Goal: Task Accomplishment & Management: Manage account settings

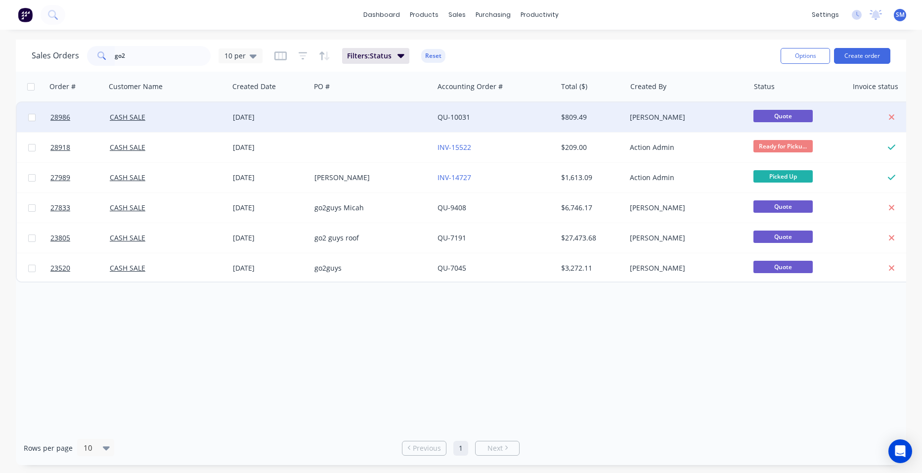
type input "go2"
click at [299, 115] on div "[DATE]" at bounding box center [270, 117] width 74 height 10
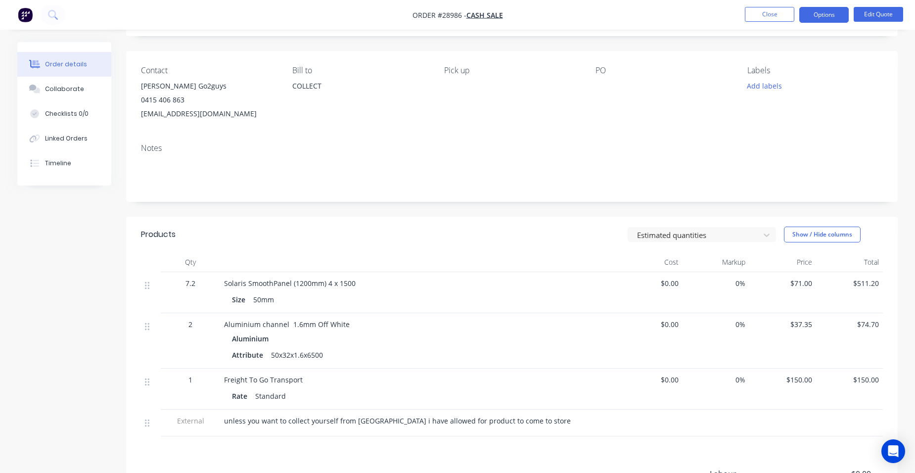
scroll to position [148, 0]
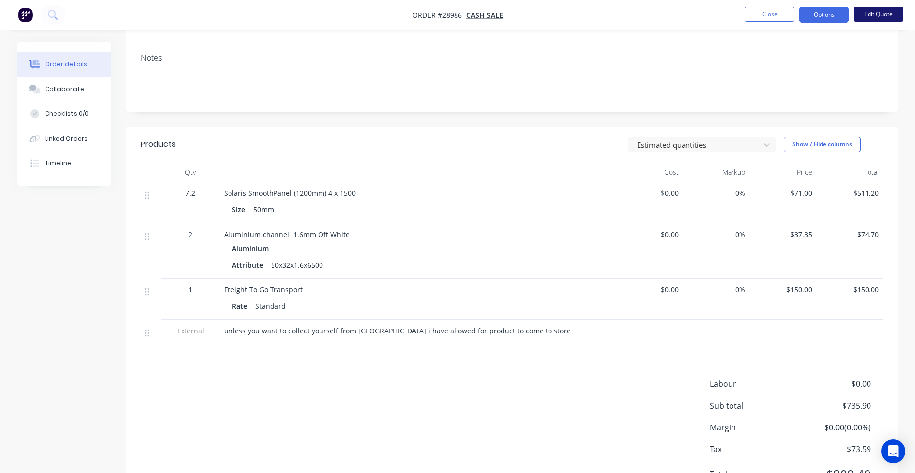
click at [864, 10] on button "Edit Quote" at bounding box center [877, 14] width 49 height 15
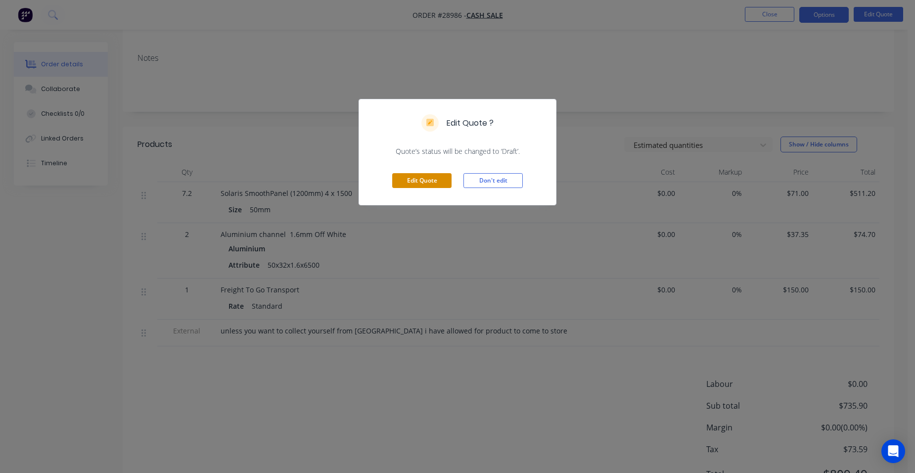
click at [438, 177] on button "Edit Quote" at bounding box center [421, 180] width 59 height 15
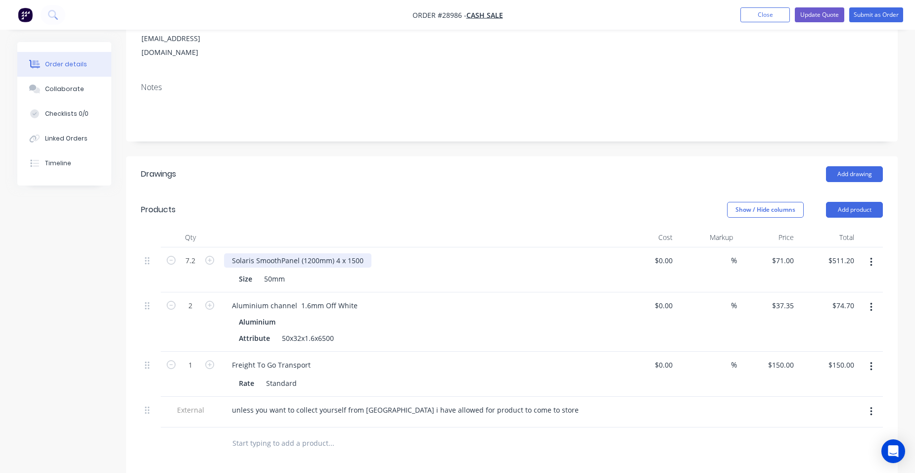
click at [363, 253] on div "Solaris SmoothPanel (1200mm) 4 x 1500" at bounding box center [297, 260] width 147 height 14
click at [393, 253] on div "Solaris SmoothPanel (1200mm) 4 x 2000" at bounding box center [418, 260] width 388 height 14
click at [193, 253] on input "7.2" at bounding box center [190, 260] width 26 height 15
type input "9.6"
type input "$681.60"
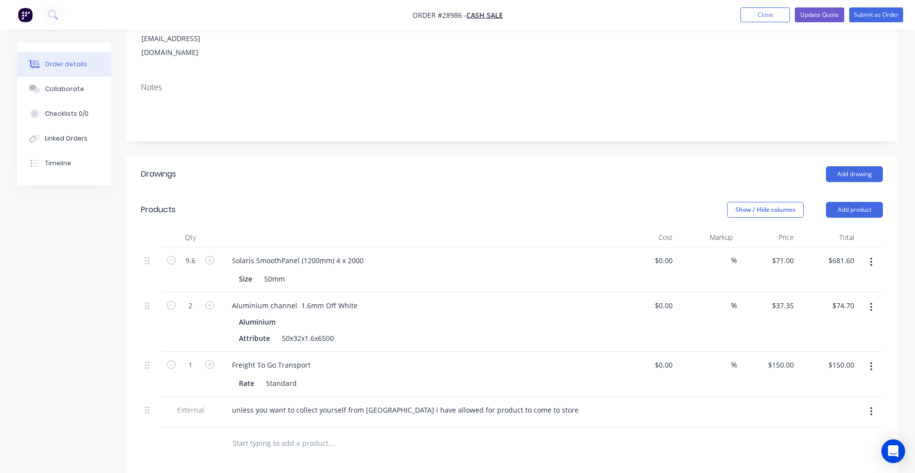
click at [445, 227] on div at bounding box center [418, 237] width 396 height 20
click at [750, 16] on button "Close" at bounding box center [764, 14] width 49 height 15
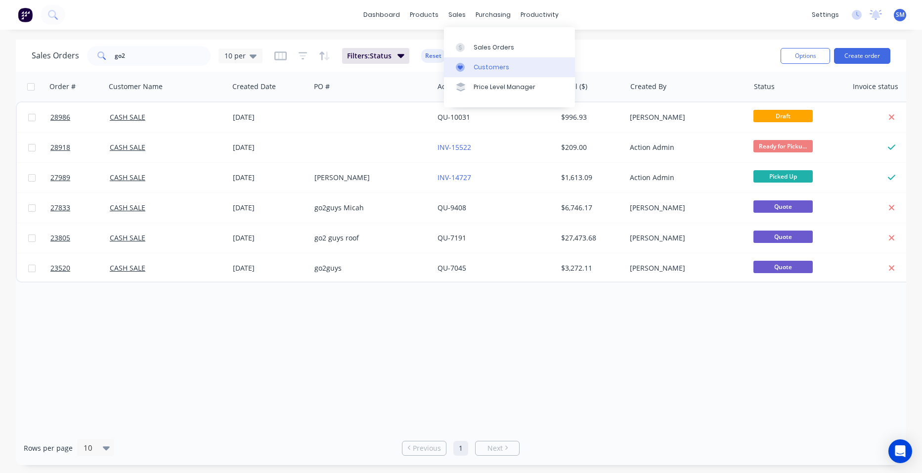
click at [471, 65] on link "Customers" at bounding box center [509, 67] width 131 height 20
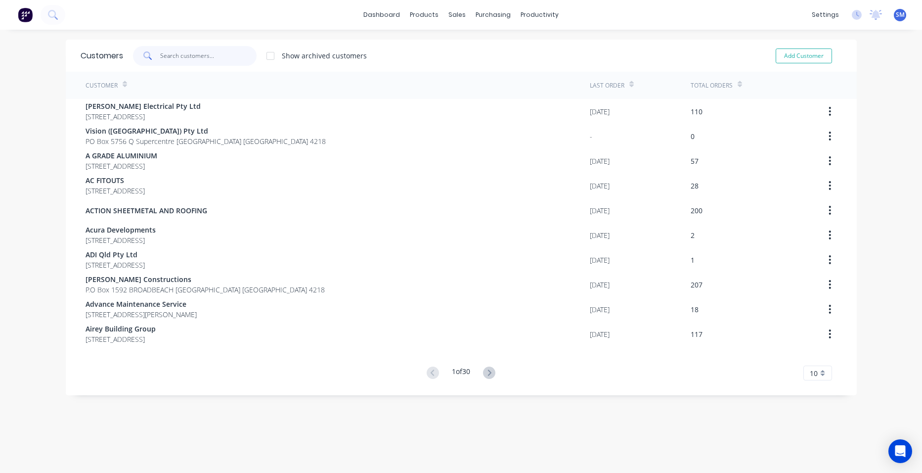
click at [195, 62] on input "text" at bounding box center [208, 56] width 96 height 20
click at [477, 43] on div "Sales Orders" at bounding box center [490, 47] width 41 height 9
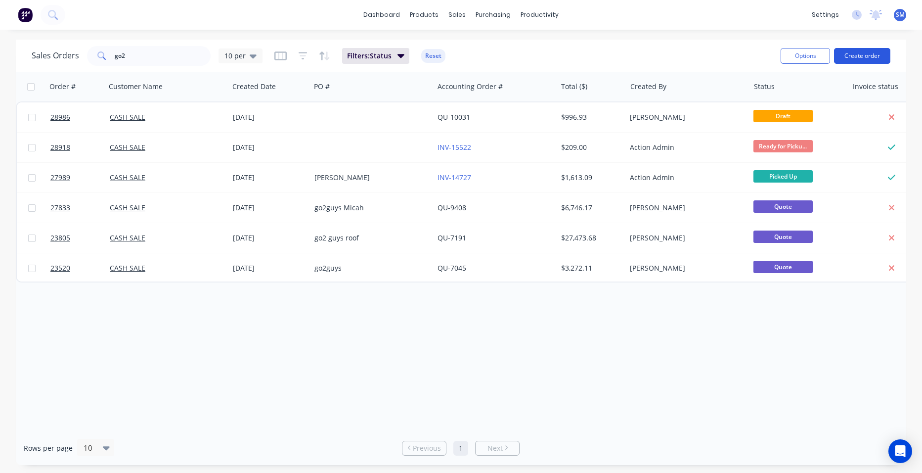
click at [868, 46] on div "Options Create order" at bounding box center [834, 56] width 114 height 24
click at [862, 55] on button "Create order" at bounding box center [862, 56] width 56 height 16
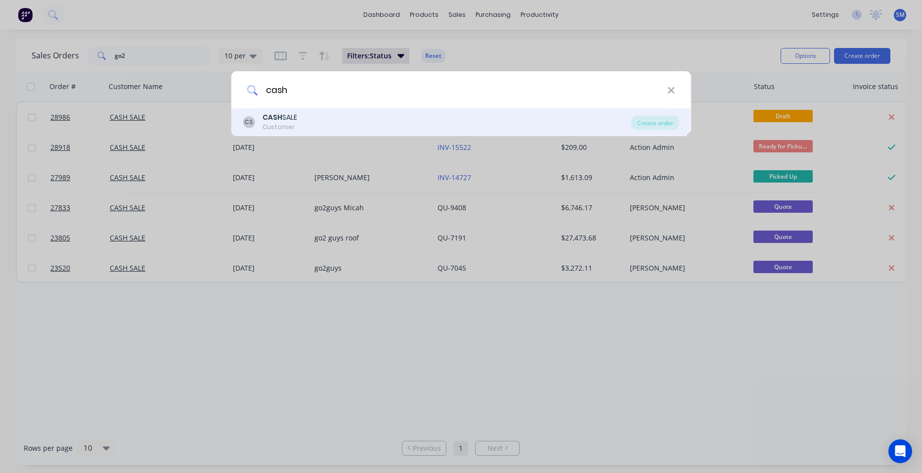
type input "cash"
click at [287, 119] on div "CASH SALE" at bounding box center [280, 117] width 35 height 10
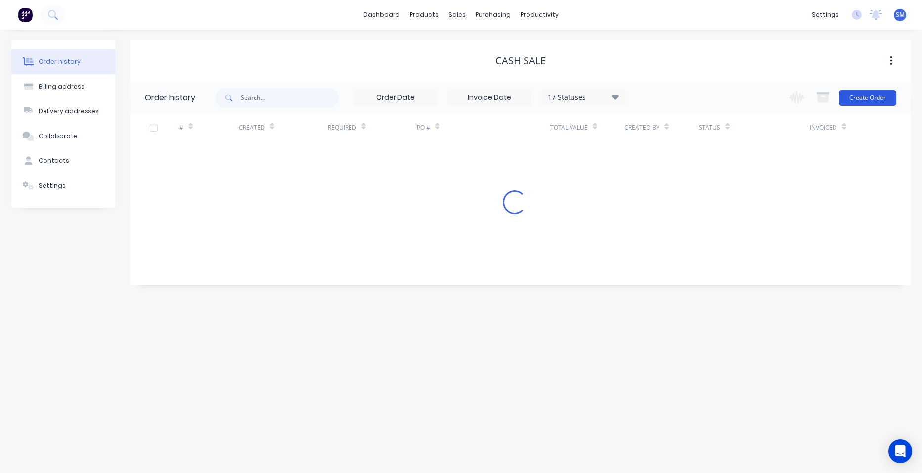
click at [875, 97] on button "Create Order" at bounding box center [867, 98] width 57 height 16
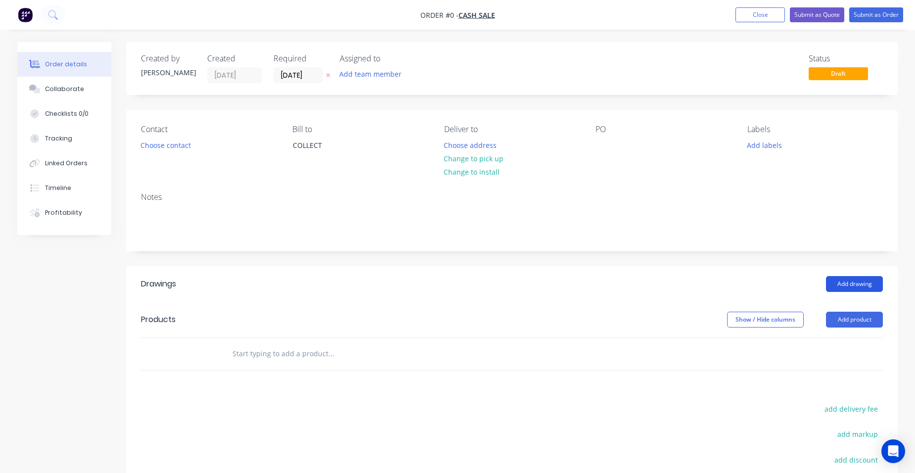
click at [842, 284] on button "Add drawing" at bounding box center [854, 284] width 57 height 16
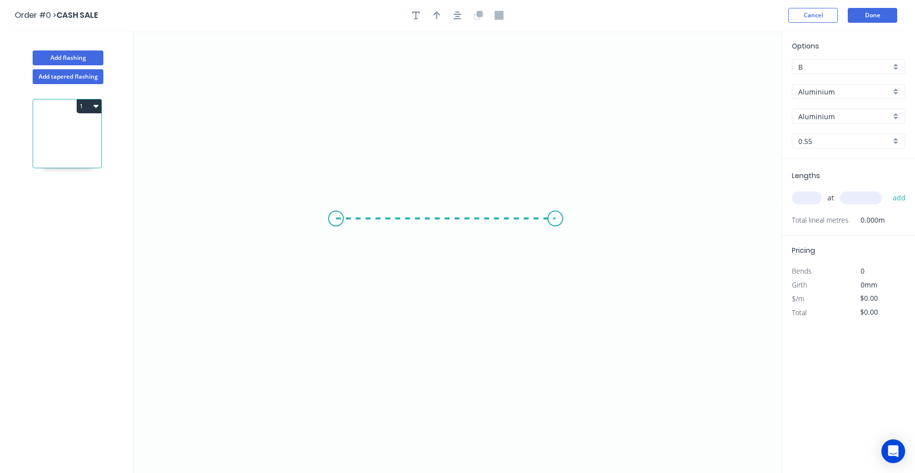
drag, startPoint x: 336, startPoint y: 219, endPoint x: 562, endPoint y: 226, distance: 226.1
click at [562, 226] on icon "0" at bounding box center [457, 252] width 648 height 442
click at [561, 220] on circle at bounding box center [561, 218] width 15 height 15
click at [449, 227] on tspan "?" at bounding box center [448, 228] width 5 height 16
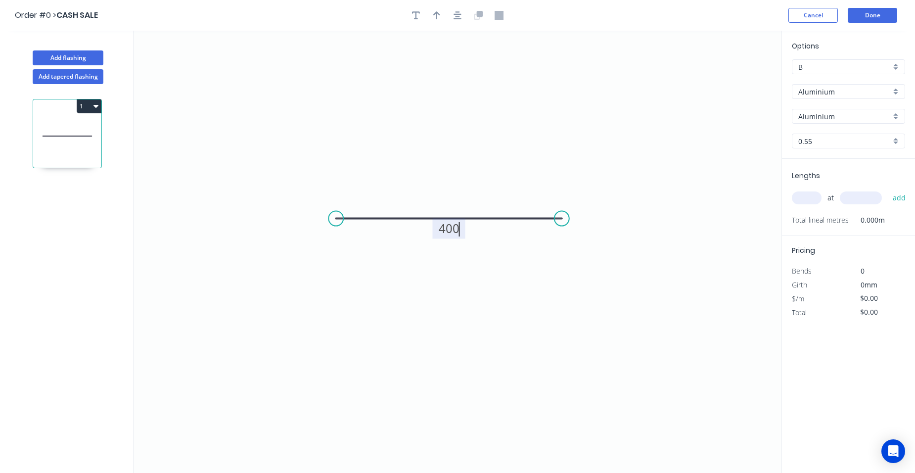
click at [804, 196] on input "text" at bounding box center [807, 197] width 30 height 13
type input "$1.00"
type input "1"
type input "6000"
click at [887, 189] on button "add" at bounding box center [898, 197] width 23 height 17
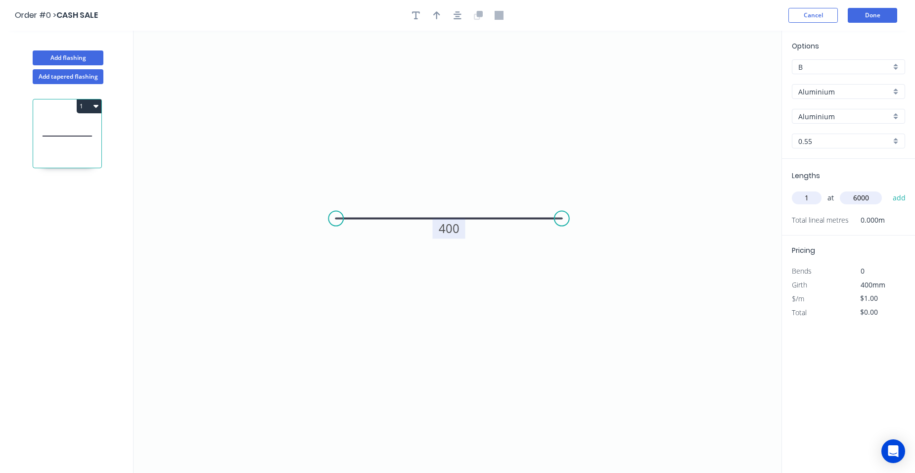
type input "$6.00"
click at [897, 94] on div "Aluminium" at bounding box center [848, 91] width 113 height 15
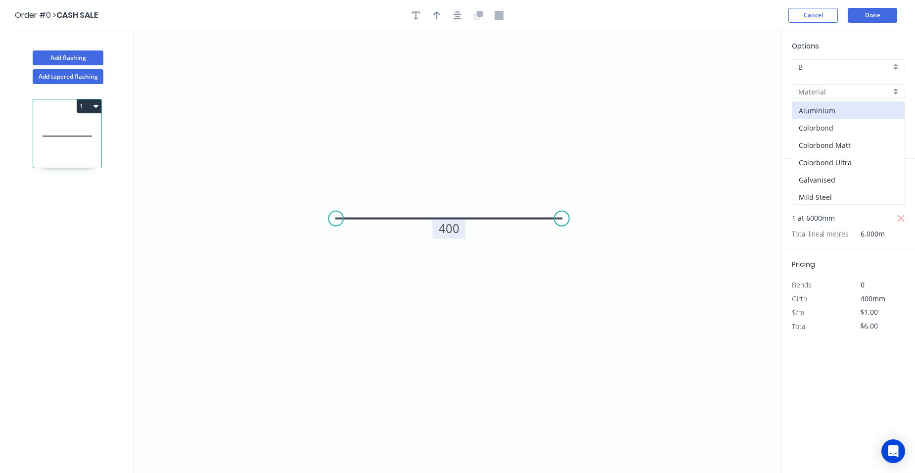
click at [876, 123] on div "Colorbond" at bounding box center [848, 127] width 112 height 17
type input "Colorbond"
type input "Basalt"
type input "$15.92"
type input "$95.52"
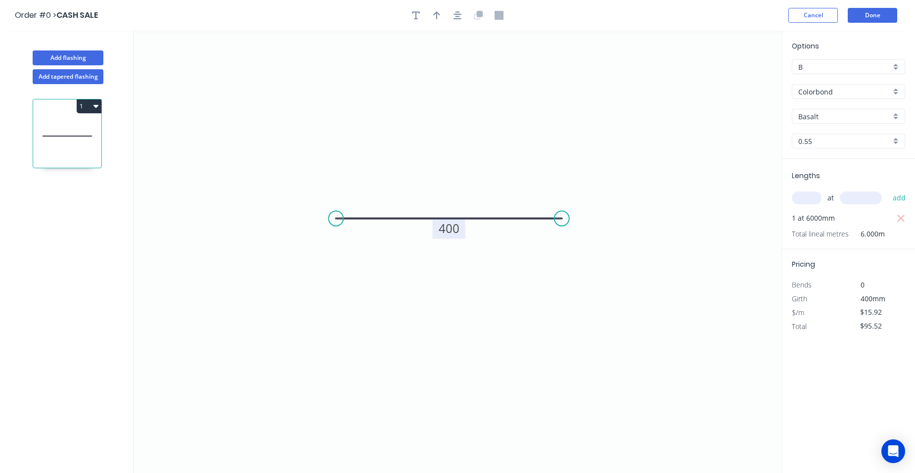
click at [894, 115] on div "Basalt" at bounding box center [848, 116] width 113 height 15
click at [832, 185] on div "Surfmist" at bounding box center [848, 184] width 112 height 17
type input "Surfmist"
drag, startPoint x: 899, startPoint y: 218, endPoint x: 870, endPoint y: 220, distance: 29.7
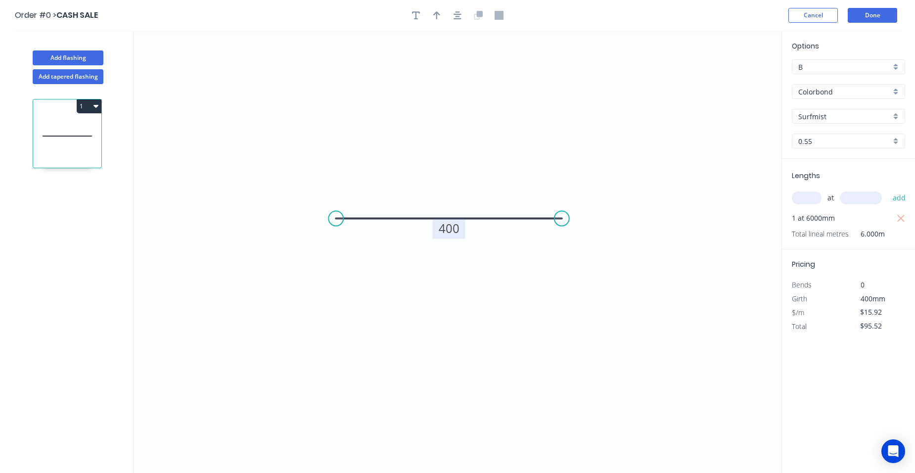
click at [899, 219] on icon "button" at bounding box center [900, 219] width 9 height 12
type input "$0.00"
click at [801, 201] on input "text" at bounding box center [807, 197] width 30 height 13
type input "2"
type input "6000"
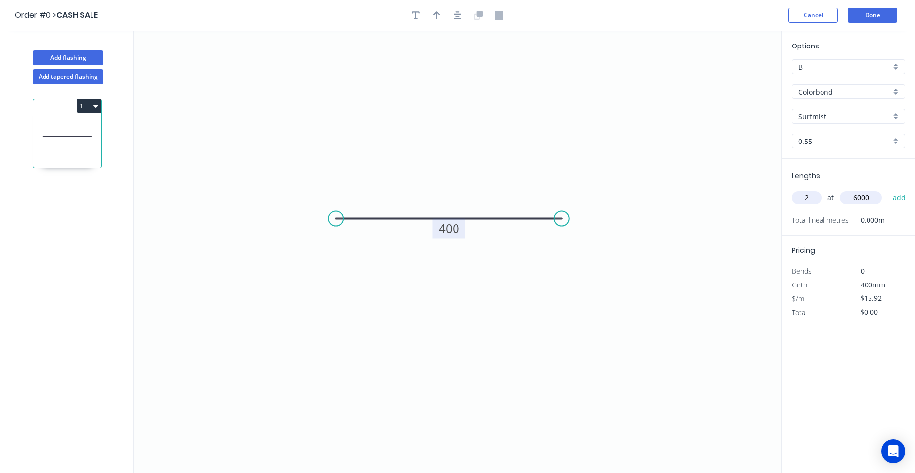
click at [887, 189] on button "add" at bounding box center [898, 197] width 23 height 17
type input "$191.04"
click at [873, 16] on button "Done" at bounding box center [871, 15] width 49 height 15
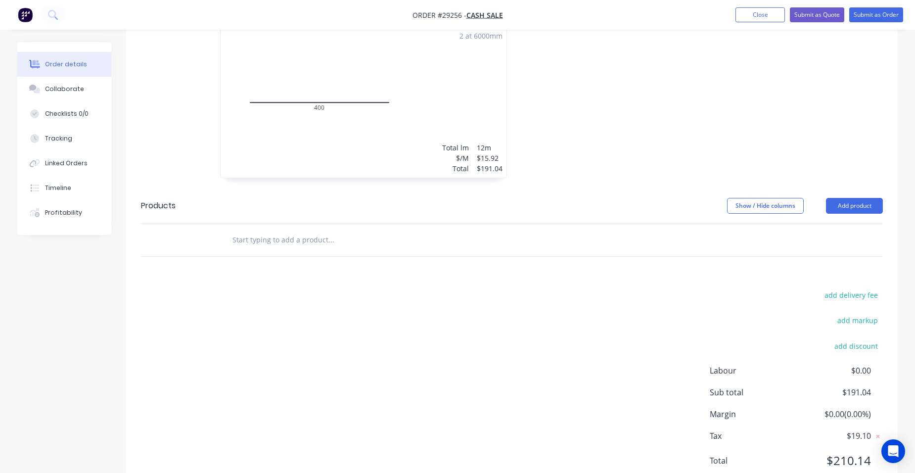
scroll to position [326, 0]
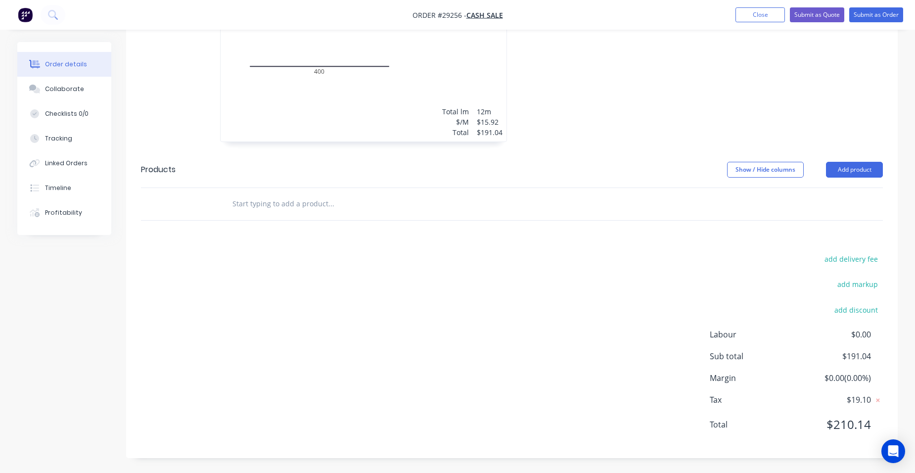
drag, startPoint x: 740, startPoint y: 15, endPoint x: 548, endPoint y: 66, distance: 198.5
click at [741, 15] on button "Close" at bounding box center [759, 14] width 49 height 15
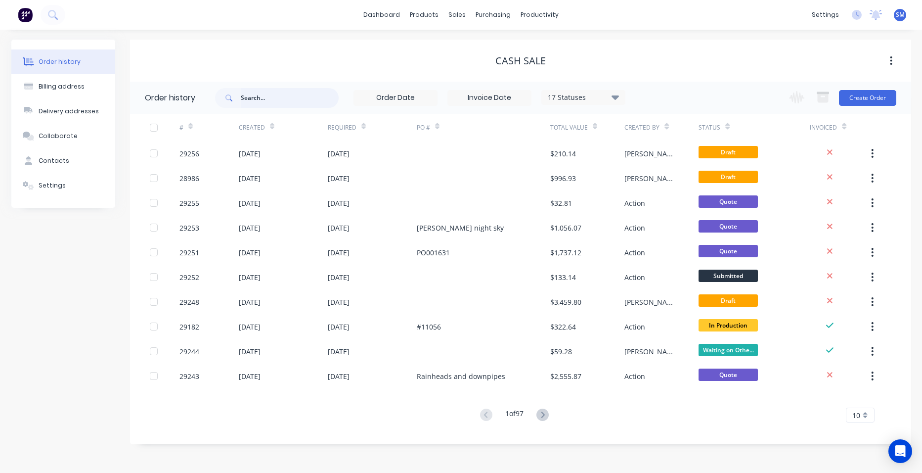
drag, startPoint x: 270, startPoint y: 96, endPoint x: 254, endPoint y: 109, distance: 20.9
click at [272, 96] on input "text" at bounding box center [290, 98] width 98 height 20
type input "dy"
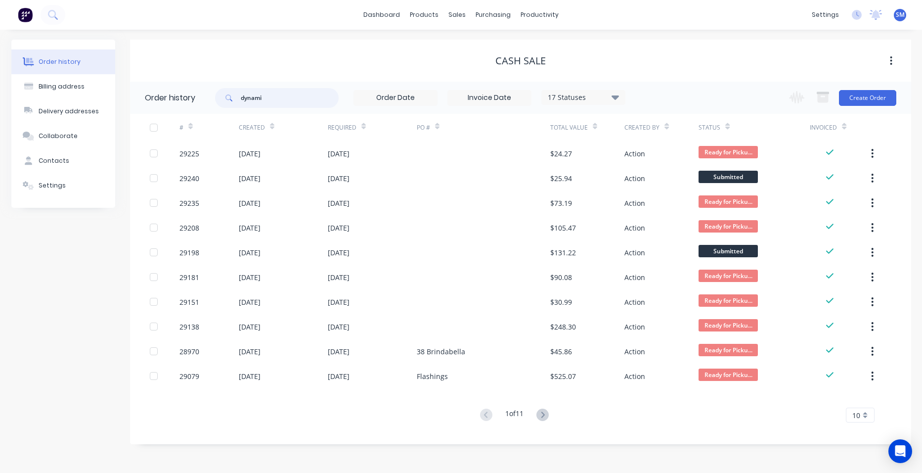
type input "dynamic"
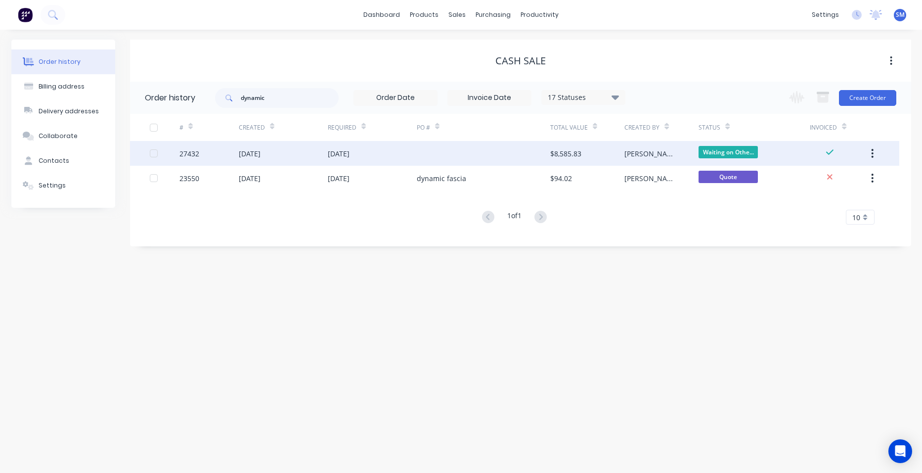
click at [426, 158] on div at bounding box center [483, 153] width 133 height 25
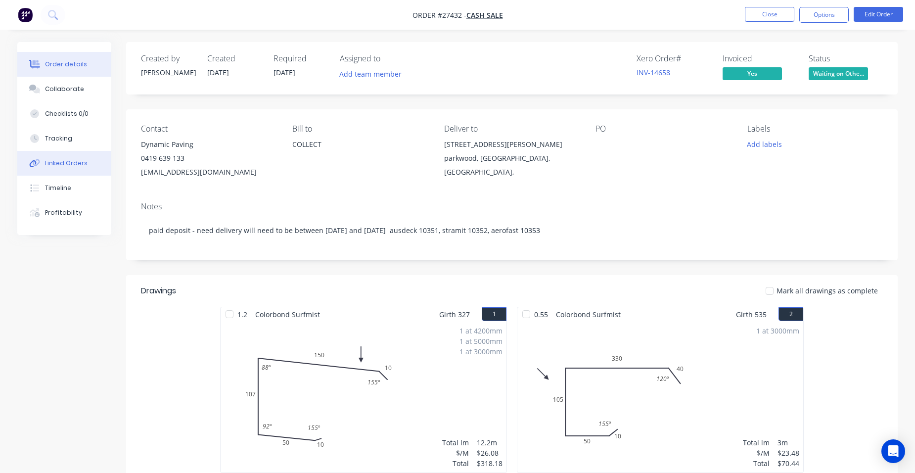
click at [80, 169] on button "Linked Orders" at bounding box center [64, 163] width 94 height 25
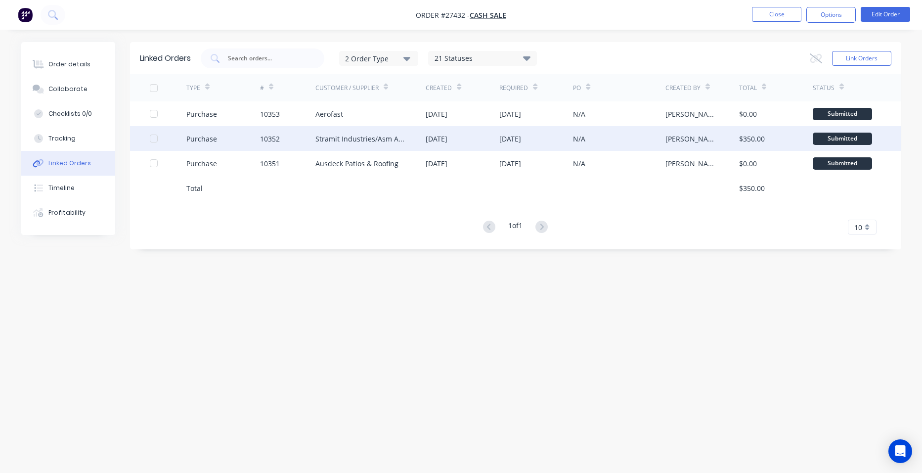
click at [294, 133] on div "10352" at bounding box center [287, 138] width 55 height 25
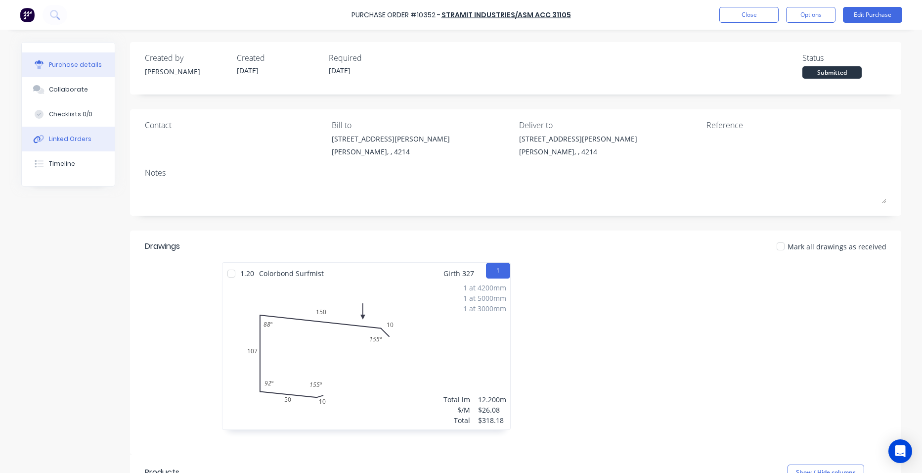
click at [75, 148] on button "Linked Orders" at bounding box center [68, 139] width 93 height 25
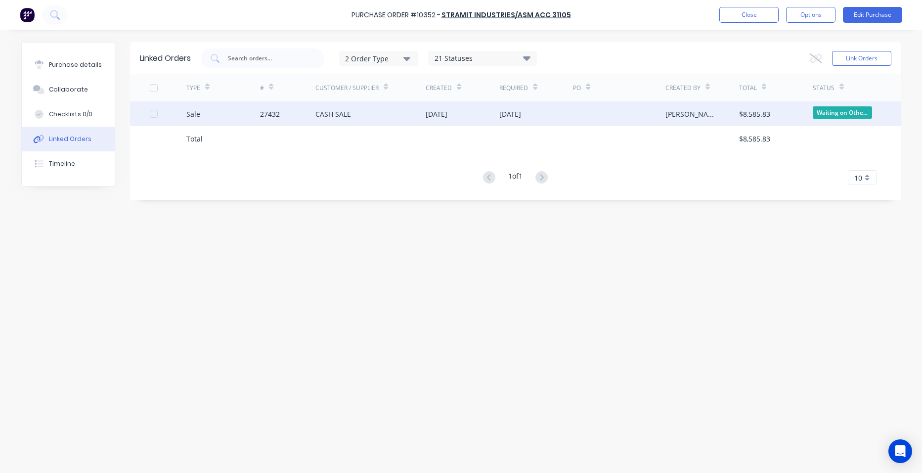
click at [399, 102] on div "CASH SALE" at bounding box center [370, 113] width 111 height 25
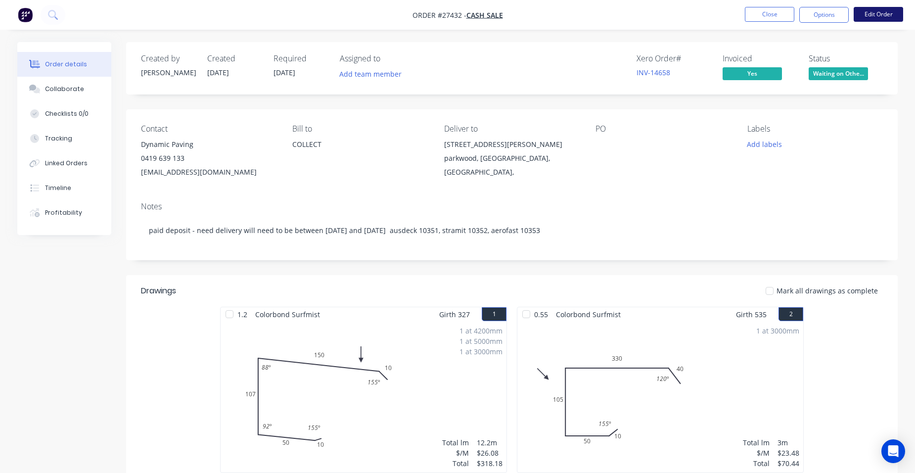
click at [882, 15] on button "Edit Order" at bounding box center [877, 14] width 49 height 15
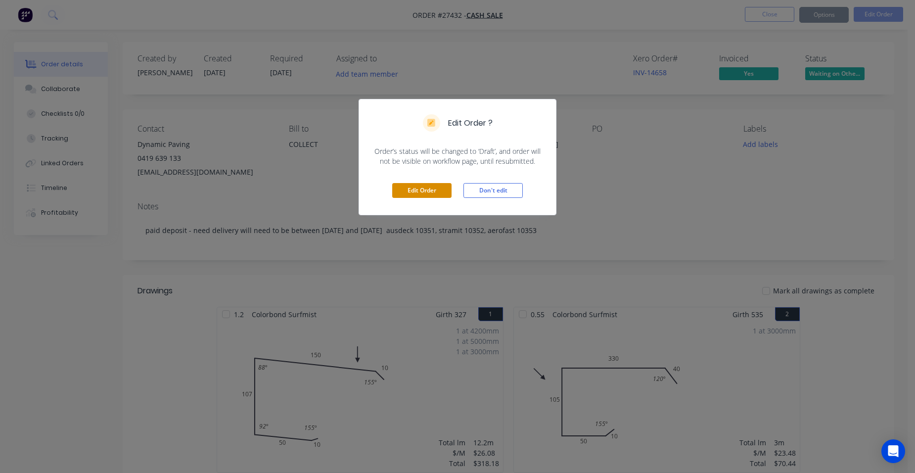
click at [405, 187] on button "Edit Order" at bounding box center [421, 190] width 59 height 15
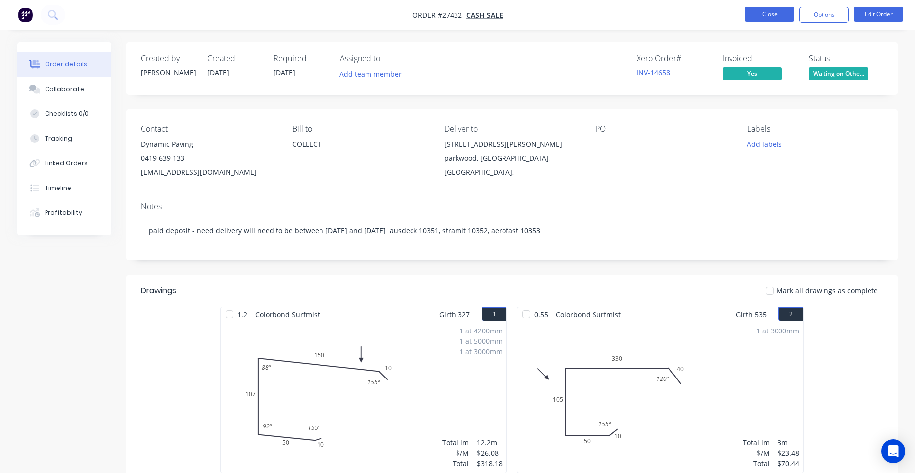
click at [766, 17] on button "Close" at bounding box center [769, 14] width 49 height 15
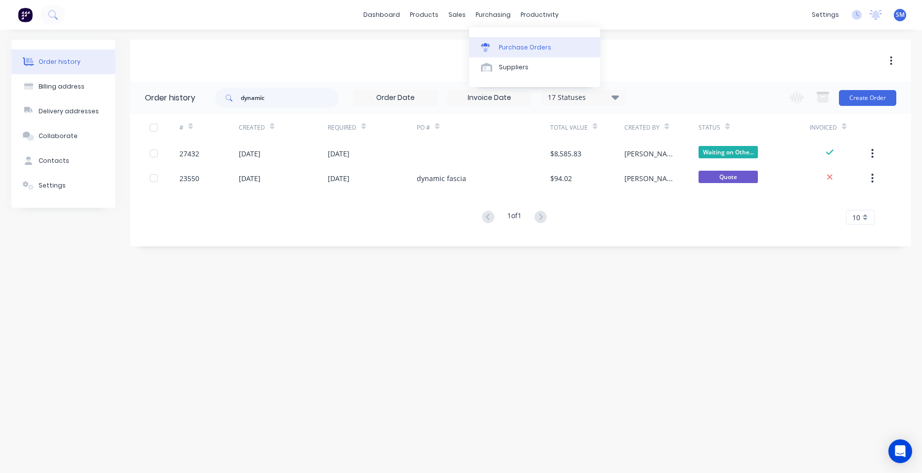
click at [504, 44] on div "Purchase Orders" at bounding box center [525, 47] width 52 height 9
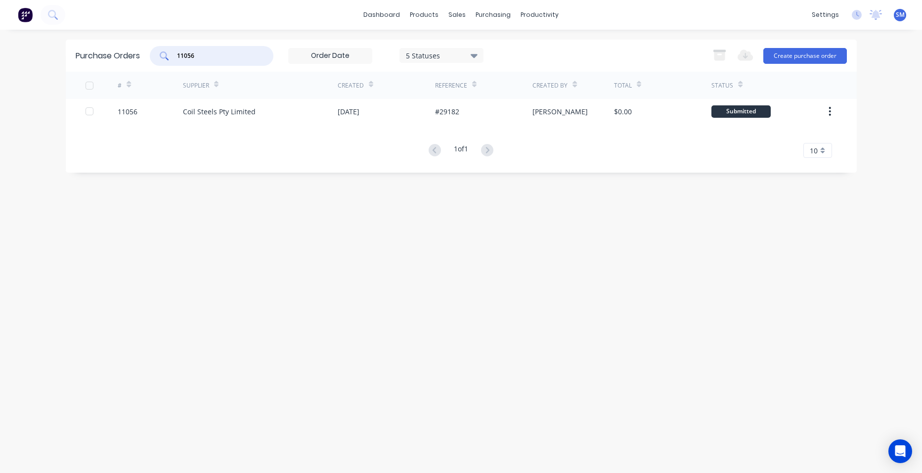
drag, startPoint x: 206, startPoint y: 56, endPoint x: 138, endPoint y: 54, distance: 67.8
click at [138, 54] on div "Purchase Orders 11056 5 Statuses 5 Statuses Export to Excel (XLSX) Create purch…" at bounding box center [461, 56] width 791 height 32
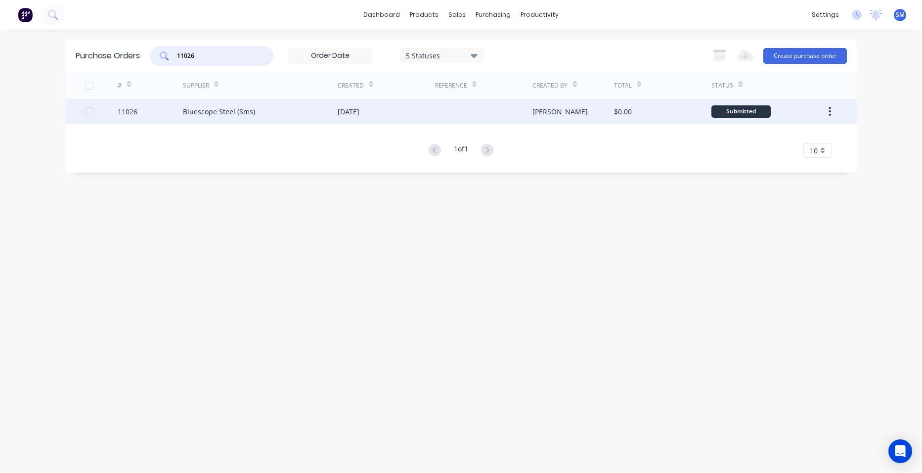
type input "11026"
click at [441, 112] on div at bounding box center [483, 111] width 97 height 25
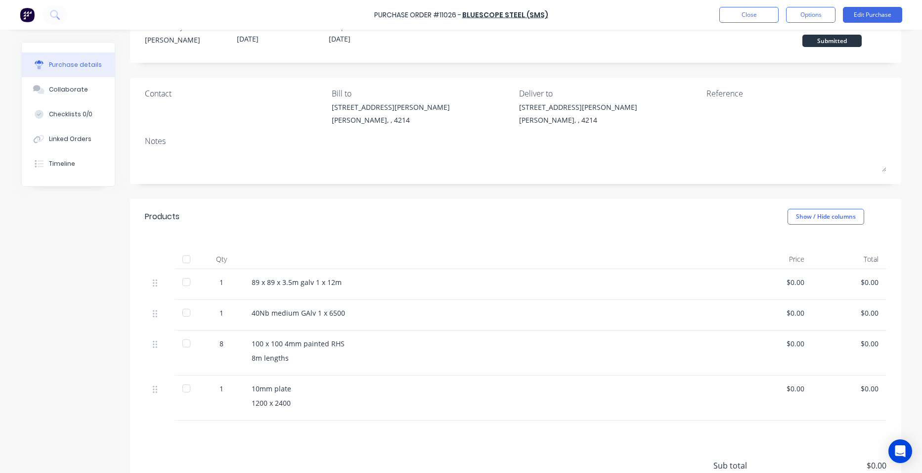
scroll to position [49, 0]
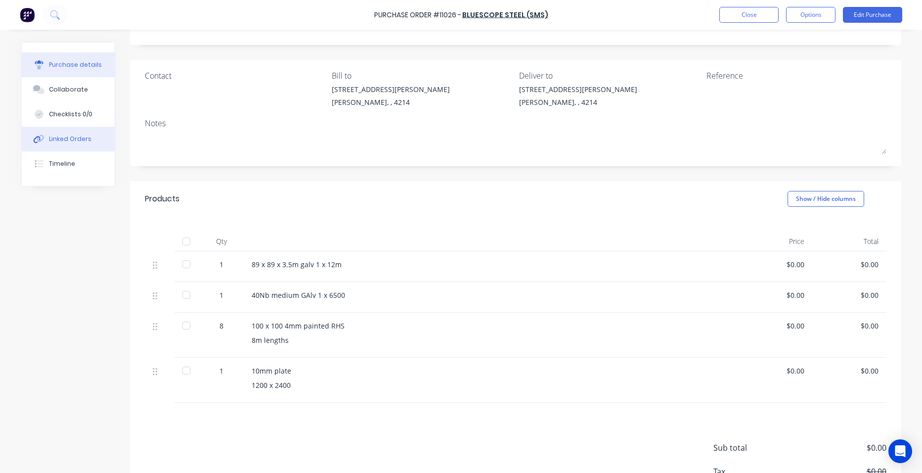
click at [72, 135] on div "Linked Orders" at bounding box center [70, 138] width 43 height 9
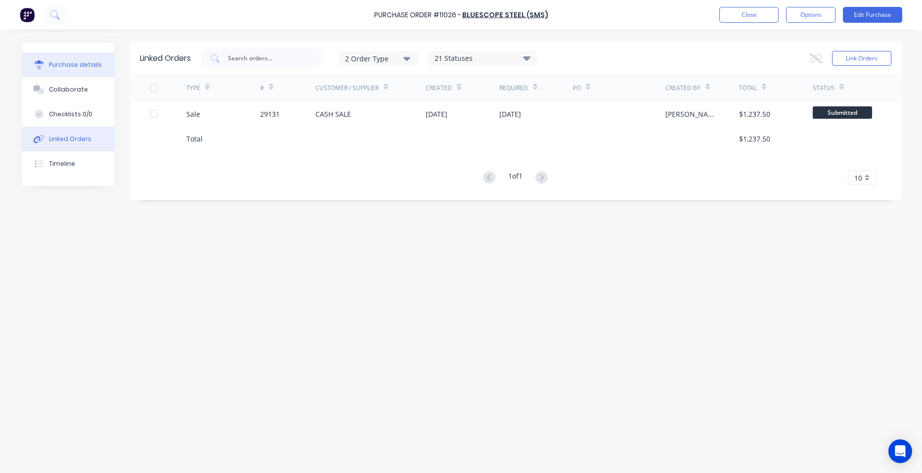
click at [79, 60] on div "Purchase details" at bounding box center [75, 64] width 53 height 9
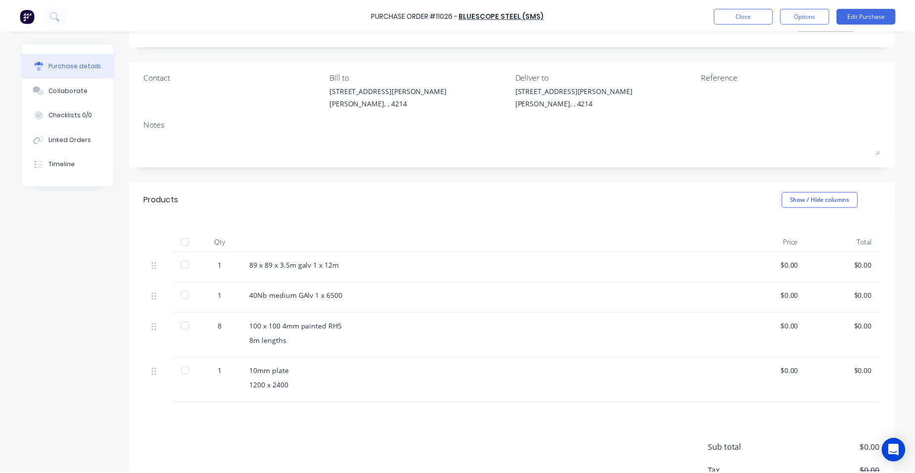
scroll to position [120, 0]
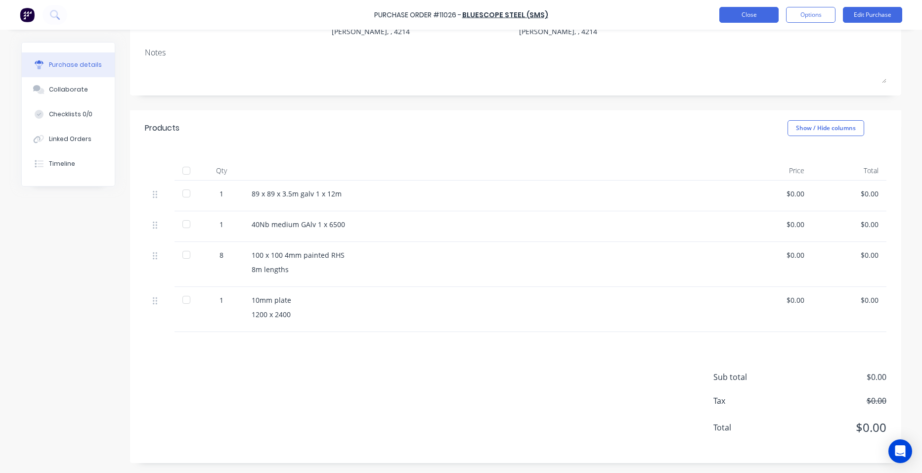
click at [766, 13] on button "Close" at bounding box center [748, 15] width 59 height 16
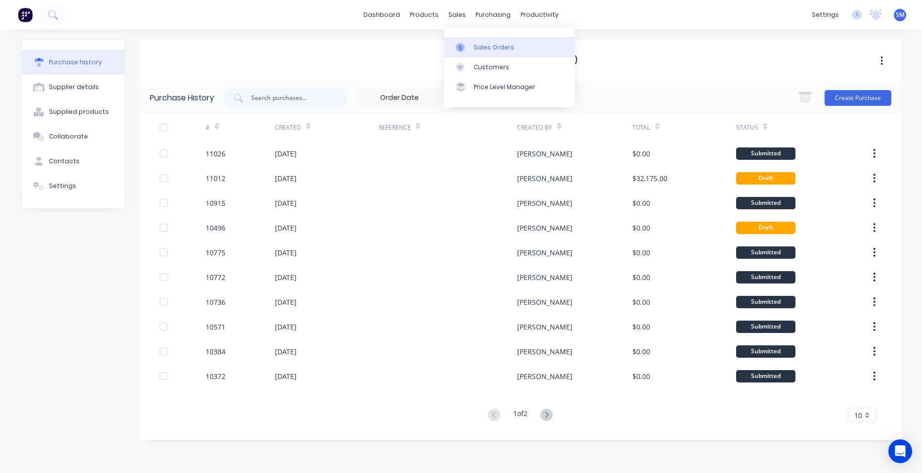
click at [480, 47] on div "Sales Orders" at bounding box center [494, 47] width 41 height 9
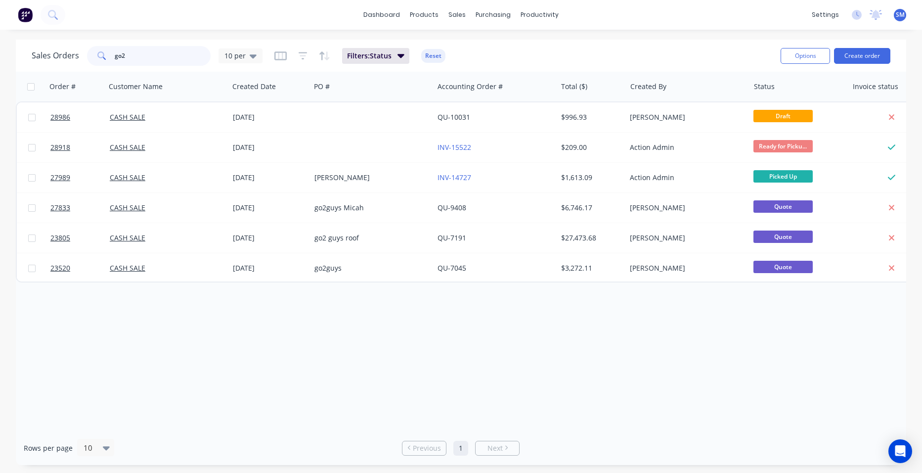
click at [58, 57] on div "Sales Orders go2 10 per" at bounding box center [147, 56] width 231 height 20
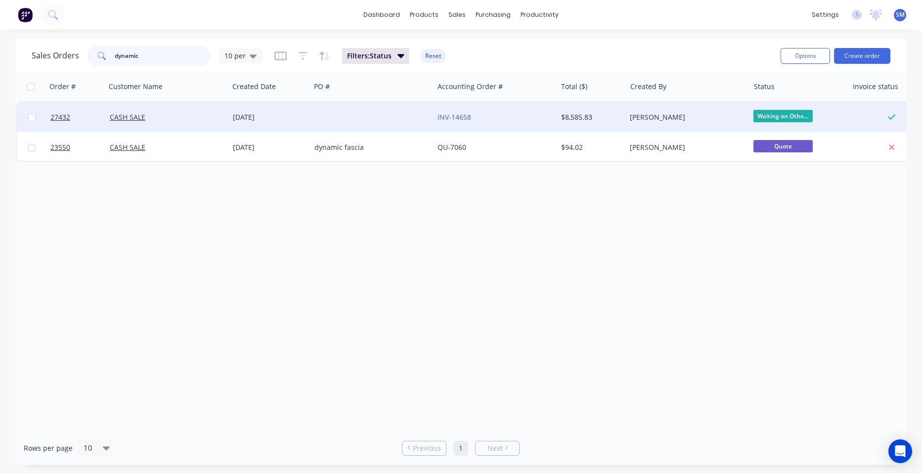
type input "dynamic"
click at [370, 115] on div at bounding box center [371, 117] width 123 height 30
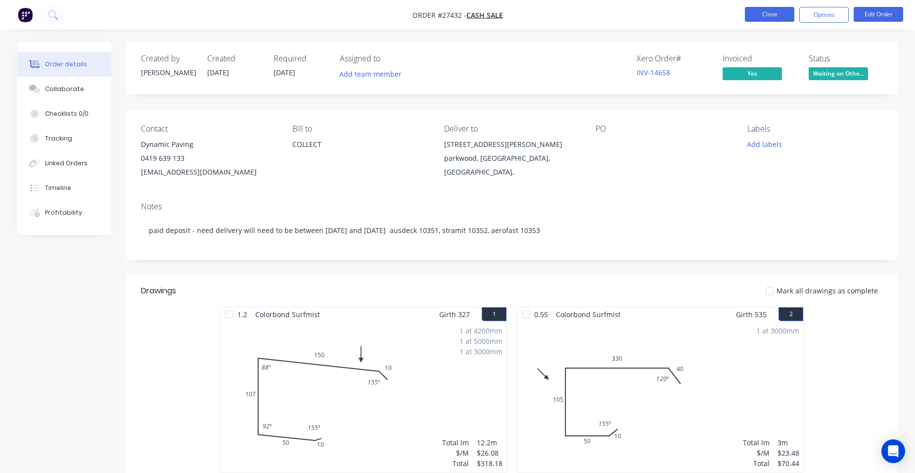
click at [783, 12] on button "Close" at bounding box center [769, 14] width 49 height 15
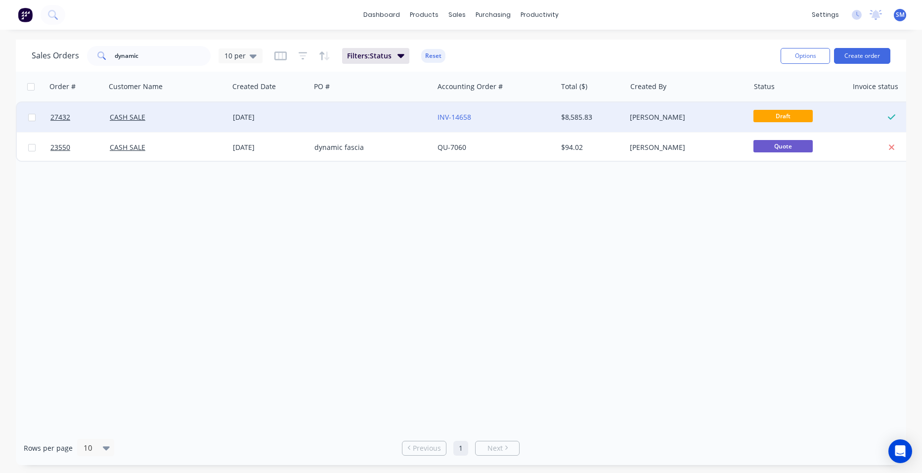
click at [486, 117] on div "INV-14658" at bounding box center [493, 117] width 110 height 10
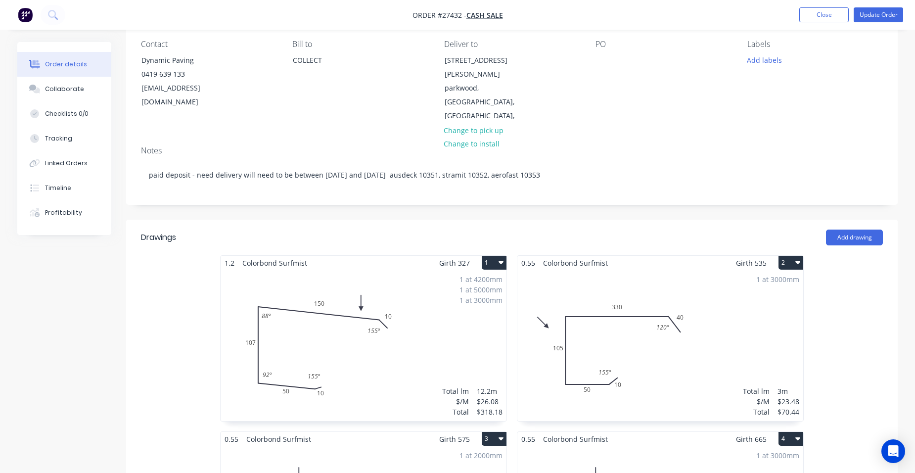
scroll to position [148, 0]
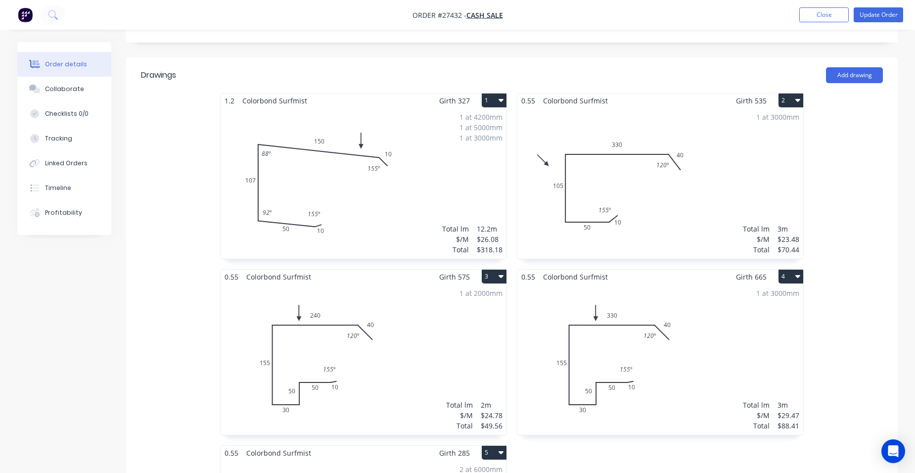
click at [453, 167] on div "1 at 4200mm 1 at 5000mm 1 at 3000mm Total lm $/M Total 12.2m $26.08 $318.18" at bounding box center [363, 183] width 286 height 151
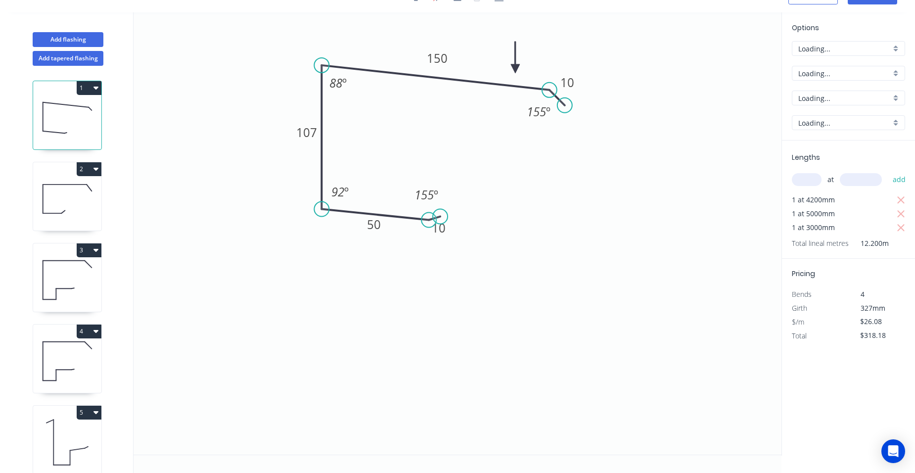
scroll to position [18, 0]
click at [899, 202] on icon "button" at bounding box center [900, 199] width 7 height 7
click at [902, 203] on icon "button" at bounding box center [900, 200] width 9 height 12
type input "$0.00"
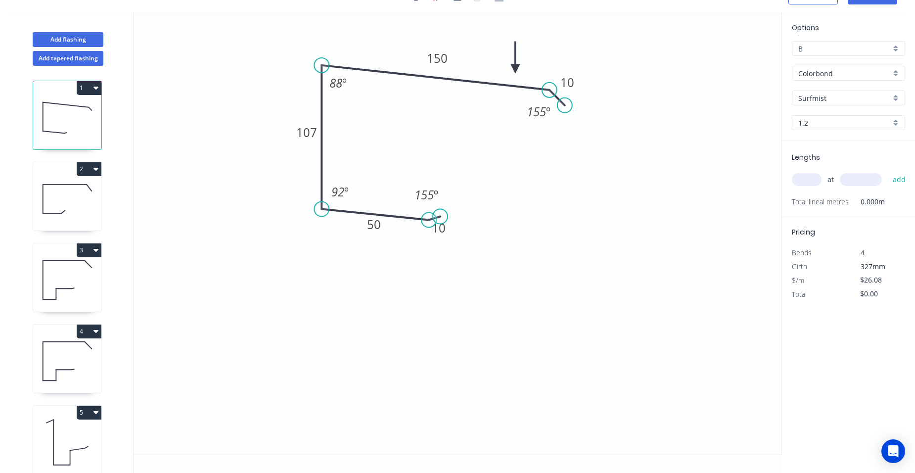
click at [804, 180] on input "text" at bounding box center [807, 179] width 30 height 13
type input "1"
type input "4600"
click at [887, 171] on button "add" at bounding box center [898, 179] width 23 height 17
type input "$119.97"
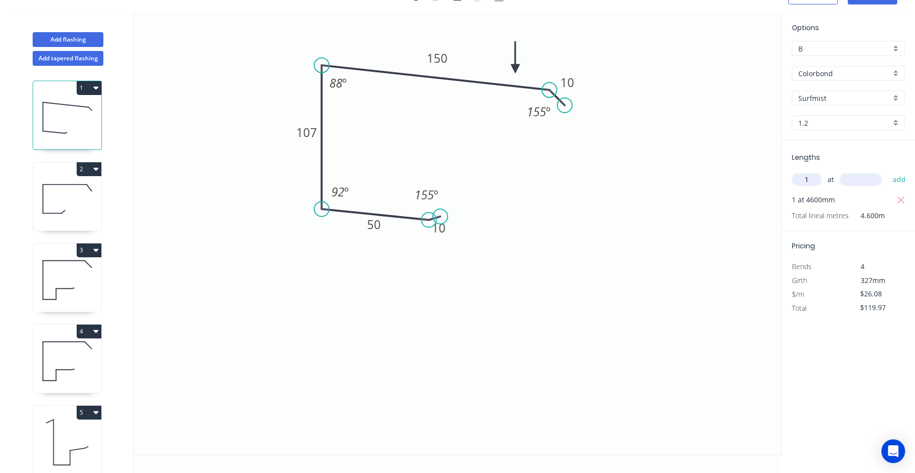
type input "1"
type input "5000"
click at [887, 171] on button "add" at bounding box center [898, 179] width 23 height 17
type input "$250.37"
type input "1"
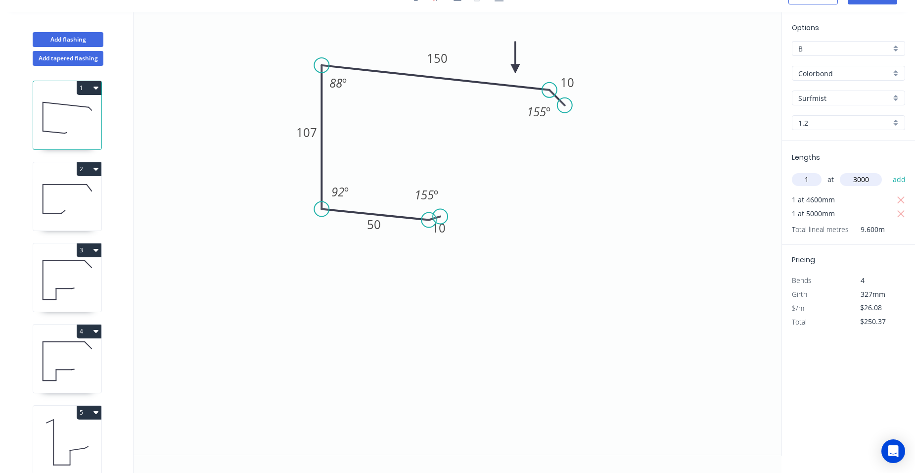
type input "3000"
click at [887, 171] on button "add" at bounding box center [898, 179] width 23 height 17
type input "$328.61"
click at [84, 199] on icon at bounding box center [67, 198] width 68 height 63
type input "$23.48"
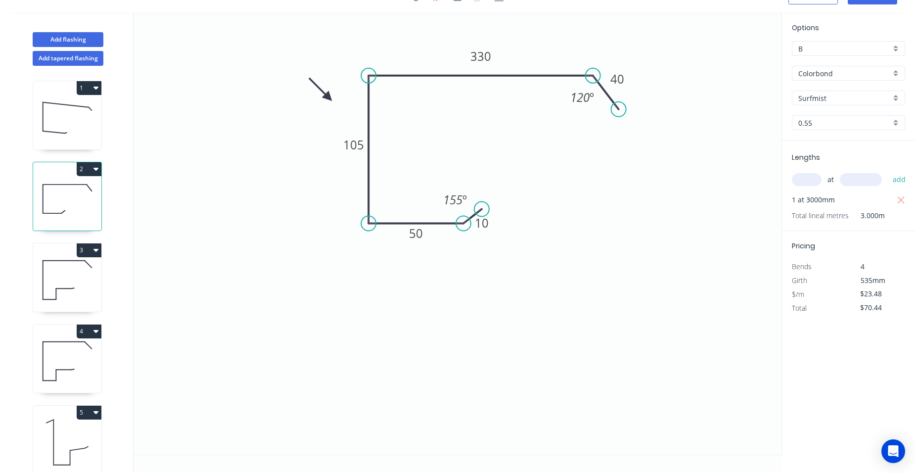
click at [902, 198] on icon "button" at bounding box center [900, 200] width 9 height 12
type input "$0.00"
click at [816, 187] on div "at add" at bounding box center [849, 179] width 115 height 17
click at [813, 184] on input "text" at bounding box center [807, 179] width 30 height 13
type input "1"
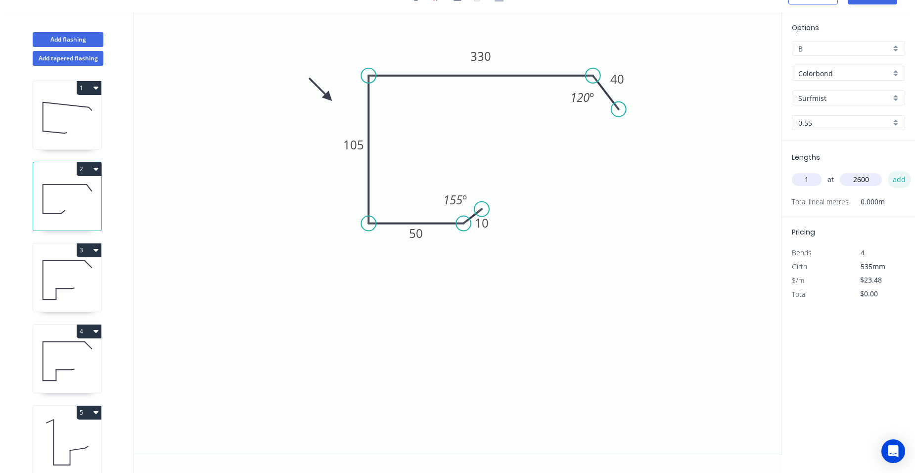
type input "2600"
click at [903, 180] on button "add" at bounding box center [898, 179] width 23 height 17
type input "$61.05"
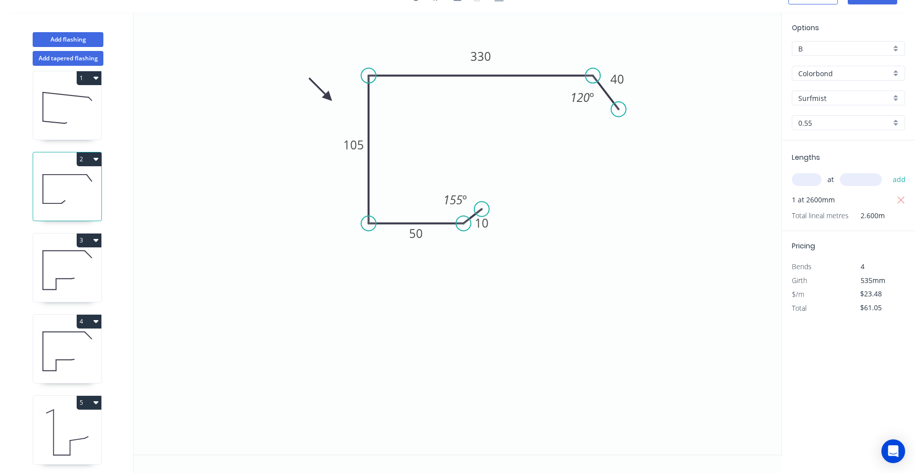
scroll to position [0, 0]
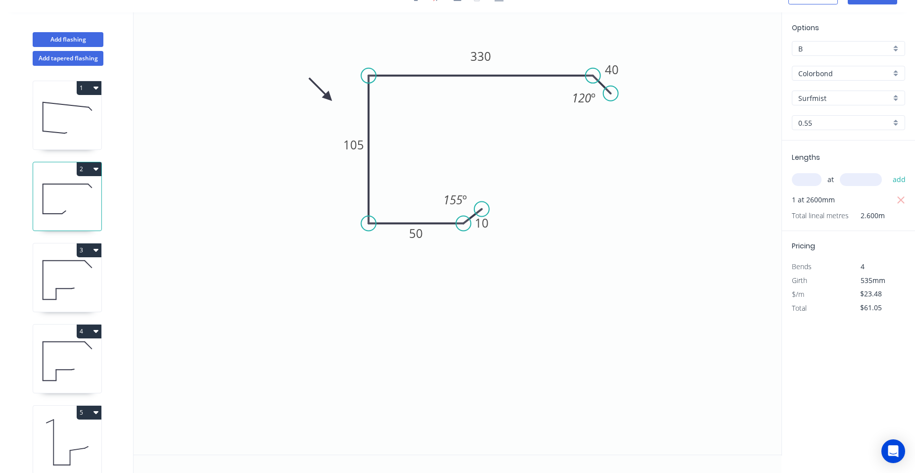
drag, startPoint x: 618, startPoint y: 106, endPoint x: 611, endPoint y: 91, distance: 16.4
click at [611, 91] on circle at bounding box center [610, 93] width 15 height 15
click at [617, 70] on tspan "40" at bounding box center [612, 69] width 14 height 16
click at [473, 57] on tspan "330" at bounding box center [480, 56] width 21 height 16
click at [905, 197] on icon "button" at bounding box center [900, 200] width 9 height 12
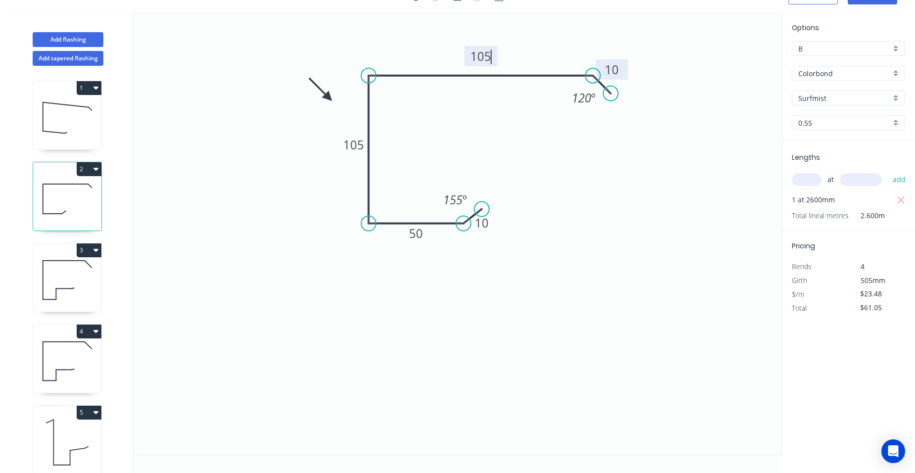
type input "$14.21"
type input "$0.00"
click at [802, 180] on input "text" at bounding box center [807, 179] width 30 height 13
type input "2"
type input "2800"
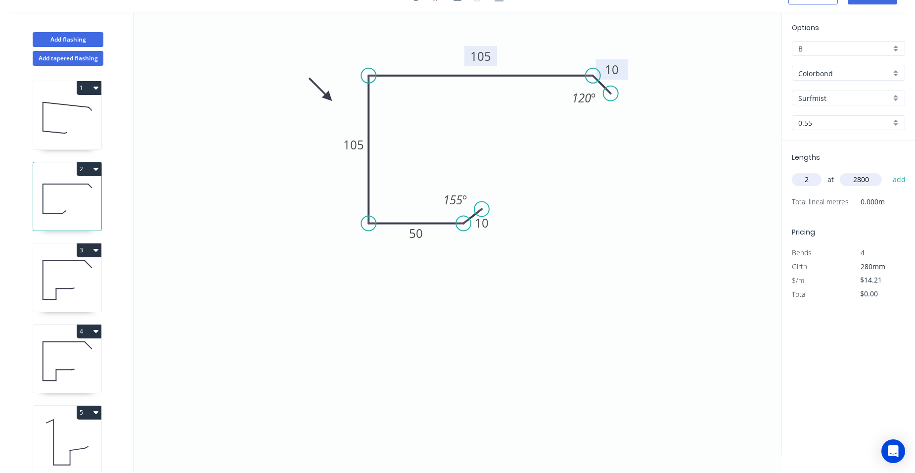
click at [887, 171] on button "add" at bounding box center [898, 179] width 23 height 17
type input "$79.58"
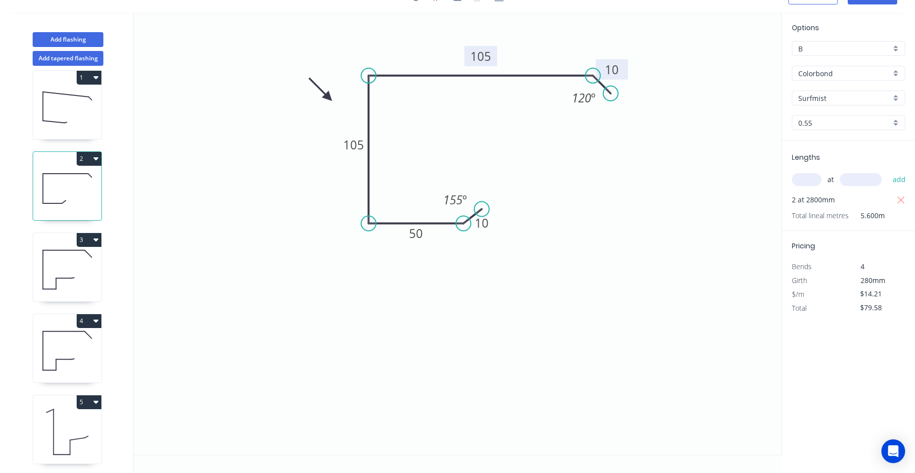
scroll to position [21, 0]
click at [79, 250] on icon at bounding box center [67, 266] width 68 height 63
type input "$24.78"
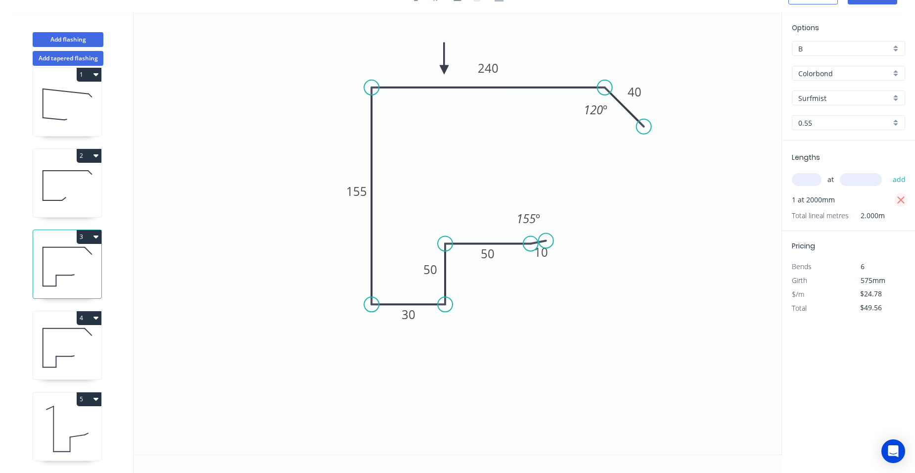
click at [903, 198] on icon "button" at bounding box center [900, 199] width 7 height 7
type input "$0.00"
click at [812, 180] on input "text" at bounding box center [807, 179] width 30 height 13
type input "1"
type input "1700"
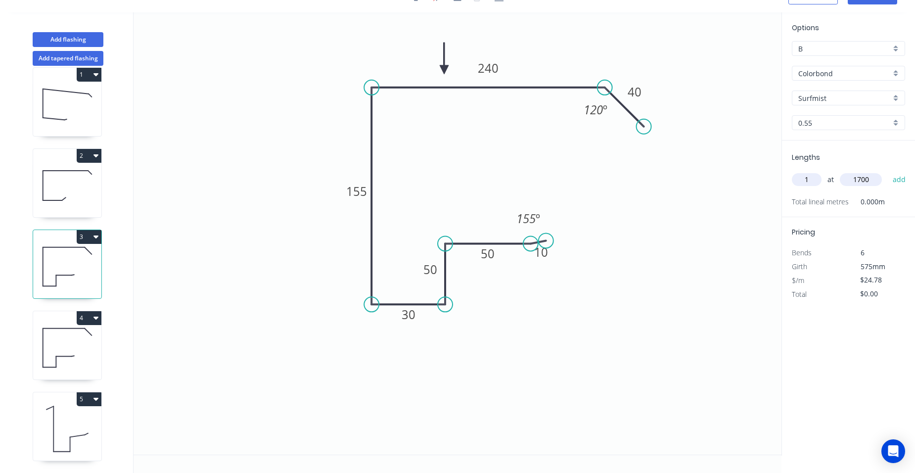
click at [887, 171] on button "add" at bounding box center [898, 179] width 23 height 17
type input "$42.13"
click at [73, 335] on icon at bounding box center [67, 347] width 68 height 63
type input "$29.47"
type input "$88.41"
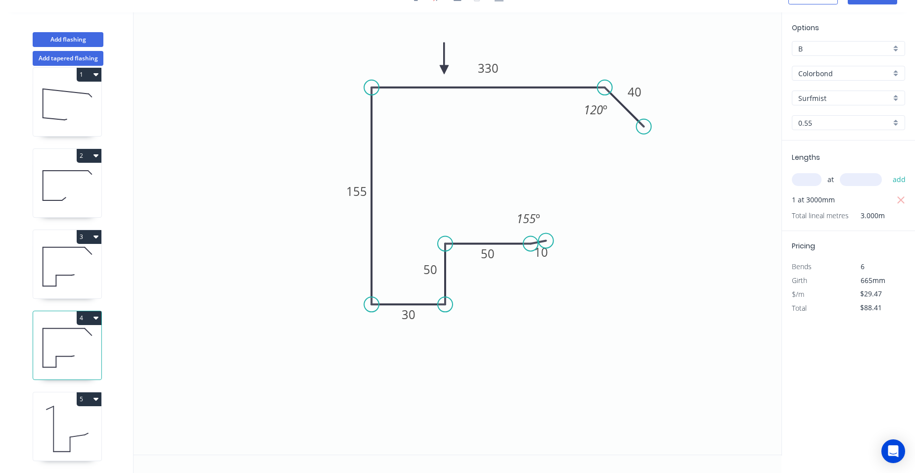
click at [59, 394] on div "5" at bounding box center [67, 399] width 68 height 14
type input "$14.86"
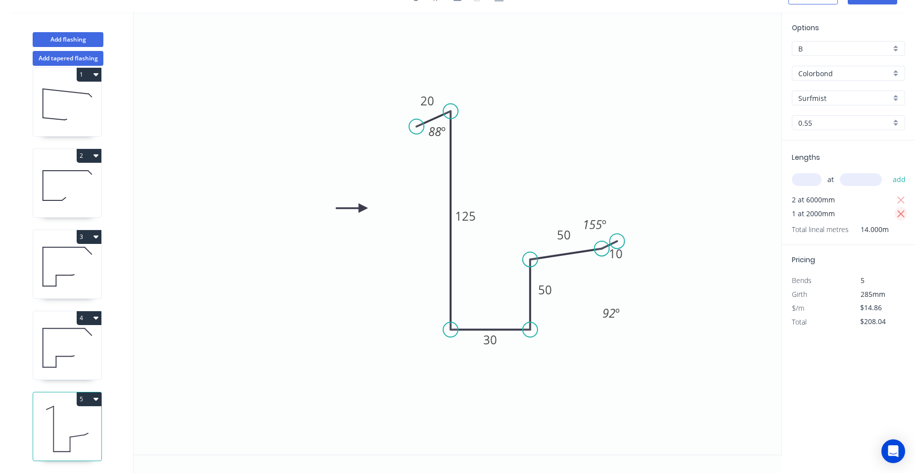
click at [900, 213] on icon "button" at bounding box center [900, 213] width 7 height 7
click at [897, 197] on icon "button" at bounding box center [900, 200] width 9 height 12
type input "$0.00"
click at [813, 182] on input "text" at bounding box center [807, 179] width 30 height 13
type input "2"
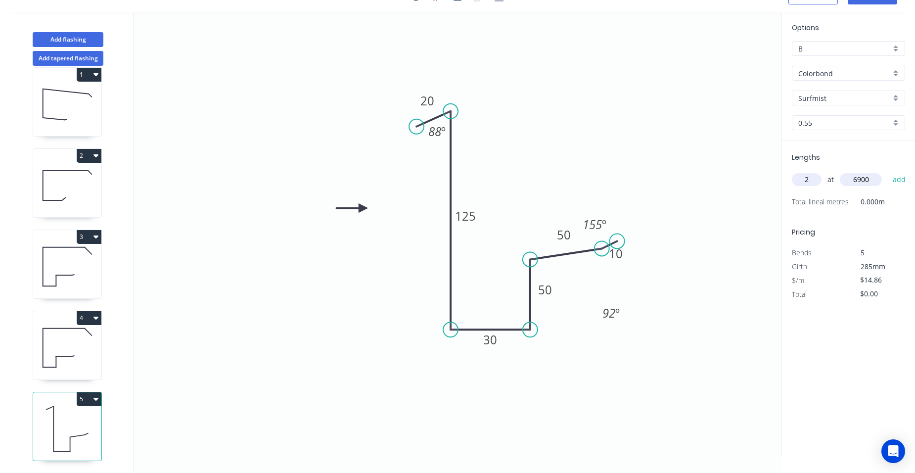
type input "6900"
click at [887, 171] on button "add" at bounding box center [898, 179] width 23 height 17
type input "$205.07"
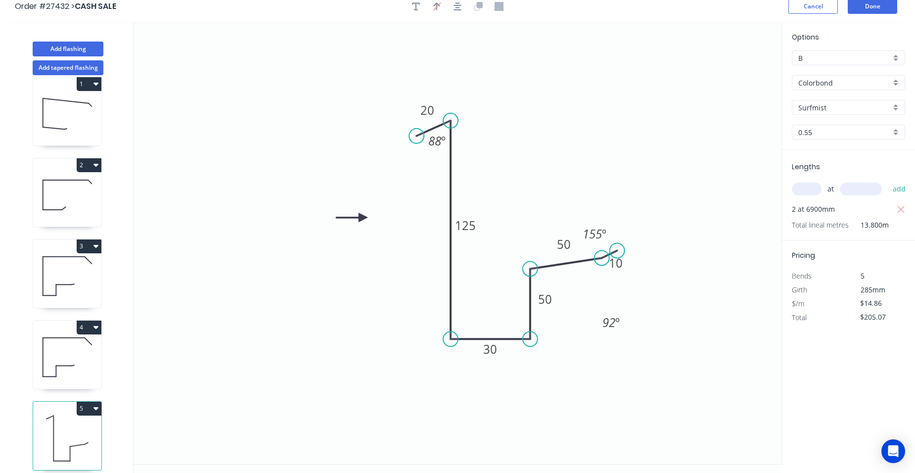
scroll to position [0, 0]
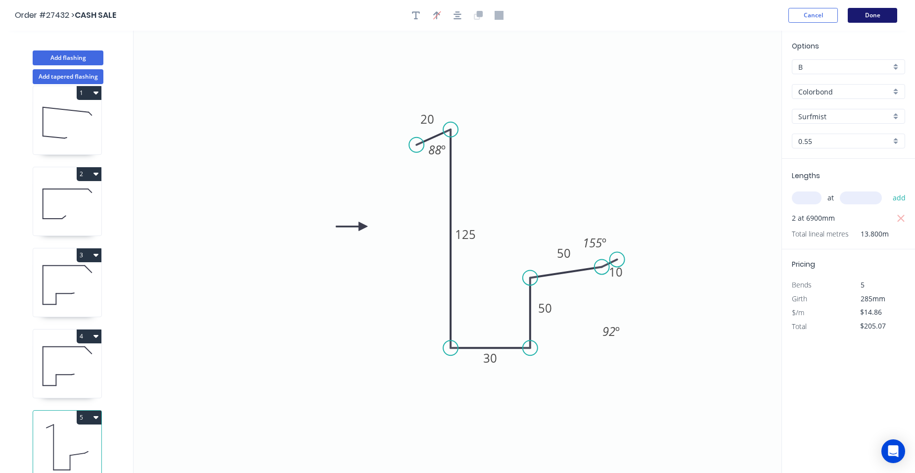
click at [876, 17] on button "Done" at bounding box center [871, 15] width 49 height 15
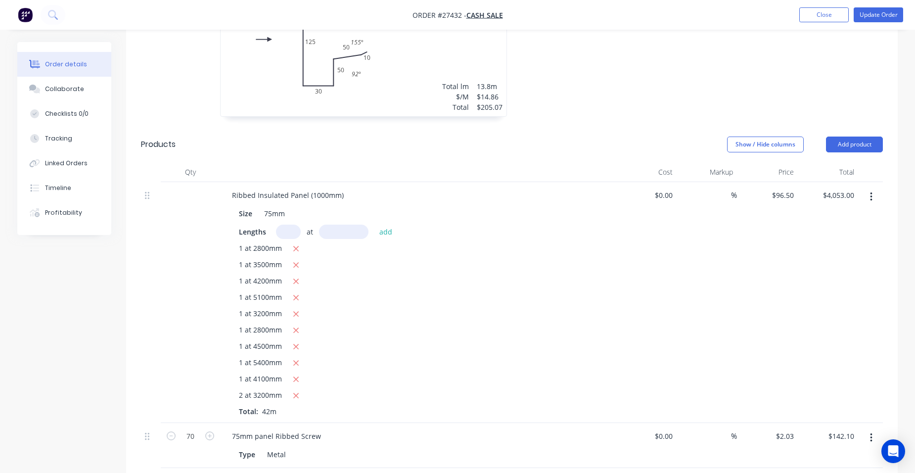
scroll to position [791, 0]
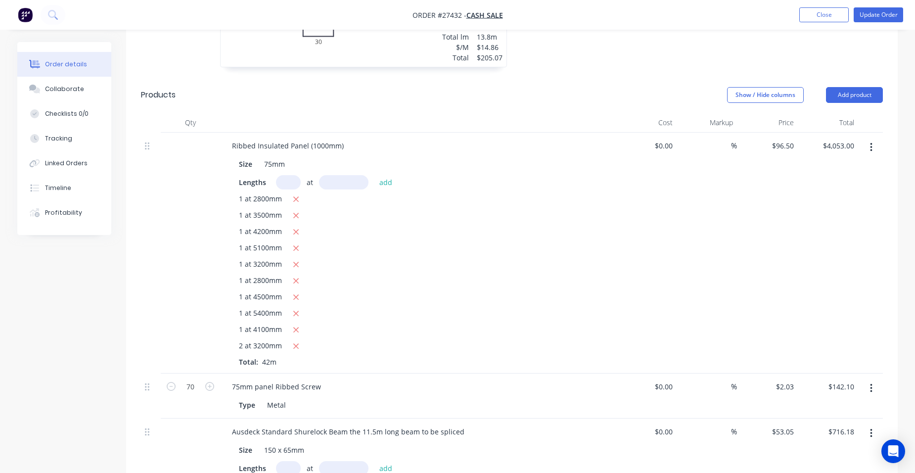
click at [295, 342] on icon "button" at bounding box center [296, 346] width 6 height 9
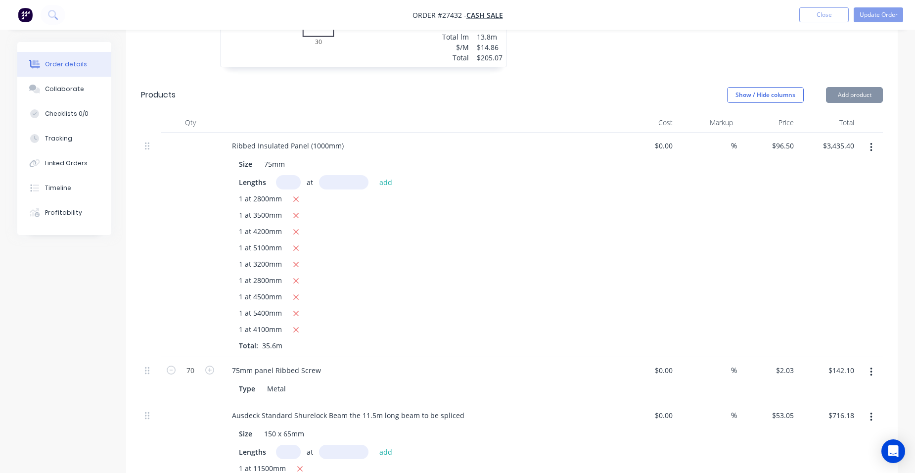
drag, startPoint x: 297, startPoint y: 306, endPoint x: 297, endPoint y: 297, distance: 8.4
click at [297, 325] on icon "button" at bounding box center [296, 329] width 6 height 9
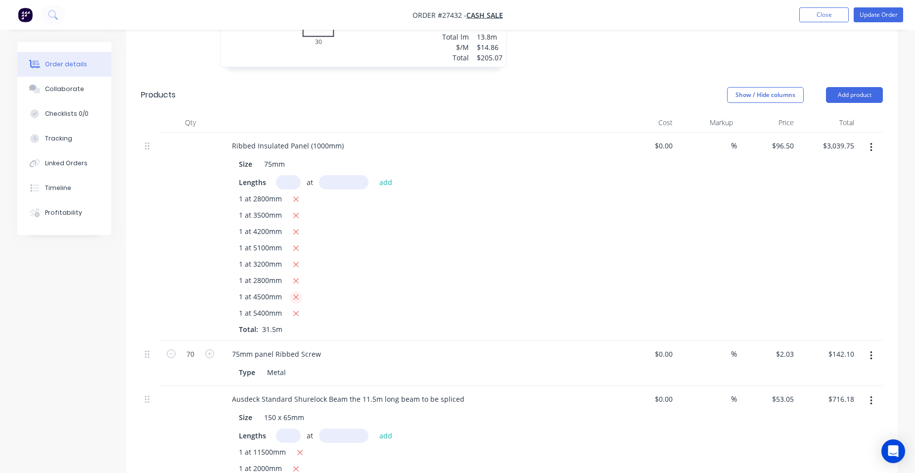
drag, startPoint x: 297, startPoint y: 288, endPoint x: 295, endPoint y: 272, distance: 15.5
click at [297, 309] on icon "button" at bounding box center [296, 313] width 6 height 9
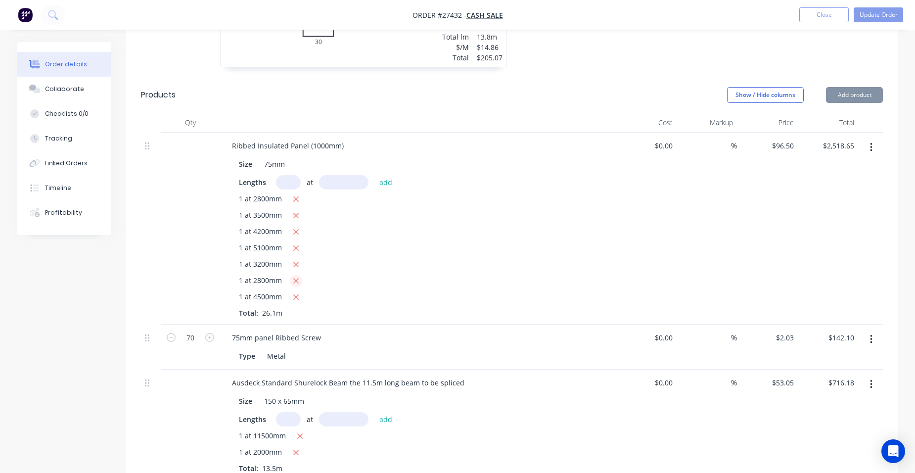
drag, startPoint x: 295, startPoint y: 272, endPoint x: 297, endPoint y: 252, distance: 20.8
click at [296, 293] on icon "button" at bounding box center [296, 297] width 6 height 9
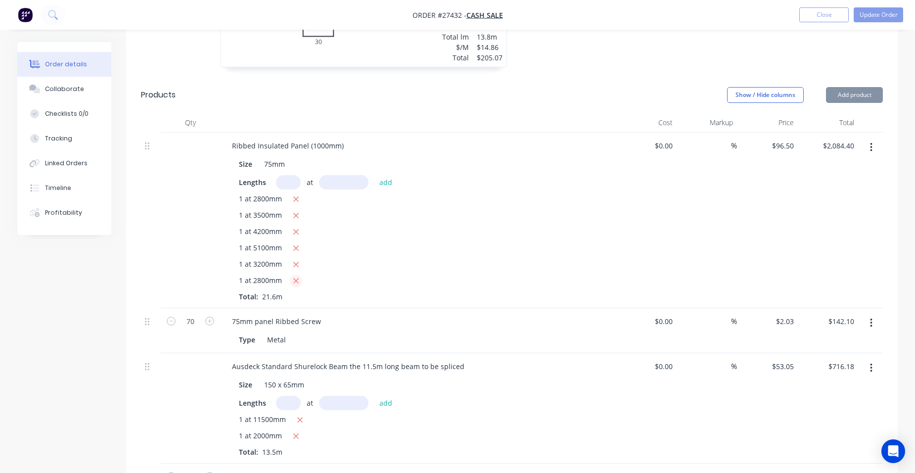
click at [297, 276] on icon "button" at bounding box center [296, 280] width 6 height 9
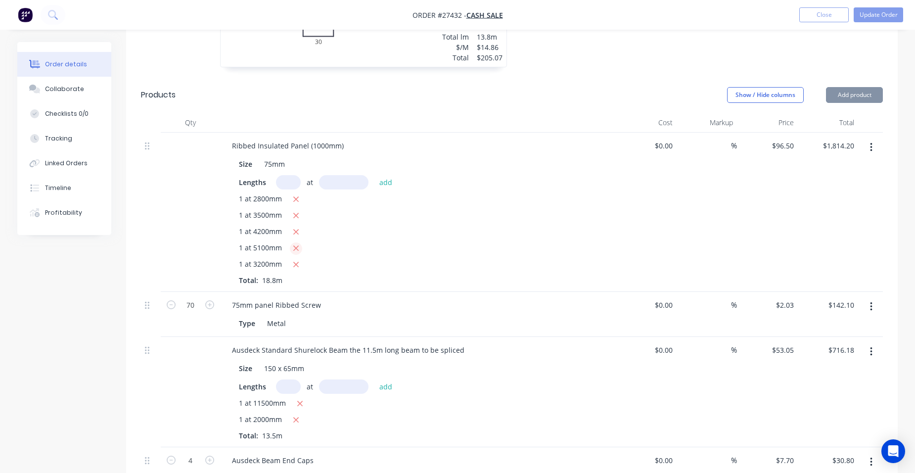
drag, startPoint x: 297, startPoint y: 241, endPoint x: 297, endPoint y: 224, distance: 16.8
click at [297, 260] on icon "button" at bounding box center [296, 264] width 6 height 9
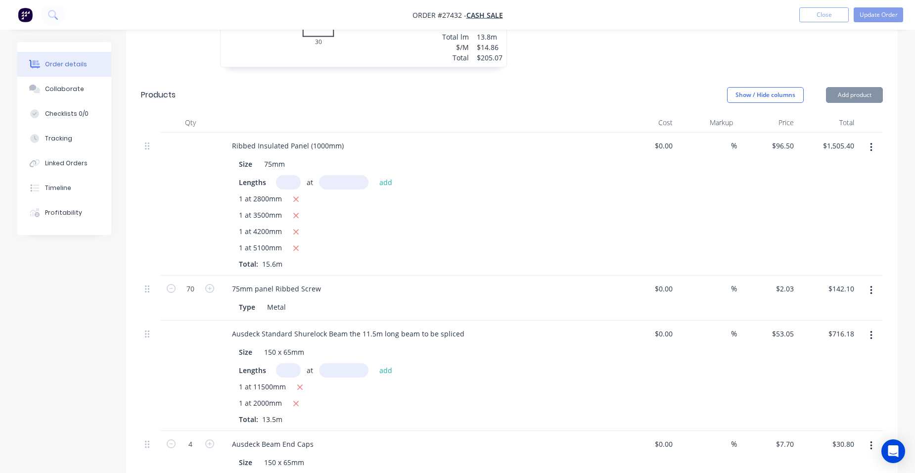
click at [297, 244] on icon "button" at bounding box center [296, 248] width 6 height 9
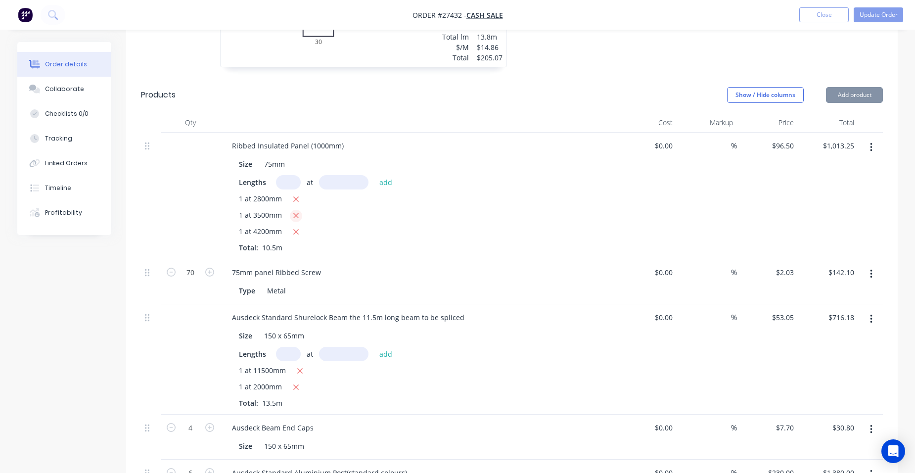
drag, startPoint x: 297, startPoint y: 207, endPoint x: 296, endPoint y: 190, distance: 16.4
click at [297, 227] on icon "button" at bounding box center [296, 231] width 6 height 9
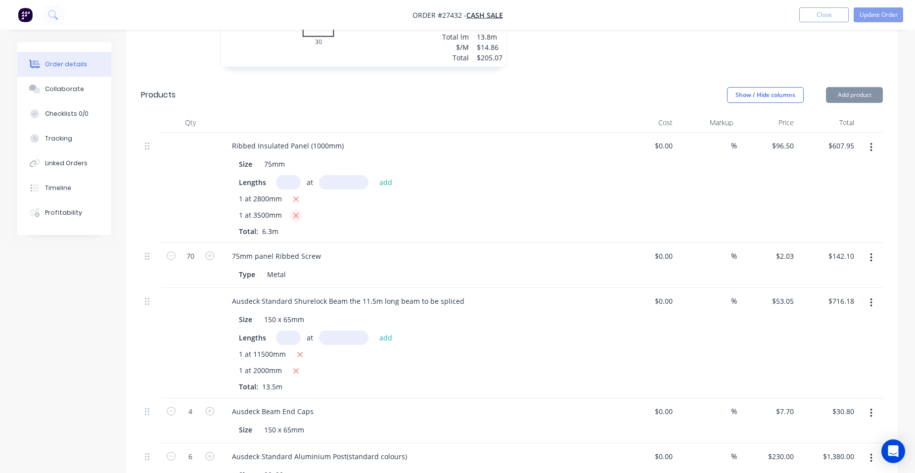
click at [295, 211] on icon "button" at bounding box center [296, 215] width 6 height 9
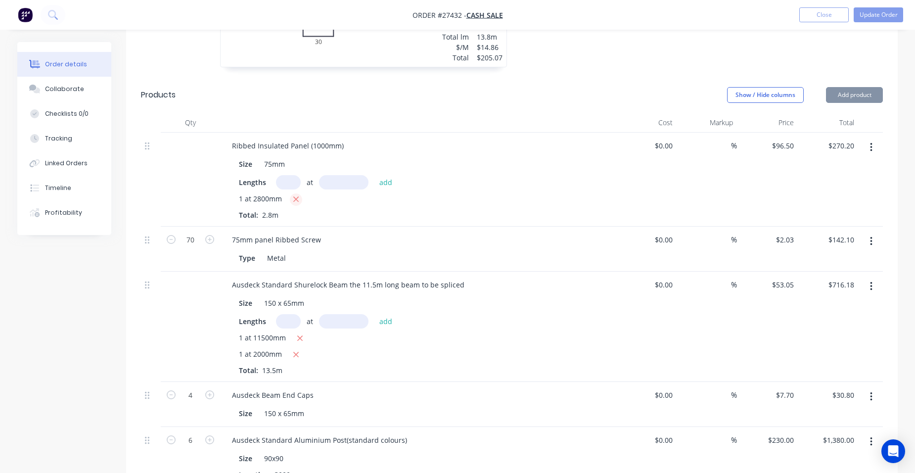
click at [295, 195] on icon "button" at bounding box center [296, 199] width 6 height 9
type input "$0.00"
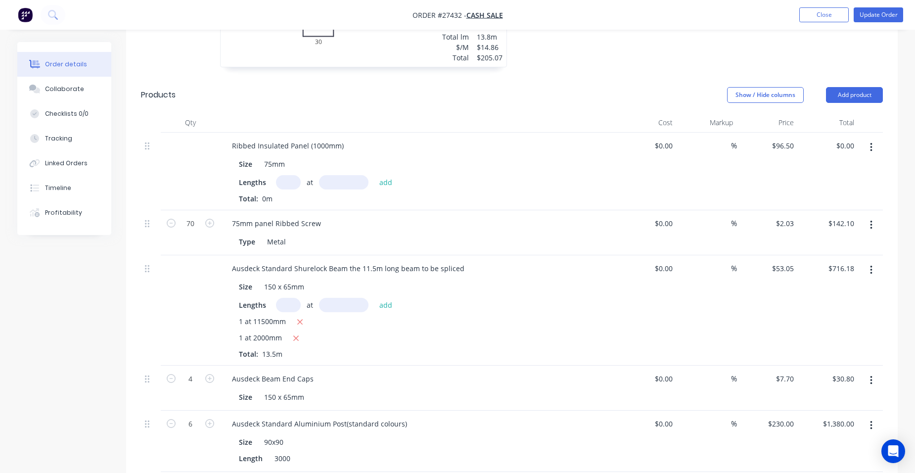
click at [293, 175] on input "text" at bounding box center [288, 182] width 25 height 14
type input "1"
type input "5000"
click at [374, 175] on button "add" at bounding box center [385, 181] width 23 height 13
type input "$482.50"
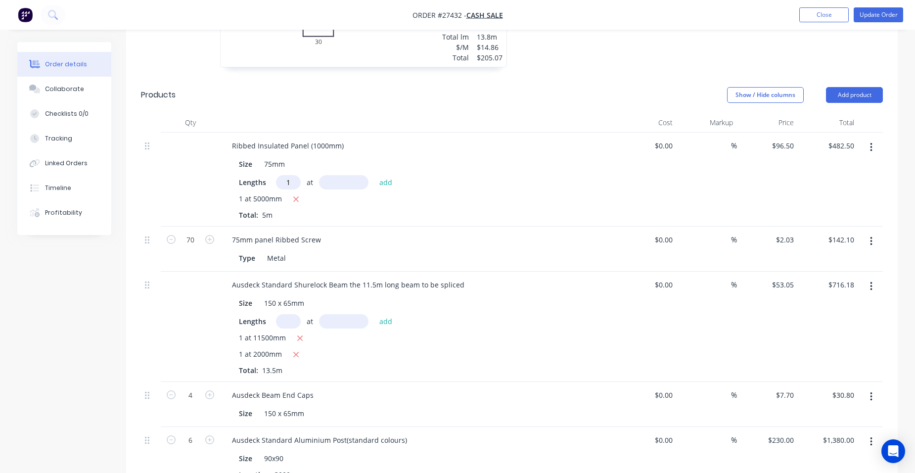
type input "1"
type input "4400"
click at [374, 175] on button "add" at bounding box center [385, 181] width 23 height 13
type input "$907.10"
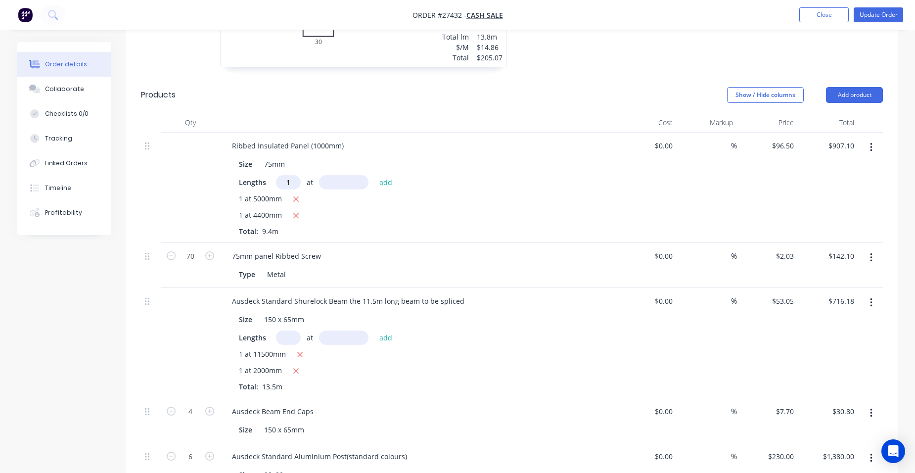
type input "1"
type input "5500"
click at [374, 175] on button "add" at bounding box center [385, 181] width 23 height 13
type input "$1,437.85"
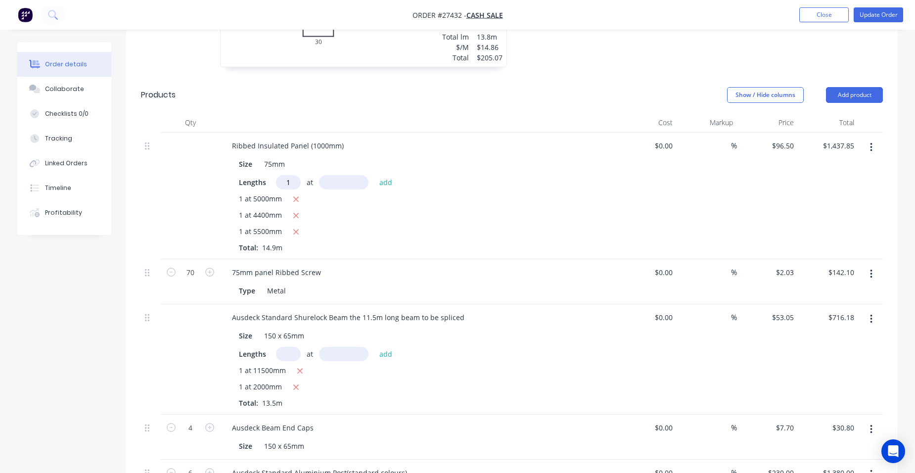
type input "1"
type input "4500"
click at [374, 175] on button "add" at bounding box center [385, 181] width 23 height 13
type input "$1,872.10"
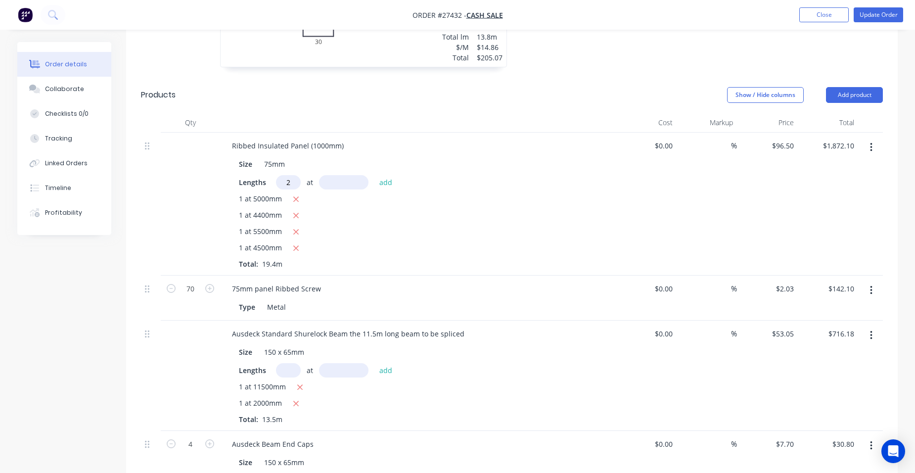
type input "2"
type input "3800"
click at [374, 175] on button "add" at bounding box center [385, 181] width 23 height 13
type input "$2,605.50"
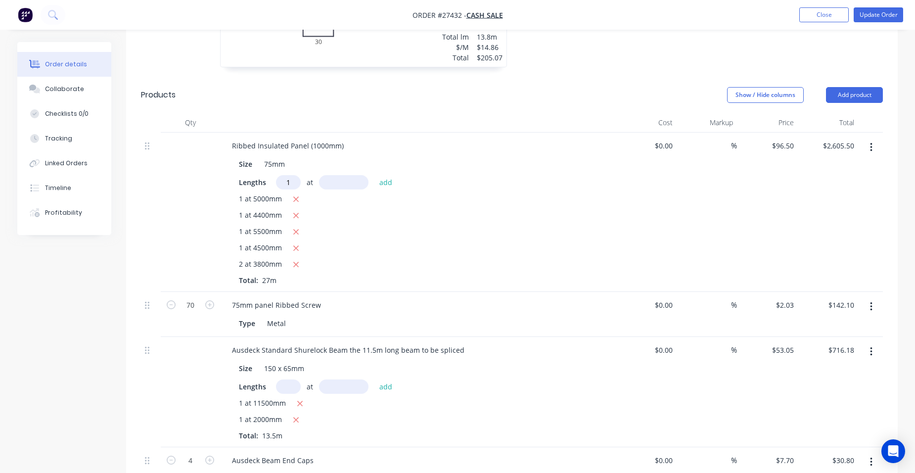
type input "1"
type input "5400"
click at [374, 175] on button "add" at bounding box center [385, 181] width 23 height 13
type input "$3,126.60"
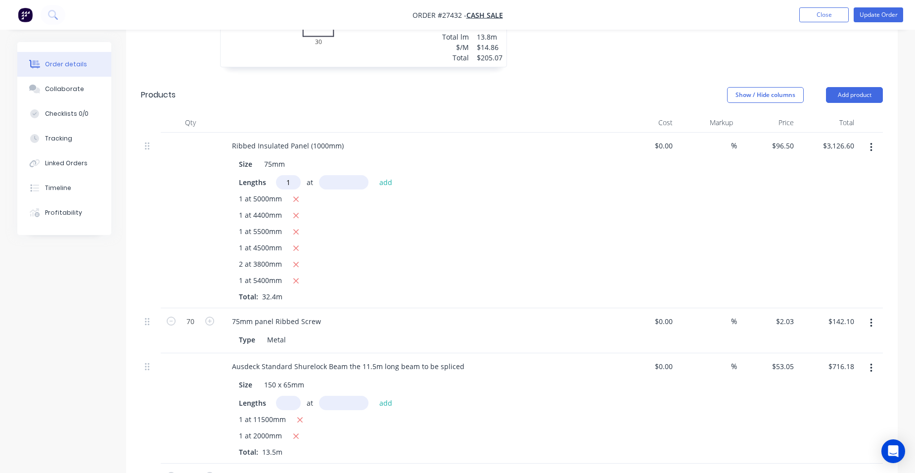
type input "1"
type input "4400"
click at [374, 175] on button "add" at bounding box center [385, 181] width 23 height 13
type input "$3,551.20"
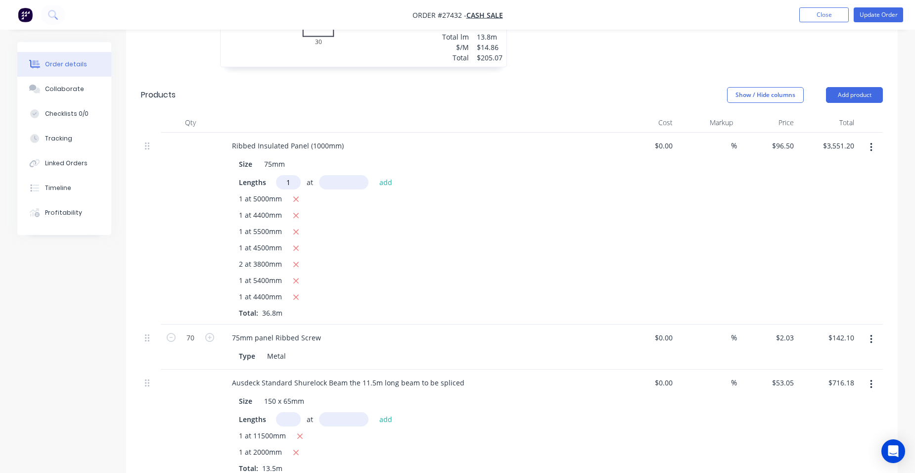
type input "1"
type input "3800"
click at [374, 175] on button "add" at bounding box center [385, 181] width 23 height 13
type input "$3,917.90"
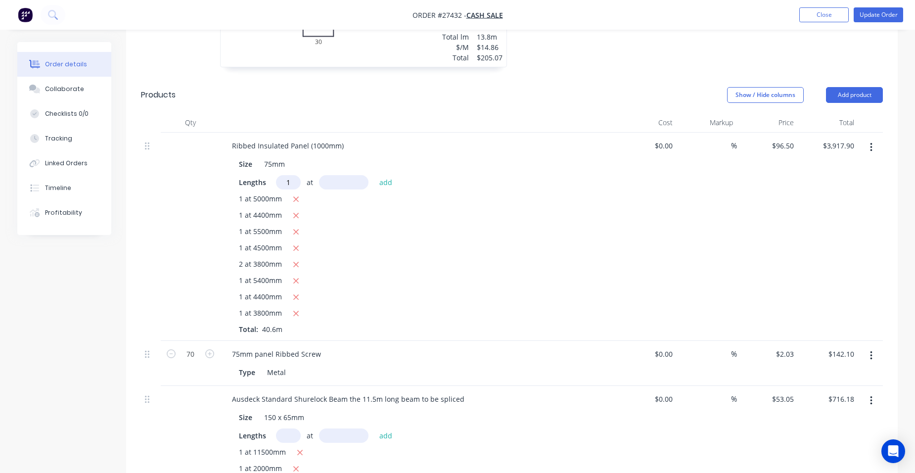
type input "1"
type input "3100"
click at [374, 175] on button "add" at bounding box center [385, 181] width 23 height 13
type input "$4,217.05"
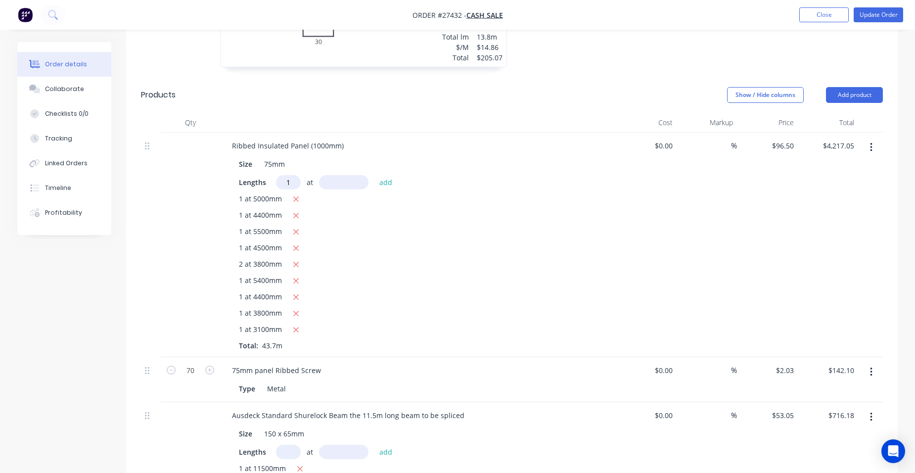
type input "1"
type input "2400"
click at [374, 175] on button "add" at bounding box center [385, 181] width 23 height 13
type input "$4,448.65"
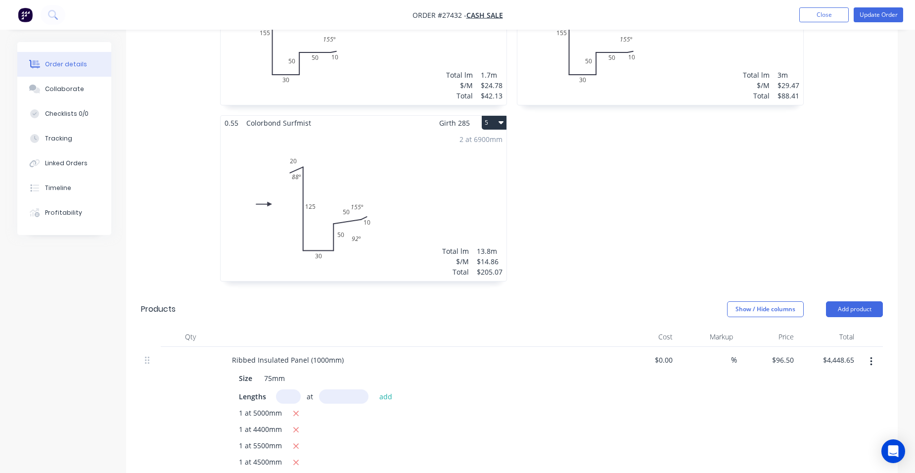
scroll to position [445, 0]
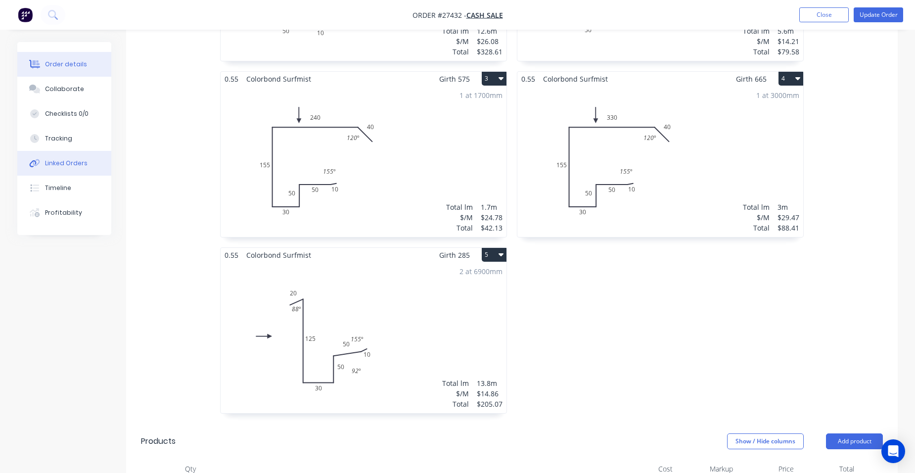
click at [76, 169] on button "Linked Orders" at bounding box center [64, 163] width 94 height 25
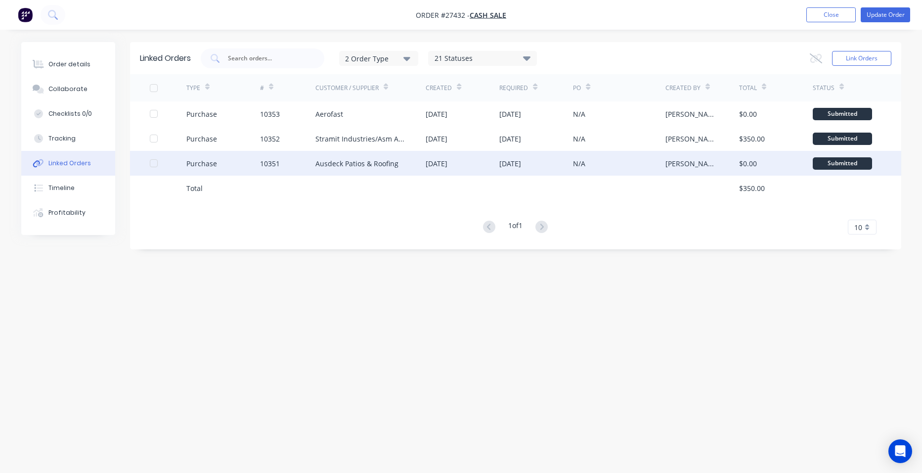
click at [286, 158] on div "10351" at bounding box center [287, 163] width 55 height 25
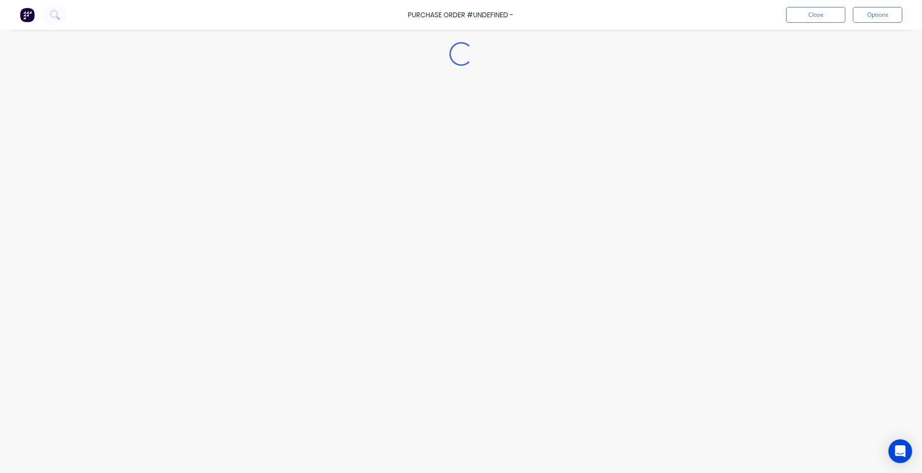
type textarea "x"
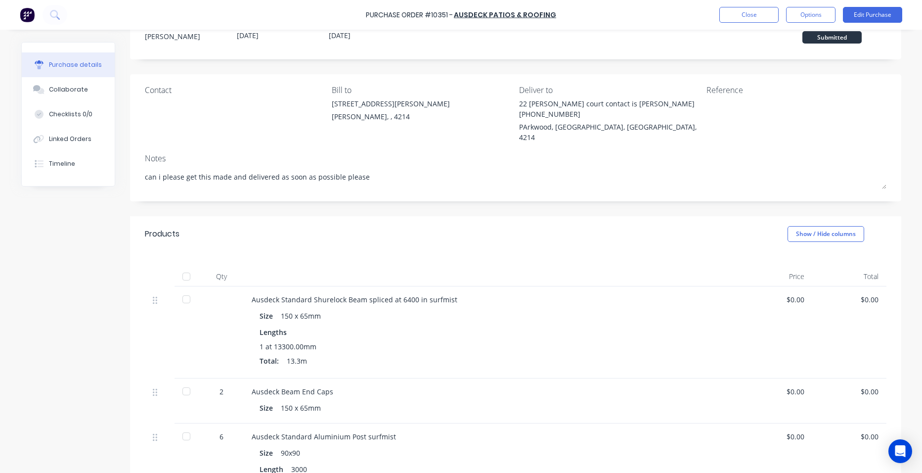
scroll to position [167, 0]
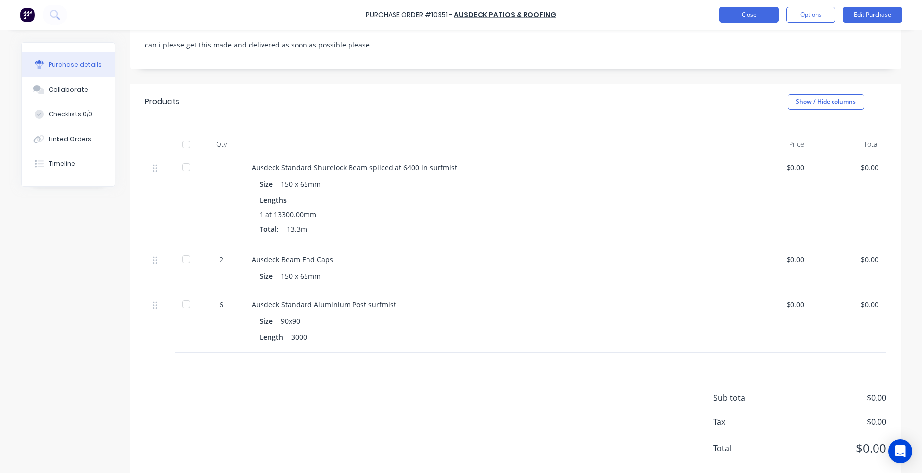
click at [739, 14] on button "Close" at bounding box center [748, 15] width 59 height 16
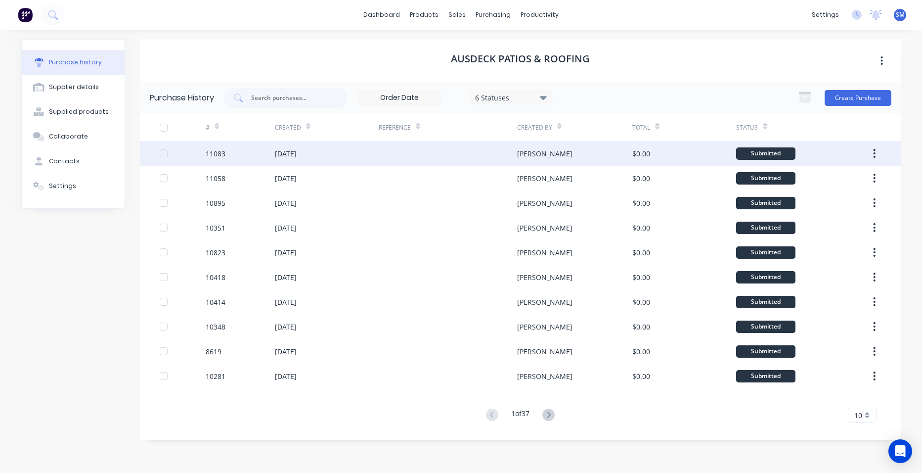
click at [405, 153] on div at bounding box center [448, 153] width 138 height 25
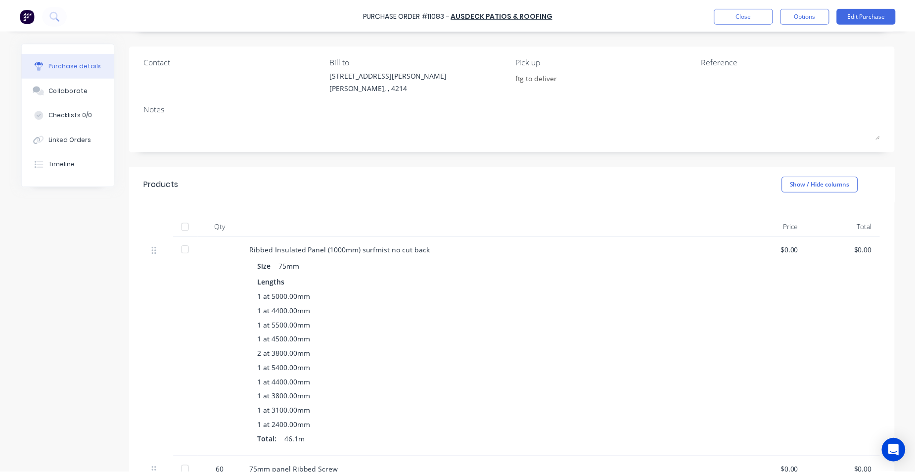
scroll to position [148, 0]
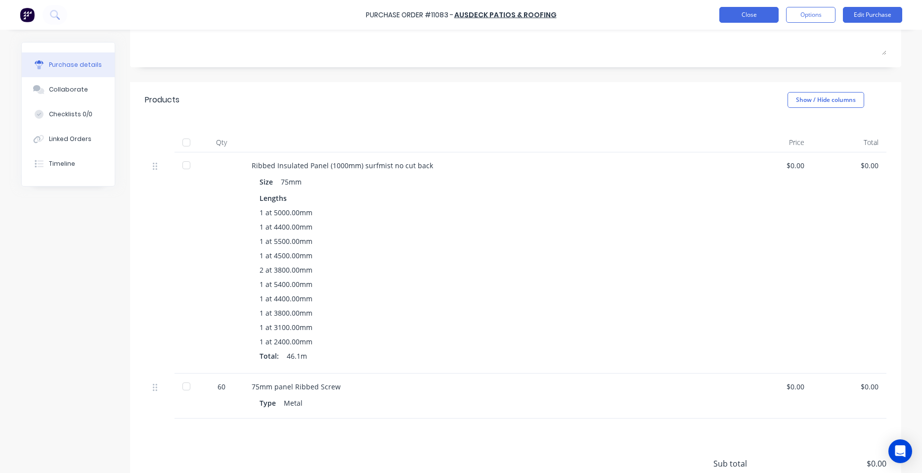
click at [753, 16] on button "Close" at bounding box center [748, 15] width 59 height 16
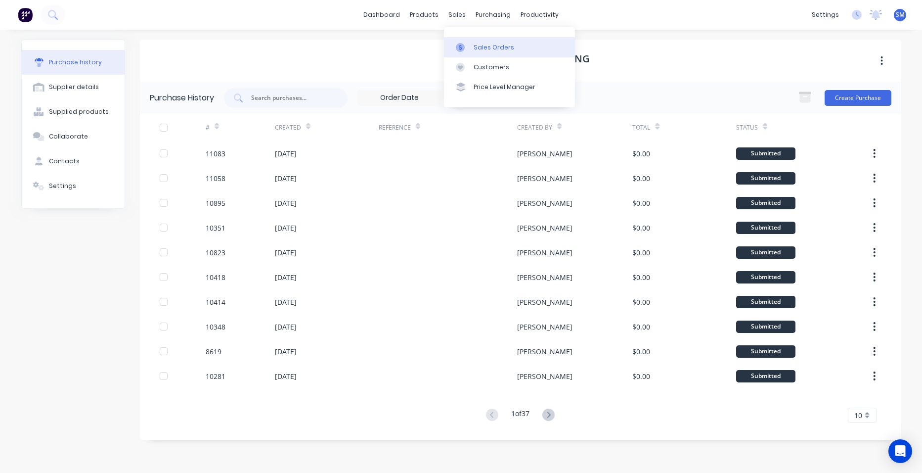
click at [482, 40] on link "Sales Orders" at bounding box center [509, 47] width 131 height 20
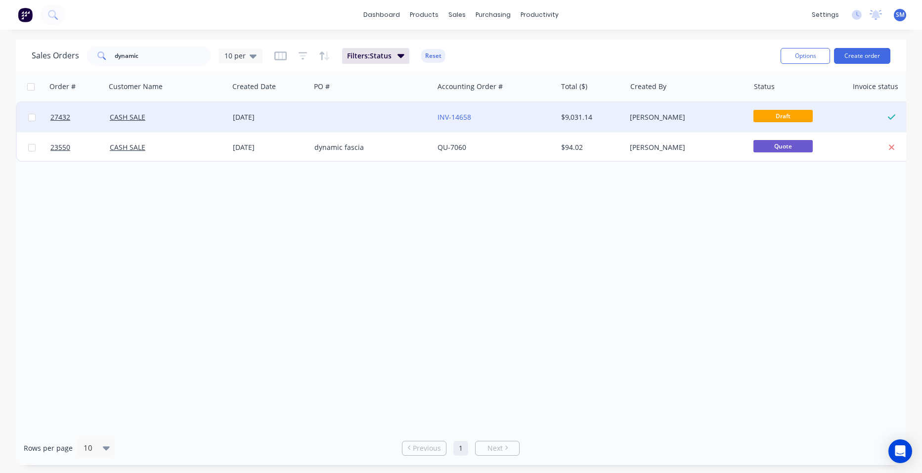
click at [330, 116] on div at bounding box center [371, 117] width 123 height 30
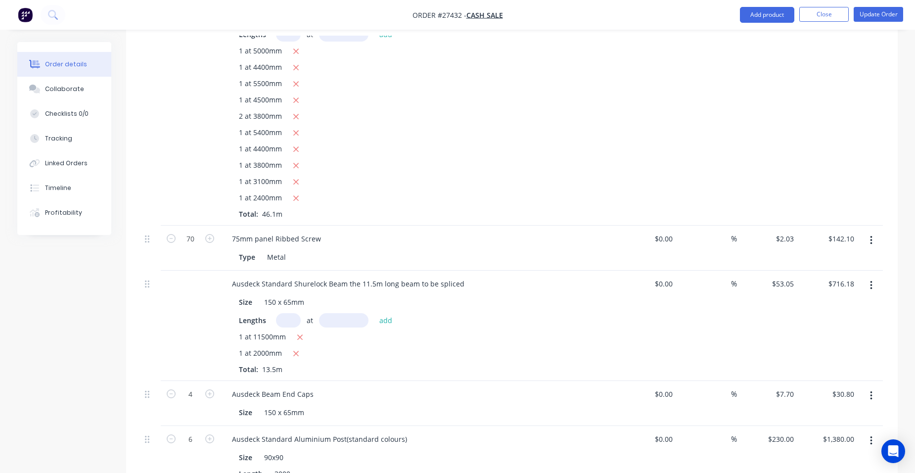
scroll to position [939, 0]
click at [198, 231] on input "70" at bounding box center [190, 238] width 26 height 15
type input "60"
type input "$121.80"
click at [431, 194] on div "Ribbed Insulated Panel (1000mm) Size 75mm Lengths at add 1 at 5000mm 1 at 4400m…" at bounding box center [418, 104] width 396 height 241
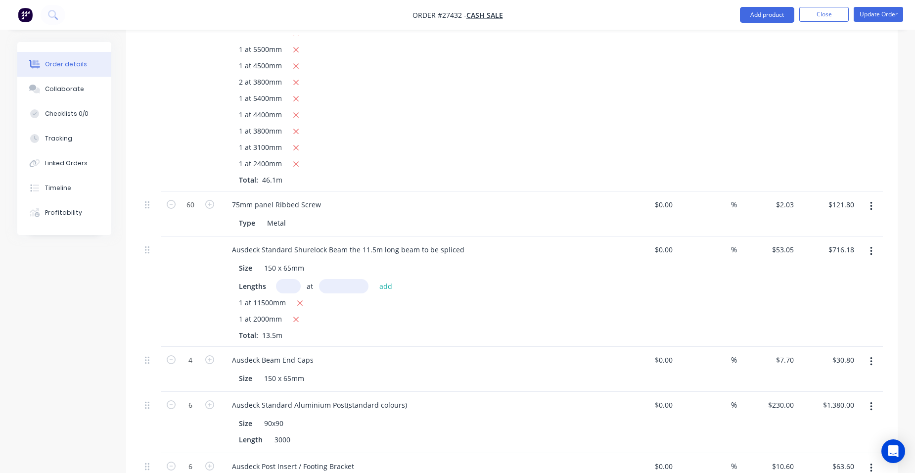
scroll to position [1038, 0]
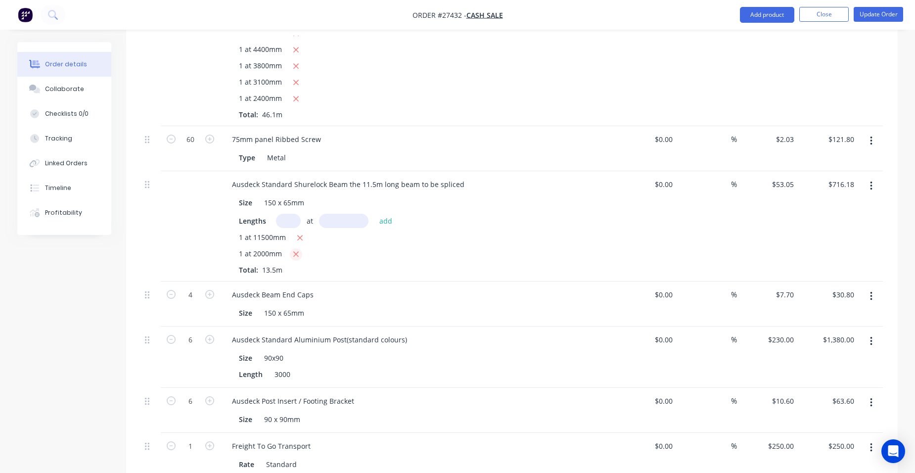
click at [294, 252] on icon "button" at bounding box center [295, 254] width 5 height 5
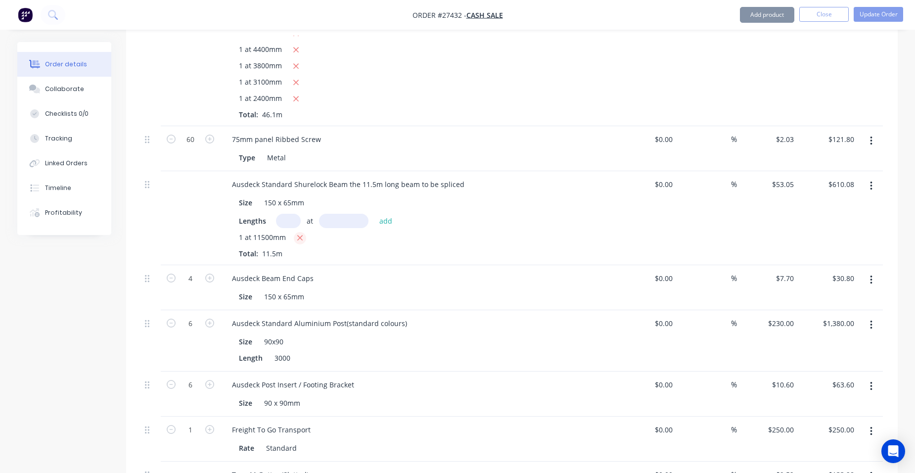
click at [299, 233] on icon "button" at bounding box center [300, 237] width 6 height 9
type input "$0.00"
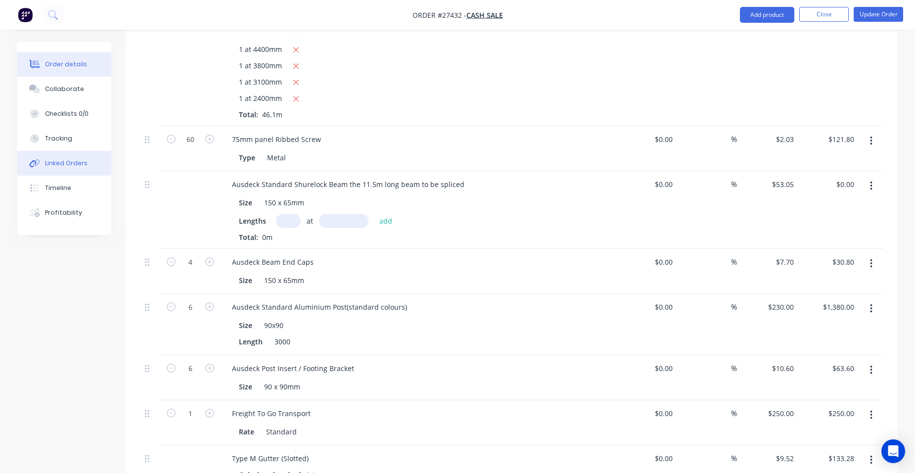
click at [53, 162] on div "Linked Orders" at bounding box center [66, 163] width 43 height 9
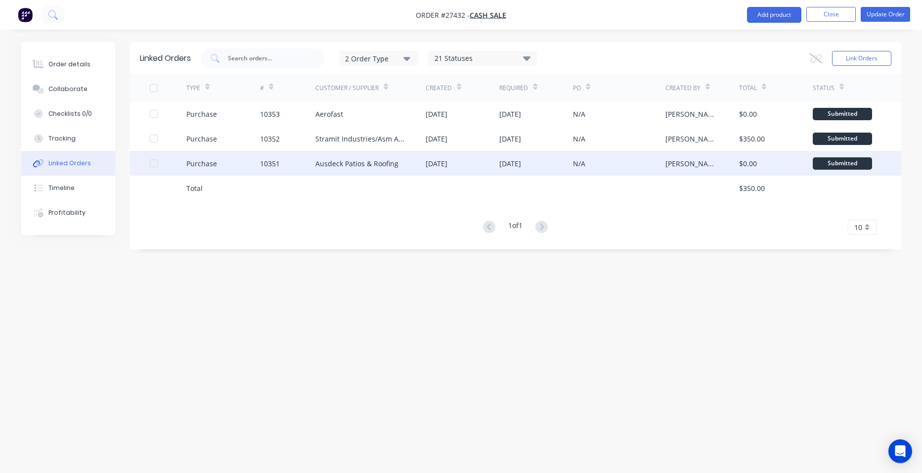
click at [298, 159] on div "10351" at bounding box center [287, 163] width 55 height 25
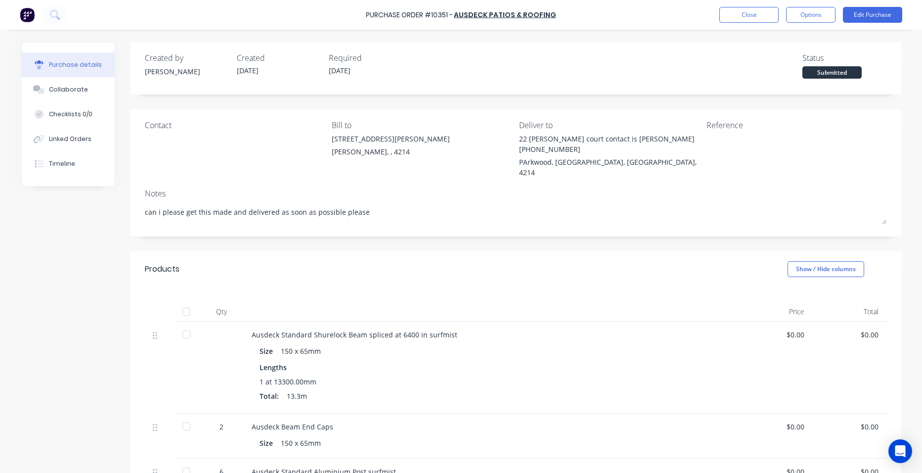
click at [77, 58] on button "Purchase details" at bounding box center [68, 64] width 93 height 25
type textarea "x"
click at [83, 135] on div "Linked Orders" at bounding box center [70, 138] width 43 height 9
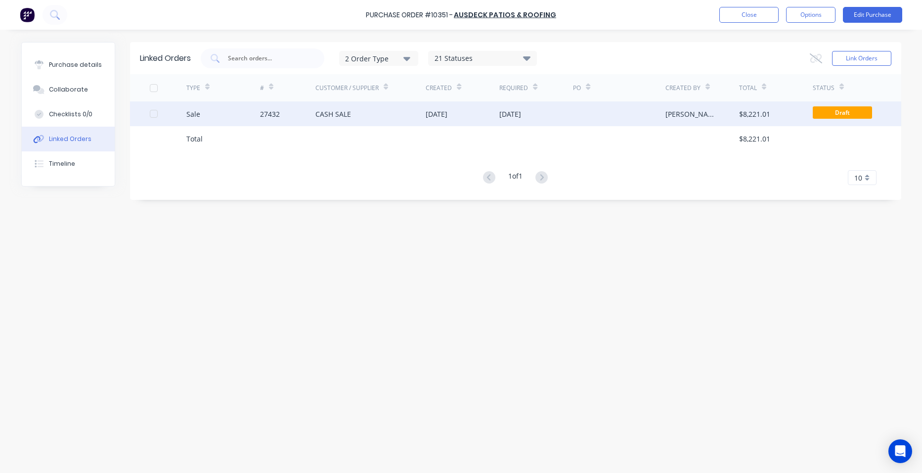
click at [312, 111] on div "27432" at bounding box center [287, 113] width 55 height 25
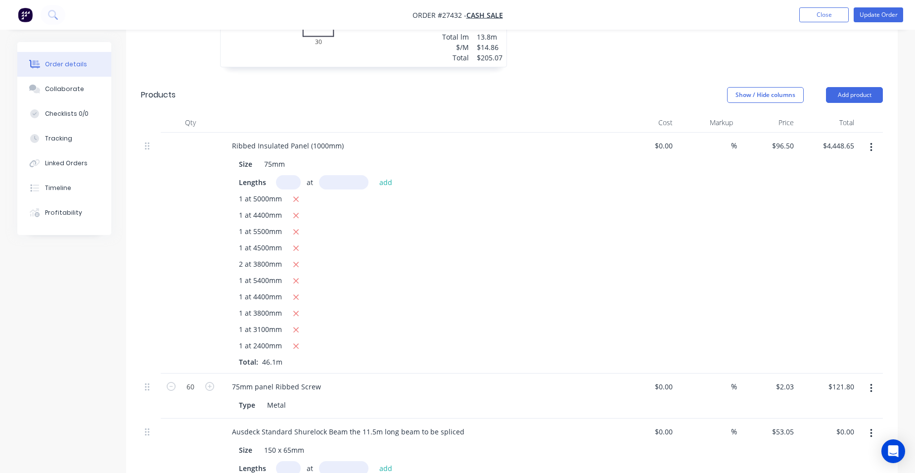
scroll to position [989, 0]
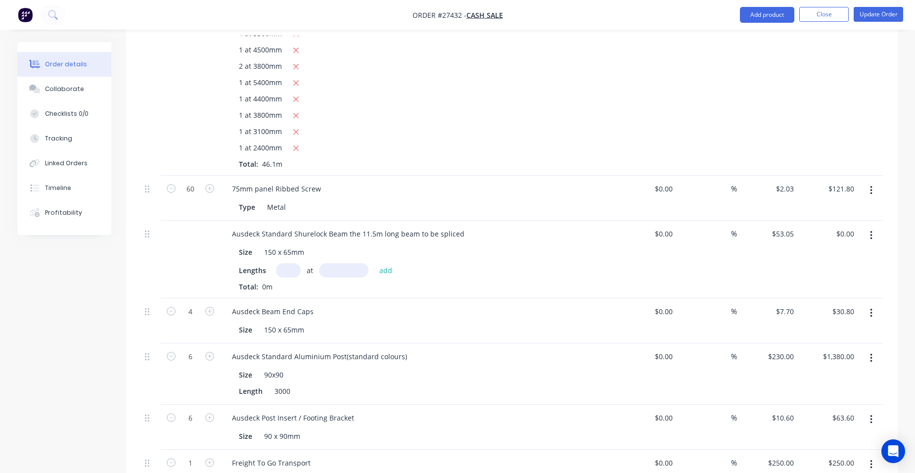
click at [293, 263] on input "text" at bounding box center [288, 270] width 25 height 14
type input "1"
type input "13300"
click at [374, 263] on button "add" at bounding box center [385, 269] width 23 height 13
type input "$705.57"
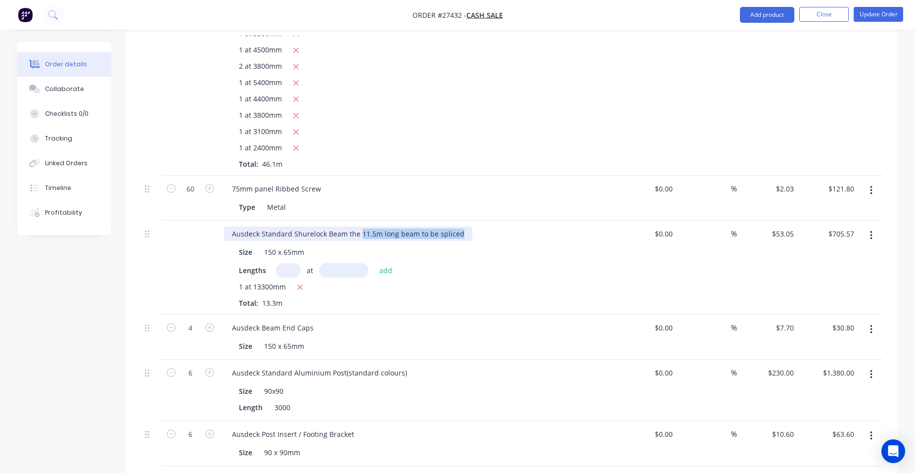
drag, startPoint x: 459, startPoint y: 206, endPoint x: 359, endPoint y: 197, distance: 99.7
click at [359, 220] on div "Ausdeck Standard Shurelock Beam the 11.5m long beam to be spliced Size 150 x 65…" at bounding box center [418, 267] width 396 height 94
click at [169, 323] on icon "button" at bounding box center [171, 327] width 9 height 9
type input "3"
type input "$23.10"
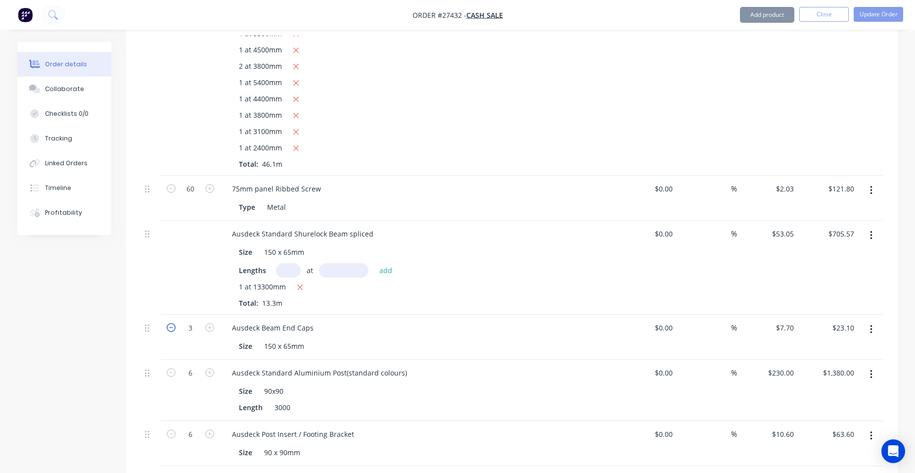
click at [169, 323] on icon "button" at bounding box center [171, 327] width 9 height 9
type input "2"
type input "$15.40"
click at [172, 368] on icon "button" at bounding box center [171, 372] width 9 height 9
type input "5"
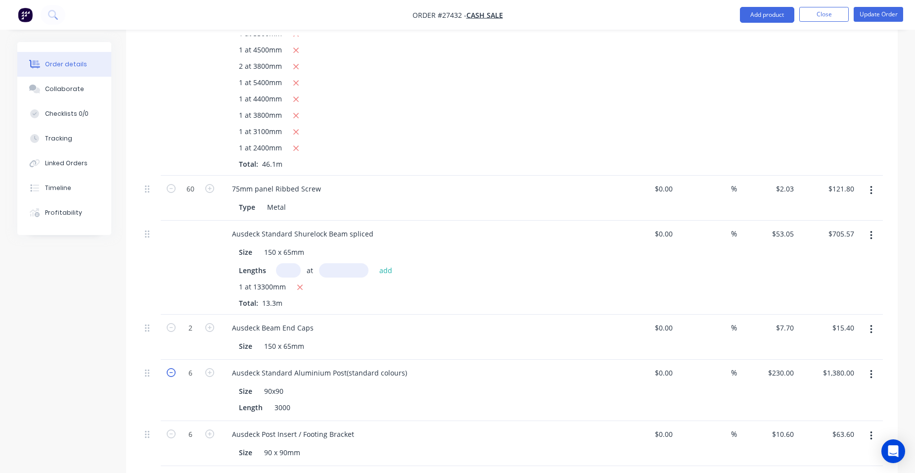
type input "$1,150.00"
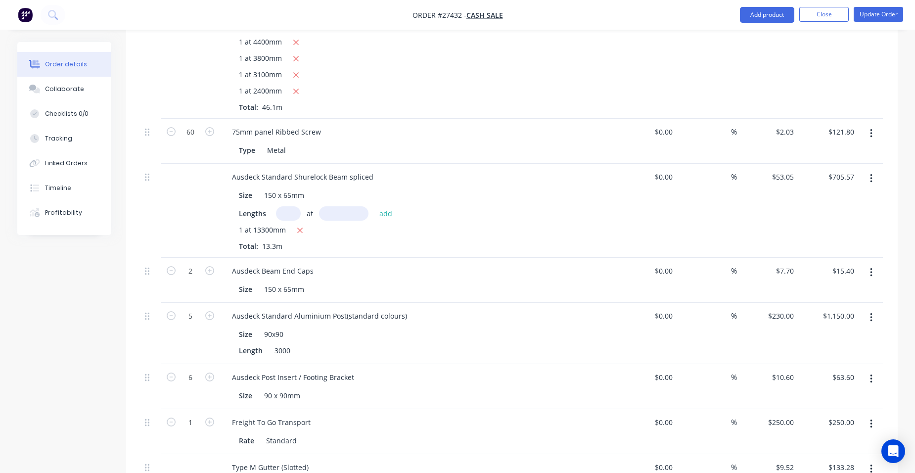
scroll to position [1088, 0]
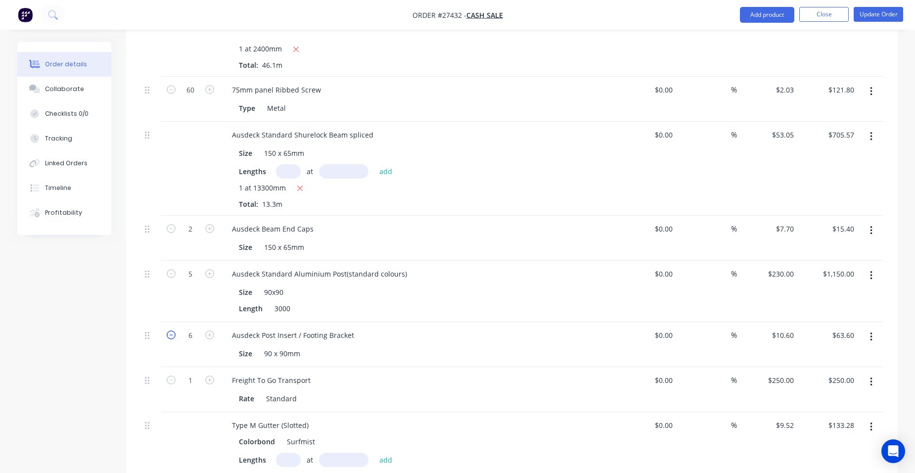
click at [168, 330] on icon "button" at bounding box center [171, 334] width 9 height 9
type input "5"
type input "$53.00"
click at [168, 330] on icon "button" at bounding box center [171, 334] width 9 height 9
type input "4"
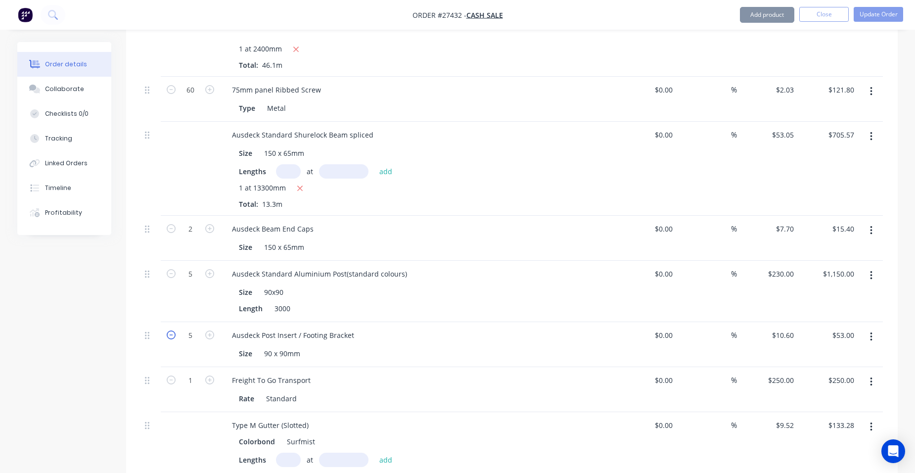
type input "$42.40"
click at [168, 330] on icon "button" at bounding box center [171, 334] width 9 height 9
type input "3"
type input "$31.80"
click at [168, 330] on icon "button" at bounding box center [171, 334] width 9 height 9
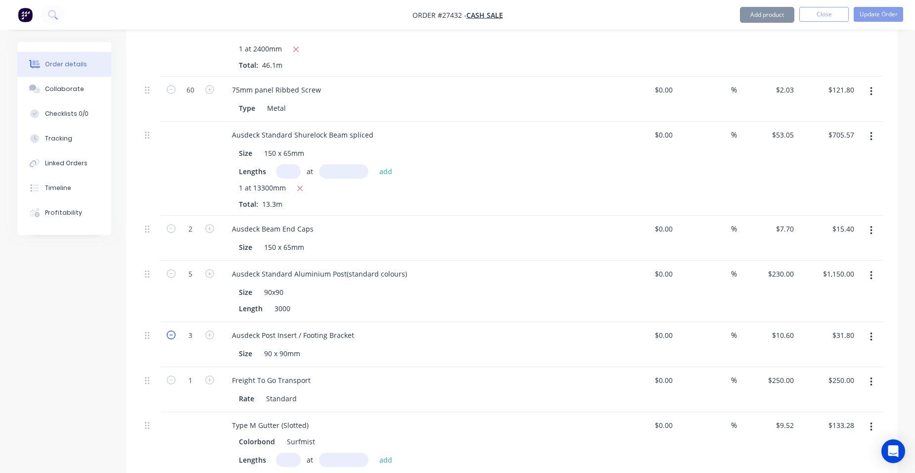
type input "2"
type input "$21.20"
click at [873, 328] on button "button" at bounding box center [870, 337] width 23 height 18
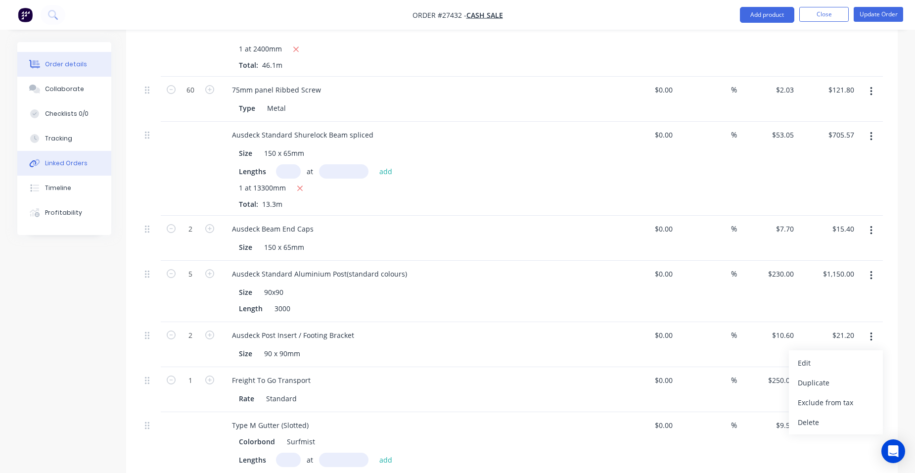
click at [66, 168] on button "Linked Orders" at bounding box center [64, 163] width 94 height 25
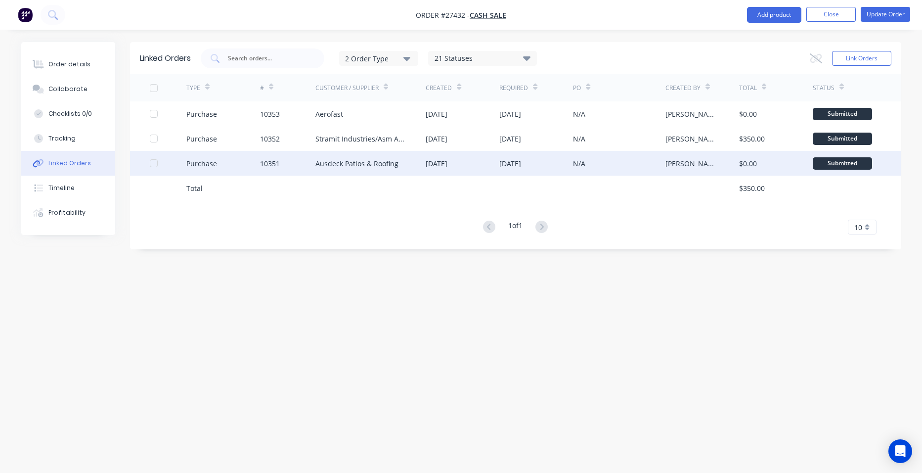
click at [279, 162] on div "10351" at bounding box center [270, 163] width 20 height 10
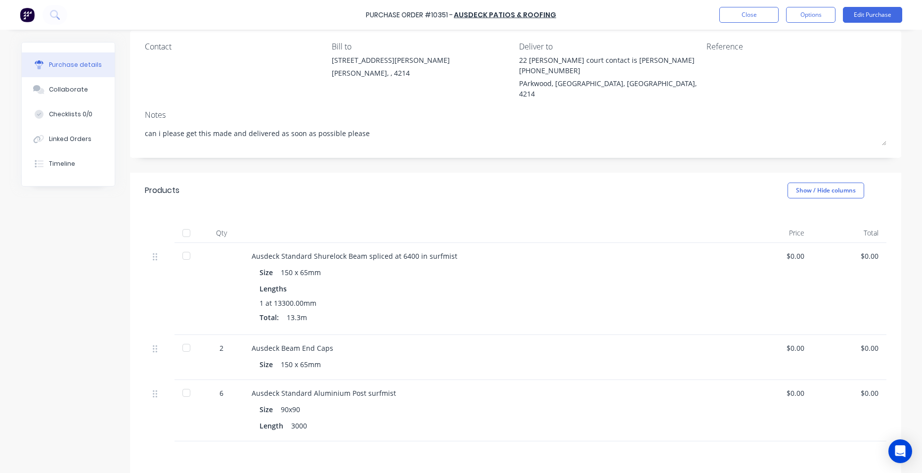
scroll to position [167, 0]
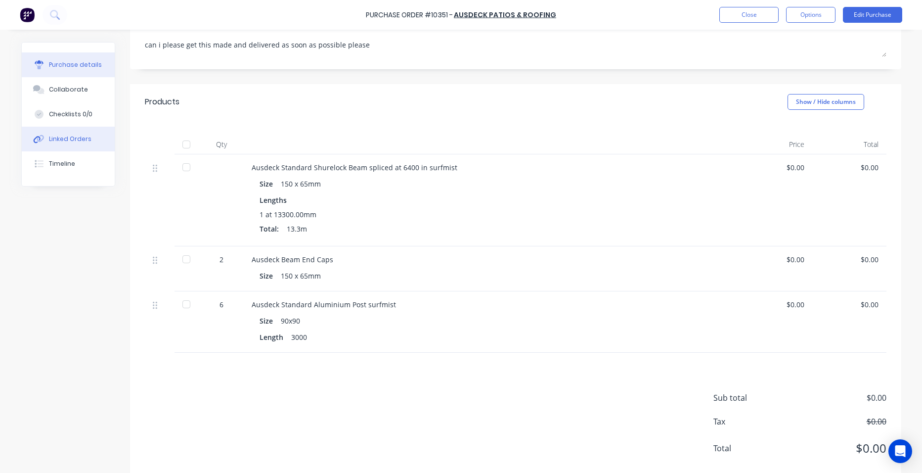
type textarea "x"
click at [72, 135] on div "Linked Orders" at bounding box center [70, 138] width 43 height 9
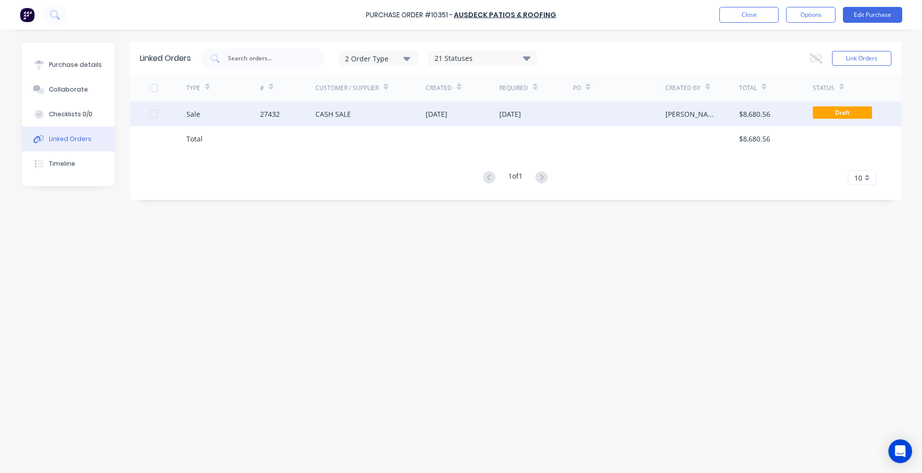
click at [361, 113] on div "CASH SALE" at bounding box center [370, 113] width 111 height 25
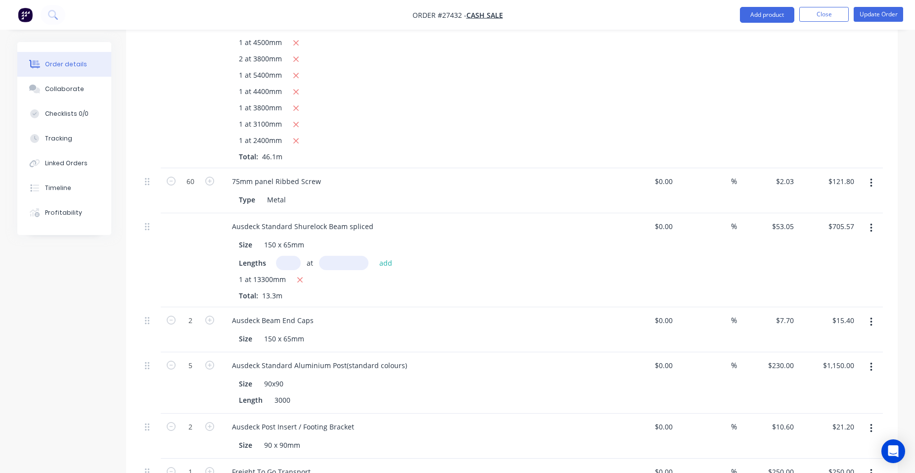
scroll to position [1137, 0]
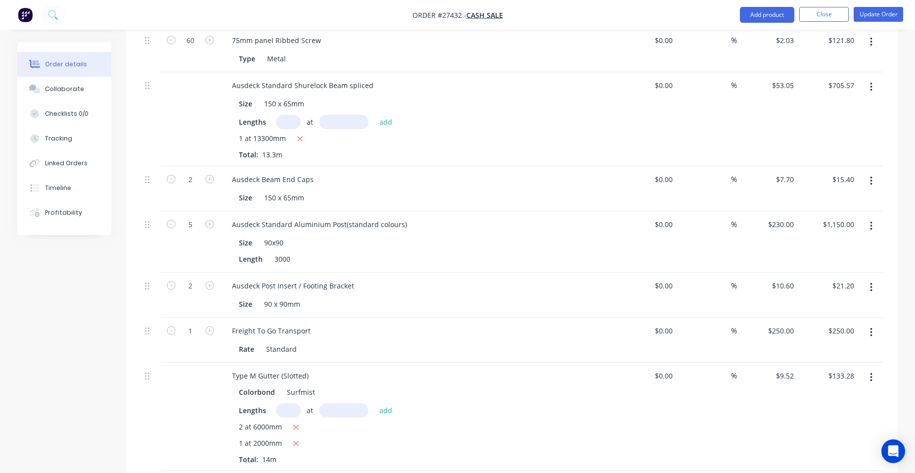
click at [865, 278] on button "button" at bounding box center [870, 287] width 23 height 18
click at [843, 365] on div "Delete" at bounding box center [835, 372] width 76 height 14
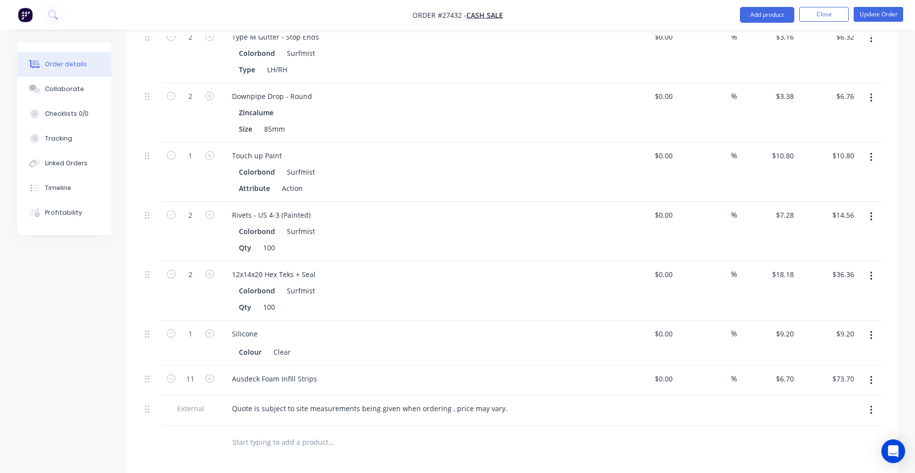
scroll to position [1780, 0]
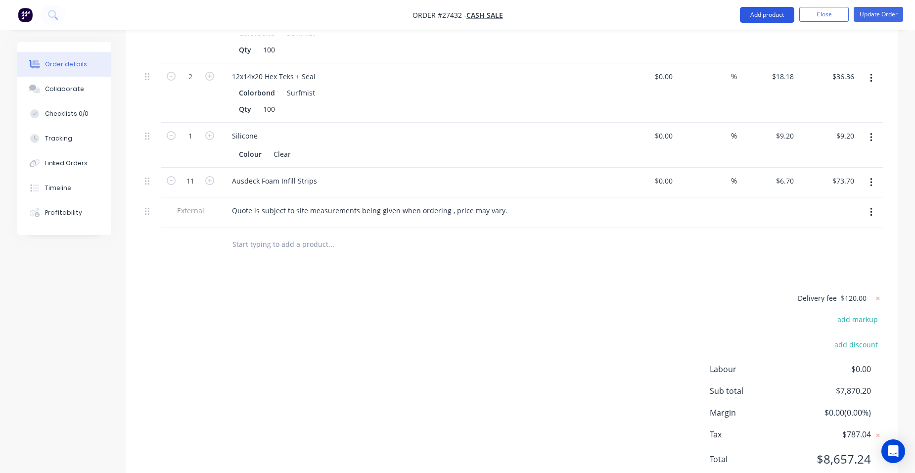
click at [759, 15] on button "Add product" at bounding box center [767, 15] width 54 height 16
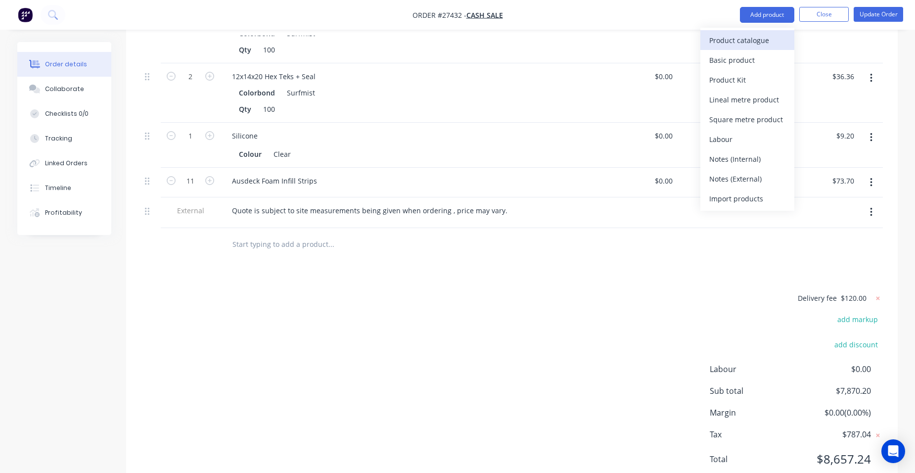
click at [749, 36] on div "Product catalogue" at bounding box center [747, 40] width 76 height 14
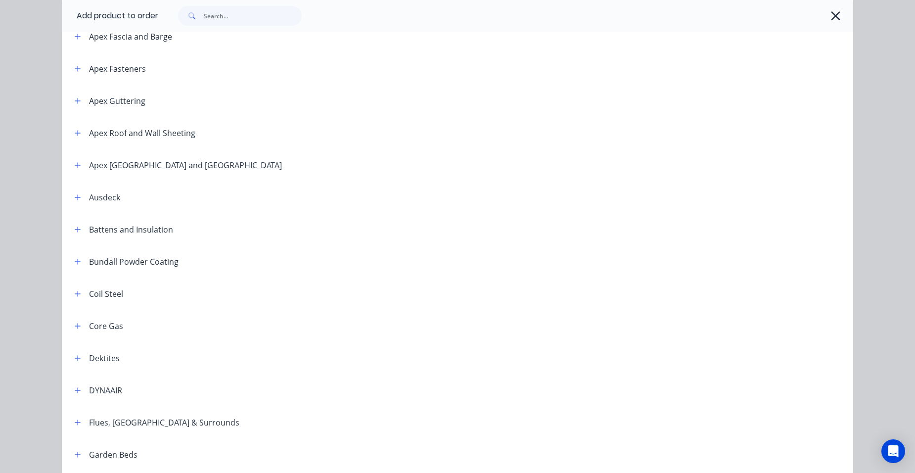
scroll to position [346, 0]
click at [75, 195] on icon "button" at bounding box center [78, 196] width 6 height 7
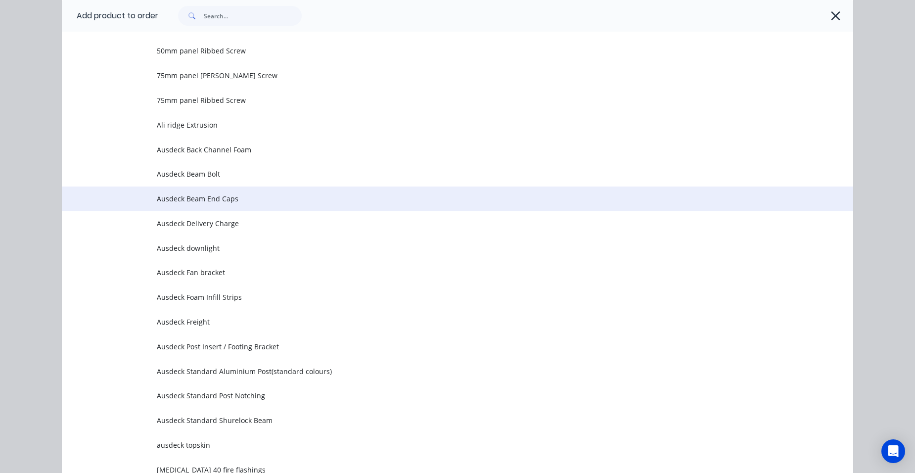
scroll to position [742, 0]
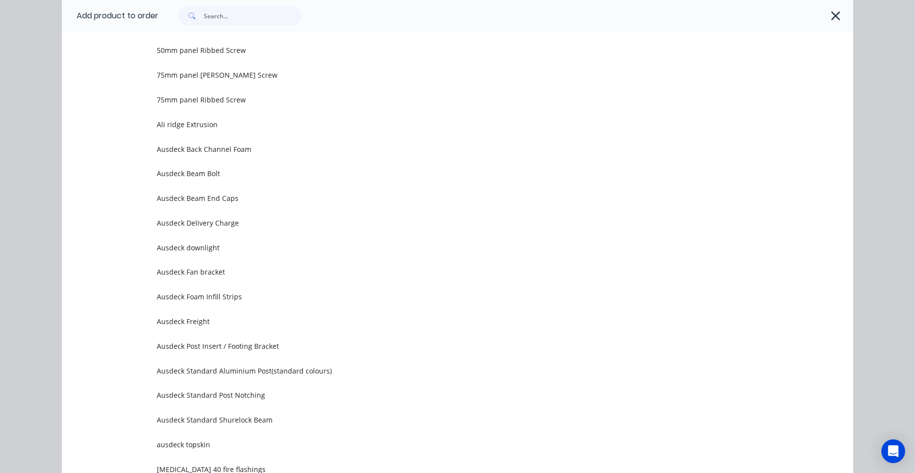
click at [258, 228] on td "Ausdeck Delivery Charge" at bounding box center [505, 223] width 696 height 25
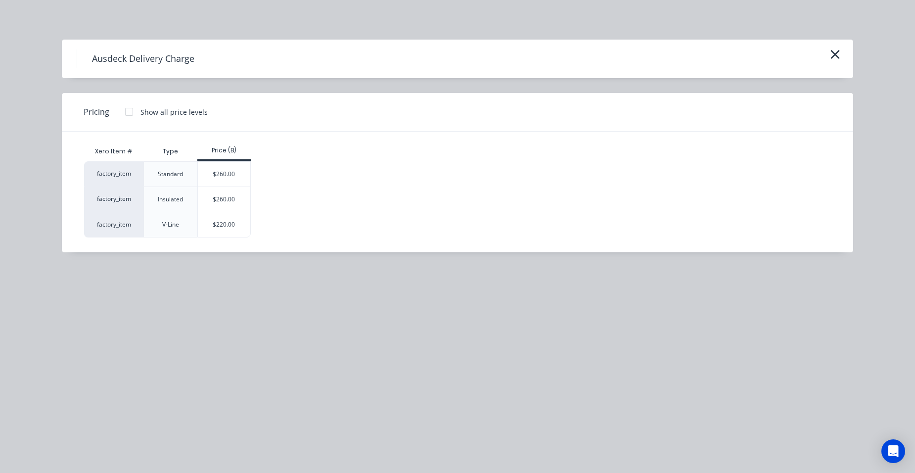
click at [207, 228] on div "$220.00" at bounding box center [224, 224] width 53 height 25
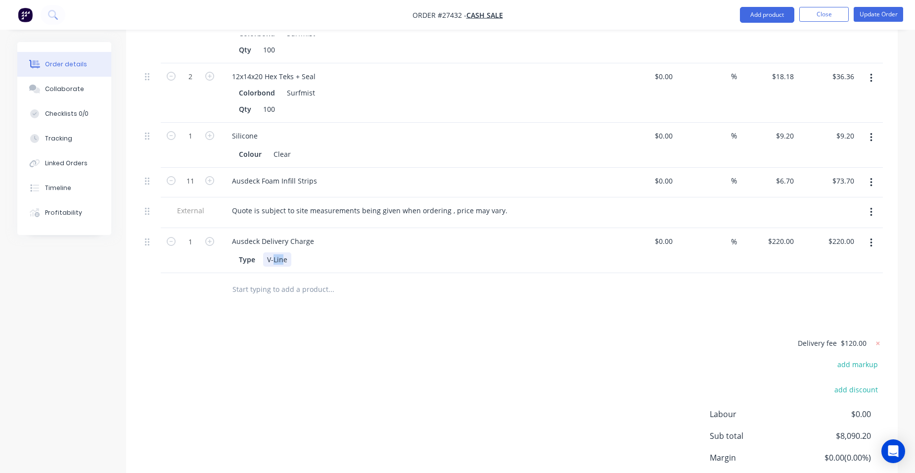
drag, startPoint x: 284, startPoint y: 228, endPoint x: 273, endPoint y: 228, distance: 10.9
click at [273, 252] on div "V-Line" at bounding box center [277, 259] width 28 height 14
drag, startPoint x: 289, startPoint y: 230, endPoint x: 261, endPoint y: 229, distance: 28.2
click at [261, 252] on div "Type V-Line" at bounding box center [416, 259] width 362 height 14
click at [871, 207] on icon "button" at bounding box center [871, 212] width 2 height 11
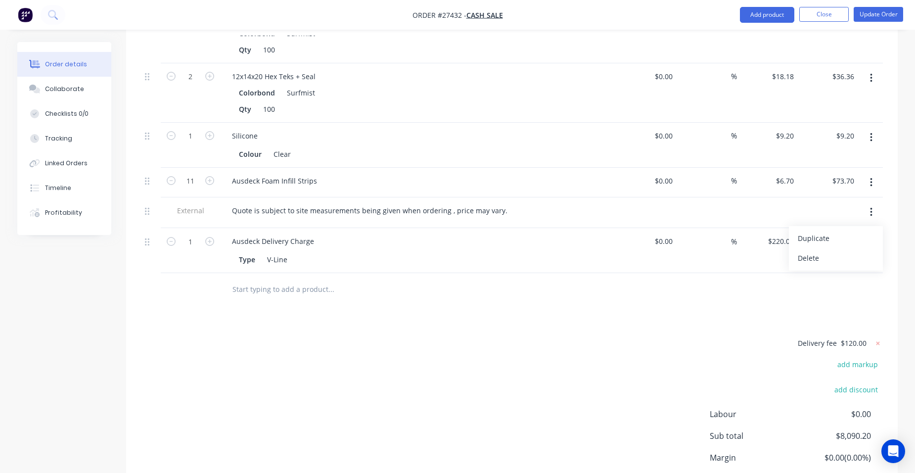
click at [849, 251] on div "Delete" at bounding box center [835, 258] width 76 height 14
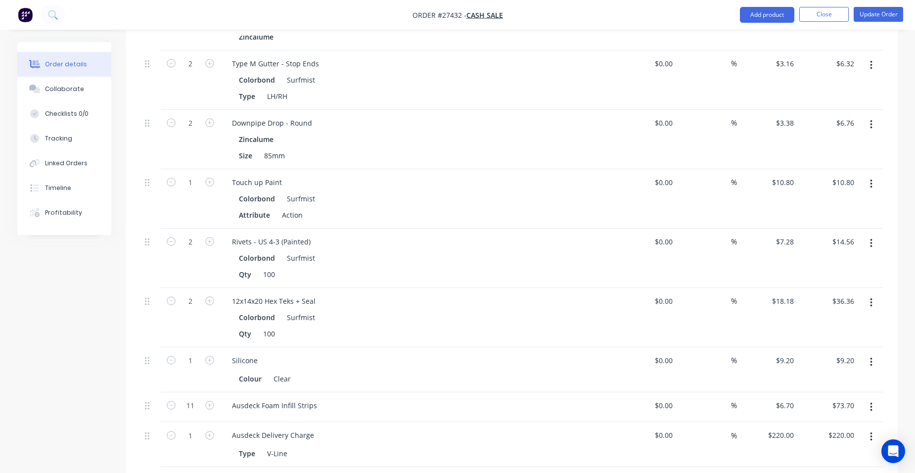
scroll to position [1582, 0]
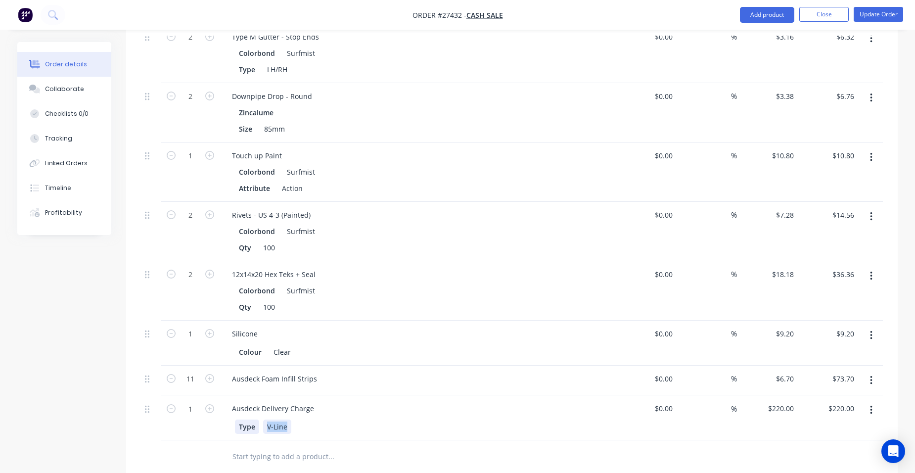
drag, startPoint x: 288, startPoint y: 398, endPoint x: 248, endPoint y: 401, distance: 40.2
click at [248, 419] on div "Type V-Line" at bounding box center [416, 426] width 362 height 14
drag, startPoint x: 266, startPoint y: 397, endPoint x: 293, endPoint y: 397, distance: 27.2
click at [293, 419] on div "Type V-Line" at bounding box center [416, 426] width 362 height 14
click at [871, 404] on icon "button" at bounding box center [871, 409] width 2 height 11
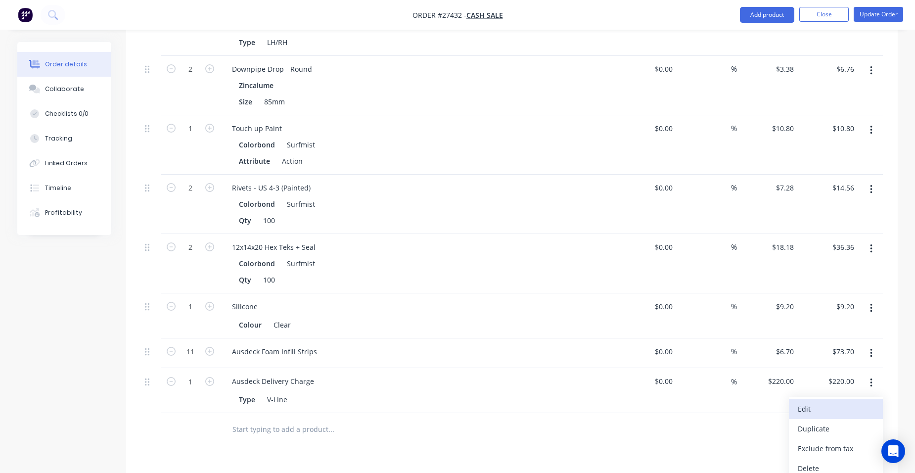
scroll to position [1631, 0]
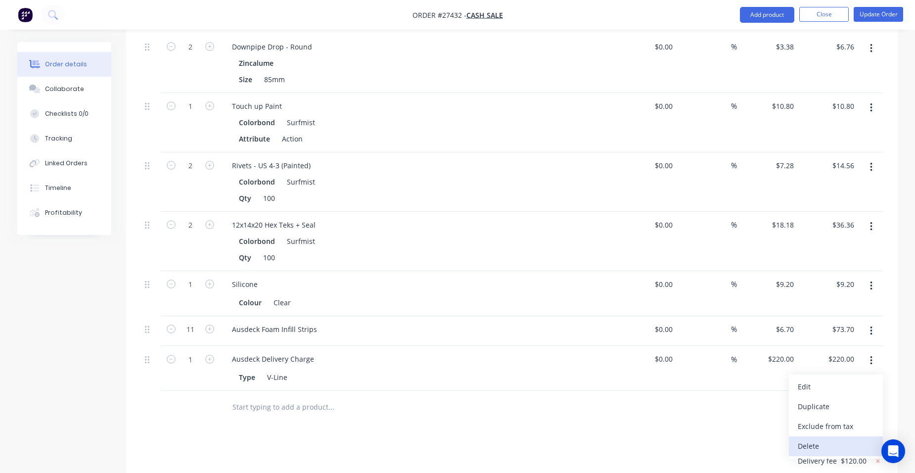
click at [846, 439] on div "Delete" at bounding box center [835, 446] width 76 height 14
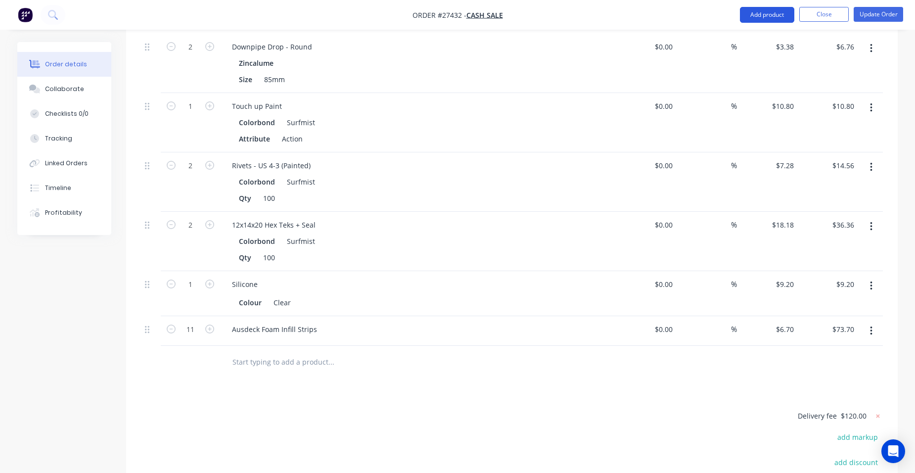
click at [773, 13] on button "Add product" at bounding box center [767, 15] width 54 height 16
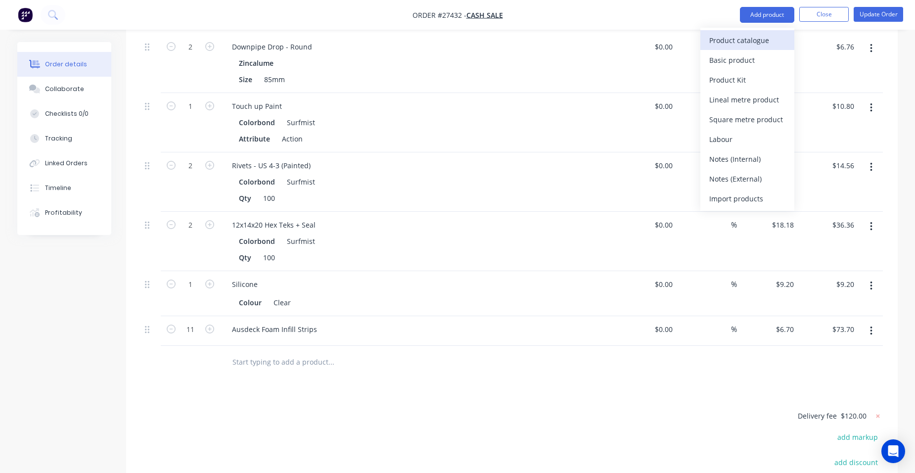
click at [757, 37] on div "Product catalogue" at bounding box center [747, 40] width 76 height 14
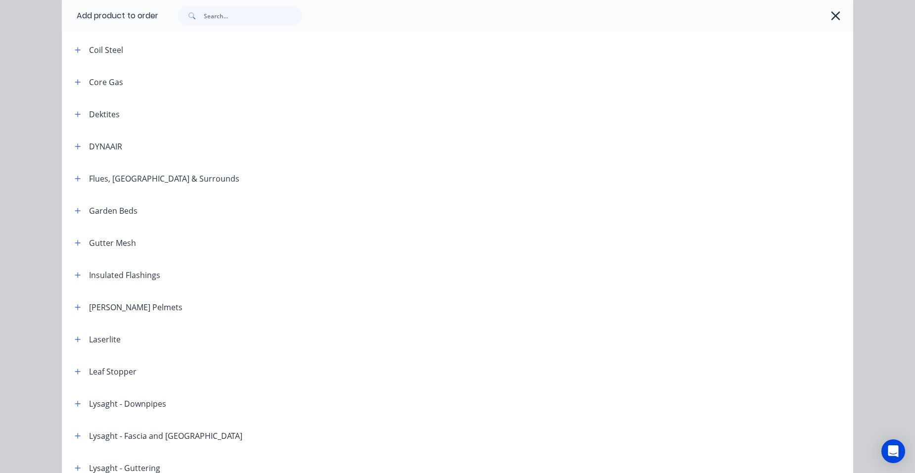
scroll to position [494, 0]
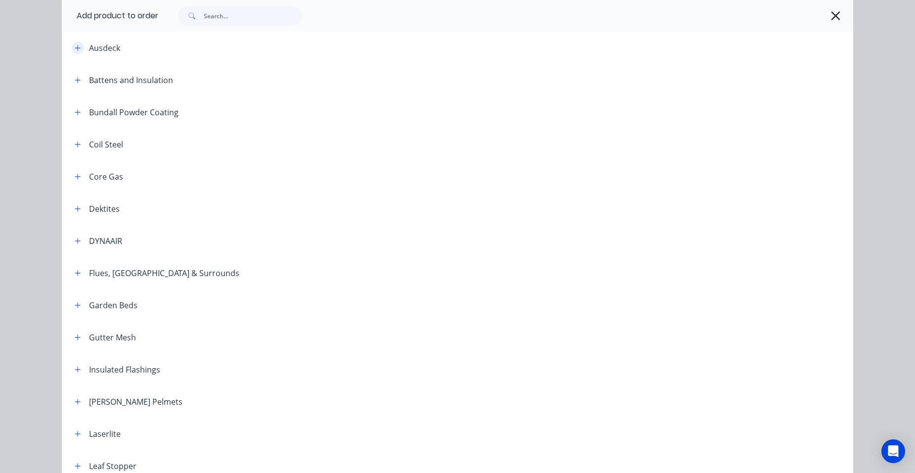
click at [75, 45] on icon "button" at bounding box center [77, 47] width 5 height 5
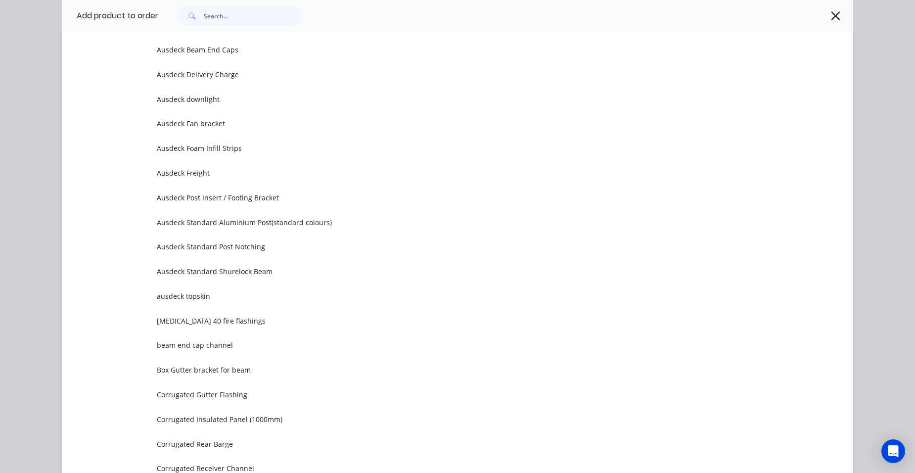
scroll to position [742, 0]
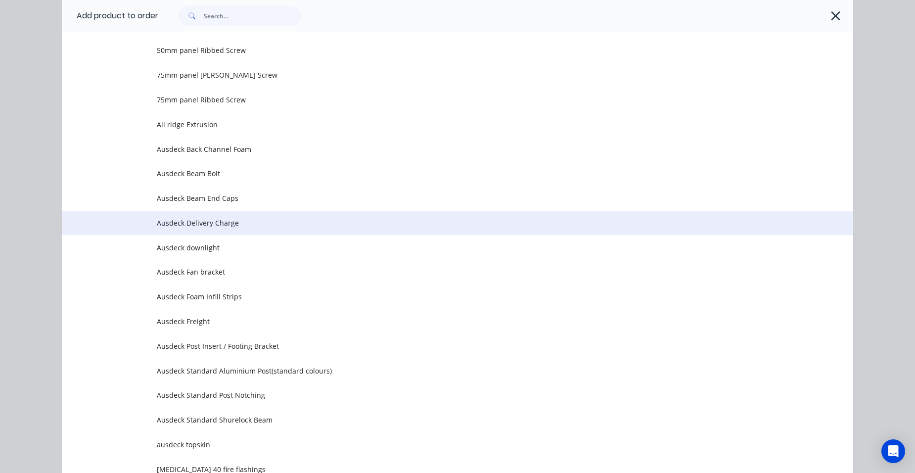
click at [235, 220] on span "Ausdeck Delivery Charge" at bounding box center [435, 223] width 557 height 10
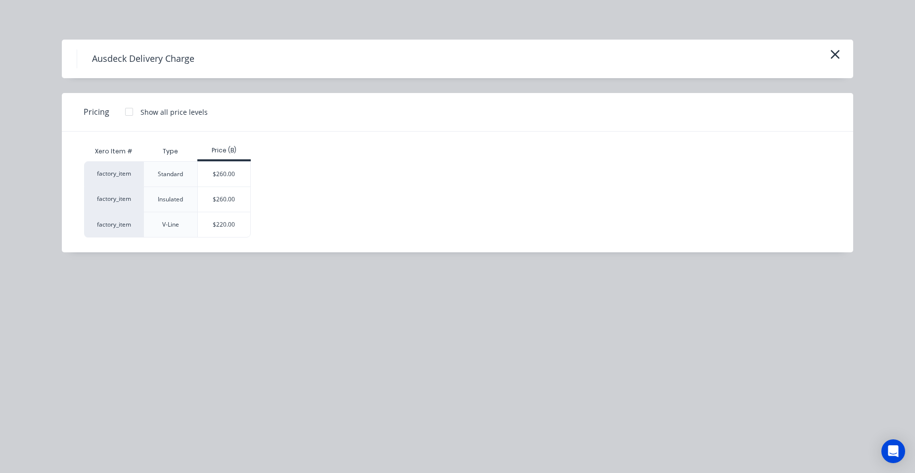
click at [227, 179] on div "$260.00" at bounding box center [224, 174] width 53 height 25
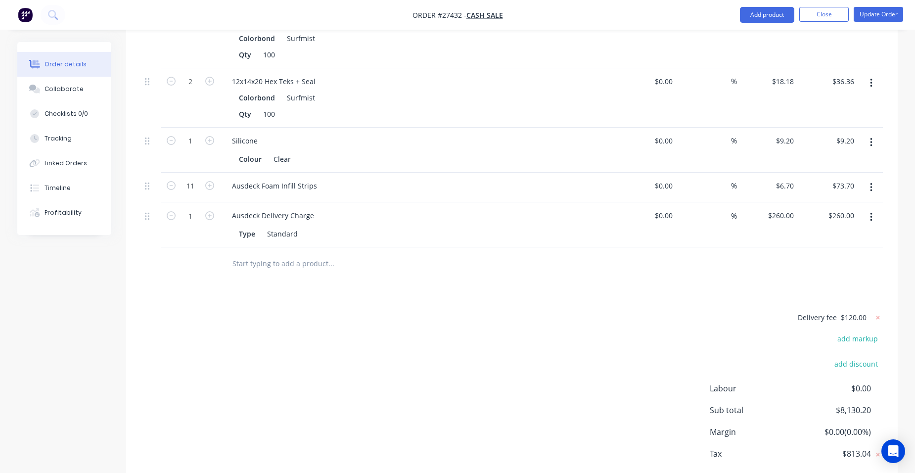
scroll to position [1780, 0]
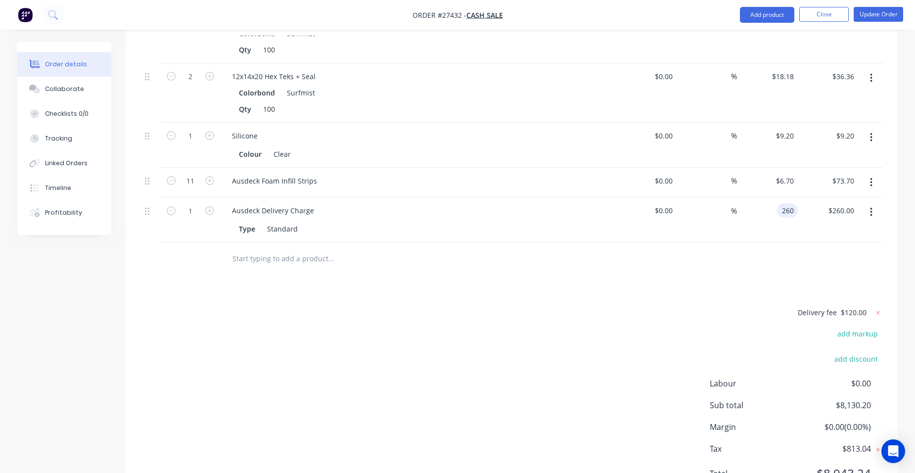
click at [793, 203] on input "260" at bounding box center [789, 210] width 17 height 14
type input "$220.00"
click at [799, 197] on div "$220.00 $220.00" at bounding box center [827, 219] width 61 height 45
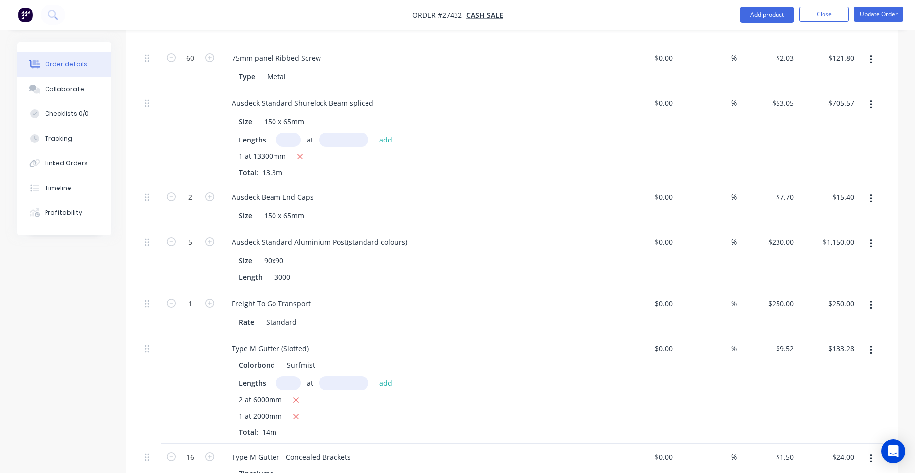
scroll to position [1236, 0]
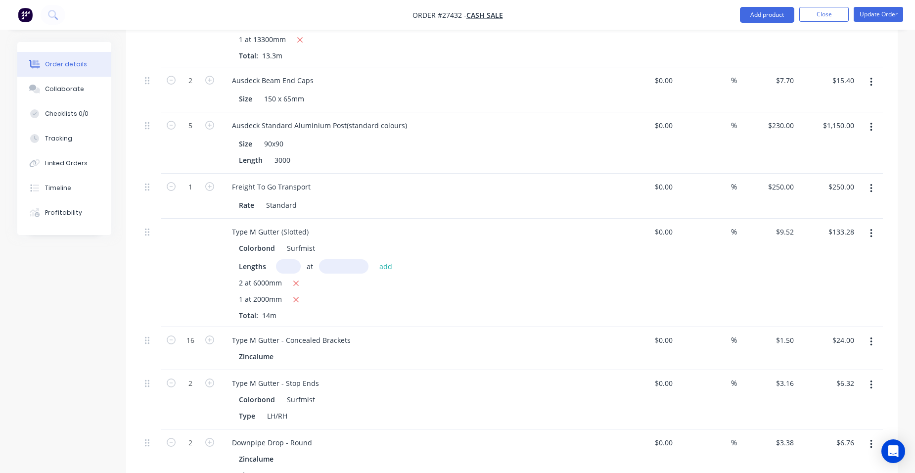
click at [293, 295] on icon "button" at bounding box center [296, 299] width 6 height 9
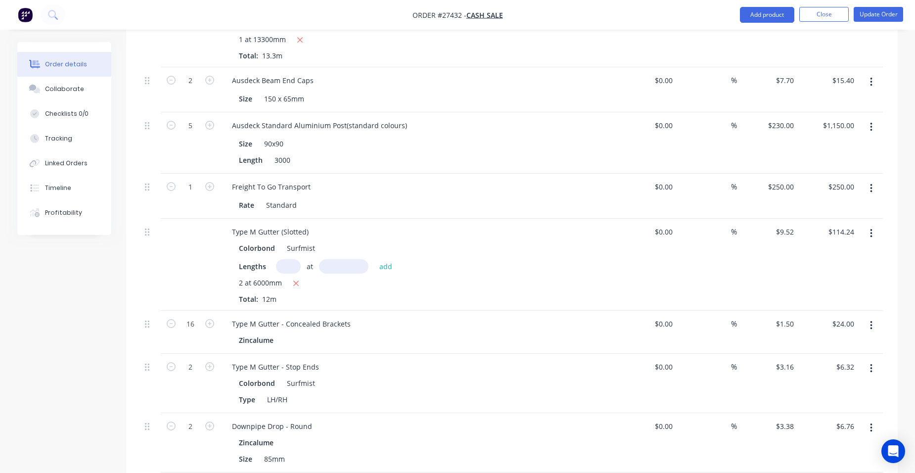
click at [295, 279] on icon "button" at bounding box center [296, 283] width 6 height 9
type input "$0.00"
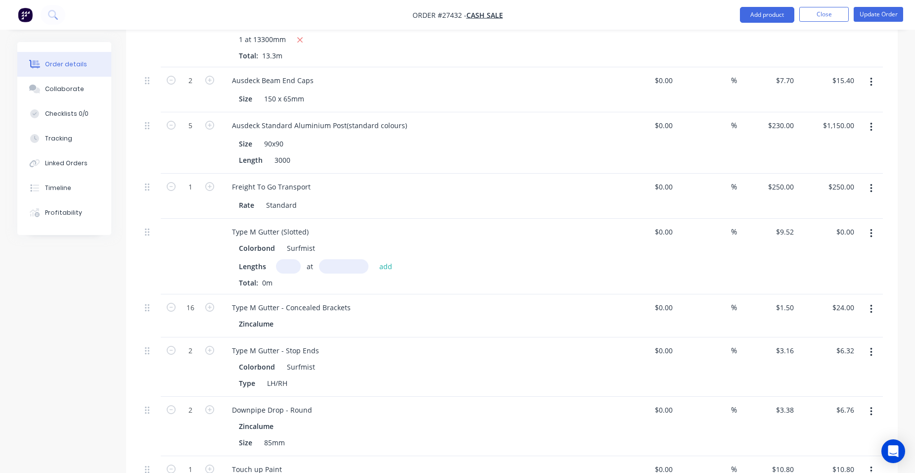
click at [293, 259] on input "text" at bounding box center [288, 266] width 25 height 14
type input "2"
type input "6900"
click at [374, 259] on button "add" at bounding box center [385, 265] width 23 height 13
type input "$131.38"
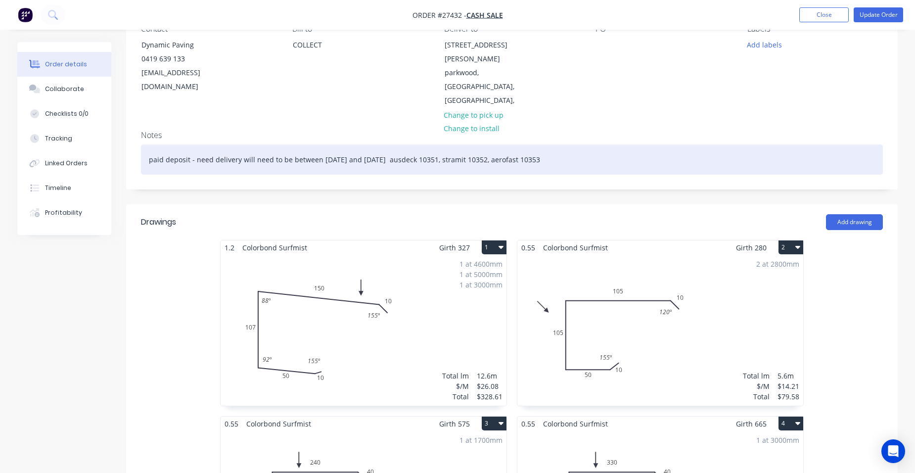
scroll to position [104, 0]
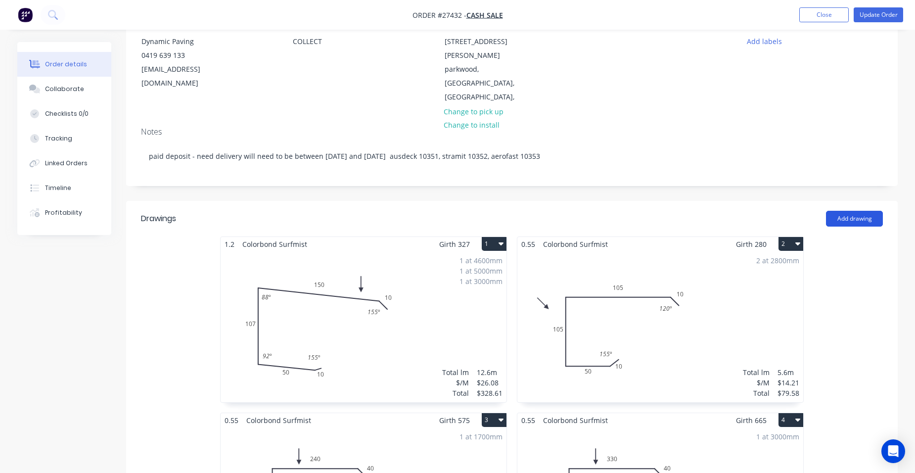
click at [850, 211] on button "Add drawing" at bounding box center [854, 219] width 57 height 16
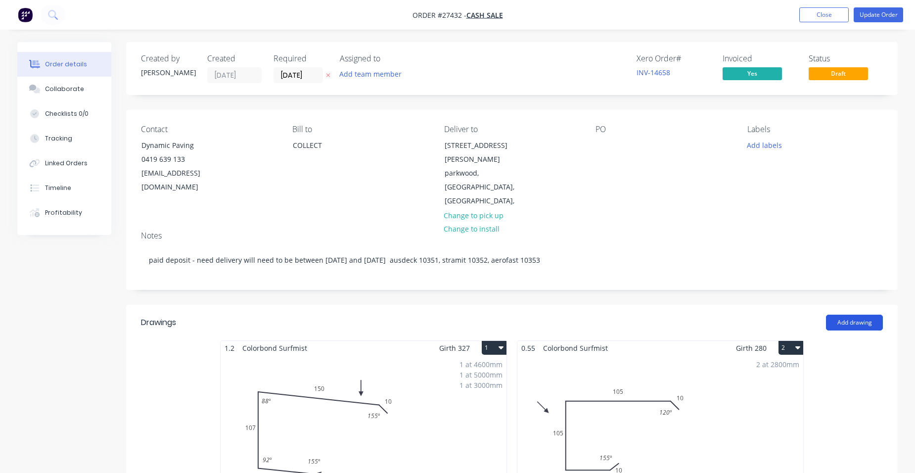
click at [836, 314] on button "Add drawing" at bounding box center [854, 322] width 57 height 16
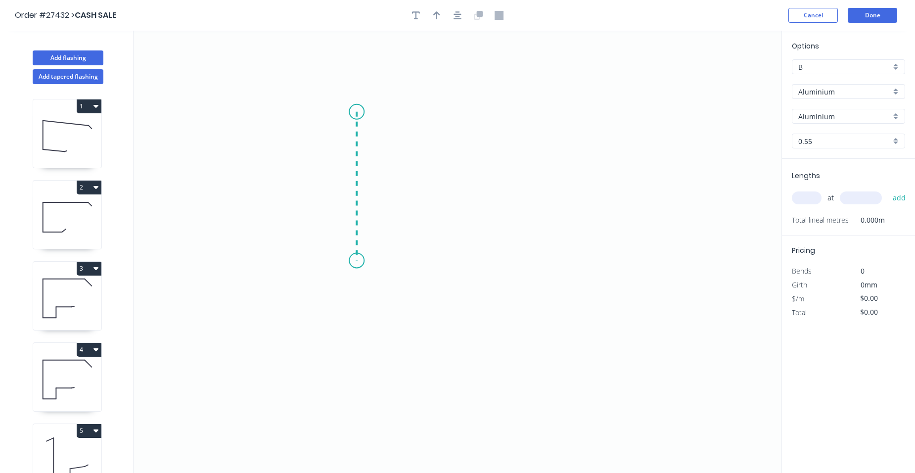
drag, startPoint x: 356, startPoint y: 112, endPoint x: 351, endPoint y: 261, distance: 148.9
click at [351, 261] on icon "0" at bounding box center [457, 252] width 648 height 442
click at [616, 289] on icon "0 ?" at bounding box center [457, 252] width 648 height 442
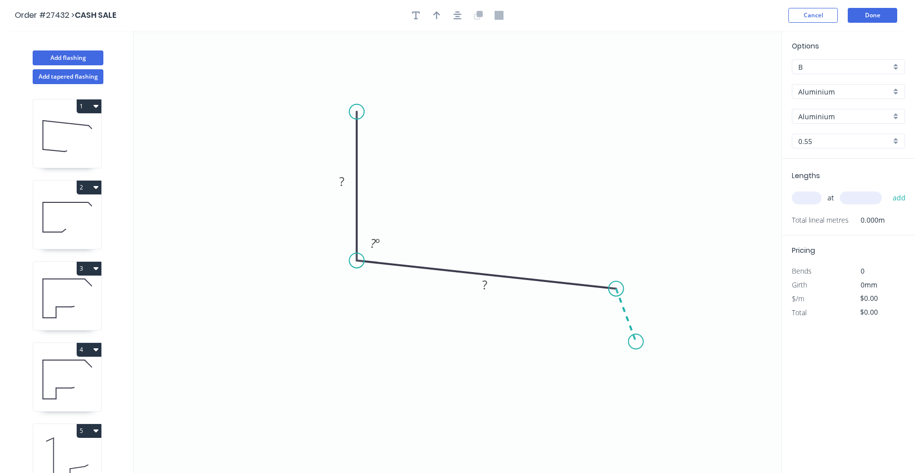
click at [636, 342] on icon "0 ? ? ? º" at bounding box center [457, 252] width 648 height 442
click at [345, 184] on rect at bounding box center [342, 182] width 20 height 14
click at [489, 283] on rect at bounding box center [485, 285] width 20 height 14
click at [640, 302] on tspan "?" at bounding box center [639, 305] width 5 height 16
click at [809, 195] on input "text" at bounding box center [807, 197] width 30 height 13
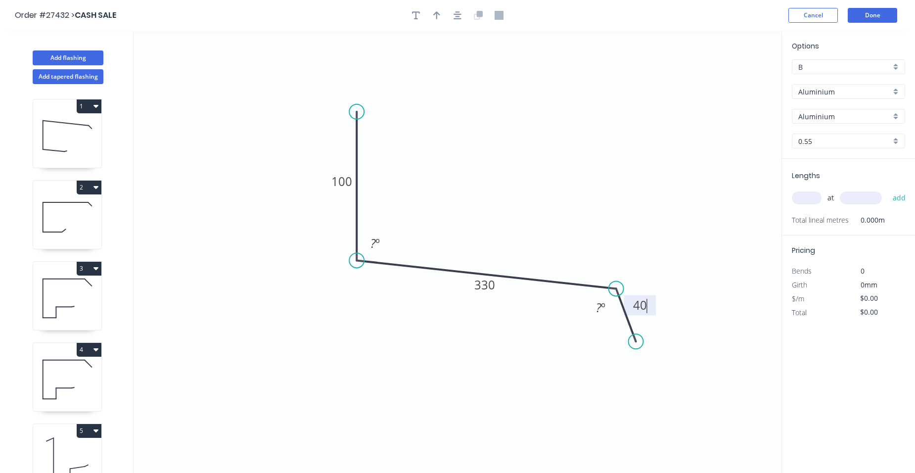
type input "$1.00"
type input "2"
type input "3000"
click at [887, 189] on button "add" at bounding box center [898, 197] width 23 height 17
type input "$6.00"
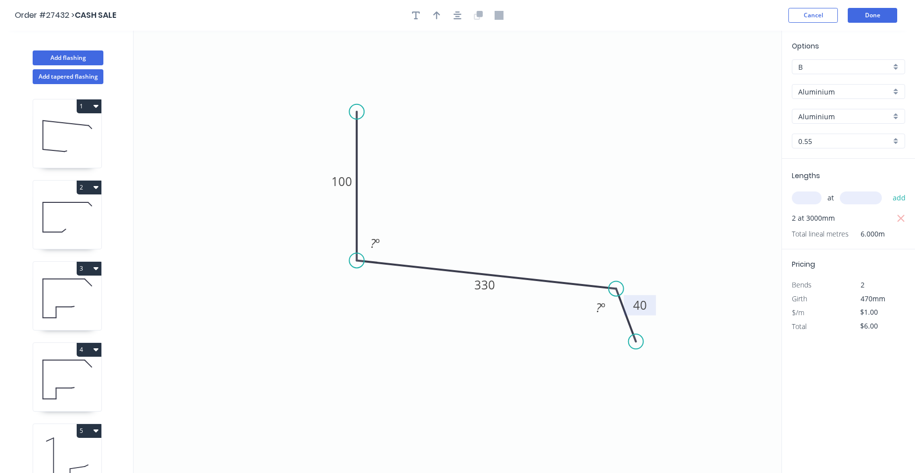
click at [891, 90] on div "Aluminium" at bounding box center [848, 91] width 113 height 15
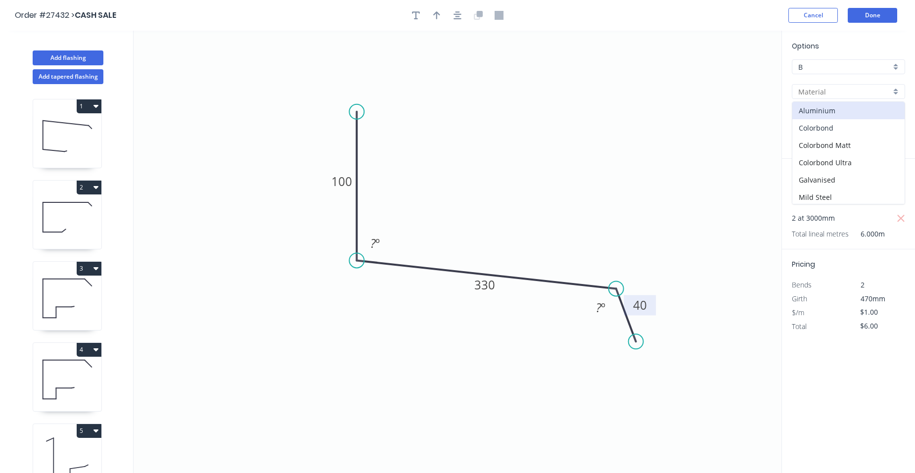
click at [861, 122] on div "Colorbond" at bounding box center [848, 127] width 112 height 17
type input "Colorbond"
type input "Basalt"
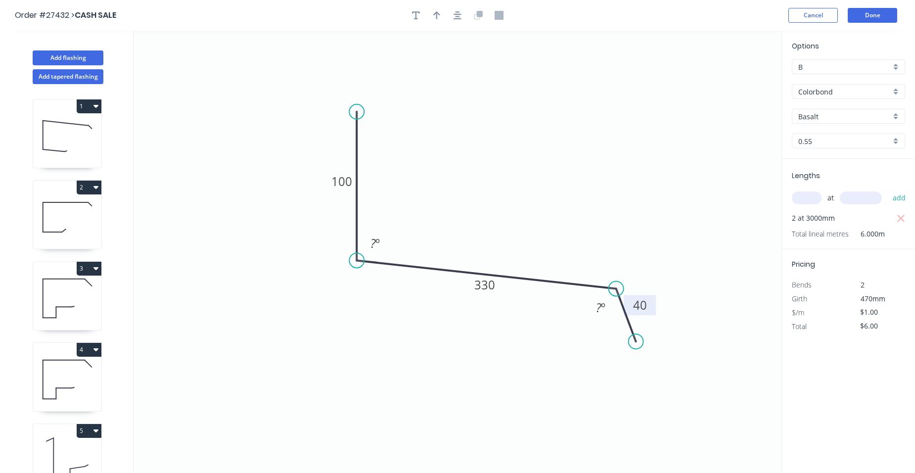
type input "$19.20"
type input "$115.20"
click at [371, 247] on tspan "?" at bounding box center [372, 243] width 5 height 16
click at [604, 308] on tspan "º" at bounding box center [603, 307] width 4 height 16
drag, startPoint x: 441, startPoint y: 18, endPoint x: 623, endPoint y: 62, distance: 187.2
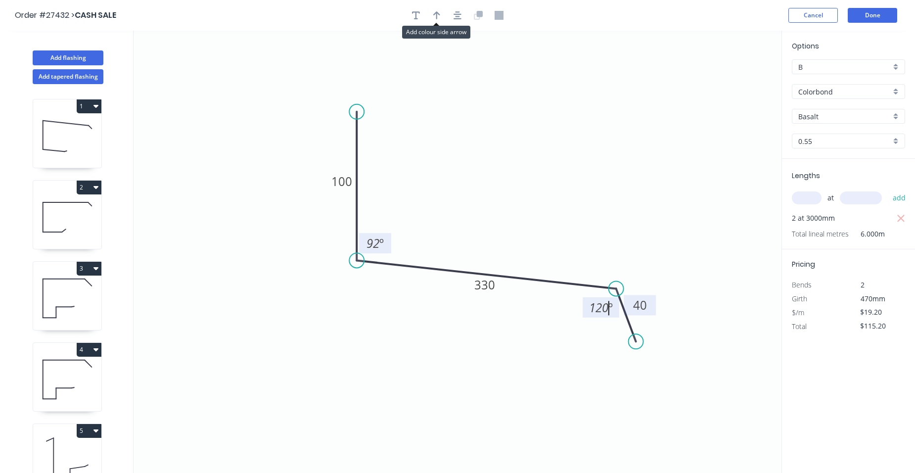
click at [442, 18] on button "button" at bounding box center [436, 15] width 15 height 15
drag, startPoint x: 730, startPoint y: 77, endPoint x: 478, endPoint y: 205, distance: 282.1
click at [479, 206] on icon at bounding box center [480, 195] width 9 height 32
click at [478, 203] on icon at bounding box center [478, 195] width 9 height 32
click at [893, 116] on div "Basalt" at bounding box center [848, 116] width 113 height 15
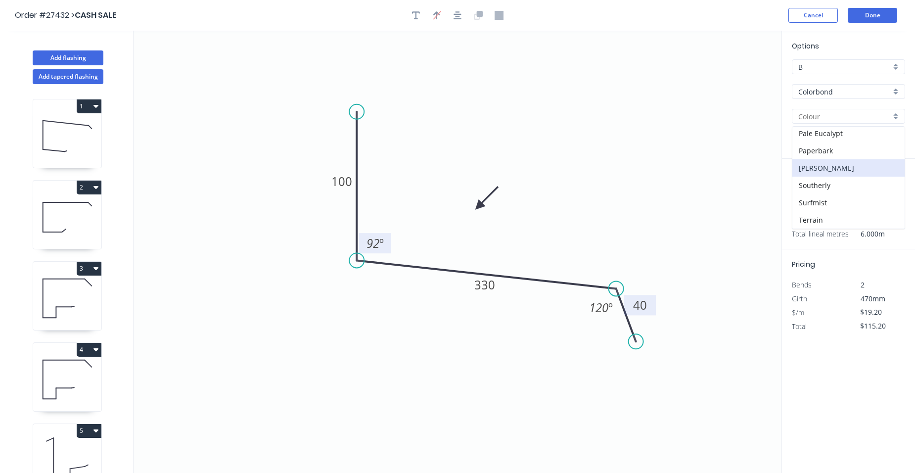
scroll to position [297, 0]
click at [837, 186] on div "Surfmist" at bounding box center [848, 184] width 112 height 17
type input "Surfmist"
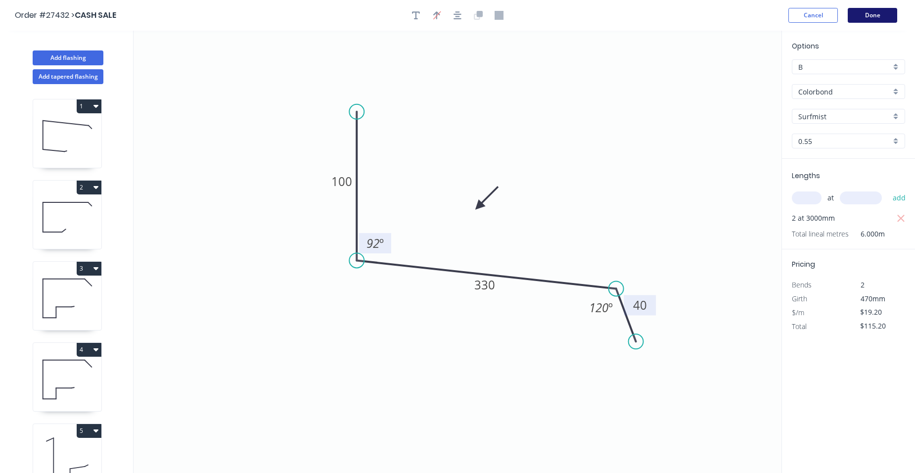
click at [870, 12] on button "Done" at bounding box center [871, 15] width 49 height 15
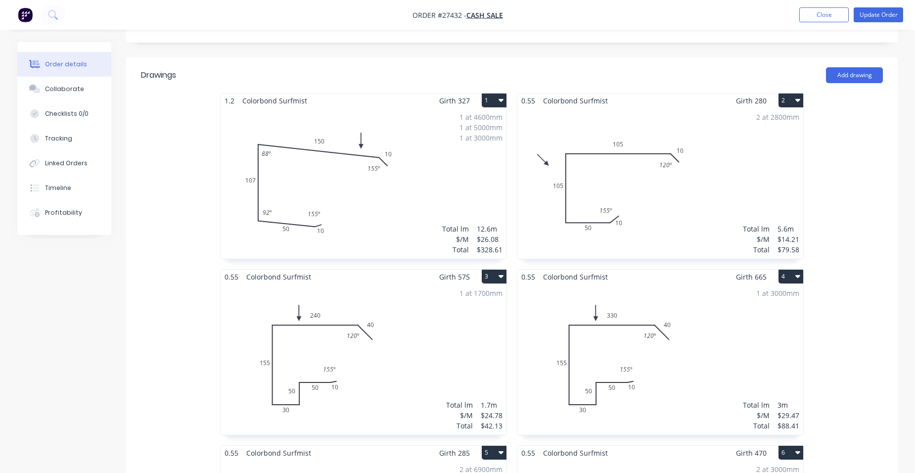
scroll to position [445, 0]
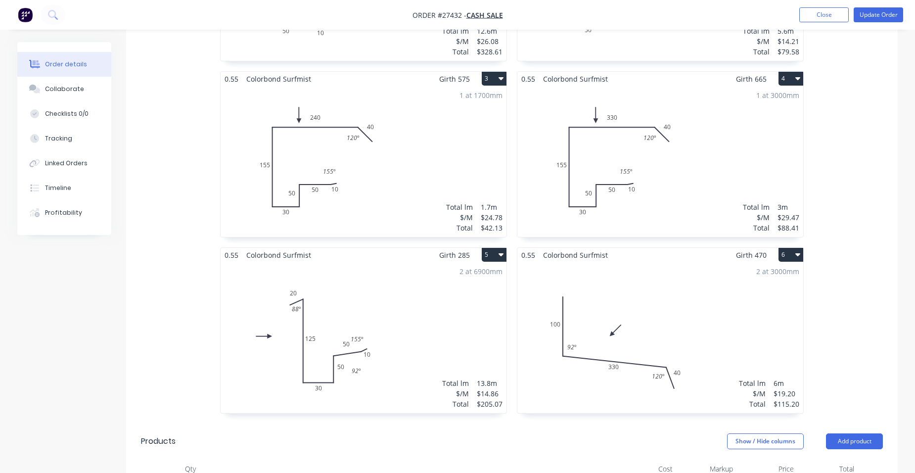
click at [681, 262] on div "2 at 3000mm Total lm $/M Total 6m $19.20 $115.20" at bounding box center [660, 337] width 286 height 151
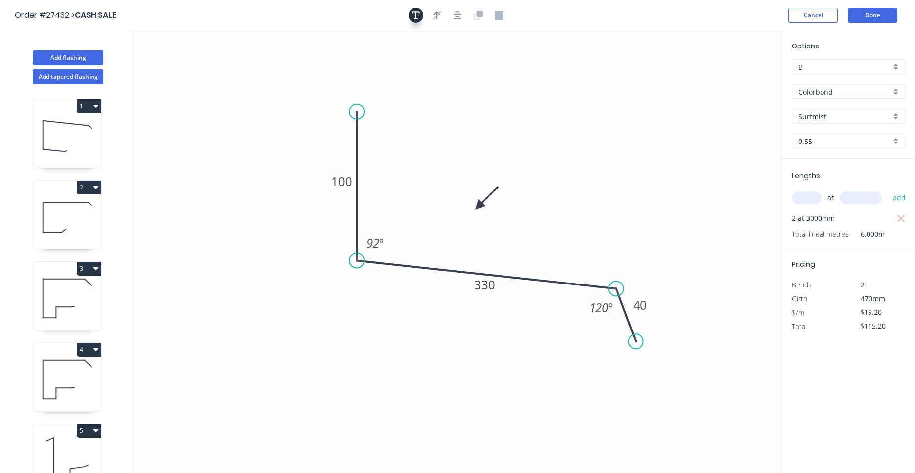
click at [416, 14] on icon "button" at bounding box center [416, 15] width 8 height 8
drag, startPoint x: 250, startPoint y: 79, endPoint x: 525, endPoint y: 135, distance: 280.6
click at [525, 135] on textarea at bounding box center [493, 132] width 80 height 37
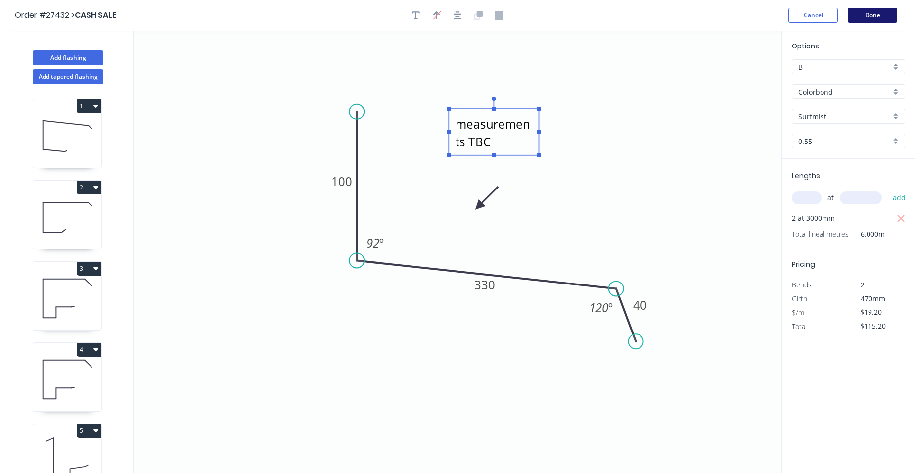
type textarea "measurements TBC"
click at [868, 15] on button "Done" at bounding box center [871, 15] width 49 height 15
click at [877, 9] on button "Done" at bounding box center [871, 15] width 49 height 15
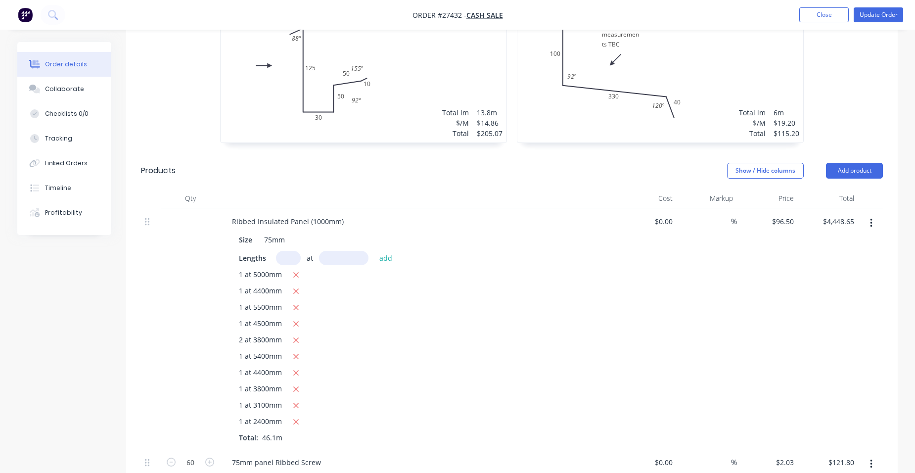
scroll to position [643, 0]
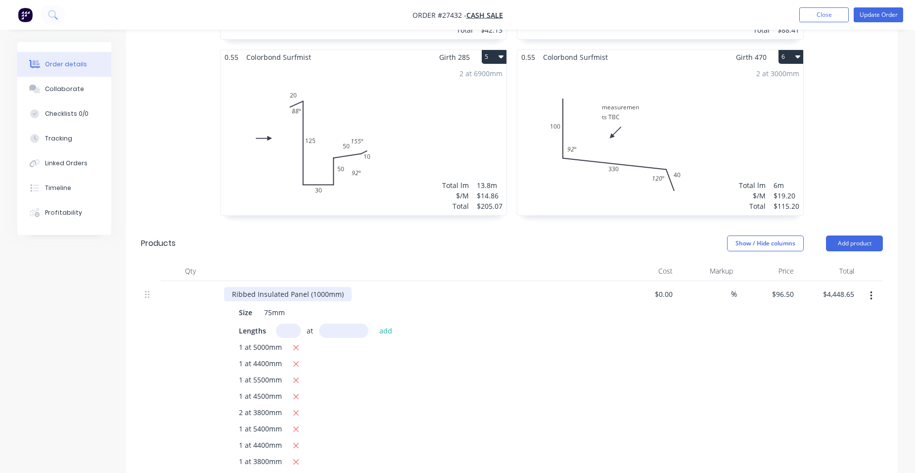
click at [347, 287] on div "Ribbed Insulated Panel (1000mm)" at bounding box center [288, 294] width 128 height 14
click at [645, 235] on div "Show / Hide columns Add product" at bounding box center [591, 243] width 584 height 16
click at [644, 95] on div "2 at 3000mm Total lm $/M Total 6m $19.20 $115.20" at bounding box center [660, 139] width 286 height 151
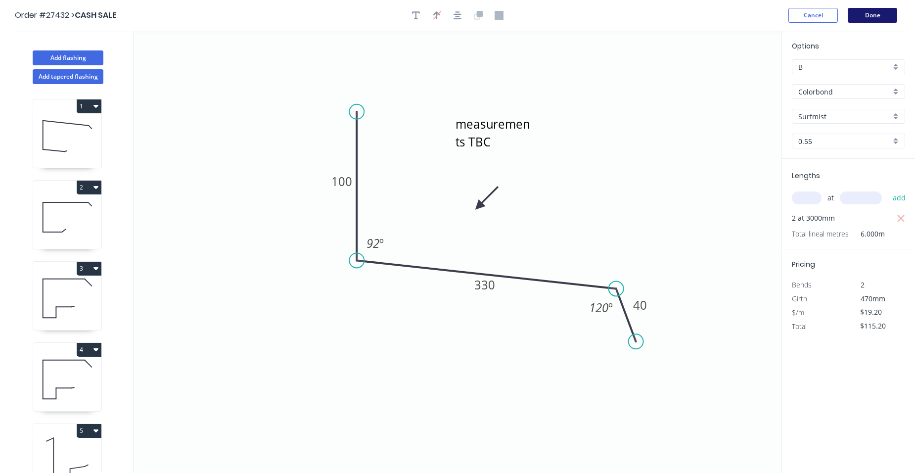
click at [876, 17] on button "Done" at bounding box center [871, 15] width 49 height 15
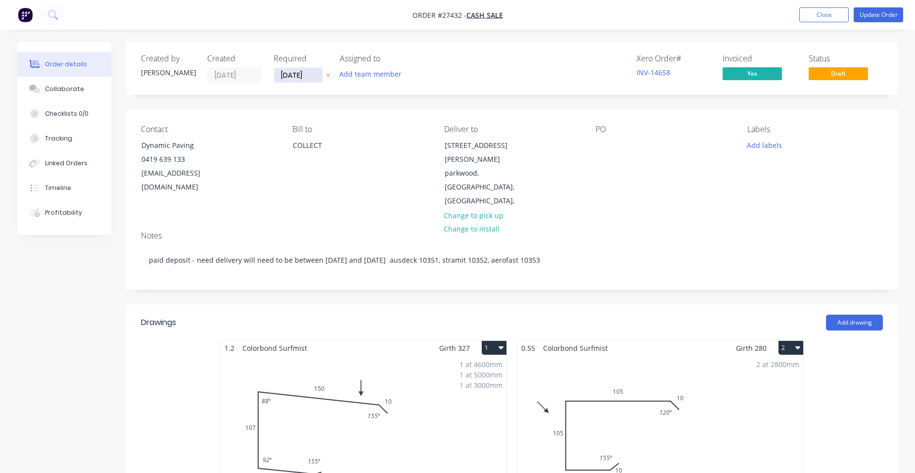
click at [309, 75] on input "[DATE]" at bounding box center [298, 75] width 48 height 15
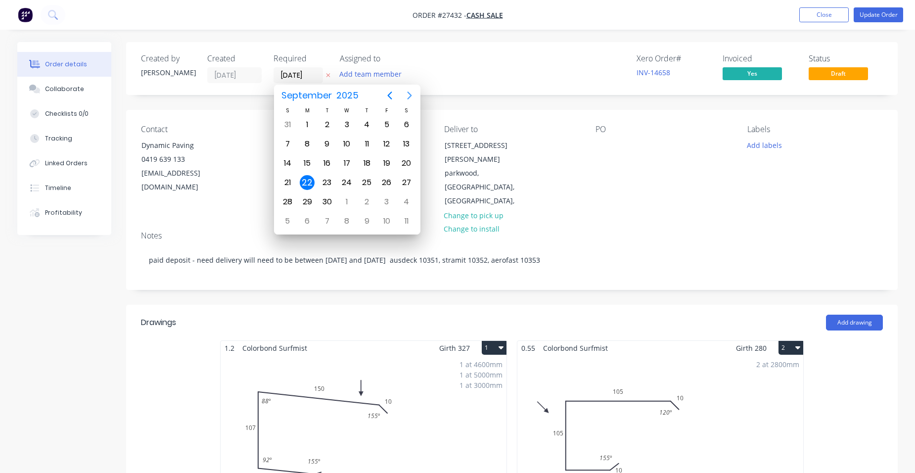
click at [413, 91] on icon "Next page" at bounding box center [409, 95] width 12 height 12
click at [303, 180] on div "20" at bounding box center [307, 182] width 15 height 15
type input "[DATE]"
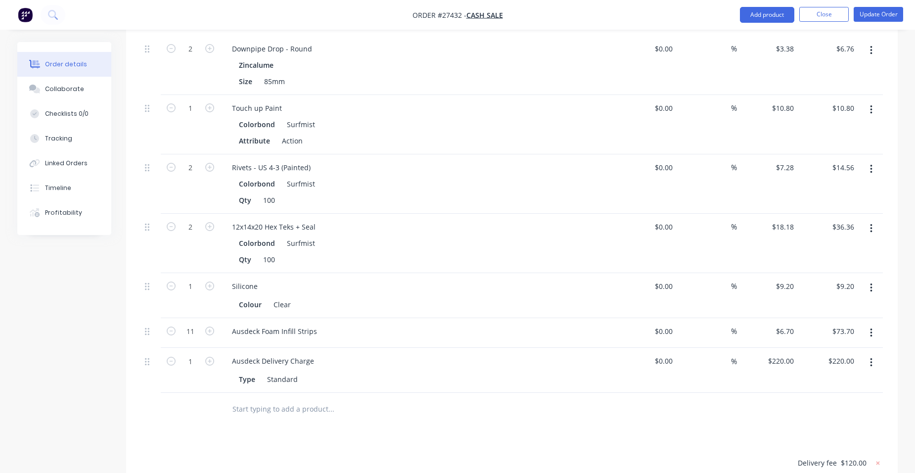
scroll to position [1681, 0]
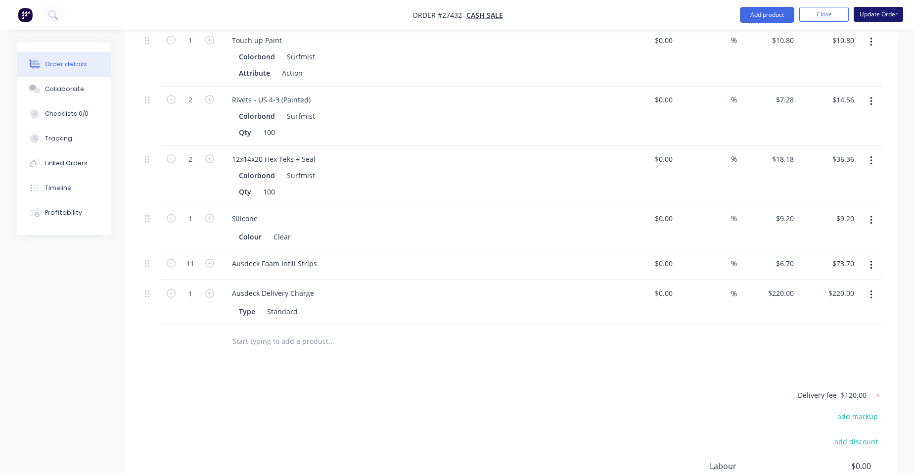
click at [870, 18] on button "Update Order" at bounding box center [877, 14] width 49 height 15
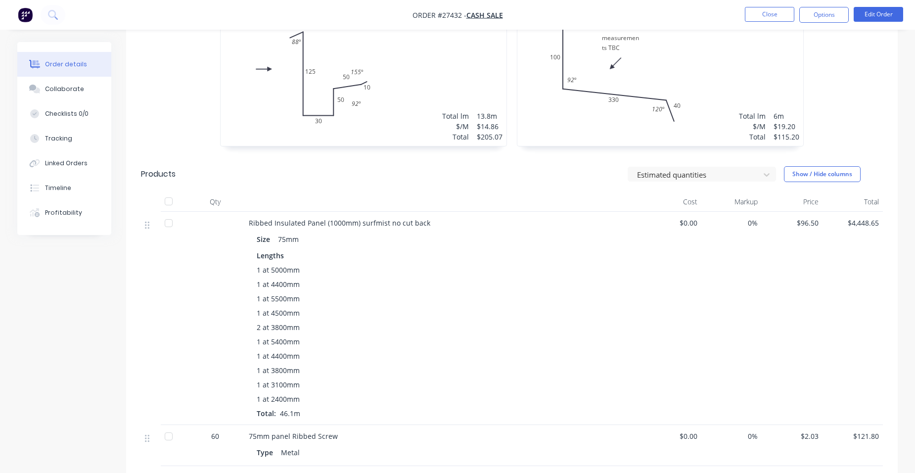
scroll to position [544, 0]
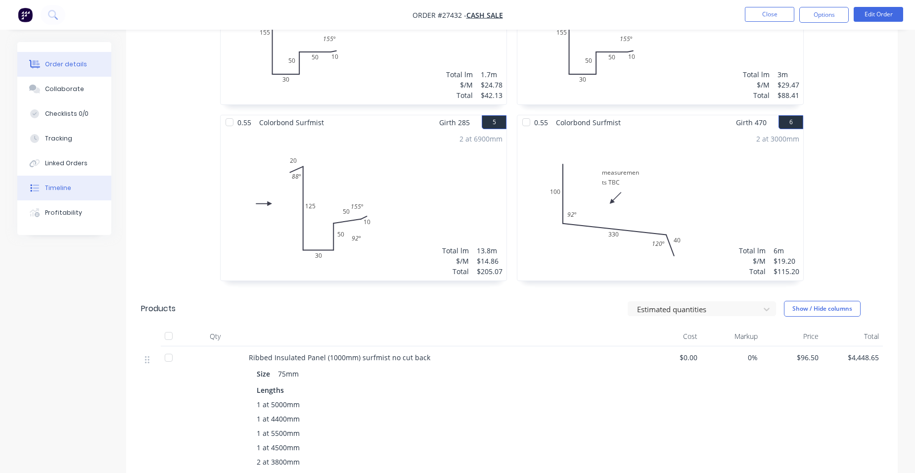
click at [66, 191] on div "Timeline" at bounding box center [58, 187] width 26 height 9
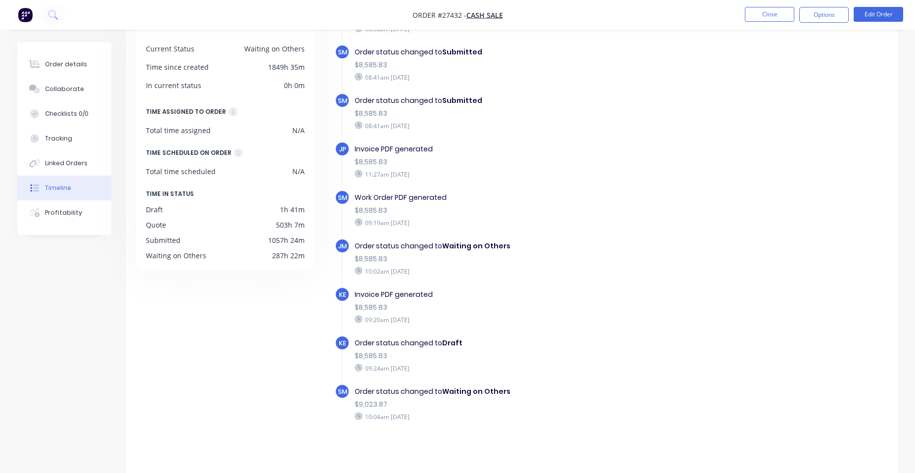
scroll to position [75, 0]
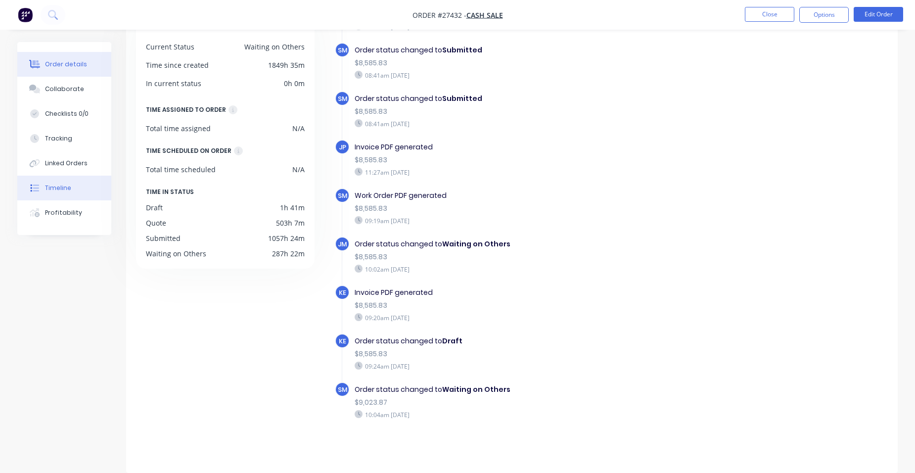
click at [71, 72] on button "Order details" at bounding box center [64, 64] width 94 height 25
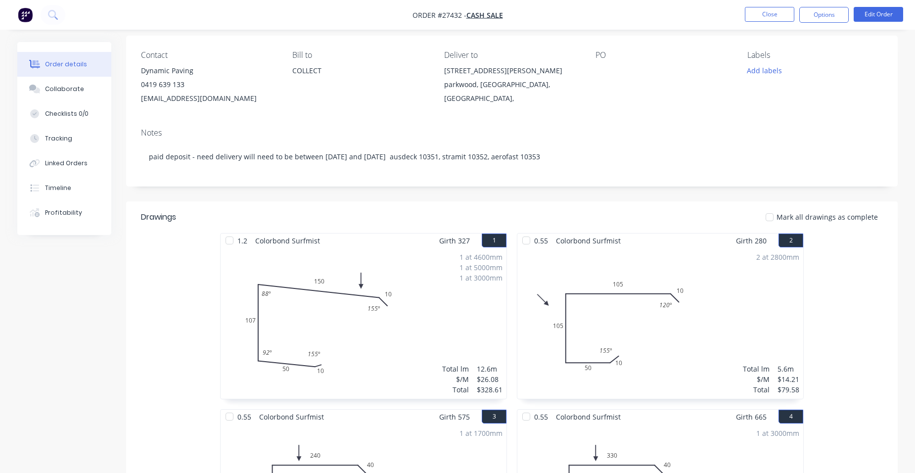
scroll to position [49, 0]
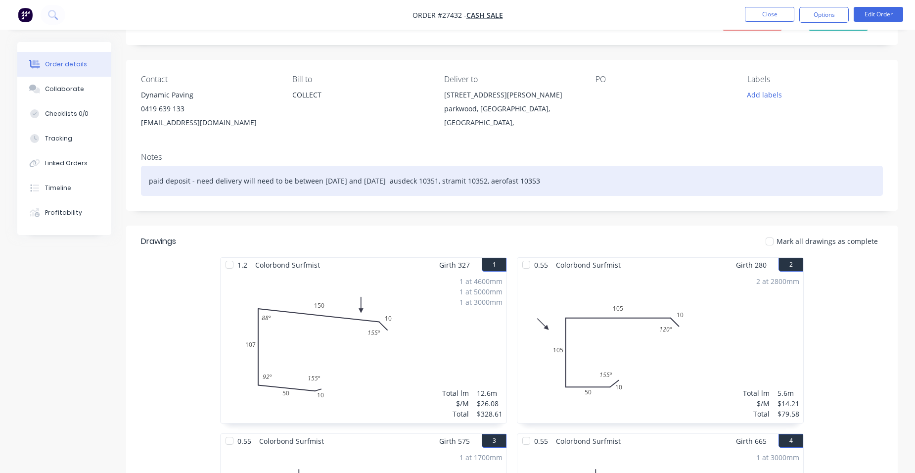
click at [410, 178] on div "paid deposit - need delivery will need to be between 22nd and 29th of september…" at bounding box center [512, 181] width 742 height 30
click at [354, 178] on div "paid deposit - ausdeck 10351, stramit 10352, aerofast 10353" at bounding box center [512, 181] width 742 height 30
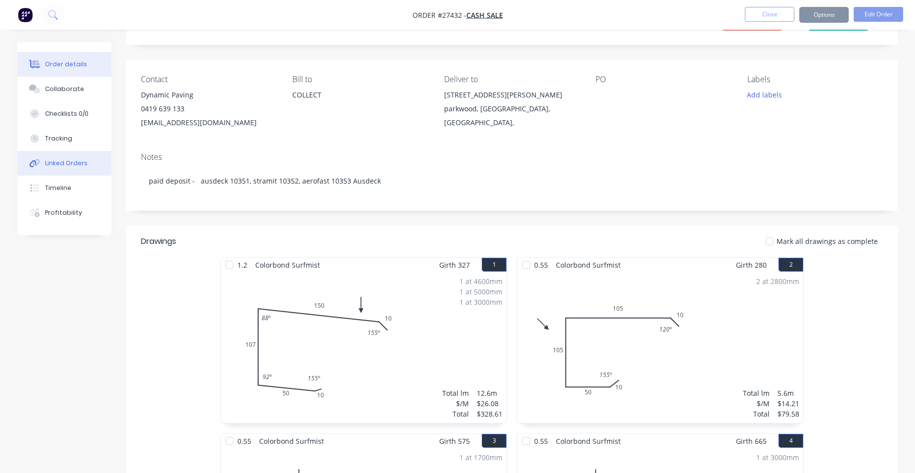
click at [78, 163] on div "Linked Orders" at bounding box center [66, 163] width 43 height 9
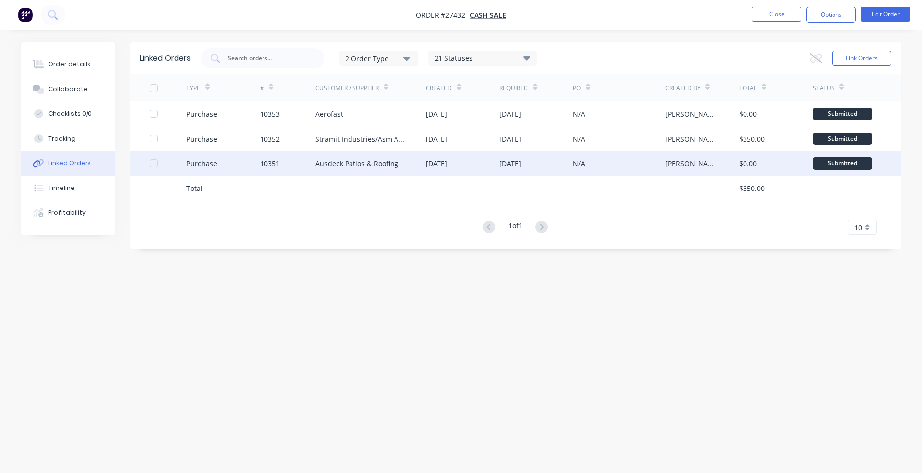
click at [281, 160] on div "10351" at bounding box center [287, 163] width 55 height 25
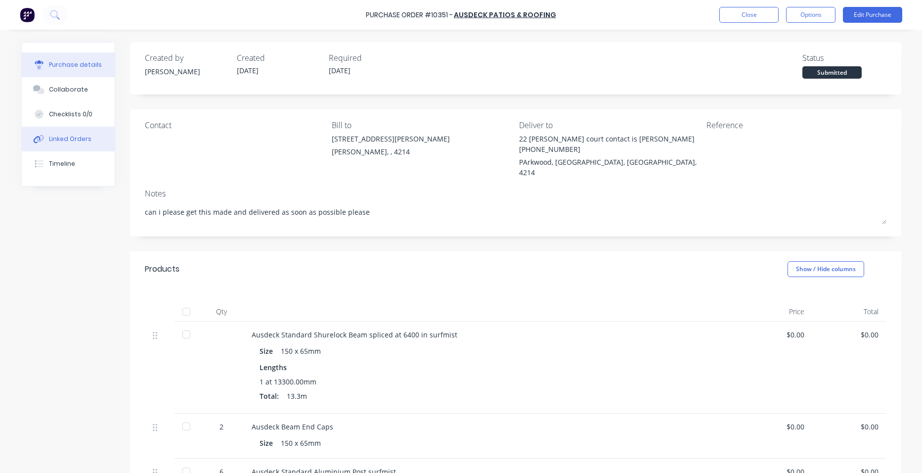
click at [58, 138] on div "Linked Orders" at bounding box center [70, 138] width 43 height 9
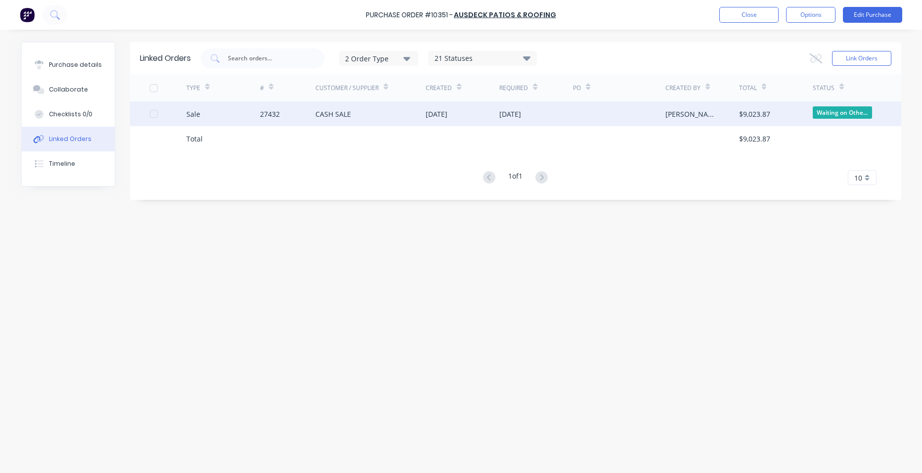
click at [333, 114] on div "CASH SALE" at bounding box center [333, 114] width 36 height 10
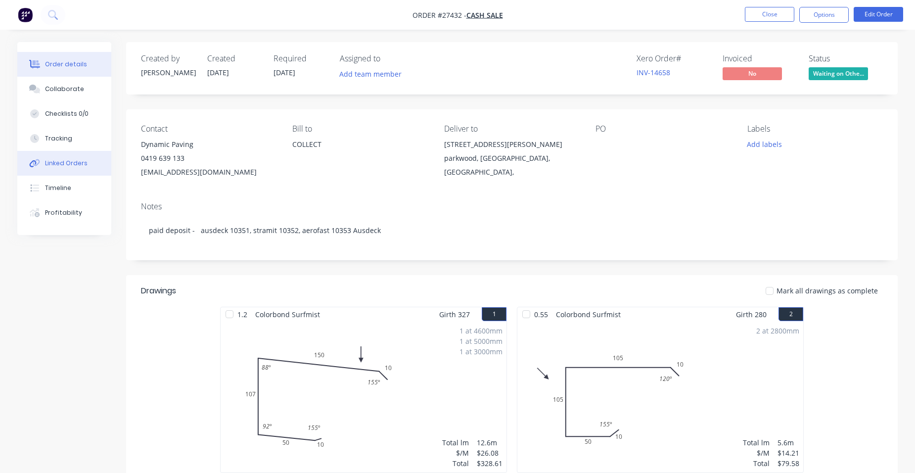
click at [84, 161] on div "Linked Orders" at bounding box center [66, 163] width 43 height 9
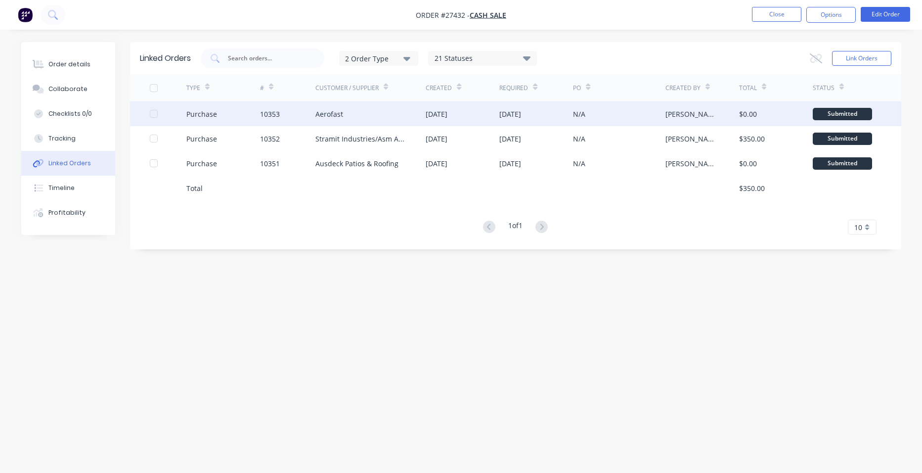
click at [319, 114] on div "Aerofast" at bounding box center [329, 114] width 28 height 10
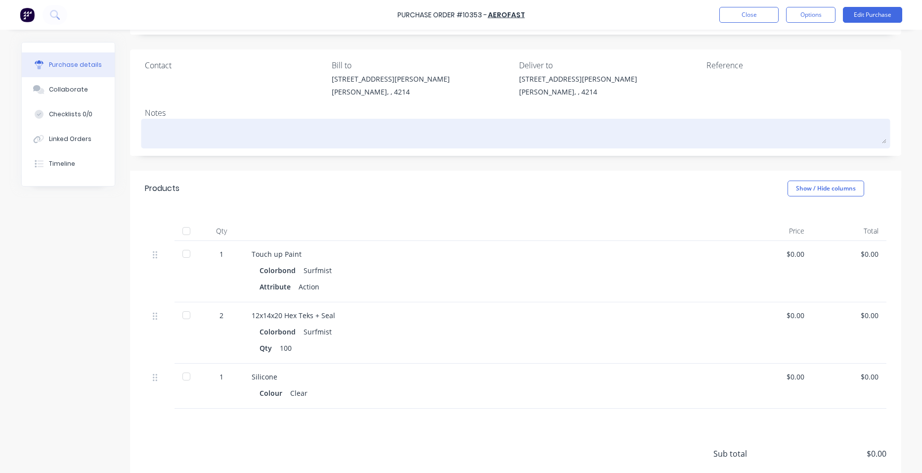
scroll to position [136, 0]
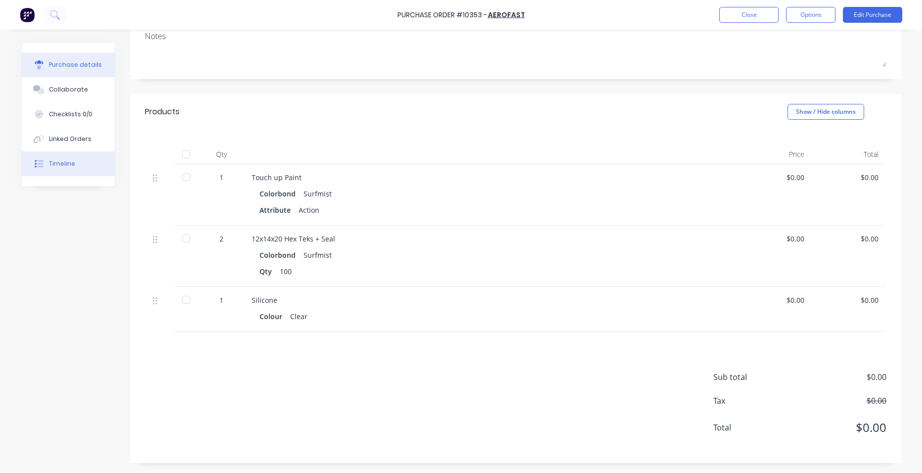
click at [81, 165] on button "Timeline" at bounding box center [68, 163] width 93 height 25
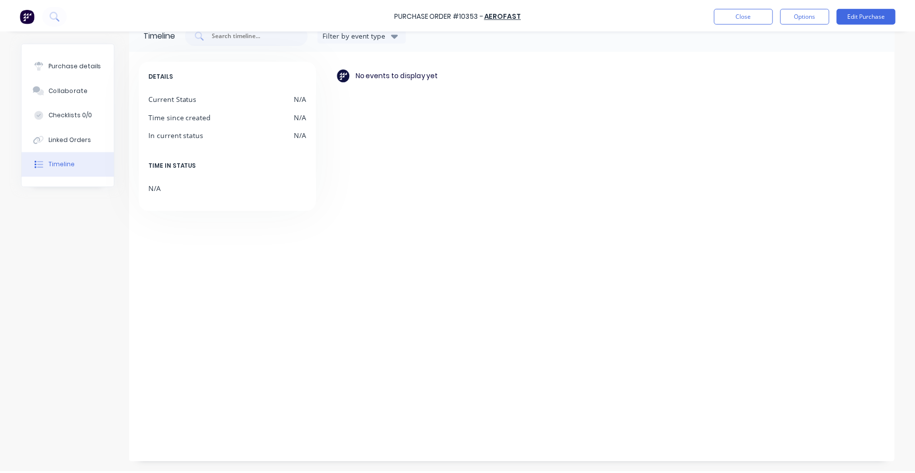
scroll to position [24, 0]
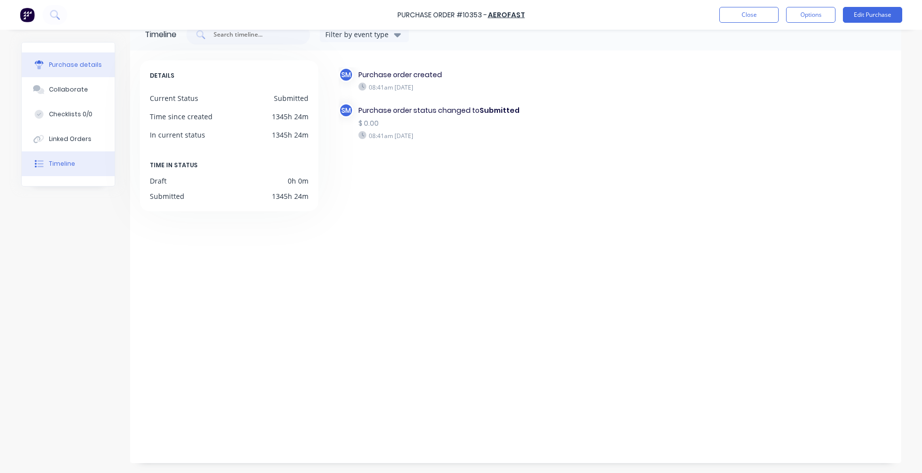
click at [83, 66] on div "Purchase details" at bounding box center [75, 64] width 53 height 9
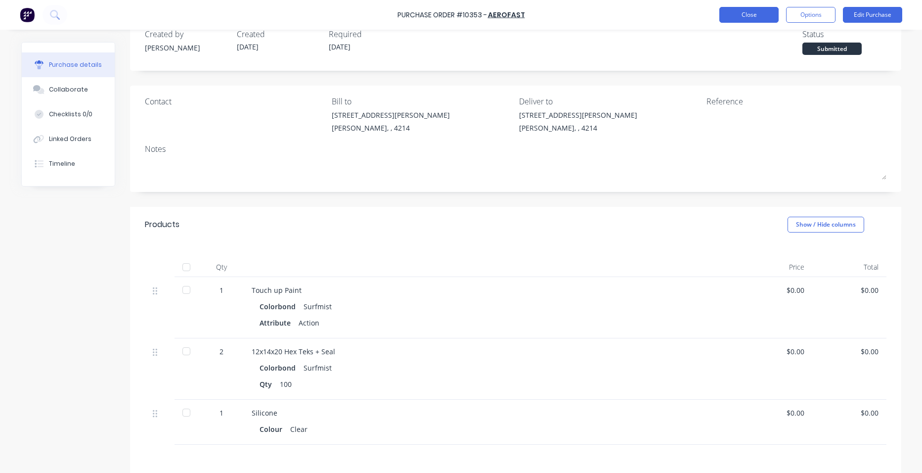
click at [760, 20] on button "Close" at bounding box center [748, 15] width 59 height 16
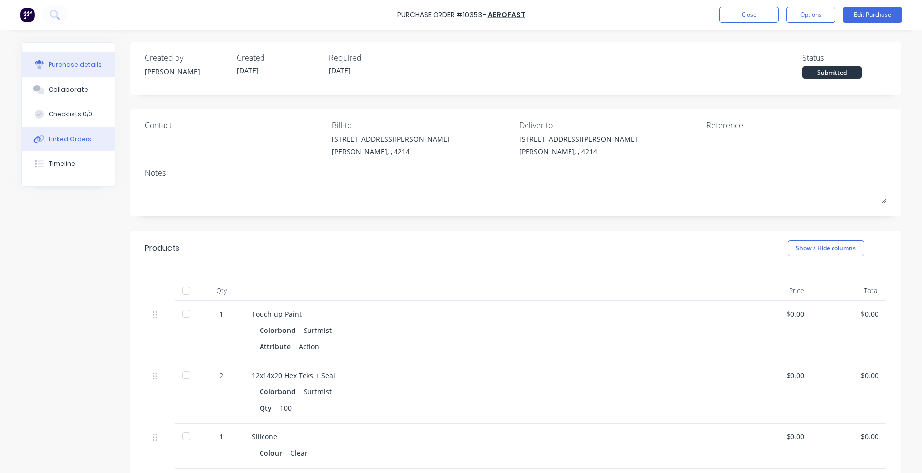
click at [66, 134] on div "Linked Orders" at bounding box center [70, 138] width 43 height 9
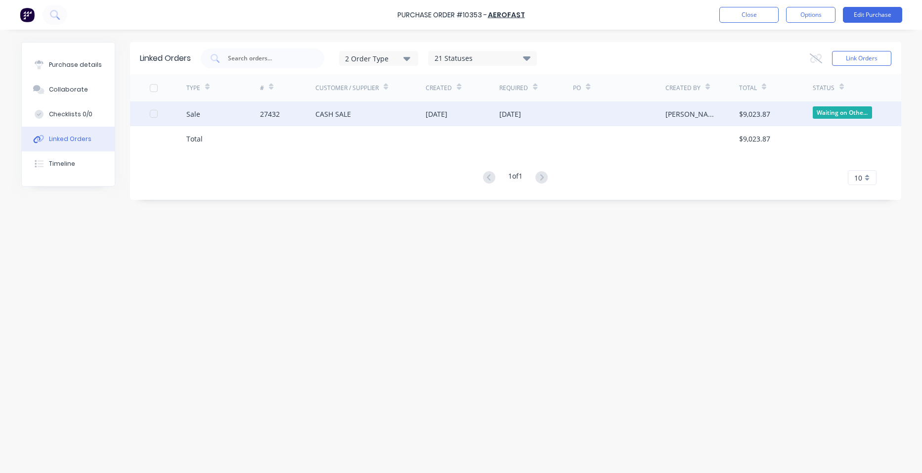
click at [396, 109] on div "CASH SALE" at bounding box center [370, 113] width 111 height 25
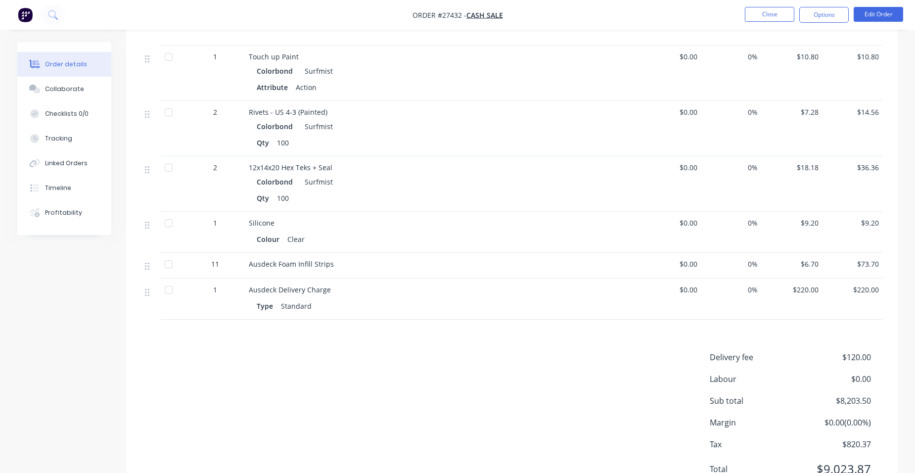
scroll to position [1598, 0]
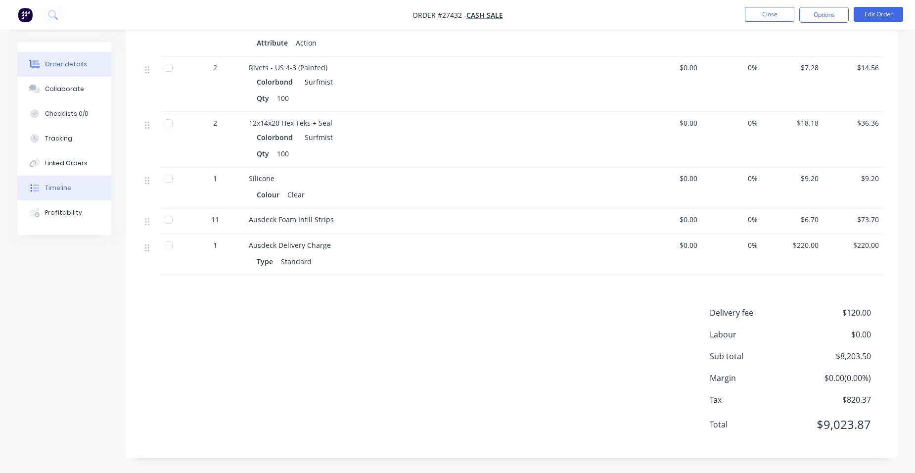
click at [86, 183] on button "Timeline" at bounding box center [64, 188] width 94 height 25
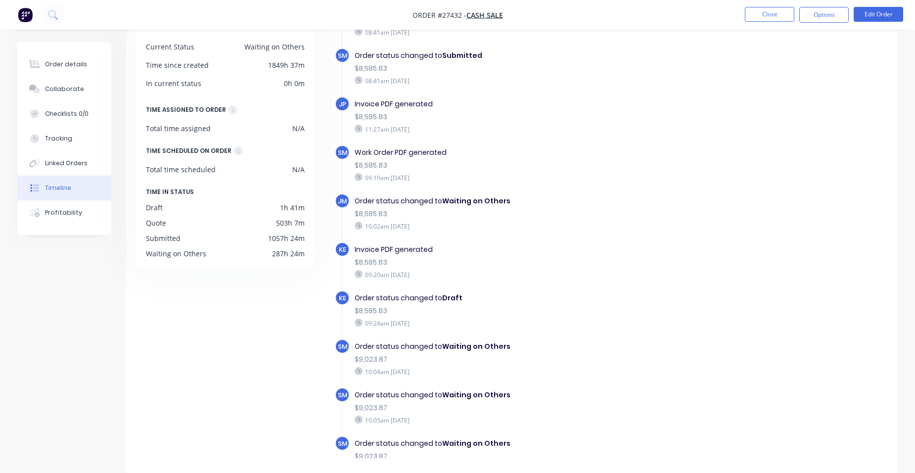
scroll to position [445, 0]
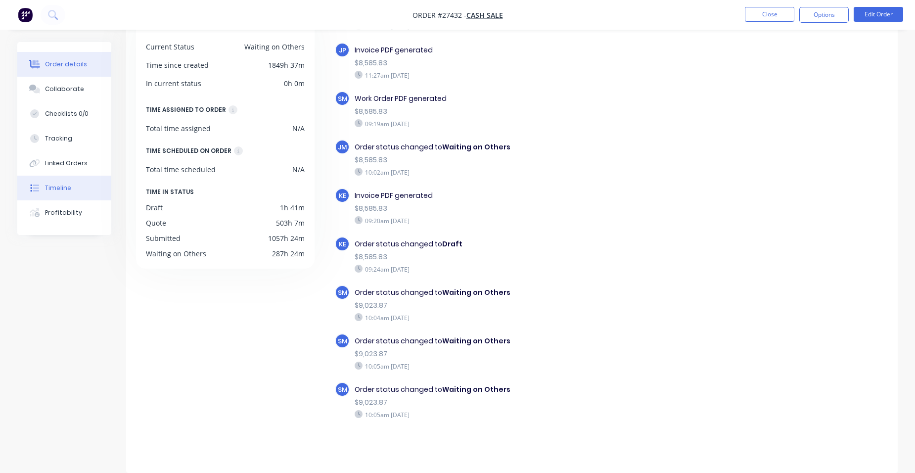
click at [69, 69] on button "Order details" at bounding box center [64, 64] width 94 height 25
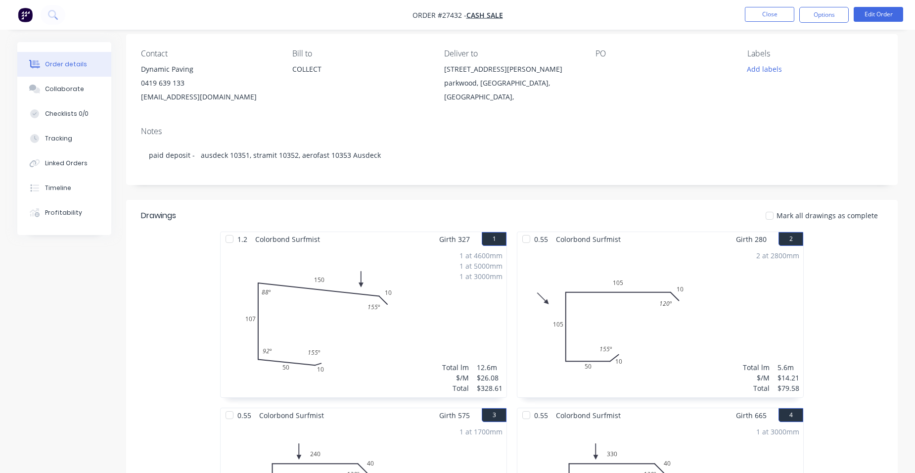
click at [436, 296] on div "1 at 4600mm 1 at 5000mm 1 at 3000mm Total lm $/M Total 12.6m $26.08 $328.61" at bounding box center [363, 321] width 286 height 151
click at [872, 7] on button "Edit Order" at bounding box center [877, 14] width 49 height 15
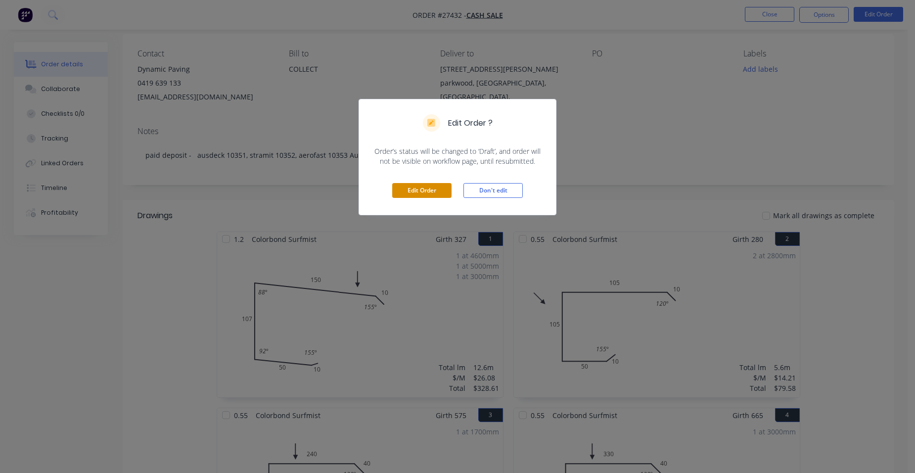
click at [429, 191] on button "Edit Order" at bounding box center [421, 190] width 59 height 15
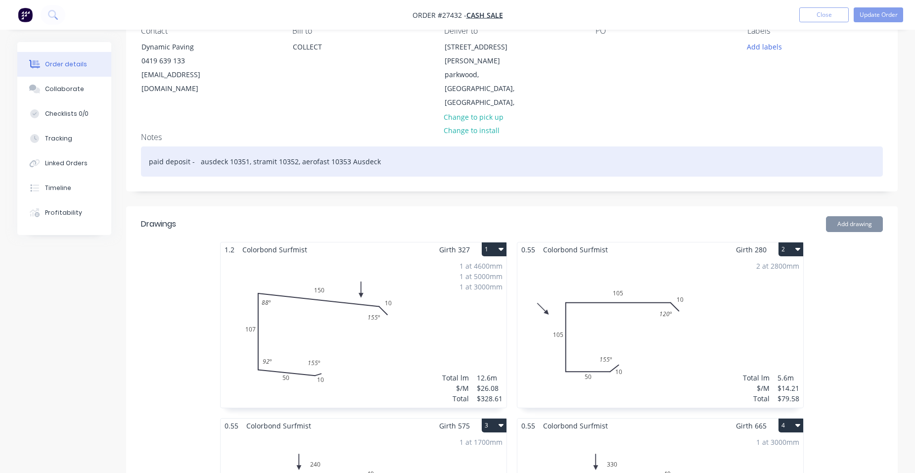
scroll to position [198, 0]
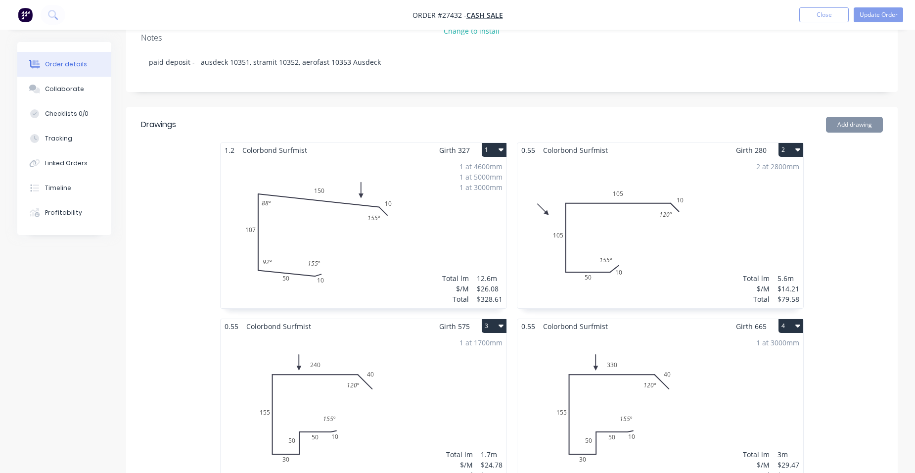
click at [426, 217] on div "1 at 4600mm 1 at 5000mm 1 at 3000mm Total lm $/M Total 12.6m $26.08 $328.61" at bounding box center [363, 232] width 286 height 151
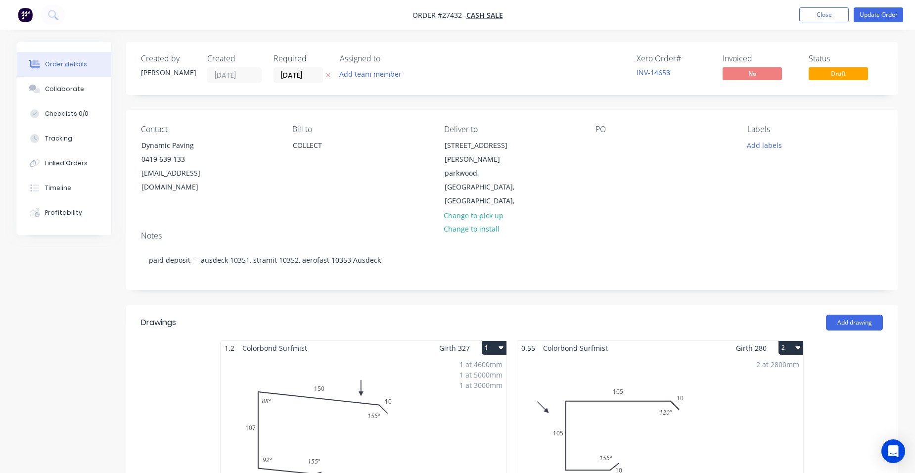
click at [387, 355] on div "1 at 4600mm 1 at 5000mm 1 at 3000mm Total lm $/M Total 12.6m $26.08 $328.61" at bounding box center [363, 430] width 286 height 151
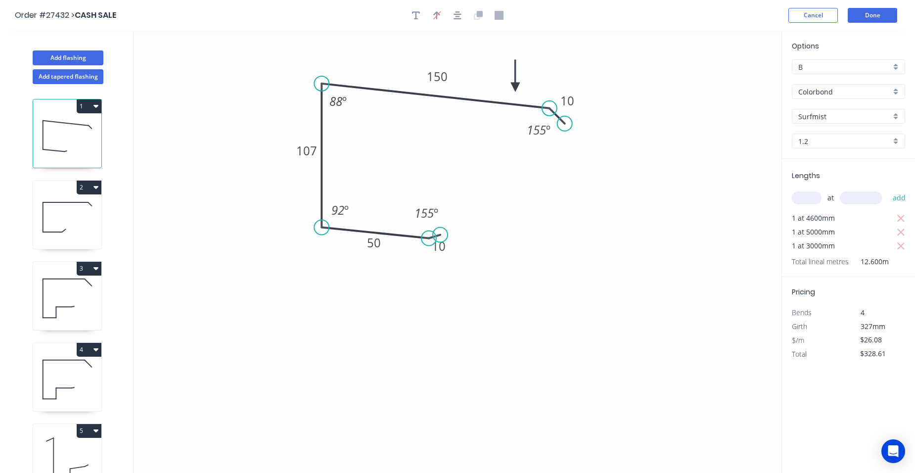
click at [896, 62] on div "B" at bounding box center [848, 66] width 113 height 15
click at [855, 80] on div "A" at bounding box center [848, 85] width 112 height 17
type input "A"
type input "$25.03"
type input "$315.38"
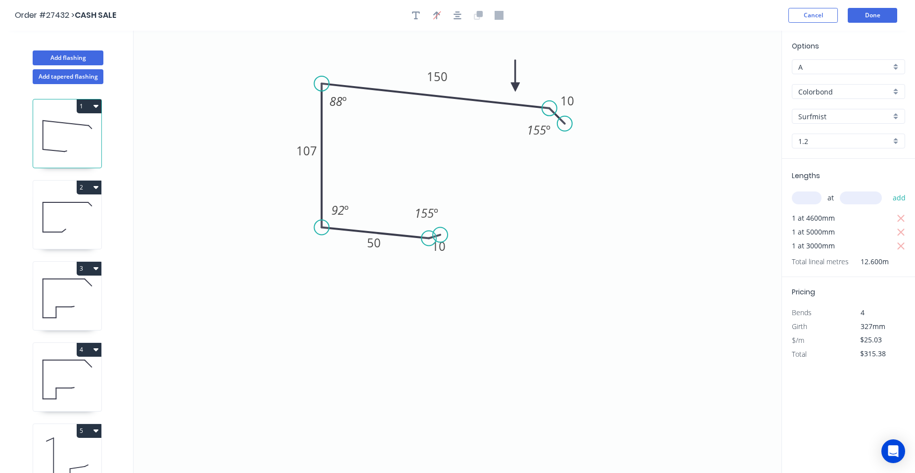
drag, startPoint x: 64, startPoint y: 219, endPoint x: 85, endPoint y: 220, distance: 20.8
click at [64, 219] on icon at bounding box center [67, 216] width 68 height 63
type input "$14.21"
type input "$79.58"
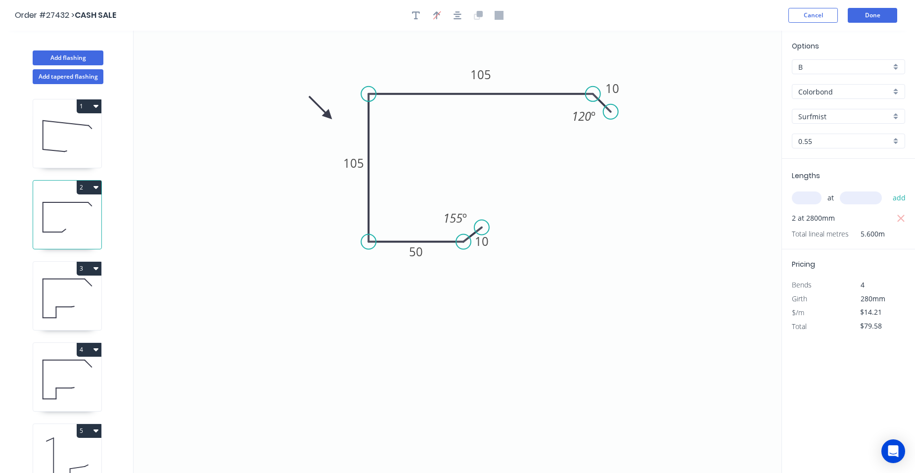
click at [896, 68] on div "B" at bounding box center [848, 66] width 113 height 15
click at [814, 88] on div "A" at bounding box center [848, 85] width 112 height 17
type input "A"
type input "$13.66"
type input "$76.50"
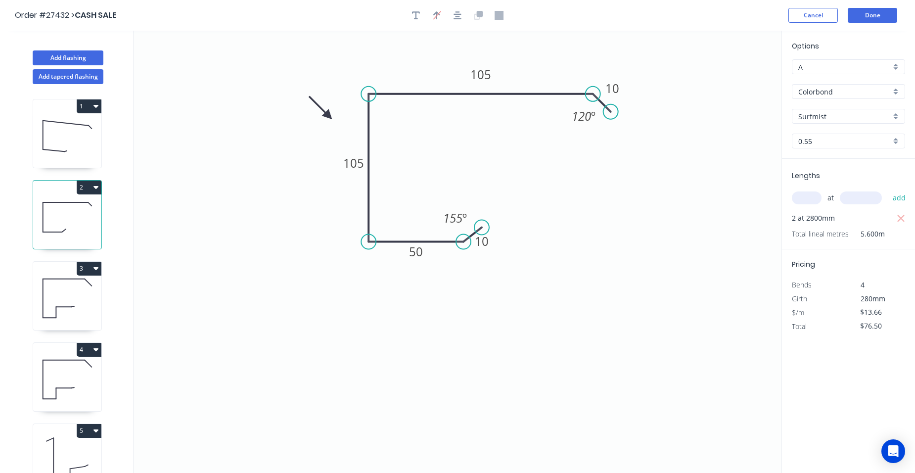
click at [80, 284] on icon at bounding box center [67, 297] width 68 height 63
type input "$24.78"
type input "$42.13"
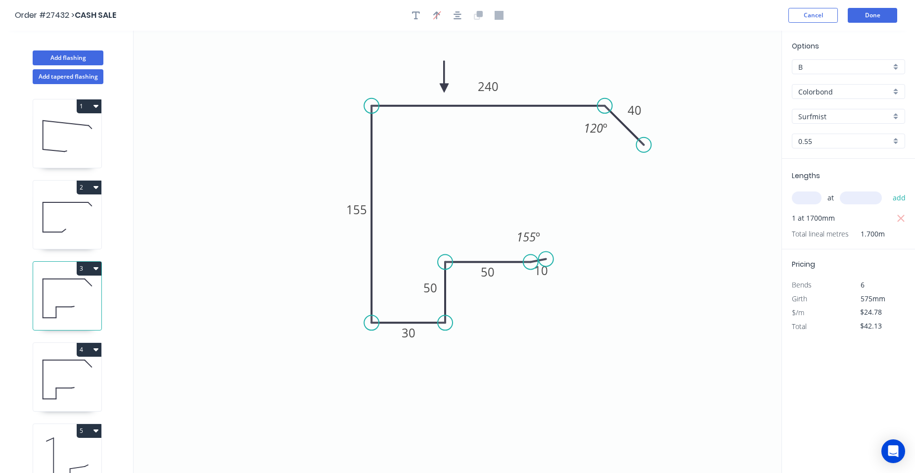
click at [895, 65] on div "B" at bounding box center [848, 66] width 113 height 15
click at [834, 89] on div "A" at bounding box center [848, 85] width 112 height 17
type input "A"
type input "$23.82"
type input "$40.49"
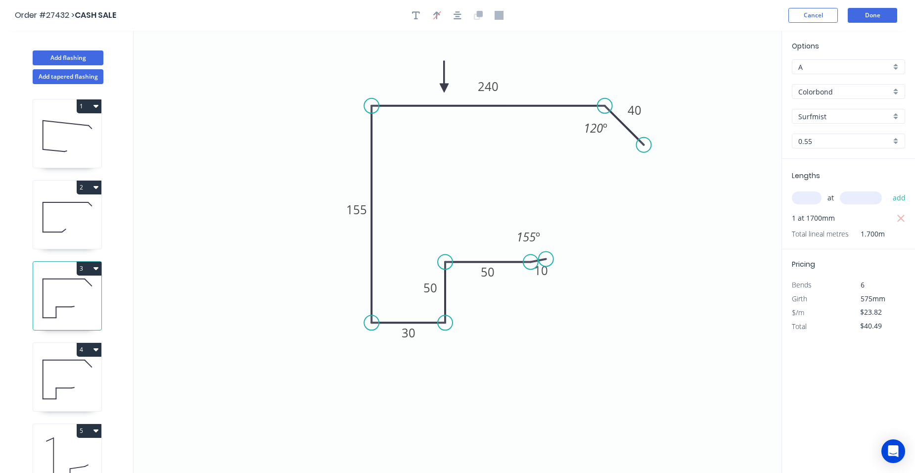
click at [67, 367] on icon at bounding box center [67, 379] width 68 height 63
type input "$29.47"
type input "$88.41"
drag, startPoint x: 898, startPoint y: 64, endPoint x: 891, endPoint y: 64, distance: 6.4
click at [898, 64] on div "B" at bounding box center [848, 66] width 113 height 15
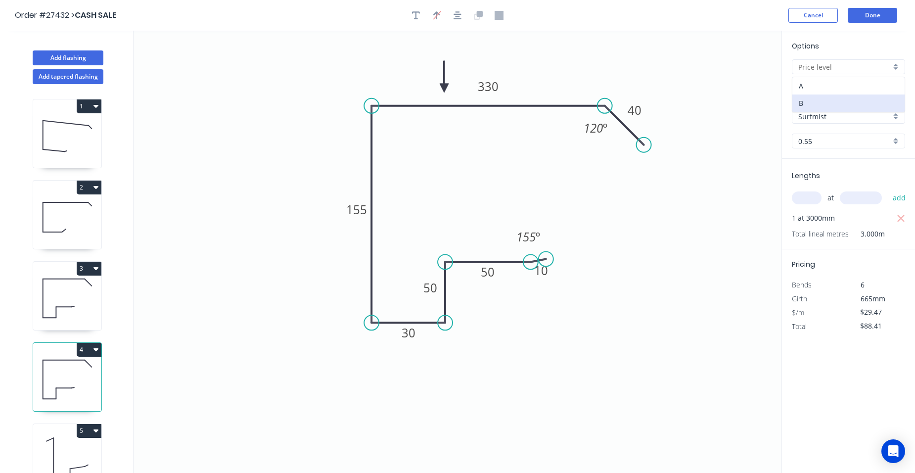
click at [848, 84] on div "A" at bounding box center [848, 85] width 112 height 17
type input "A"
type input "$28.34"
type input "$85.02"
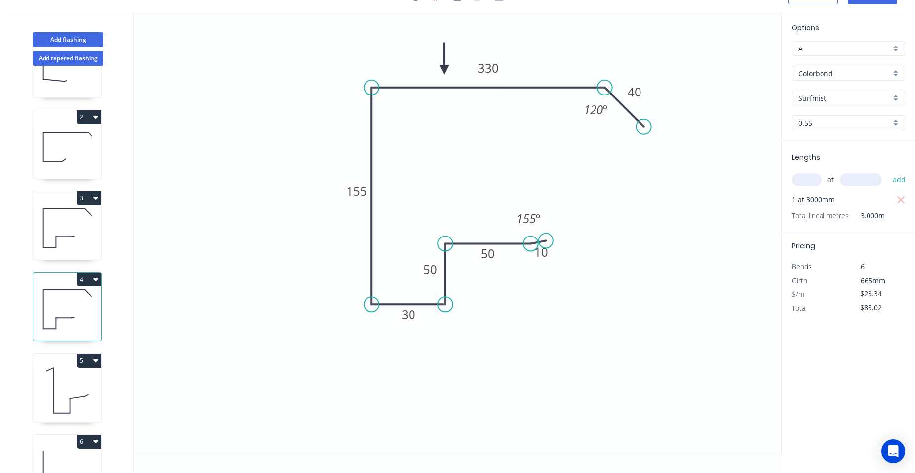
scroll to position [102, 0]
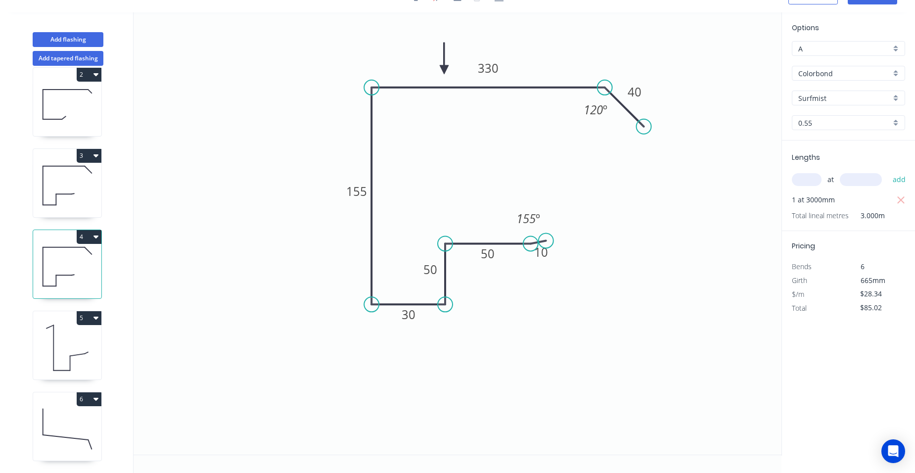
click at [69, 319] on icon at bounding box center [67, 347] width 68 height 63
type input "$14.86"
type input "$205.07"
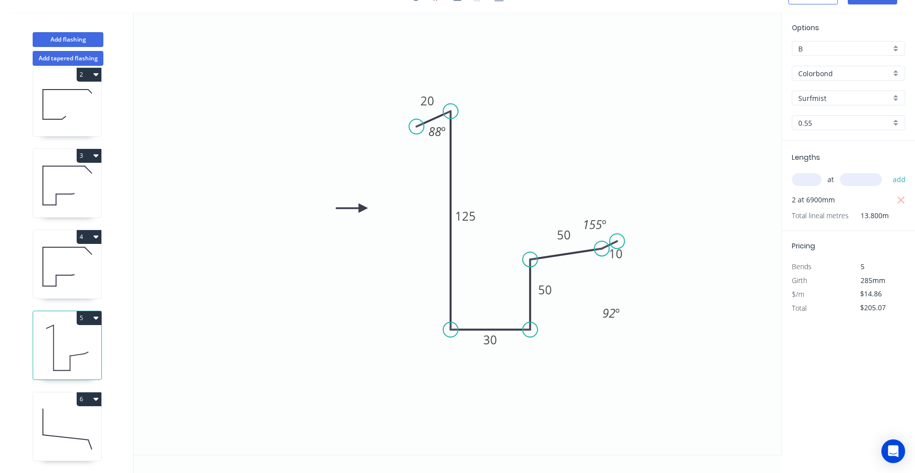
click at [893, 47] on div "B" at bounding box center [848, 48] width 113 height 15
click at [860, 64] on div "A" at bounding box center [848, 67] width 112 height 17
type input "A"
type input "$14.29"
type input "$197.20"
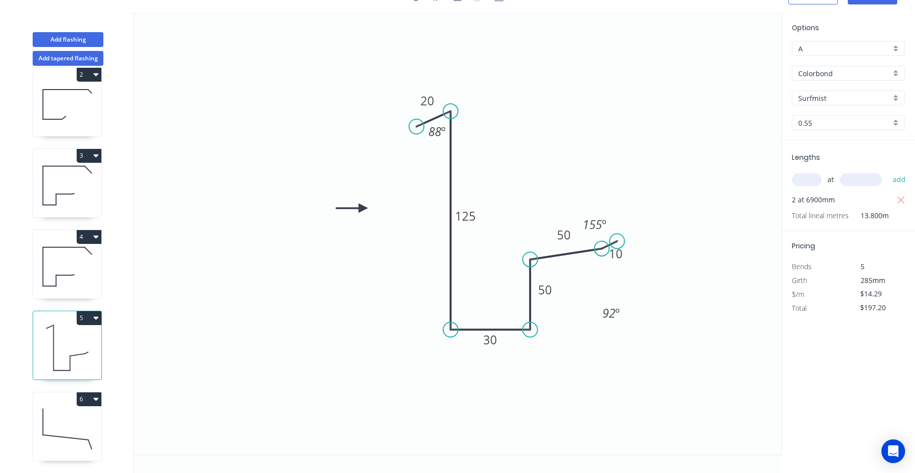
click at [77, 406] on icon at bounding box center [67, 428] width 68 height 63
type input "$19.20"
type input "$115.20"
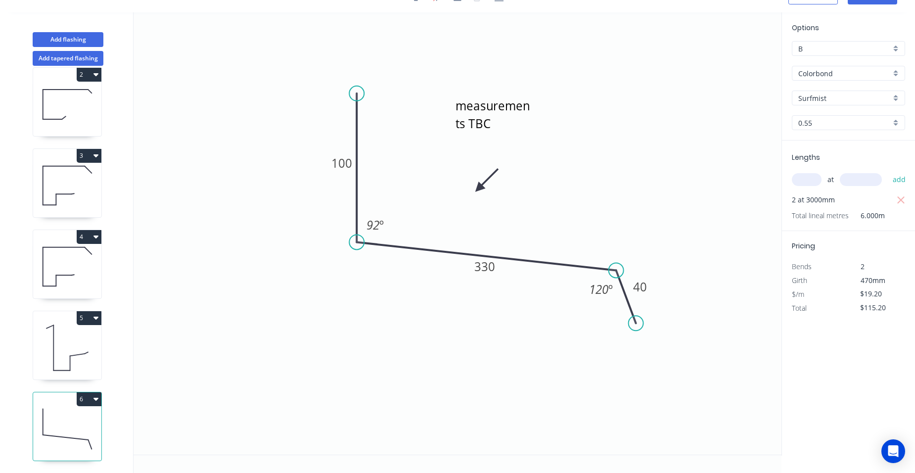
click at [894, 47] on div "B" at bounding box center [848, 48] width 113 height 15
click at [868, 64] on div "A" at bounding box center [848, 67] width 112 height 17
type input "A"
type input "$18.46"
type input "$110.76"
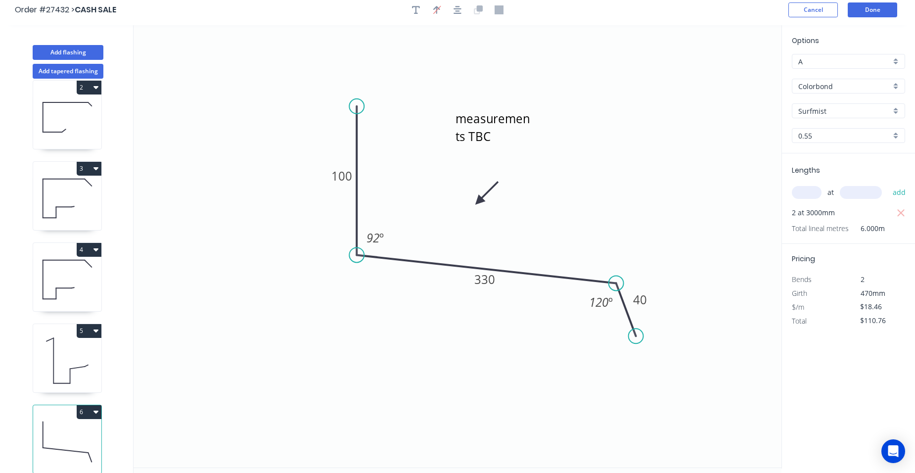
scroll to position [0, 0]
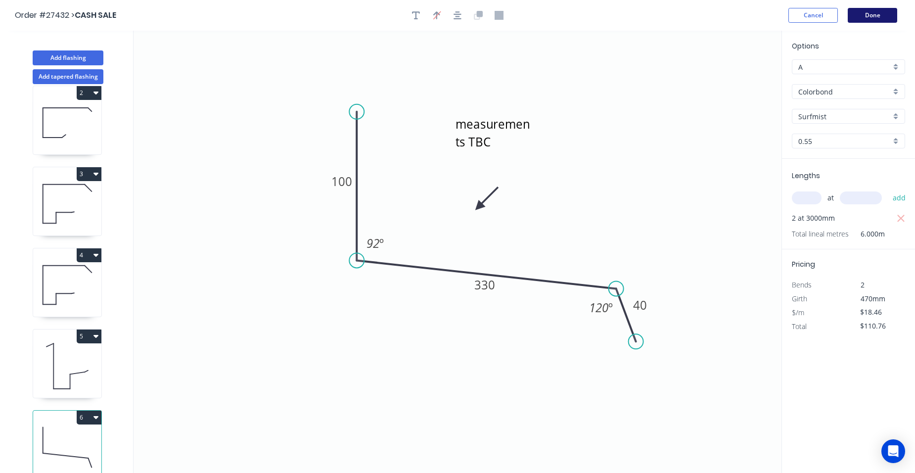
click at [878, 9] on button "Done" at bounding box center [871, 15] width 49 height 15
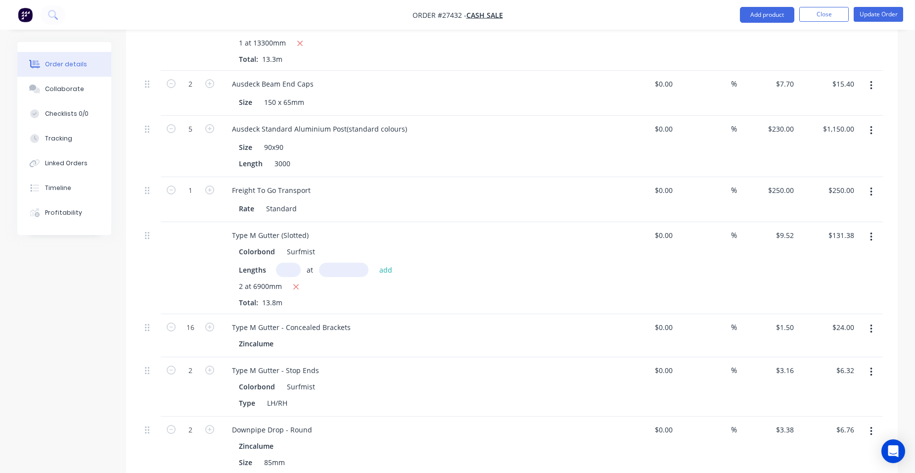
scroll to position [1236, 0]
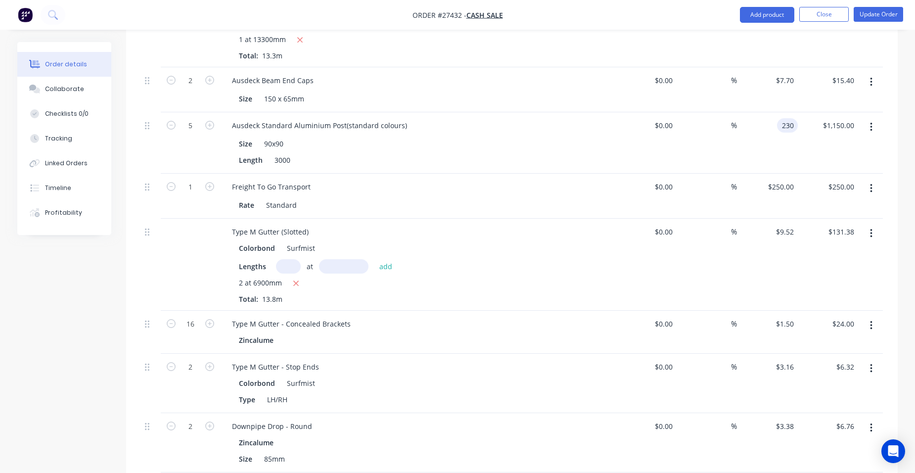
click at [792, 118] on input "230" at bounding box center [789, 125] width 17 height 14
type input "$180.00"
type input "$900.00"
click at [801, 112] on div "$900.00 $1,150.00" at bounding box center [827, 142] width 61 height 61
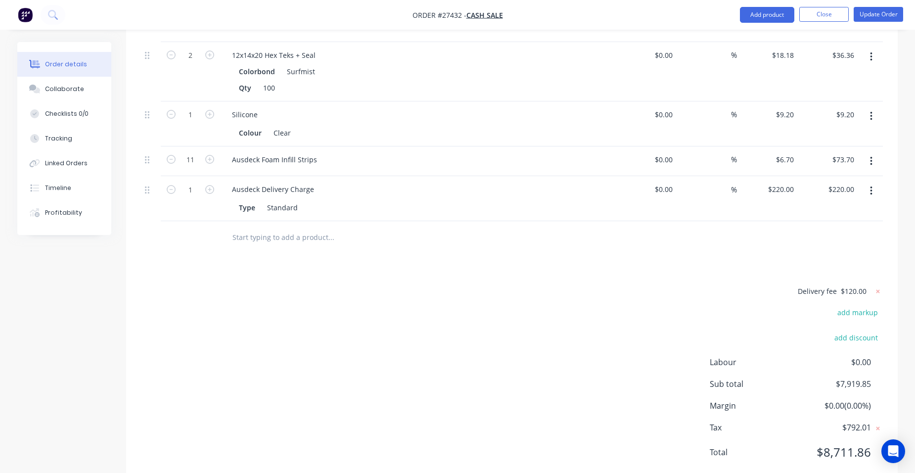
scroll to position [1587, 0]
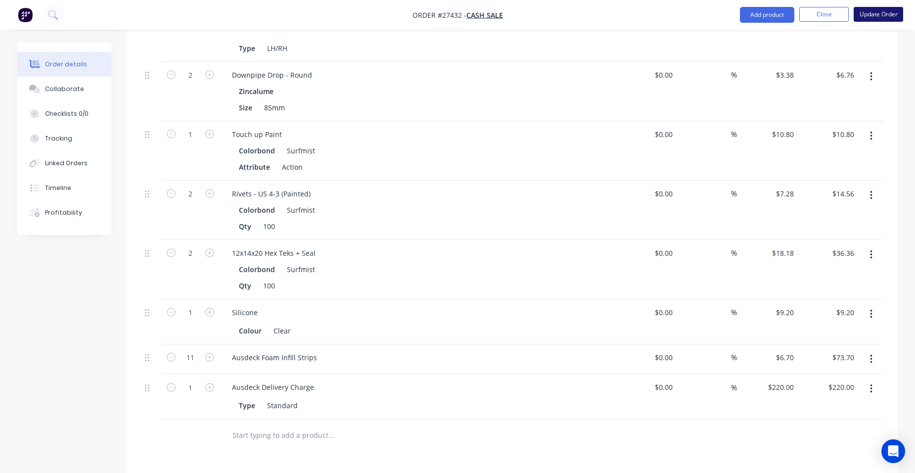
click at [876, 10] on button "Update Order" at bounding box center [877, 14] width 49 height 15
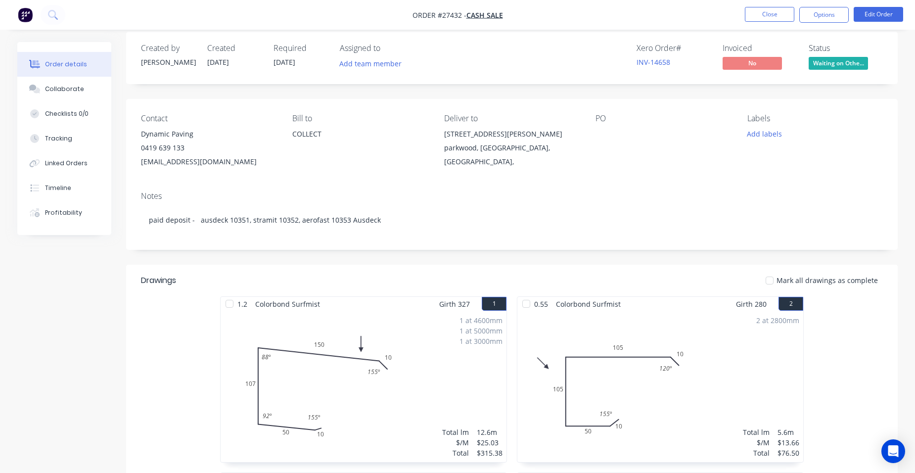
scroll to position [0, 0]
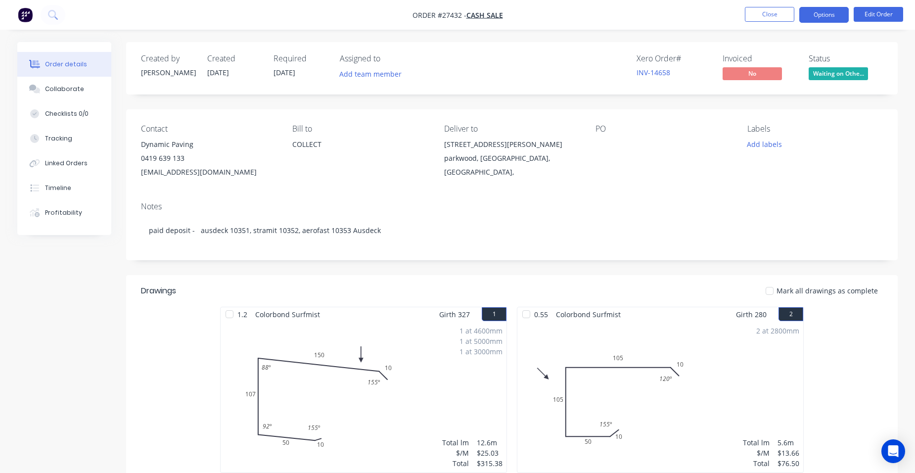
click at [815, 10] on button "Options" at bounding box center [823, 15] width 49 height 16
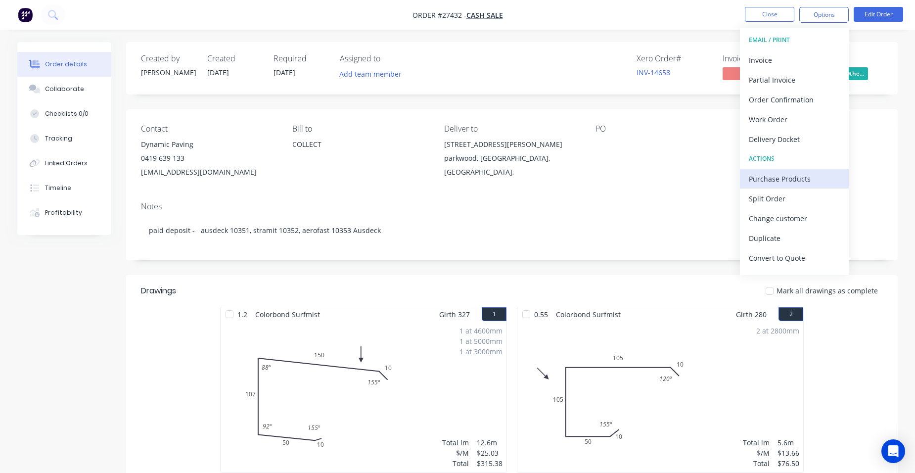
click at [810, 176] on div "Purchase Products" at bounding box center [794, 179] width 91 height 14
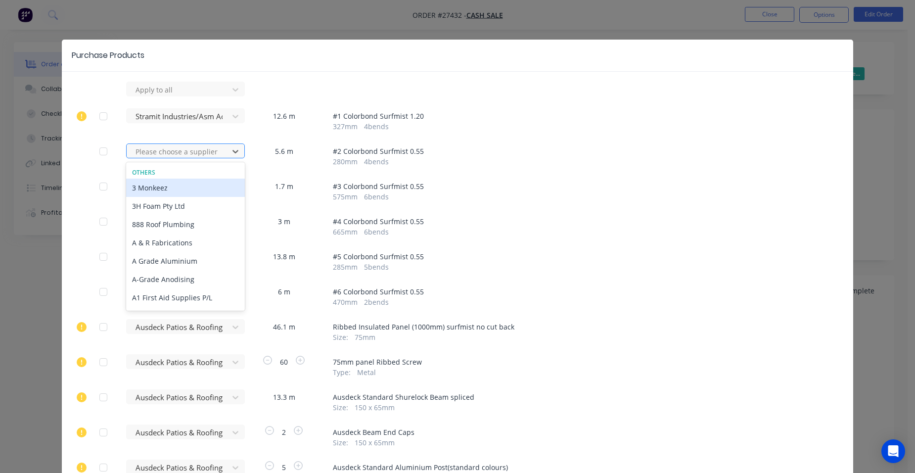
click at [166, 154] on div at bounding box center [178, 151] width 89 height 12
type input "d"
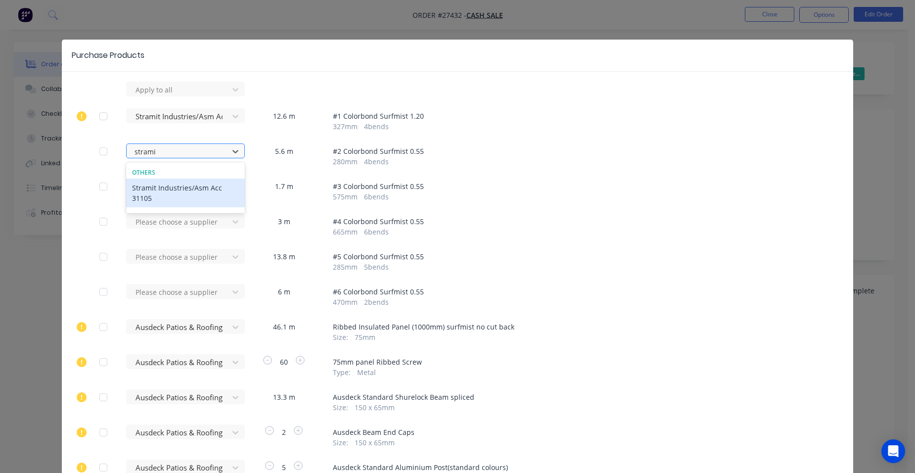
type input "stramit"
click at [164, 187] on div "Stramit Industries/Asm Acc 31105" at bounding box center [185, 192] width 119 height 29
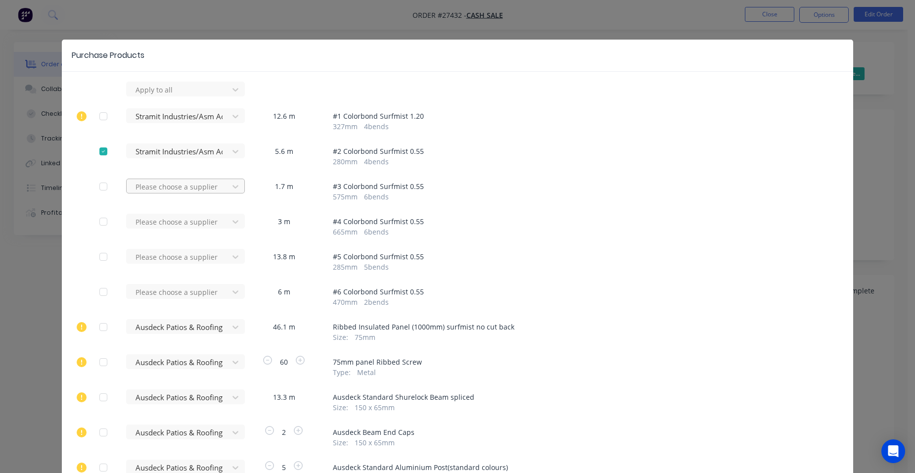
click at [164, 189] on div at bounding box center [178, 186] width 89 height 12
type input "stramit"
click at [140, 237] on div "Stramit Industries/Asm Acc 31105" at bounding box center [185, 228] width 119 height 29
click at [145, 222] on div at bounding box center [178, 222] width 89 height 12
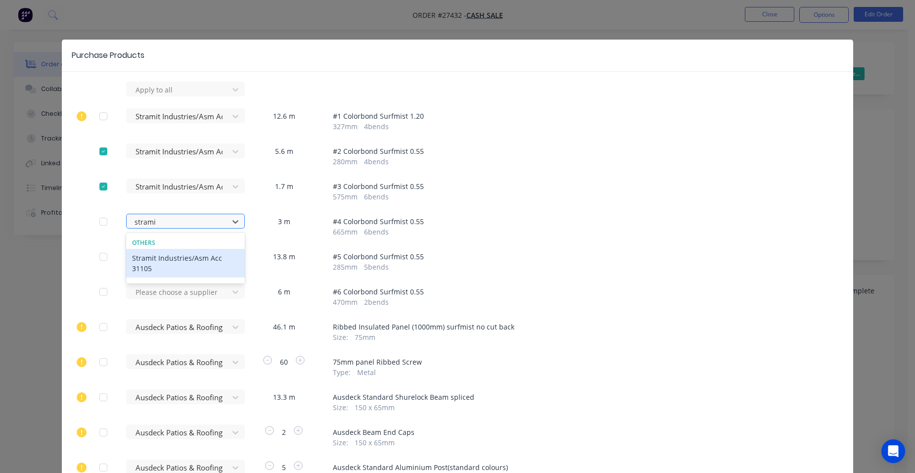
type input "stramit"
click at [166, 257] on div "Stramit Industries/Asm Acc 31105" at bounding box center [185, 263] width 119 height 29
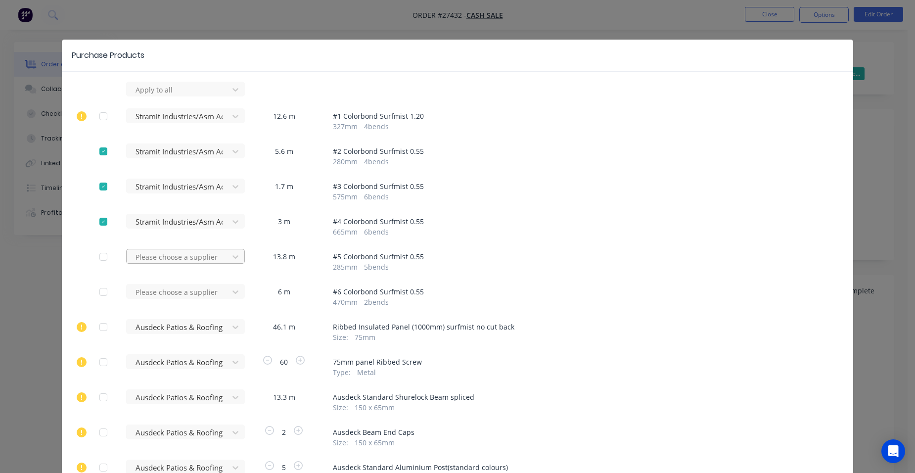
click at [165, 257] on div at bounding box center [178, 257] width 89 height 12
type input "stramit"
click at [168, 296] on div "Stramit Industries/Asm Acc 31105" at bounding box center [185, 298] width 119 height 29
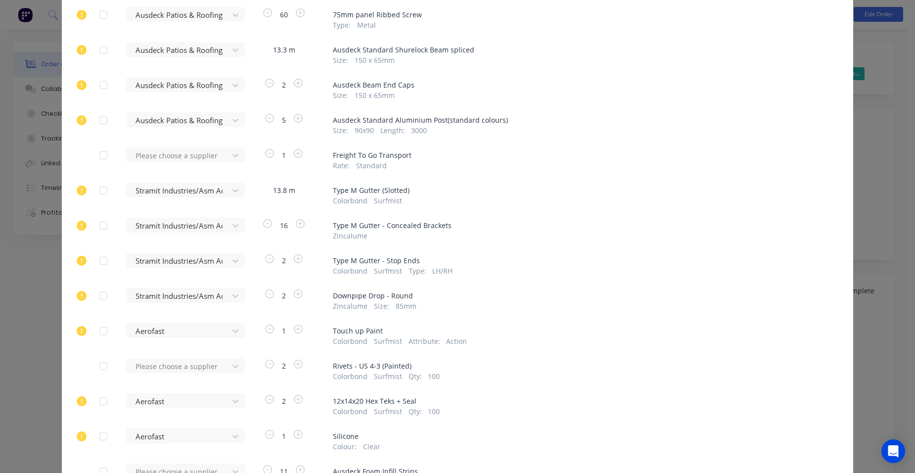
scroll to position [345, 0]
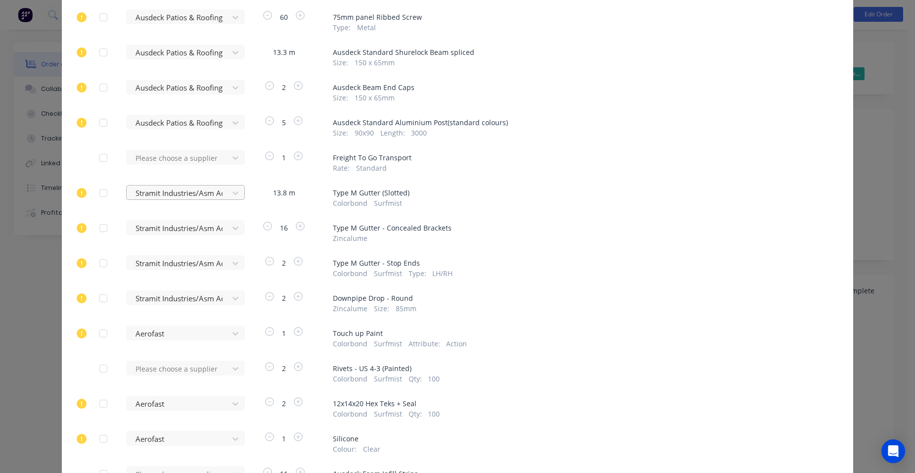
click at [179, 196] on div at bounding box center [178, 193] width 89 height 12
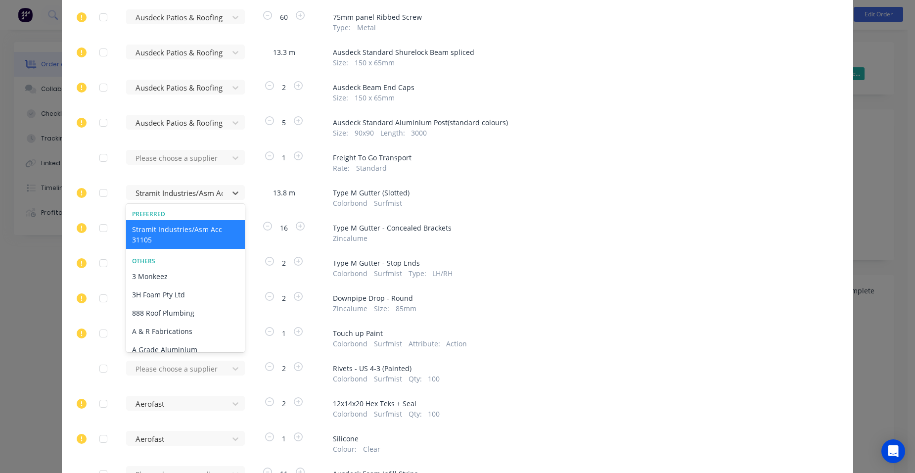
click at [180, 230] on div "Stramit Industries/Asm Acc 31105" at bounding box center [185, 234] width 119 height 29
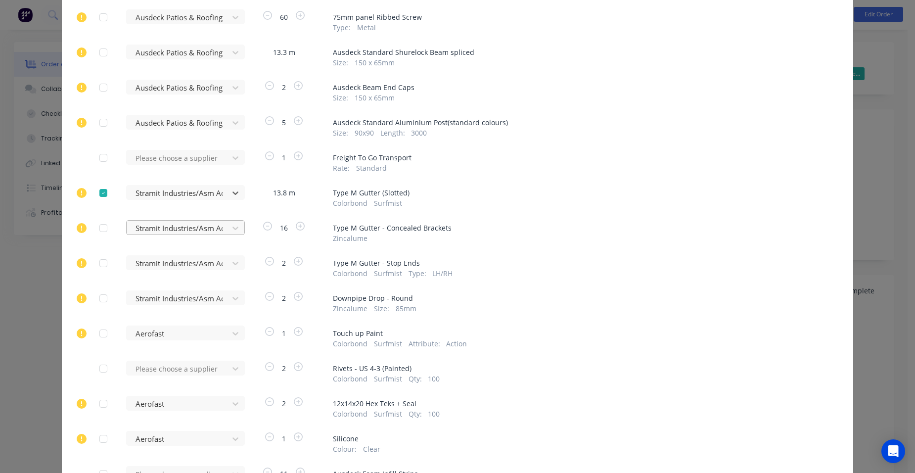
click at [180, 228] on div at bounding box center [178, 228] width 89 height 12
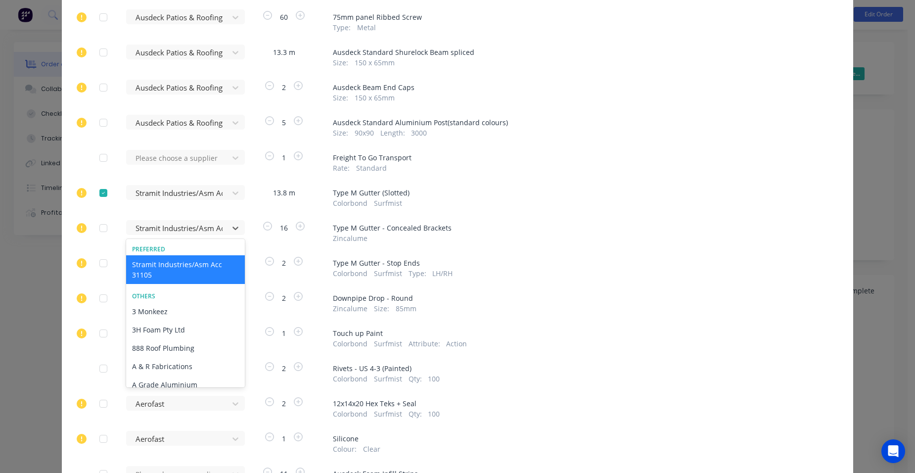
click at [170, 266] on div "Stramit Industries/Asm Acc 31105" at bounding box center [185, 269] width 119 height 29
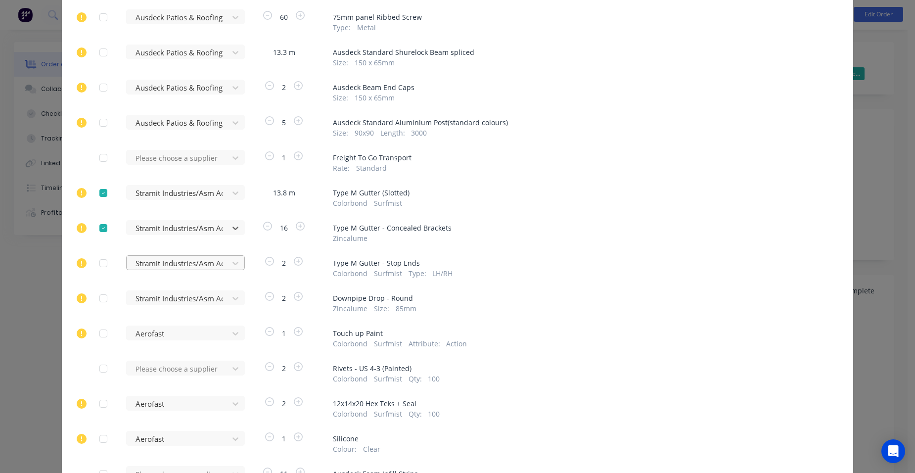
click at [170, 262] on div at bounding box center [178, 263] width 89 height 12
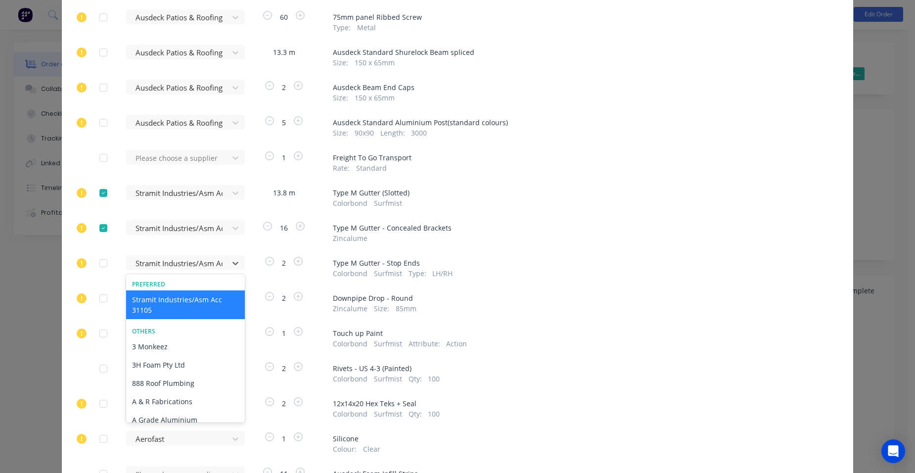
click at [153, 302] on div "Stramit Industries/Asm Acc 31105" at bounding box center [185, 304] width 119 height 29
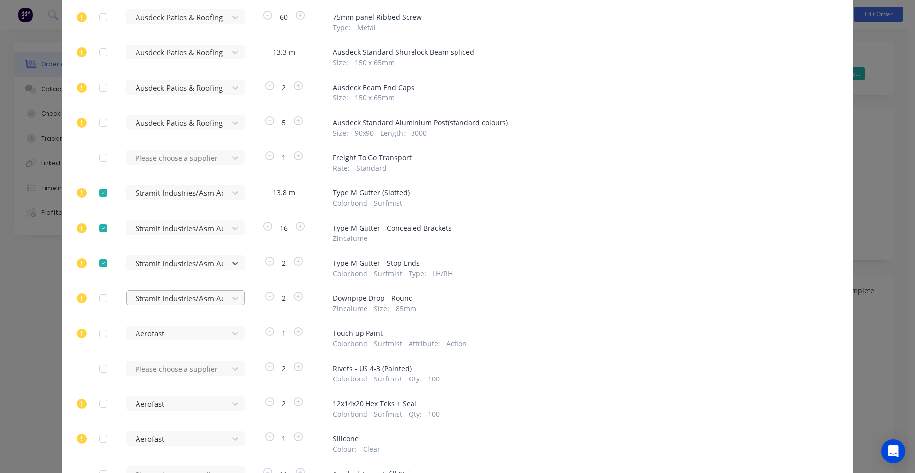
click at [160, 299] on div at bounding box center [178, 298] width 89 height 12
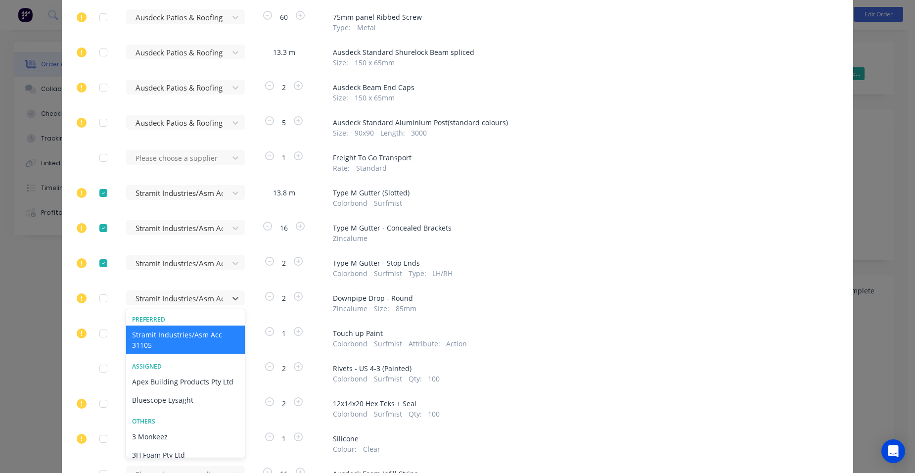
click at [164, 339] on div "Stramit Industries/Asm Acc 31105" at bounding box center [185, 339] width 119 height 29
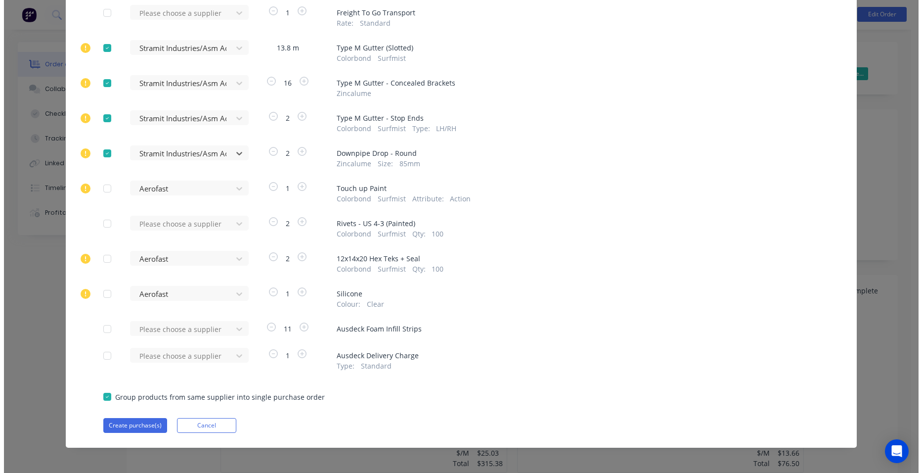
scroll to position [493, 0]
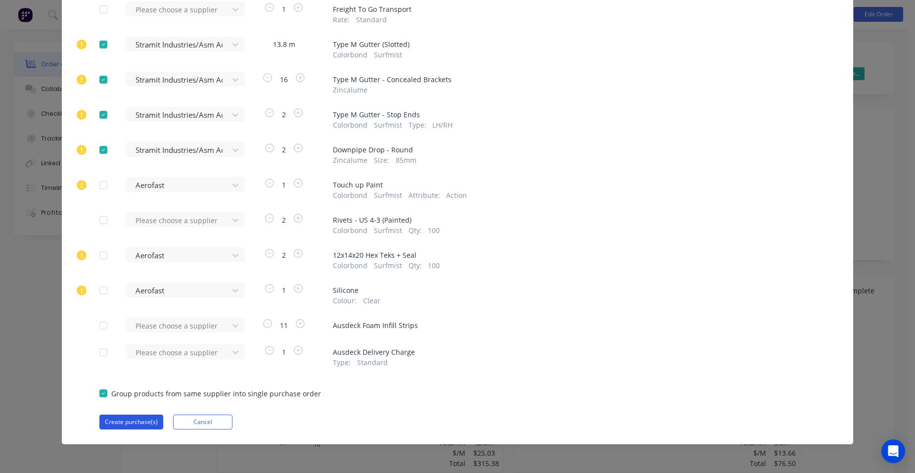
click at [147, 417] on button "Create purchase(s)" at bounding box center [131, 421] width 64 height 15
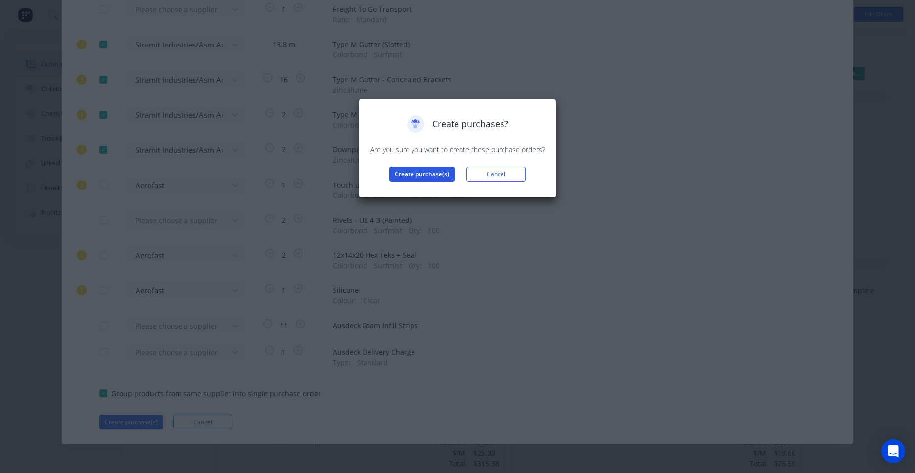
click at [405, 177] on button "Create purchase(s)" at bounding box center [421, 174] width 65 height 15
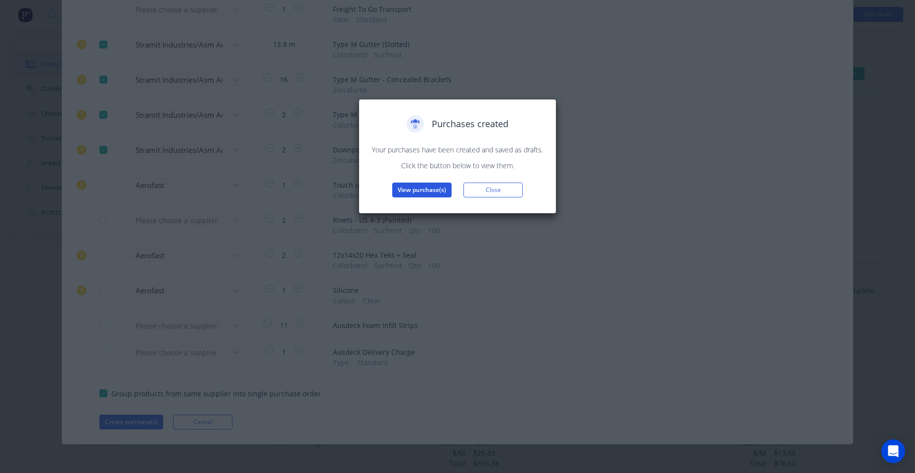
click at [401, 193] on button "View purchase(s)" at bounding box center [421, 189] width 59 height 15
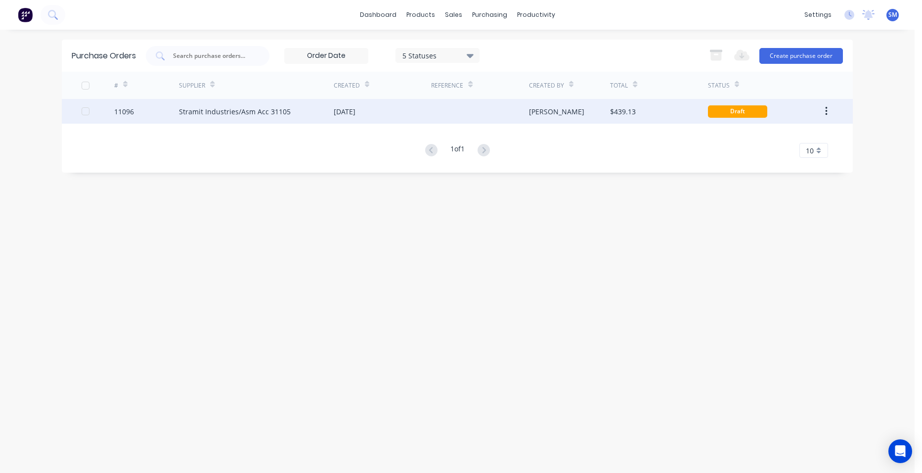
click at [395, 106] on div "[DATE]" at bounding box center [382, 111] width 97 height 25
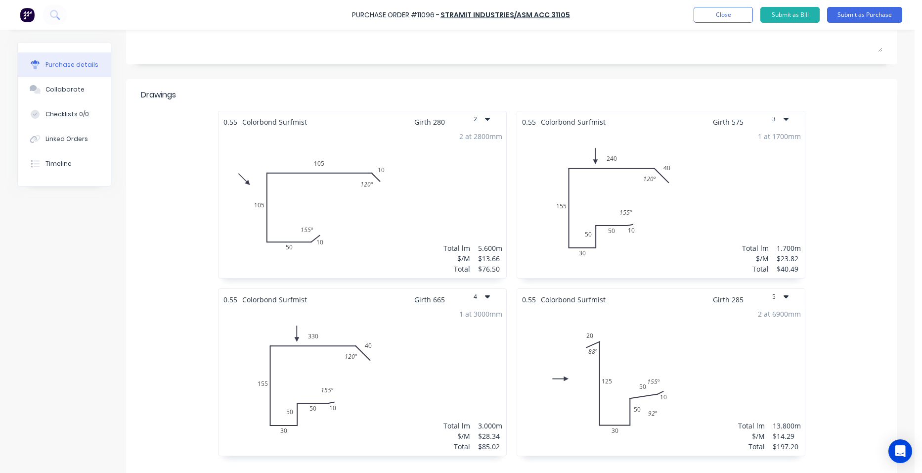
scroll to position [25, 0]
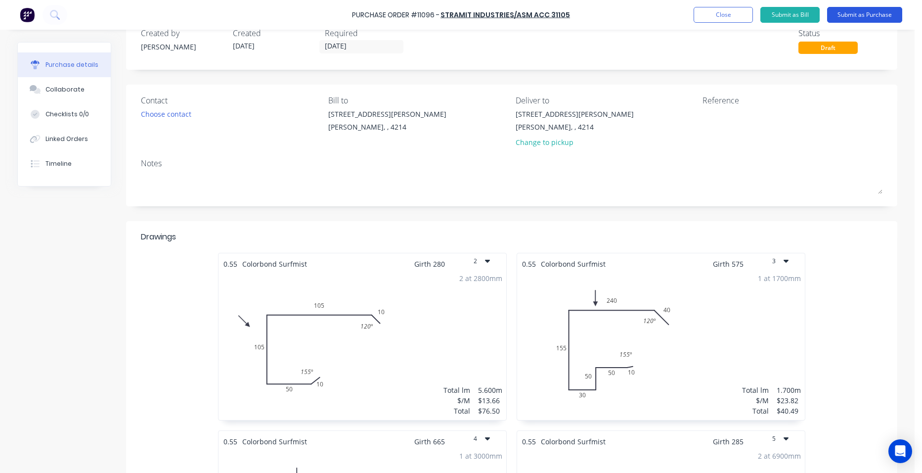
click at [862, 11] on button "Submit as Purchase" at bounding box center [864, 15] width 75 height 16
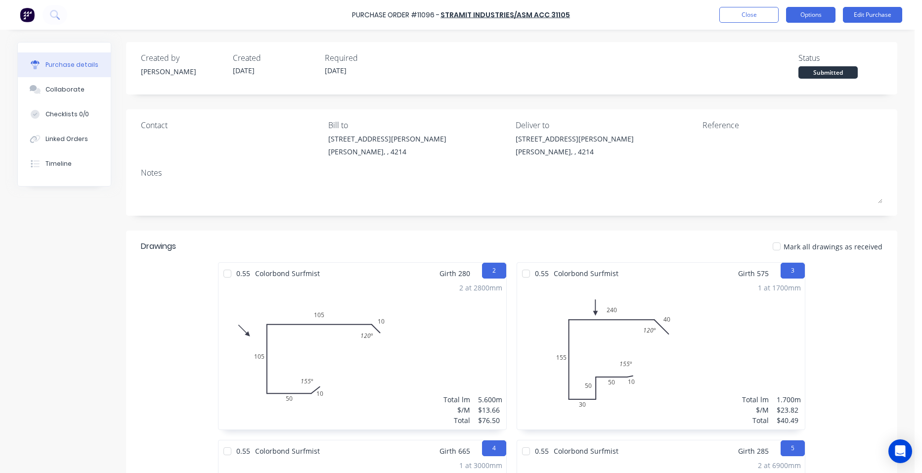
click at [817, 13] on button "Options" at bounding box center [810, 15] width 49 height 16
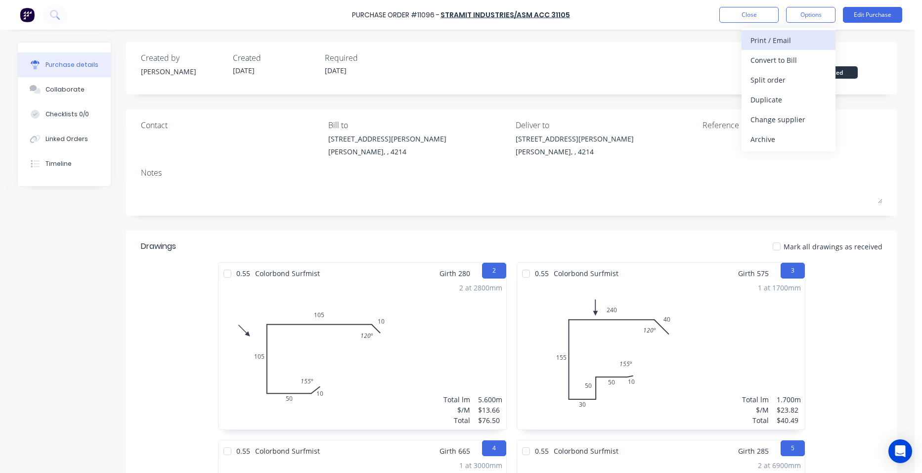
click at [778, 35] on div "Print / Email" at bounding box center [788, 40] width 76 height 14
click at [799, 70] on button "Without pricing" at bounding box center [789, 80] width 94 height 20
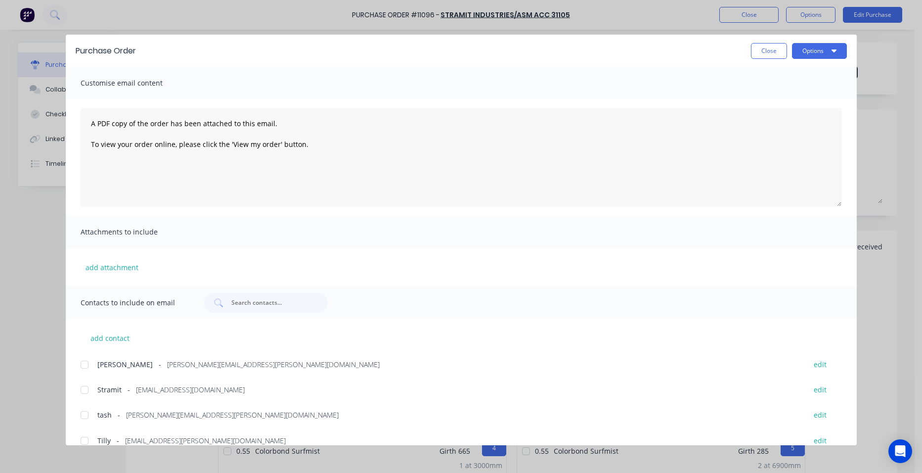
click at [81, 387] on div at bounding box center [85, 390] width 20 height 20
click at [830, 51] on button "Options" at bounding box center [819, 51] width 55 height 16
click at [796, 123] on button "Email" at bounding box center [800, 116] width 94 height 20
click at [763, 46] on button "Close" at bounding box center [769, 51] width 36 height 16
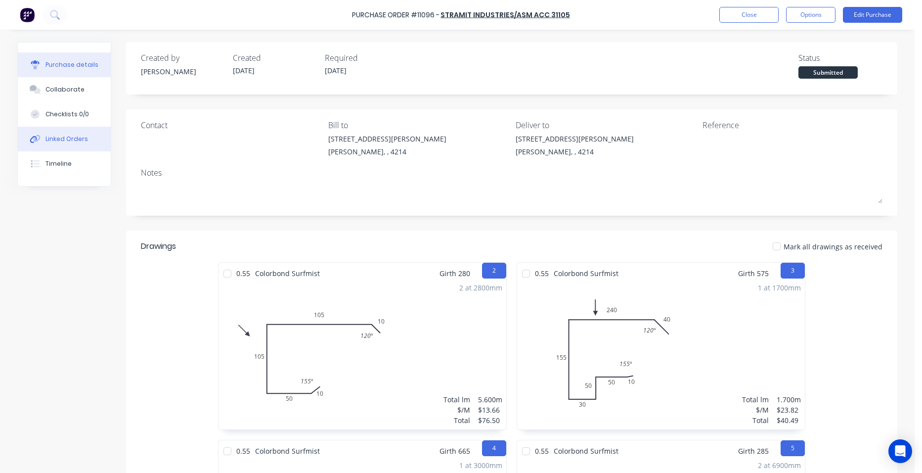
click at [52, 141] on div "Linked Orders" at bounding box center [66, 138] width 43 height 9
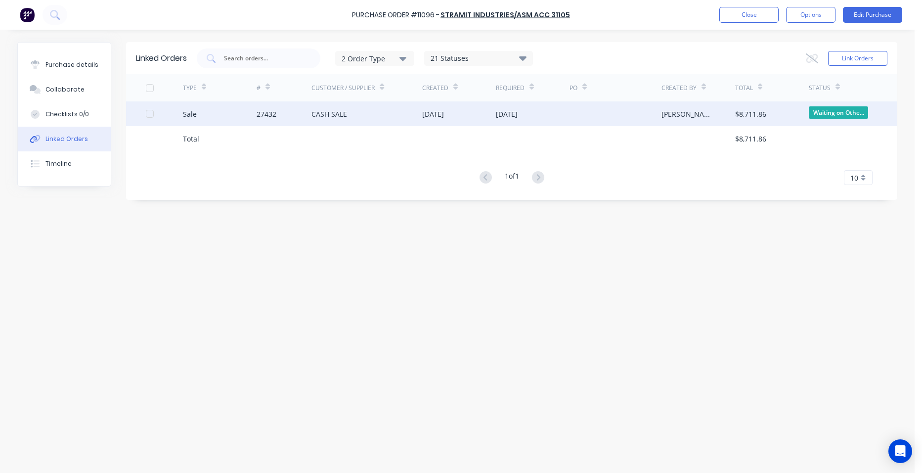
click at [389, 110] on div "CASH SALE" at bounding box center [366, 113] width 111 height 25
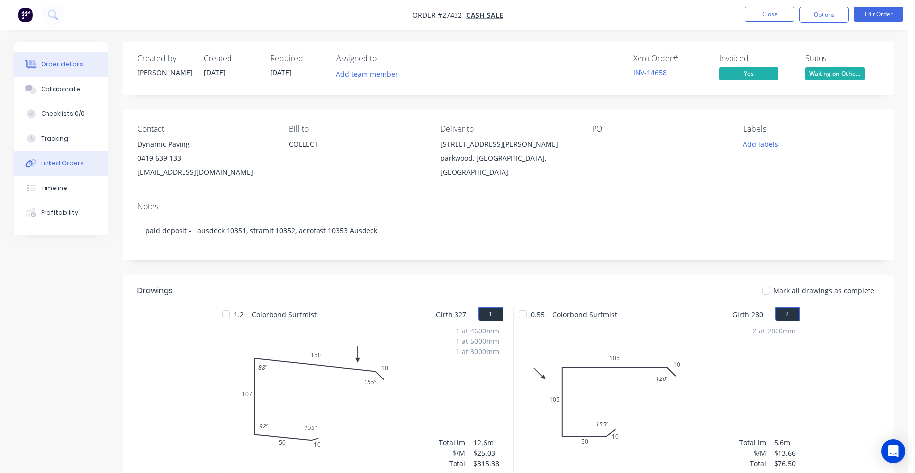
click at [72, 161] on div "Linked Orders" at bounding box center [62, 163] width 43 height 9
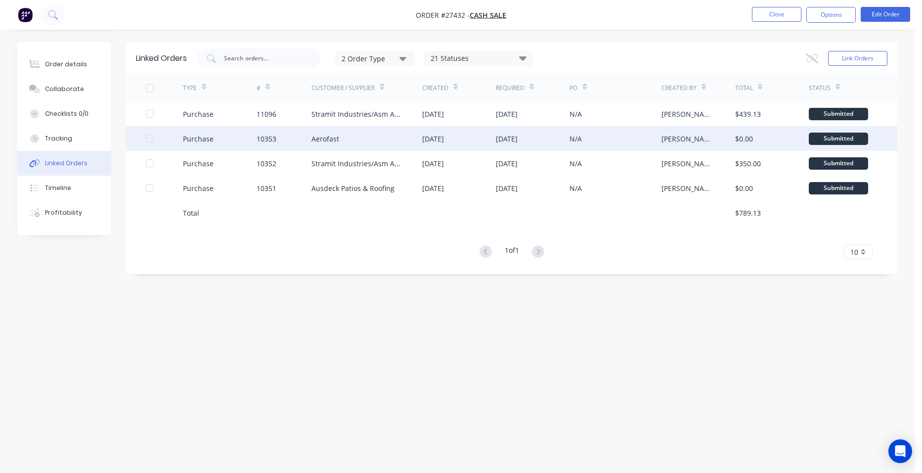
click at [352, 135] on div "Aerofast" at bounding box center [366, 138] width 111 height 25
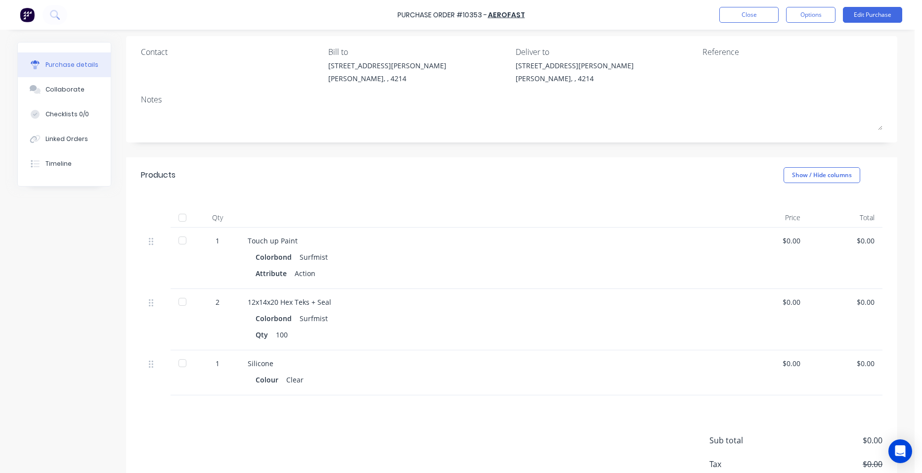
scroll to position [136, 0]
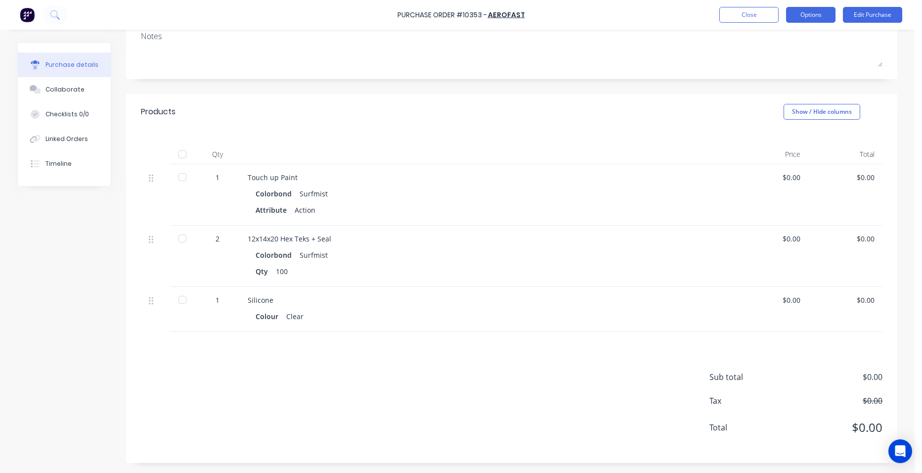
click at [816, 12] on button "Options" at bounding box center [810, 15] width 49 height 16
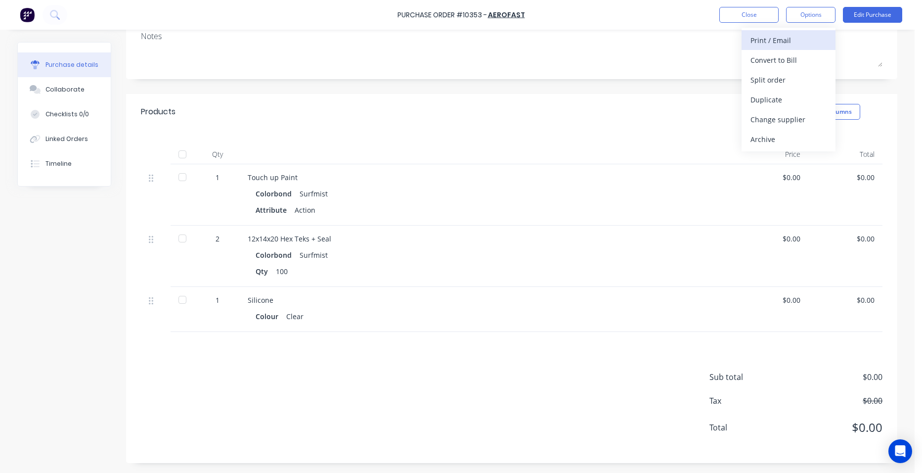
click at [793, 45] on div "Print / Email" at bounding box center [788, 40] width 76 height 14
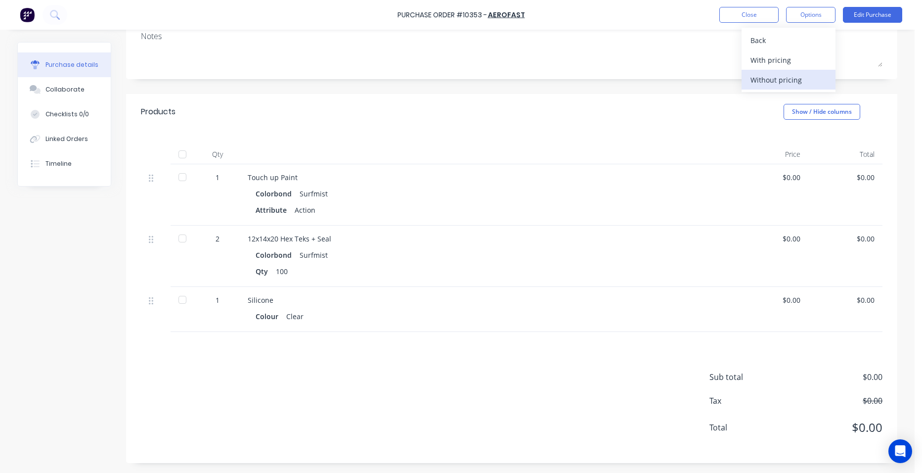
click at [787, 81] on div "Without pricing" at bounding box center [788, 80] width 76 height 14
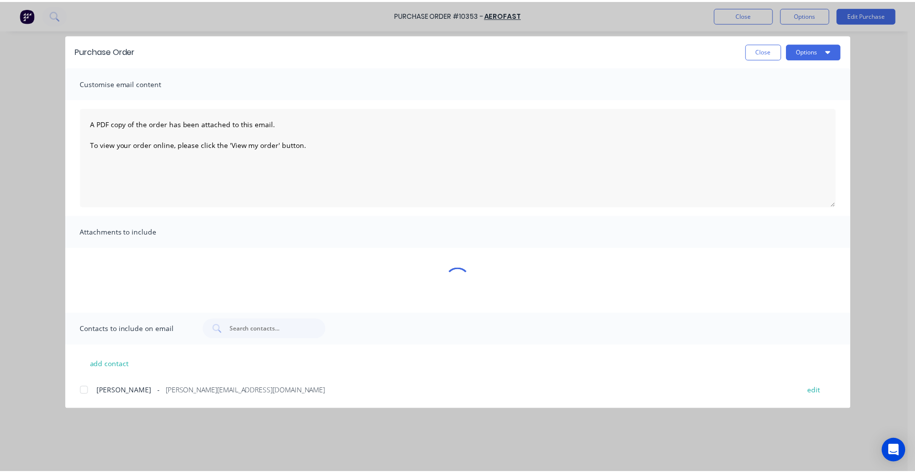
scroll to position [0, 0]
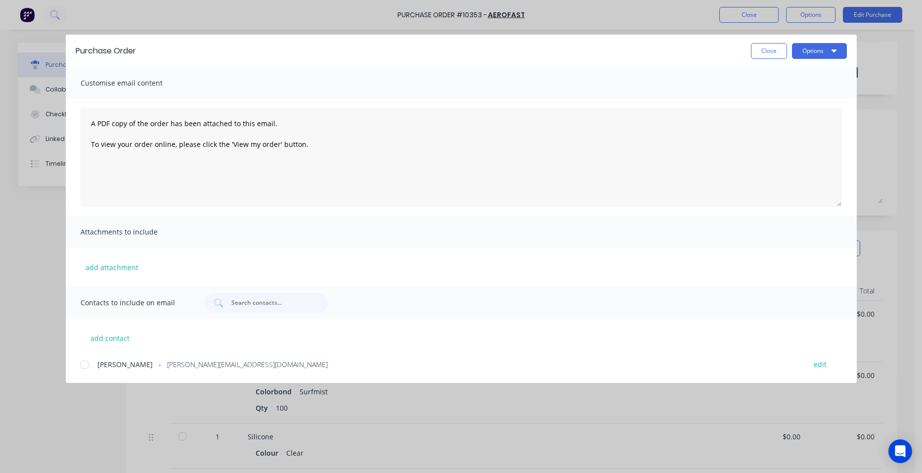
click at [90, 357] on div at bounding box center [85, 364] width 20 height 20
click at [802, 46] on button "Options" at bounding box center [819, 51] width 55 height 16
click at [802, 115] on div "Email" at bounding box center [800, 115] width 76 height 14
click at [764, 46] on button "Close" at bounding box center [769, 51] width 36 height 16
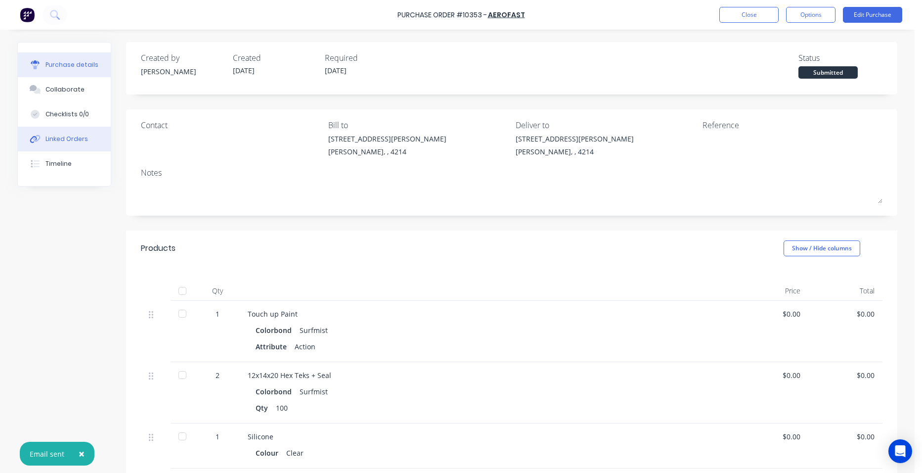
drag, startPoint x: 47, startPoint y: 145, endPoint x: 83, endPoint y: 135, distance: 37.3
click at [51, 141] on button "Linked Orders" at bounding box center [64, 139] width 93 height 25
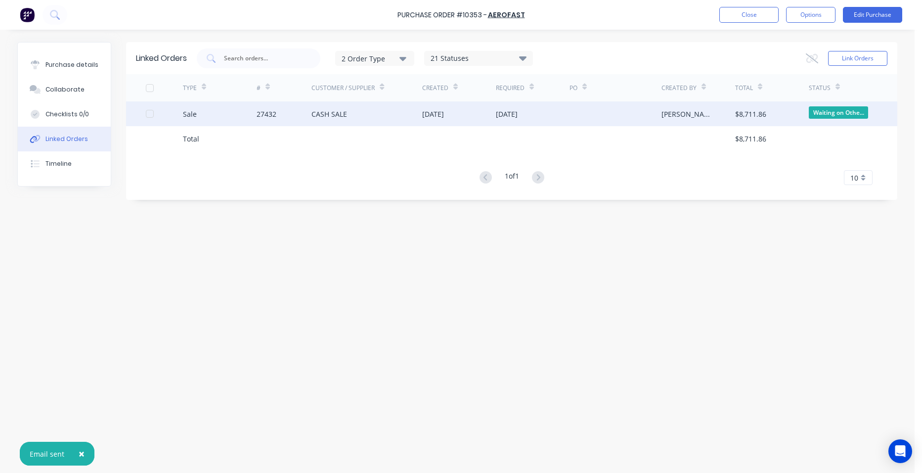
click at [579, 112] on div at bounding box center [616, 113] width 92 height 25
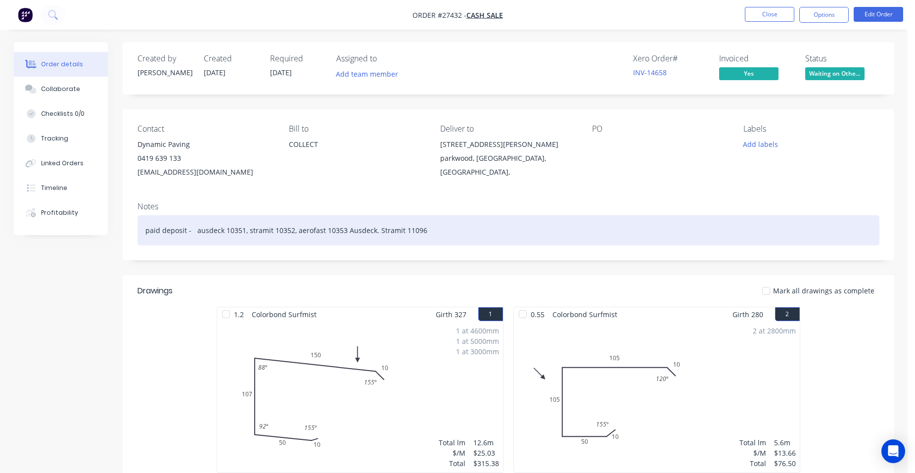
click at [440, 227] on div "paid deposit - ausdeck 10351, stramit 10352, aerofast 10353 Ausdeck. Stramit 11…" at bounding box center [508, 230] width 742 height 30
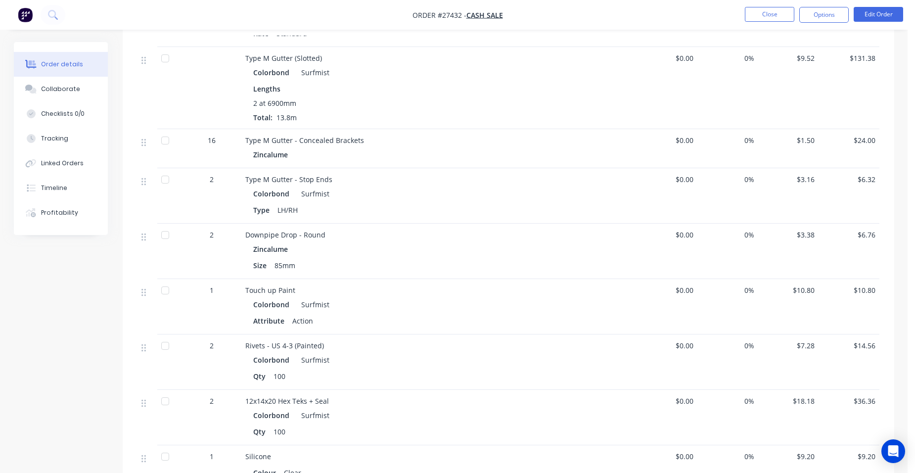
scroll to position [1434, 0]
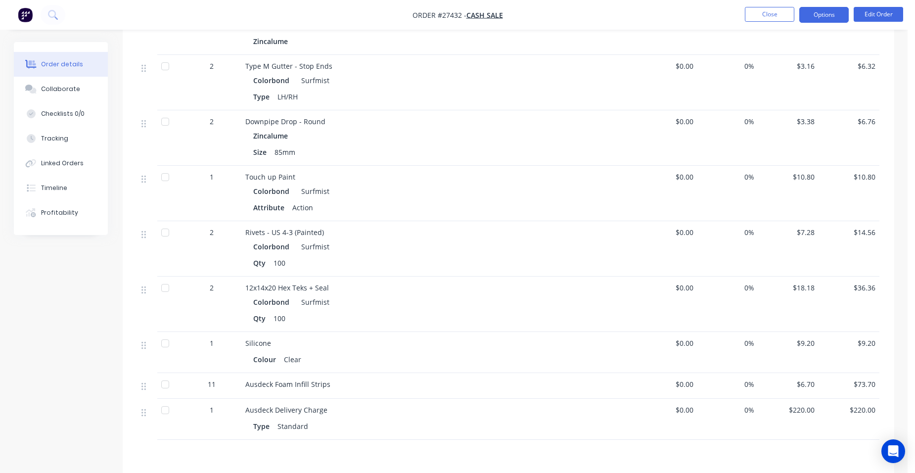
click at [816, 20] on button "Options" at bounding box center [823, 15] width 49 height 16
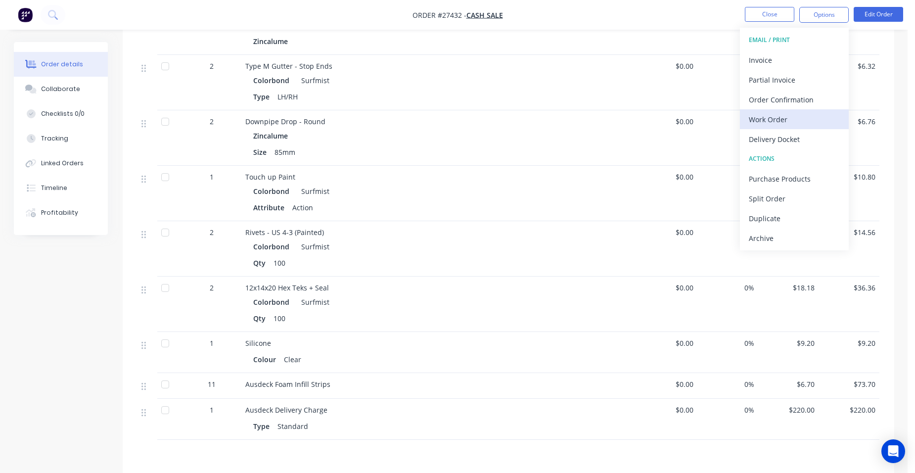
click at [821, 117] on div "Work Order" at bounding box center [794, 119] width 91 height 14
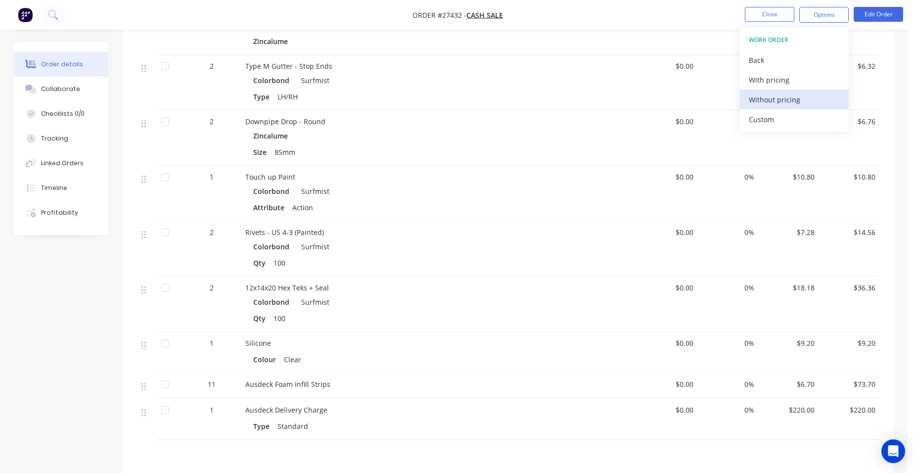
click at [821, 100] on div "Without pricing" at bounding box center [794, 99] width 91 height 14
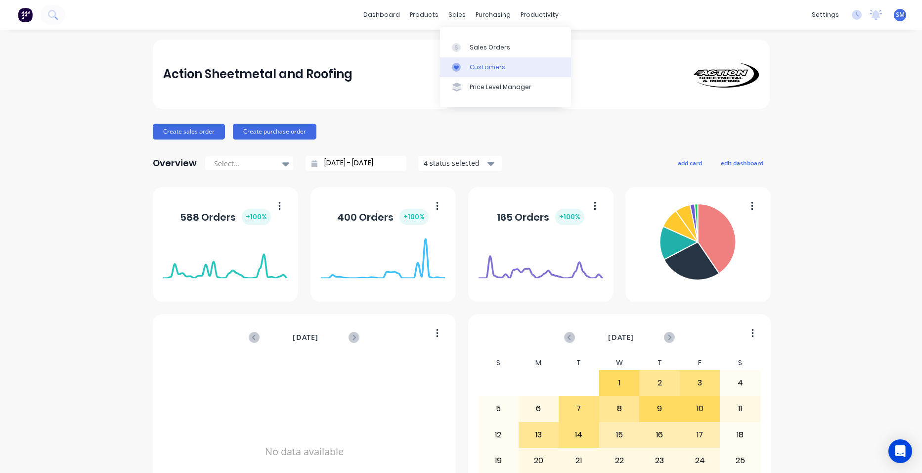
drag, startPoint x: 484, startPoint y: 59, endPoint x: 459, endPoint y: 70, distance: 27.0
click at [484, 59] on link "Customers" at bounding box center [505, 67] width 131 height 20
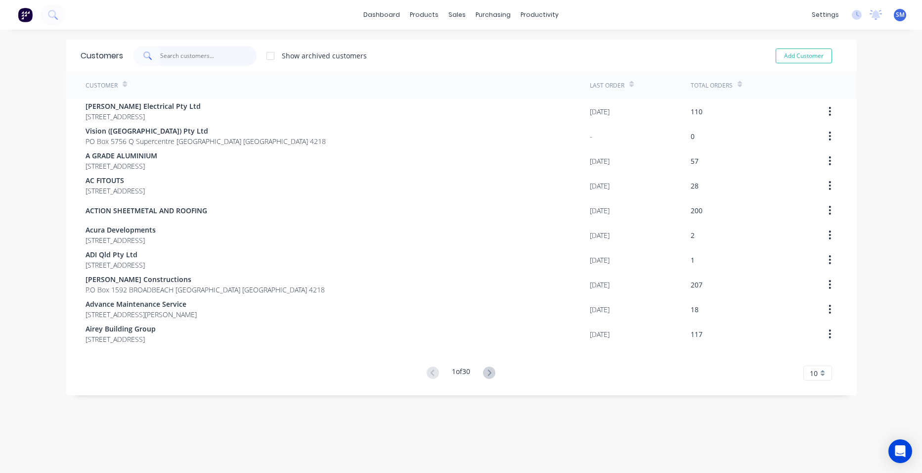
click at [190, 56] on input "text" at bounding box center [208, 56] width 96 height 20
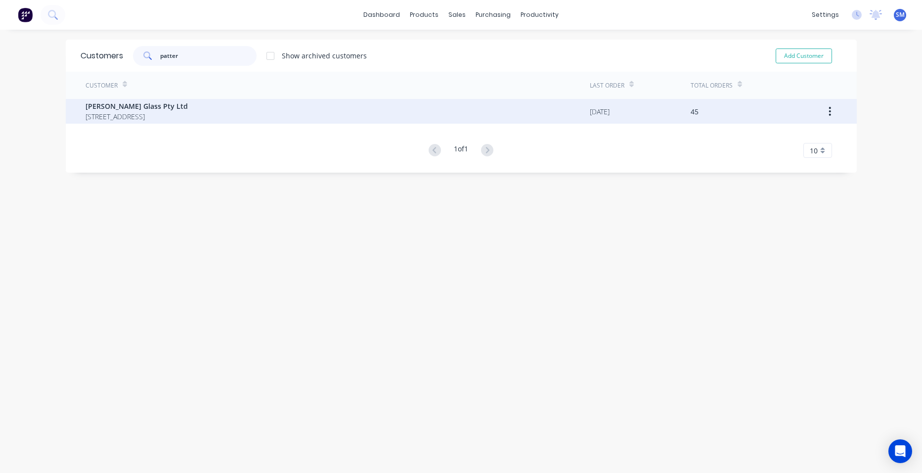
type input "patter"
click at [121, 102] on span "[PERSON_NAME] Glass Pty Ltd" at bounding box center [137, 106] width 102 height 10
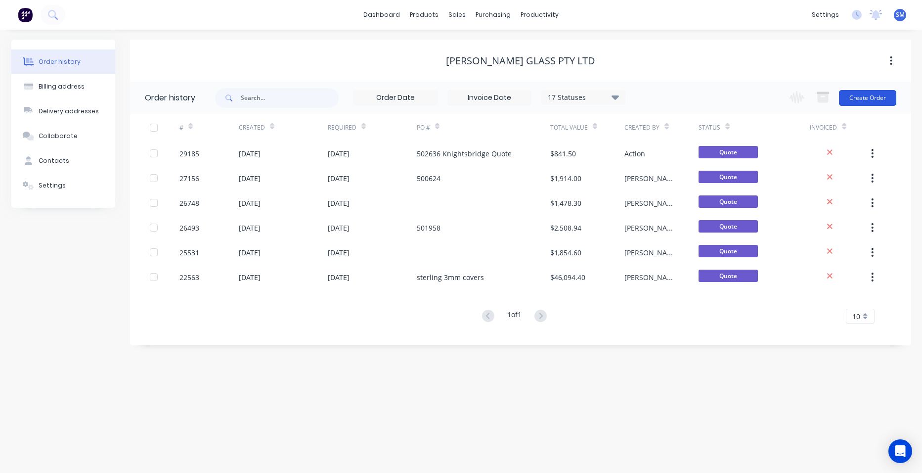
click at [881, 100] on button "Create Order" at bounding box center [867, 98] width 57 height 16
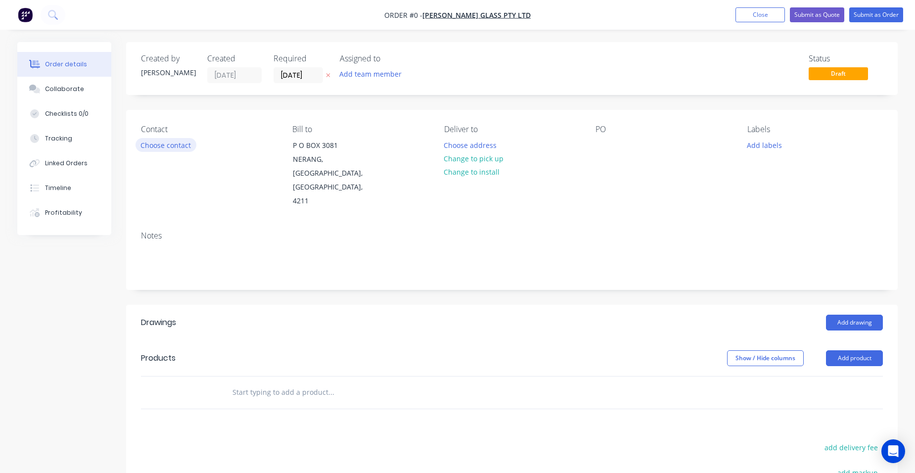
click at [149, 144] on button "Choose contact" at bounding box center [165, 144] width 61 height 13
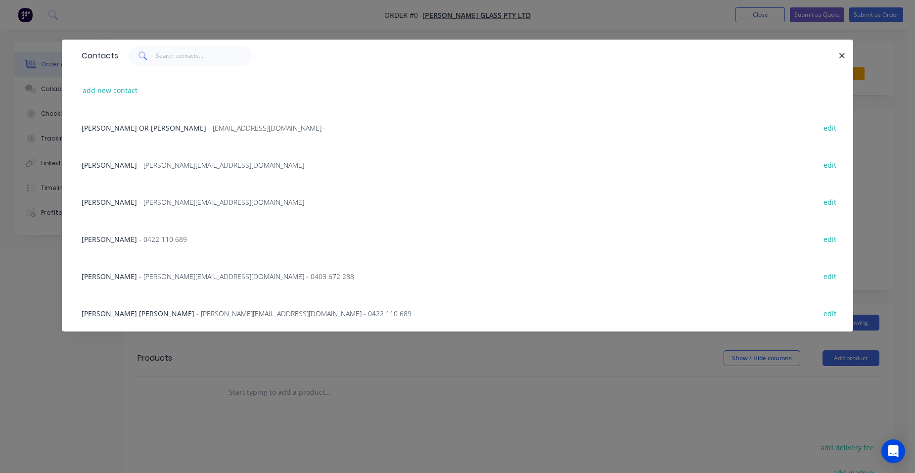
click at [179, 274] on span "- [PERSON_NAME][EMAIL_ADDRESS][DOMAIN_NAME] - 0403 672 288" at bounding box center [246, 275] width 215 height 9
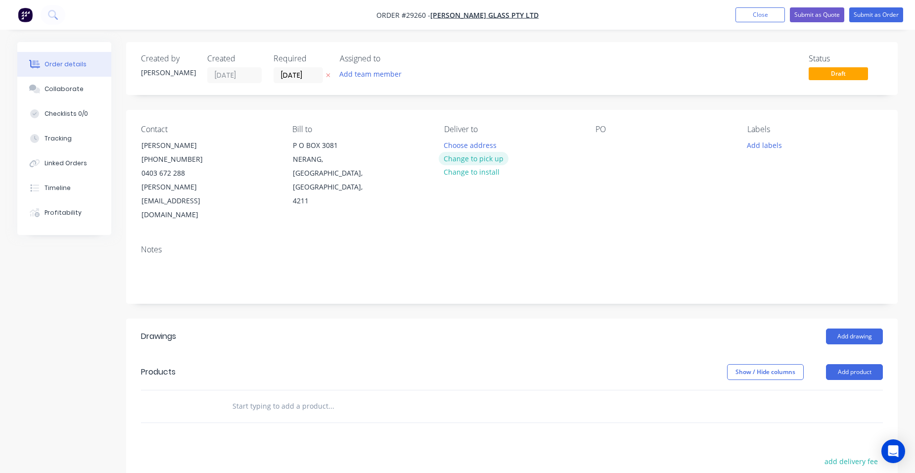
click at [472, 160] on button "Change to pick up" at bounding box center [474, 158] width 70 height 13
click at [605, 144] on div at bounding box center [603, 145] width 16 height 14
click at [829, 328] on button "Add drawing" at bounding box center [854, 336] width 57 height 16
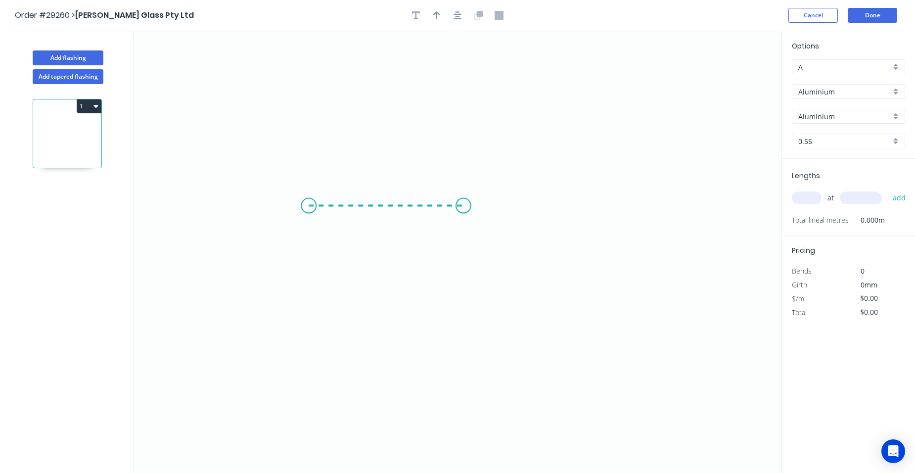
drag, startPoint x: 308, startPoint y: 206, endPoint x: 463, endPoint y: 210, distance: 154.8
click at [463, 210] on icon "0" at bounding box center [457, 252] width 648 height 442
click at [463, 210] on circle at bounding box center [463, 205] width 15 height 15
click at [391, 216] on rect at bounding box center [386, 217] width 20 height 14
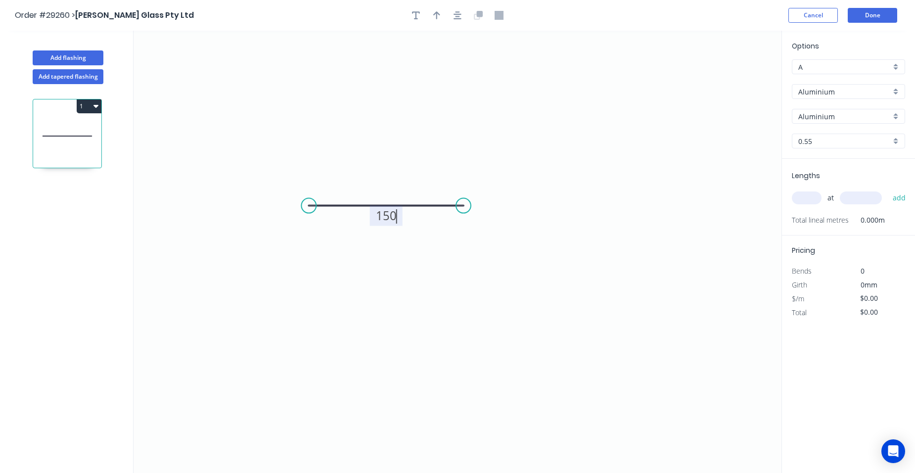
click at [897, 138] on div "0.55" at bounding box center [848, 140] width 113 height 15
type input "$1.00"
click at [829, 241] on div "1.6" at bounding box center [848, 246] width 112 height 17
type input "1.6"
click at [90, 107] on button "1" at bounding box center [89, 106] width 25 height 14
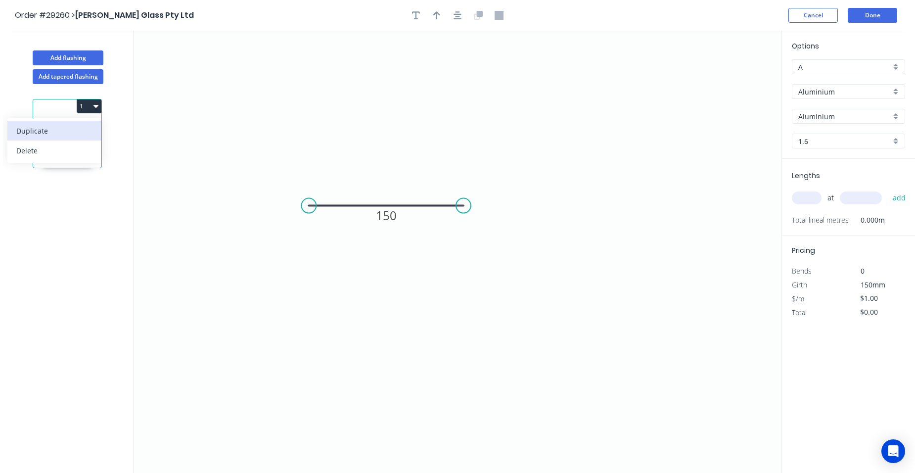
click at [57, 126] on div "Duplicate" at bounding box center [54, 131] width 76 height 14
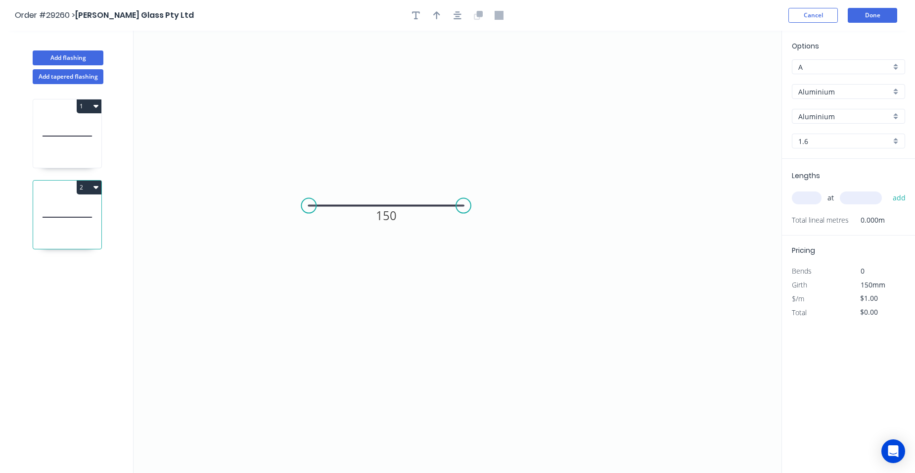
click at [893, 136] on div "1.6" at bounding box center [848, 140] width 113 height 15
click at [827, 242] on div "3.0" at bounding box center [848, 248] width 112 height 17
type input "3.0"
click at [810, 190] on div "at add" at bounding box center [849, 197] width 115 height 17
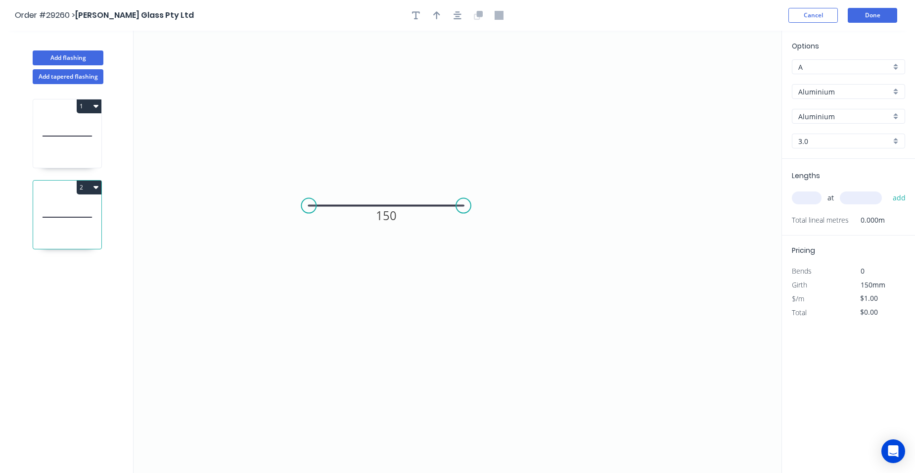
click at [809, 198] on input "text" at bounding box center [807, 197] width 30 height 13
type input "1"
type input "3200"
click at [887, 189] on button "add" at bounding box center [898, 197] width 23 height 17
type input "$3.20"
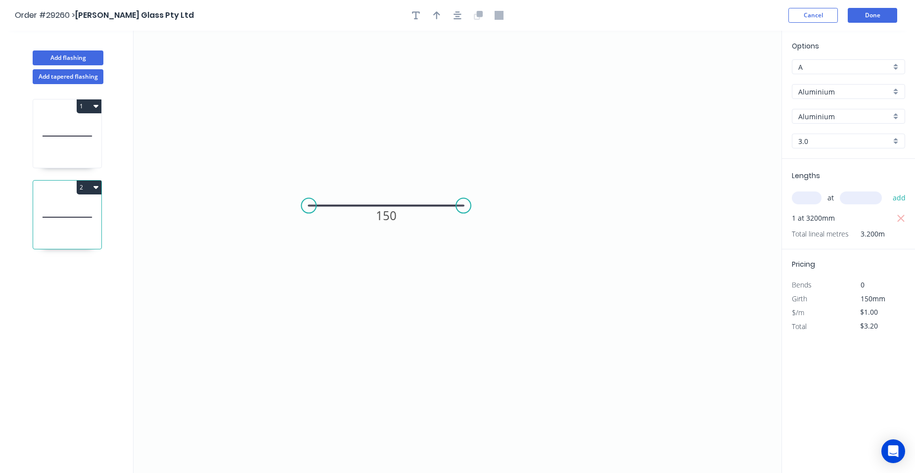
drag, startPoint x: 83, startPoint y: 148, endPoint x: 132, endPoint y: 153, distance: 49.2
click at [84, 148] on icon at bounding box center [67, 135] width 68 height 63
type input "1.6"
type input "$0.00"
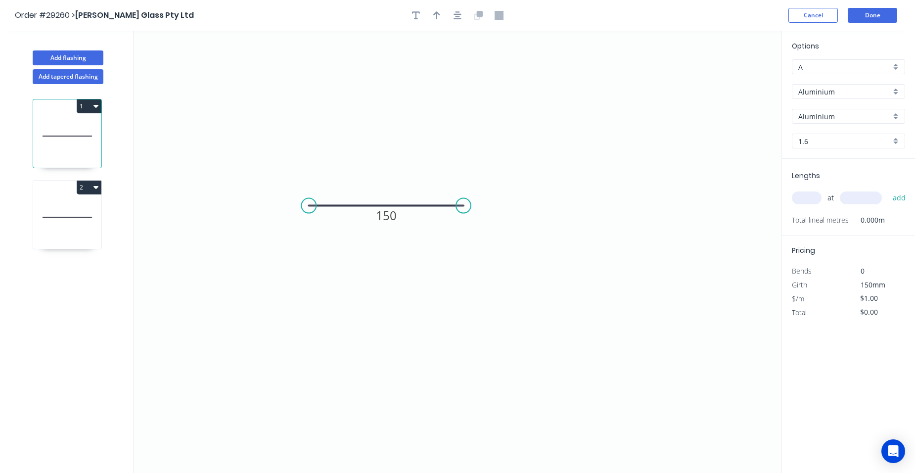
click at [806, 201] on input "text" at bounding box center [807, 197] width 30 height 13
type input "1"
type input "3200"
click at [887, 189] on button "add" at bounding box center [898, 197] width 23 height 17
type input "$3.20"
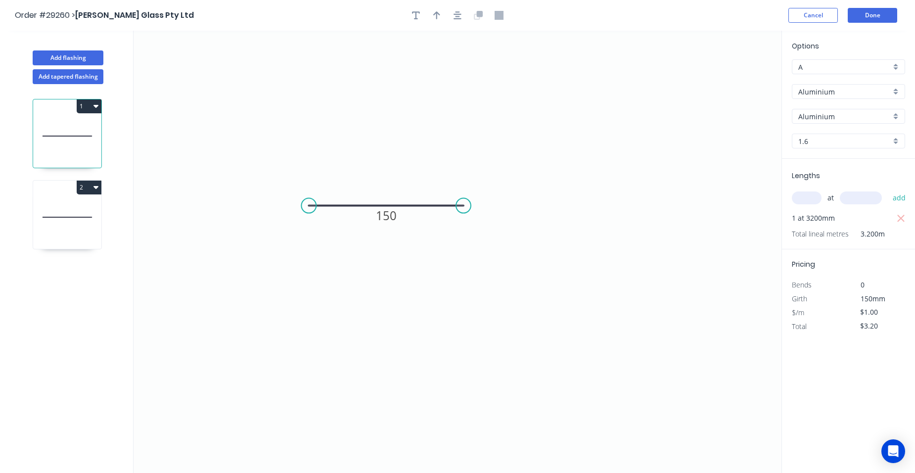
drag, startPoint x: 72, startPoint y: 198, endPoint x: 104, endPoint y: 207, distance: 32.7
click at [72, 198] on icon at bounding box center [67, 216] width 68 height 63
type input "3.0"
drag, startPoint x: 887, startPoint y: 313, endPoint x: 856, endPoint y: 314, distance: 31.6
click at [856, 314] on div "$1.00" at bounding box center [876, 312] width 40 height 13
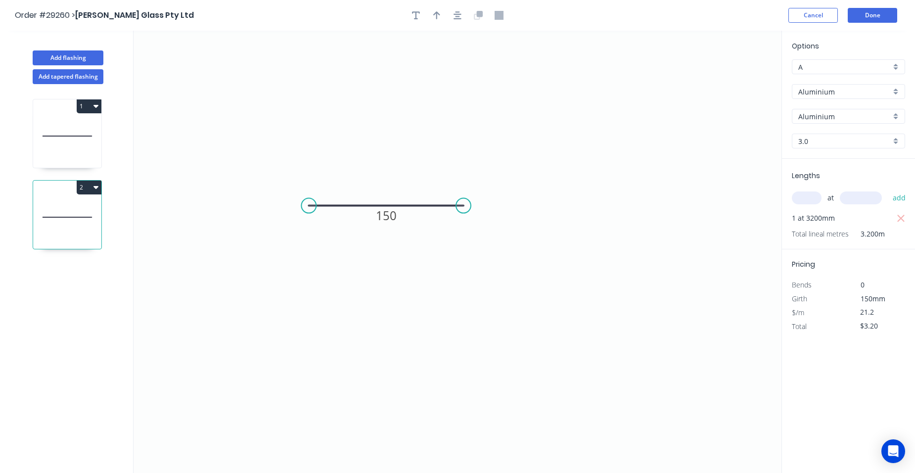
type input "$21.20"
type input "$67.84"
click at [837, 311] on div "$/m" at bounding box center [816, 313] width 64 height 14
click at [73, 123] on icon at bounding box center [67, 135] width 68 height 63
type input "1.6"
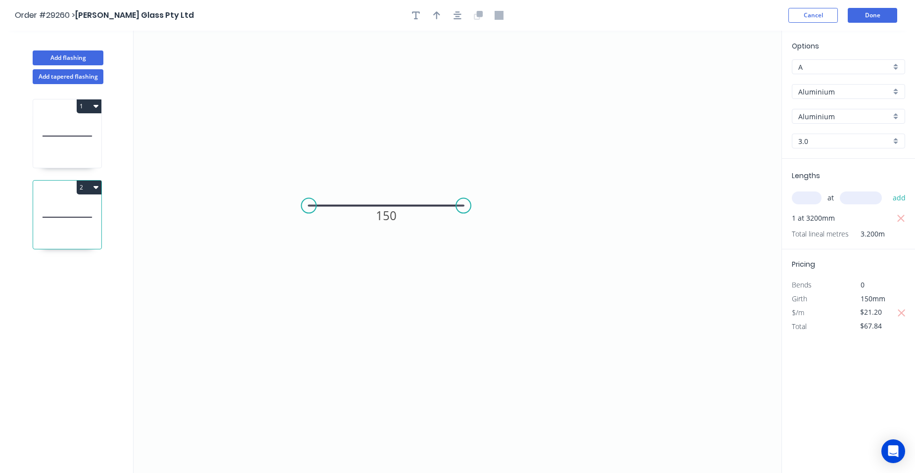
type input "$1.00"
type input "$3.20"
drag, startPoint x: 878, startPoint y: 311, endPoint x: 844, endPoint y: 312, distance: 33.6
click at [844, 312] on div "$/m $1.00" at bounding box center [848, 313] width 128 height 14
type input "$16.50"
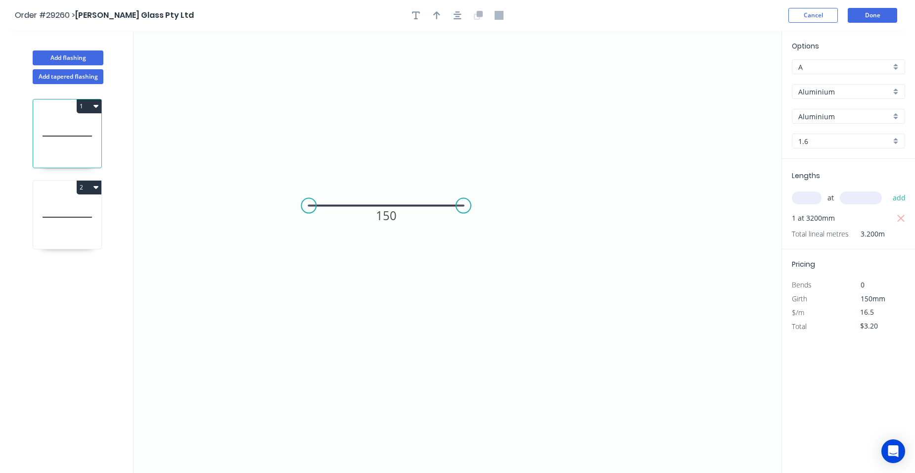
type input "$52.80"
click at [845, 312] on div "$/m" at bounding box center [816, 313] width 64 height 14
click at [875, 12] on button "Done" at bounding box center [871, 15] width 49 height 15
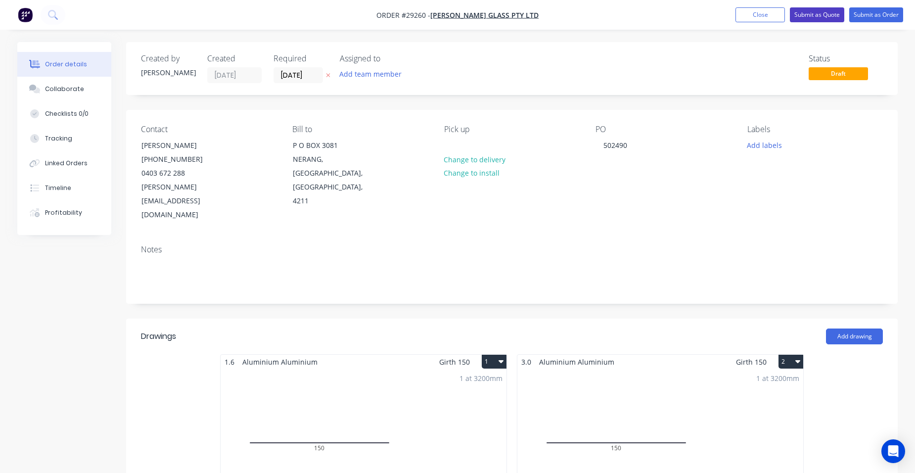
click at [829, 8] on button "Submit as Quote" at bounding box center [817, 14] width 54 height 15
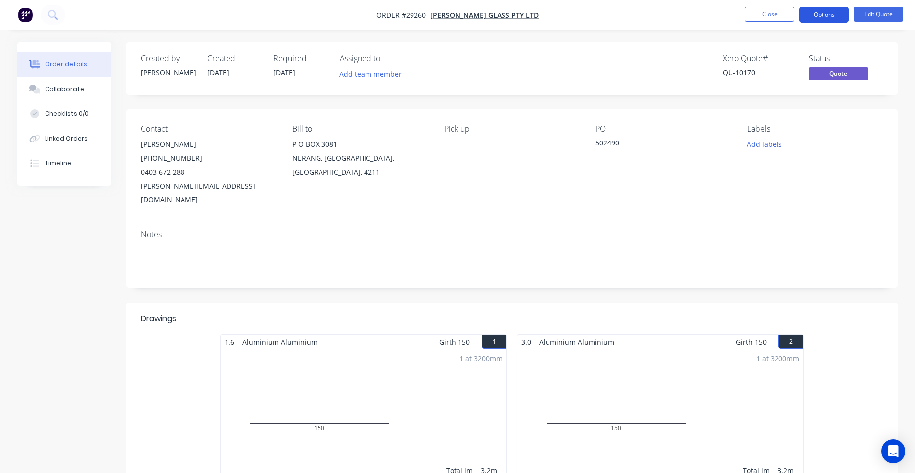
click at [822, 17] on button "Options" at bounding box center [823, 15] width 49 height 16
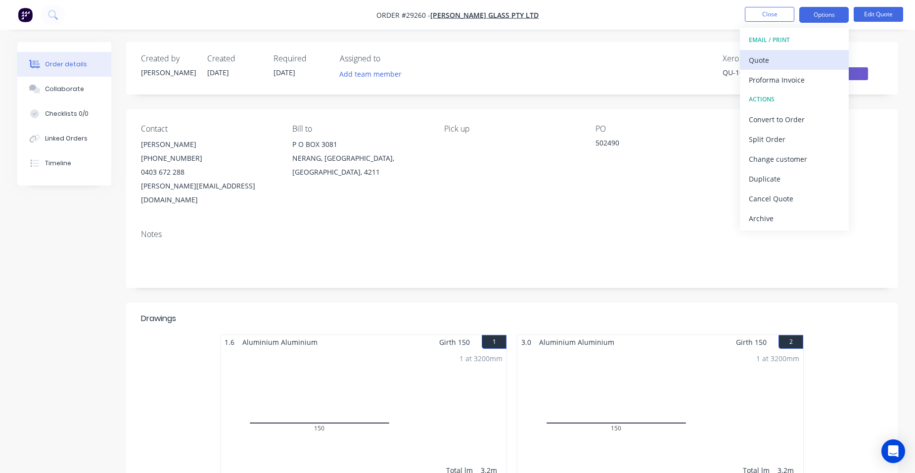
click at [797, 55] on div "Quote" at bounding box center [794, 60] width 91 height 14
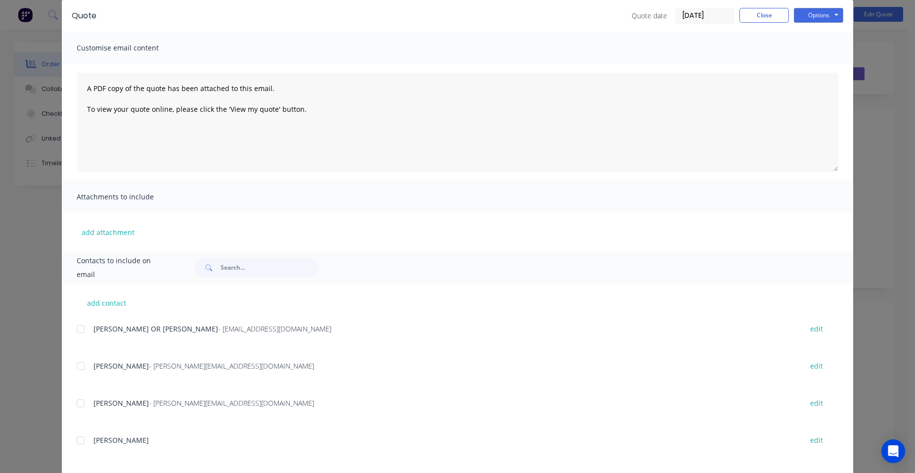
scroll to position [126, 0]
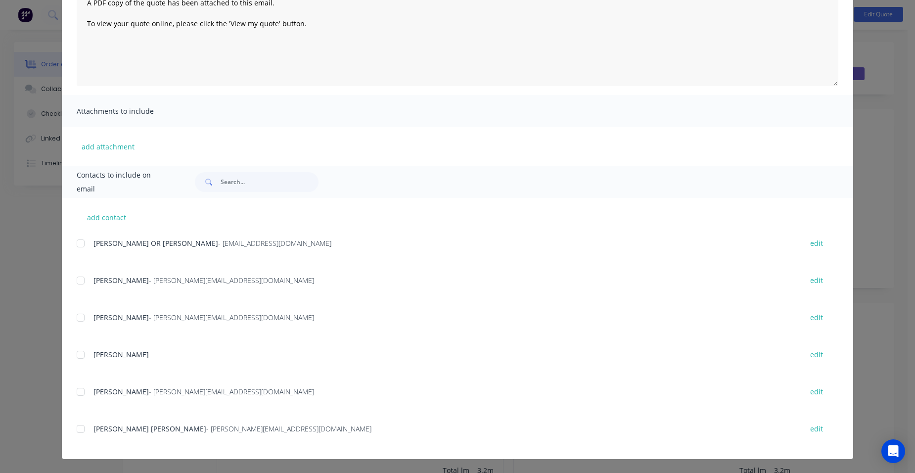
click at [76, 392] on div at bounding box center [81, 392] width 20 height 20
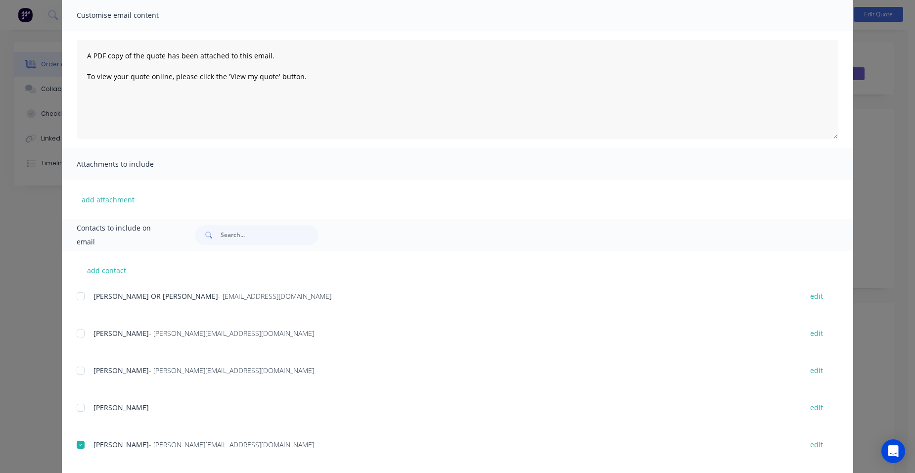
scroll to position [27, 0]
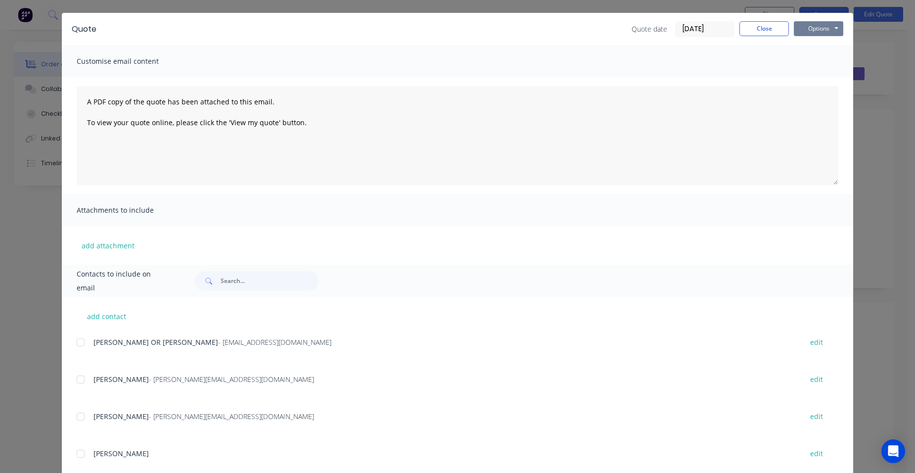
click at [799, 30] on button "Options" at bounding box center [817, 28] width 49 height 15
click at [823, 79] on button "Email" at bounding box center [824, 79] width 63 height 16
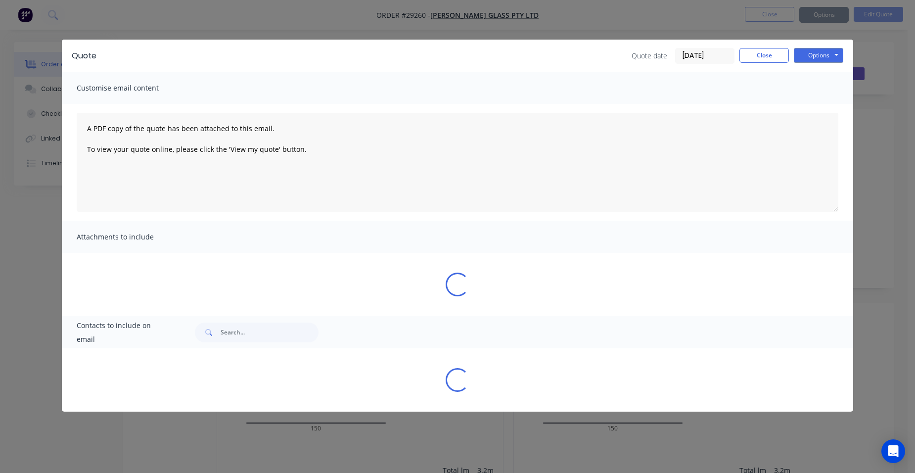
scroll to position [0, 0]
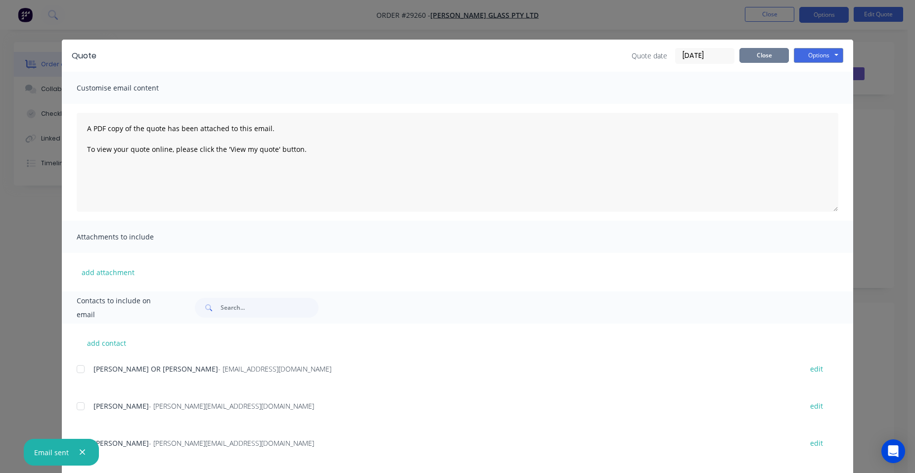
drag, startPoint x: 762, startPoint y: 50, endPoint x: 728, endPoint y: 65, distance: 37.0
click at [762, 51] on button "Close" at bounding box center [763, 55] width 49 height 15
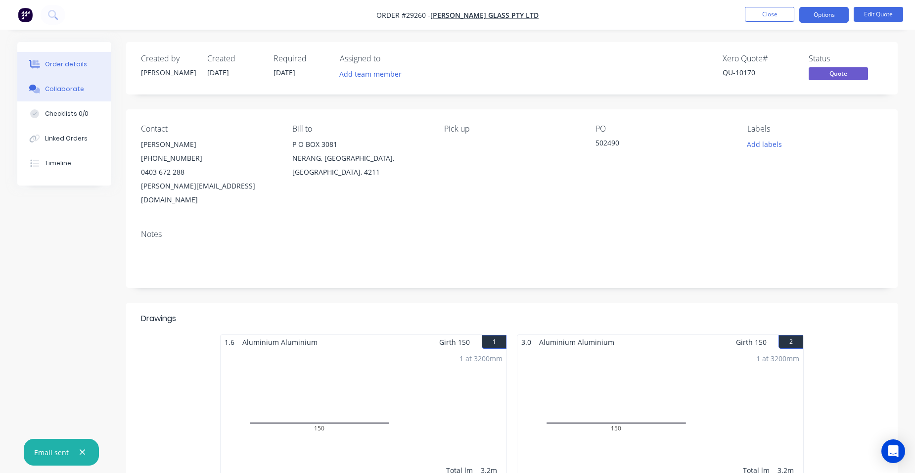
click at [74, 90] on div "Collaborate" at bounding box center [64, 89] width 39 height 9
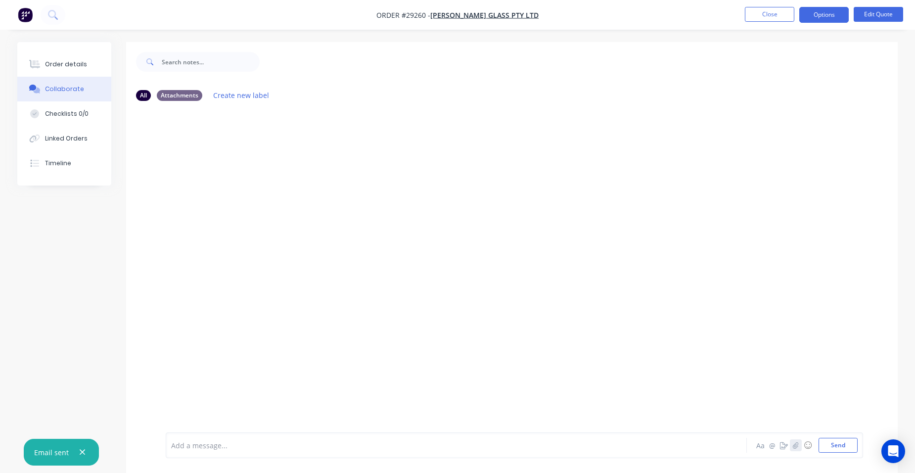
click at [795, 444] on icon "button" at bounding box center [795, 444] width 5 height 6
click at [841, 442] on button "Send" at bounding box center [837, 445] width 39 height 15
drag, startPoint x: 71, startPoint y: 58, endPoint x: 88, endPoint y: 59, distance: 17.8
click at [72, 58] on button "Order details" at bounding box center [64, 64] width 94 height 25
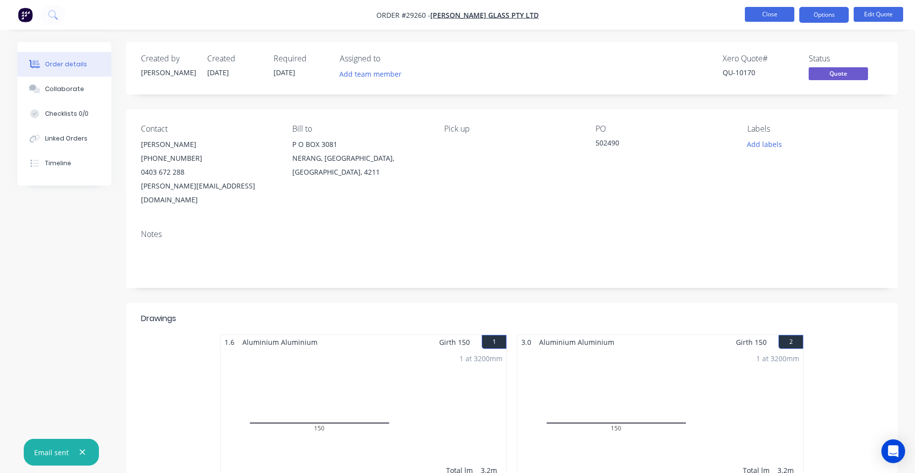
click at [762, 10] on button "Close" at bounding box center [769, 14] width 49 height 15
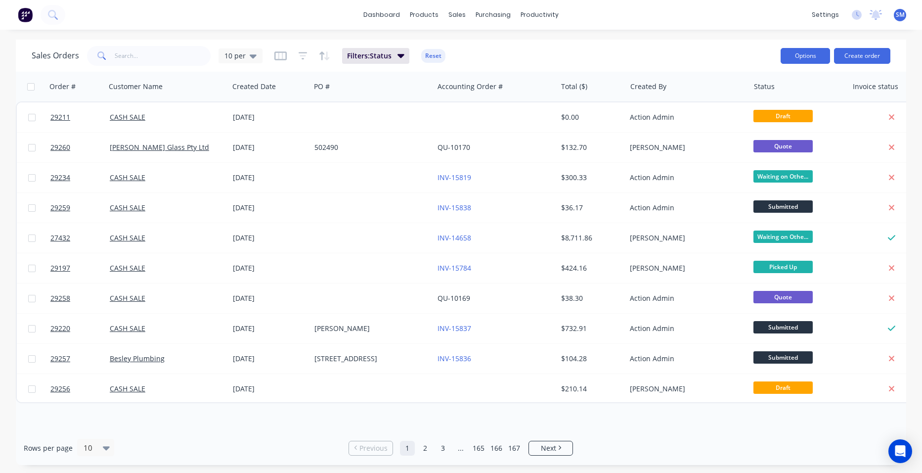
click at [784, 58] on button "Options" at bounding box center [805, 56] width 49 height 16
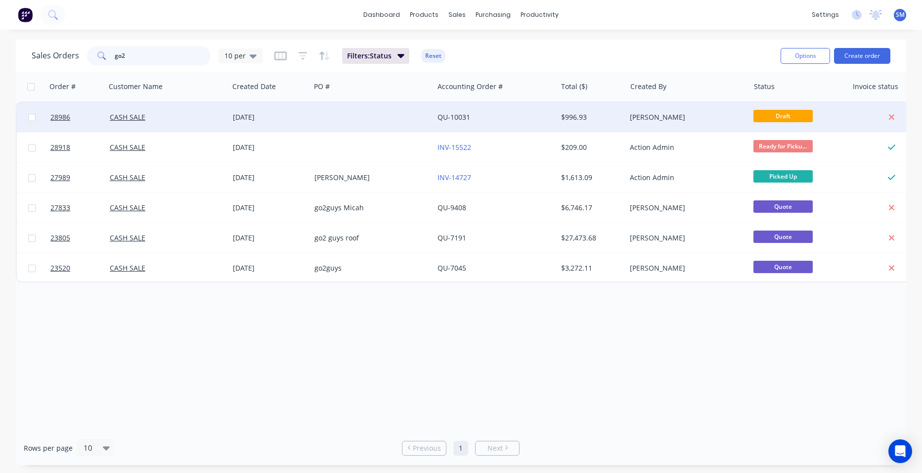
type input "go2"
click at [349, 108] on div at bounding box center [371, 117] width 123 height 30
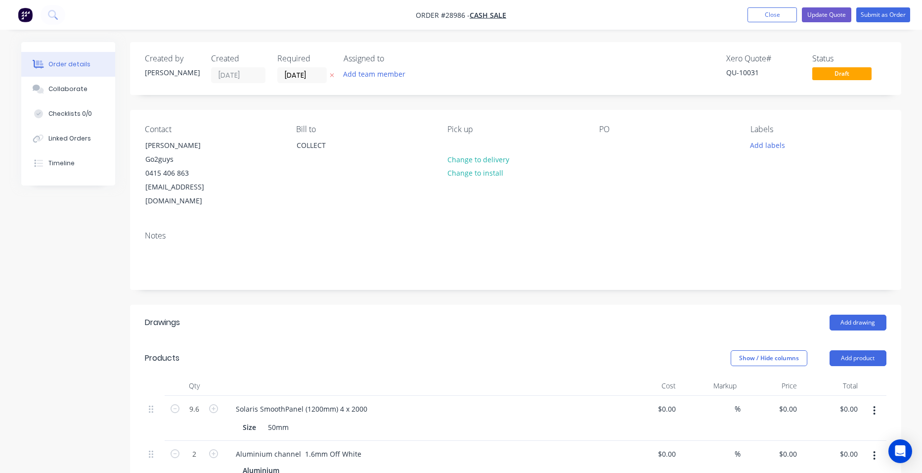
type input "$71.00"
type input "$681.60"
type input "$37.35"
type input "$74.70"
type input "$150.00"
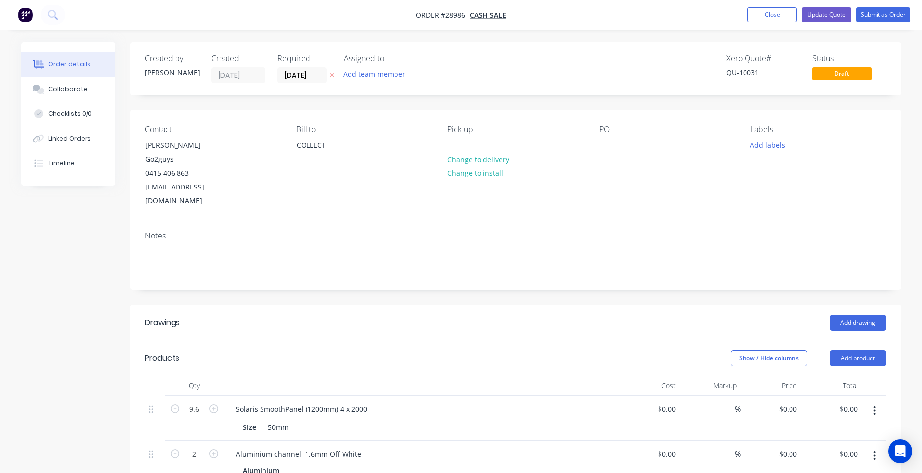
type input "$150.00"
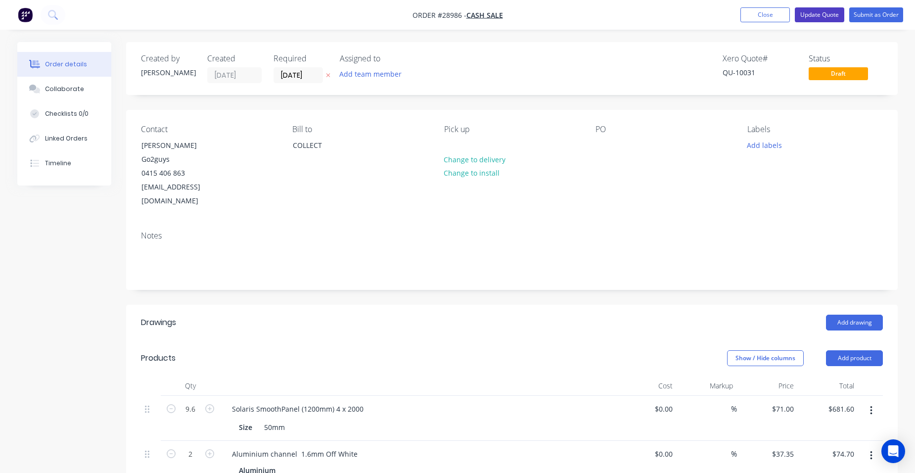
click at [803, 13] on button "Update Quote" at bounding box center [818, 14] width 49 height 15
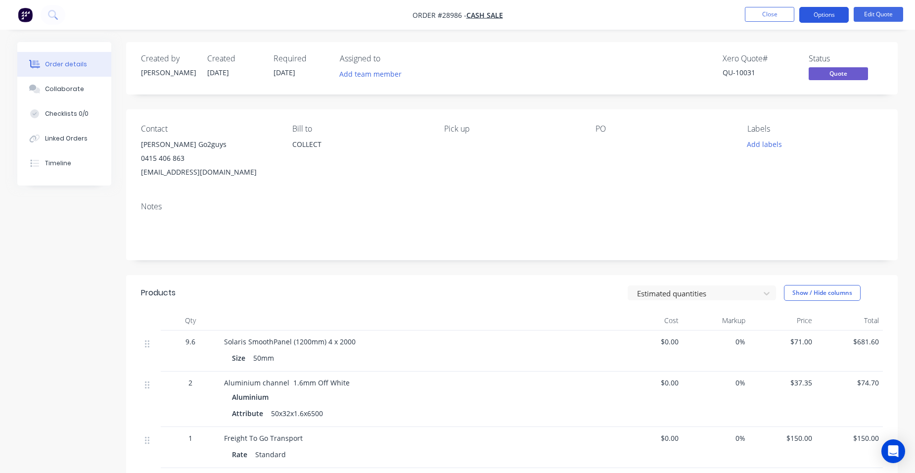
click at [843, 14] on button "Options" at bounding box center [823, 15] width 49 height 16
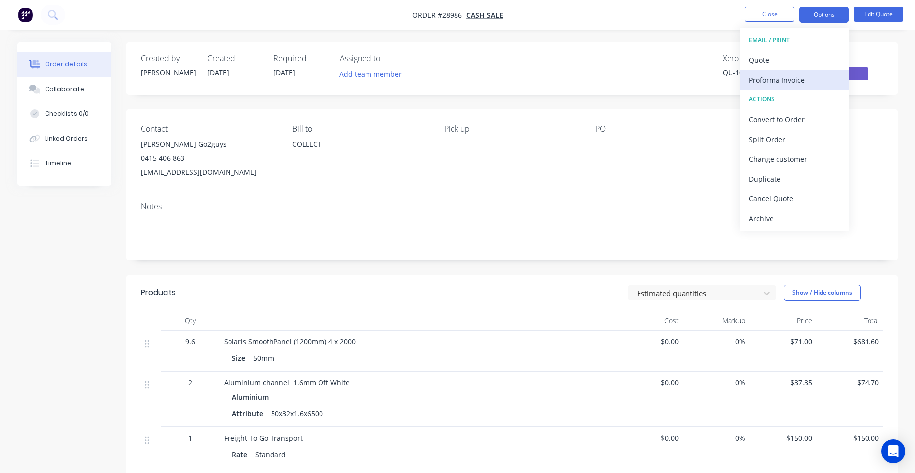
click at [784, 87] on button "Proforma Invoice" at bounding box center [794, 80] width 109 height 20
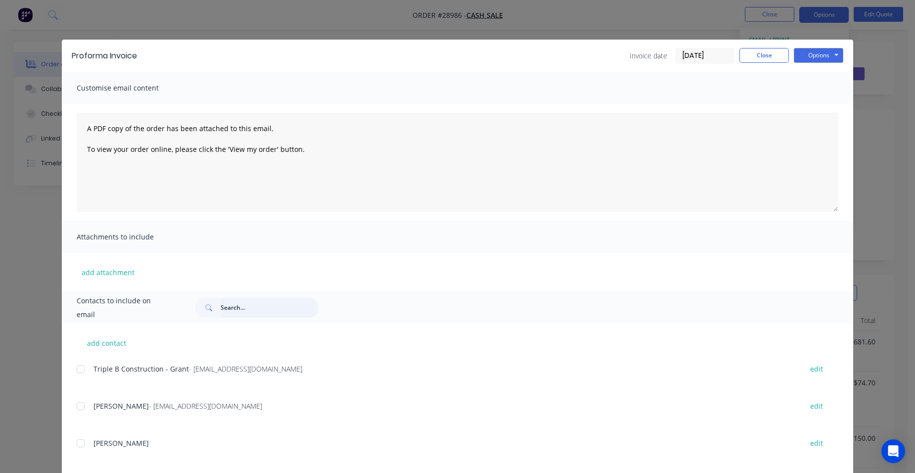
click at [236, 306] on input "text" at bounding box center [269, 308] width 98 height 20
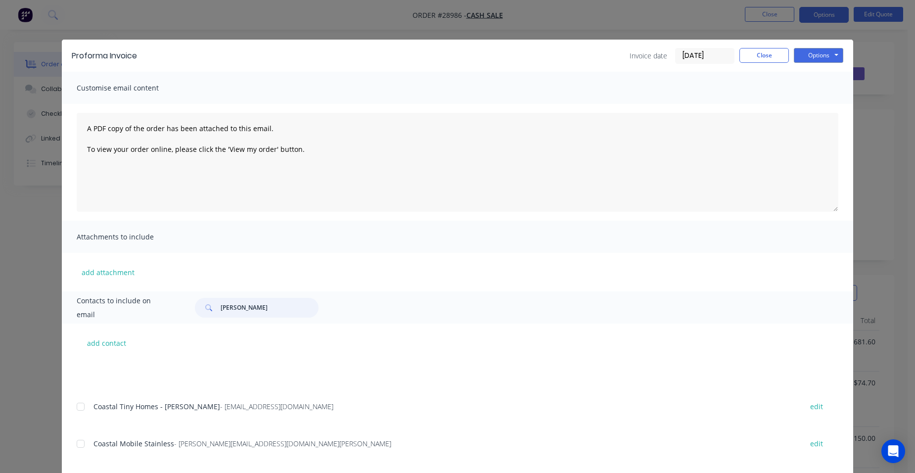
scroll to position [198, 0]
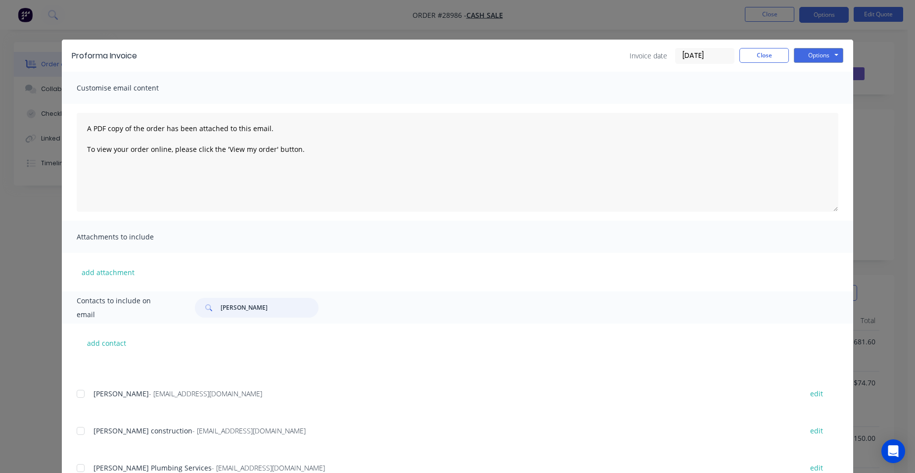
drag, startPoint x: 266, startPoint y: 304, endPoint x: 190, endPoint y: 307, distance: 76.7
click at [190, 307] on div "[PERSON_NAME]" at bounding box center [511, 308] width 653 height 20
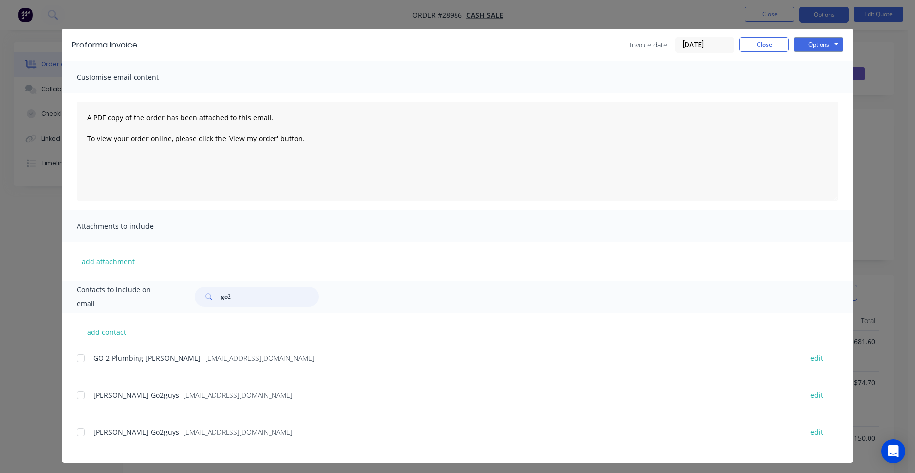
scroll to position [14, 0]
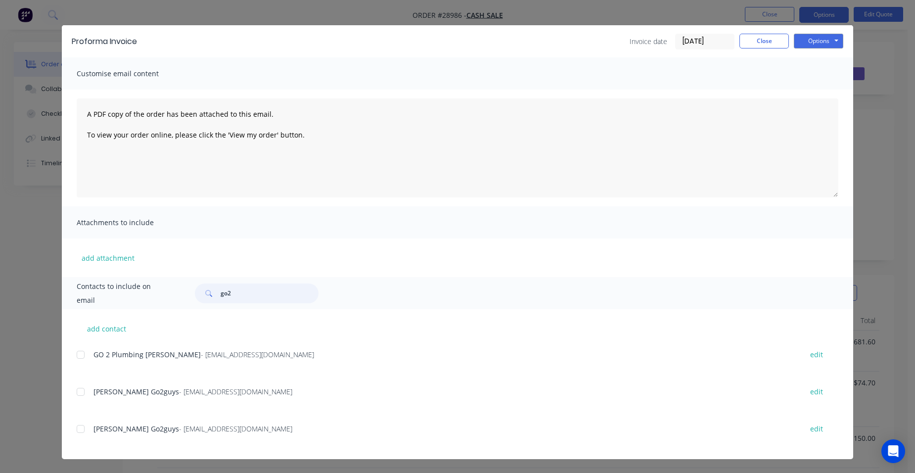
click at [84, 432] on div at bounding box center [81, 429] width 20 height 20
type input "go2"
click at [810, 45] on button "Options" at bounding box center [817, 41] width 49 height 15
click at [825, 86] on button "Email" at bounding box center [824, 91] width 63 height 16
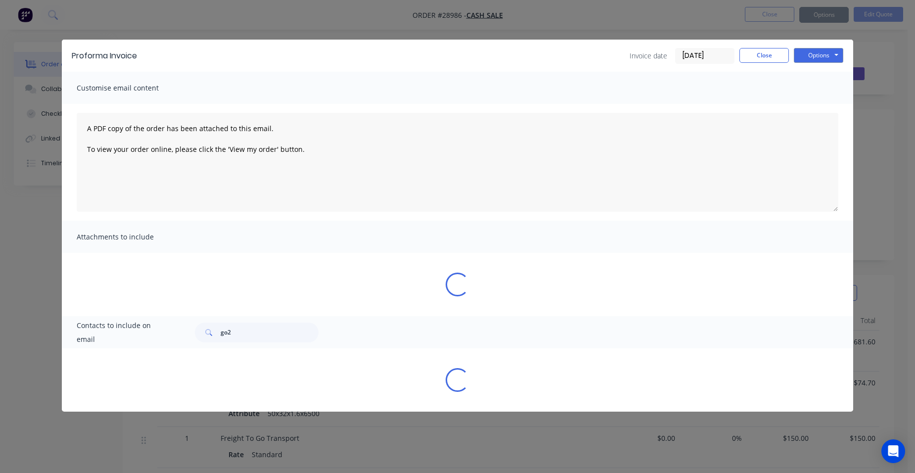
scroll to position [0, 0]
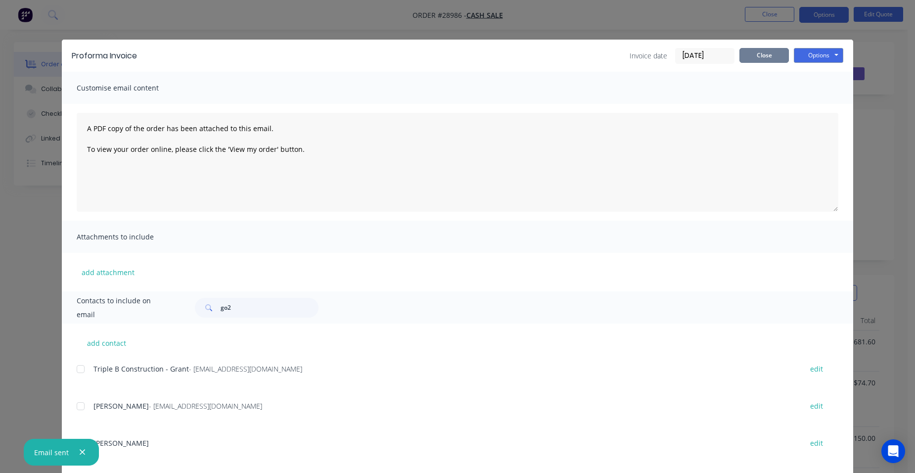
click at [770, 51] on button "Close" at bounding box center [763, 55] width 49 height 15
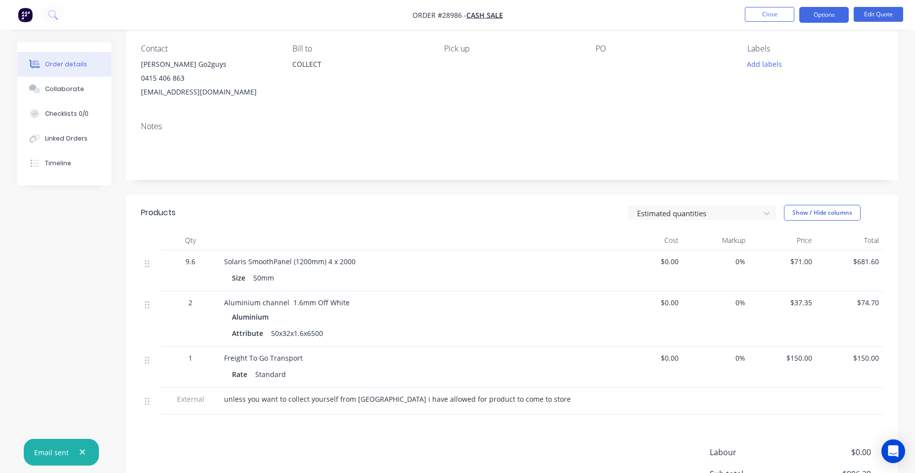
scroll to position [198, 0]
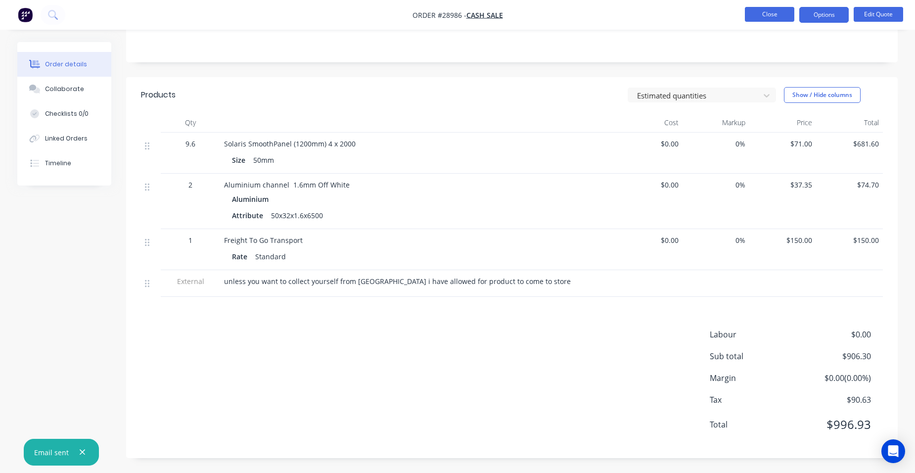
click at [765, 18] on button "Close" at bounding box center [769, 14] width 49 height 15
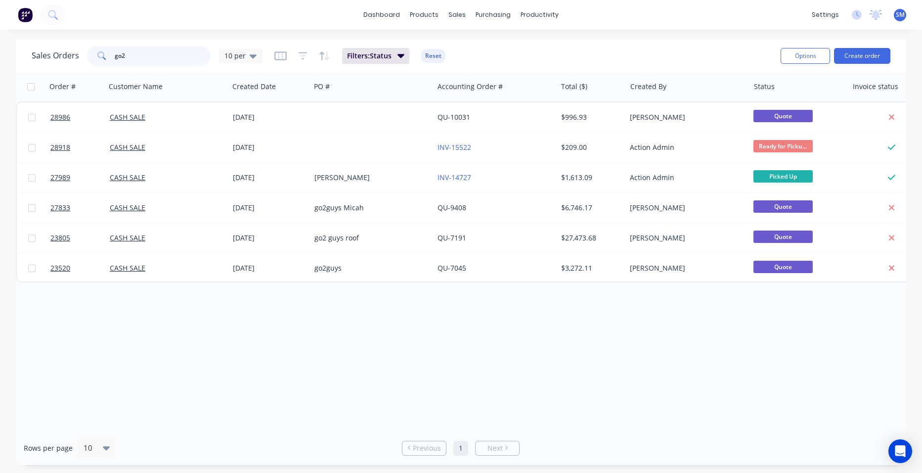
drag, startPoint x: 128, startPoint y: 54, endPoint x: 84, endPoint y: 59, distance: 44.8
click at [84, 59] on div "Sales Orders go2 10 per" at bounding box center [147, 56] width 231 height 20
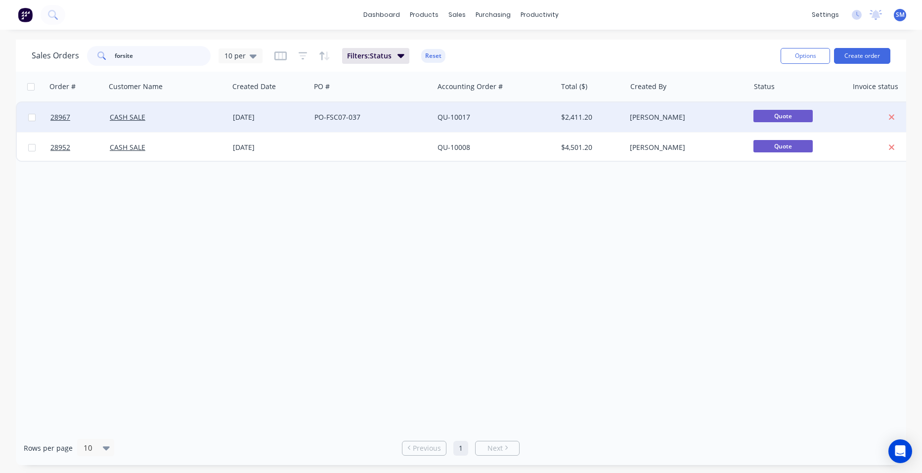
type input "forsite"
click at [409, 117] on div "PO-FSC07-037" at bounding box center [369, 117] width 110 height 10
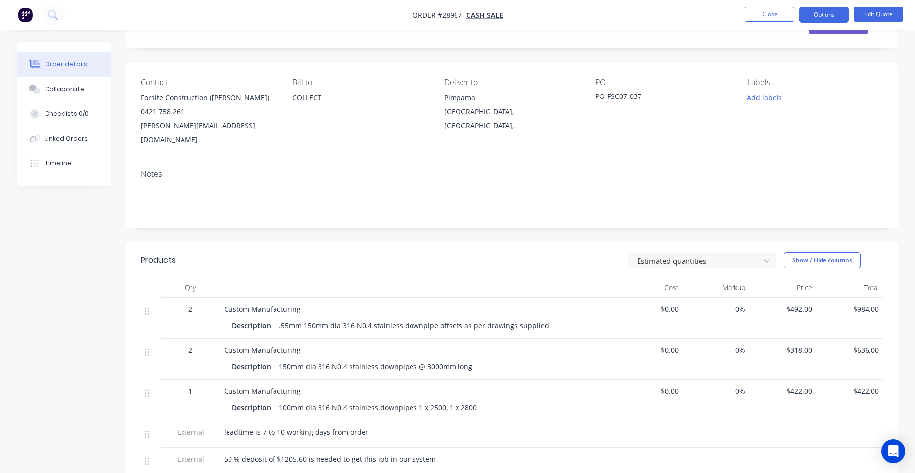
scroll to position [198, 0]
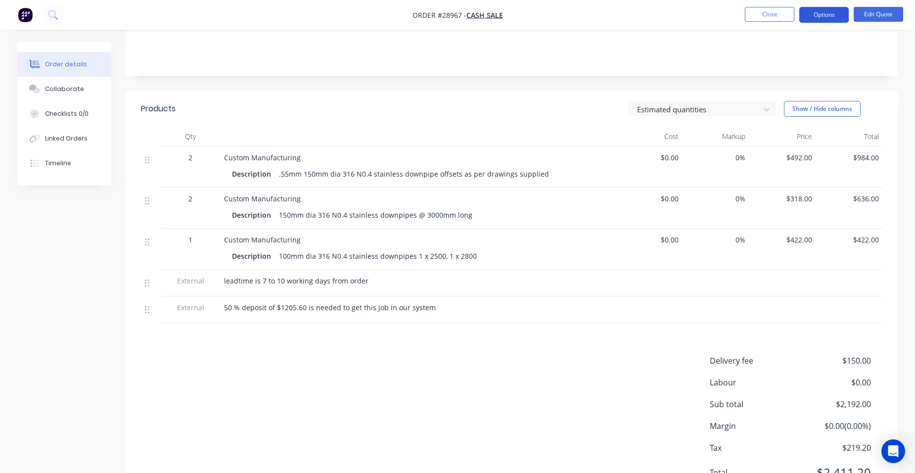
click at [815, 15] on button "Options" at bounding box center [823, 15] width 49 height 16
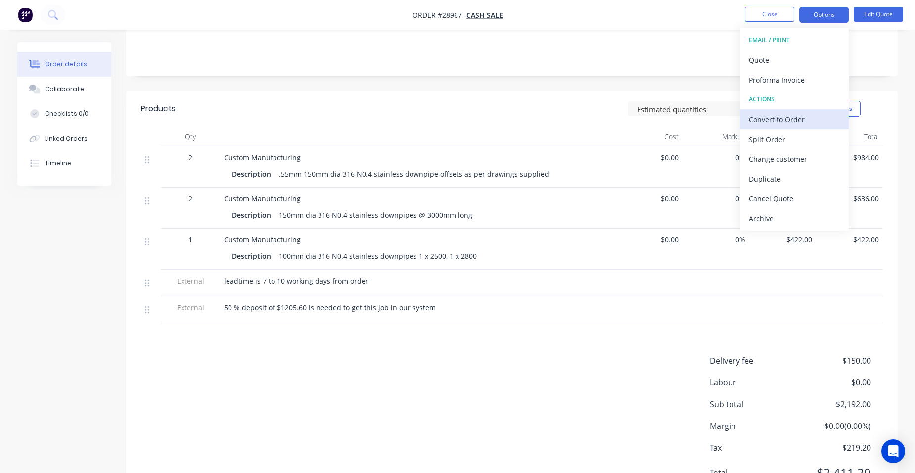
click at [797, 114] on div "Convert to Order" at bounding box center [794, 119] width 91 height 14
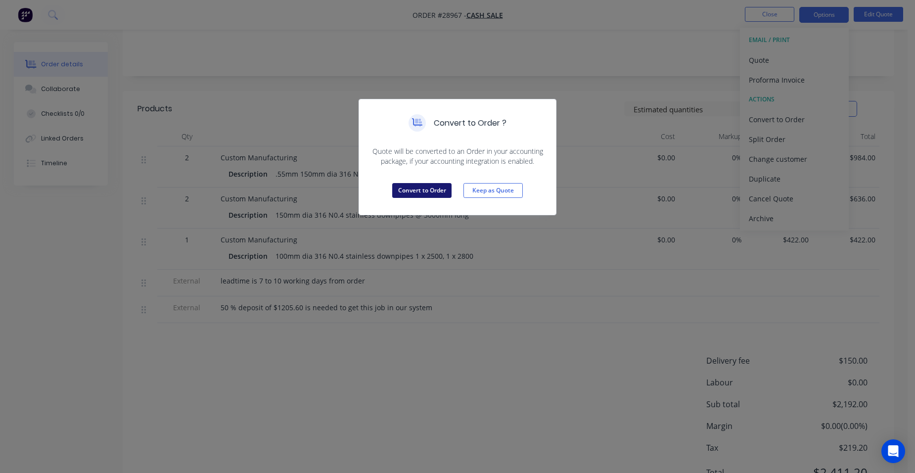
click at [409, 192] on button "Convert to Order" at bounding box center [421, 190] width 59 height 15
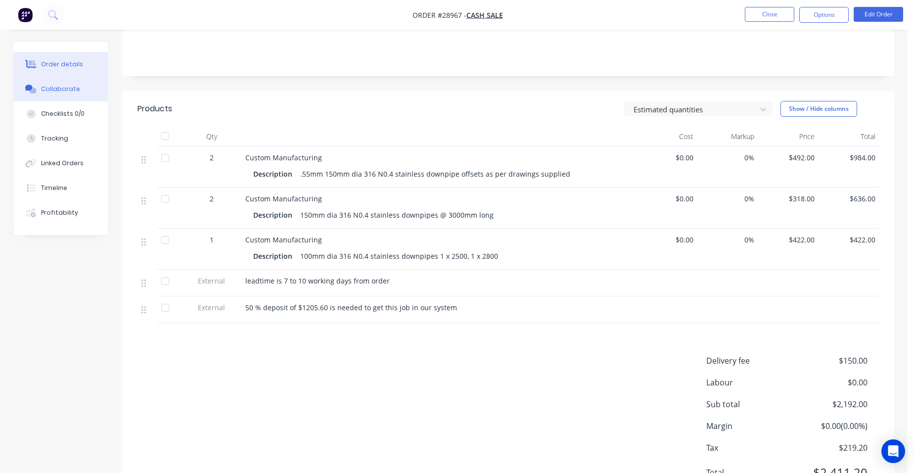
click at [74, 81] on button "Collaborate" at bounding box center [61, 89] width 94 height 25
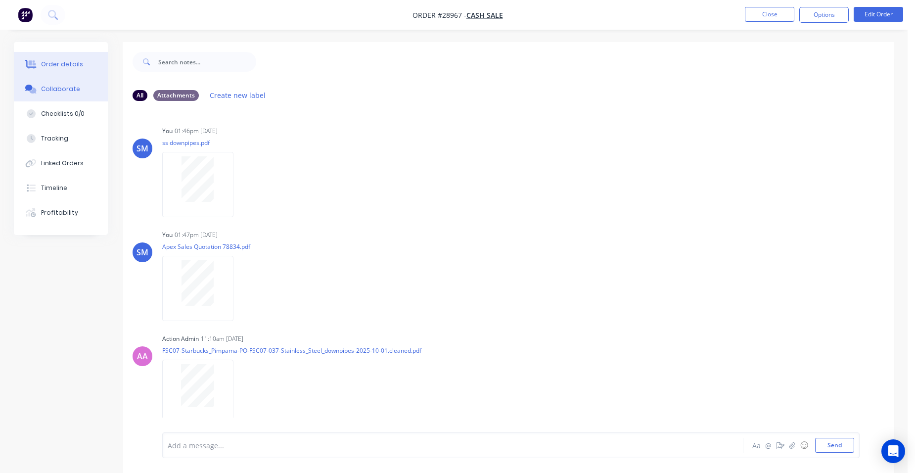
click at [74, 61] on div "Order details" at bounding box center [62, 64] width 42 height 9
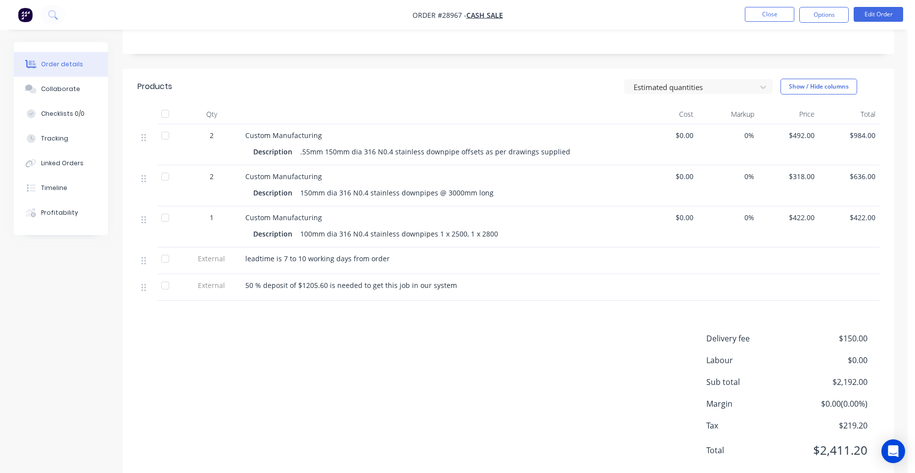
scroll to position [232, 0]
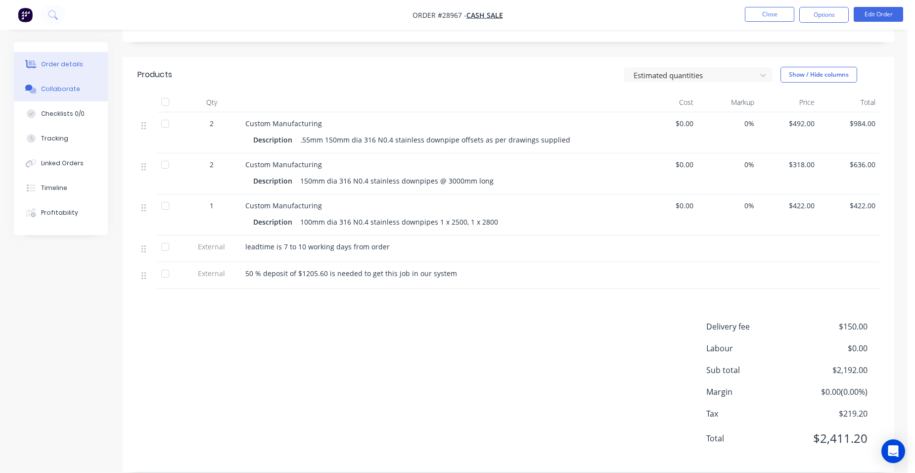
click at [69, 91] on div "Collaborate" at bounding box center [60, 89] width 39 height 9
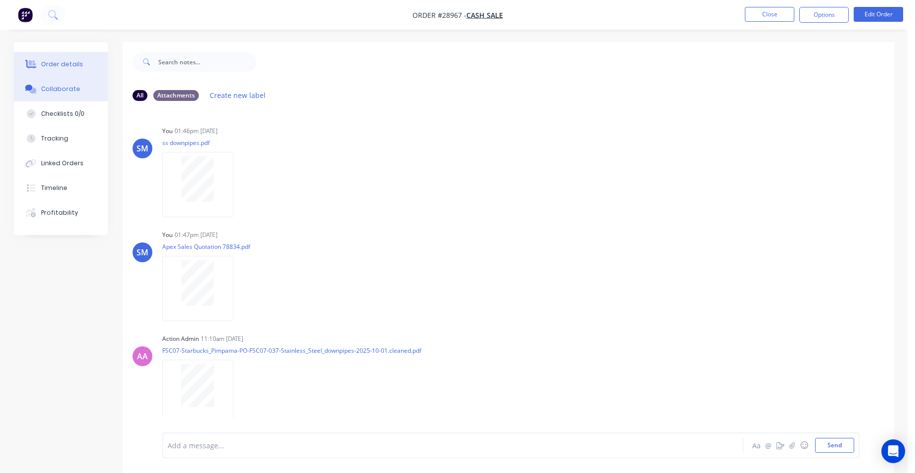
click at [66, 57] on button "Order details" at bounding box center [61, 64] width 94 height 25
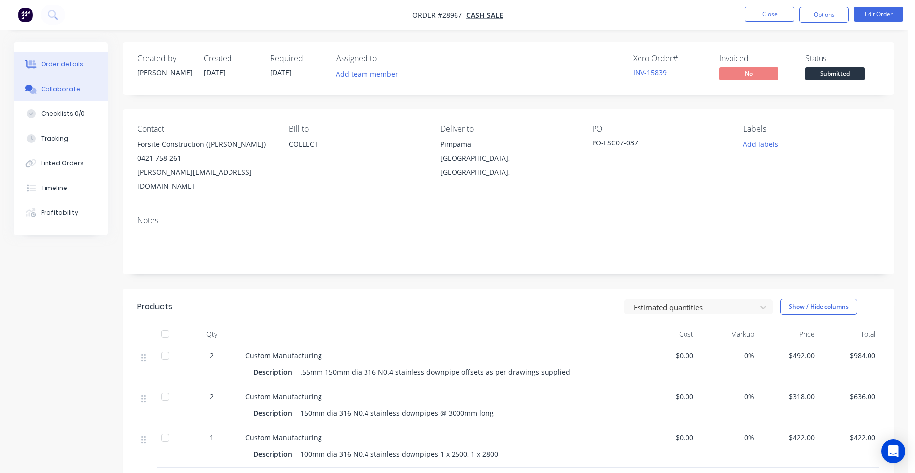
click at [67, 92] on div "Collaborate" at bounding box center [60, 89] width 39 height 9
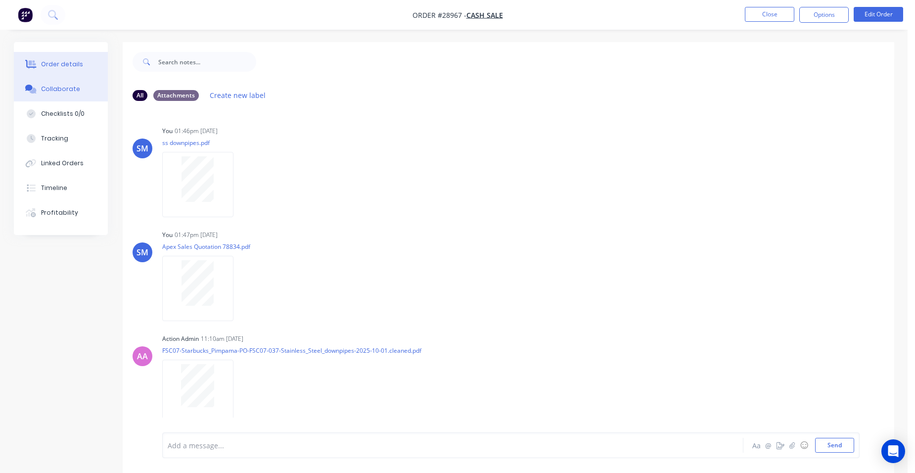
click at [67, 62] on div "Order details" at bounding box center [62, 64] width 42 height 9
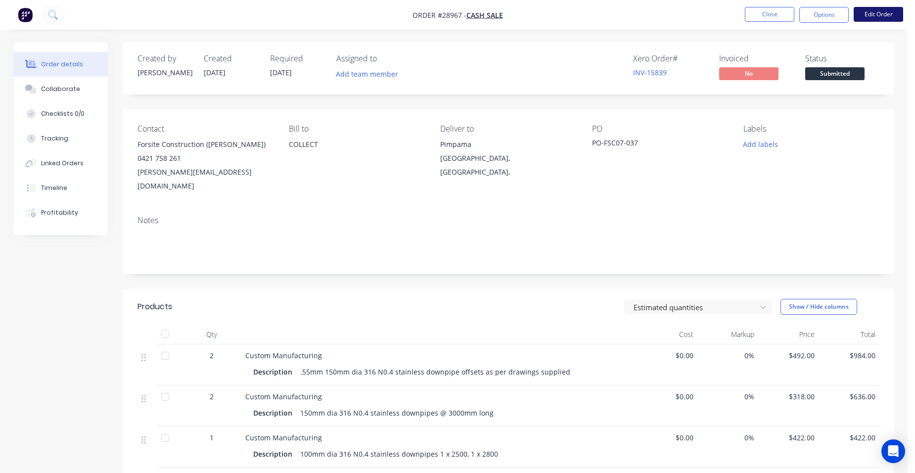
click at [875, 14] on button "Edit Order" at bounding box center [877, 14] width 49 height 15
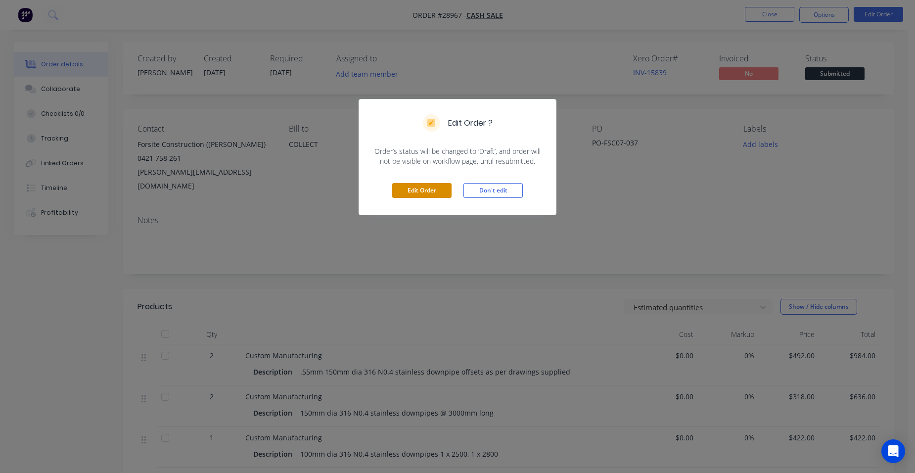
click at [421, 184] on button "Edit Order" at bounding box center [421, 190] width 59 height 15
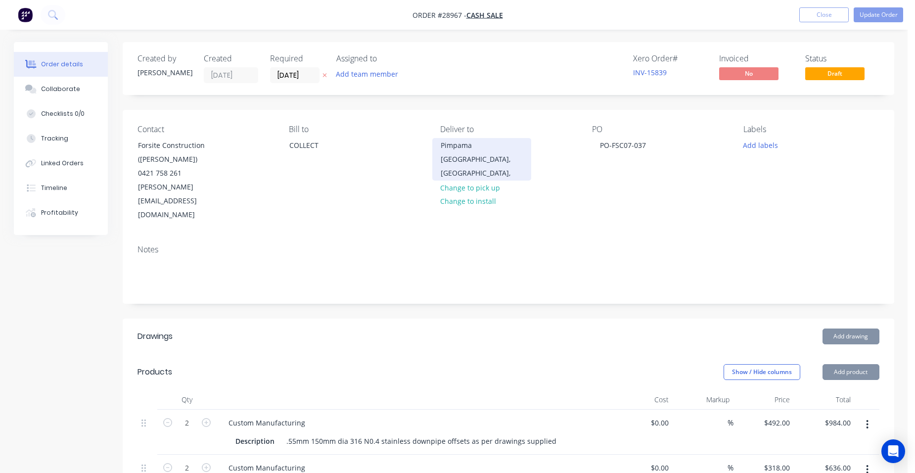
click at [487, 166] on div "[GEOGRAPHIC_DATA], [GEOGRAPHIC_DATA]," at bounding box center [482, 166] width 82 height 28
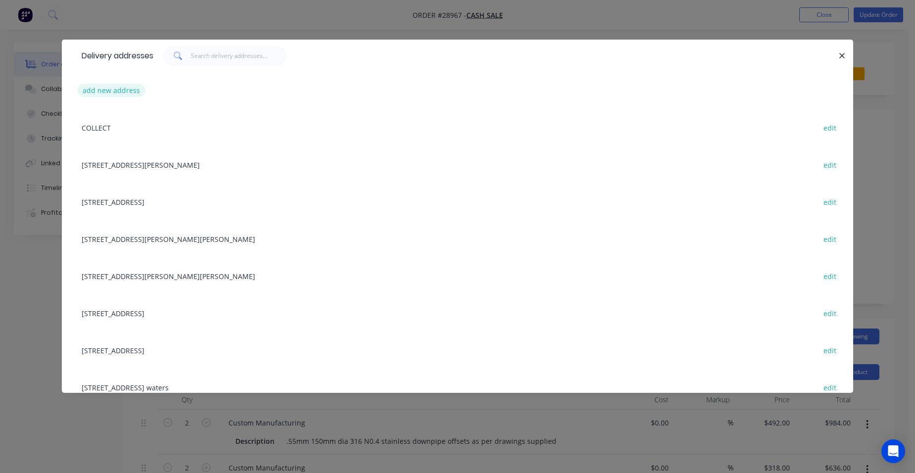
click at [125, 87] on button "add new address" at bounding box center [112, 90] width 68 height 13
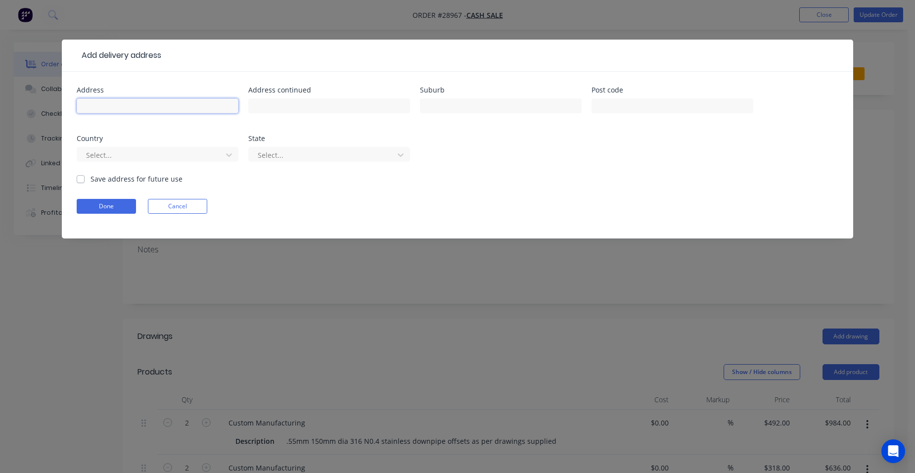
click at [110, 104] on input "text" at bounding box center [158, 105] width 162 height 15
type input "[STREET_ADDRESS]"
click at [439, 110] on input "text" at bounding box center [501, 105] width 162 height 15
type input "Pimpama"
click at [648, 177] on form "Address [STREET_ADDRESS] Address continued Suburb Pimpama Post code Country Sel…" at bounding box center [457, 163] width 761 height 152
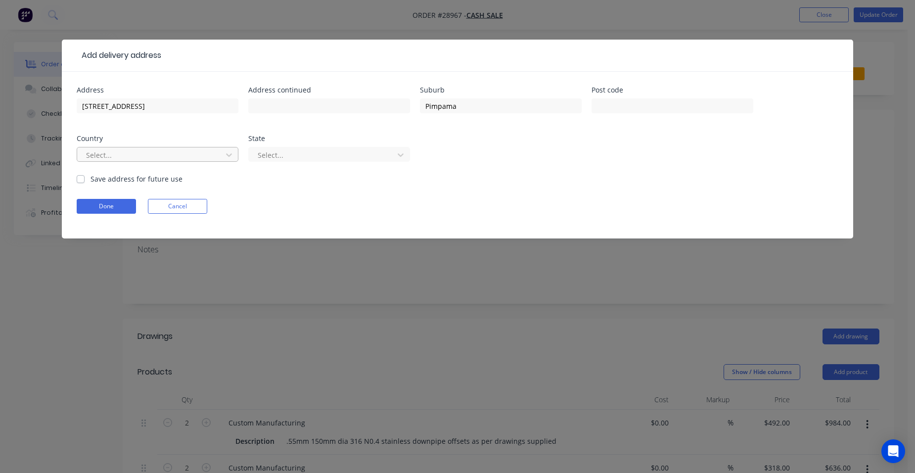
click at [136, 156] on div at bounding box center [151, 155] width 132 height 12
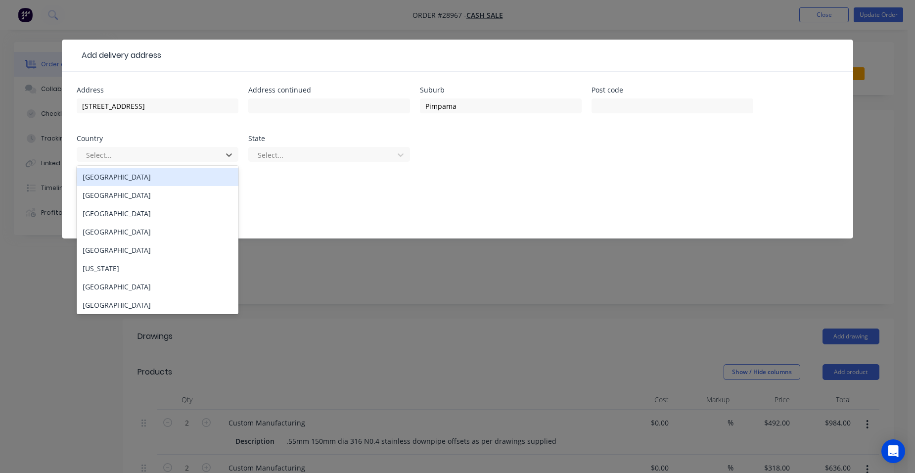
drag, startPoint x: 129, startPoint y: 173, endPoint x: 136, endPoint y: 174, distance: 7.4
click at [129, 174] on div "[GEOGRAPHIC_DATA]" at bounding box center [158, 177] width 162 height 18
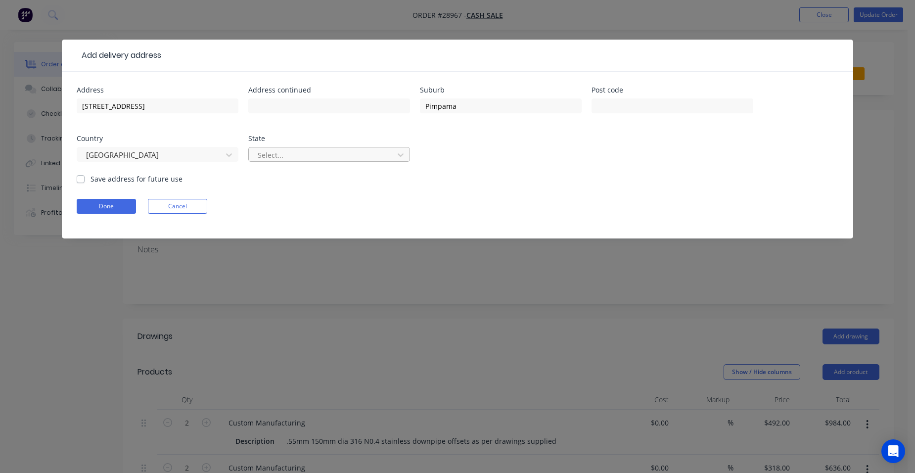
click at [314, 157] on div at bounding box center [323, 155] width 132 height 12
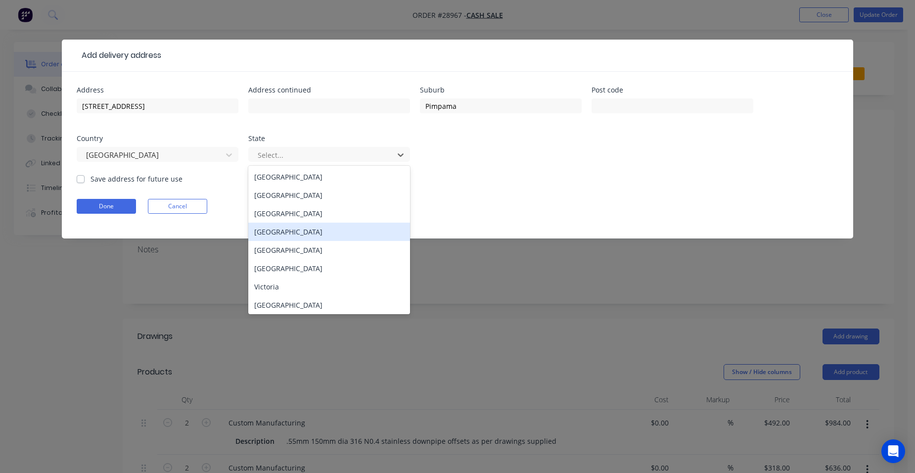
click at [290, 229] on div "[GEOGRAPHIC_DATA]" at bounding box center [329, 231] width 162 height 18
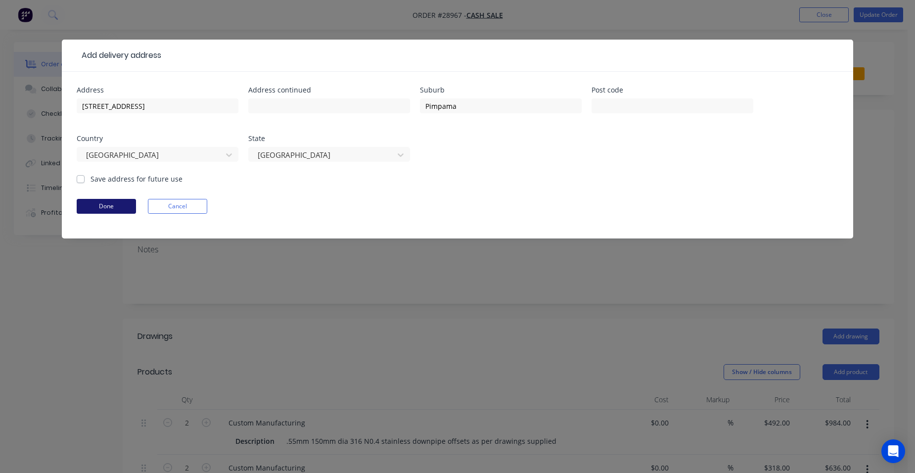
drag, startPoint x: 80, startPoint y: 178, endPoint x: 92, endPoint y: 211, distance: 34.9
click at [90, 179] on label "Save address for future use" at bounding box center [136, 179] width 92 height 10
click at [80, 179] on input "Save address for future use" at bounding box center [81, 178] width 8 height 9
checkbox input "true"
click at [103, 205] on button "Done" at bounding box center [106, 206] width 59 height 15
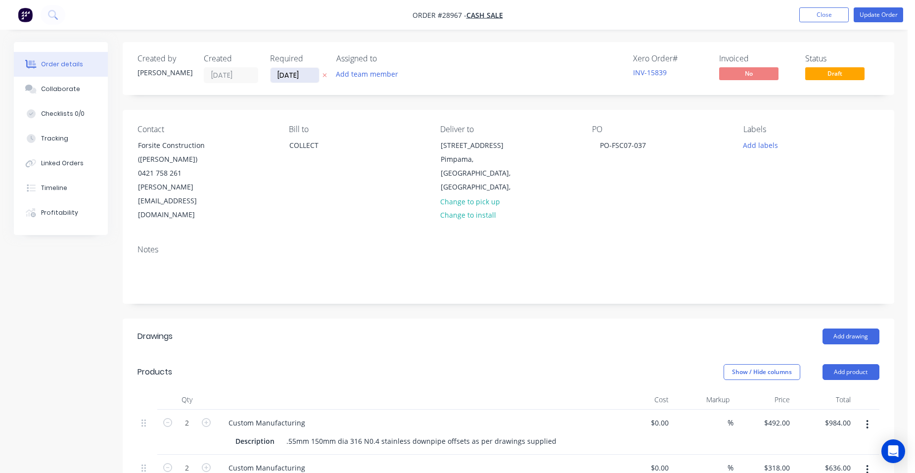
click at [292, 74] on input "[DATE]" at bounding box center [294, 75] width 48 height 15
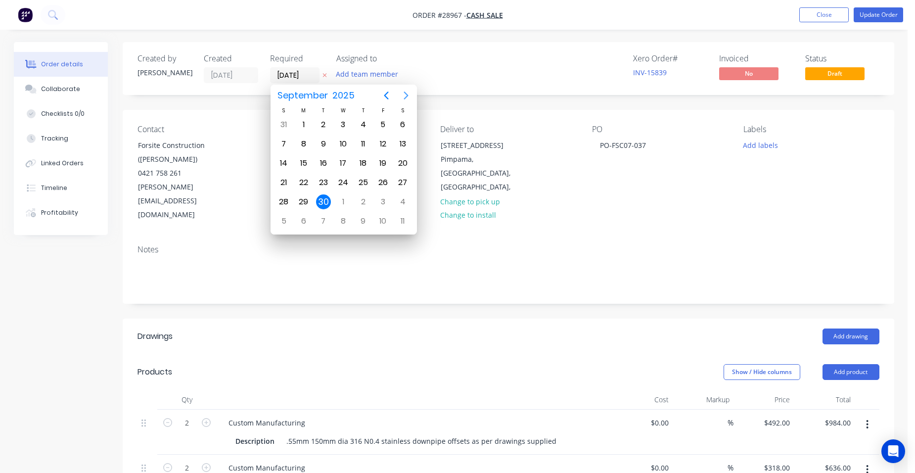
click at [411, 92] on icon "Next page" at bounding box center [406, 95] width 12 height 12
click at [371, 176] on div "23" at bounding box center [363, 182] width 20 height 19
type input "[DATE]"
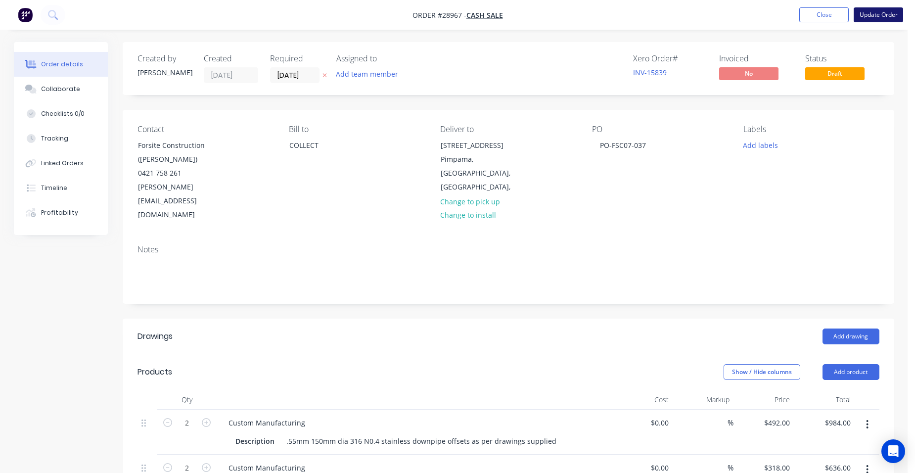
click at [882, 10] on button "Update Order" at bounding box center [877, 14] width 49 height 15
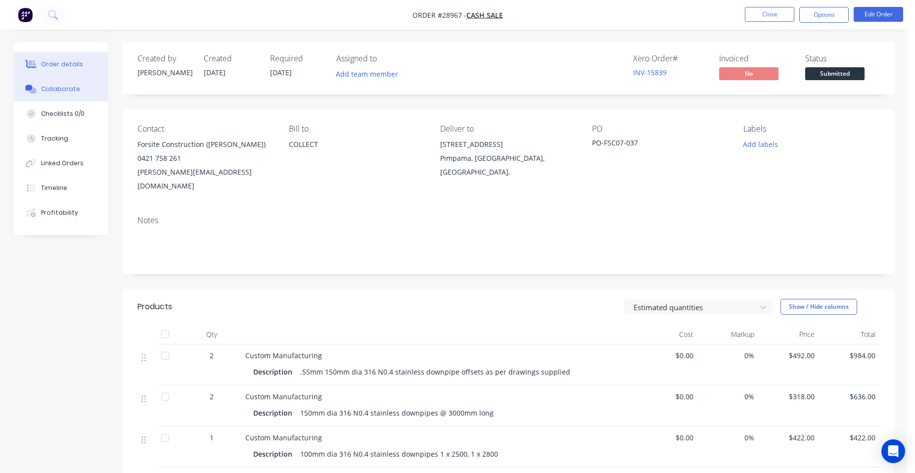
click at [63, 94] on button "Collaborate" at bounding box center [61, 89] width 94 height 25
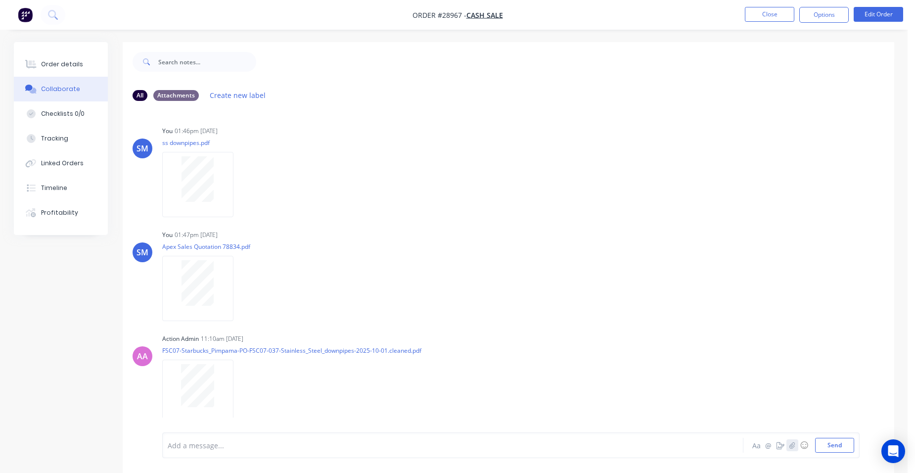
click at [793, 444] on icon "button" at bounding box center [792, 444] width 6 height 7
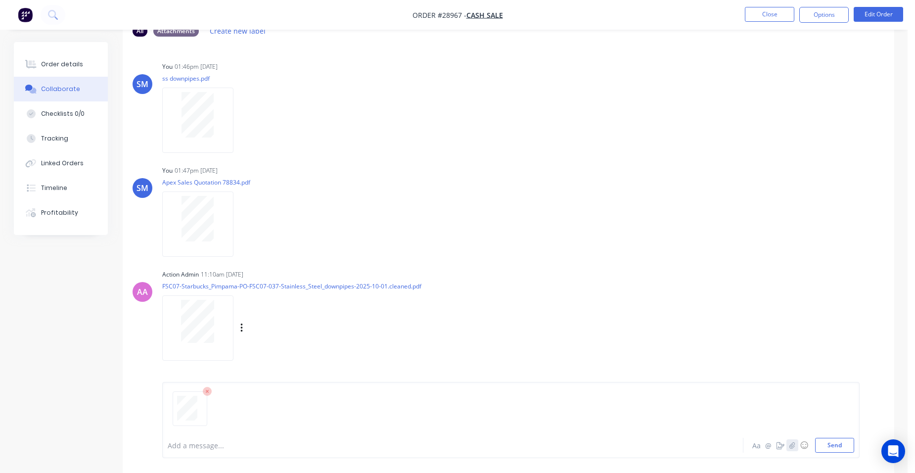
scroll to position [65, 0]
click at [830, 443] on button "Send" at bounding box center [834, 445] width 39 height 15
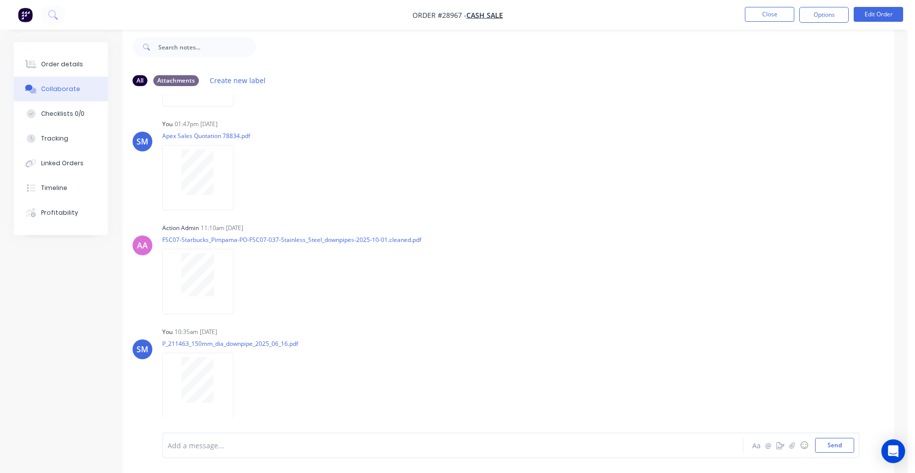
scroll to position [101, 0]
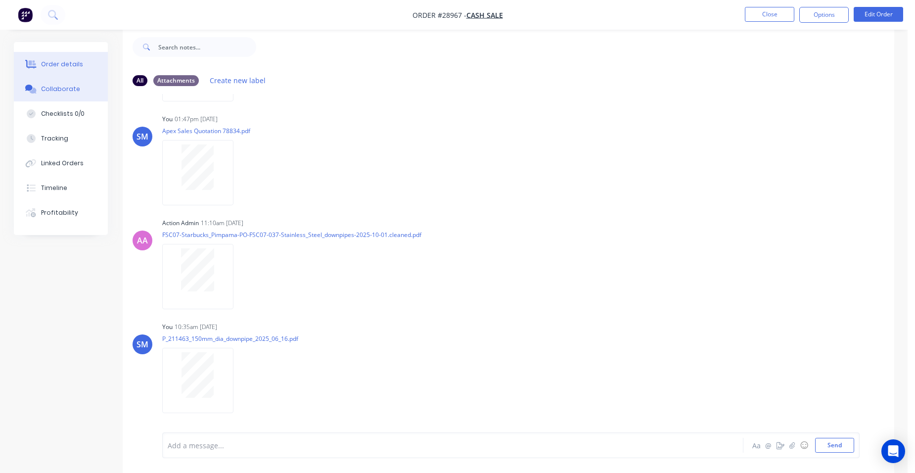
click at [76, 67] on div "Order details" at bounding box center [62, 64] width 42 height 9
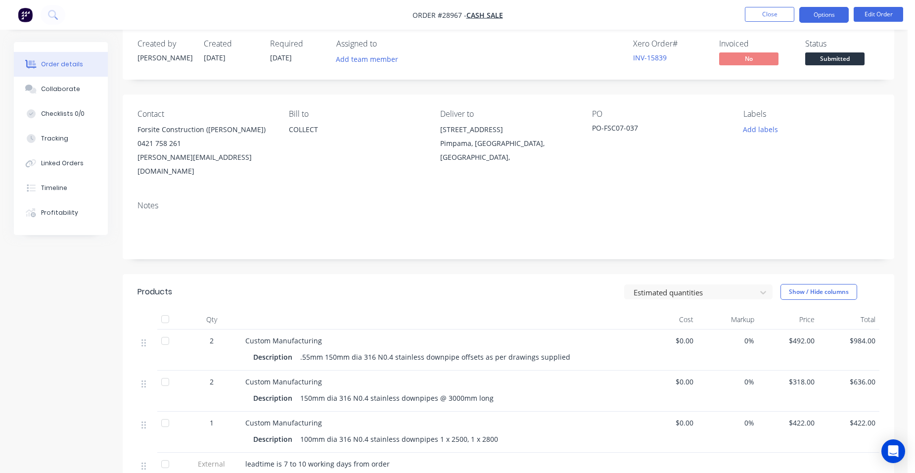
click at [835, 17] on button "Options" at bounding box center [823, 15] width 49 height 16
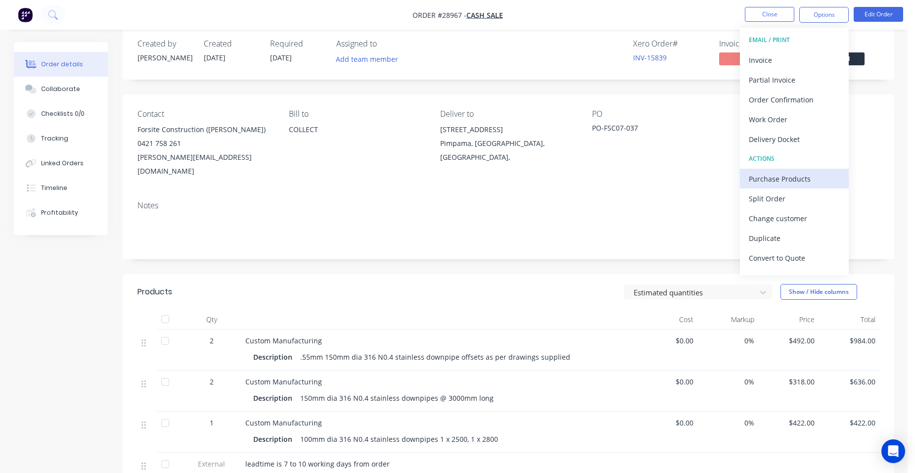
click at [796, 174] on div "Purchase Products" at bounding box center [794, 179] width 91 height 14
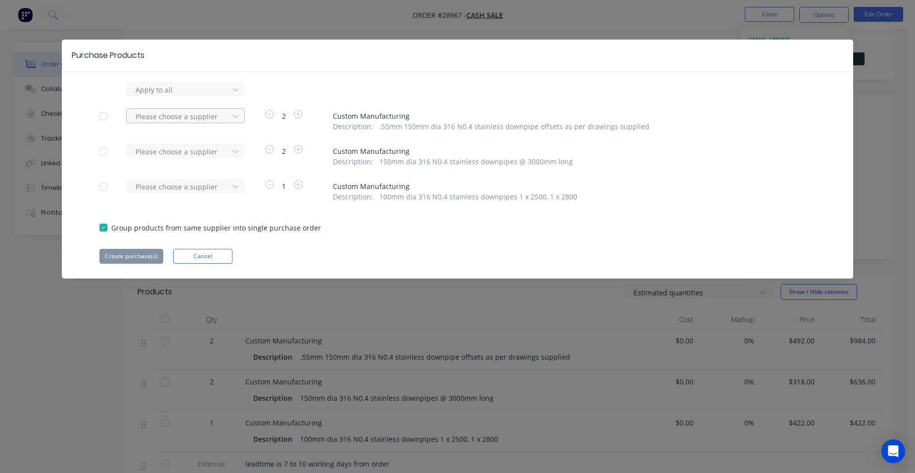
click at [176, 121] on div at bounding box center [178, 116] width 89 height 12
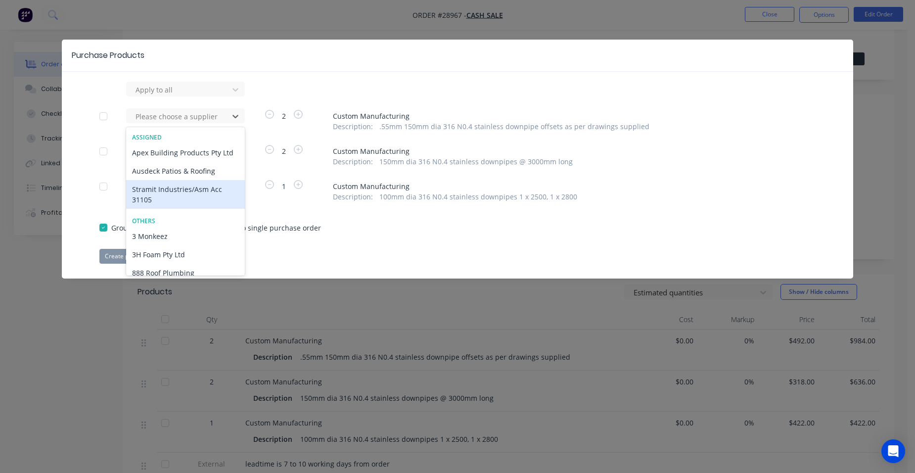
click at [178, 190] on div "Stramit Industries/Asm Acc 31105" at bounding box center [185, 194] width 119 height 29
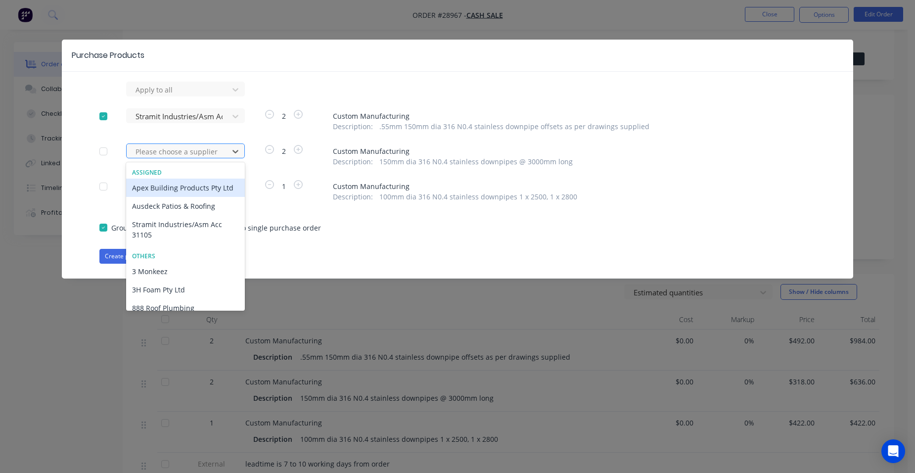
click at [165, 154] on div at bounding box center [178, 151] width 89 height 12
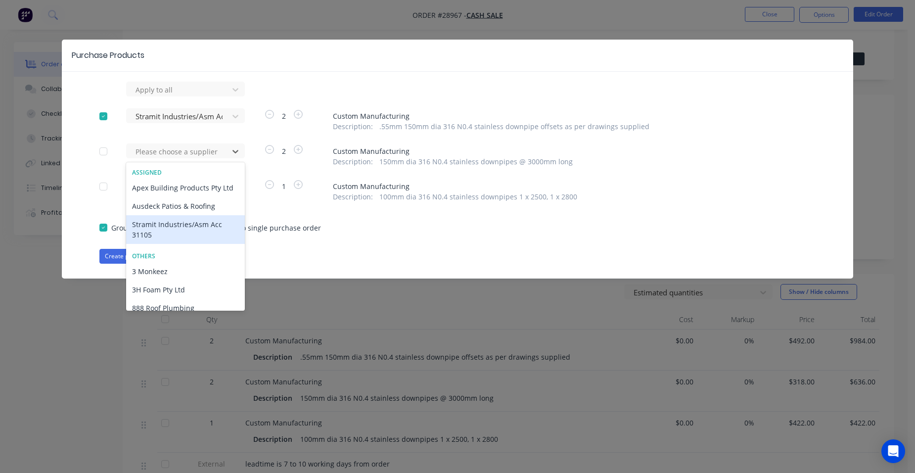
drag, startPoint x: 166, startPoint y: 221, endPoint x: 163, endPoint y: 216, distance: 6.9
click at [166, 222] on div "Stramit Industries/Asm Acc 31105" at bounding box center [185, 229] width 119 height 29
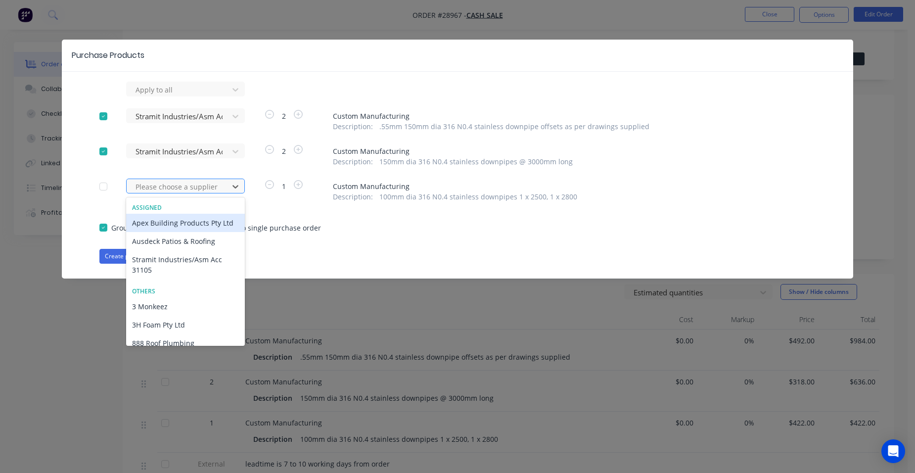
click at [165, 182] on div at bounding box center [178, 186] width 89 height 12
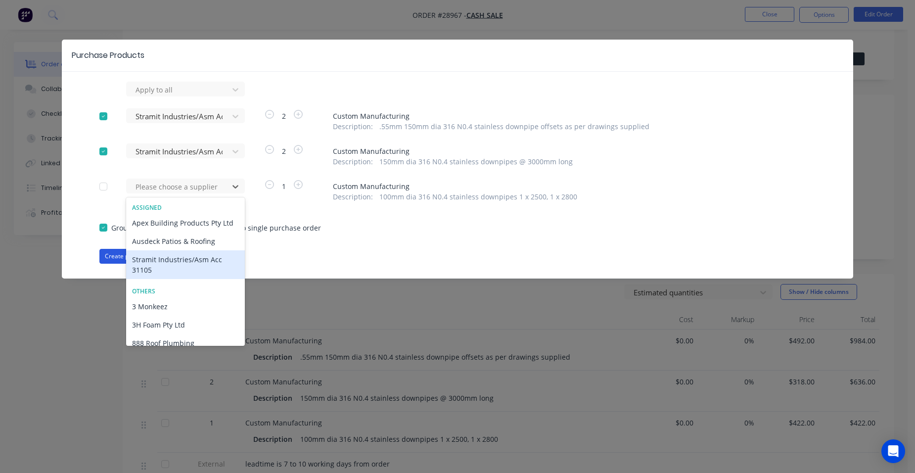
click at [159, 262] on div "Stramit Industries/Asm Acc 31105" at bounding box center [185, 264] width 119 height 29
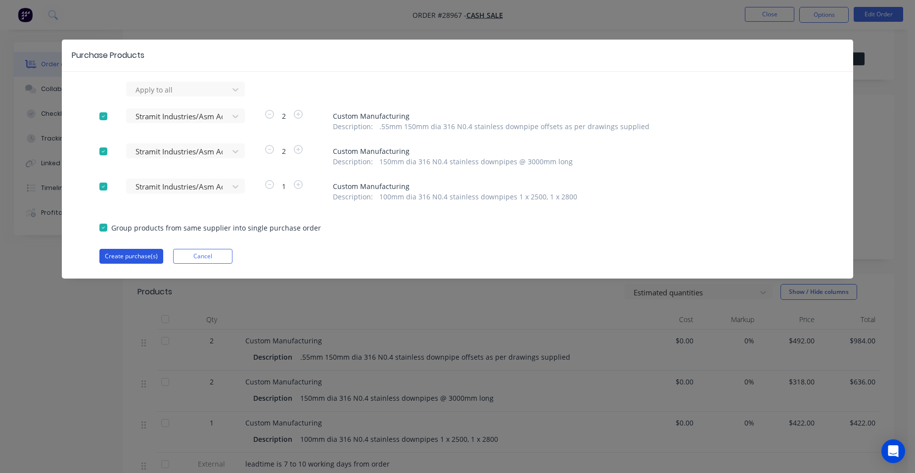
click at [142, 257] on button "Create purchase(s)" at bounding box center [131, 256] width 64 height 15
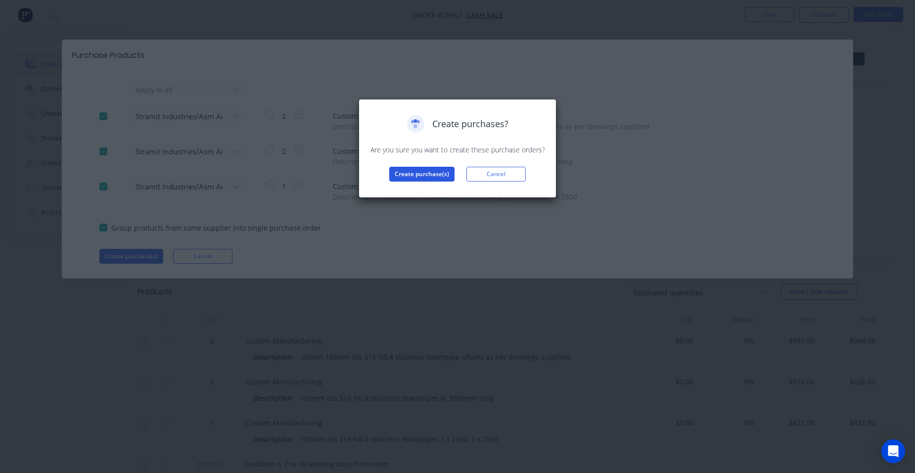
click at [398, 173] on button "Create purchase(s)" at bounding box center [421, 174] width 65 height 15
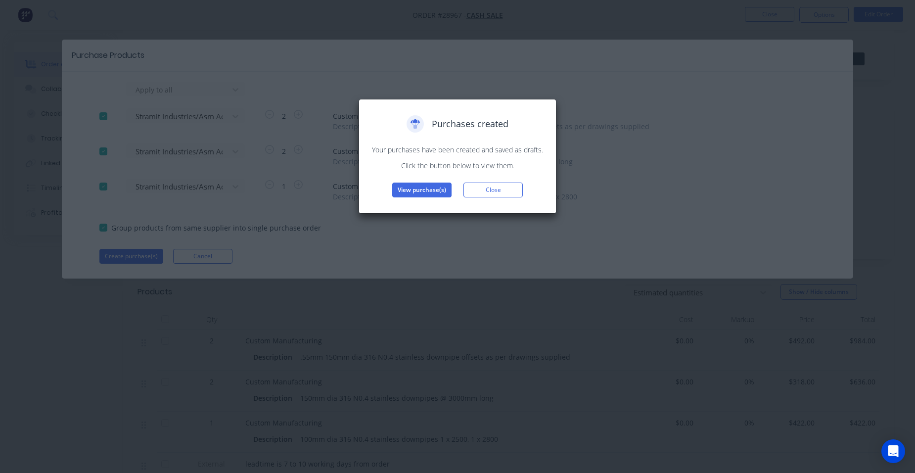
click at [397, 190] on button "View purchase(s)" at bounding box center [421, 189] width 59 height 15
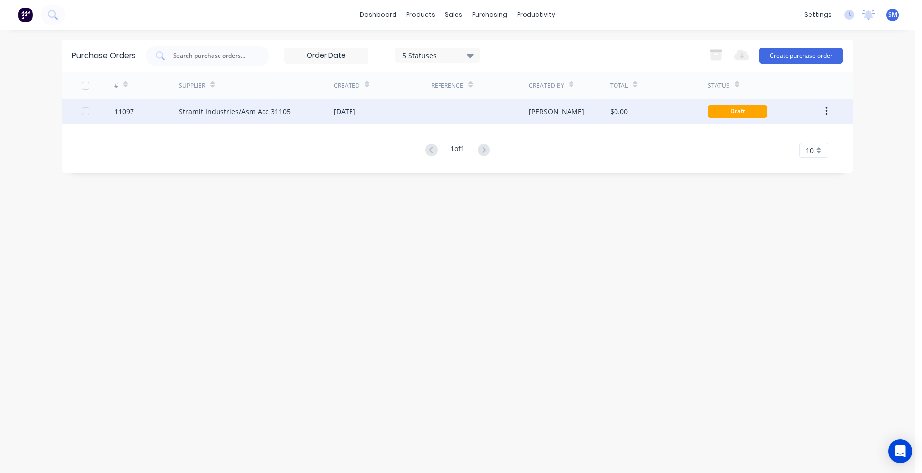
click at [383, 119] on div "[DATE]" at bounding box center [382, 111] width 97 height 25
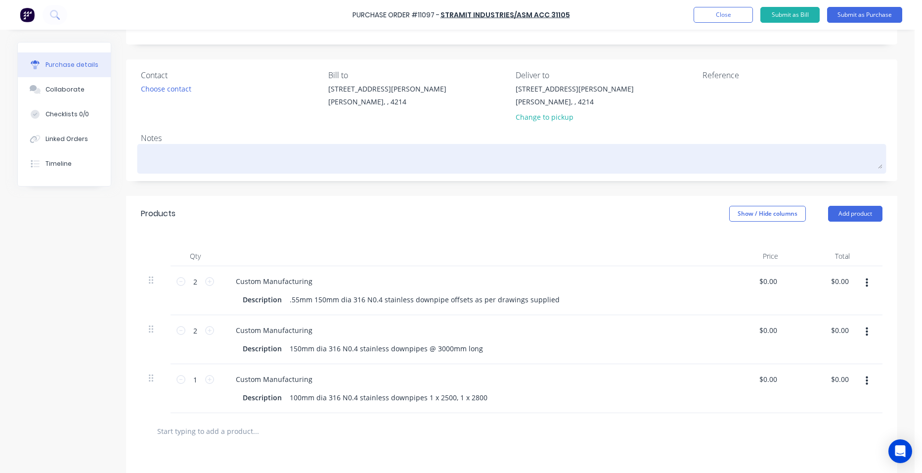
scroll to position [49, 0]
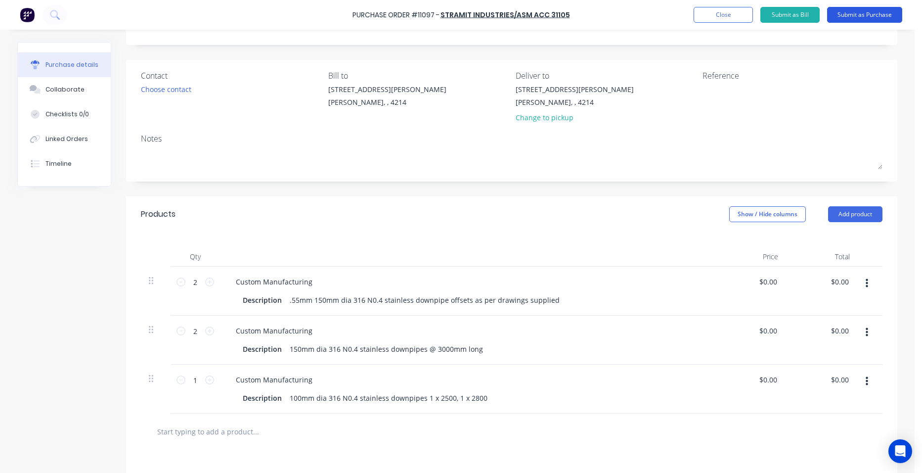
click at [876, 16] on button "Submit as Purchase" at bounding box center [864, 15] width 75 height 16
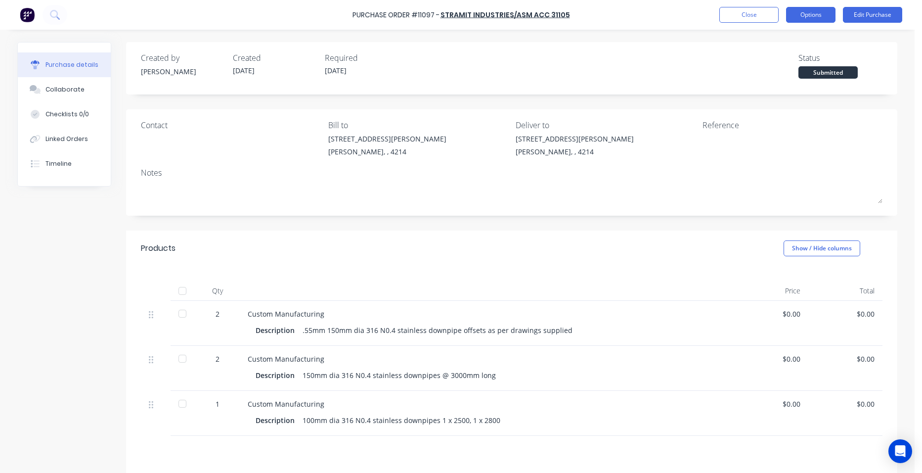
click at [811, 19] on button "Options" at bounding box center [810, 15] width 49 height 16
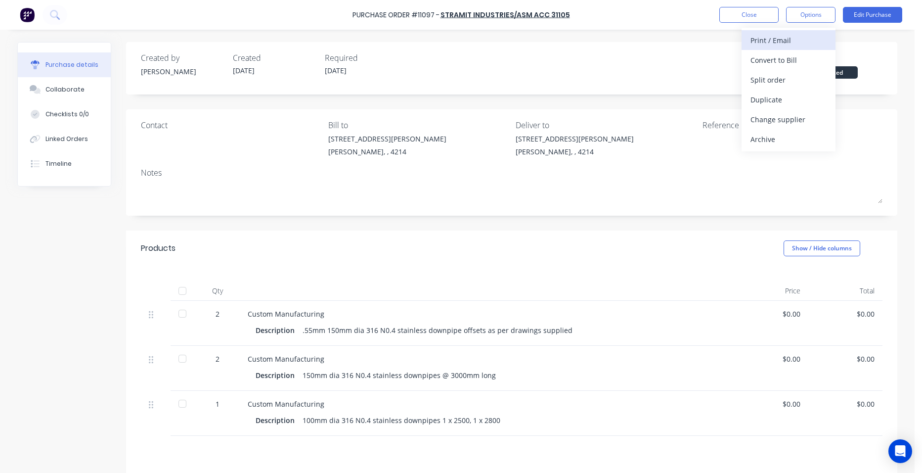
click at [802, 36] on div "Print / Email" at bounding box center [788, 40] width 76 height 14
click at [791, 76] on div "Without pricing" at bounding box center [788, 80] width 76 height 14
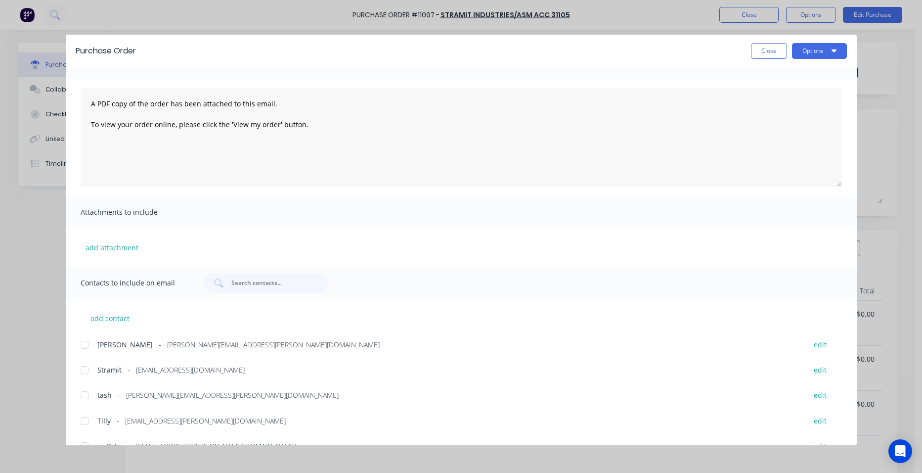
scroll to position [39, 0]
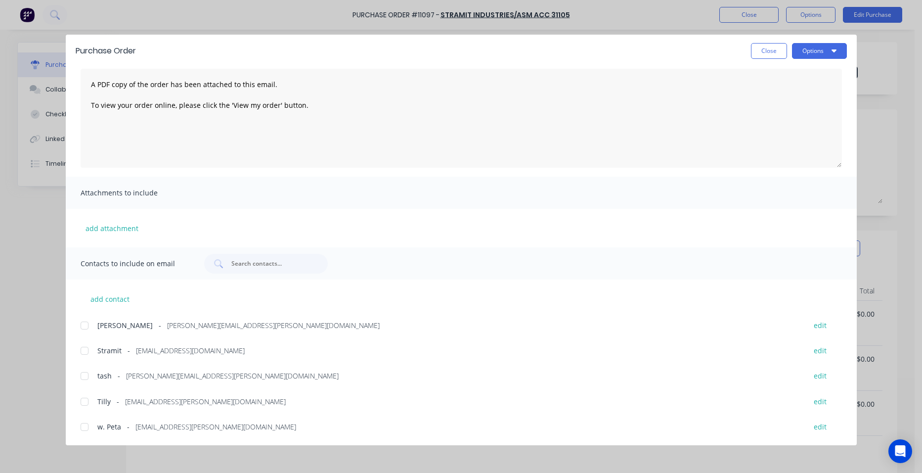
click at [86, 323] on div at bounding box center [85, 325] width 20 height 20
click at [87, 350] on div at bounding box center [85, 351] width 20 height 20
click at [124, 226] on button "add attachment" at bounding box center [112, 227] width 63 height 15
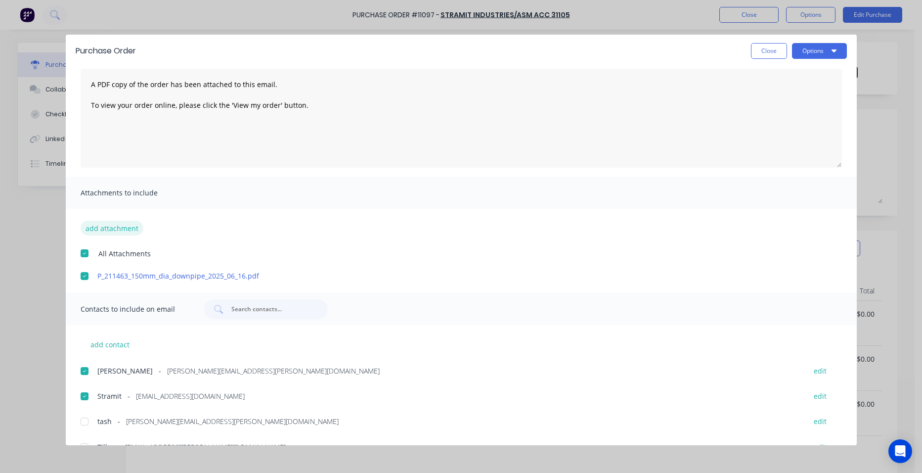
click at [88, 226] on button "add attachment" at bounding box center [112, 227] width 63 height 15
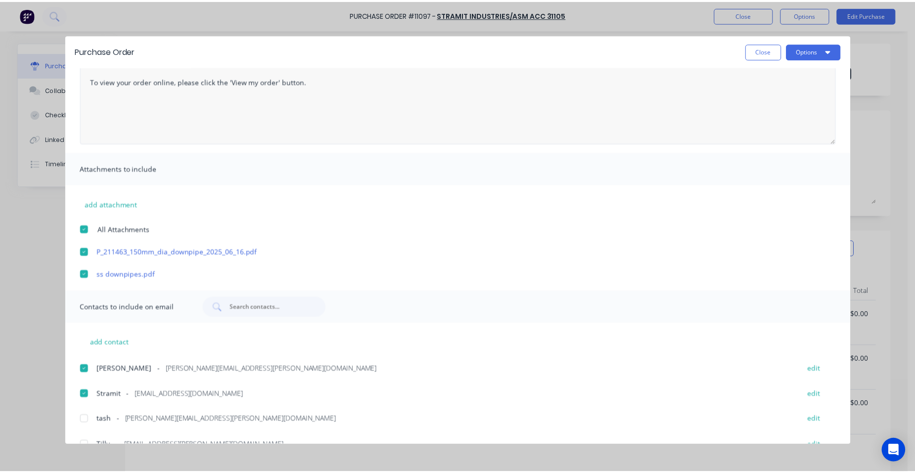
scroll to position [107, 0]
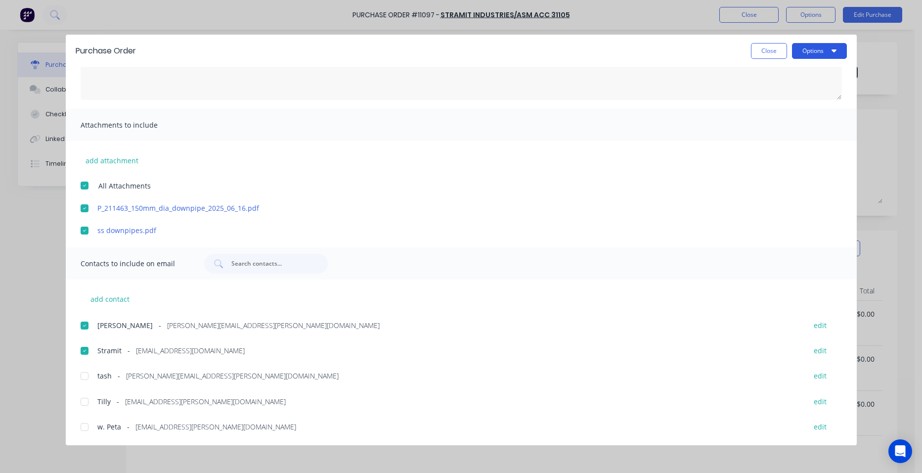
click at [814, 54] on button "Options" at bounding box center [819, 51] width 55 height 16
click at [792, 109] on div "Email" at bounding box center [800, 115] width 76 height 14
click at [758, 50] on button "Close" at bounding box center [769, 51] width 36 height 16
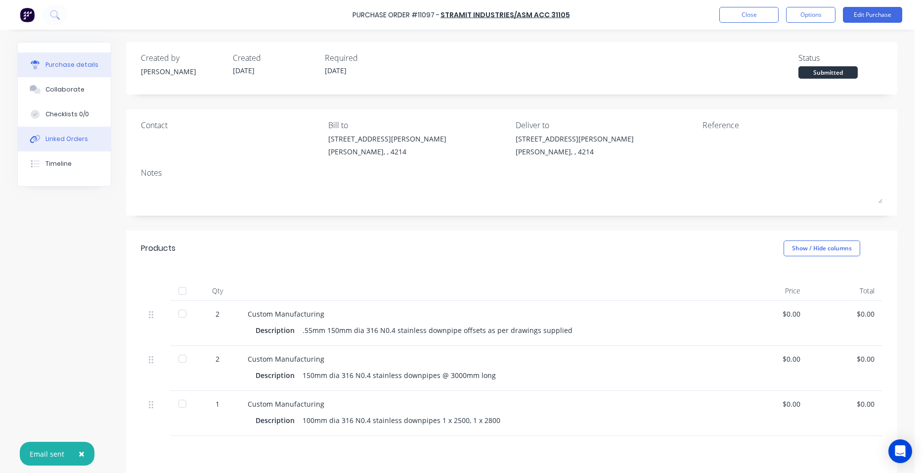
click at [68, 138] on div "Linked Orders" at bounding box center [66, 138] width 43 height 9
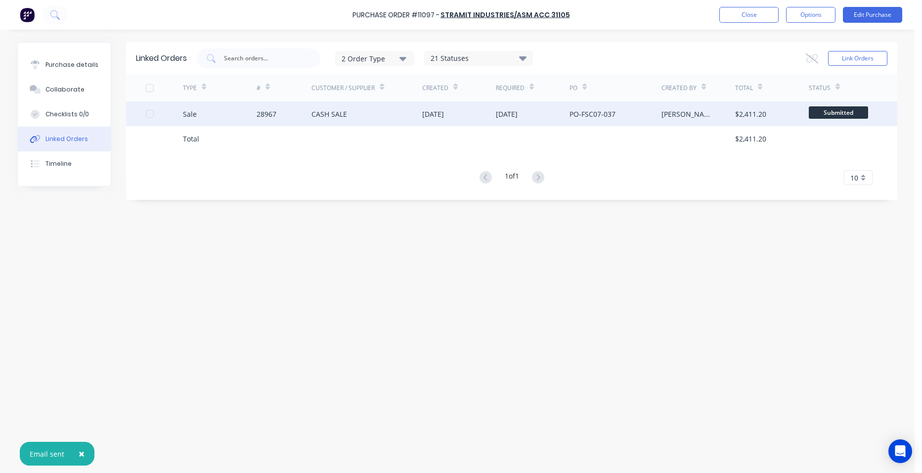
click at [281, 110] on div "28967" at bounding box center [284, 113] width 55 height 25
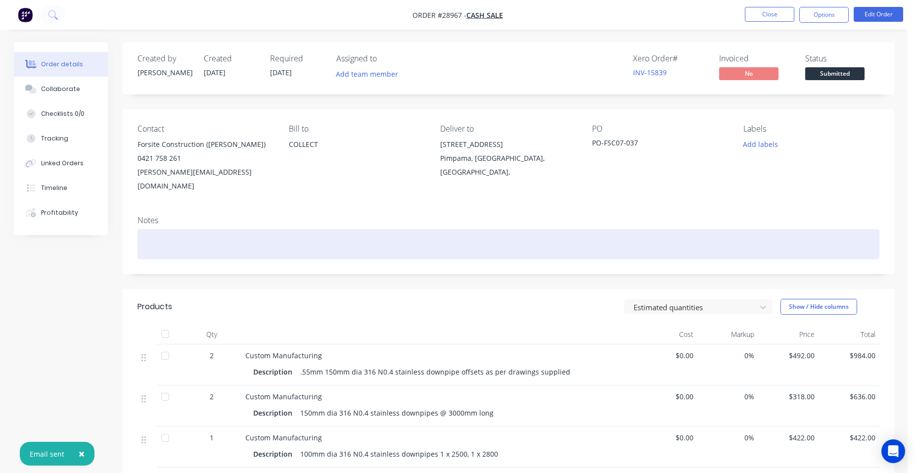
click at [186, 229] on div at bounding box center [508, 244] width 742 height 30
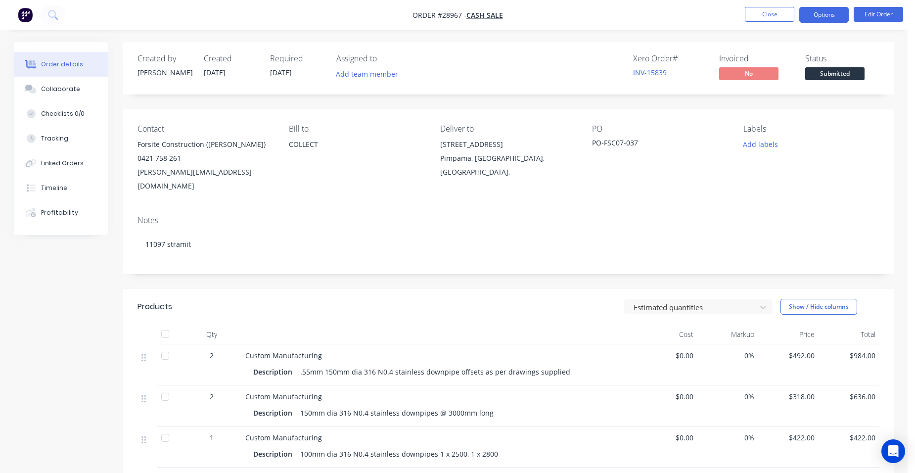
click at [806, 17] on button "Options" at bounding box center [823, 15] width 49 height 16
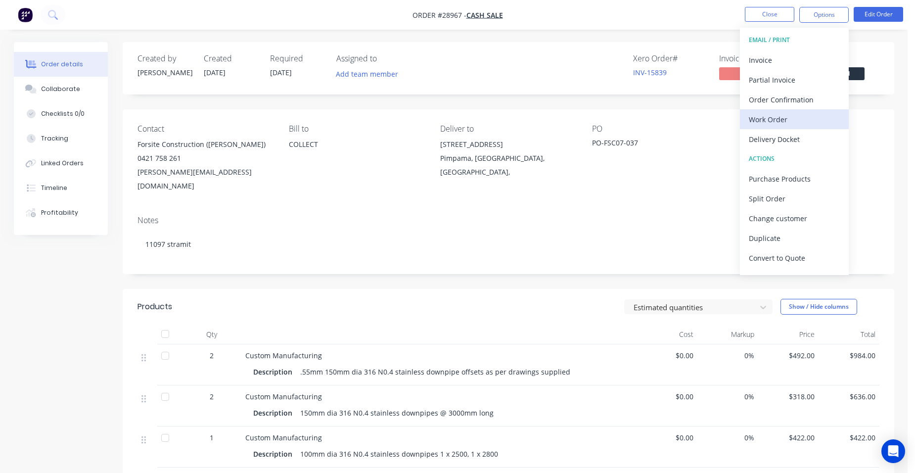
click at [793, 121] on div "Work Order" at bounding box center [794, 119] width 91 height 14
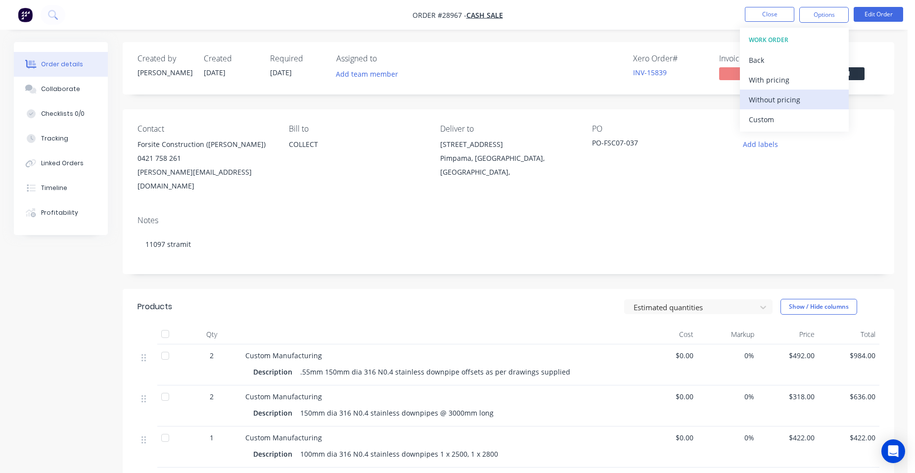
click at [807, 98] on div "Without pricing" at bounding box center [794, 99] width 91 height 14
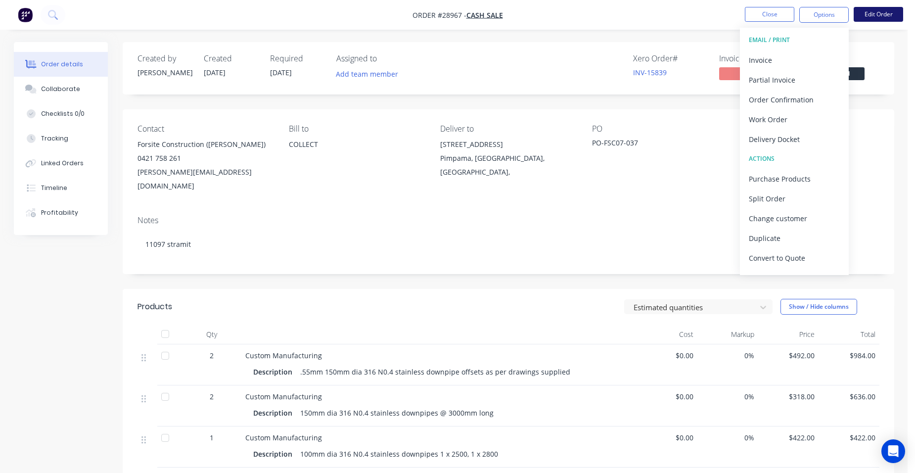
click at [868, 15] on button "Edit Order" at bounding box center [877, 14] width 49 height 15
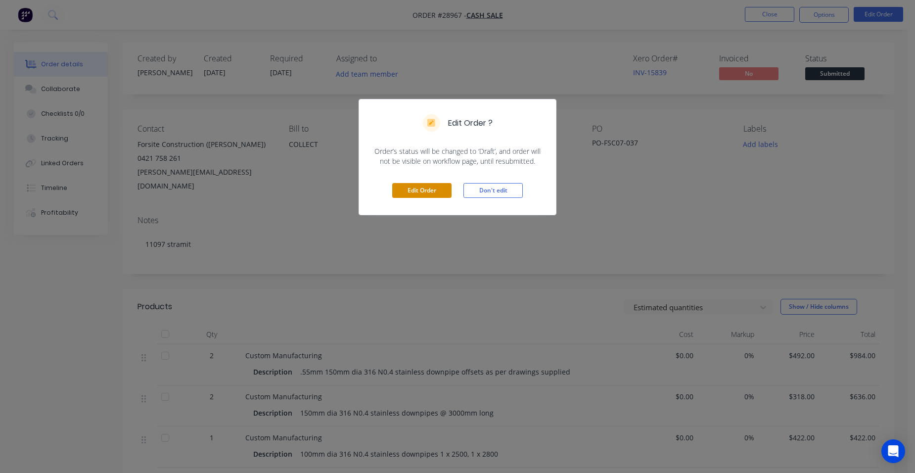
click at [409, 187] on button "Edit Order" at bounding box center [421, 190] width 59 height 15
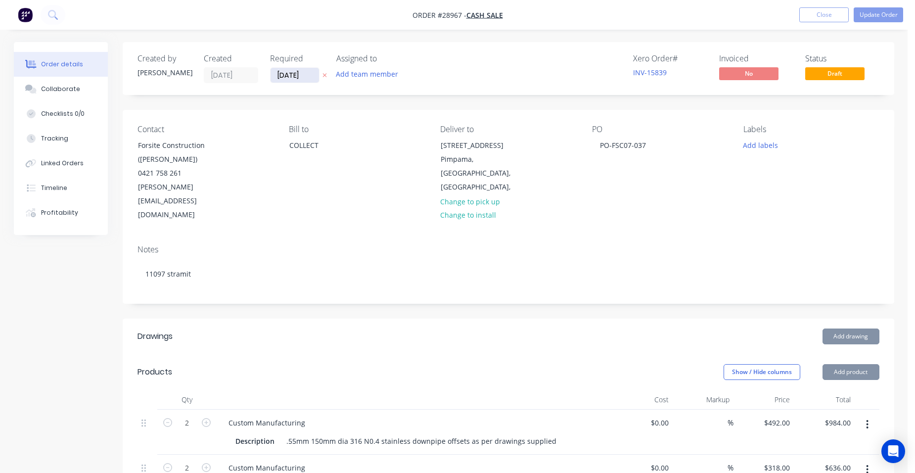
click at [289, 78] on input "[DATE]" at bounding box center [294, 75] width 48 height 15
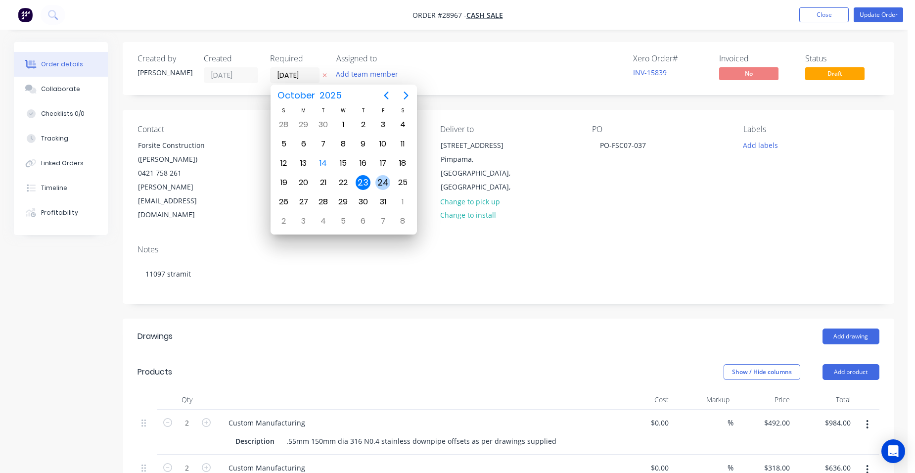
click at [377, 179] on div "24" at bounding box center [382, 182] width 15 height 15
type input "[DATE]"
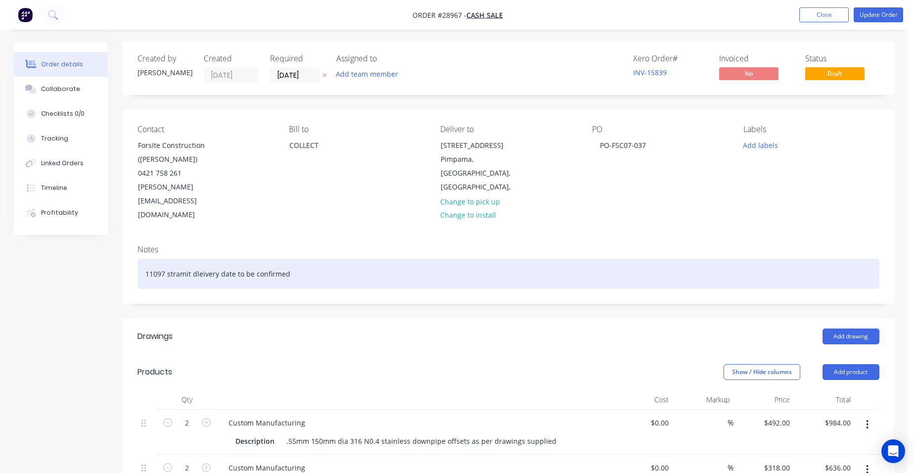
drag, startPoint x: 216, startPoint y: 245, endPoint x: 211, endPoint y: 249, distance: 6.3
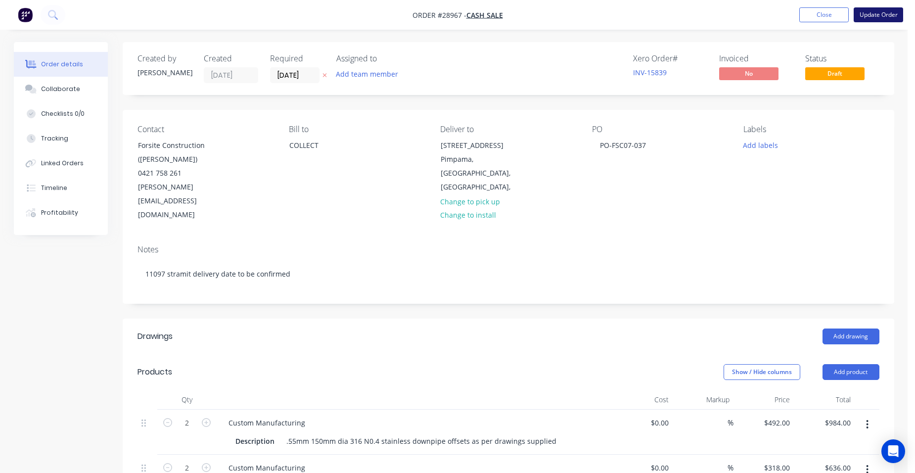
click at [872, 13] on button "Update Order" at bounding box center [877, 14] width 49 height 15
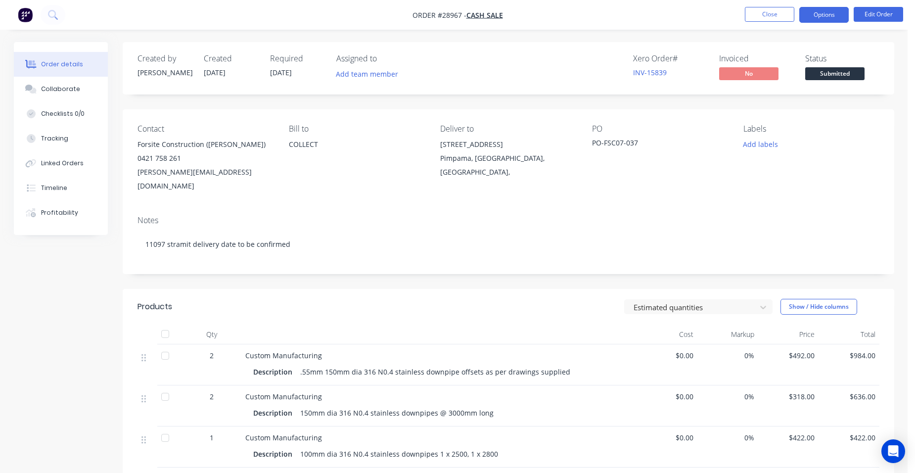
click at [830, 13] on button "Options" at bounding box center [823, 15] width 49 height 16
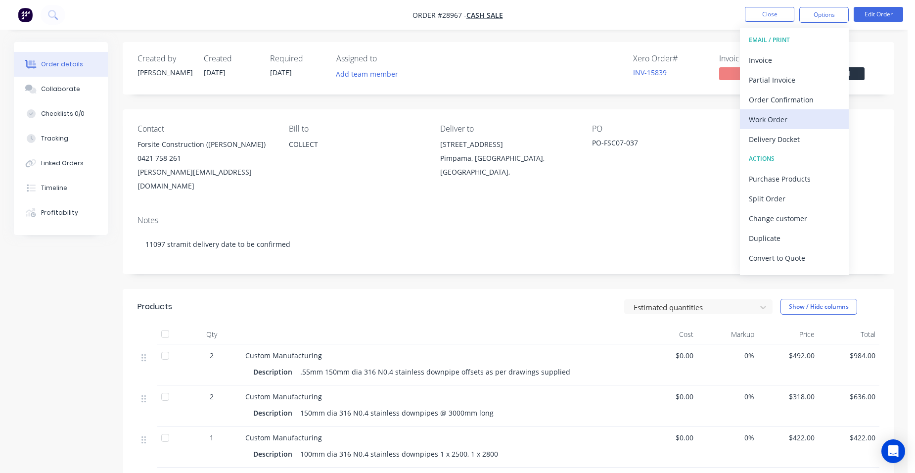
click at [787, 117] on div "Work Order" at bounding box center [794, 119] width 91 height 14
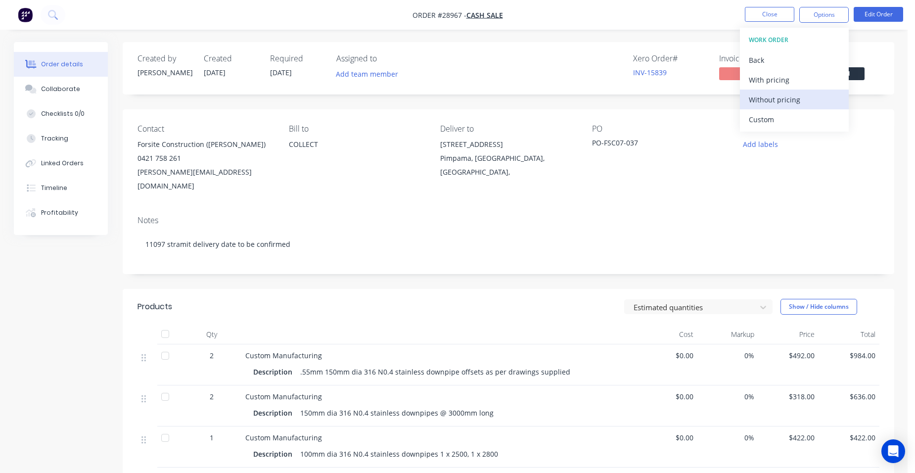
click at [793, 104] on div "Without pricing" at bounding box center [794, 99] width 91 height 14
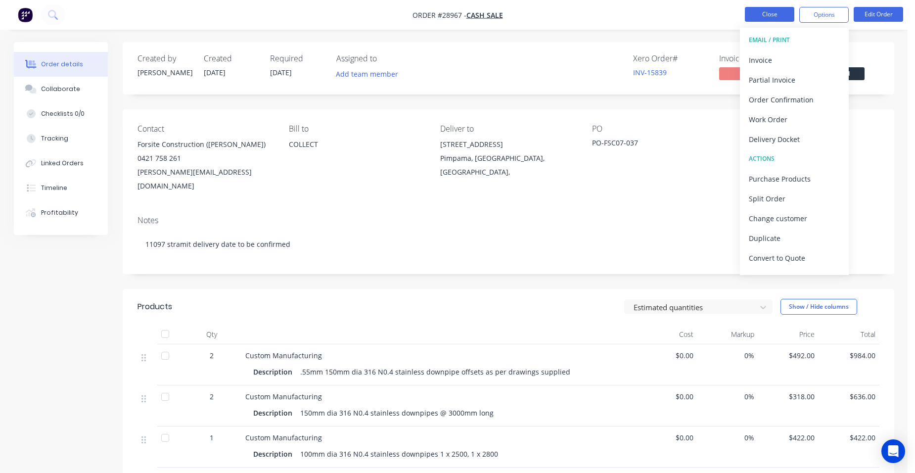
click at [758, 14] on button "Close" at bounding box center [769, 14] width 49 height 15
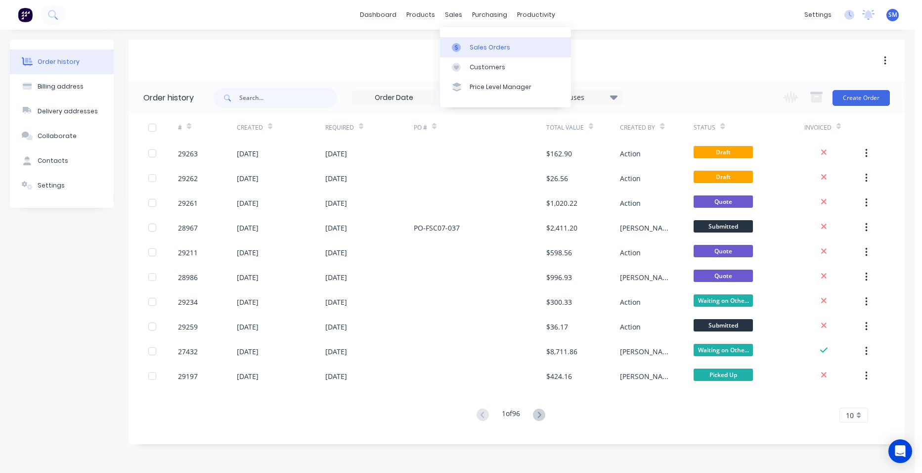
click at [475, 44] on div "Sales Orders" at bounding box center [490, 47] width 41 height 9
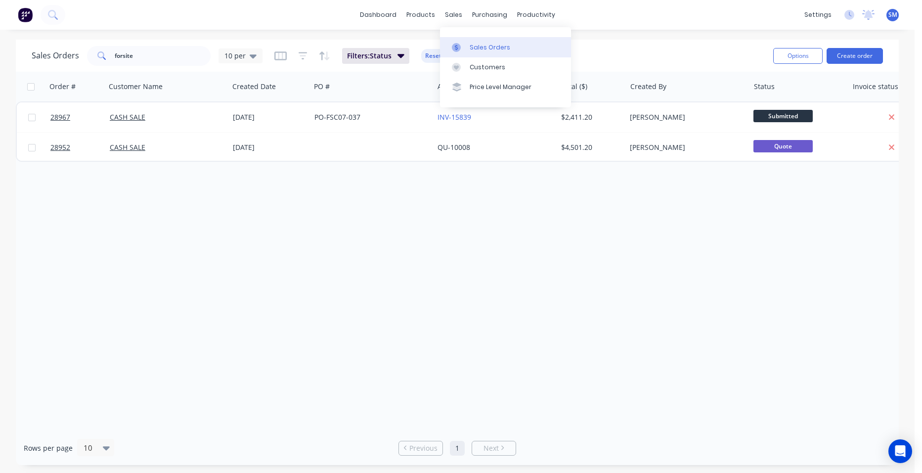
click at [503, 40] on link "Sales Orders" at bounding box center [505, 47] width 131 height 20
click at [839, 48] on button "Create order" at bounding box center [855, 56] width 56 height 16
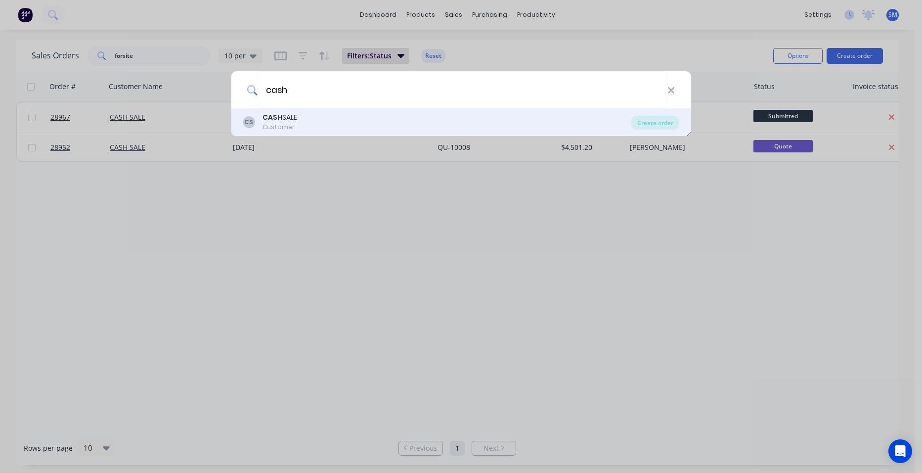
type input "cash"
click at [268, 125] on div "Customer" at bounding box center [280, 127] width 35 height 9
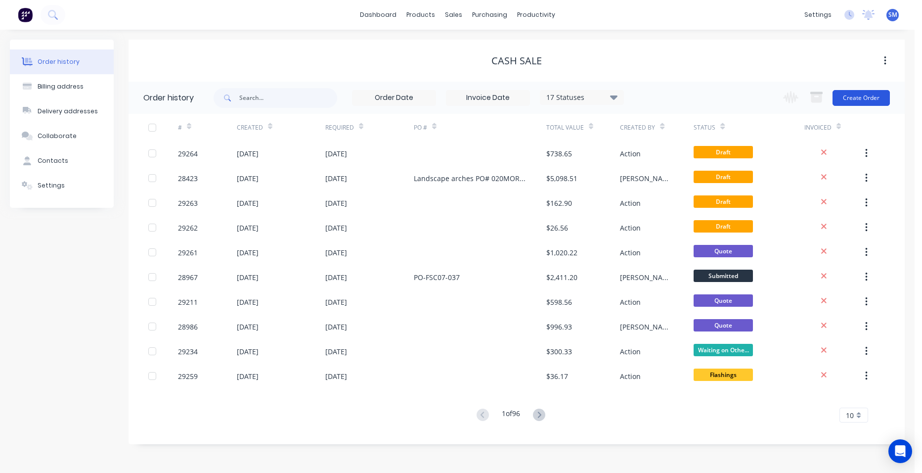
click at [869, 94] on button "Create Order" at bounding box center [861, 98] width 57 height 16
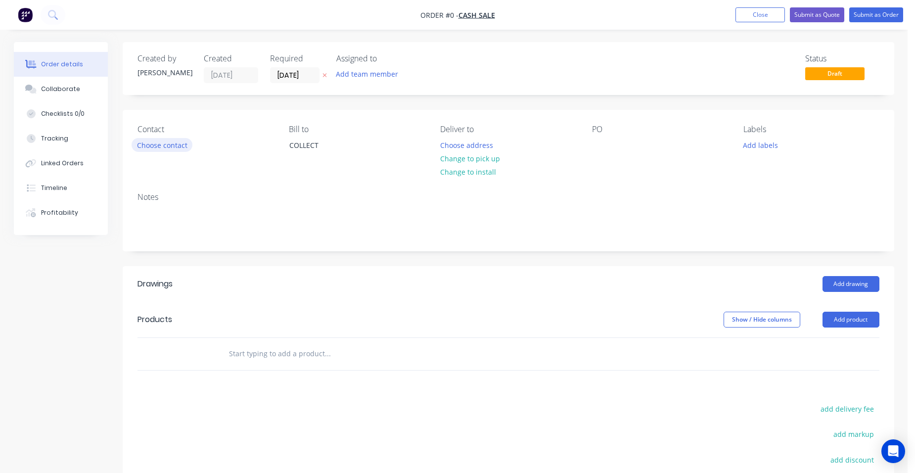
click at [159, 141] on button "Choose contact" at bounding box center [162, 144] width 61 height 13
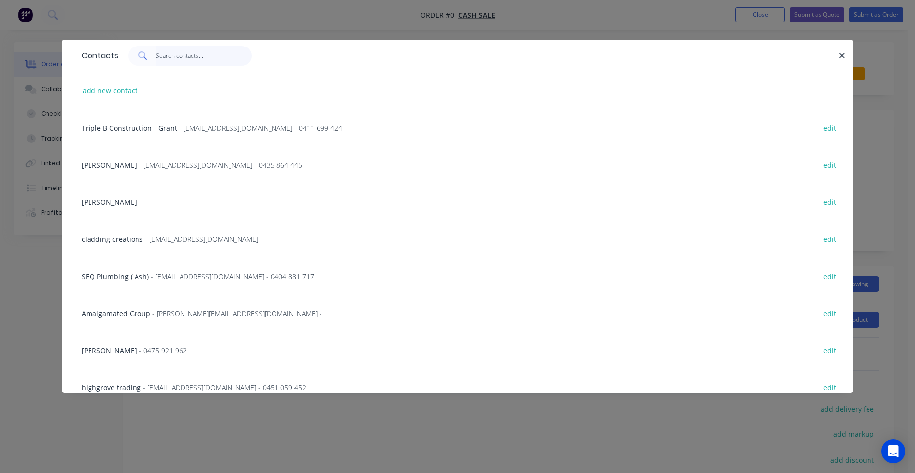
click at [179, 55] on input "text" at bounding box center [204, 56] width 96 height 20
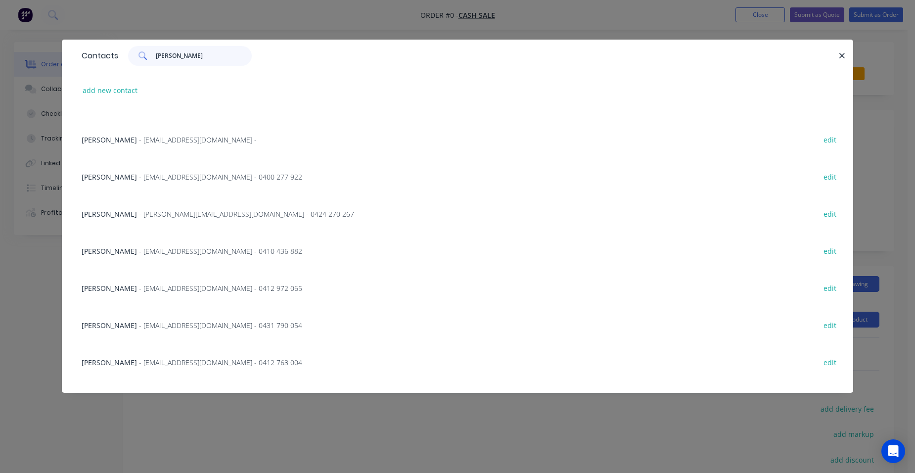
scroll to position [494, 0]
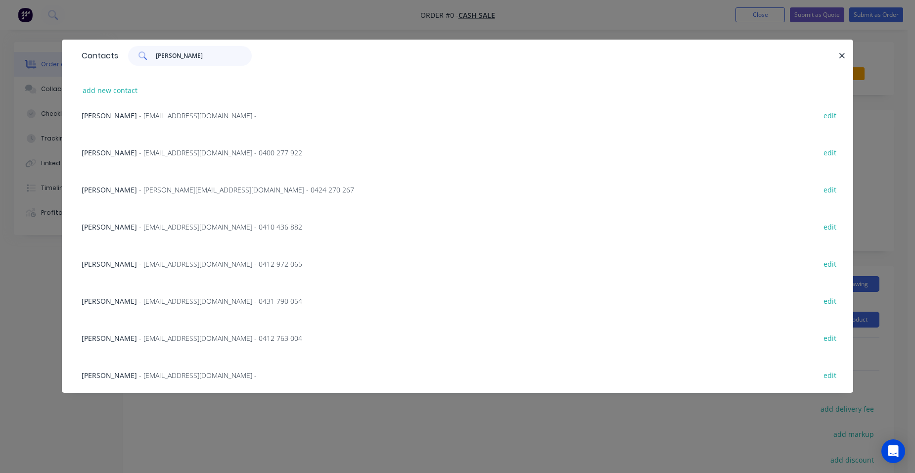
type input "[PERSON_NAME]"
click at [158, 230] on span "- [EMAIL_ADDRESS][DOMAIN_NAME] - 0410 436 882" at bounding box center [220, 226] width 163 height 9
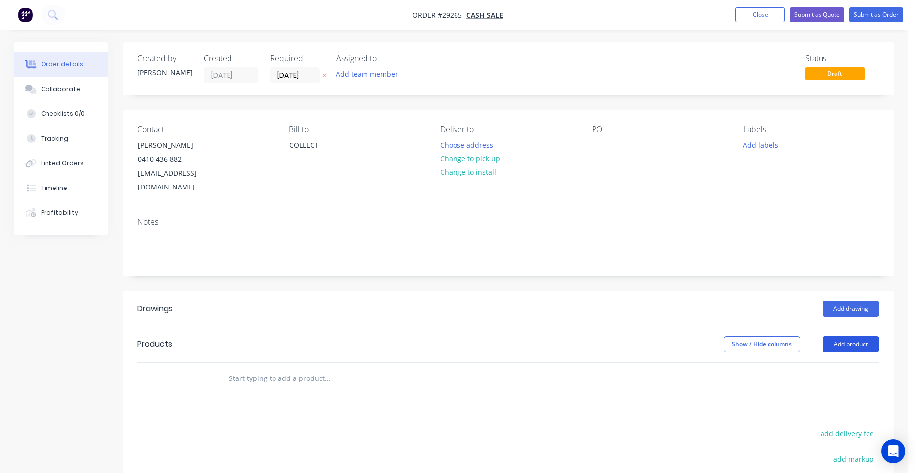
click at [844, 336] on button "Add product" at bounding box center [850, 344] width 57 height 16
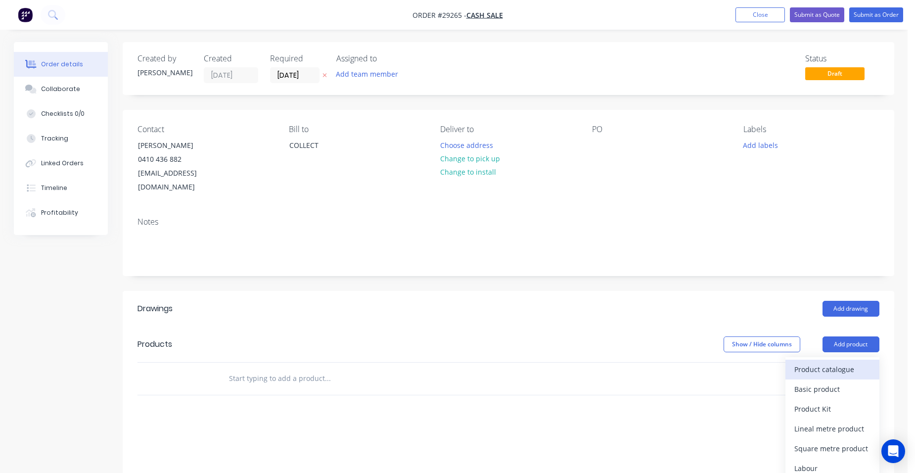
click at [816, 362] on div "Product catalogue" at bounding box center [832, 369] width 76 height 14
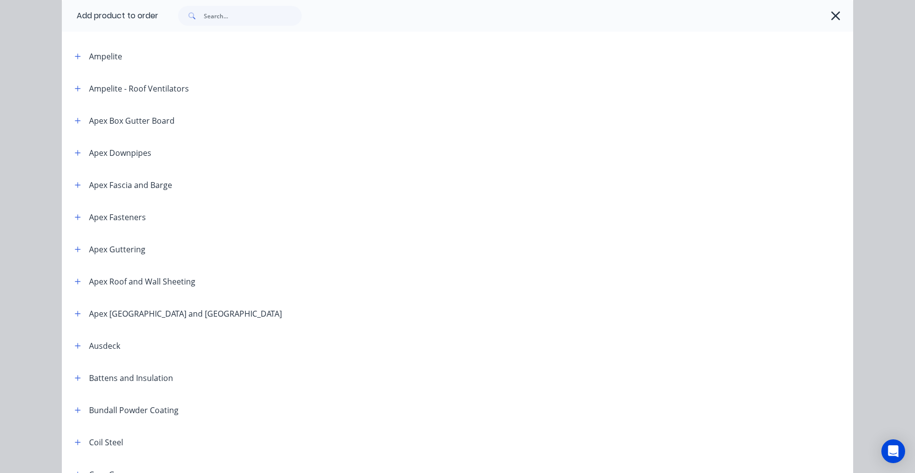
scroll to position [198, 0]
drag, startPoint x: 71, startPoint y: 343, endPoint x: 85, endPoint y: 343, distance: 14.3
click at [75, 343] on icon "button" at bounding box center [78, 344] width 6 height 7
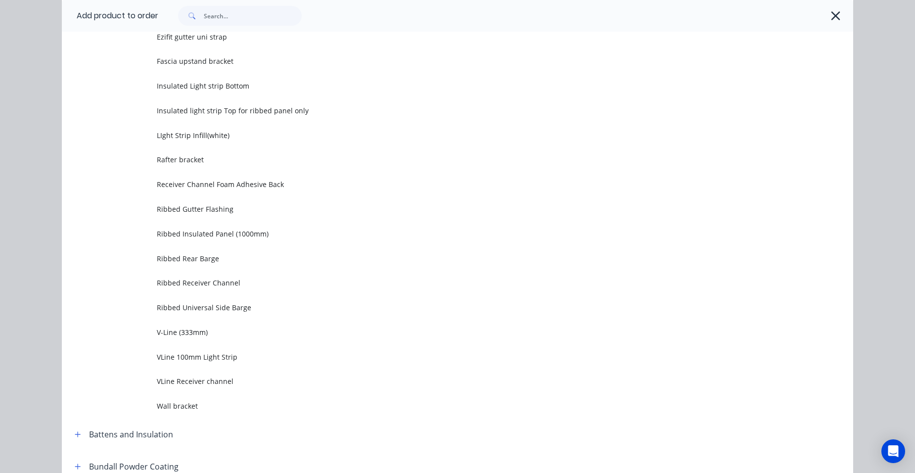
scroll to position [1434, 0]
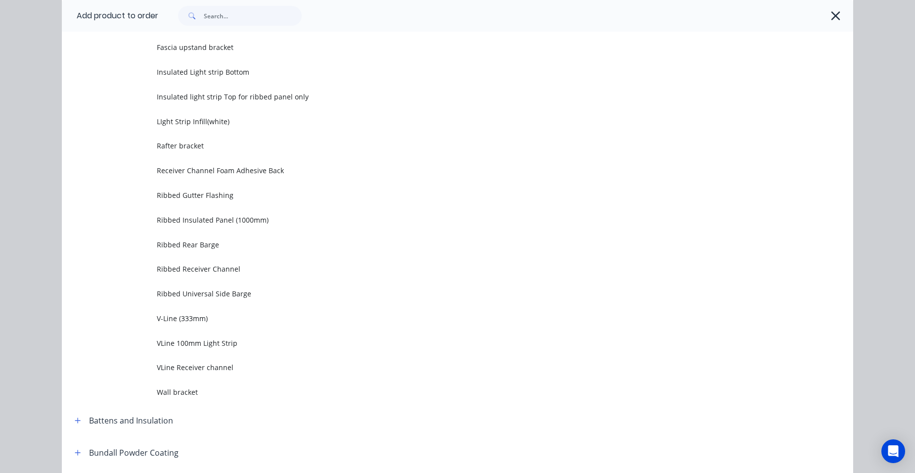
click at [214, 221] on span "Ribbed Insulated Panel (1000mm)" at bounding box center [435, 220] width 557 height 10
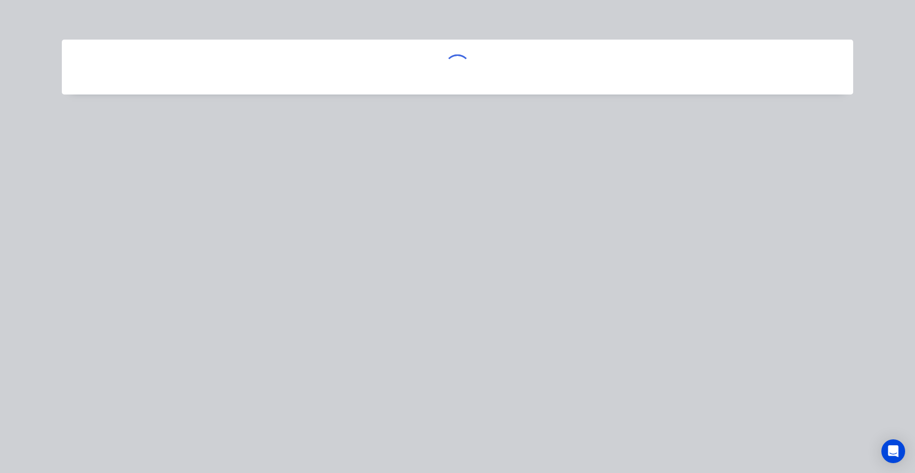
scroll to position [0, 0]
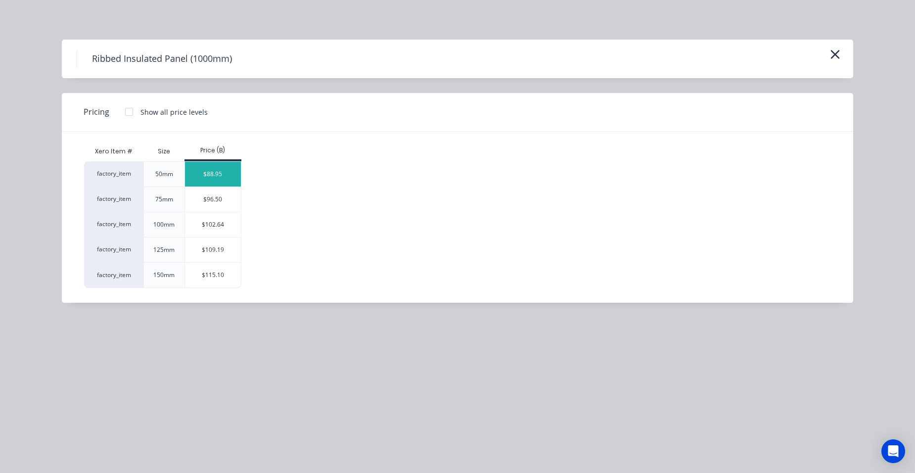
click at [207, 176] on div "$88.95" at bounding box center [213, 174] width 56 height 25
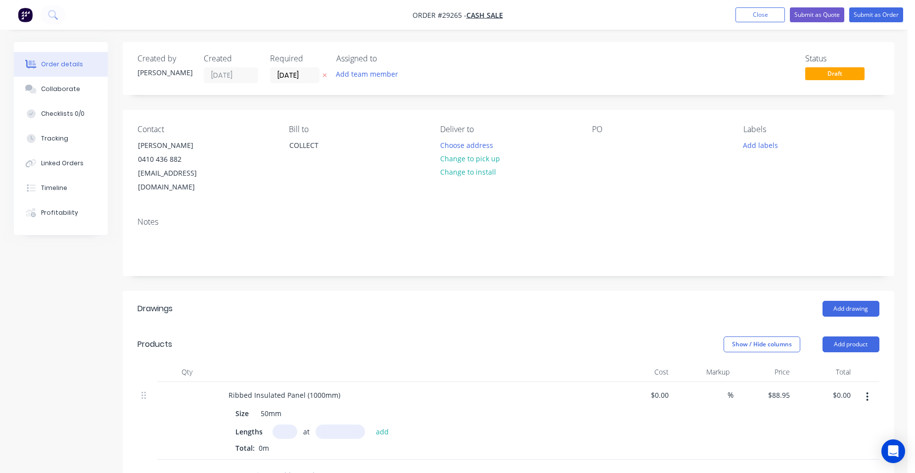
click at [278, 424] on input "text" at bounding box center [284, 431] width 25 height 14
type input "6"
type input "4200"
click at [371, 424] on button "add" at bounding box center [382, 430] width 23 height 13
type input "$2,241.54"
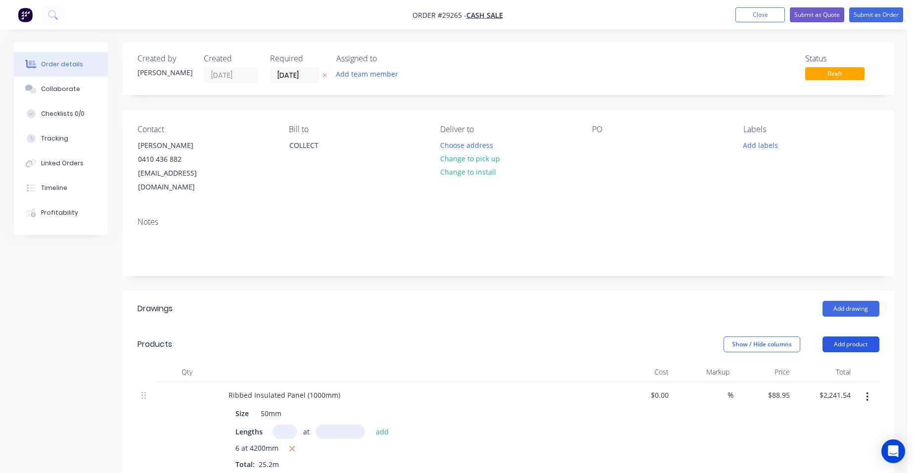
click at [861, 336] on button "Add product" at bounding box center [850, 344] width 57 height 16
click at [845, 362] on div "Product catalogue" at bounding box center [832, 369] width 76 height 14
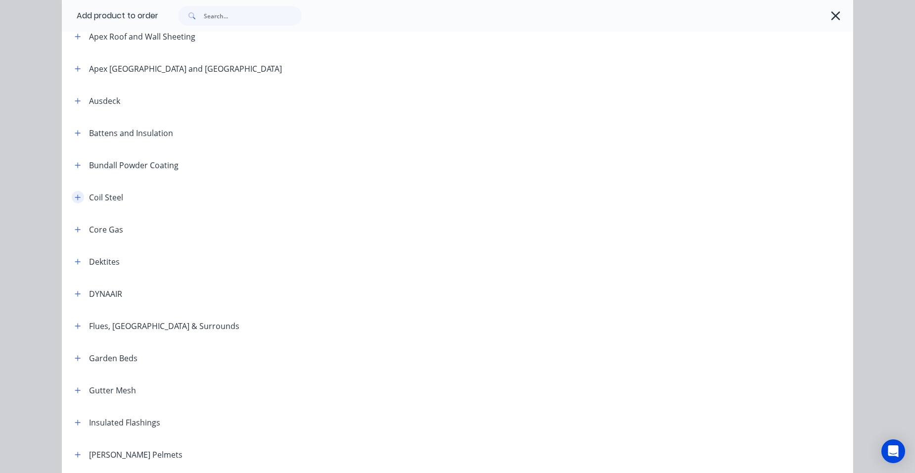
scroll to position [445, 0]
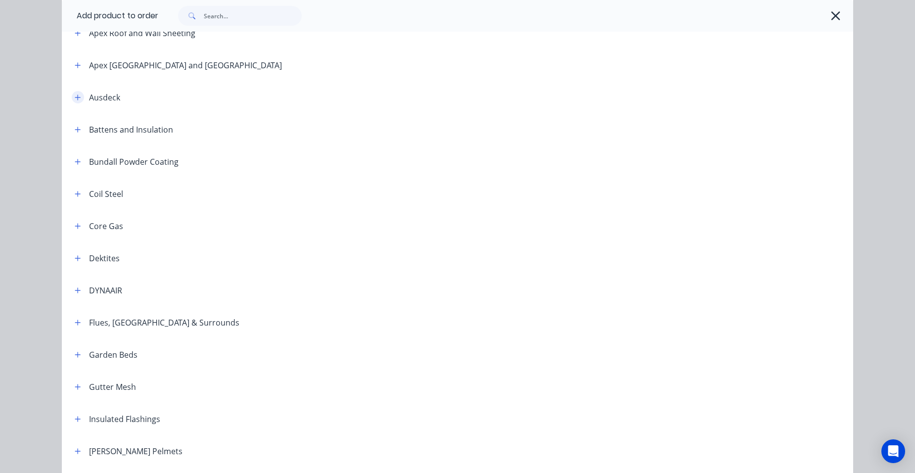
click at [75, 99] on icon "button" at bounding box center [77, 96] width 5 height 5
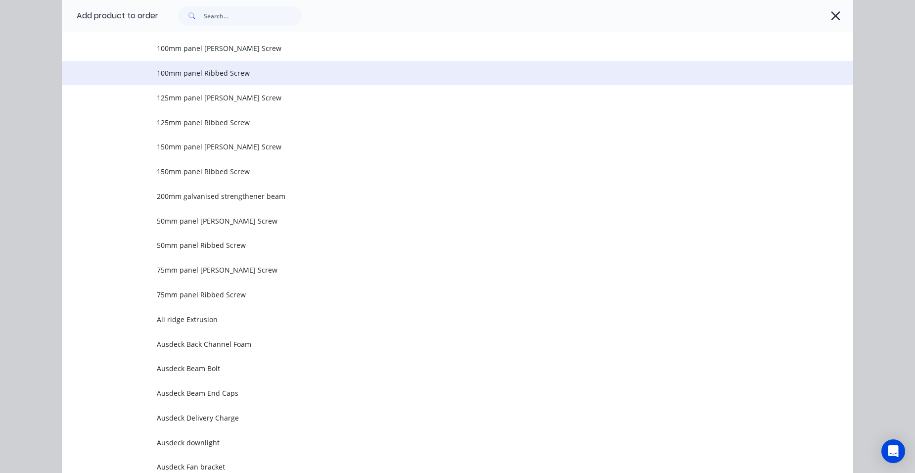
scroll to position [593, 0]
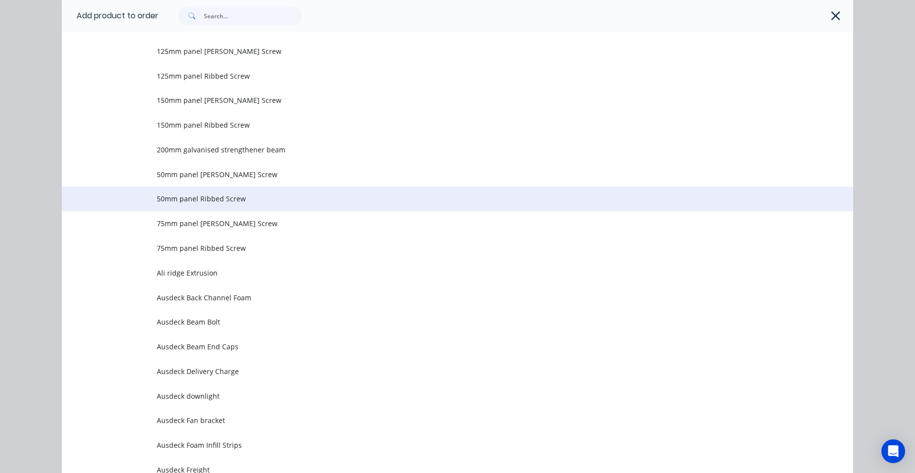
click at [223, 202] on span "50mm panel Ribbed Screw" at bounding box center [435, 198] width 557 height 10
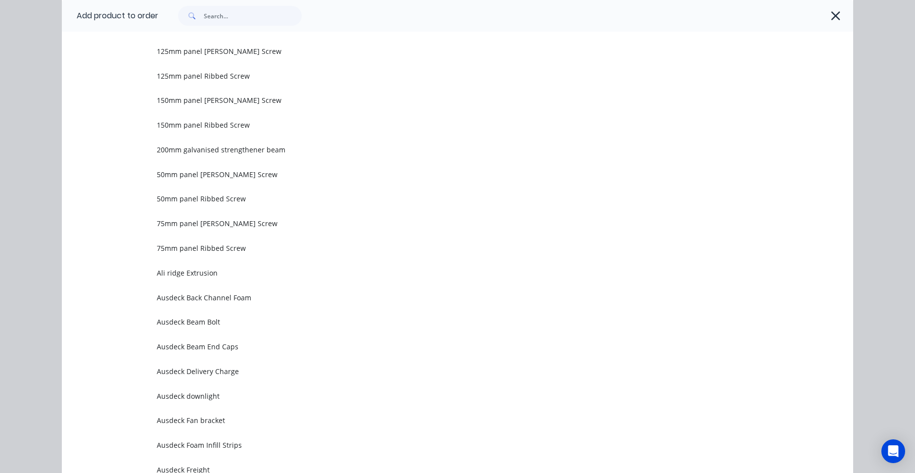
scroll to position [0, 0]
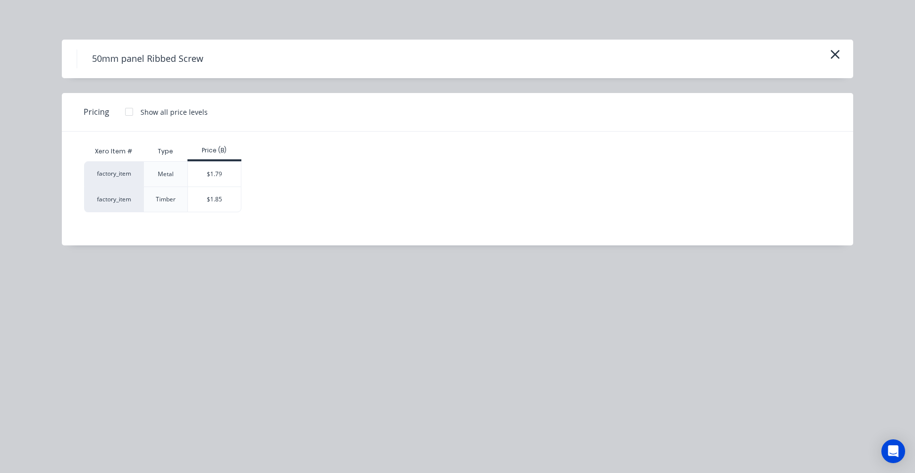
drag, startPoint x: 224, startPoint y: 205, endPoint x: 219, endPoint y: 228, distance: 24.0
click at [224, 205] on div "$1.85" at bounding box center [214, 199] width 53 height 25
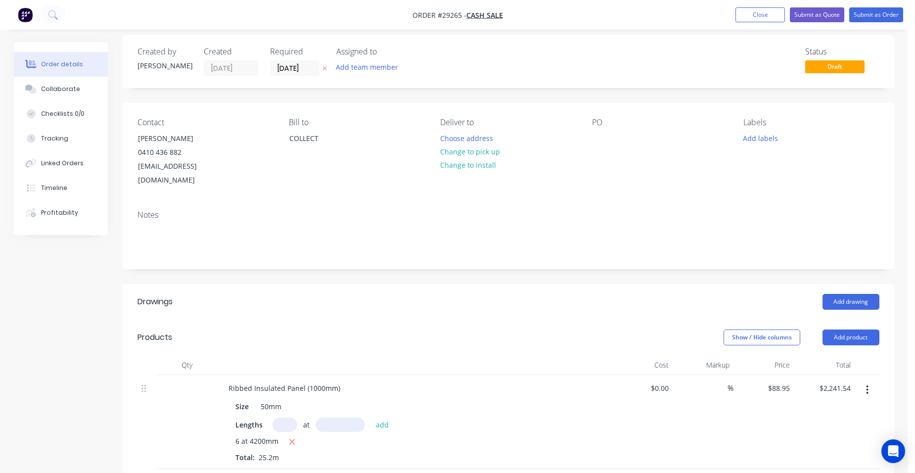
scroll to position [148, 0]
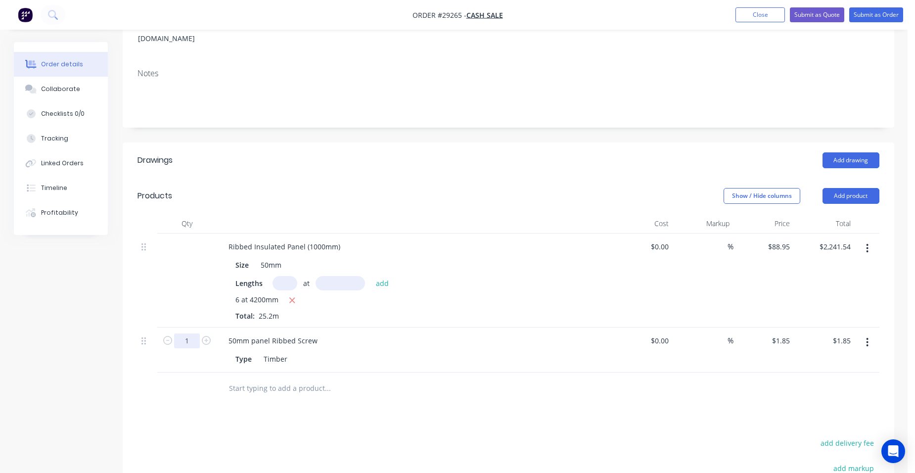
click at [188, 333] on input "1" at bounding box center [187, 340] width 26 height 15
type input "35"
type input "$64.75"
click at [467, 233] on div "Ribbed Insulated Panel (1000mm) Size 50mm Lengths at add 6 at 4200mm Total: 25.…" at bounding box center [415, 280] width 396 height 94
drag, startPoint x: 341, startPoint y: 229, endPoint x: 517, endPoint y: 256, distance: 178.0
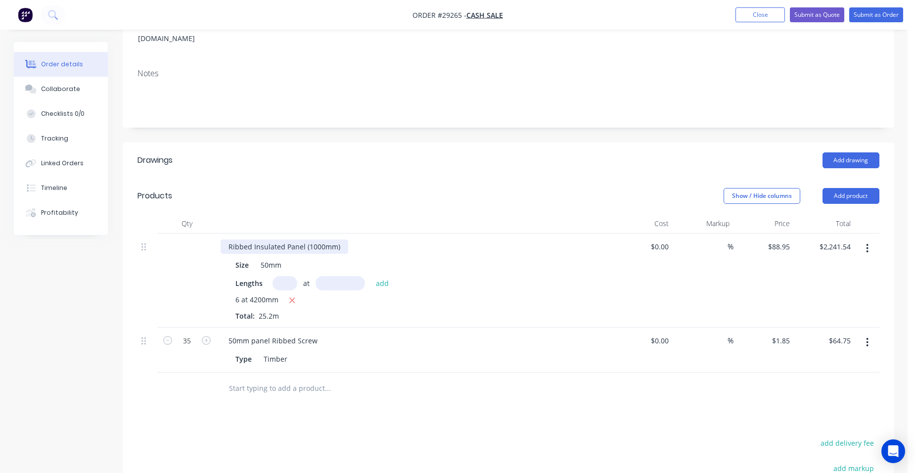
click at [343, 239] on div "Ribbed Insulated Panel (1000mm)" at bounding box center [284, 246] width 128 height 14
click at [859, 188] on button "Add product" at bounding box center [850, 196] width 57 height 16
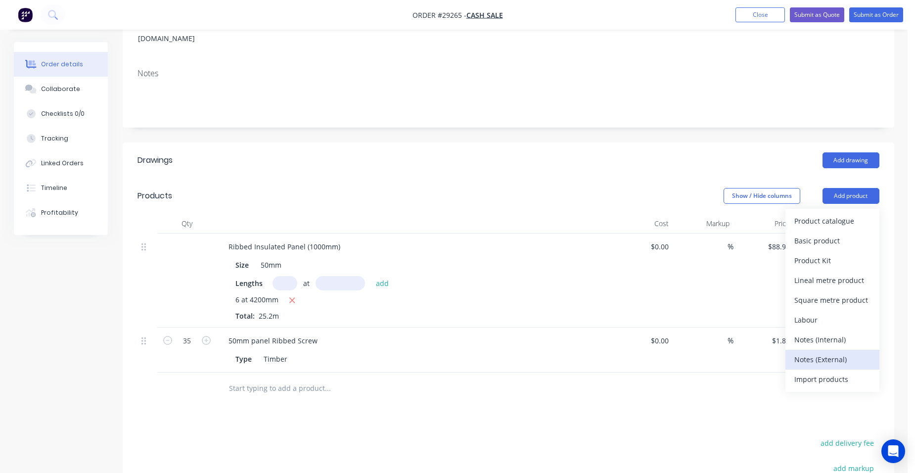
click at [840, 352] on div "Notes (External)" at bounding box center [832, 359] width 76 height 14
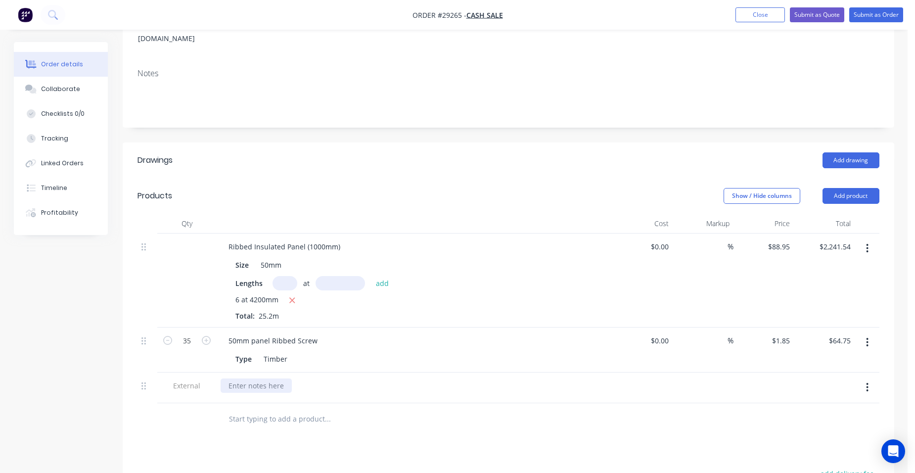
click at [253, 378] on div at bounding box center [255, 385] width 71 height 14
click at [839, 188] on button "Add product" at bounding box center [850, 196] width 57 height 16
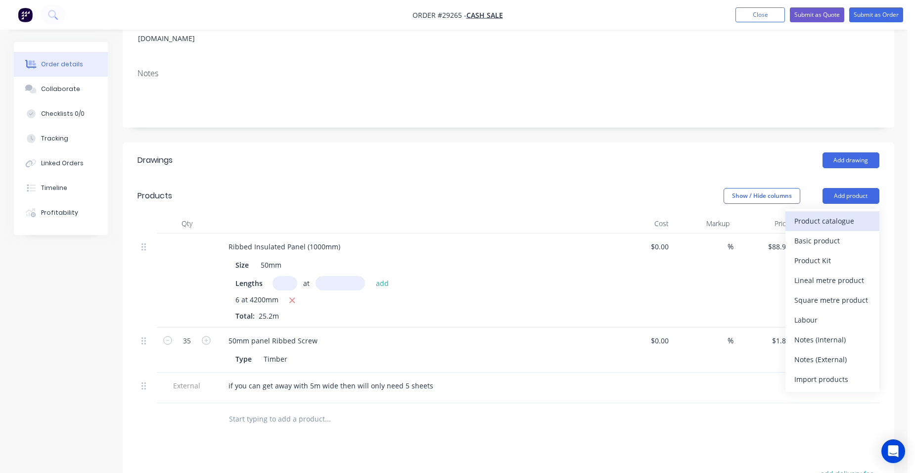
click at [829, 214] on div "Product catalogue" at bounding box center [832, 221] width 76 height 14
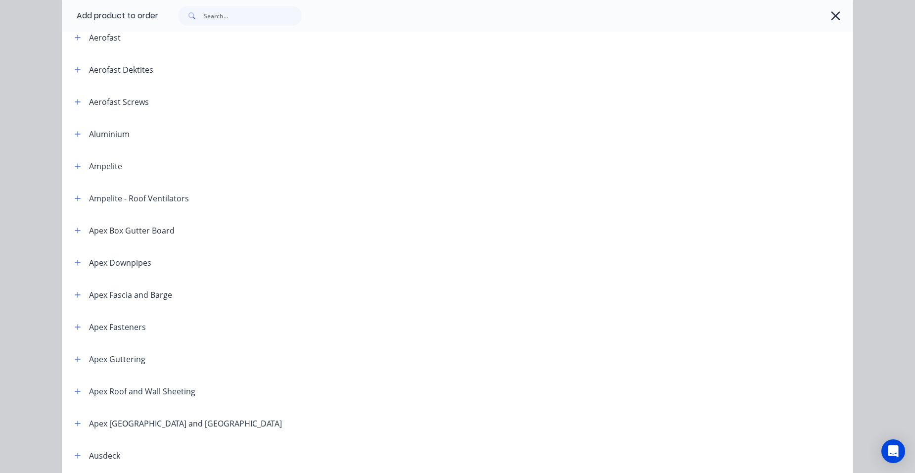
scroll to position [0, 0]
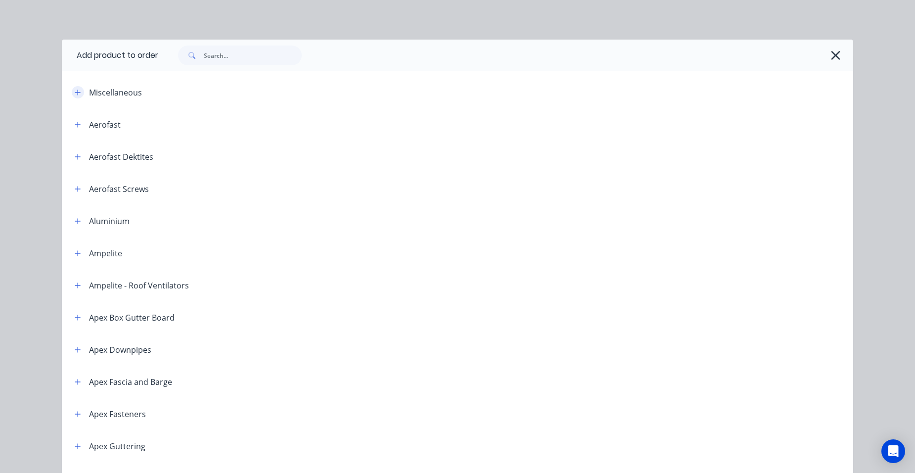
click at [77, 90] on icon "button" at bounding box center [78, 92] width 6 height 7
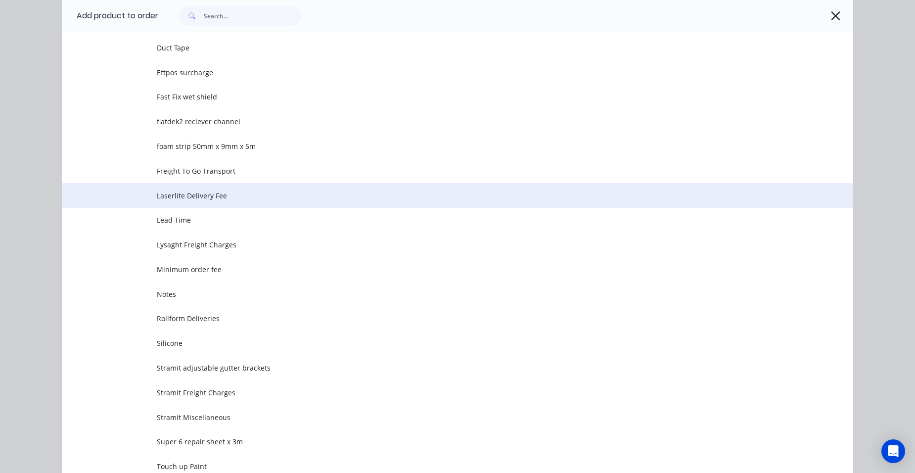
scroll to position [247, 0]
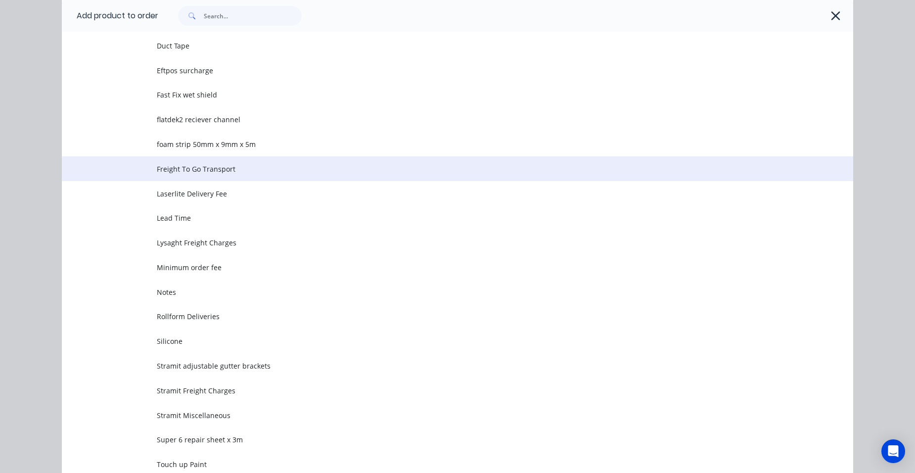
click at [216, 163] on td "Freight To Go Transport" at bounding box center [505, 168] width 696 height 25
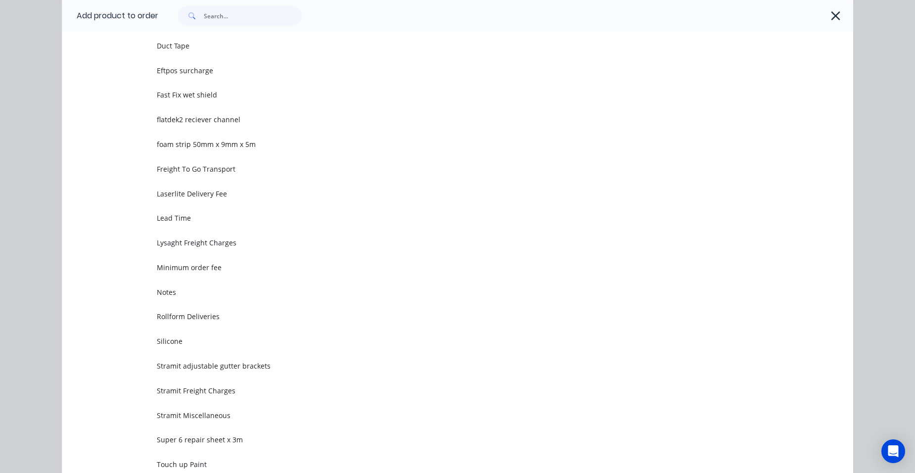
scroll to position [0, 0]
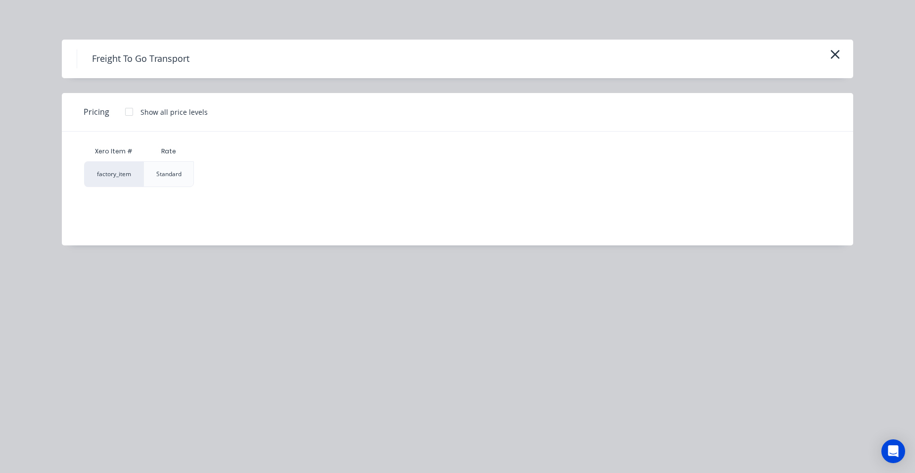
click at [126, 114] on div at bounding box center [129, 112] width 20 height 20
click at [223, 176] on div "$250.00" at bounding box center [220, 174] width 53 height 25
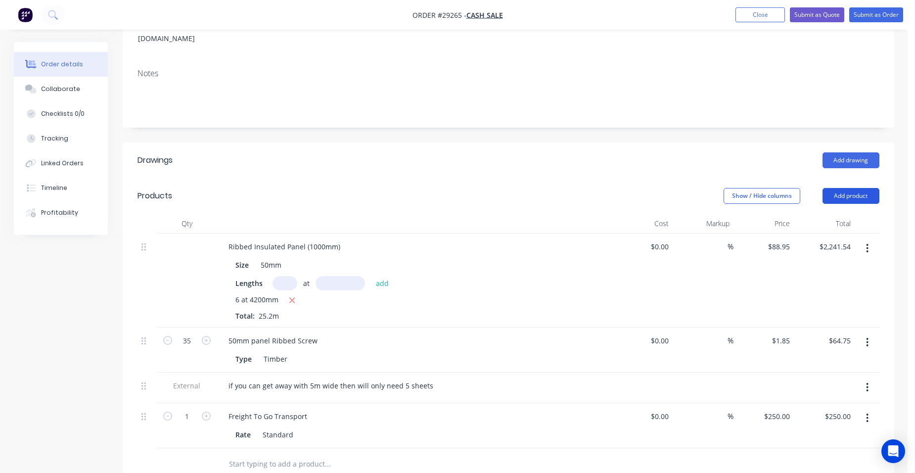
drag, startPoint x: 855, startPoint y: 179, endPoint x: 845, endPoint y: 188, distance: 12.9
click at [855, 188] on button "Add product" at bounding box center [850, 196] width 57 height 16
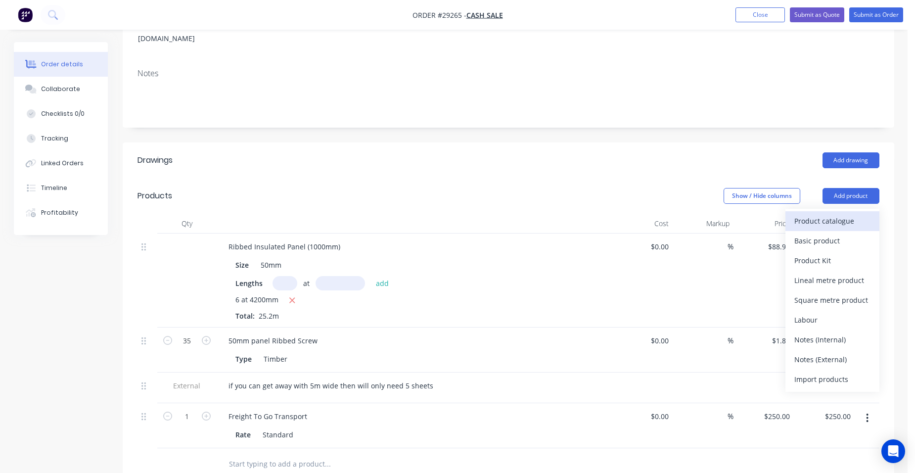
click at [826, 214] on div "Product catalogue" at bounding box center [832, 221] width 76 height 14
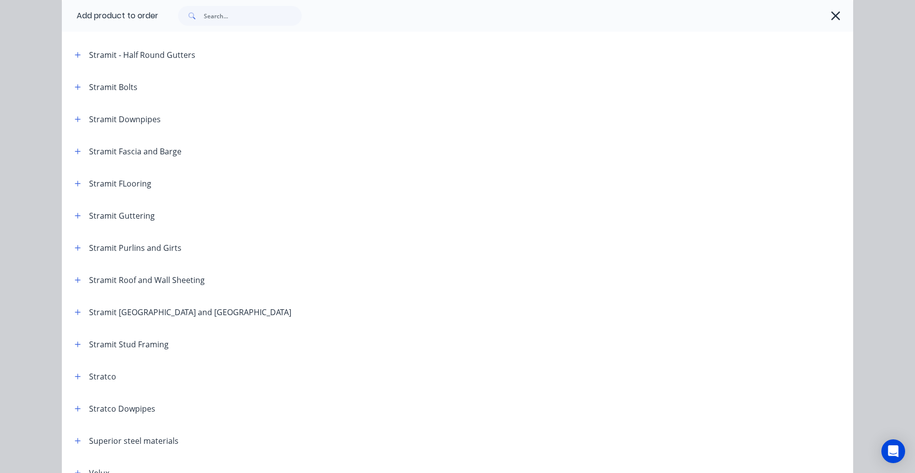
scroll to position [1582, 0]
click at [77, 213] on icon "button" at bounding box center [78, 213] width 6 height 7
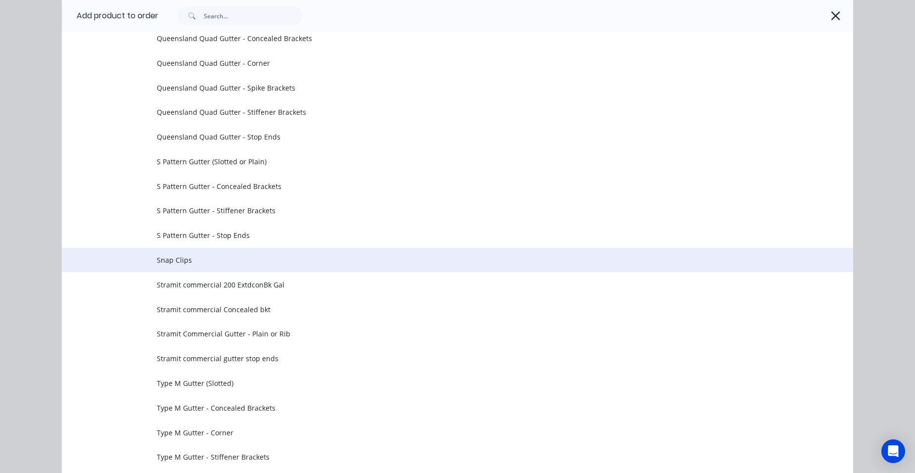
scroll to position [3362, 0]
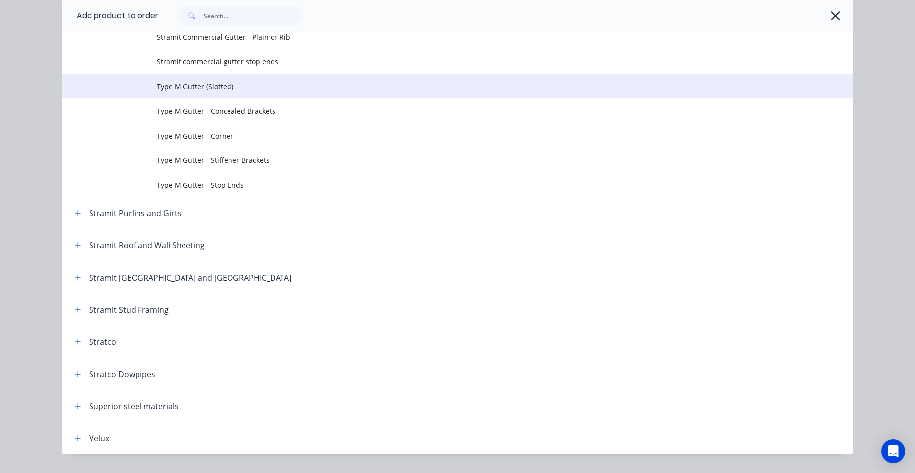
click at [200, 89] on span "Type M Gutter (Slotted)" at bounding box center [435, 86] width 557 height 10
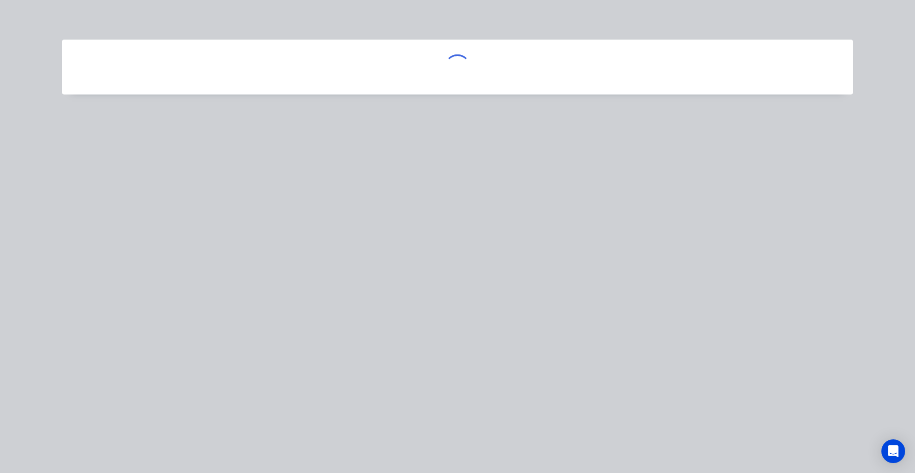
scroll to position [0, 0]
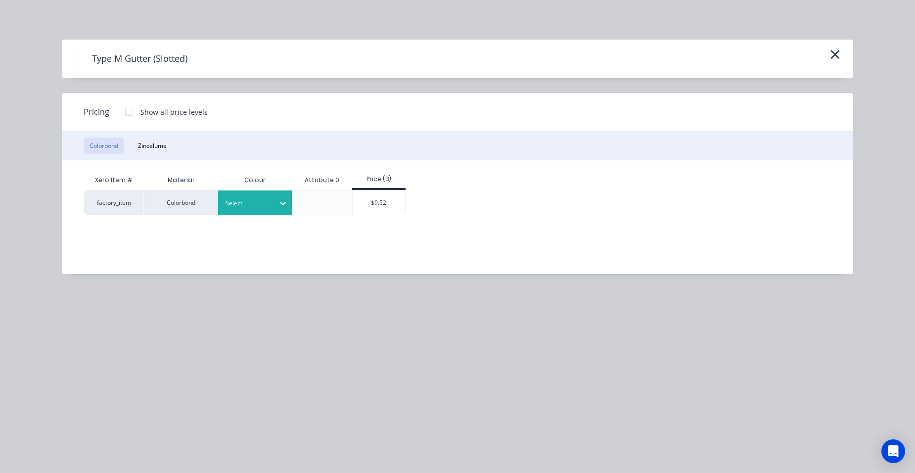
click at [251, 202] on div at bounding box center [247, 203] width 44 height 11
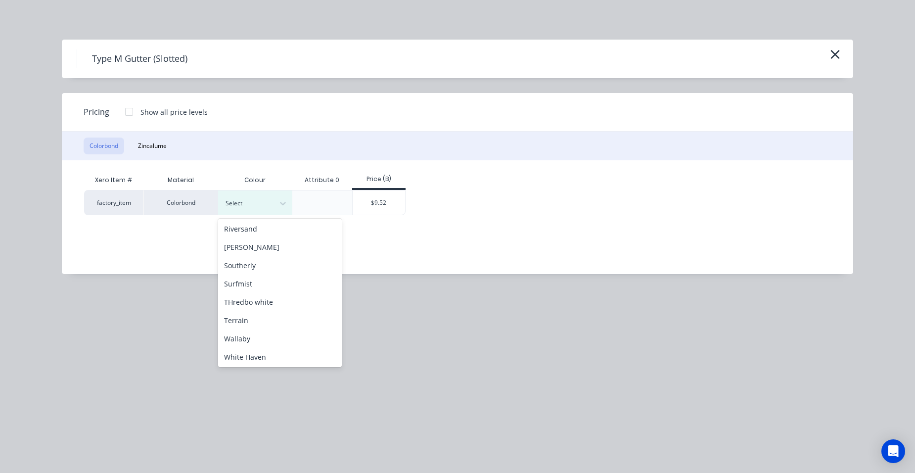
scroll to position [396, 0]
drag, startPoint x: 244, startPoint y: 241, endPoint x: 328, endPoint y: 230, distance: 84.3
click at [249, 238] on div "[PERSON_NAME]" at bounding box center [280, 236] width 124 height 18
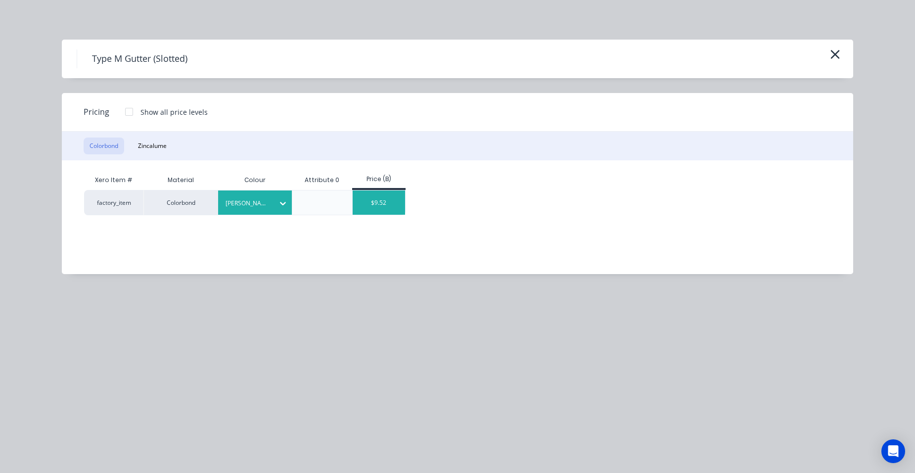
click at [381, 208] on div "$9.52" at bounding box center [379, 202] width 53 height 24
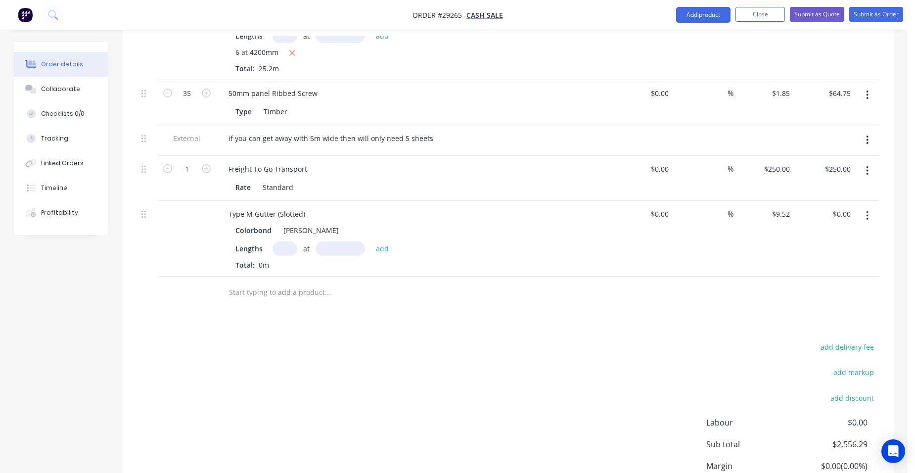
click at [285, 241] on input "text" at bounding box center [284, 248] width 25 height 14
type input "1"
type input "5250"
click at [371, 241] on button "add" at bounding box center [382, 247] width 23 height 13
type input "$49.98"
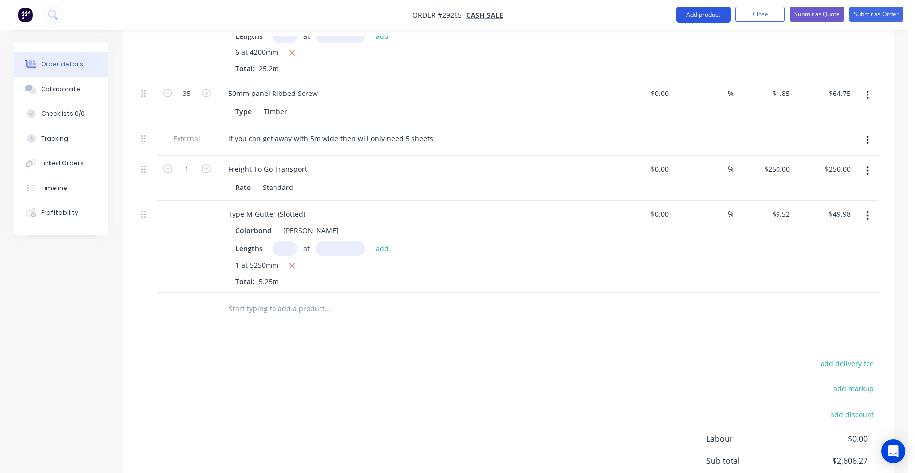
click at [713, 13] on button "Add product" at bounding box center [703, 15] width 54 height 16
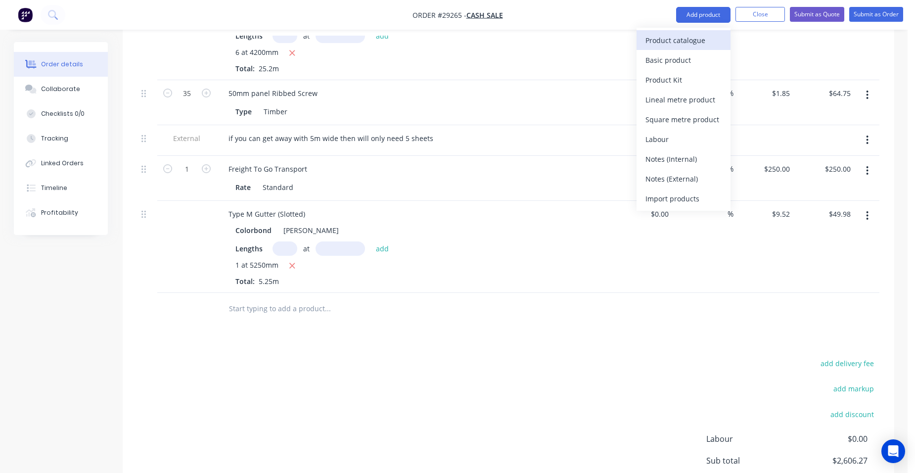
click at [686, 37] on div "Product catalogue" at bounding box center [683, 40] width 76 height 14
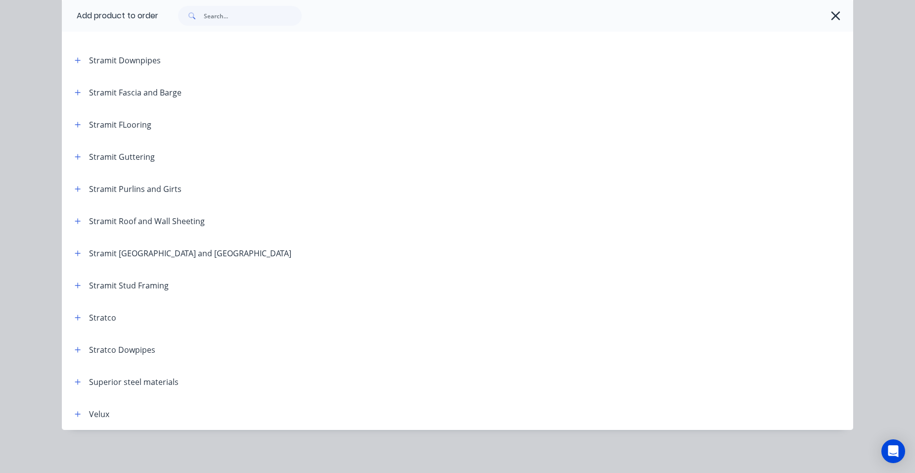
scroll to position [1639, 0]
click at [75, 161] on button "button" at bounding box center [78, 156] width 12 height 12
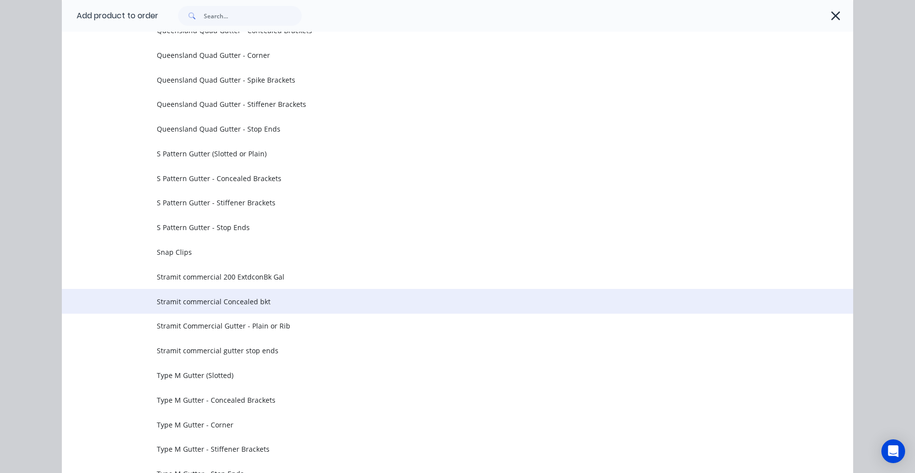
scroll to position [3320, 0]
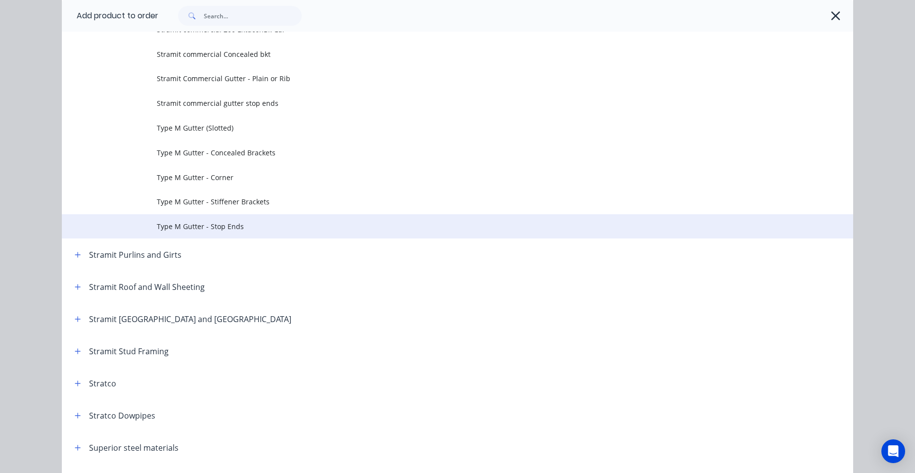
click at [213, 223] on span "Type M Gutter - Stop Ends" at bounding box center [435, 226] width 557 height 10
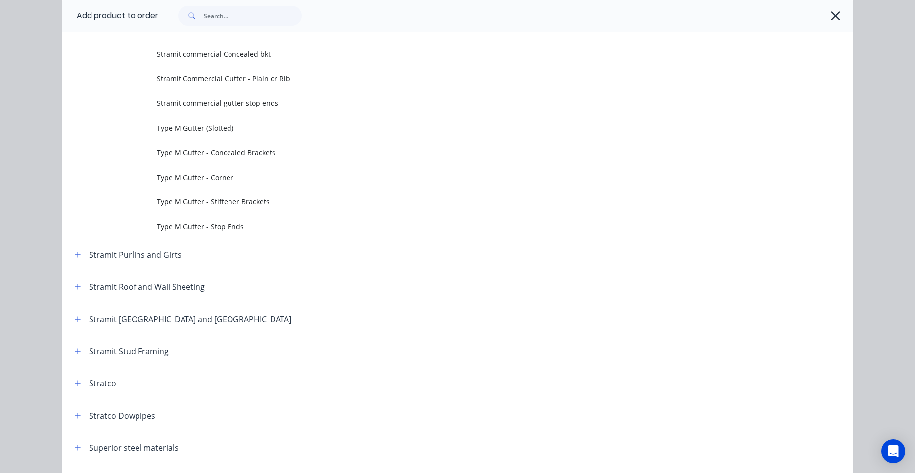
scroll to position [0, 0]
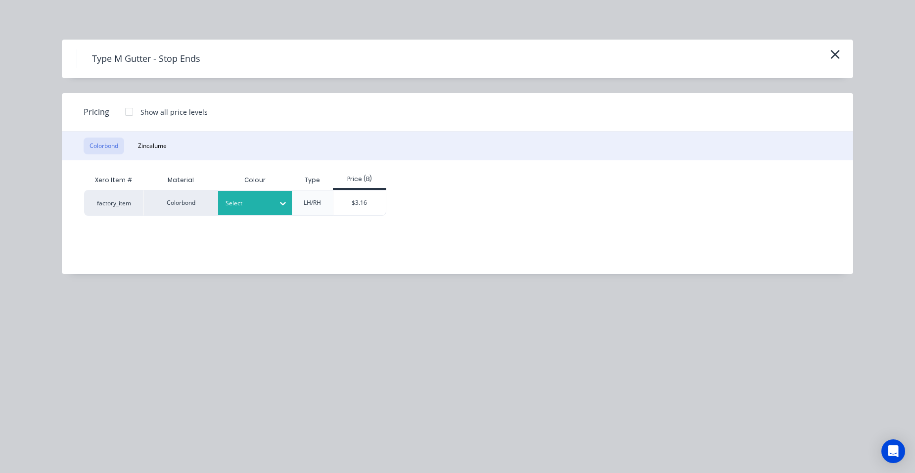
click at [225, 200] on input "text" at bounding box center [225, 203] width 1 height 9
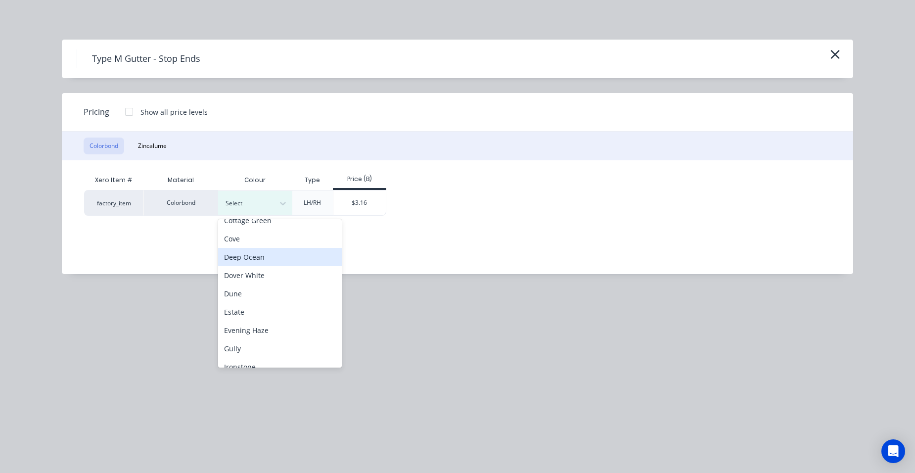
scroll to position [297, 0]
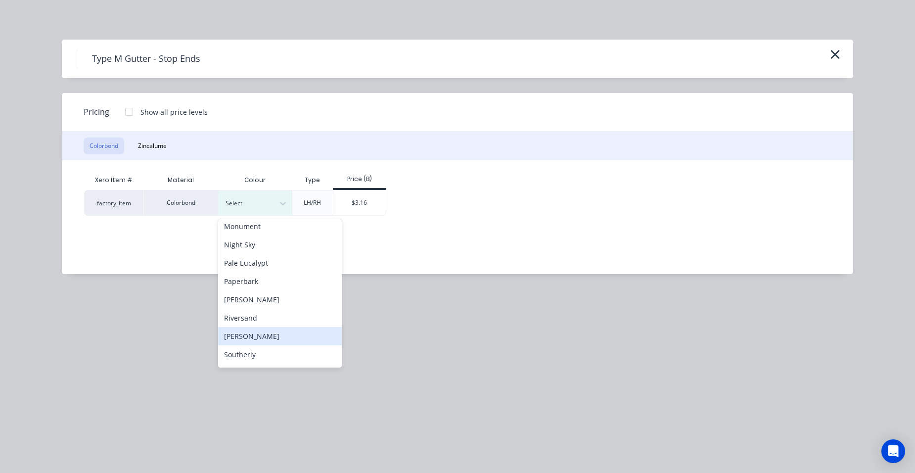
click at [261, 332] on div "[PERSON_NAME]" at bounding box center [280, 336] width 124 height 18
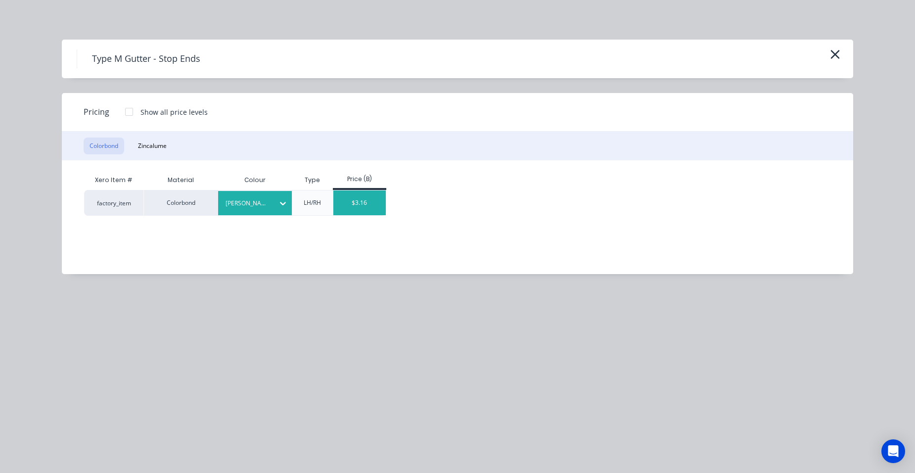
click at [343, 203] on div "$3.16" at bounding box center [359, 202] width 53 height 25
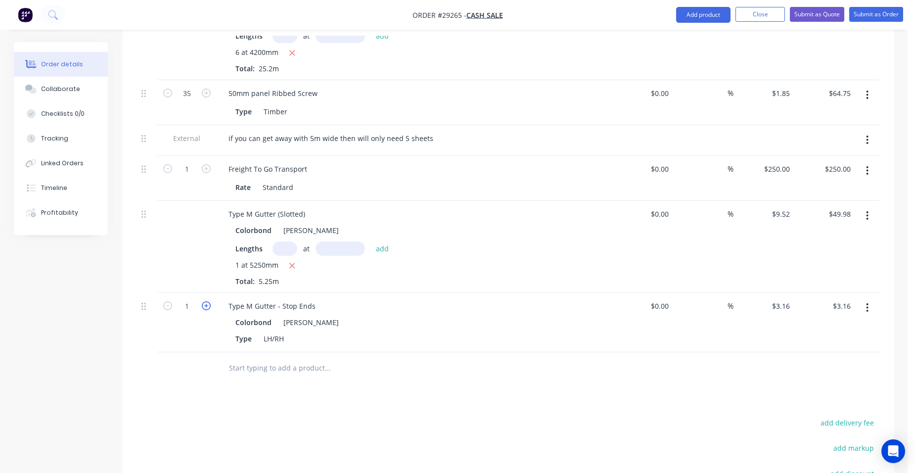
drag, startPoint x: 206, startPoint y: 292, endPoint x: 315, endPoint y: 232, distance: 124.6
click at [207, 301] on icon "button" at bounding box center [206, 305] width 9 height 9
type input "2"
type input "$6.32"
click at [680, 14] on button "Add product" at bounding box center [703, 15] width 54 height 16
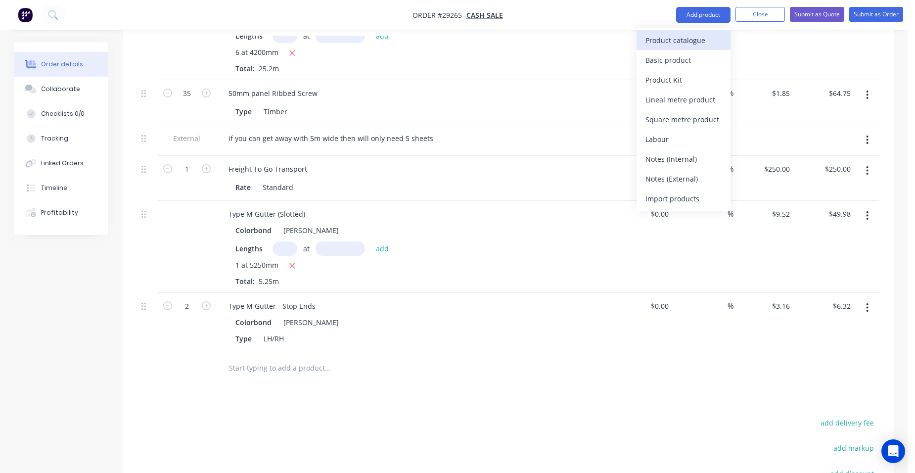
click at [667, 39] on div "Product catalogue" at bounding box center [683, 40] width 76 height 14
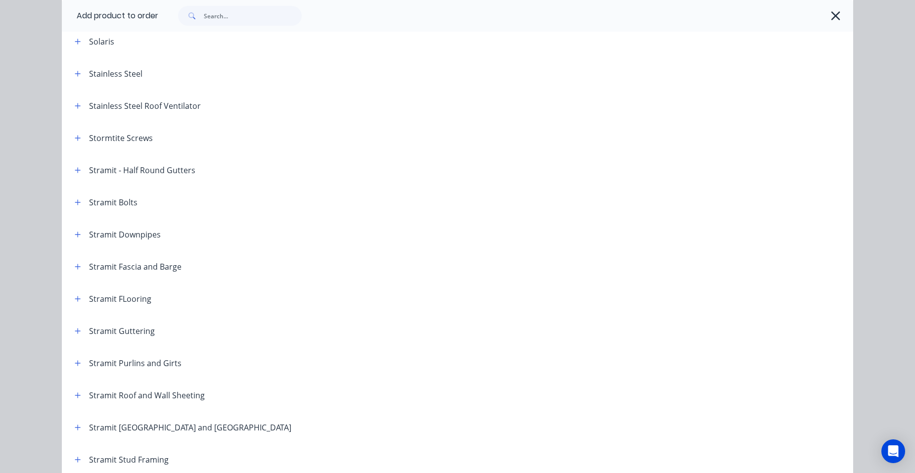
scroll to position [1442, 0]
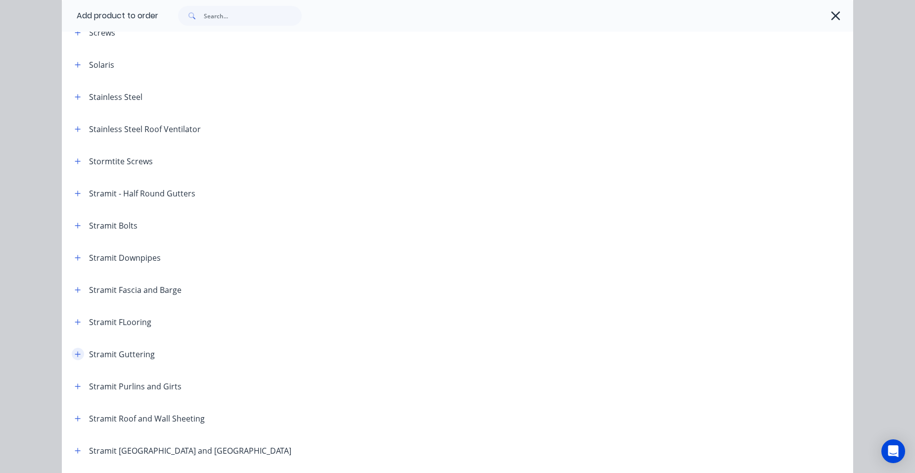
click at [80, 352] on button "button" at bounding box center [78, 354] width 12 height 12
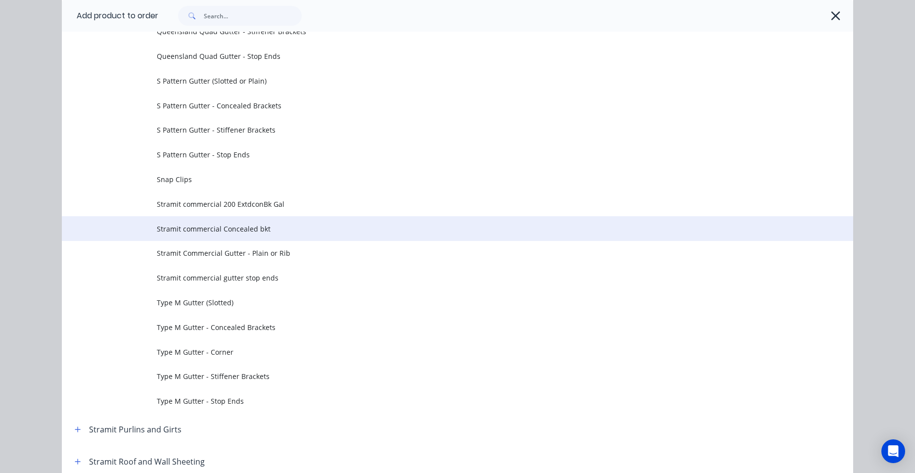
scroll to position [3221, 0]
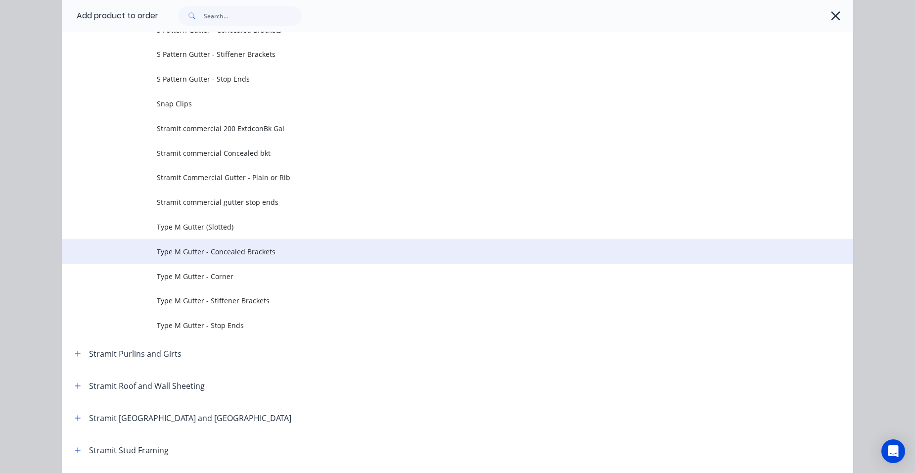
click at [255, 255] on span "Type M Gutter - Concealed Brackets" at bounding box center [435, 251] width 557 height 10
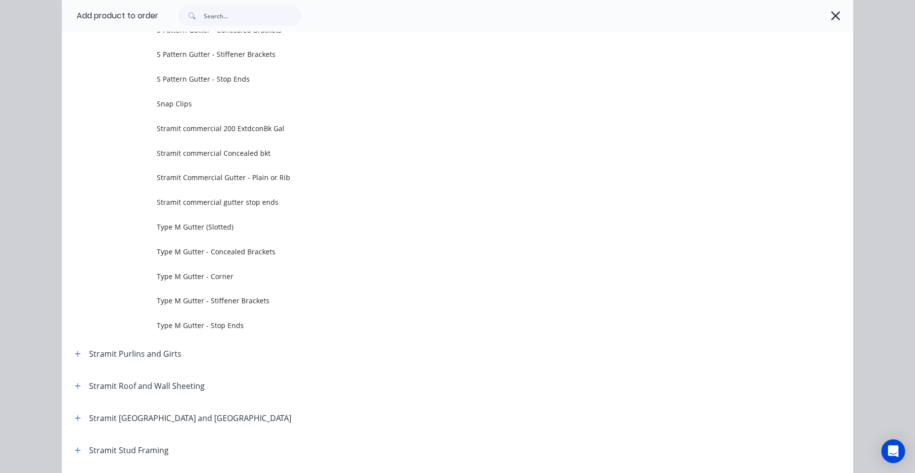
scroll to position [0, 0]
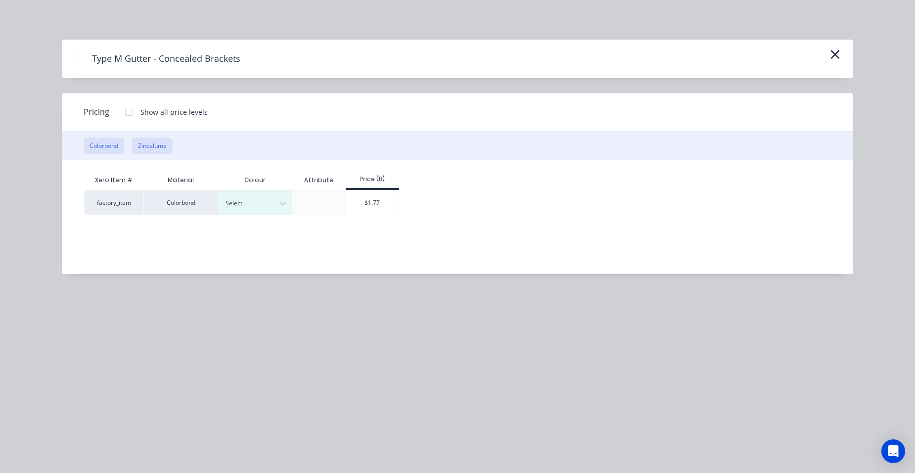
click at [143, 147] on button "Zincalume" at bounding box center [152, 145] width 41 height 17
drag, startPoint x: 316, startPoint y: 200, endPoint x: 312, endPoint y: 208, distance: 8.2
click at [316, 205] on div "$1.50" at bounding box center [304, 202] width 53 height 24
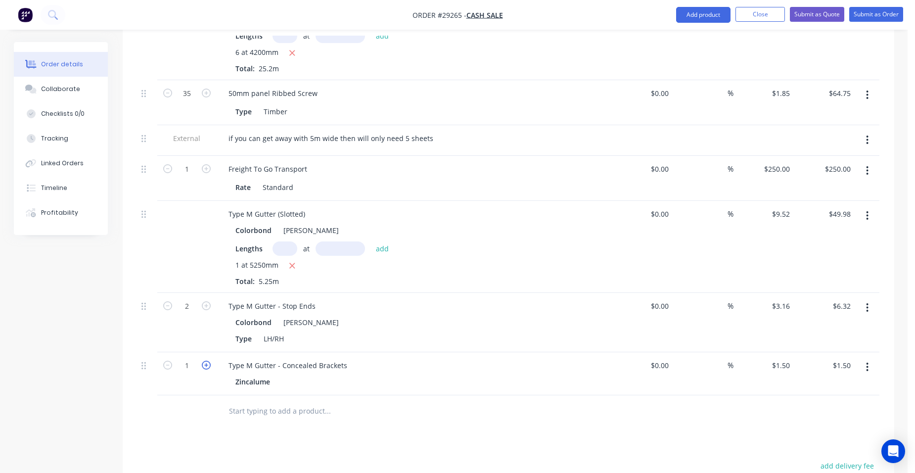
click at [208, 360] on icon "button" at bounding box center [206, 364] width 9 height 9
type input "2"
type input "$3.00"
click at [207, 360] on icon "button" at bounding box center [206, 364] width 9 height 9
type input "3"
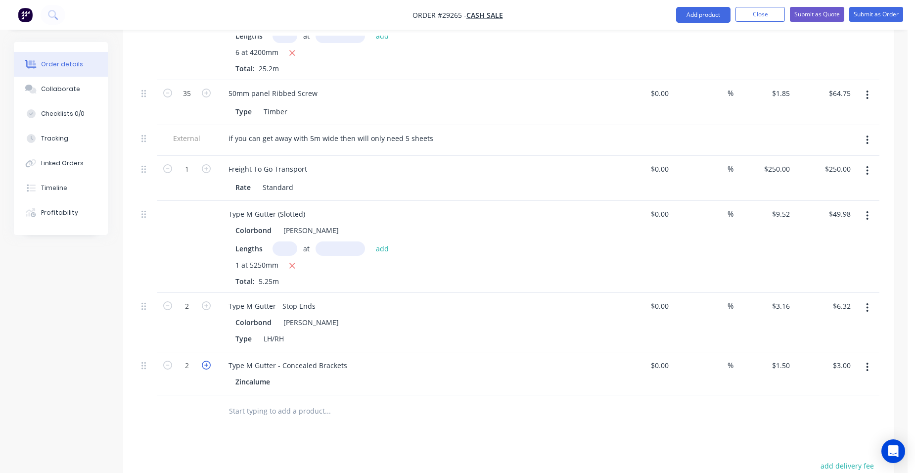
type input "$4.50"
click at [207, 360] on icon "button" at bounding box center [206, 364] width 9 height 9
type input "4"
type input "$6.00"
click at [207, 360] on icon "button" at bounding box center [206, 364] width 9 height 9
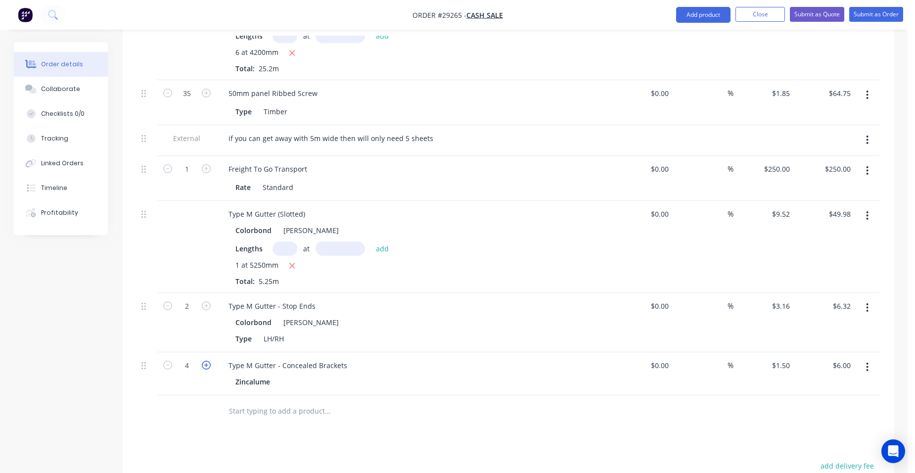
type input "5"
type input "$7.50"
click at [207, 360] on icon "button" at bounding box center [206, 364] width 9 height 9
type input "6"
type input "$9.00"
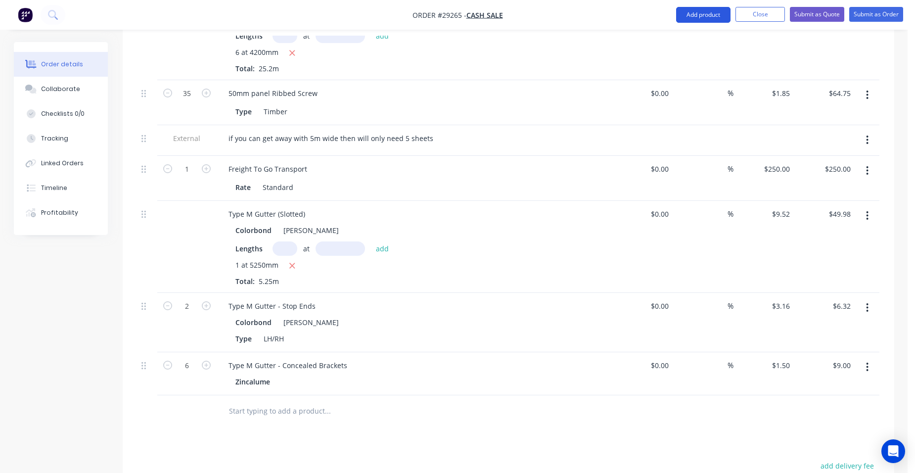
click at [713, 19] on button "Add product" at bounding box center [703, 15] width 54 height 16
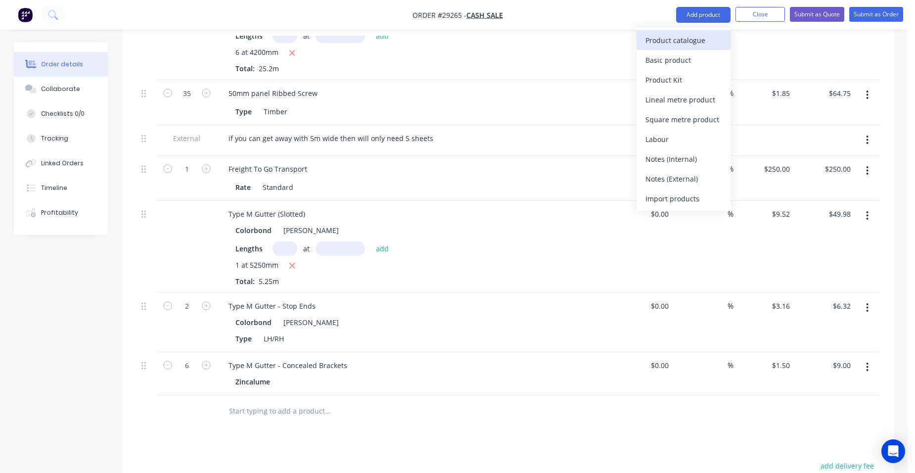
click at [703, 42] on div "Product catalogue" at bounding box center [683, 40] width 76 height 14
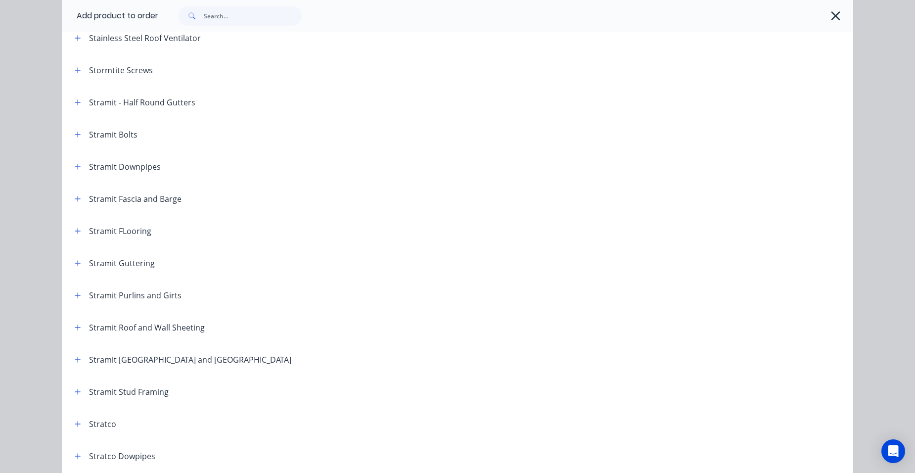
scroll to position [1631, 0]
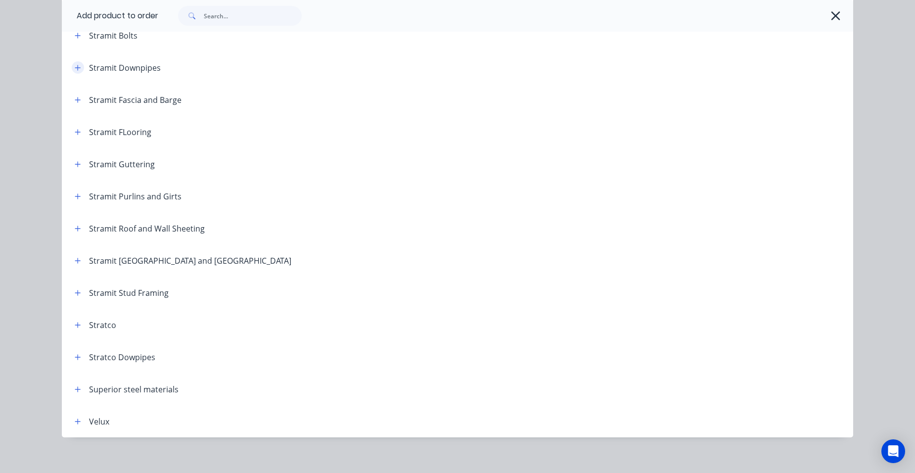
click at [79, 68] on button "button" at bounding box center [78, 67] width 12 height 12
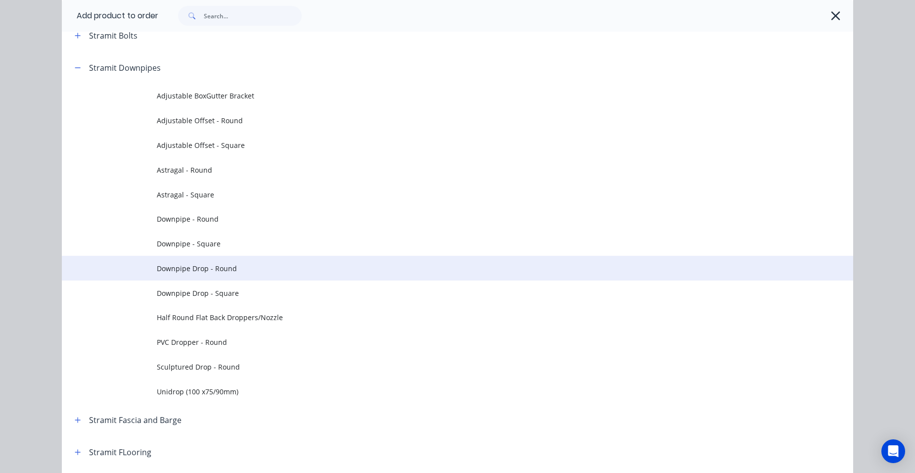
click at [238, 269] on span "Downpipe Drop - Round" at bounding box center [435, 268] width 557 height 10
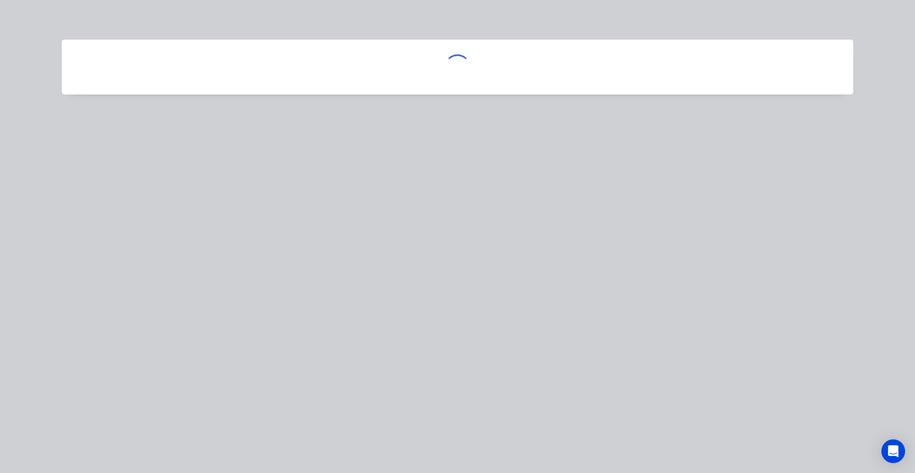
scroll to position [0, 0]
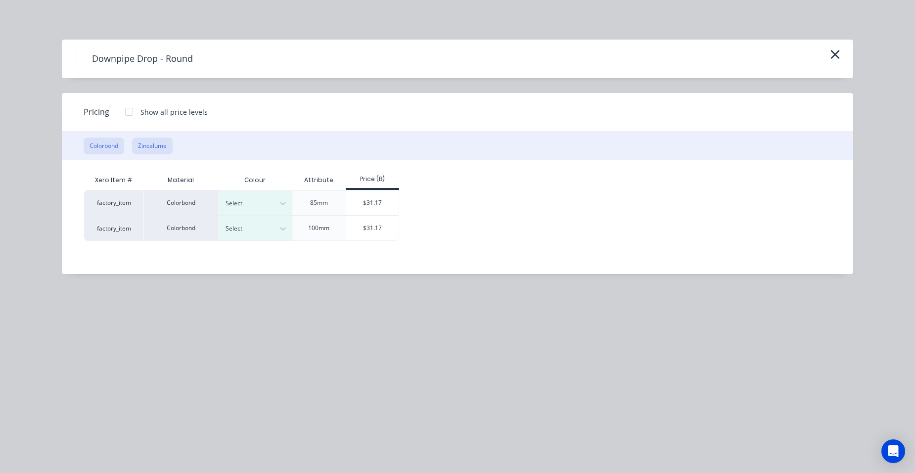
drag, startPoint x: 155, startPoint y: 147, endPoint x: 161, endPoint y: 152, distance: 7.4
click at [155, 148] on button "Zincalume" at bounding box center [152, 145] width 41 height 17
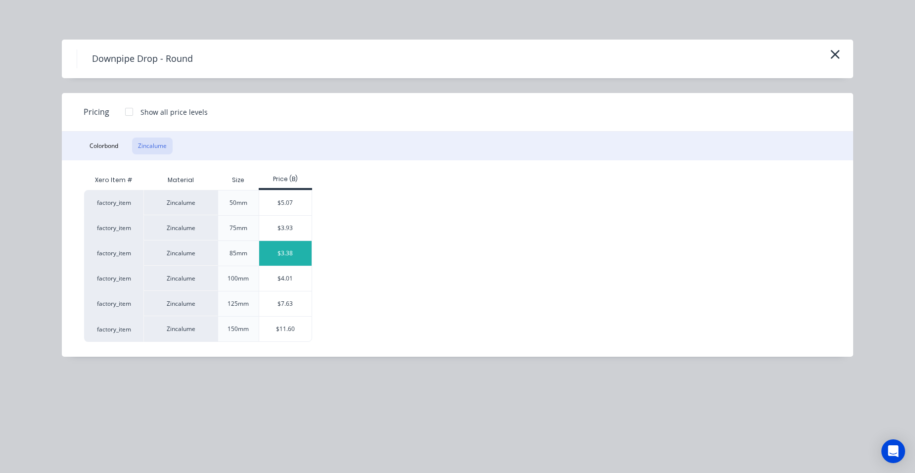
click at [305, 255] on div "$3.38" at bounding box center [285, 253] width 53 height 25
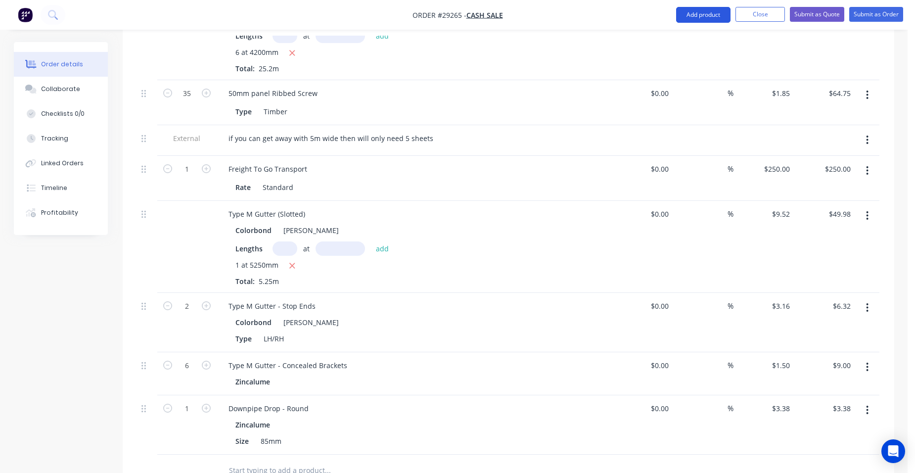
click at [681, 17] on button "Add product" at bounding box center [703, 15] width 54 height 16
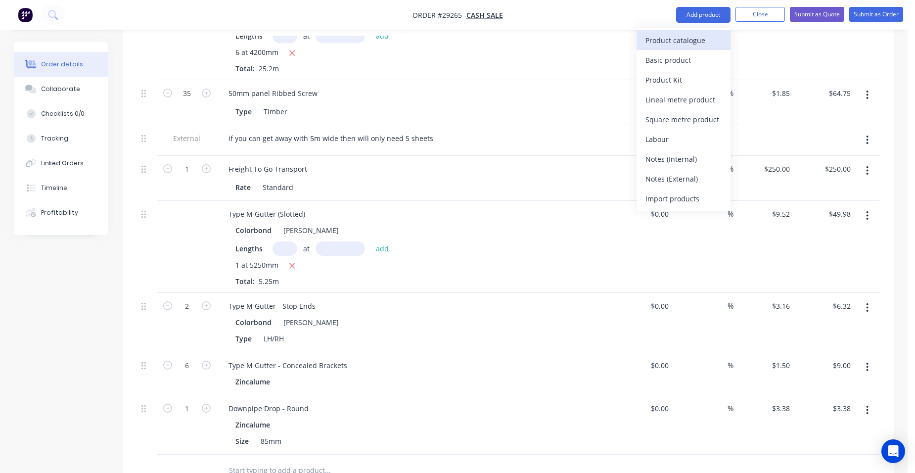
click at [669, 38] on div "Product catalogue" at bounding box center [683, 40] width 76 height 14
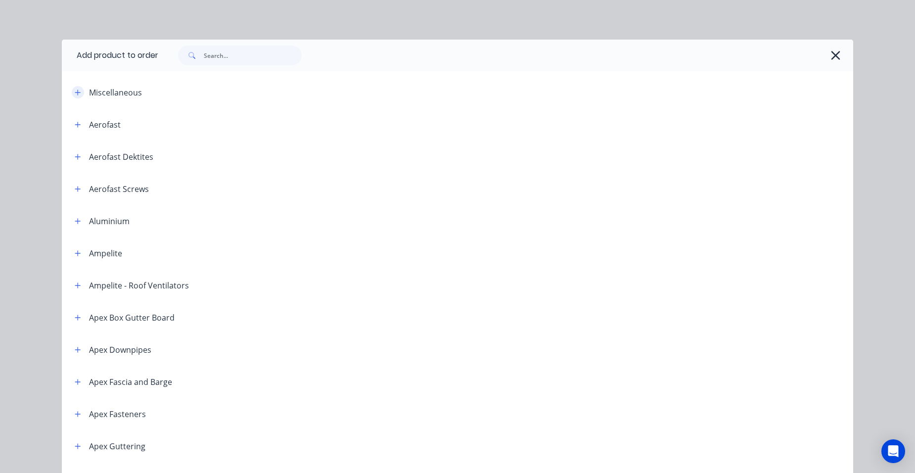
click at [80, 91] on button "button" at bounding box center [78, 92] width 12 height 12
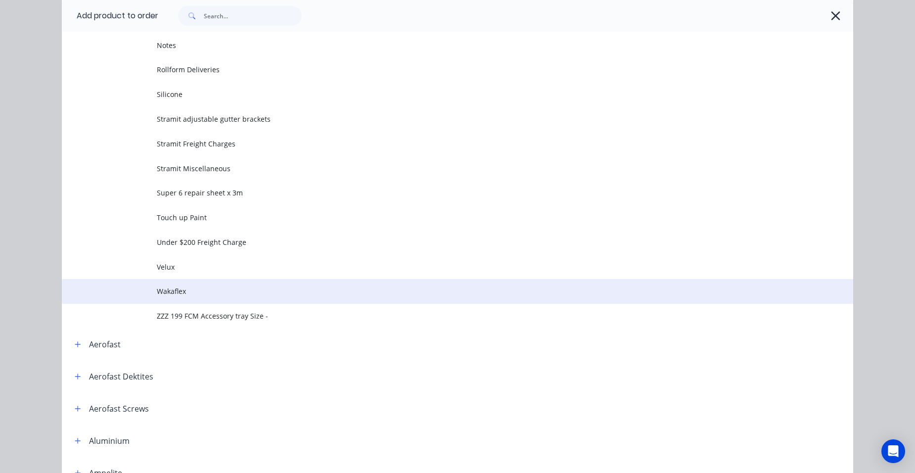
scroll to position [494, 0]
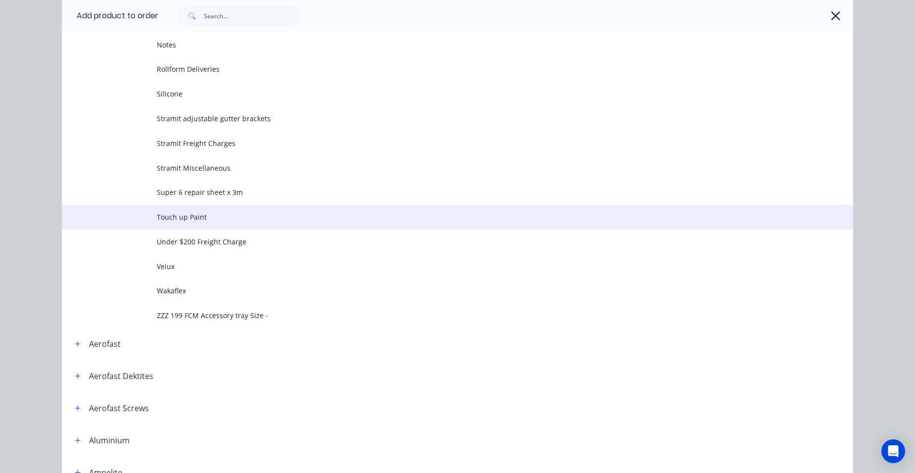
drag, startPoint x: 194, startPoint y: 213, endPoint x: 234, endPoint y: 229, distance: 43.2
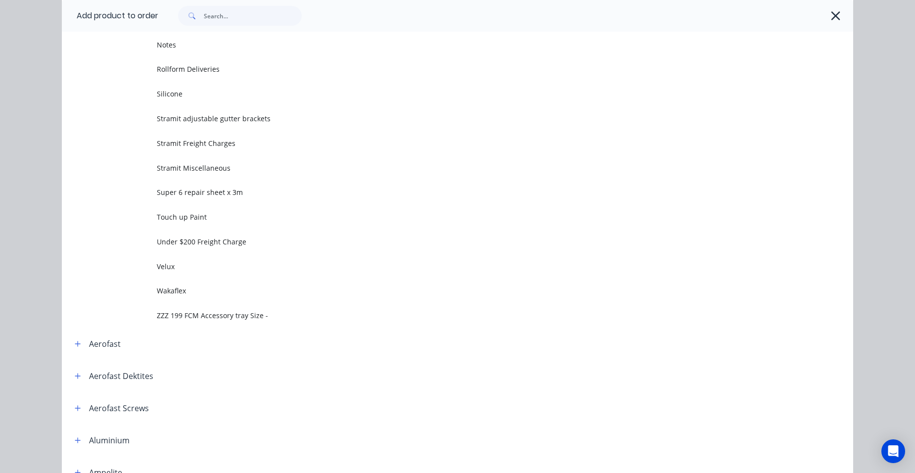
click at [194, 213] on span "Touch up Paint" at bounding box center [435, 217] width 557 height 10
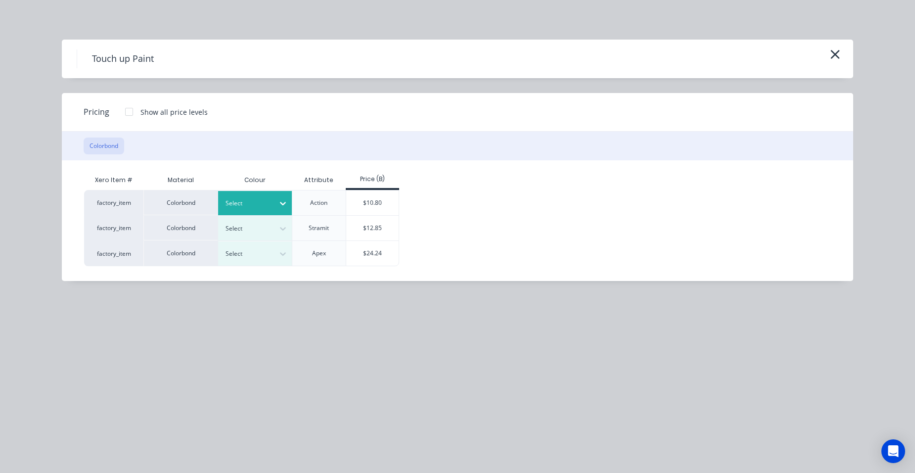
click at [245, 212] on div "Select" at bounding box center [255, 203] width 74 height 24
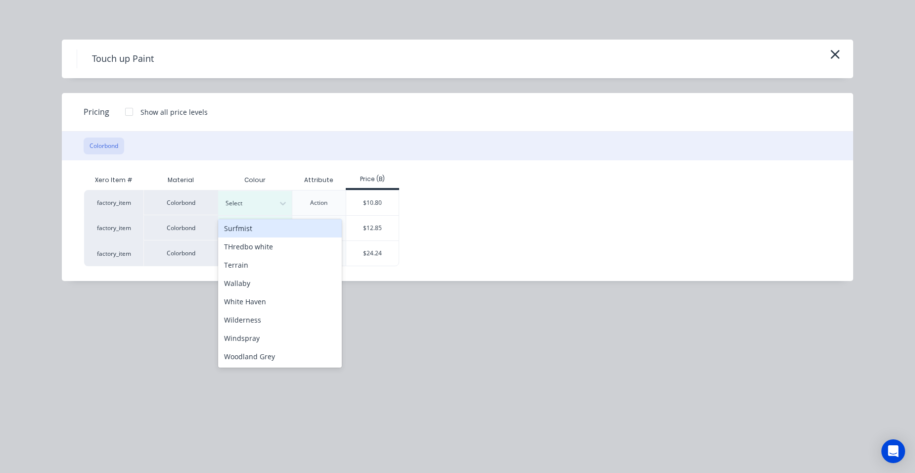
scroll to position [392, 0]
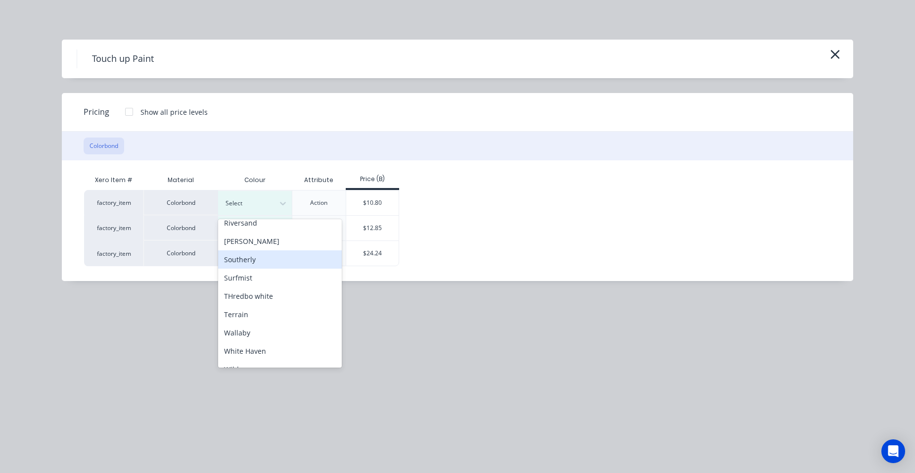
click at [249, 262] on div "Southerly" at bounding box center [280, 259] width 124 height 18
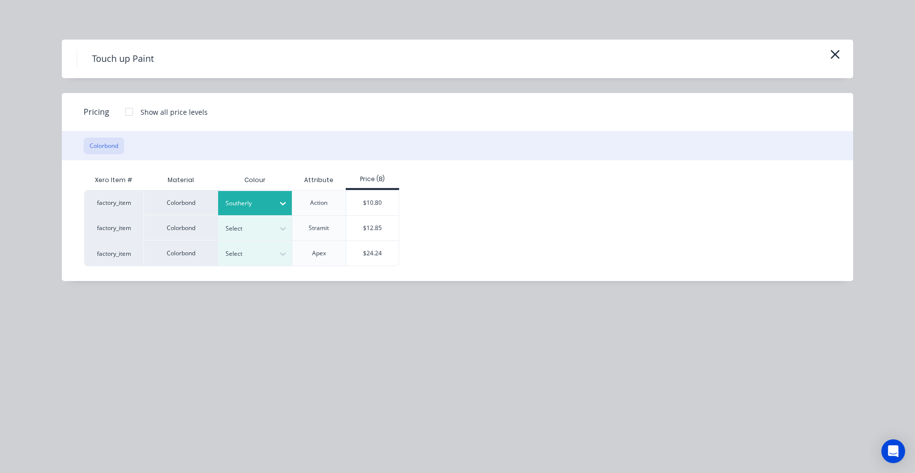
click at [260, 198] on div at bounding box center [247, 203] width 44 height 11
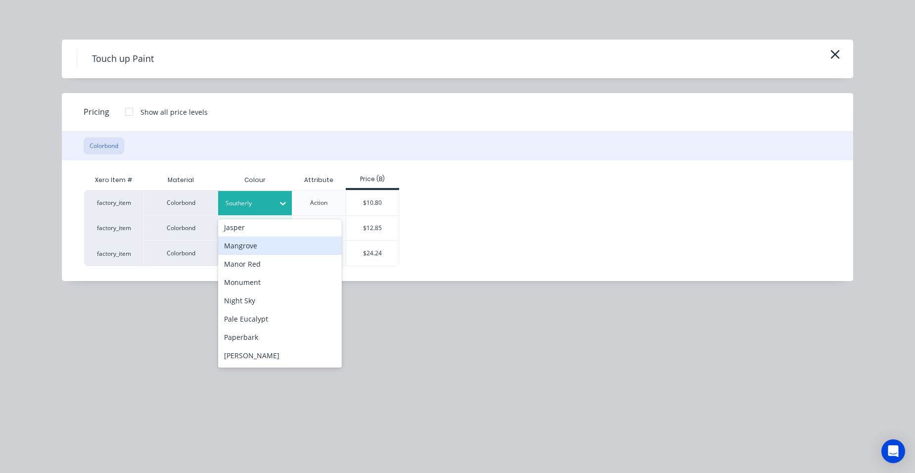
scroll to position [297, 0]
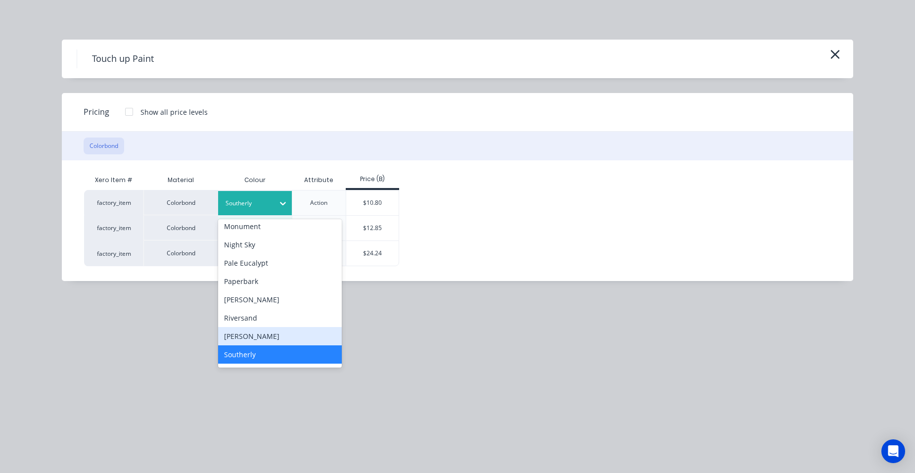
click at [245, 338] on div "[PERSON_NAME]" at bounding box center [280, 336] width 124 height 18
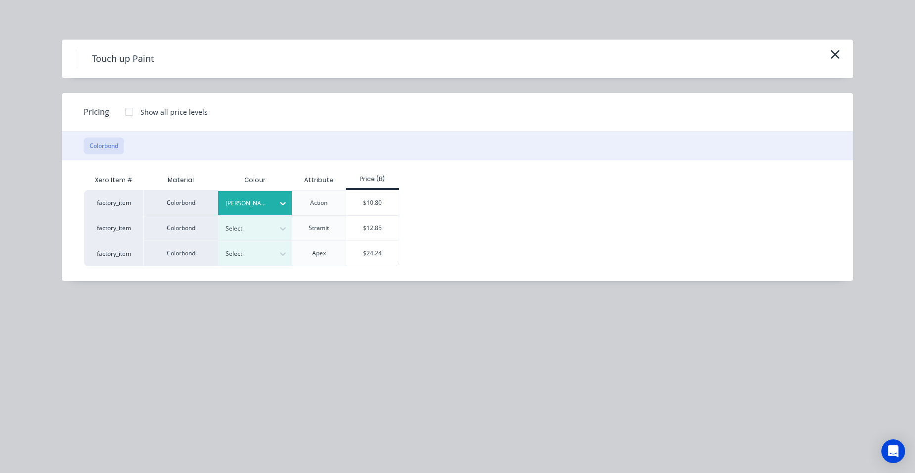
click at [359, 203] on div "$10.80" at bounding box center [372, 202] width 53 height 25
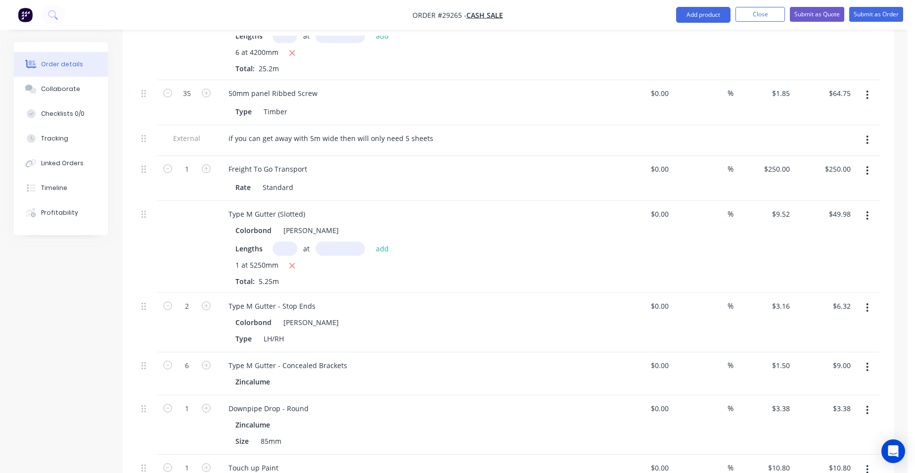
click at [691, 5] on nav "Order #29265 - CASH SALE Add product Close Submit as Quote Submit as Order" at bounding box center [457, 15] width 915 height 30
click at [688, 8] on button "Add product" at bounding box center [703, 15] width 54 height 16
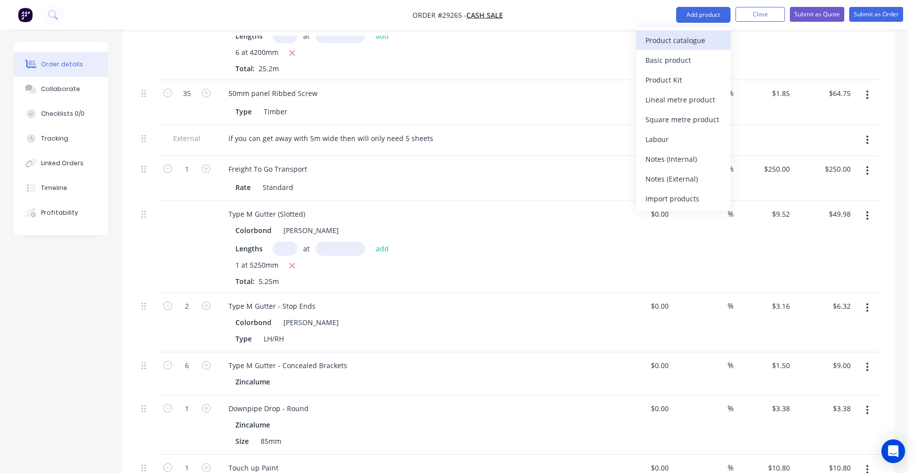
click at [673, 35] on div "Product catalogue" at bounding box center [683, 40] width 76 height 14
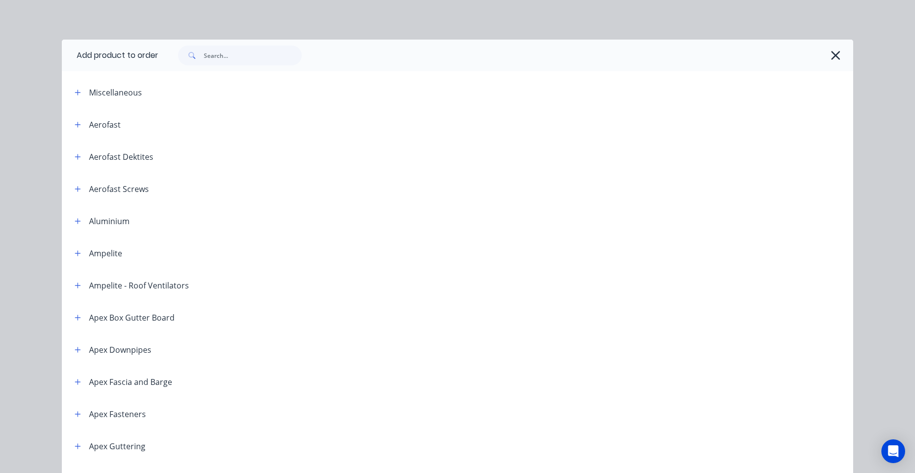
drag, startPoint x: 78, startPoint y: 124, endPoint x: 100, endPoint y: 131, distance: 22.7
click at [79, 124] on button "button" at bounding box center [78, 124] width 12 height 12
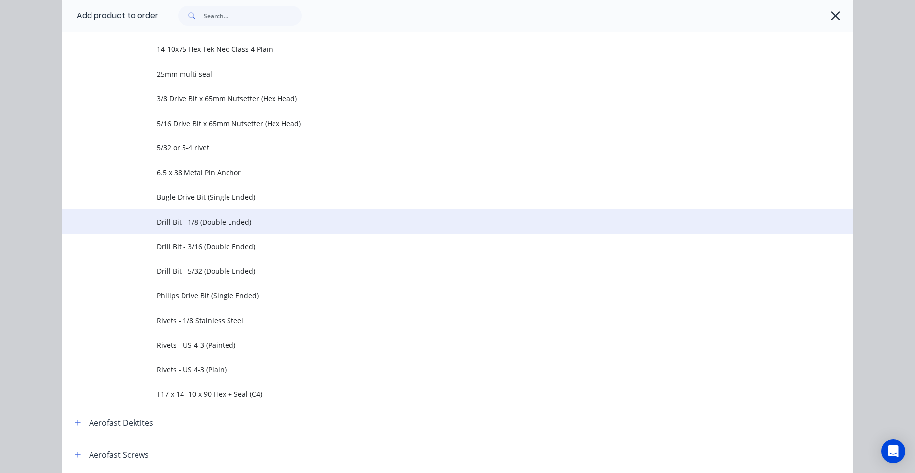
scroll to position [247, 0]
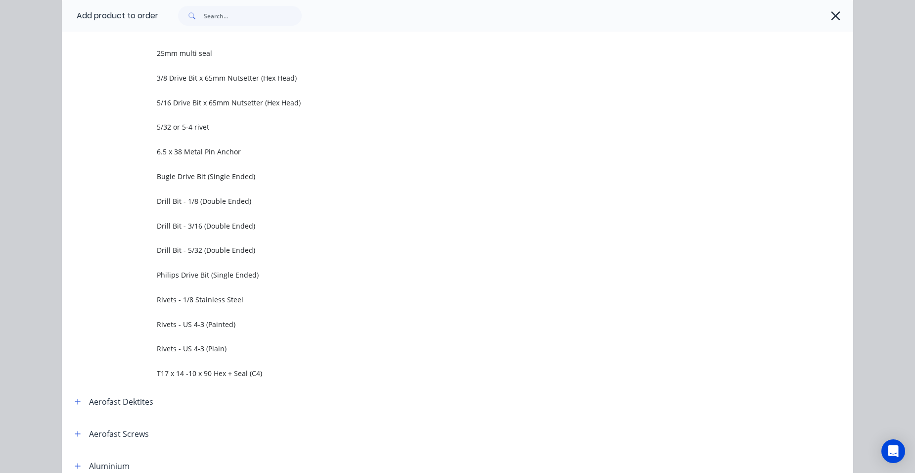
click at [223, 322] on span "Rivets - US 4-3 (Painted)" at bounding box center [435, 324] width 557 height 10
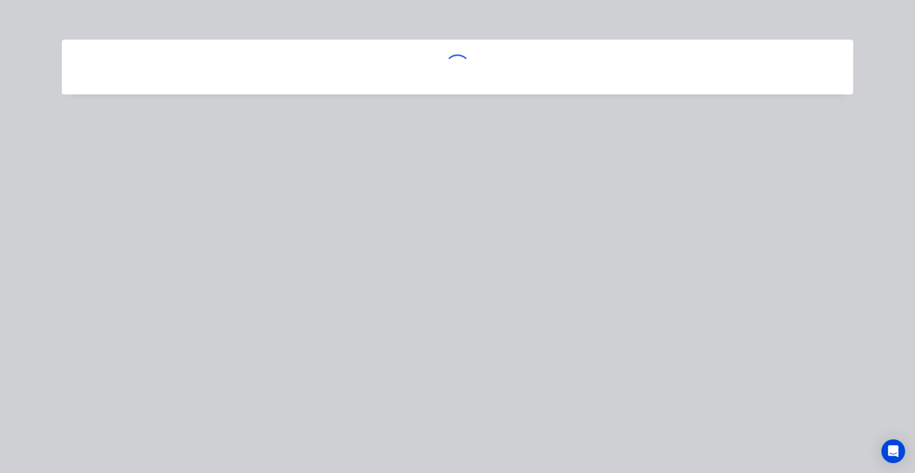
scroll to position [0, 0]
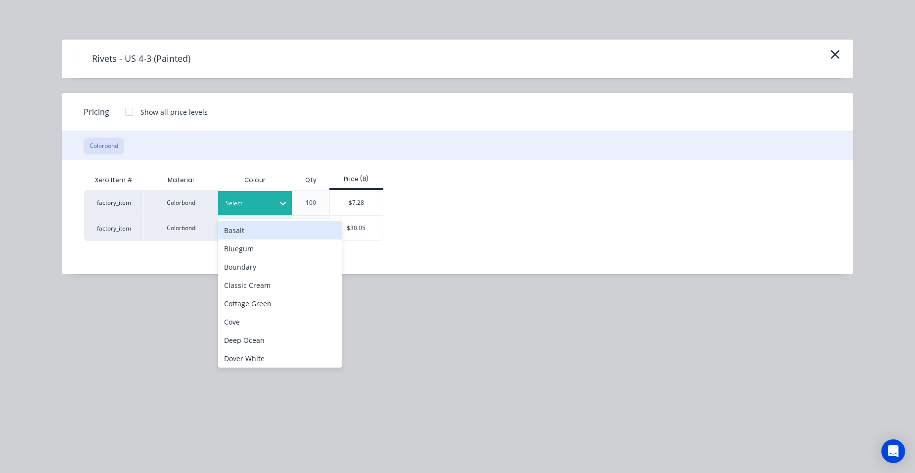
click at [250, 202] on div at bounding box center [247, 203] width 44 height 11
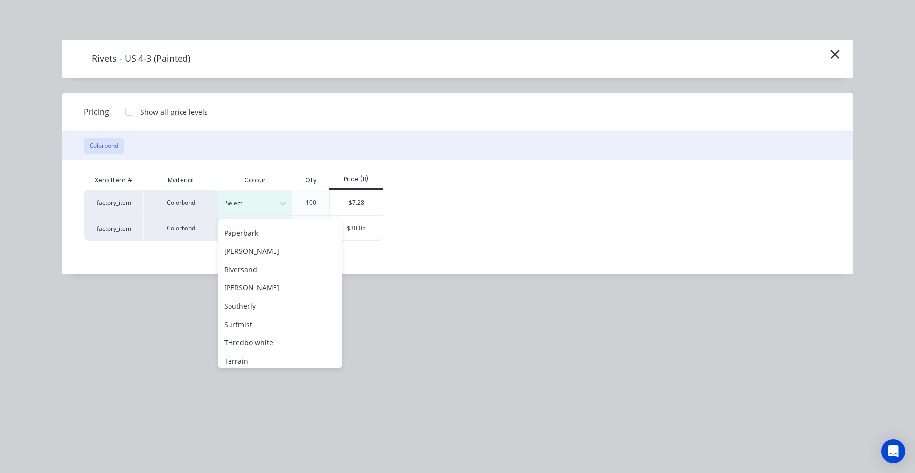
scroll to position [346, 0]
click at [253, 290] on div "[PERSON_NAME]" at bounding box center [280, 286] width 124 height 18
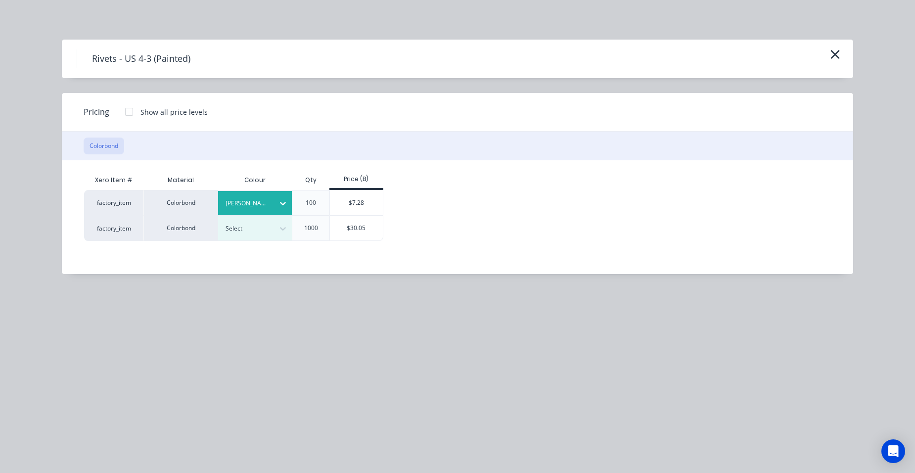
drag, startPoint x: 341, startPoint y: 197, endPoint x: 355, endPoint y: 197, distance: 14.3
click at [342, 197] on div "$7.28" at bounding box center [356, 202] width 53 height 25
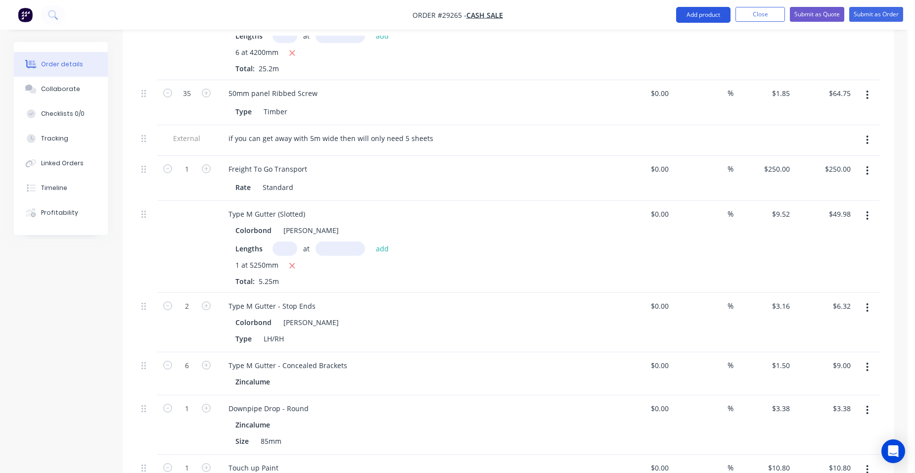
click at [711, 10] on button "Add product" at bounding box center [703, 15] width 54 height 16
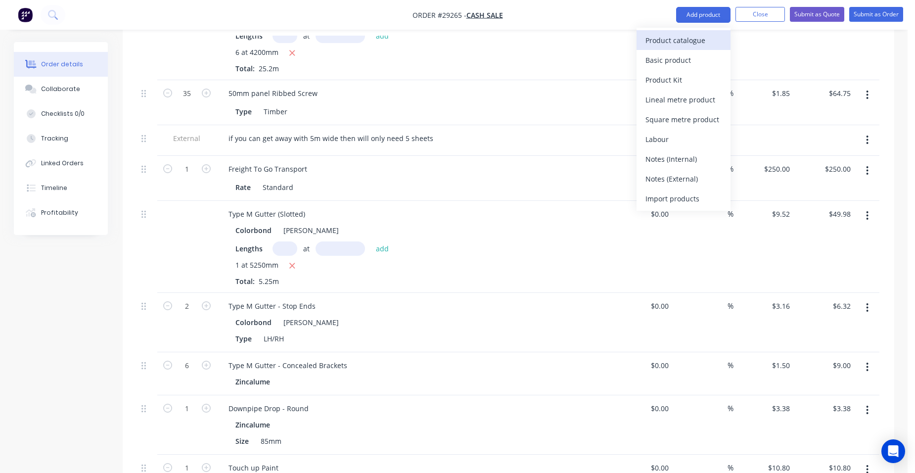
click at [693, 37] on div "Product catalogue" at bounding box center [683, 40] width 76 height 14
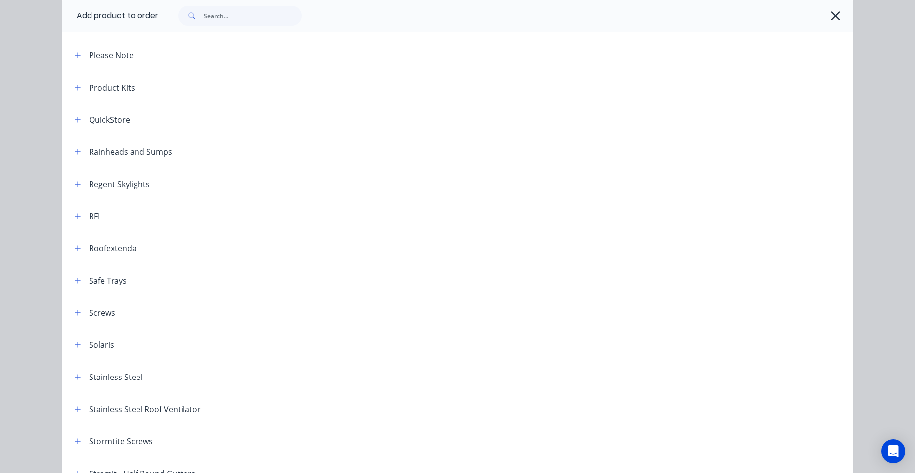
scroll to position [1236, 0]
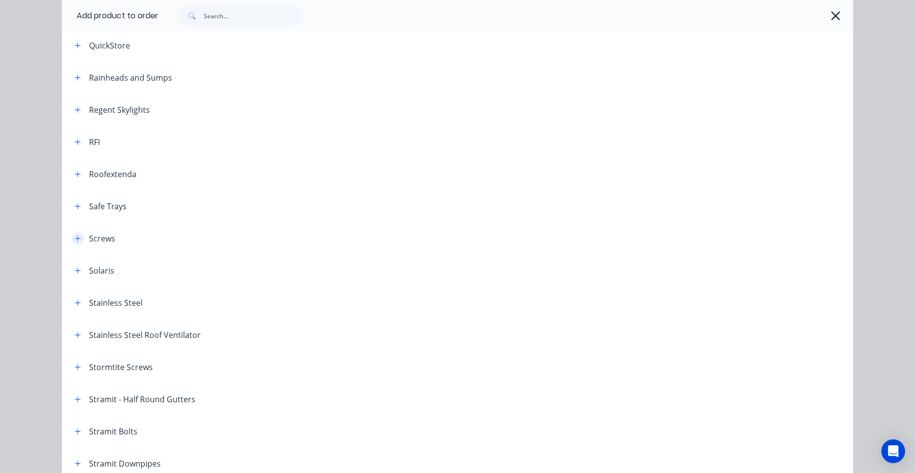
click at [75, 237] on icon "button" at bounding box center [78, 238] width 6 height 7
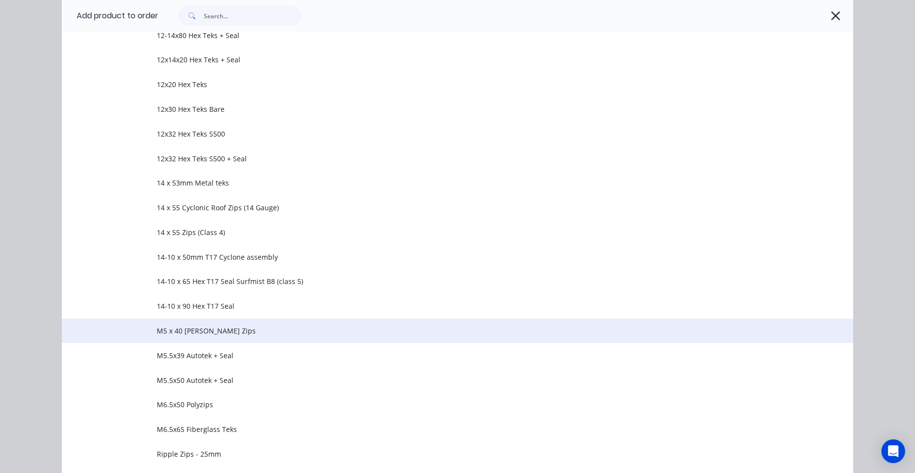
scroll to position [1582, 0]
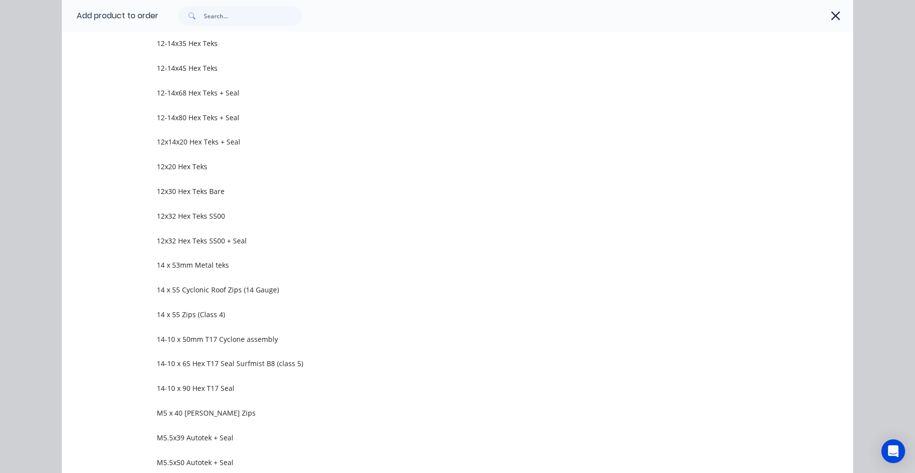
click at [218, 138] on span "12x14x20 Hex Teks + Seal" at bounding box center [435, 141] width 557 height 10
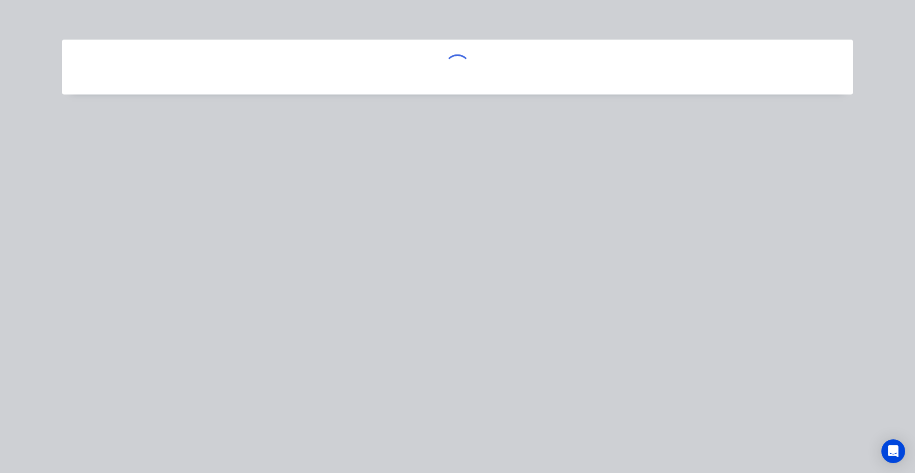
scroll to position [0, 0]
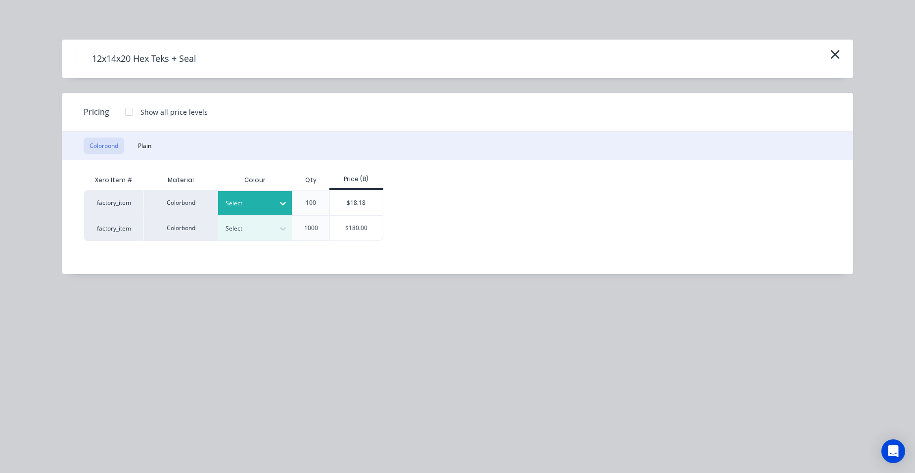
click at [229, 200] on div at bounding box center [247, 203] width 44 height 11
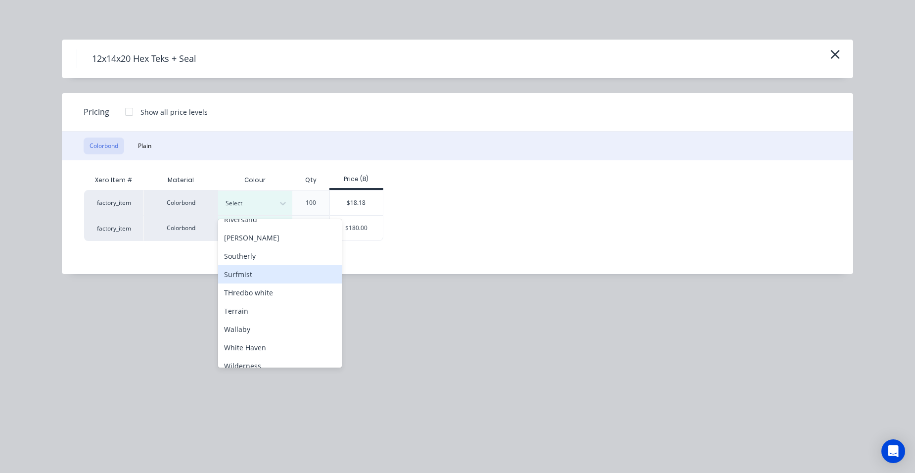
scroll to position [396, 0]
click at [264, 275] on div "Surfmist" at bounding box center [280, 273] width 124 height 18
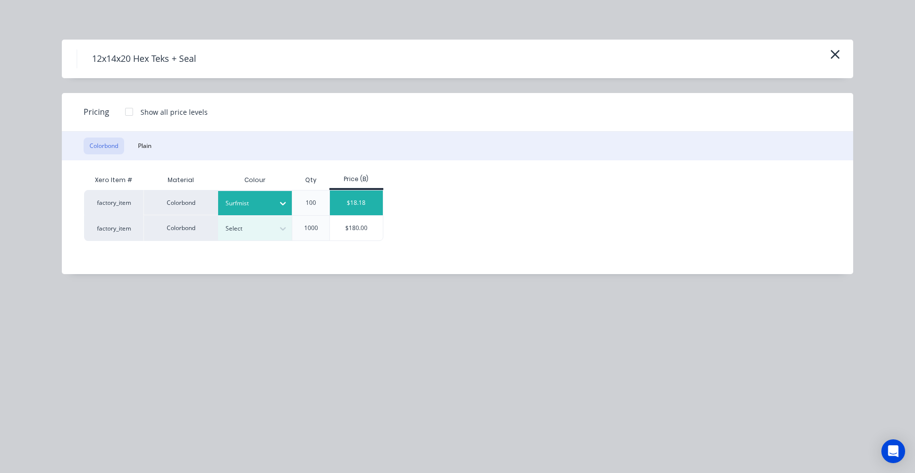
click at [331, 209] on div "$18.18" at bounding box center [356, 202] width 53 height 25
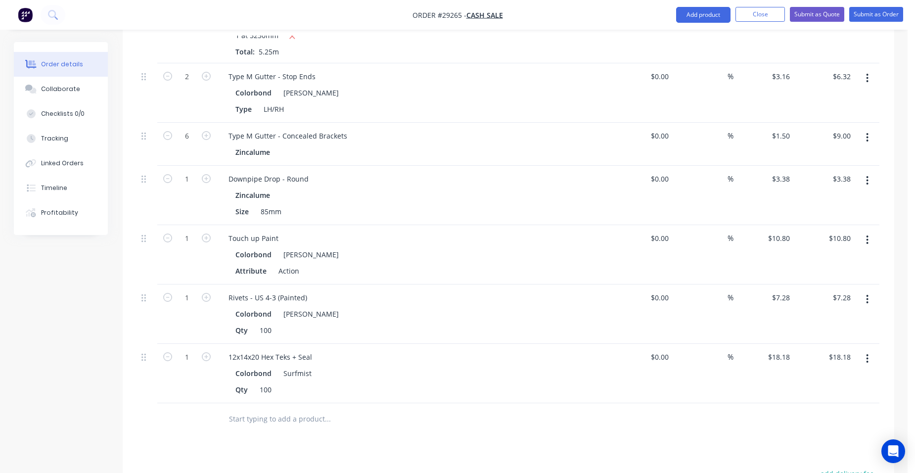
scroll to position [643, 0]
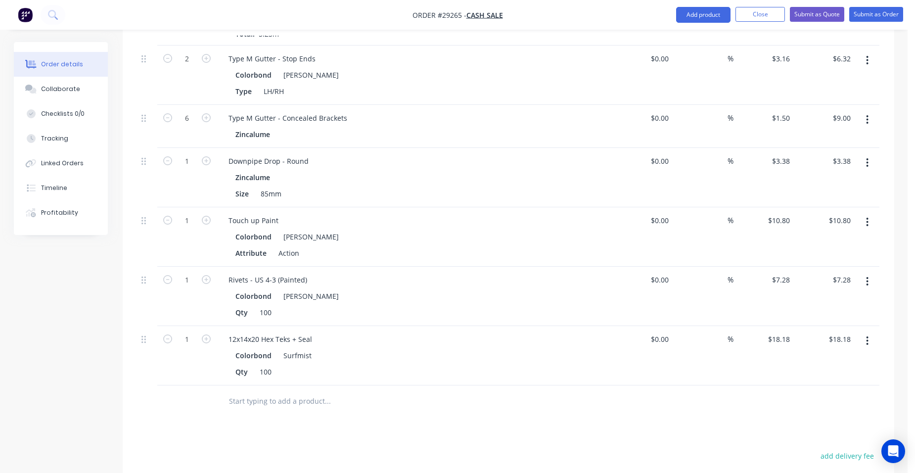
click at [864, 332] on button "button" at bounding box center [866, 341] width 23 height 18
click at [841, 376] on button "Duplicate" at bounding box center [832, 386] width 94 height 20
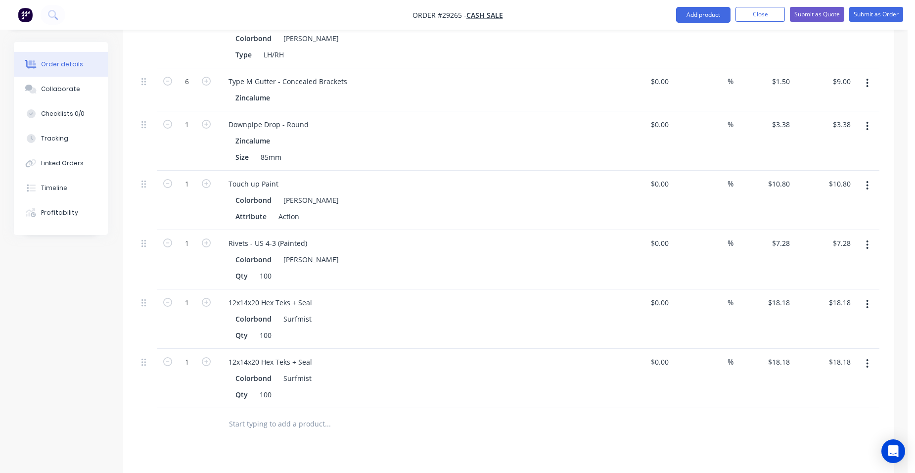
scroll to position [791, 0]
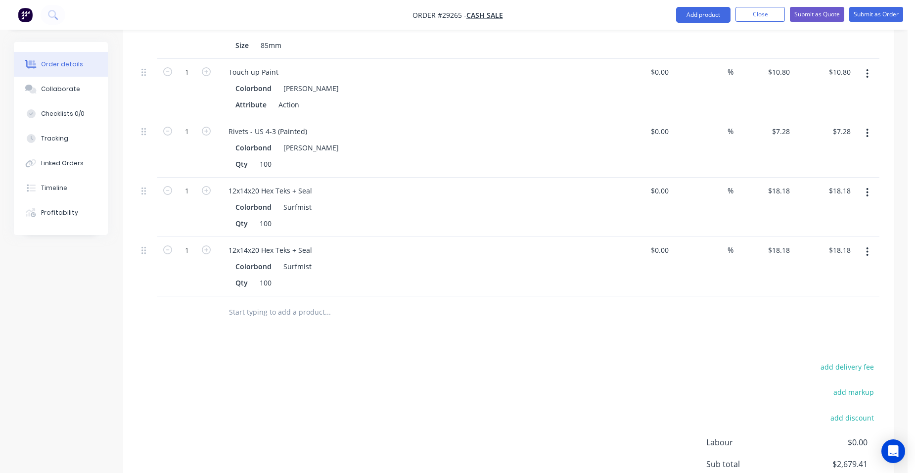
click at [863, 243] on button "button" at bounding box center [866, 252] width 23 height 18
click at [846, 270] on div "Edit" at bounding box center [832, 277] width 76 height 14
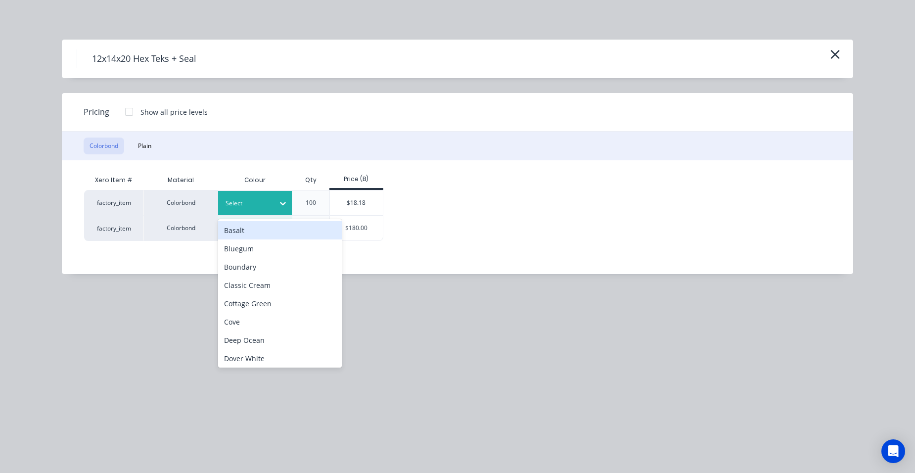
drag, startPoint x: 236, startPoint y: 195, endPoint x: 233, endPoint y: 213, distance: 18.0
click at [236, 196] on div "Select" at bounding box center [255, 203] width 74 height 24
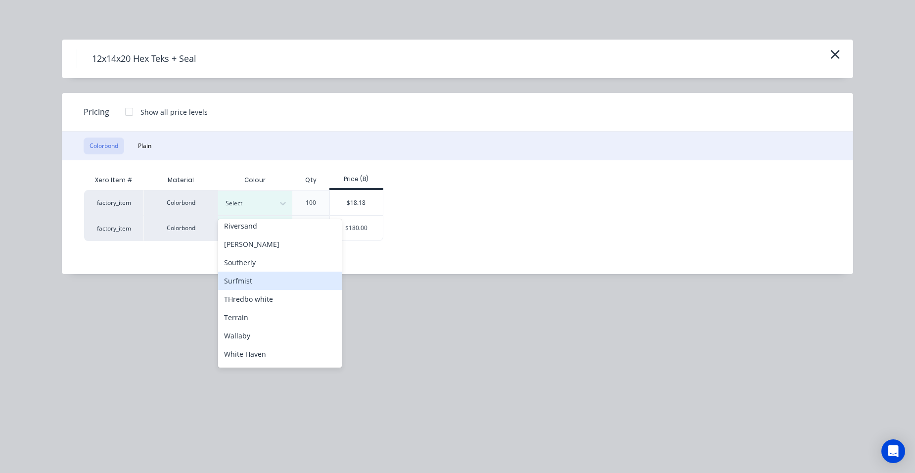
scroll to position [396, 0]
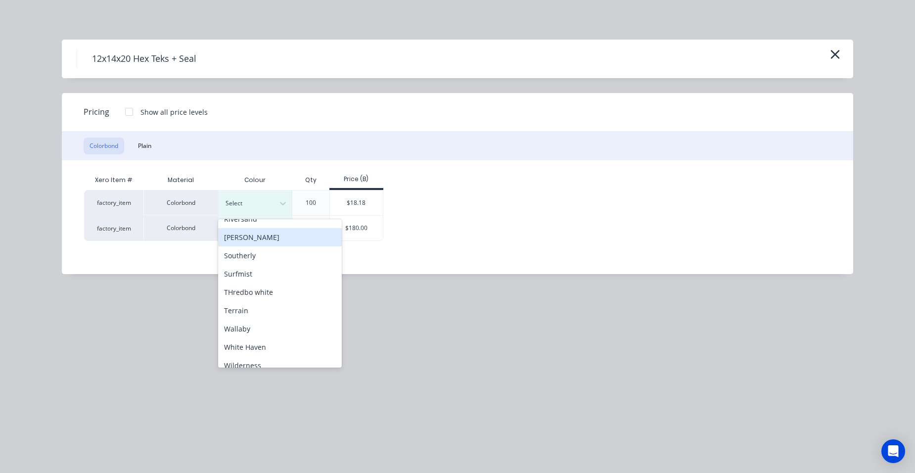
click at [240, 241] on div "[PERSON_NAME]" at bounding box center [280, 237] width 124 height 18
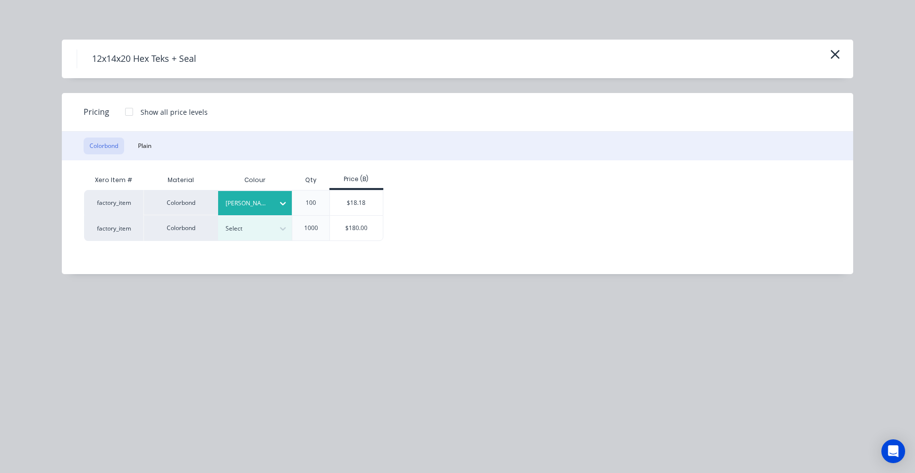
click at [354, 204] on div "$18.18" at bounding box center [356, 202] width 53 height 25
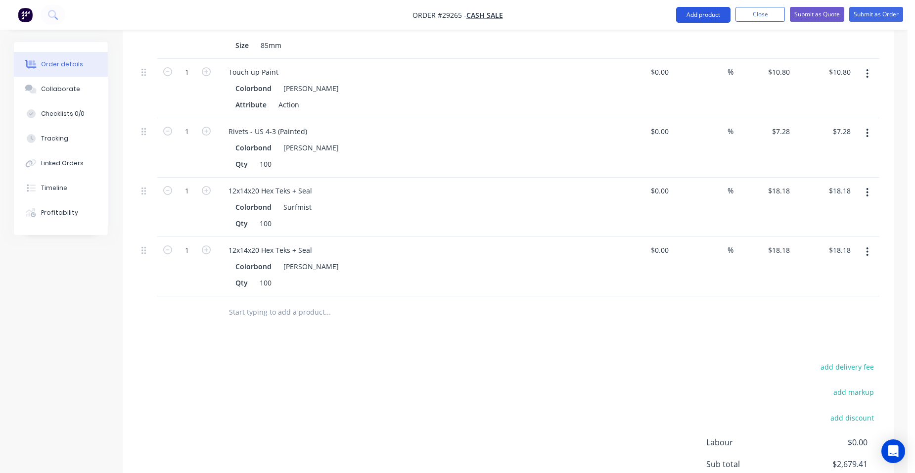
click at [696, 13] on button "Add product" at bounding box center [703, 15] width 54 height 16
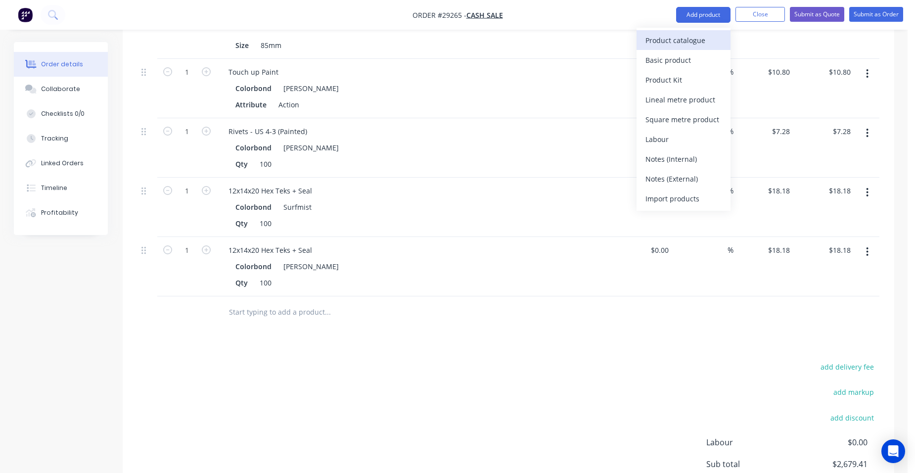
drag, startPoint x: 666, startPoint y: 30, endPoint x: 637, endPoint y: 43, distance: 31.4
click at [666, 31] on div "Product catalogue Basic product Product Kit Lineal metre product Square metre p…" at bounding box center [683, 119] width 94 height 183
click at [637, 42] on button "Product catalogue" at bounding box center [683, 40] width 94 height 20
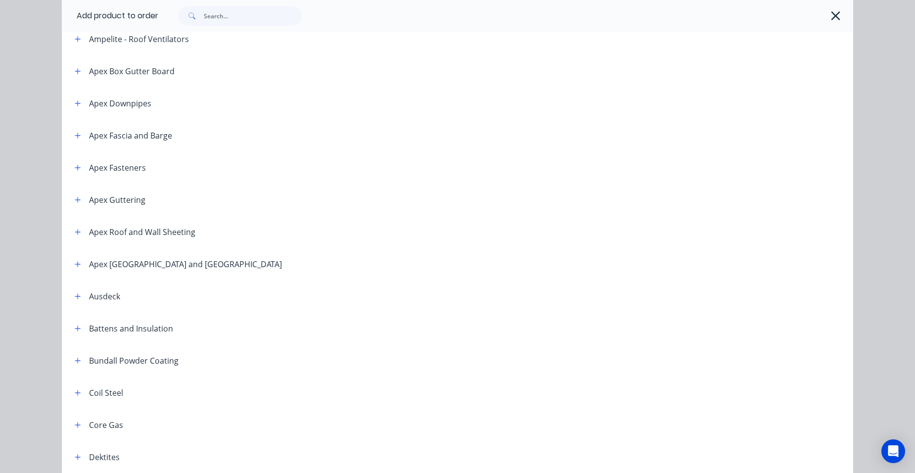
scroll to position [247, 0]
click at [75, 297] on icon "button" at bounding box center [78, 295] width 6 height 7
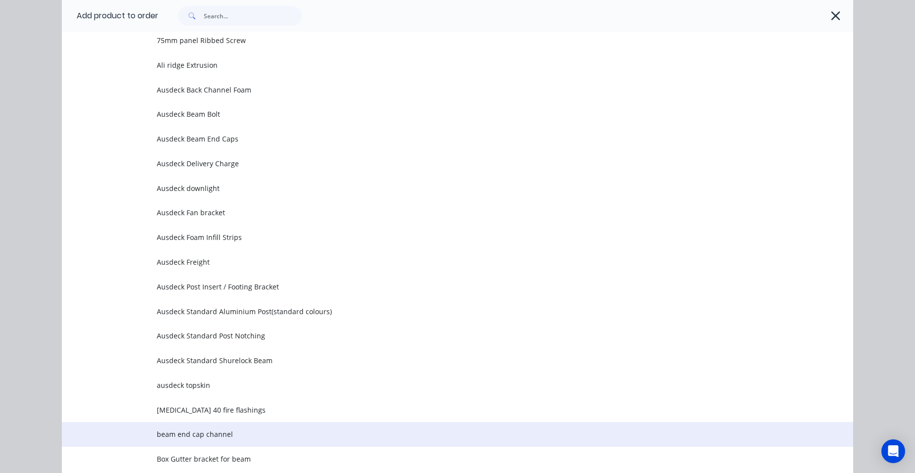
scroll to position [791, 0]
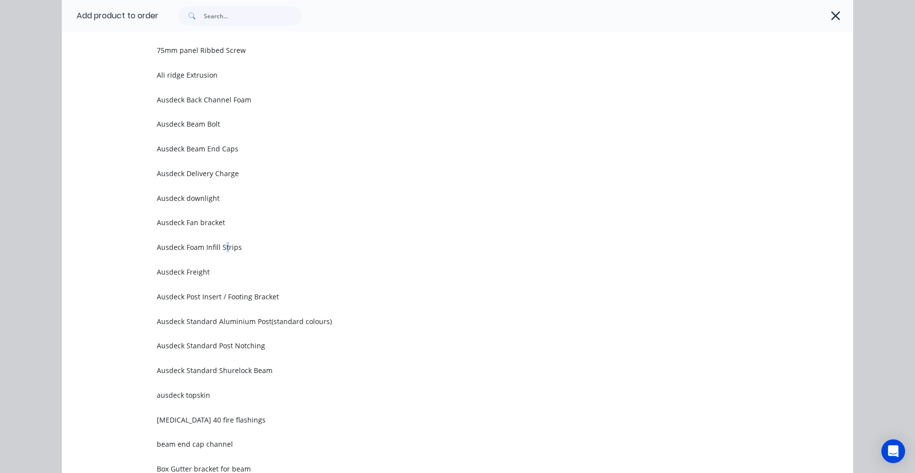
click at [224, 236] on td "Ausdeck Foam Infill Strips" at bounding box center [505, 247] width 696 height 25
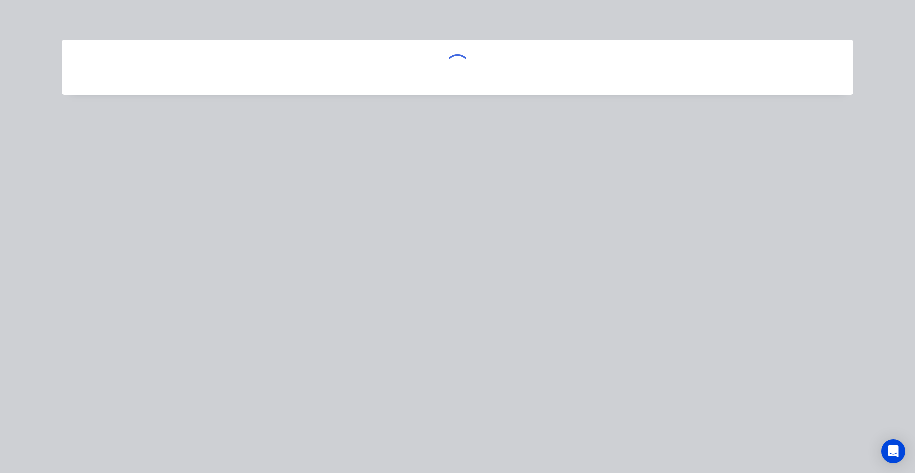
scroll to position [0, 0]
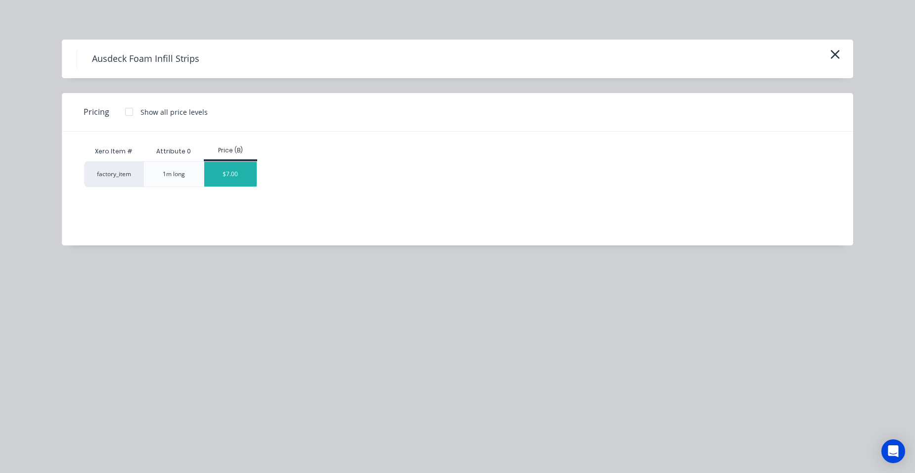
click at [232, 174] on div "$7.00" at bounding box center [230, 174] width 53 height 25
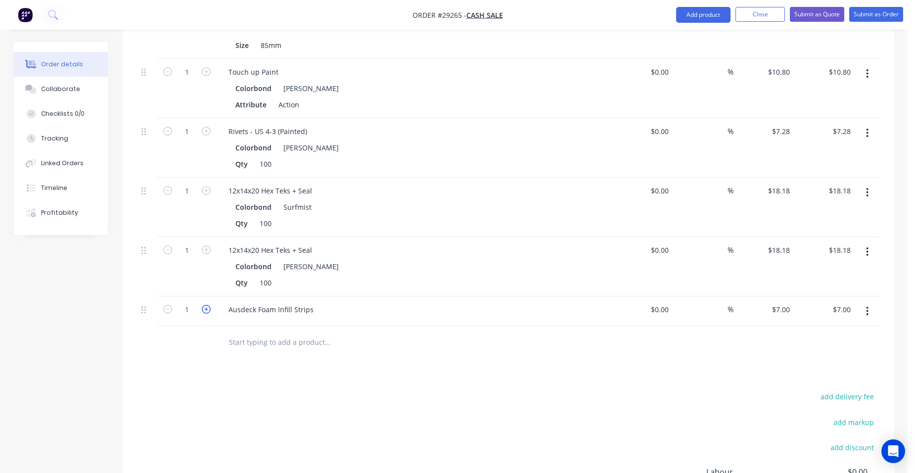
click at [202, 305] on icon "button" at bounding box center [206, 309] width 9 height 9
type input "2"
type input "$14.00"
click at [202, 305] on icon "button" at bounding box center [206, 309] width 9 height 9
type input "3"
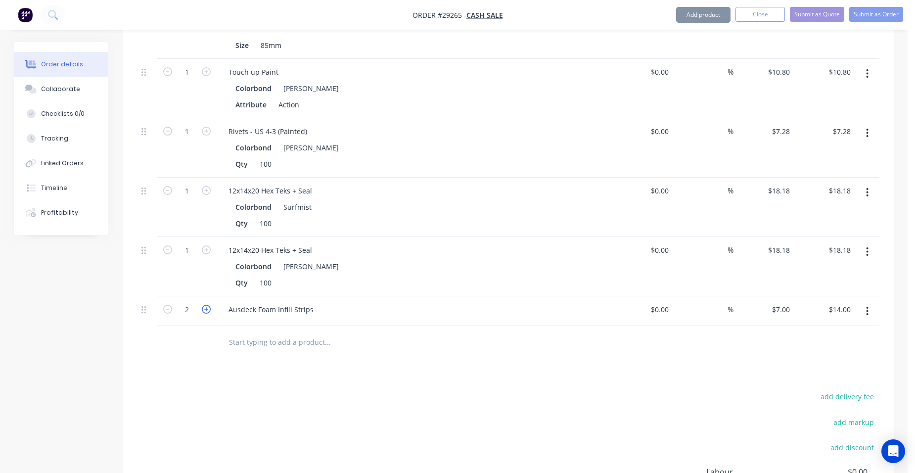
type input "$21.00"
click at [202, 305] on icon "button" at bounding box center [206, 309] width 9 height 9
type input "4"
type input "$28.00"
click at [202, 305] on icon "button" at bounding box center [206, 309] width 9 height 9
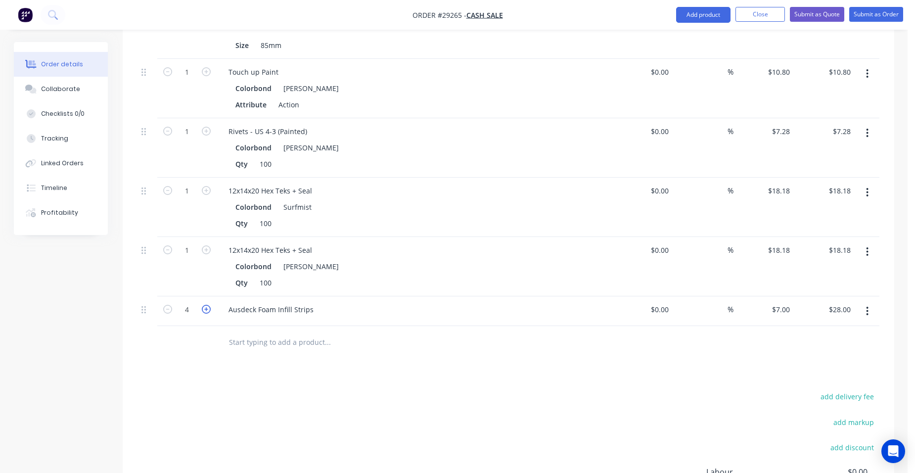
type input "5"
type input "$35.00"
click at [202, 305] on icon "button" at bounding box center [206, 309] width 9 height 9
type input "6"
type input "$42.00"
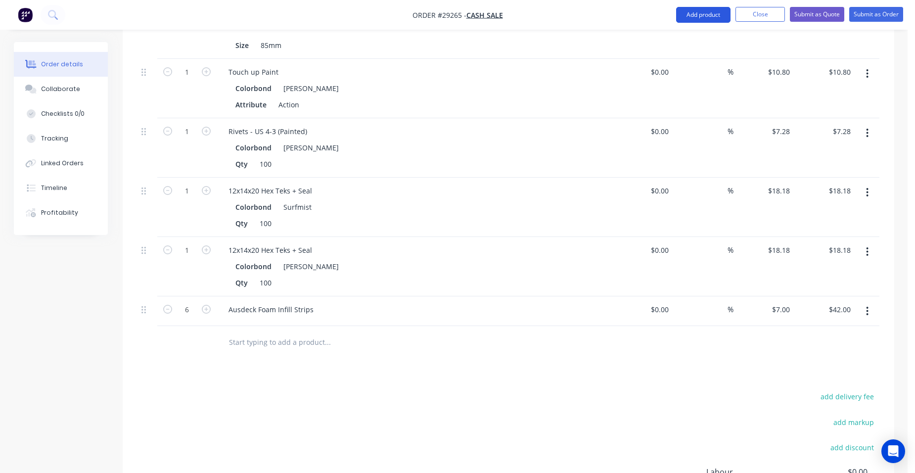
click at [707, 17] on button "Add product" at bounding box center [703, 15] width 54 height 16
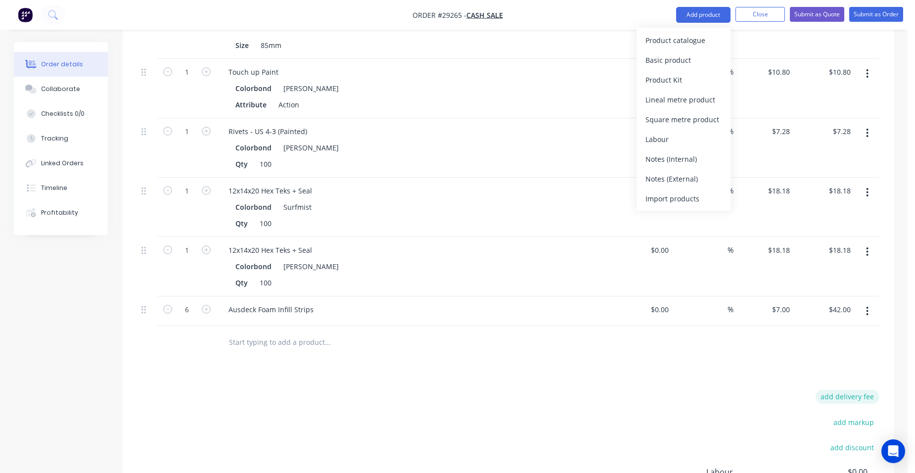
click at [852, 390] on button "add delivery fee" at bounding box center [847, 396] width 64 height 13
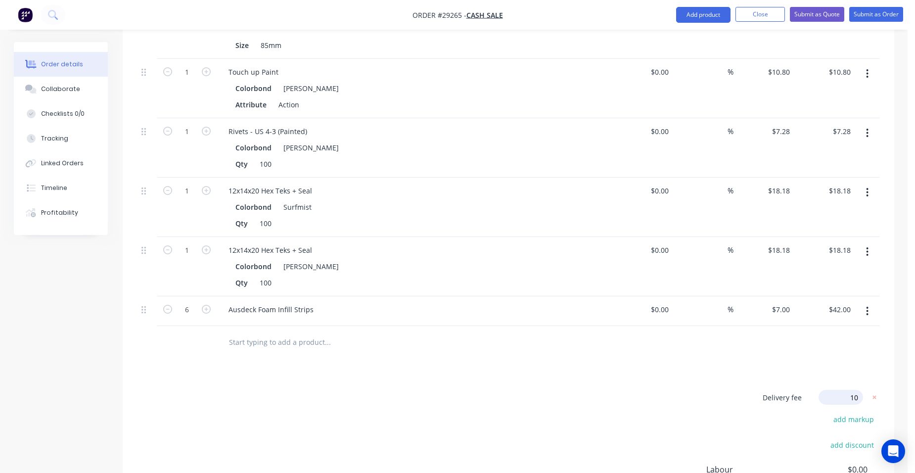
type input "100"
click input "submit" at bounding box center [0, 0] width 0 height 0
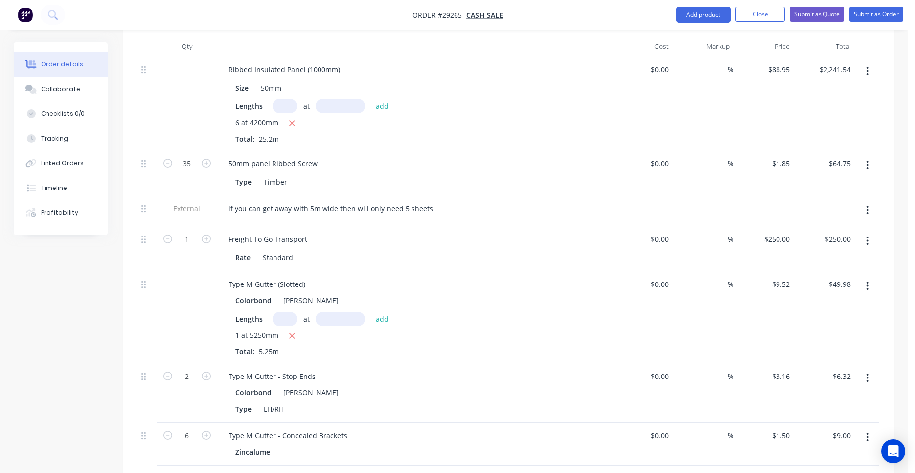
scroll to position [247, 0]
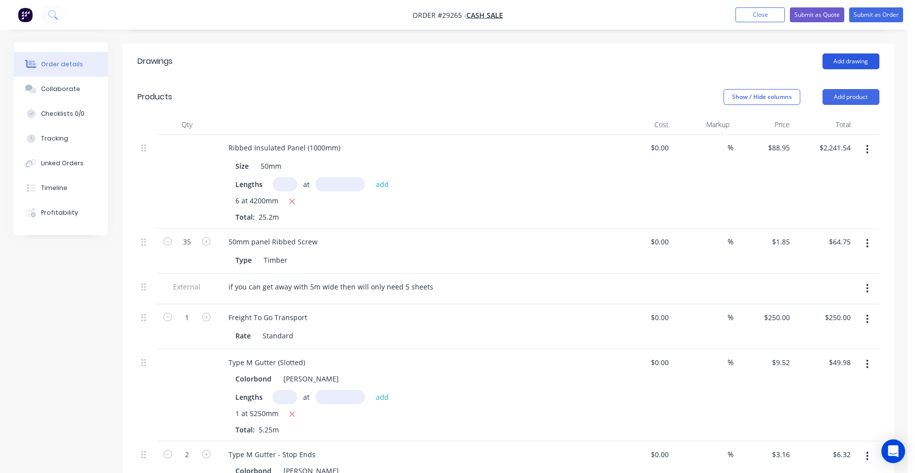
click at [855, 53] on button "Add drawing" at bounding box center [850, 61] width 57 height 16
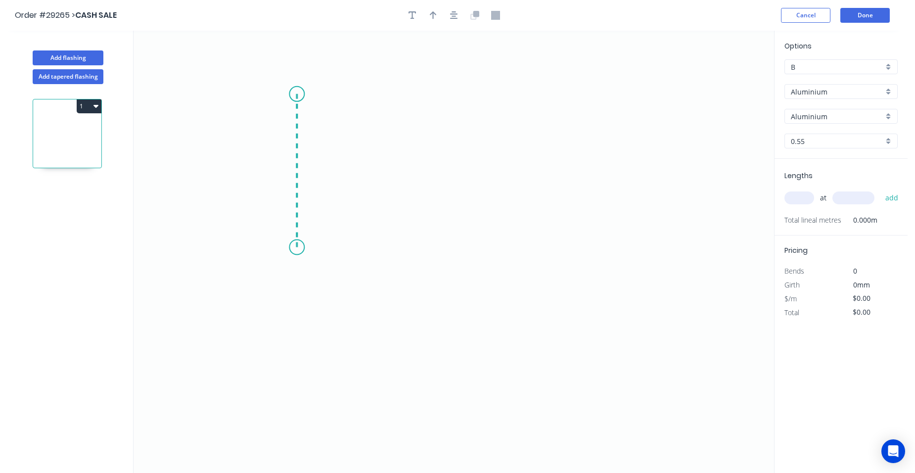
drag, startPoint x: 297, startPoint y: 94, endPoint x: 300, endPoint y: 247, distance: 153.3
click at [300, 247] on icon "0" at bounding box center [453, 252] width 640 height 442
click at [407, 267] on icon at bounding box center [352, 257] width 110 height 20
click at [426, 265] on icon "0 ? ? ? º" at bounding box center [453, 252] width 640 height 442
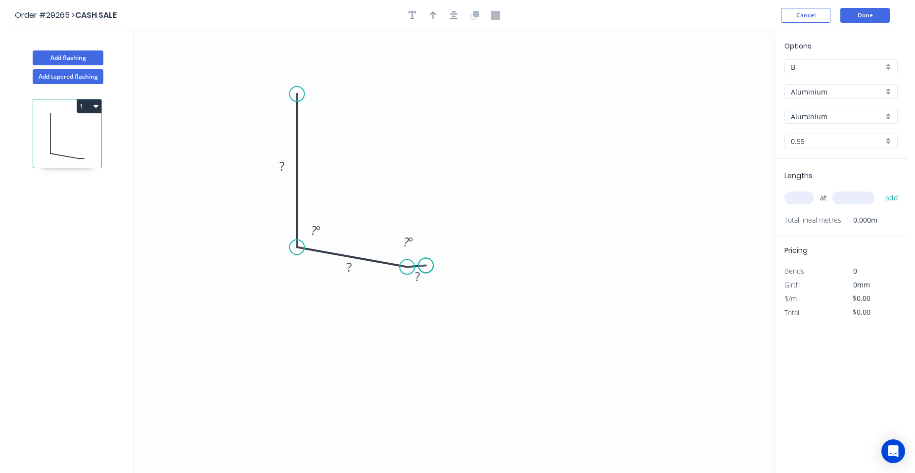
click at [426, 265] on circle at bounding box center [425, 265] width 15 height 15
drag, startPoint x: 298, startPoint y: 91, endPoint x: 349, endPoint y: 54, distance: 63.1
click at [298, 90] on circle at bounding box center [296, 94] width 15 height 15
click at [303, 91] on circle at bounding box center [296, 94] width 15 height 15
click at [561, 120] on icon "0 ? ? ? ? º ? º" at bounding box center [453, 252] width 640 height 442
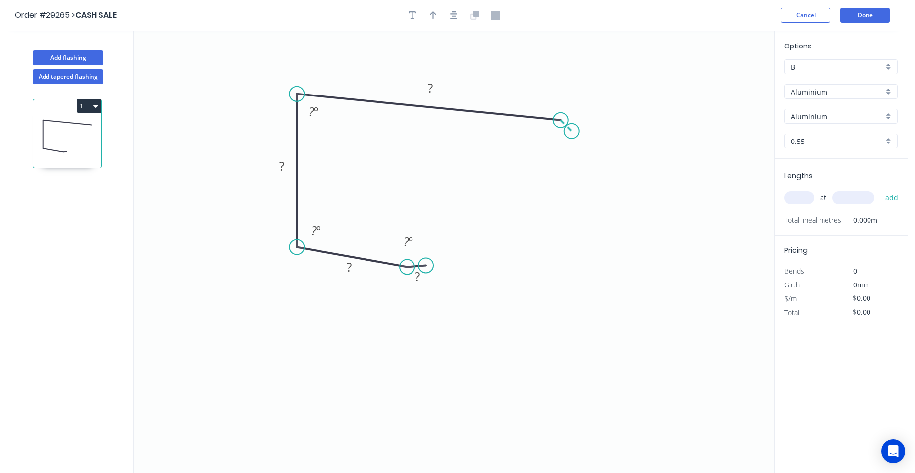
click at [572, 131] on icon "0 ? ? ? ? ? º ? º ? º" at bounding box center [453, 252] width 640 height 442
click at [581, 114] on rect at bounding box center [577, 111] width 20 height 14
click at [437, 86] on rect at bounding box center [430, 89] width 20 height 14
click at [286, 164] on rect at bounding box center [282, 167] width 20 height 14
drag, startPoint x: 349, startPoint y: 269, endPoint x: 327, endPoint y: 276, distance: 23.0
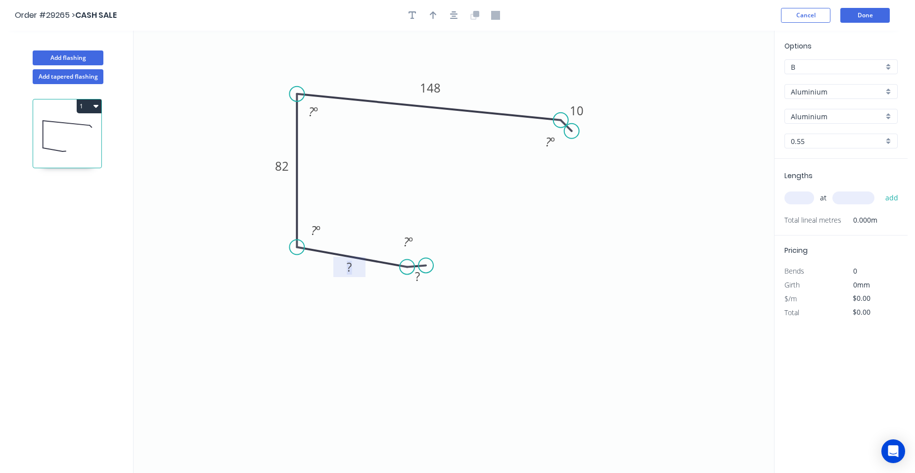
click at [342, 273] on g "?" at bounding box center [349, 267] width 20 height 16
click at [423, 273] on rect at bounding box center [417, 277] width 20 height 14
type input "$1.00"
click at [319, 115] on rect at bounding box center [314, 112] width 20 height 14
click at [317, 224] on tspan "º" at bounding box center [318, 230] width 4 height 16
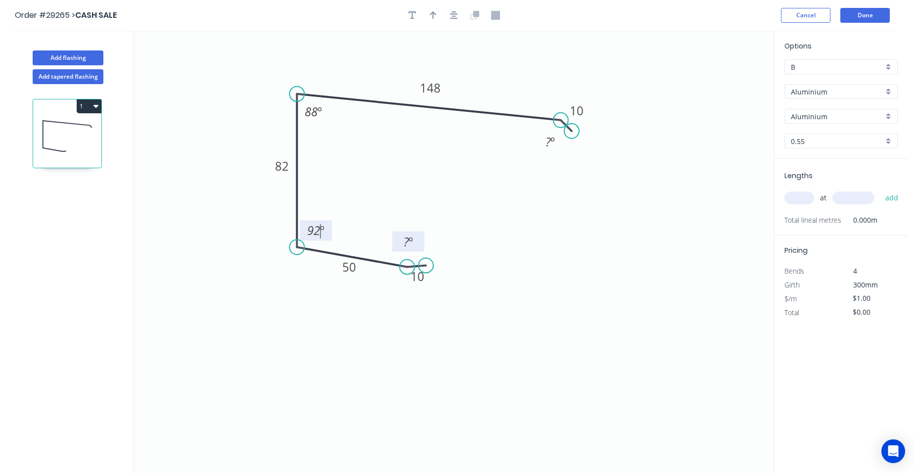
click at [410, 238] on tspan "º" at bounding box center [410, 241] width 4 height 16
click at [557, 142] on rect at bounding box center [550, 142] width 20 height 14
click at [438, 15] on button "button" at bounding box center [433, 15] width 15 height 15
drag, startPoint x: 725, startPoint y: 76, endPoint x: 323, endPoint y: 77, distance: 402.4
click at [323, 77] on icon at bounding box center [322, 66] width 9 height 32
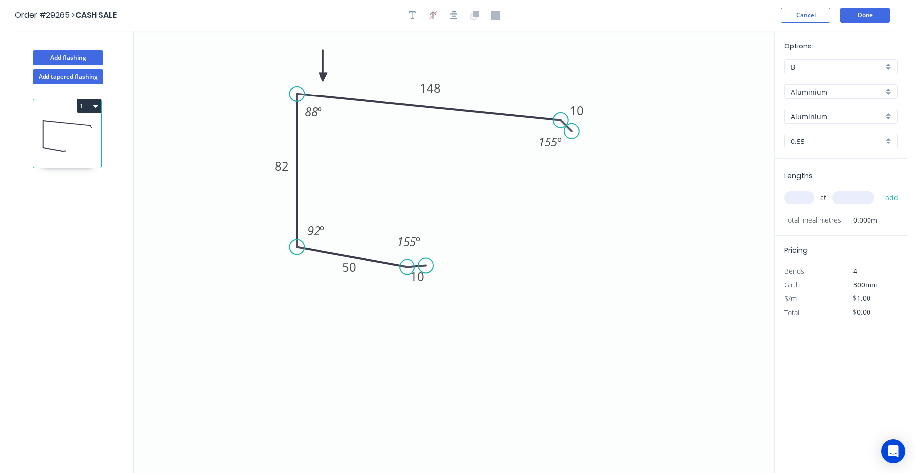
click at [887, 89] on div "Aluminium" at bounding box center [840, 91] width 113 height 15
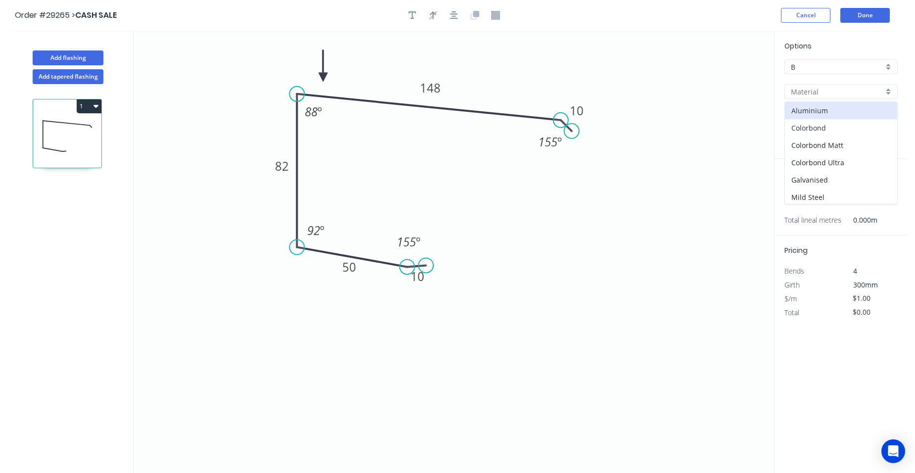
click at [859, 122] on div "Colorbond" at bounding box center [841, 127] width 112 height 17
type input "Colorbond"
type input "Basalt"
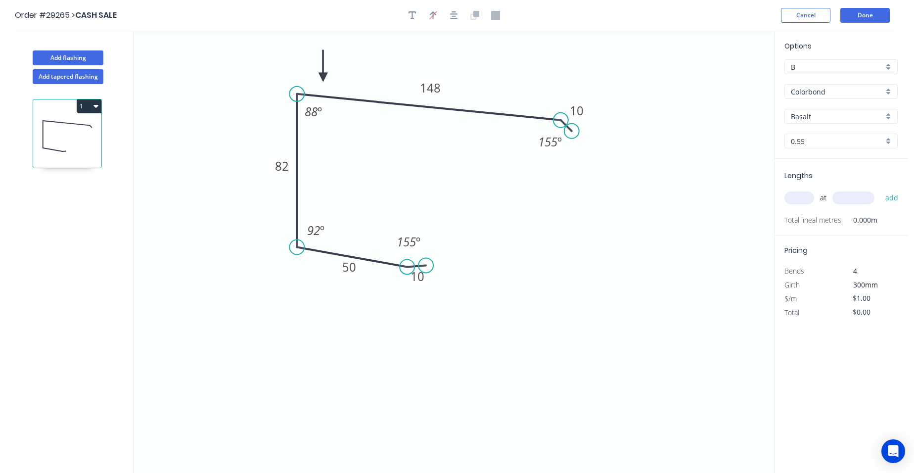
type input "$14.21"
click at [885, 116] on div "Basalt" at bounding box center [840, 116] width 113 height 15
click at [817, 141] on div "Surfmist" at bounding box center [841, 135] width 112 height 17
type input "Surfmist"
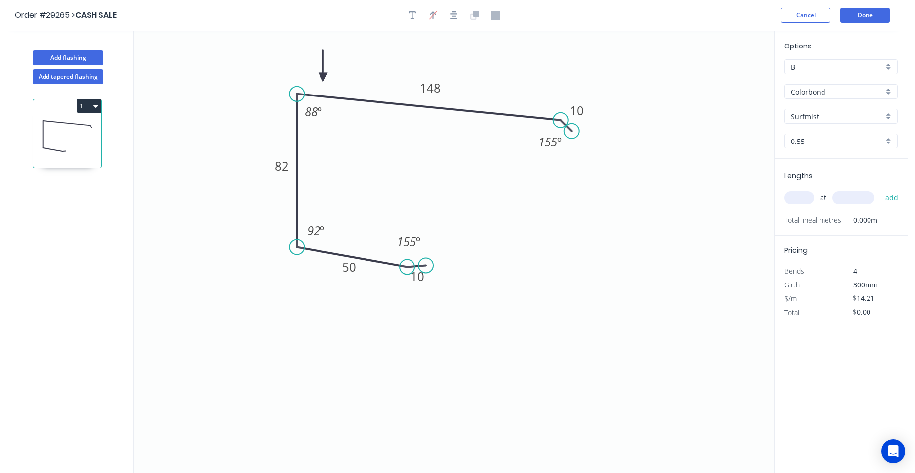
click at [885, 137] on div "0.55" at bounding box center [840, 140] width 113 height 15
click at [860, 188] on div "1.2" at bounding box center [841, 194] width 112 height 17
type input "1.2"
type input "$26.08"
click at [795, 194] on input "text" at bounding box center [799, 197] width 30 height 13
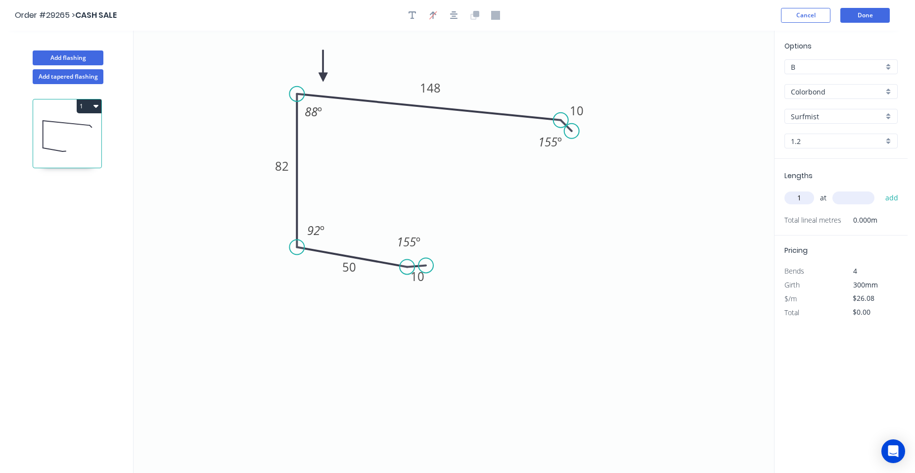
type input "1"
type input "5200"
click at [880, 189] on button "add" at bounding box center [891, 197] width 23 height 17
type input "$135.62"
click at [885, 63] on div "B" at bounding box center [840, 66] width 113 height 15
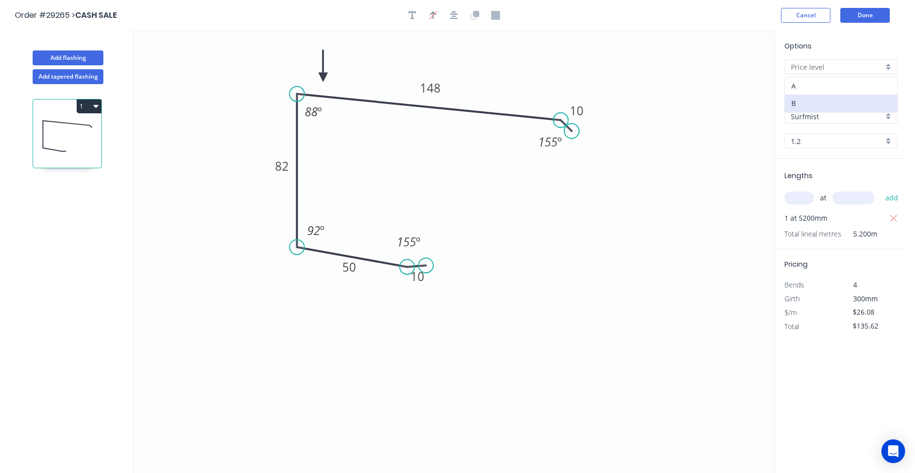
click at [853, 83] on div "A" at bounding box center [841, 85] width 112 height 17
type input "A"
type input "$25.03"
type input "$130.16"
click at [61, 56] on button "Add flashing" at bounding box center [68, 57] width 71 height 15
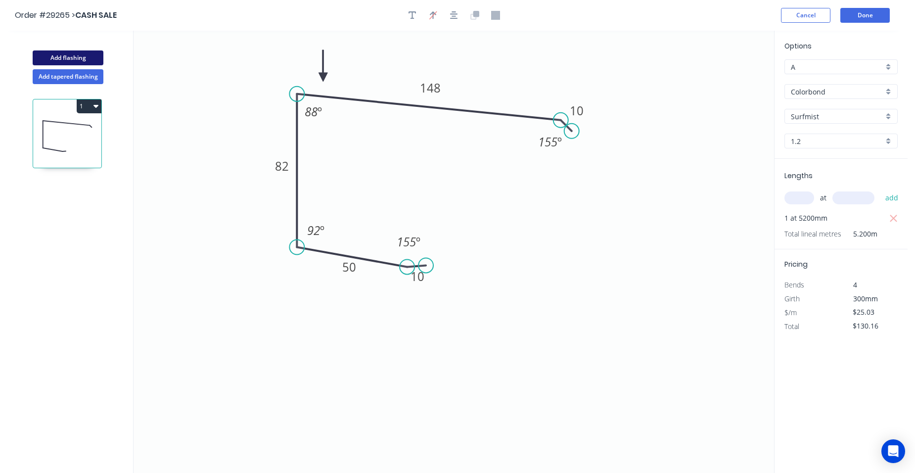
type input "B"
type input "$0.00"
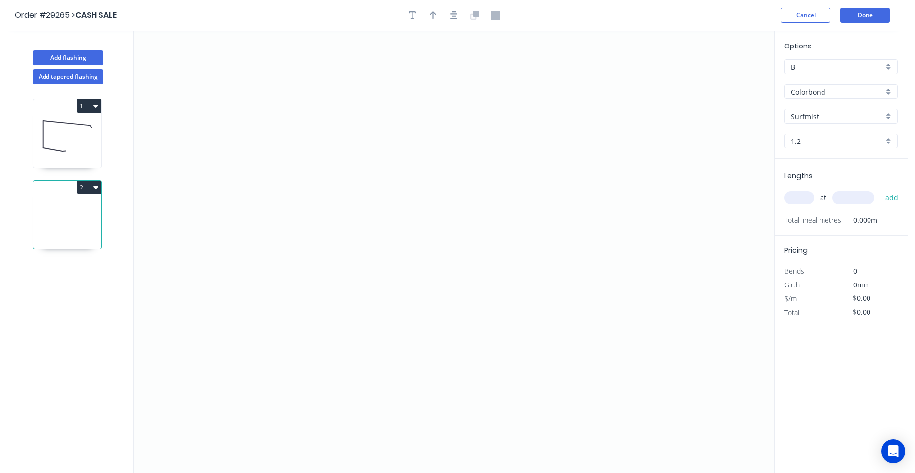
click at [881, 137] on input "1.2" at bounding box center [837, 141] width 92 height 10
click at [858, 165] on div "0.55" at bounding box center [841, 159] width 112 height 17
type input "0.55"
click at [888, 111] on div "Surfmist" at bounding box center [840, 116] width 113 height 15
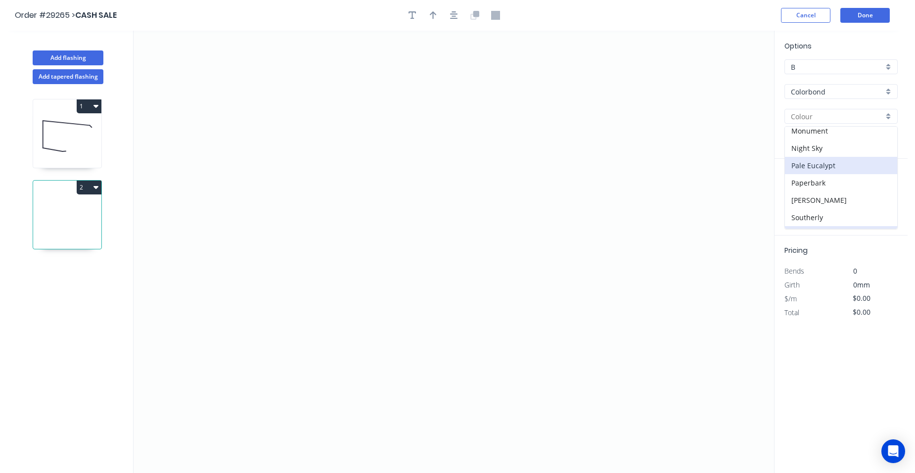
scroll to position [247, 0]
click at [852, 201] on div "[PERSON_NAME]" at bounding box center [841, 199] width 112 height 17
type input "[PERSON_NAME]"
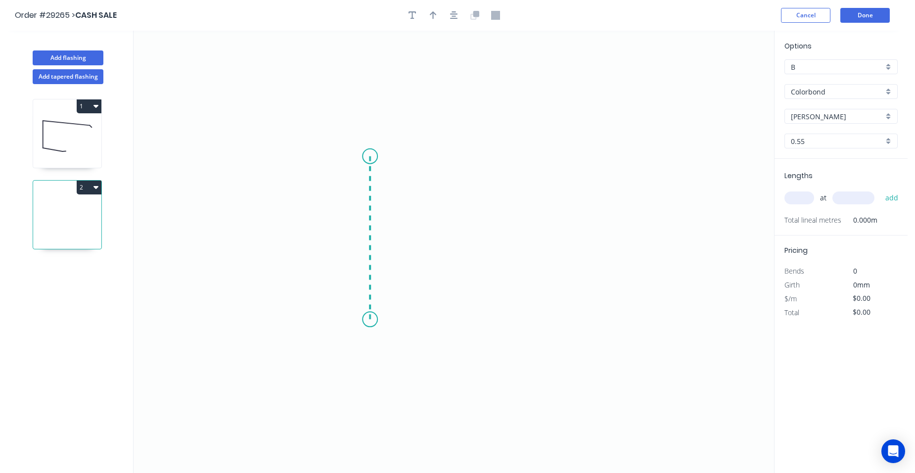
drag, startPoint x: 370, startPoint y: 156, endPoint x: 372, endPoint y: 320, distance: 164.1
click at [372, 320] on icon "0" at bounding box center [453, 252] width 640 height 442
click at [432, 322] on icon "0 ?" at bounding box center [453, 252] width 640 height 442
click at [433, 265] on icon "0 ? ?" at bounding box center [453, 252] width 640 height 442
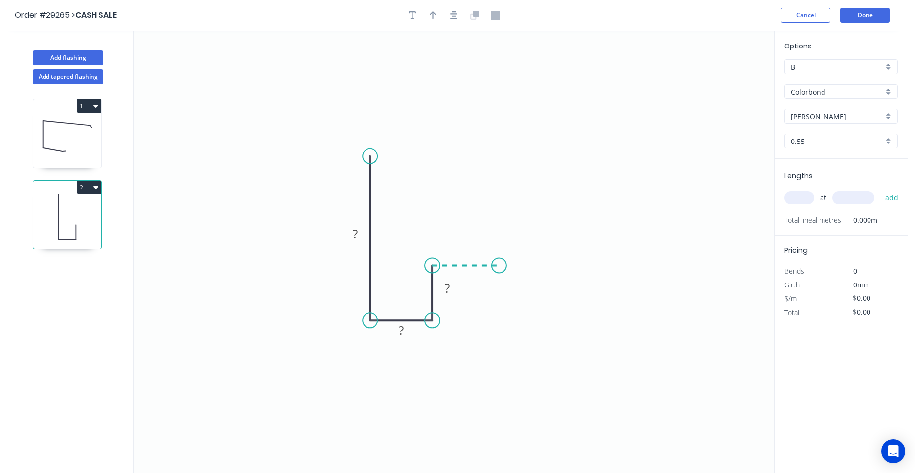
click at [499, 265] on icon "0 ? ? ?" at bounding box center [453, 252] width 640 height 442
click at [516, 261] on icon "0 ? ? ? ?" at bounding box center [453, 252] width 640 height 442
click at [516, 261] on circle at bounding box center [516, 260] width 15 height 15
drag, startPoint x: 372, startPoint y: 161, endPoint x: 367, endPoint y: 117, distance: 44.3
click at [367, 117] on circle at bounding box center [369, 116] width 15 height 15
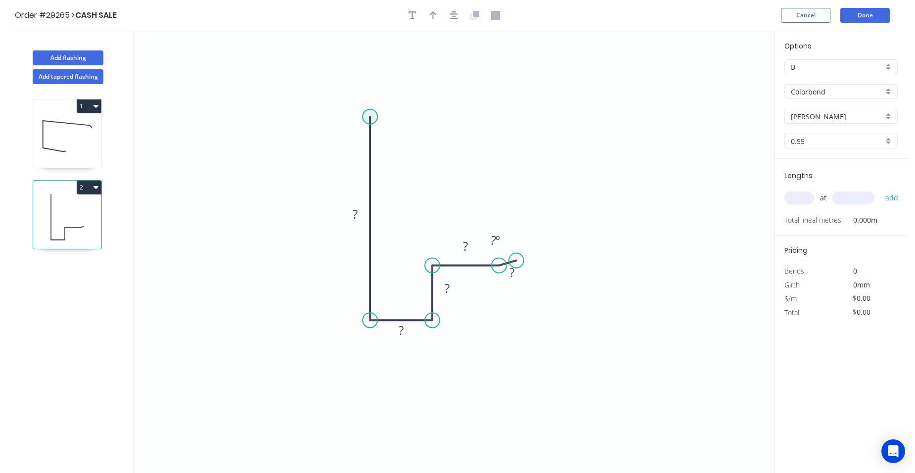
click at [367, 116] on circle at bounding box center [369, 116] width 15 height 15
click at [602, 109] on icon "0 ? ? ? ? ? ? º" at bounding box center [453, 252] width 640 height 442
click at [633, 157] on icon "0 ? ? ? ? ? ? ? º" at bounding box center [453, 252] width 640 height 442
click at [631, 123] on rect at bounding box center [629, 124] width 20 height 14
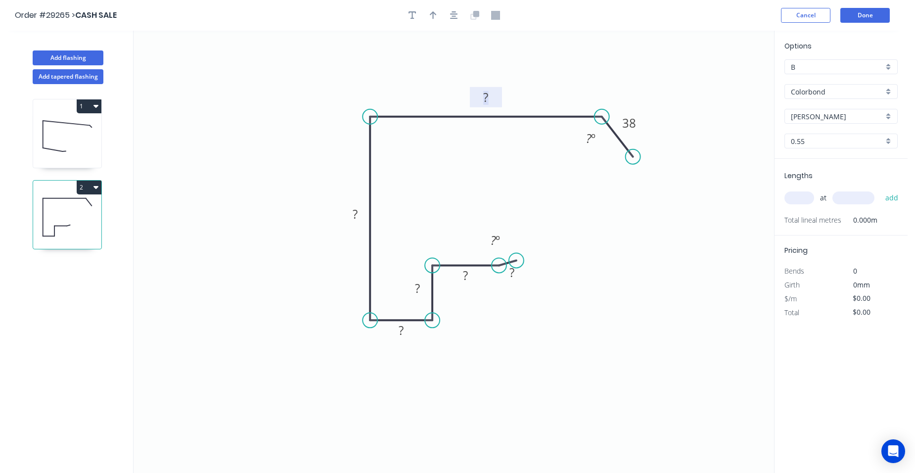
click at [490, 95] on rect at bounding box center [486, 98] width 20 height 14
click at [363, 212] on rect at bounding box center [355, 215] width 20 height 14
drag, startPoint x: 403, startPoint y: 329, endPoint x: 398, endPoint y: 323, distance: 7.0
click at [402, 329] on tspan "?" at bounding box center [400, 330] width 5 height 16
click at [420, 286] on rect at bounding box center [417, 289] width 20 height 14
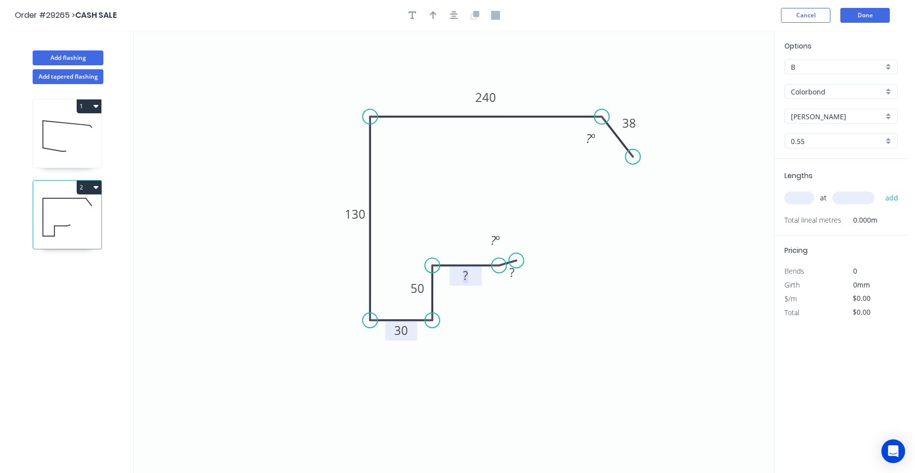
click at [467, 273] on tspan "?" at bounding box center [465, 275] width 5 height 16
click at [517, 270] on rect at bounding box center [512, 273] width 20 height 14
type input "$24.78"
click at [499, 243] on tspan "º" at bounding box center [497, 240] width 4 height 16
click at [594, 133] on tspan "º" at bounding box center [593, 138] width 4 height 16
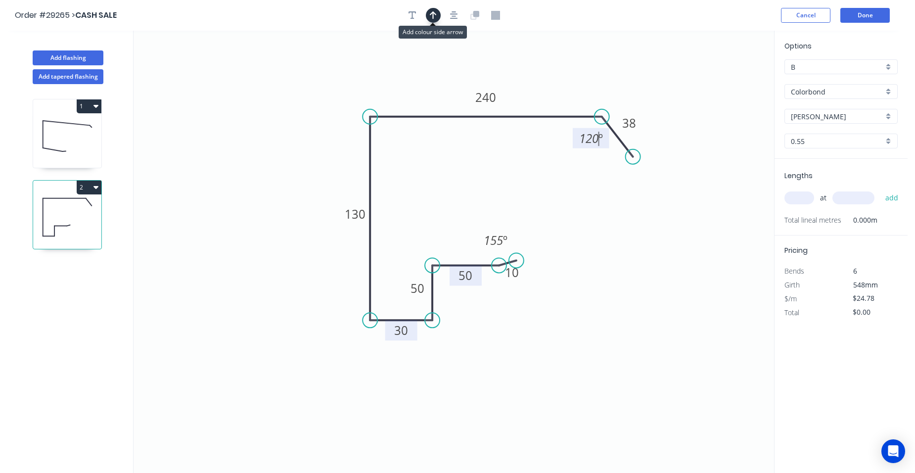
click at [438, 14] on button "button" at bounding box center [433, 15] width 15 height 15
drag, startPoint x: 716, startPoint y: 77, endPoint x: 552, endPoint y: 84, distance: 163.8
click at [552, 84] on icon at bounding box center [552, 72] width 9 height 32
click at [790, 198] on input "text" at bounding box center [799, 197] width 30 height 13
type input "1"
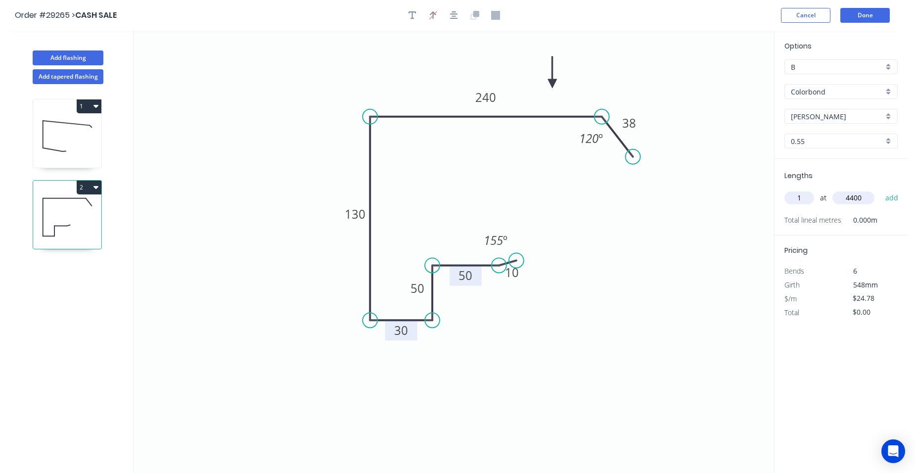
type input "4400"
click at [880, 189] on button "add" at bounding box center [891, 197] width 23 height 17
click at [89, 184] on button "2" at bounding box center [89, 187] width 25 height 14
click at [64, 207] on div "Duplicate" at bounding box center [54, 212] width 76 height 14
type input "$0.00"
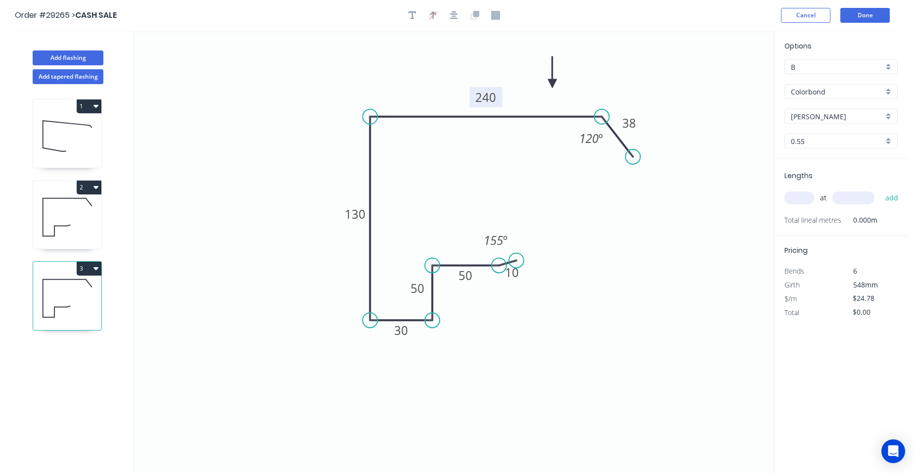
click at [488, 99] on tspan "240" at bounding box center [485, 97] width 21 height 16
drag, startPoint x: 792, startPoint y: 197, endPoint x: 758, endPoint y: 182, distance: 36.3
click at [792, 197] on input "text" at bounding box center [799, 197] width 30 height 13
type input "$29.47"
type input "1"
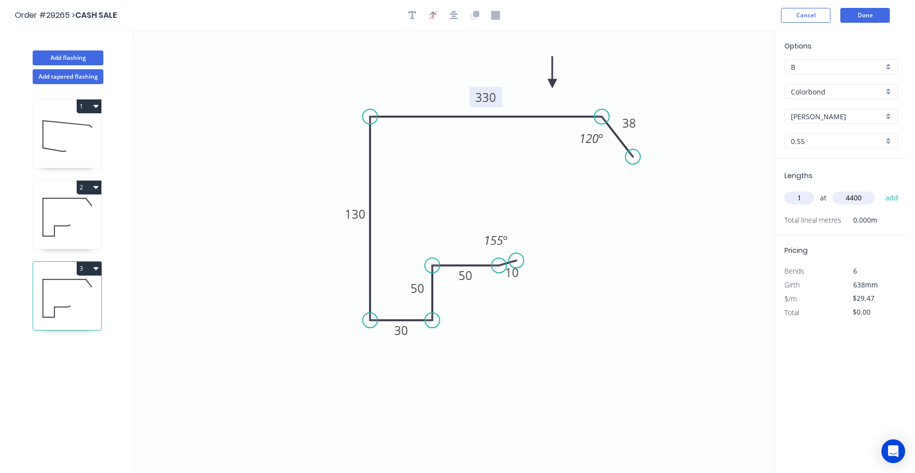
type input "4400"
click at [880, 189] on button "add" at bounding box center [891, 197] width 23 height 17
type input "$129.67"
click at [78, 54] on button "Add flashing" at bounding box center [68, 57] width 71 height 15
type input "$0.00"
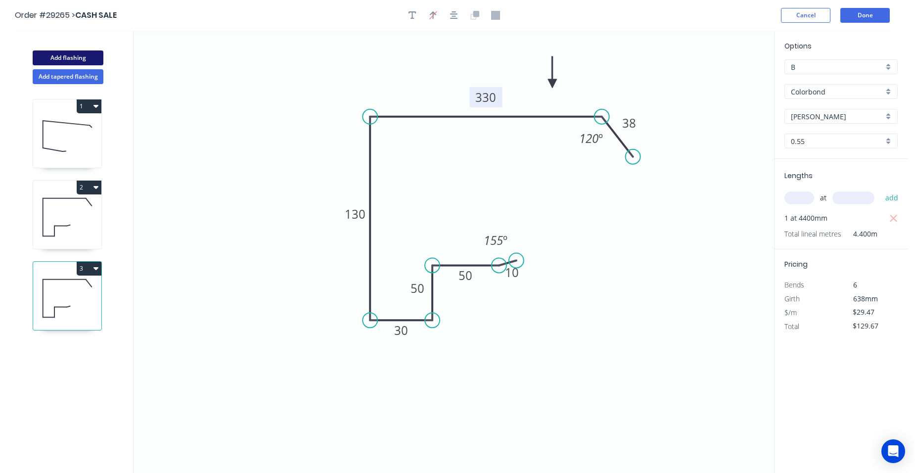
type input "$0.00"
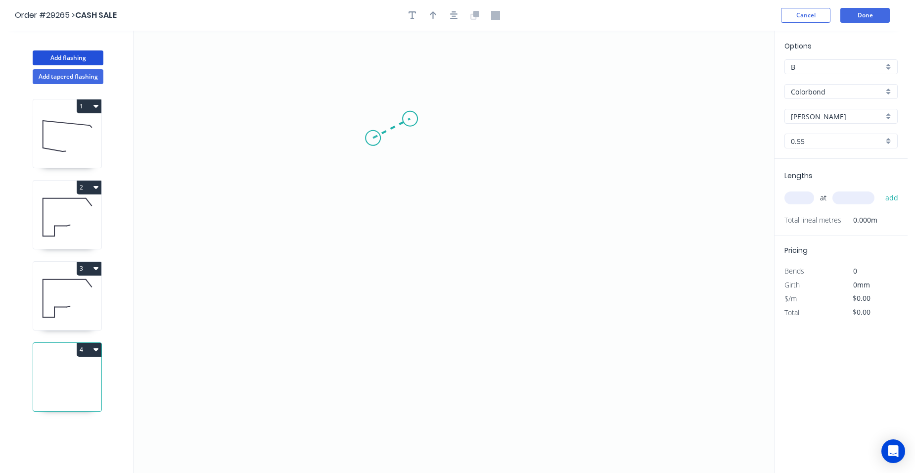
drag, startPoint x: 387, startPoint y: 123, endPoint x: 410, endPoint y: 119, distance: 23.1
click at [410, 119] on icon "0" at bounding box center [453, 252] width 640 height 442
drag, startPoint x: 421, startPoint y: 387, endPoint x: 439, endPoint y: 377, distance: 19.7
click at [421, 387] on icon "0 ?" at bounding box center [453, 252] width 640 height 442
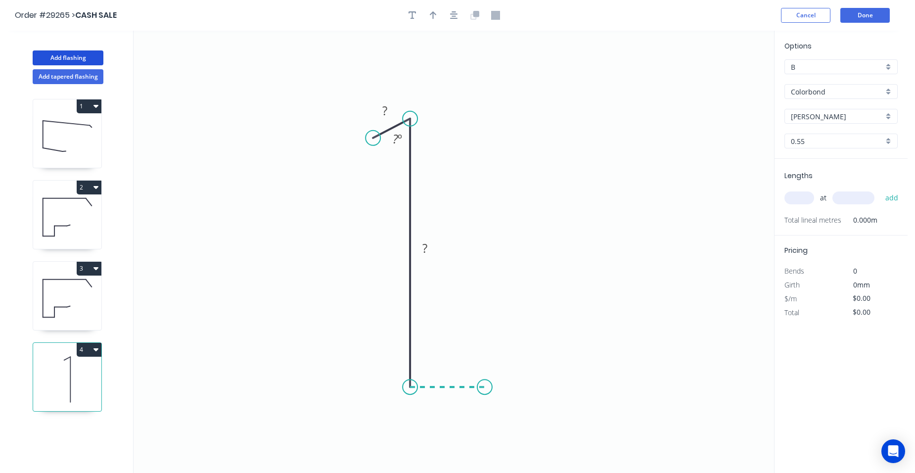
click at [485, 390] on icon "0 ? ? ? º" at bounding box center [453, 252] width 640 height 442
drag, startPoint x: 485, startPoint y: 314, endPoint x: 501, endPoint y: 298, distance: 22.7
click at [485, 313] on icon "0 ? ? ? ? º" at bounding box center [453, 252] width 640 height 442
click at [581, 297] on icon "0 ? ? ? ? ? º" at bounding box center [453, 252] width 640 height 442
click at [597, 291] on icon "0 ? ? ? ? ? ? º ? º" at bounding box center [453, 252] width 640 height 442
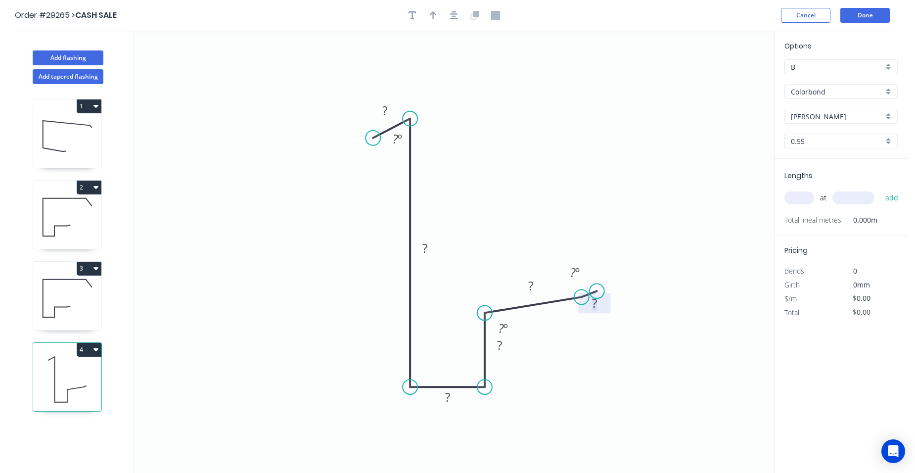
click at [598, 300] on rect at bounding box center [594, 304] width 20 height 14
click at [537, 285] on rect at bounding box center [531, 286] width 20 height 14
click at [509, 326] on rect at bounding box center [503, 329] width 20 height 14
click at [576, 268] on tspan "º" at bounding box center [577, 272] width 4 height 16
click at [501, 341] on tspan "?" at bounding box center [499, 345] width 5 height 16
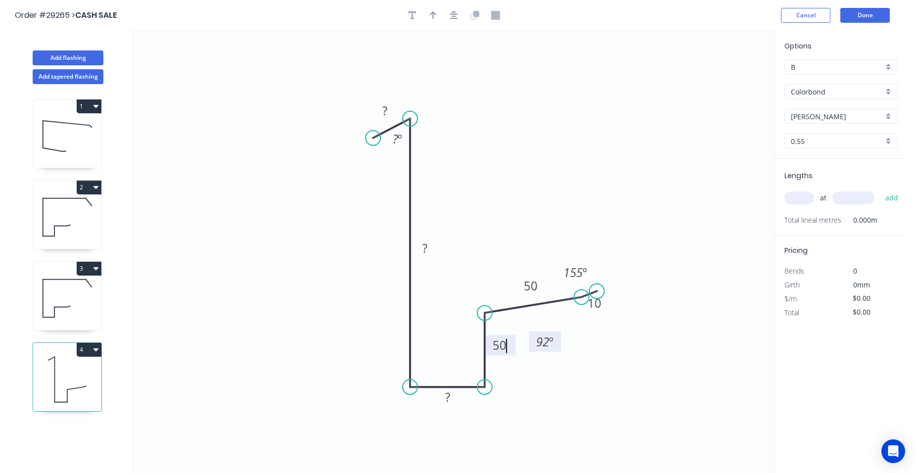
drag, startPoint x: 516, startPoint y: 329, endPoint x: 558, endPoint y: 342, distance: 43.6
click at [558, 342] on rect at bounding box center [545, 341] width 32 height 20
drag, startPoint x: 450, startPoint y: 396, endPoint x: 485, endPoint y: 358, distance: 51.4
click at [450, 396] on rect at bounding box center [448, 398] width 20 height 14
drag, startPoint x: 426, startPoint y: 245, endPoint x: 430, endPoint y: 241, distance: 5.6
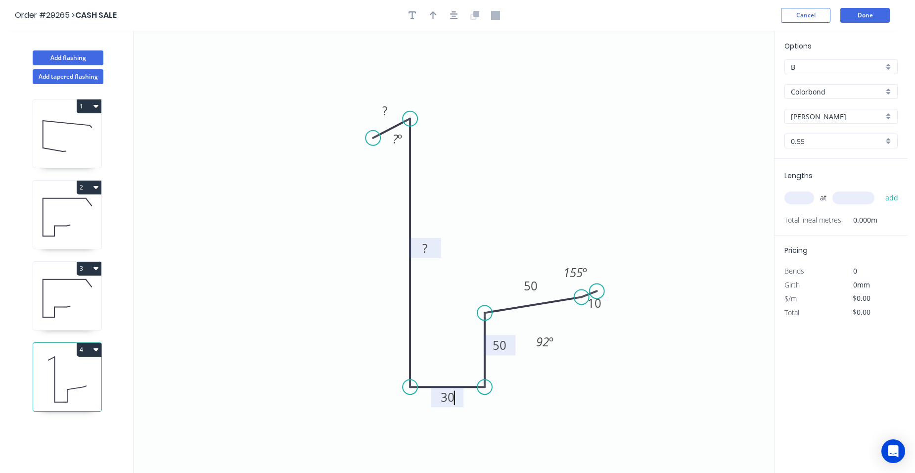
click at [428, 244] on g "?" at bounding box center [425, 248] width 20 height 16
click at [394, 114] on rect at bounding box center [385, 111] width 20 height 14
type input "$14.86"
click at [402, 141] on rect at bounding box center [397, 140] width 20 height 14
click at [431, 21] on button "button" at bounding box center [433, 15] width 15 height 15
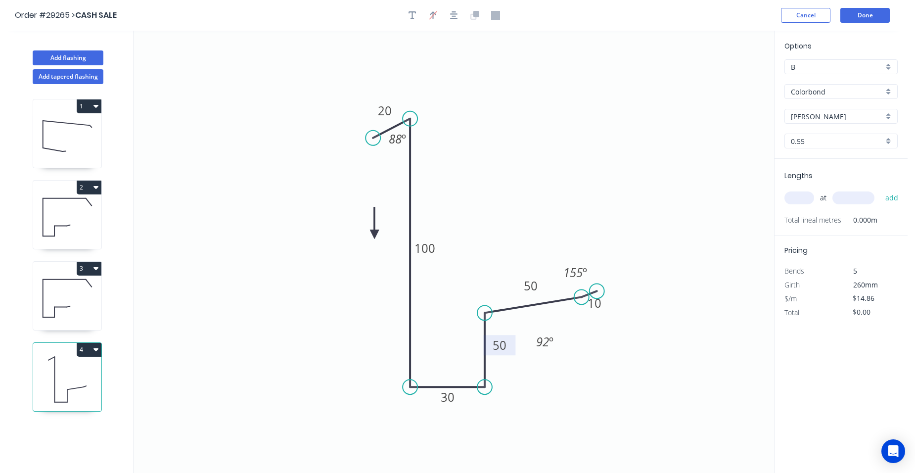
drag, startPoint x: 722, startPoint y: 77, endPoint x: 374, endPoint y: 234, distance: 381.5
click at [374, 234] on icon at bounding box center [374, 223] width 9 height 32
click at [800, 196] on input "text" at bounding box center [799, 197] width 30 height 13
type input "1"
type input "5400"
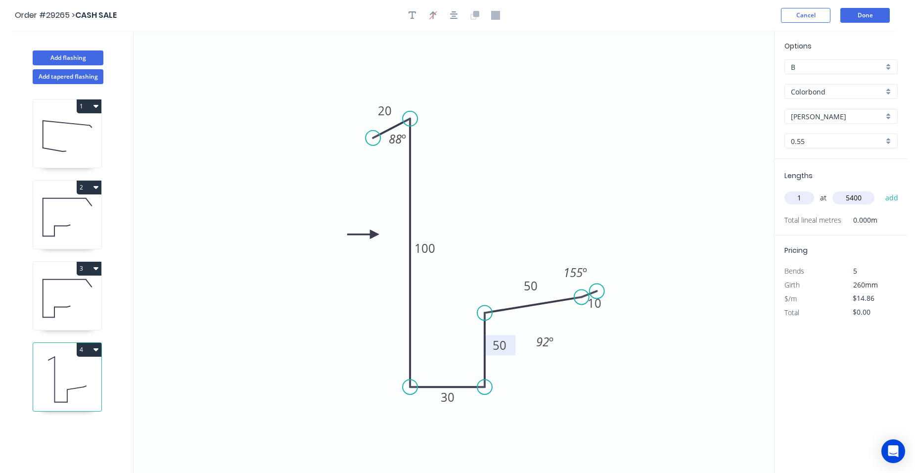
click at [880, 189] on button "add" at bounding box center [891, 197] width 23 height 17
type input "$80.24"
click at [875, 16] on button "Done" at bounding box center [864, 15] width 49 height 15
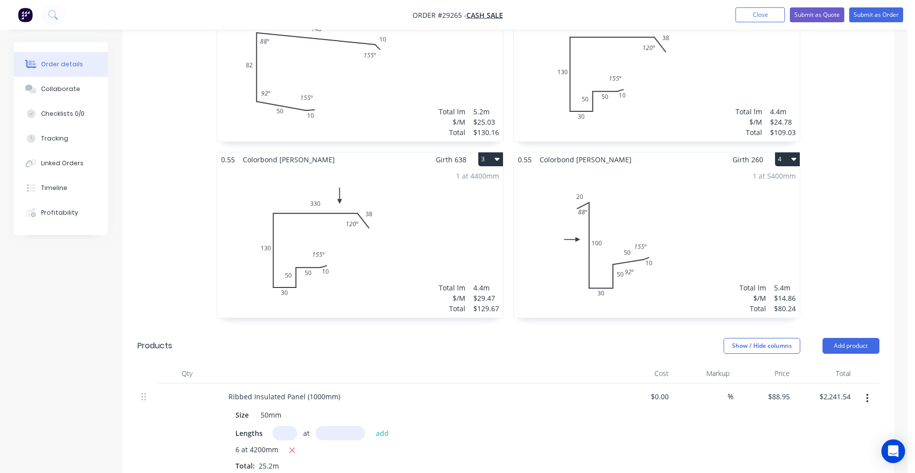
scroll to position [247, 0]
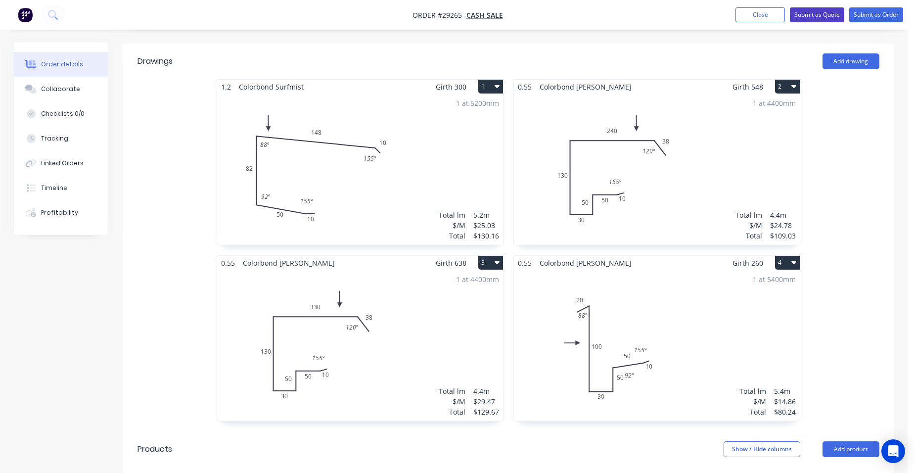
click at [803, 18] on button "Submit as Quote" at bounding box center [817, 14] width 54 height 15
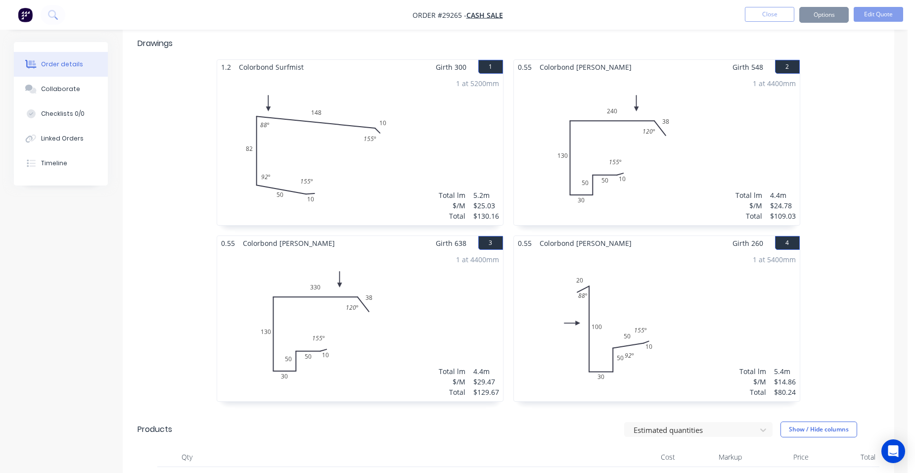
scroll to position [0, 0]
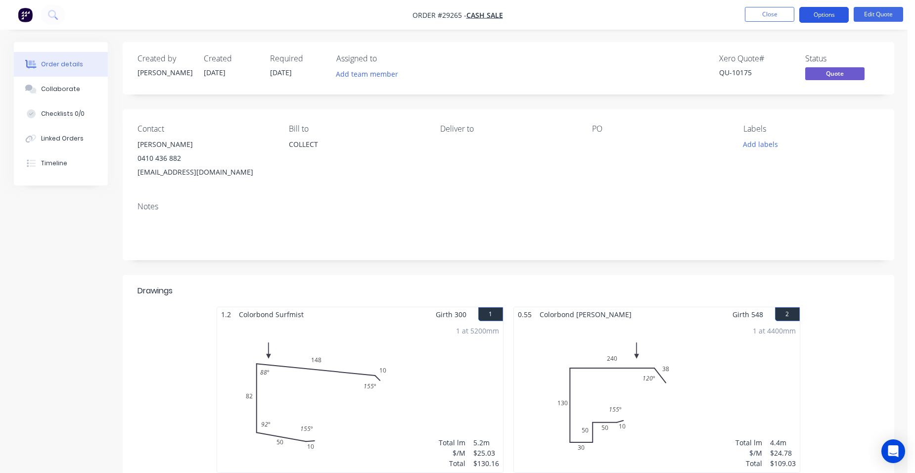
click at [833, 18] on button "Options" at bounding box center [823, 15] width 49 height 16
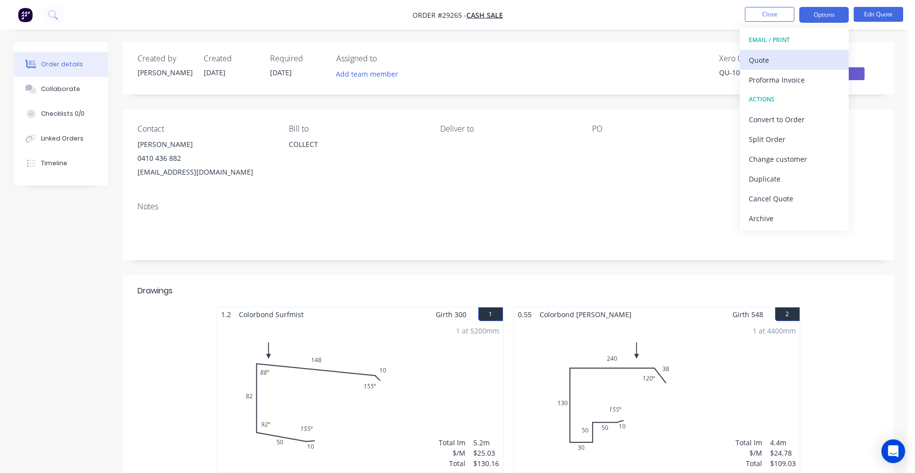
click at [802, 58] on div "Quote" at bounding box center [794, 60] width 91 height 14
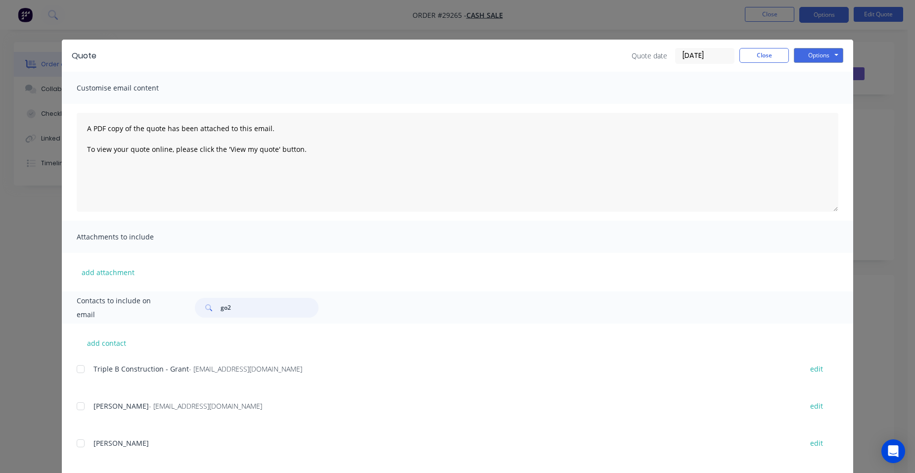
drag, startPoint x: 250, startPoint y: 310, endPoint x: 203, endPoint y: 318, distance: 47.6
click at [186, 325] on div "Contacts to include on email go2 add contact Triple B Construction - Grant - [E…" at bounding box center [457, 444] width 791 height 307
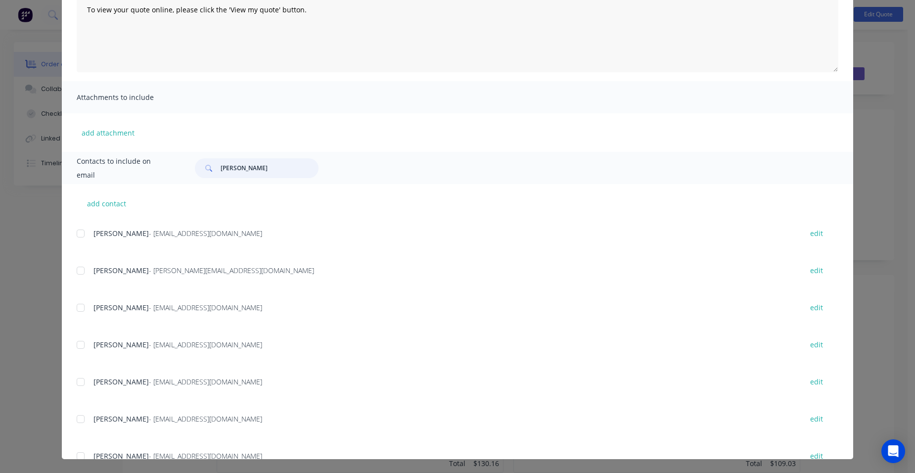
scroll to position [198, 0]
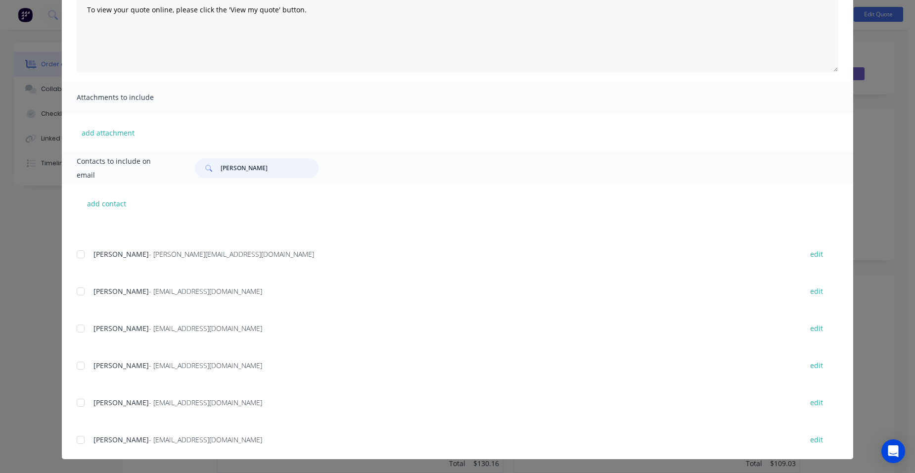
click at [75, 293] on div at bounding box center [81, 291] width 20 height 20
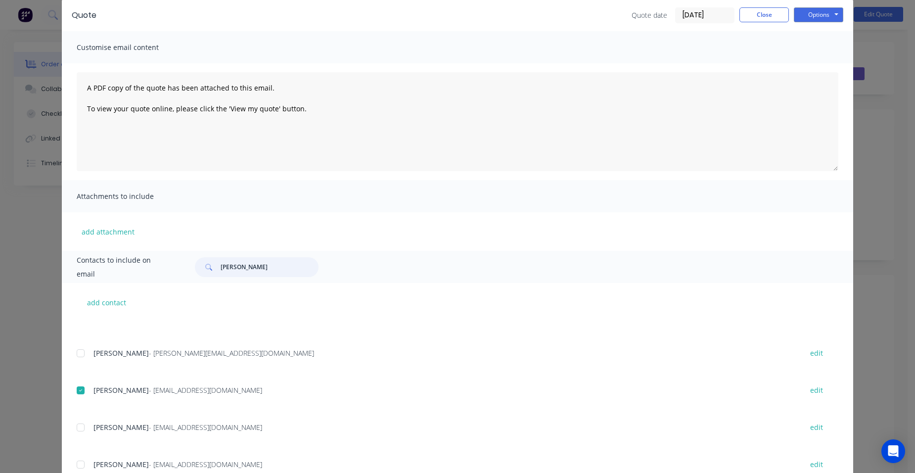
scroll to position [0, 0]
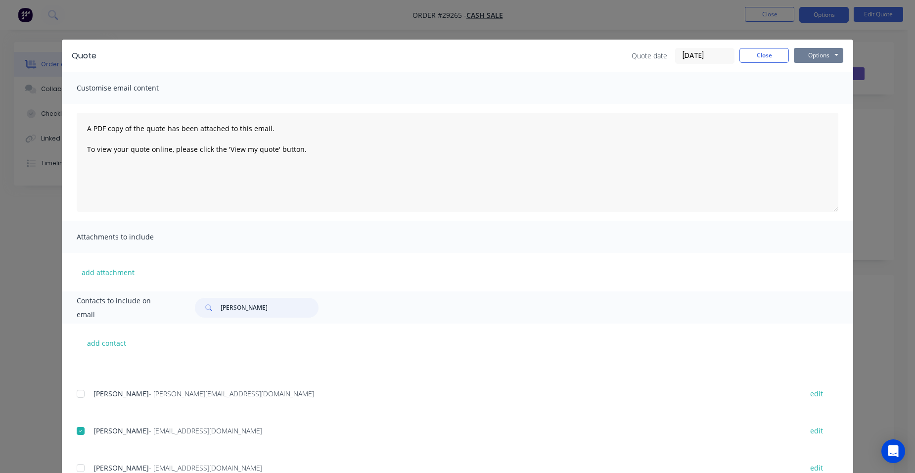
type input "[PERSON_NAME]"
click at [806, 54] on button "Options" at bounding box center [817, 55] width 49 height 15
click at [817, 99] on button "Email" at bounding box center [824, 105] width 63 height 16
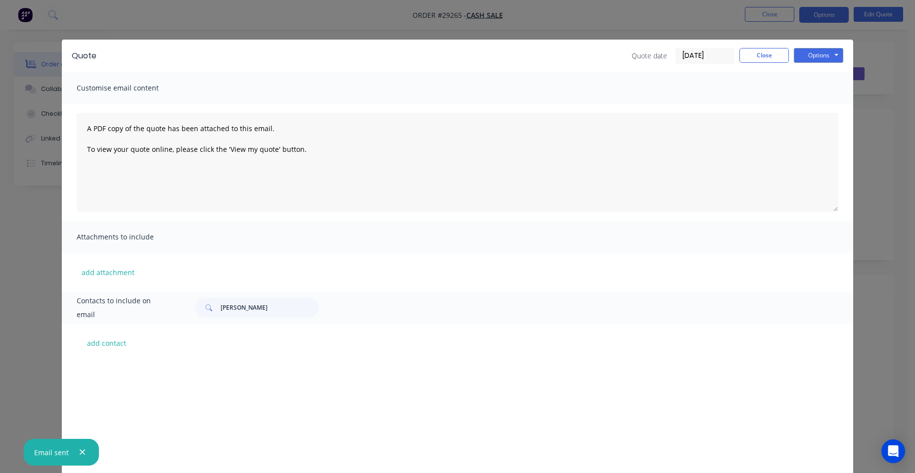
scroll to position [198, 0]
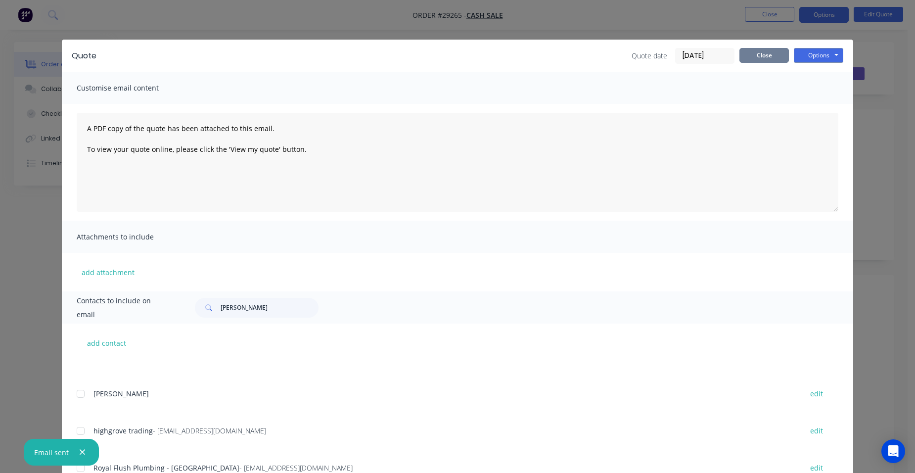
click at [767, 48] on button "Close" at bounding box center [763, 55] width 49 height 15
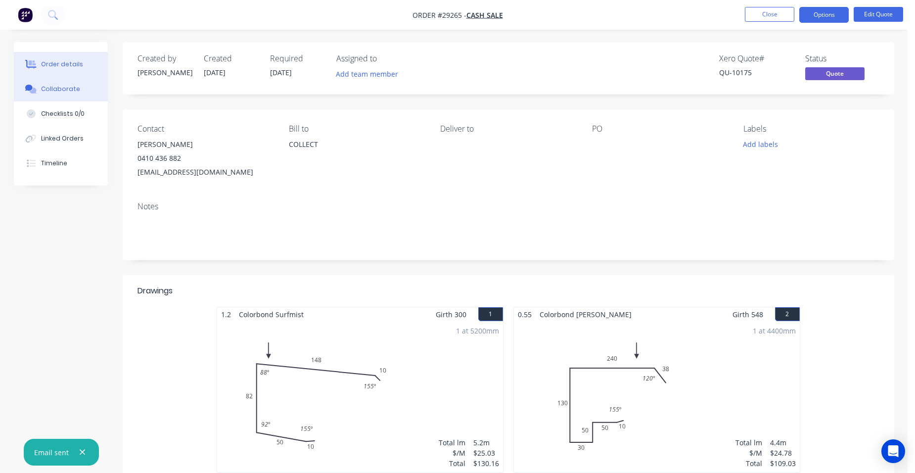
click at [49, 91] on div "Collaborate" at bounding box center [60, 89] width 39 height 9
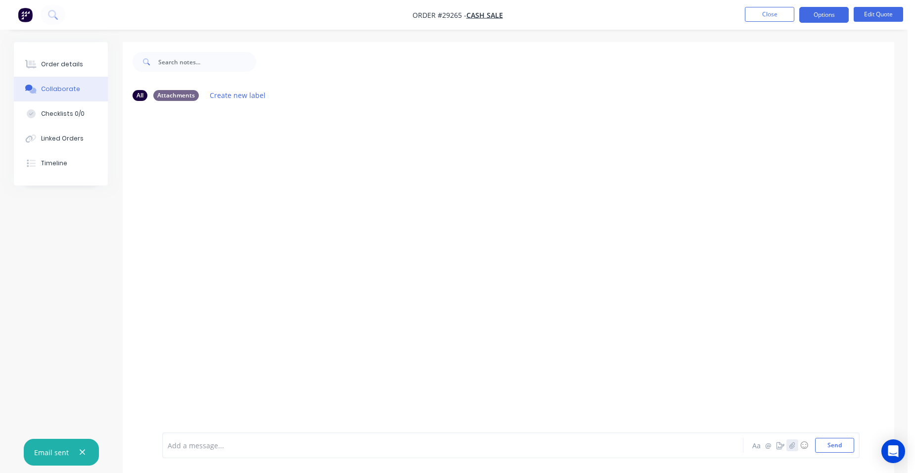
click at [790, 441] on button "button" at bounding box center [792, 445] width 12 height 12
click at [844, 443] on button "Send" at bounding box center [834, 445] width 39 height 15
click at [77, 65] on div "Order details" at bounding box center [62, 64] width 42 height 9
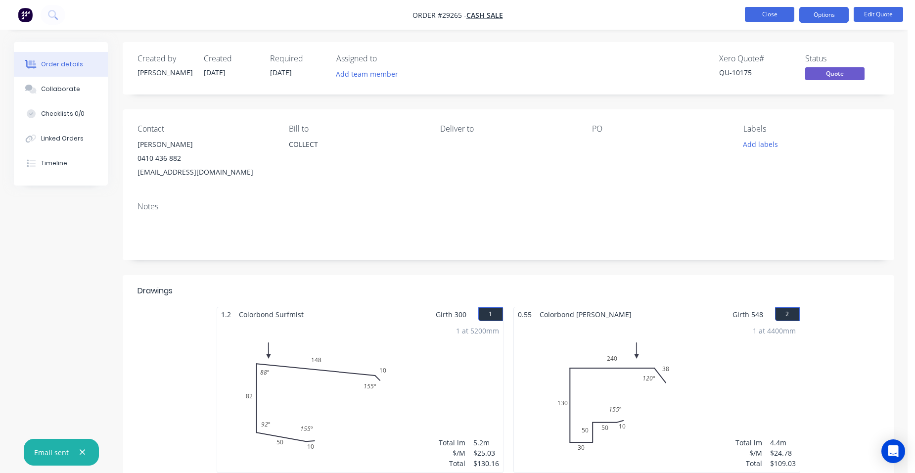
click at [761, 15] on button "Close" at bounding box center [769, 14] width 49 height 15
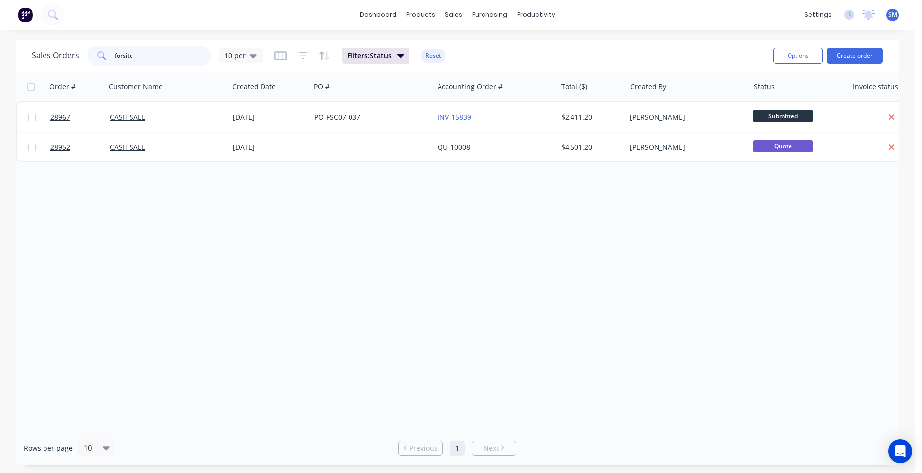
drag, startPoint x: 145, startPoint y: 56, endPoint x: 98, endPoint y: 47, distance: 48.4
click at [84, 52] on div "Sales Orders forsite 10 per" at bounding box center [147, 56] width 231 height 20
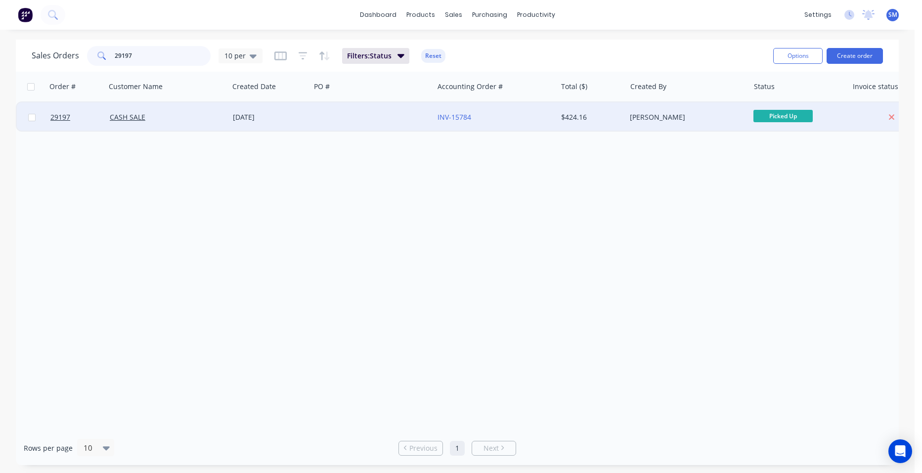
type input "29197"
click at [356, 114] on div at bounding box center [371, 117] width 123 height 30
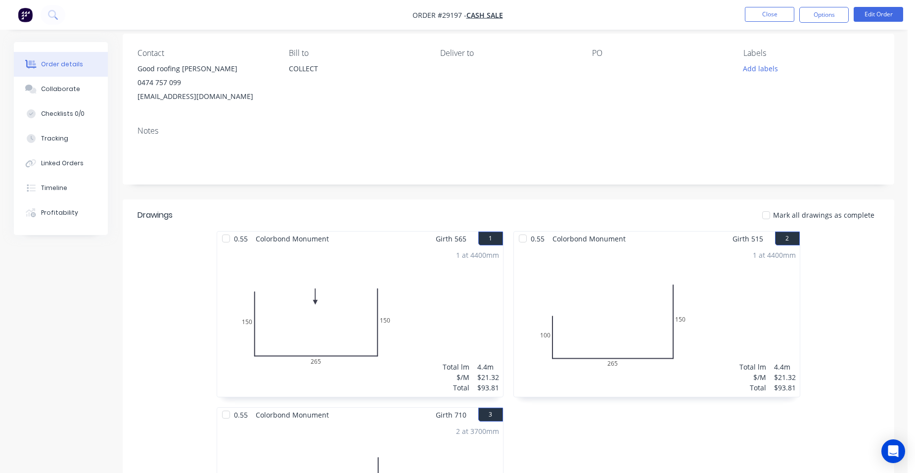
scroll to position [247, 0]
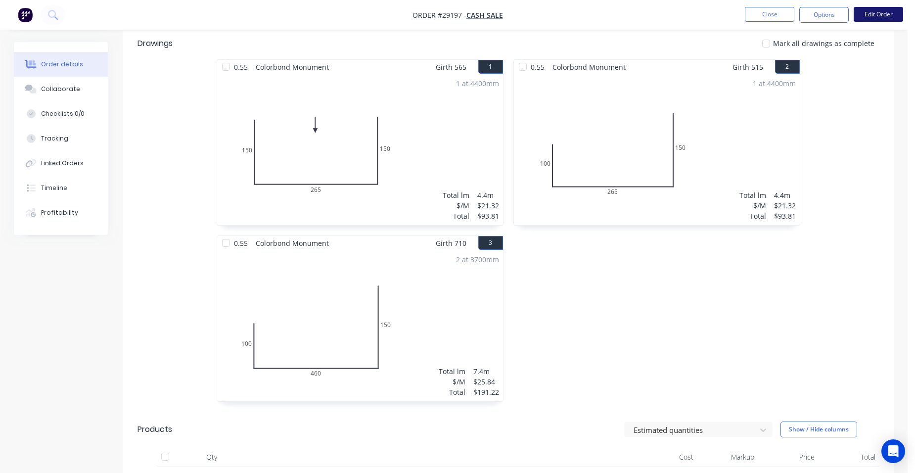
click at [889, 10] on button "Edit Order" at bounding box center [877, 14] width 49 height 15
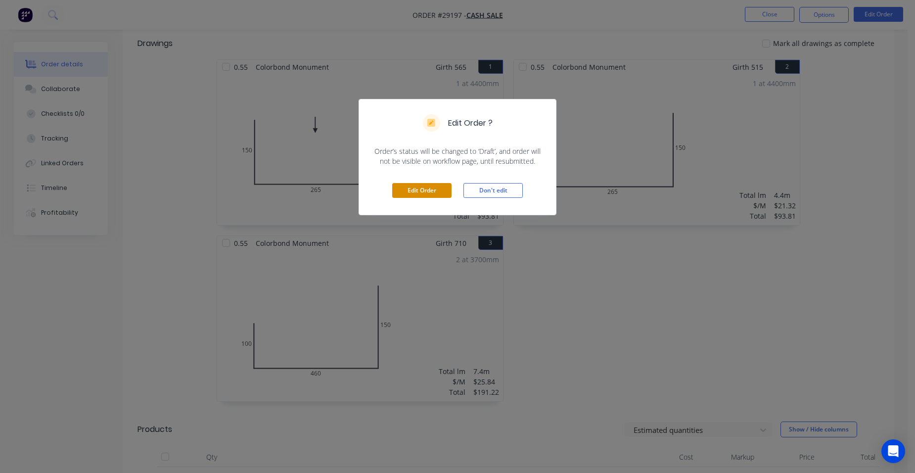
click at [405, 187] on button "Edit Order" at bounding box center [421, 190] width 59 height 15
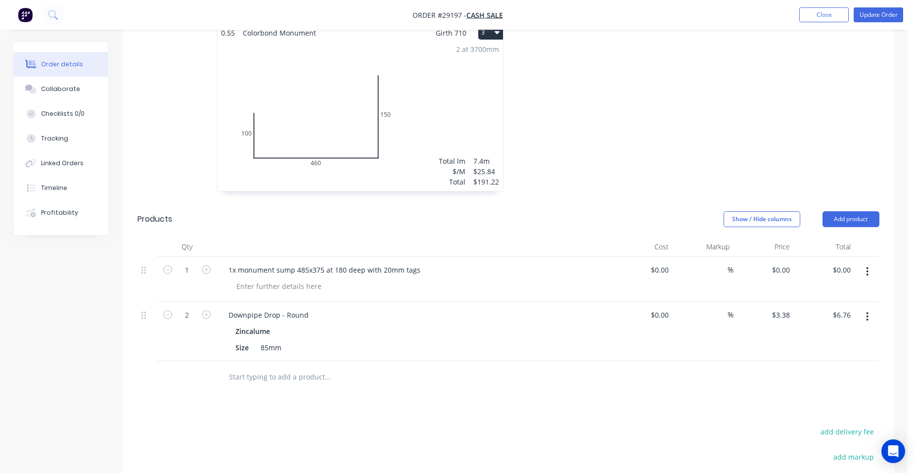
scroll to position [494, 0]
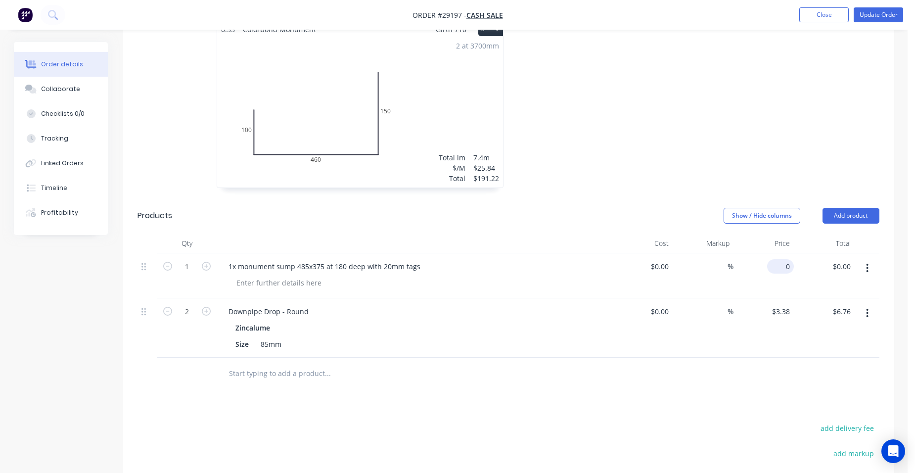
click at [793, 259] on input "0" at bounding box center [782, 266] width 23 height 14
type input "$120.00"
click at [764, 264] on div "$120.00 120" at bounding box center [763, 275] width 61 height 45
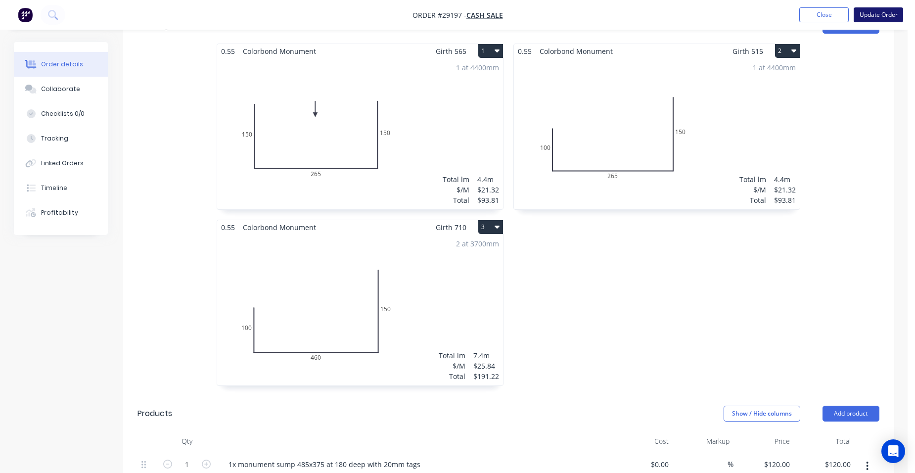
click at [885, 9] on button "Update Order" at bounding box center [877, 14] width 49 height 15
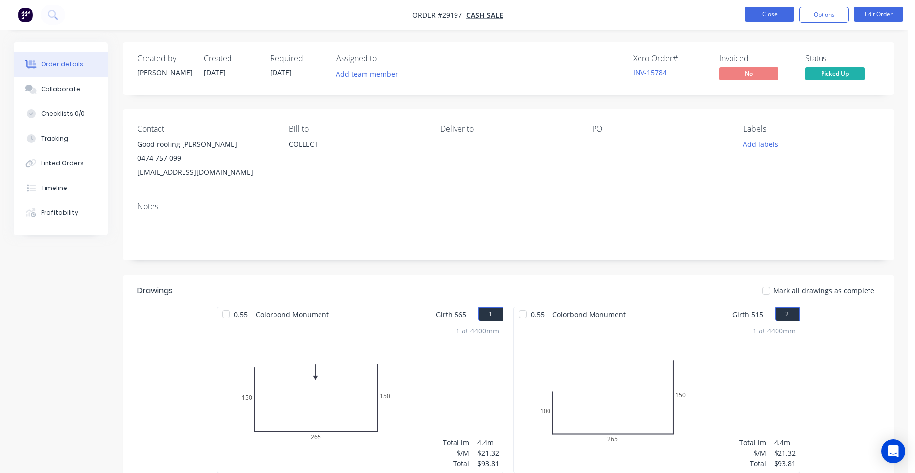
click at [779, 9] on button "Close" at bounding box center [769, 14] width 49 height 15
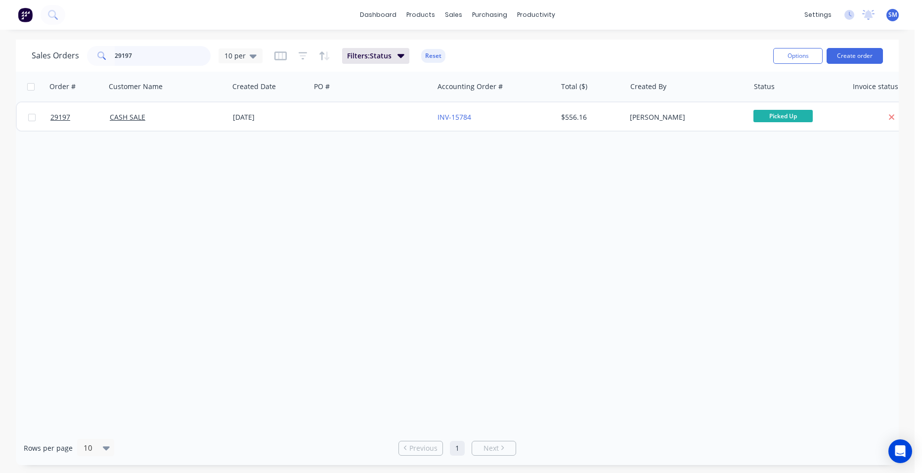
drag, startPoint x: 139, startPoint y: 55, endPoint x: 84, endPoint y: 44, distance: 55.9
click at [84, 44] on div "Sales Orders 29197 10 per Filters: Status Reset" at bounding box center [399, 56] width 734 height 24
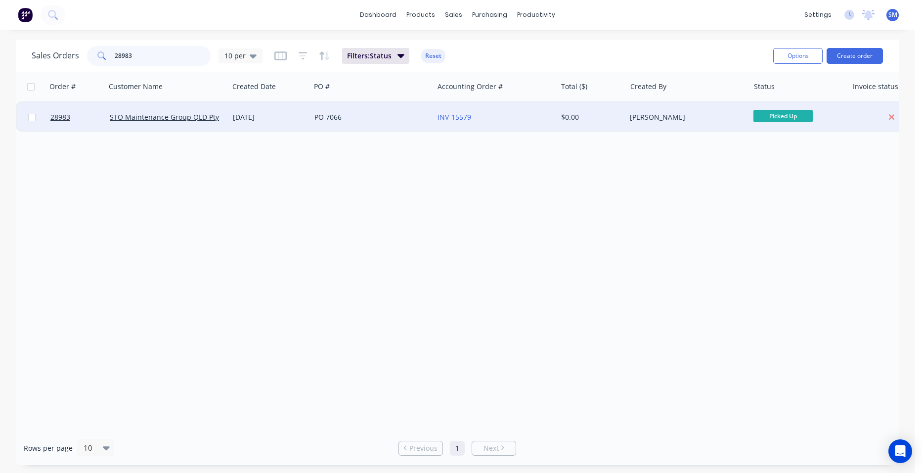
type input "28983"
click at [388, 111] on div "PO 7066" at bounding box center [371, 117] width 123 height 30
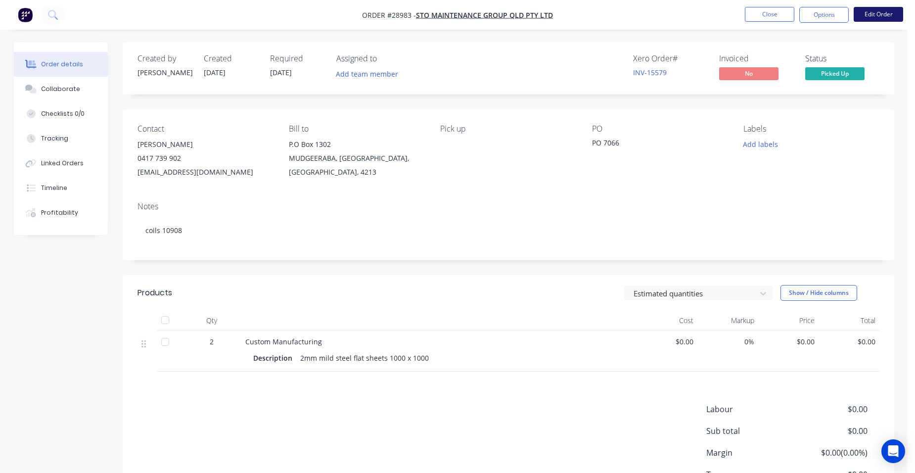
click at [883, 9] on button "Edit Order" at bounding box center [877, 14] width 49 height 15
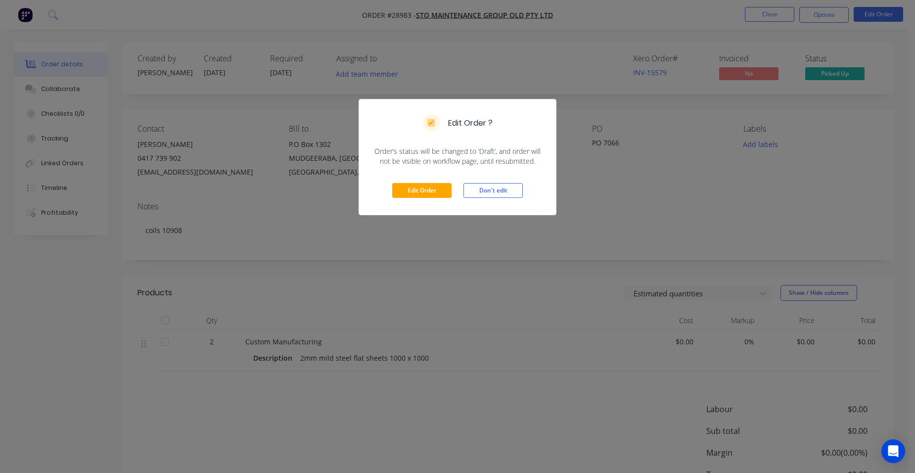
click at [423, 182] on div "Edit Order Don't edit" at bounding box center [457, 190] width 197 height 48
click at [421, 186] on button "Edit Order" at bounding box center [421, 190] width 59 height 15
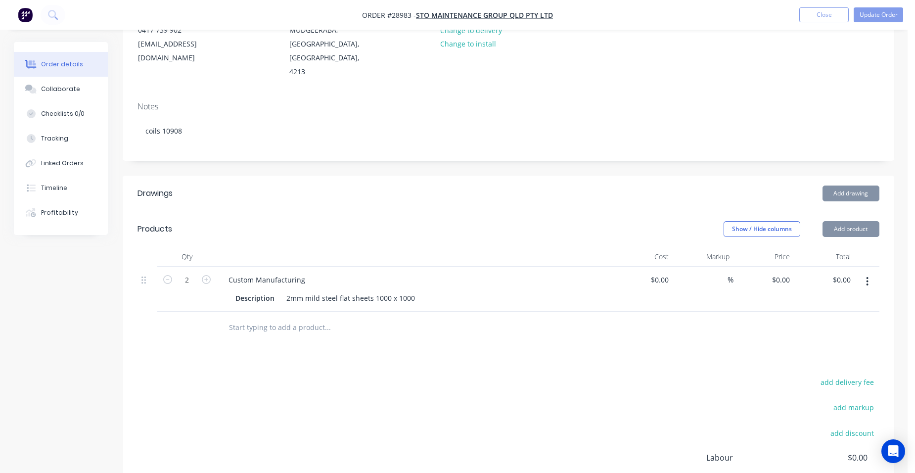
scroll to position [198, 0]
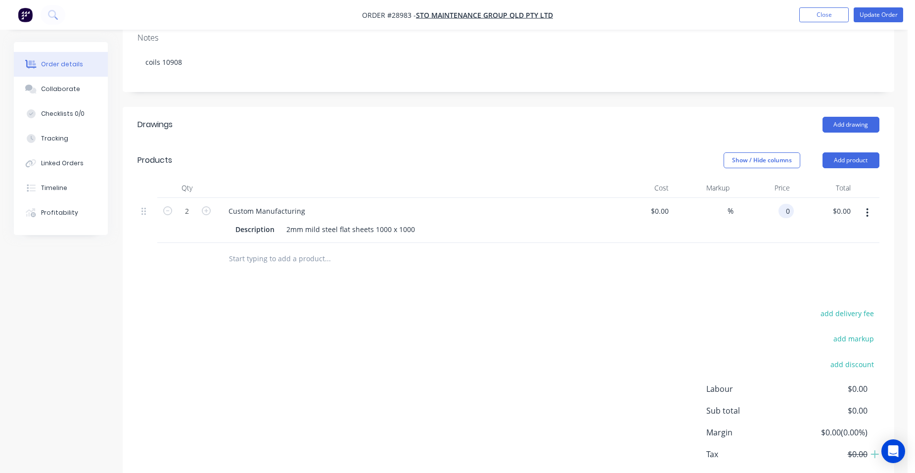
click at [793, 204] on input "0" at bounding box center [787, 211] width 11 height 14
type input "$75.00"
type input "$150.00"
click at [817, 208] on div "$150.00 $150.00" at bounding box center [823, 220] width 61 height 45
click at [879, 12] on button "Update Order" at bounding box center [877, 14] width 49 height 15
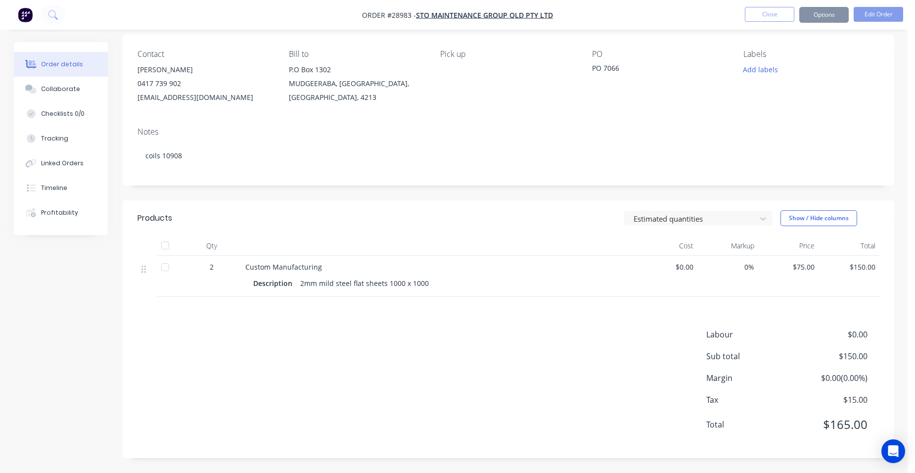
scroll to position [0, 0]
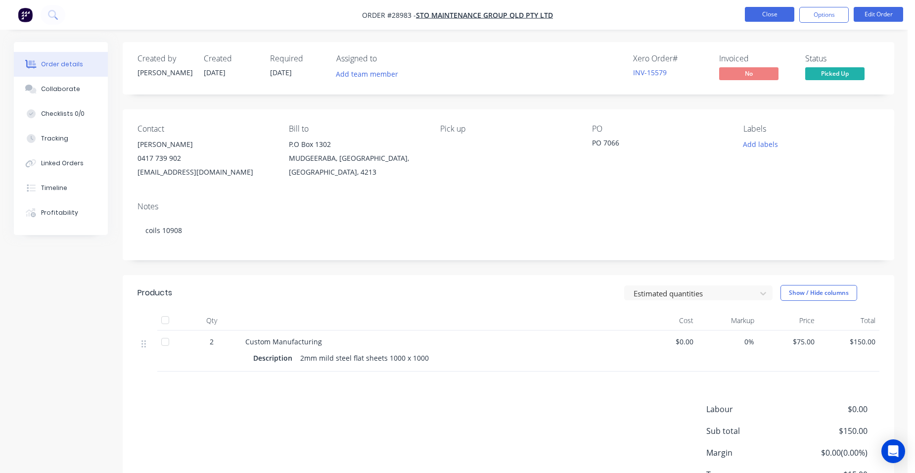
click at [765, 15] on button "Close" at bounding box center [769, 14] width 49 height 15
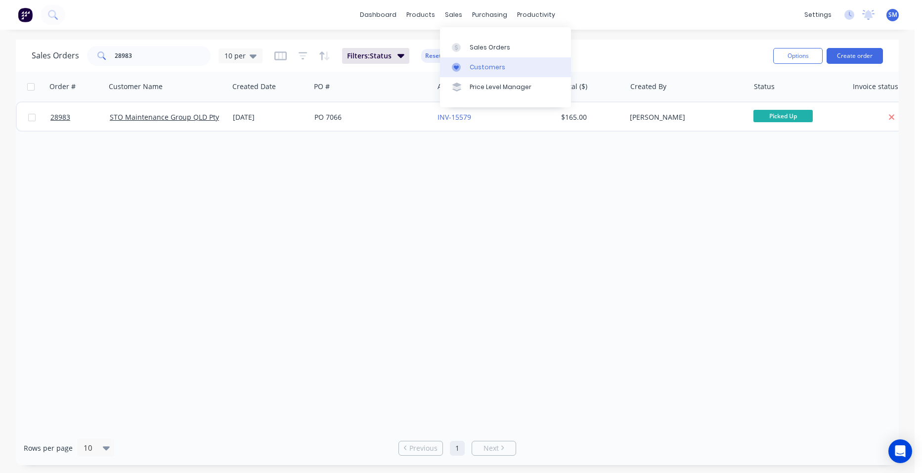
click at [470, 69] on div "Customers" at bounding box center [488, 67] width 36 height 9
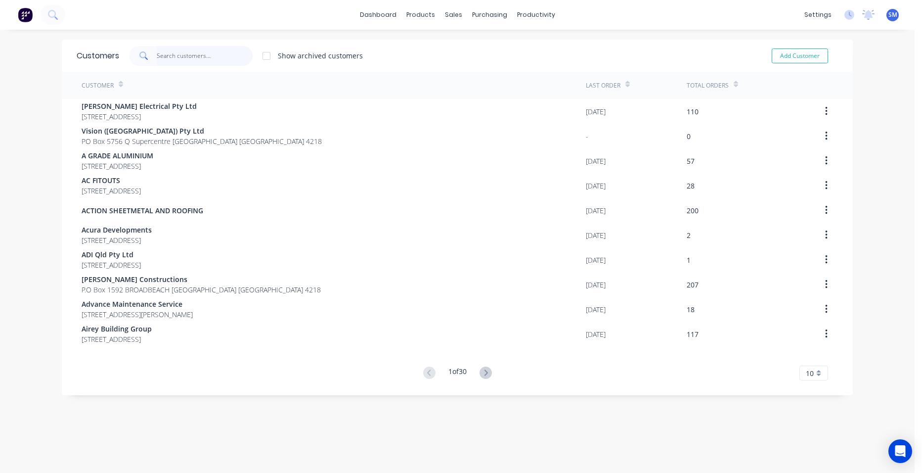
drag, startPoint x: 172, startPoint y: 56, endPoint x: 500, endPoint y: 82, distance: 329.8
click at [172, 56] on input "text" at bounding box center [205, 56] width 96 height 20
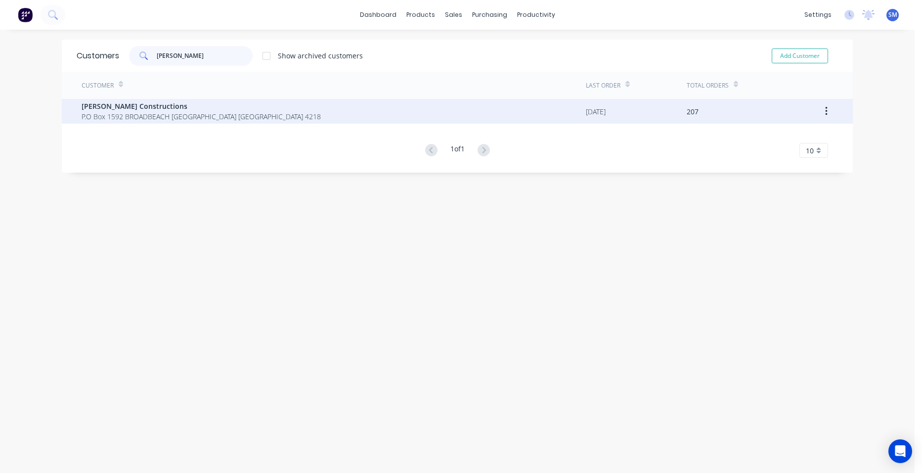
type input "[PERSON_NAME]"
click at [182, 116] on span "P.O Box 1592 BROADBEACH [GEOGRAPHIC_DATA] [GEOGRAPHIC_DATA] 4218" at bounding box center [201, 116] width 239 height 10
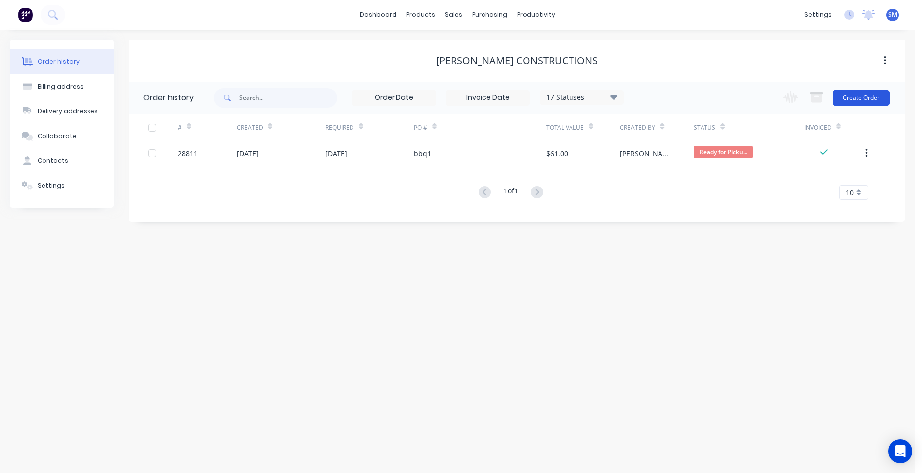
click at [847, 104] on button "Create Order" at bounding box center [861, 98] width 57 height 16
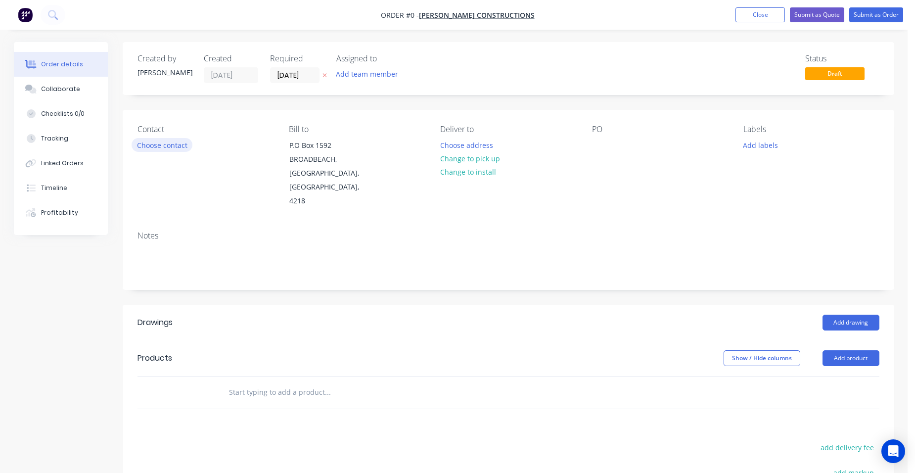
click at [154, 149] on button "Choose contact" at bounding box center [162, 144] width 61 height 13
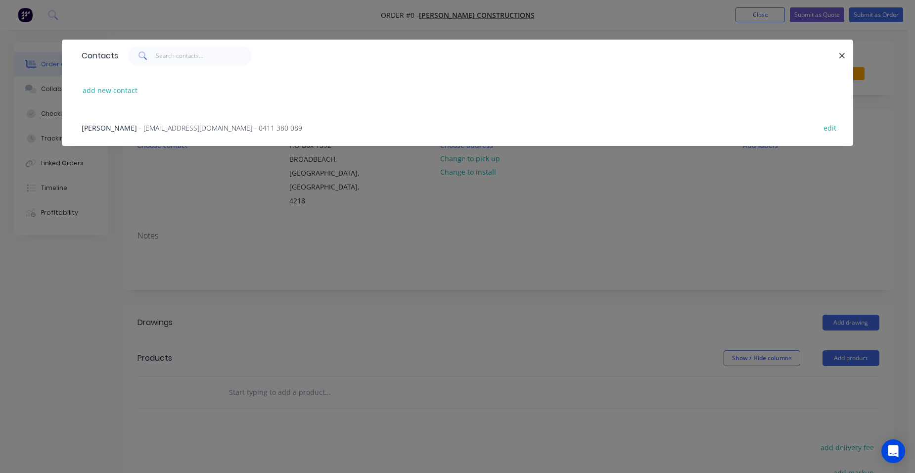
click at [133, 128] on span "[PERSON_NAME]" at bounding box center [109, 127] width 55 height 9
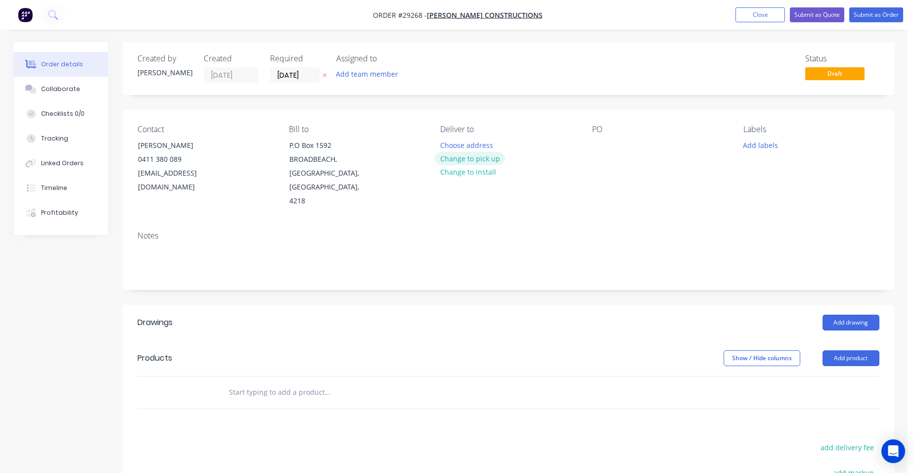
click at [446, 162] on button "Change to pick up" at bounding box center [470, 158] width 70 height 13
click at [605, 141] on div at bounding box center [600, 145] width 16 height 14
click at [852, 350] on button "Add product" at bounding box center [850, 358] width 57 height 16
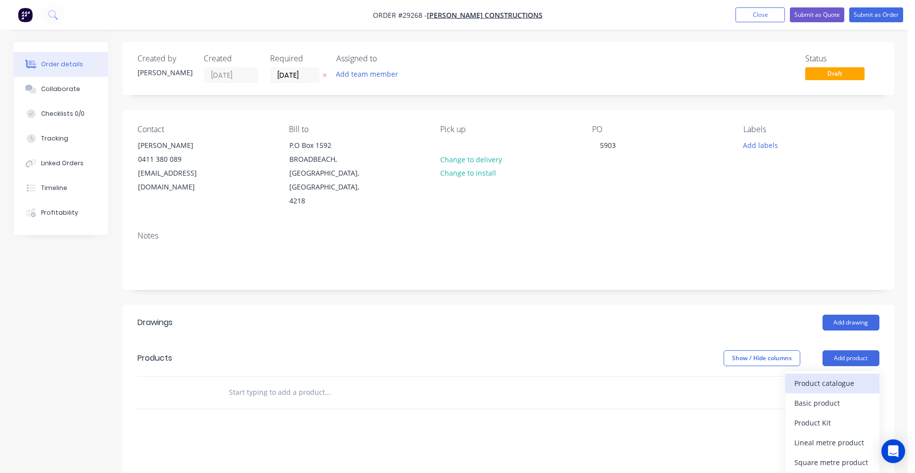
click at [844, 376] on div "Product catalogue" at bounding box center [832, 383] width 76 height 14
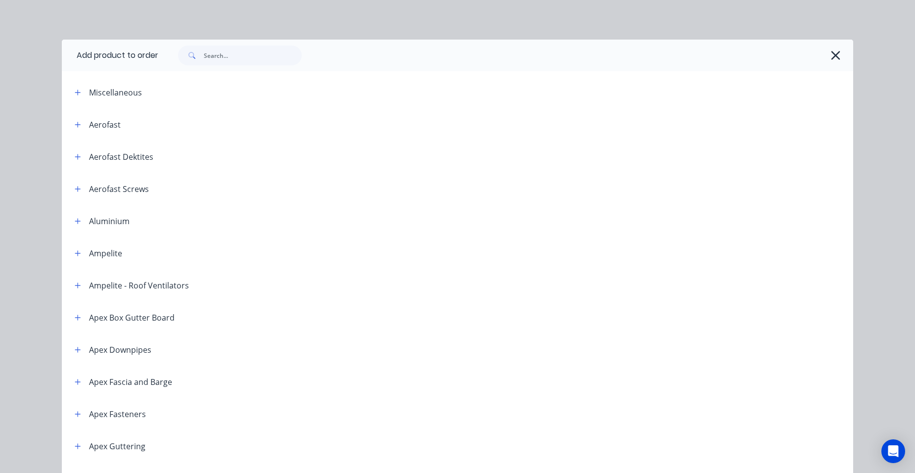
click at [72, 91] on span at bounding box center [78, 92] width 12 height 12
click at [72, 90] on button "button" at bounding box center [78, 92] width 12 height 12
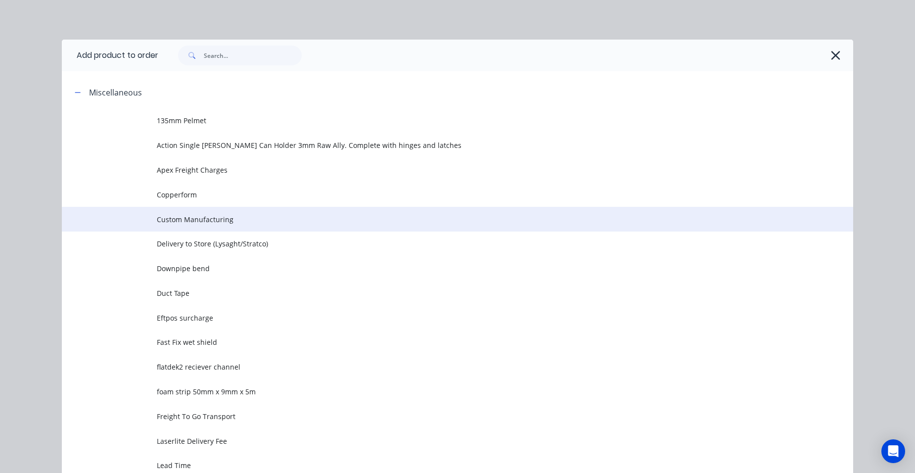
click at [208, 212] on td "Custom Manufacturing" at bounding box center [505, 219] width 696 height 25
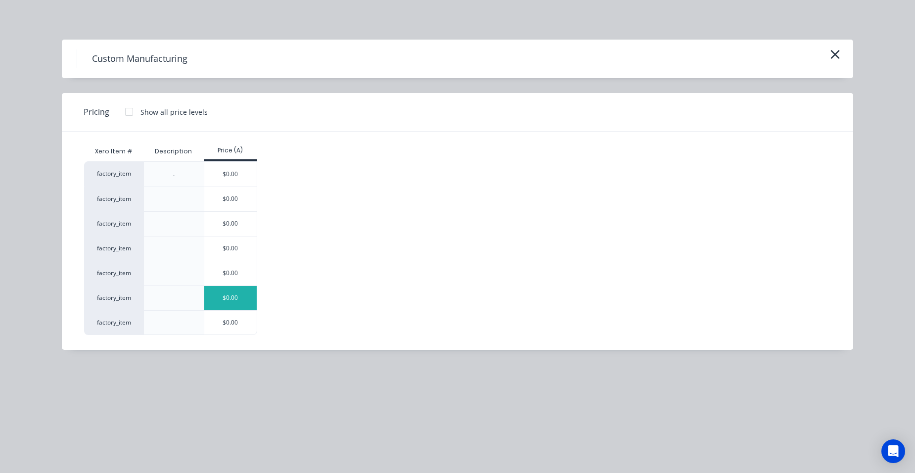
click at [237, 306] on div "$0.00" at bounding box center [230, 298] width 53 height 24
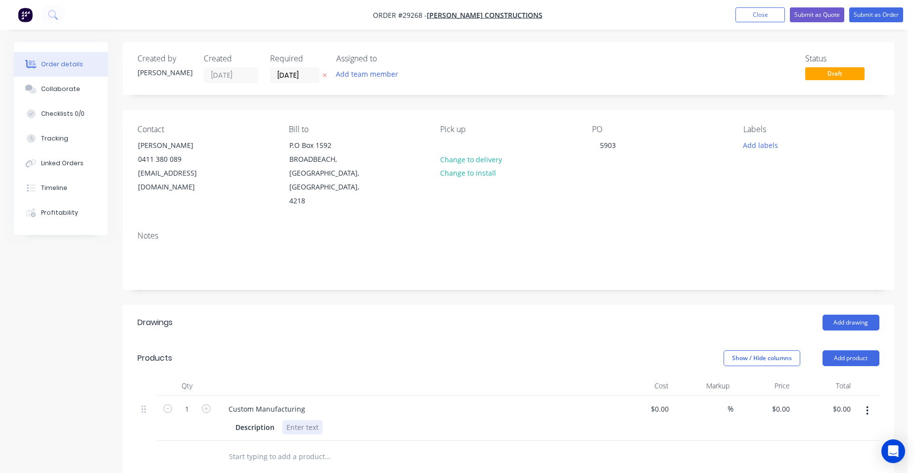
click at [296, 420] on div at bounding box center [302, 427] width 40 height 14
click at [280, 80] on input "[DATE]" at bounding box center [294, 75] width 48 height 15
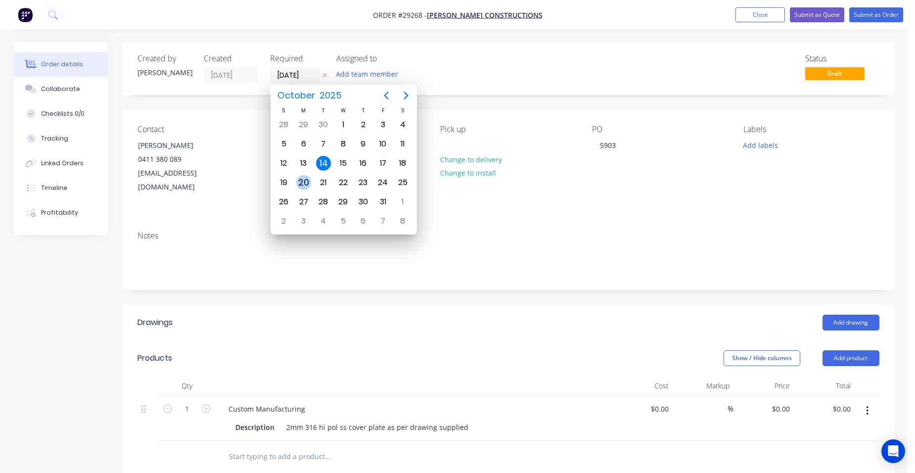
click at [310, 180] on div "20" at bounding box center [303, 182] width 15 height 15
type input "[DATE]"
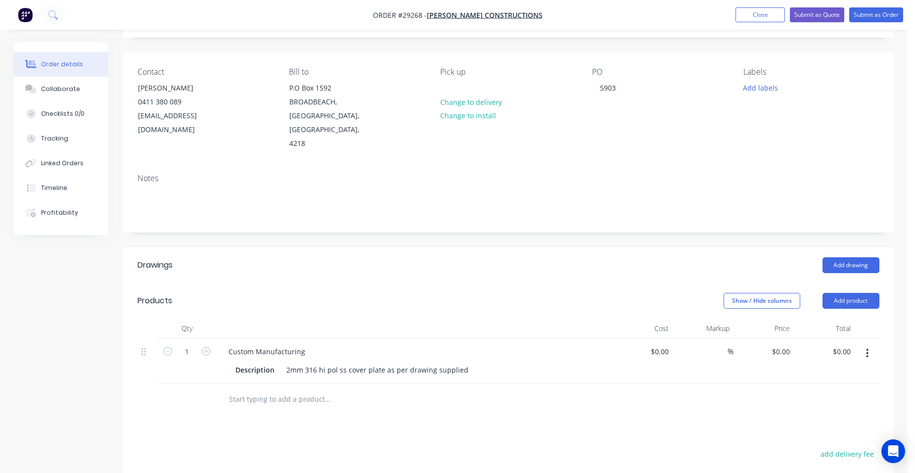
scroll to position [49, 0]
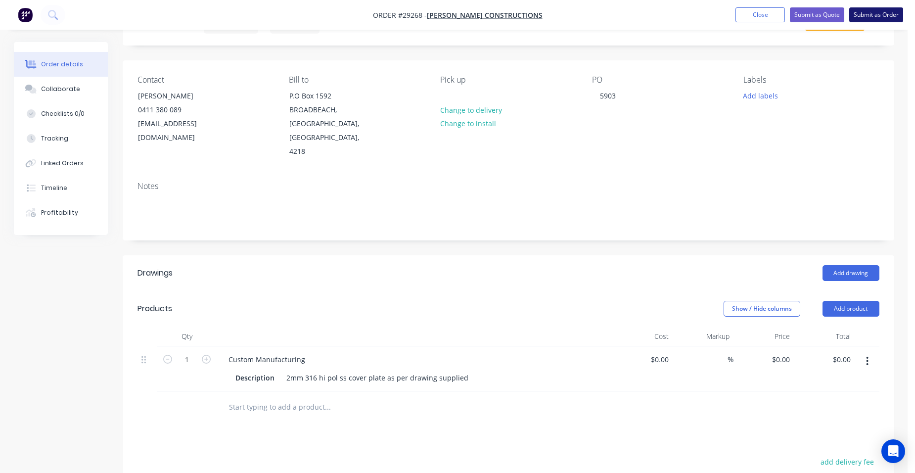
click at [871, 15] on button "Submit as Order" at bounding box center [876, 14] width 54 height 15
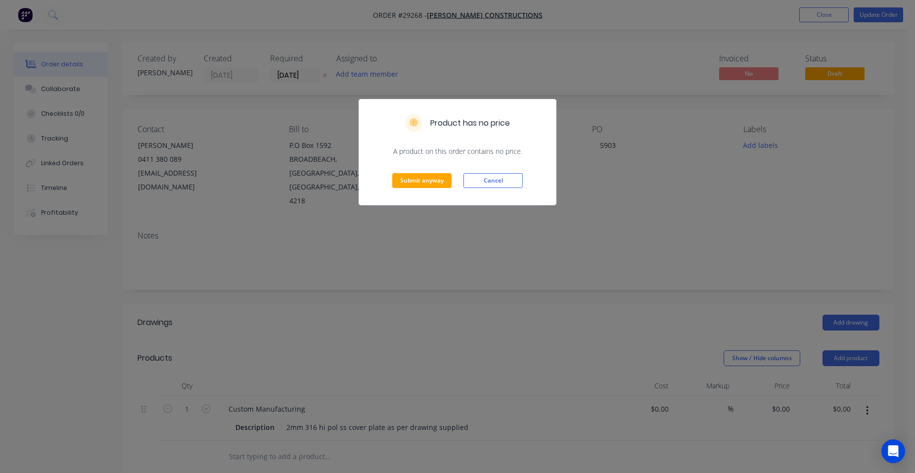
click at [738, 279] on div "Product has no price A product on this order contains no price. Submit anyway C…" at bounding box center [457, 236] width 915 height 473
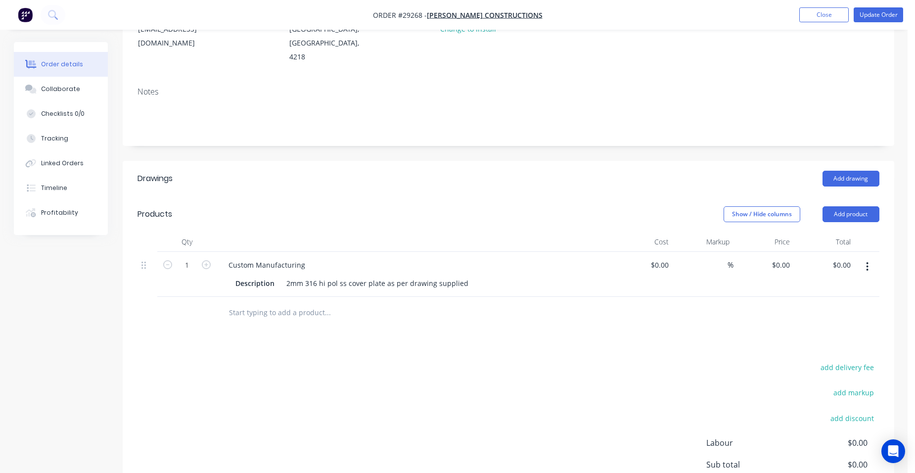
scroll to position [148, 0]
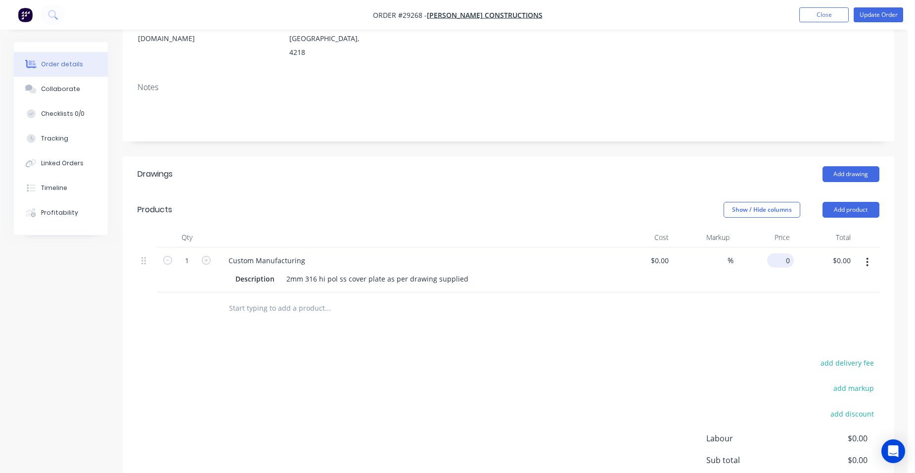
click at [790, 253] on input "0" at bounding box center [782, 260] width 23 height 14
type input "$110.00"
click at [740, 268] on div "$110.00 $110.00" at bounding box center [763, 269] width 61 height 45
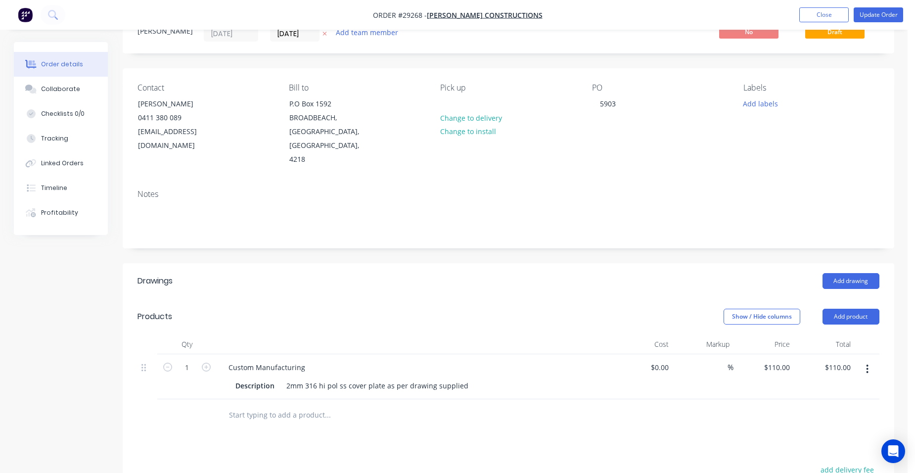
scroll to position [0, 0]
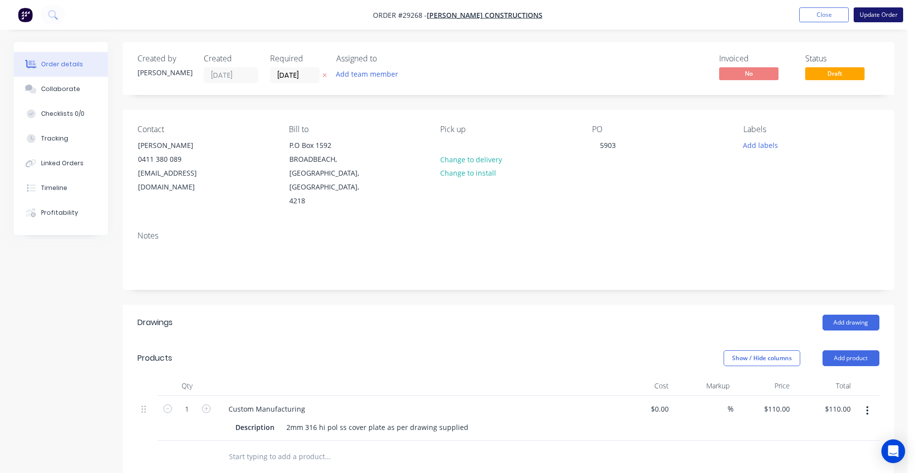
click at [877, 15] on button "Update Order" at bounding box center [877, 14] width 49 height 15
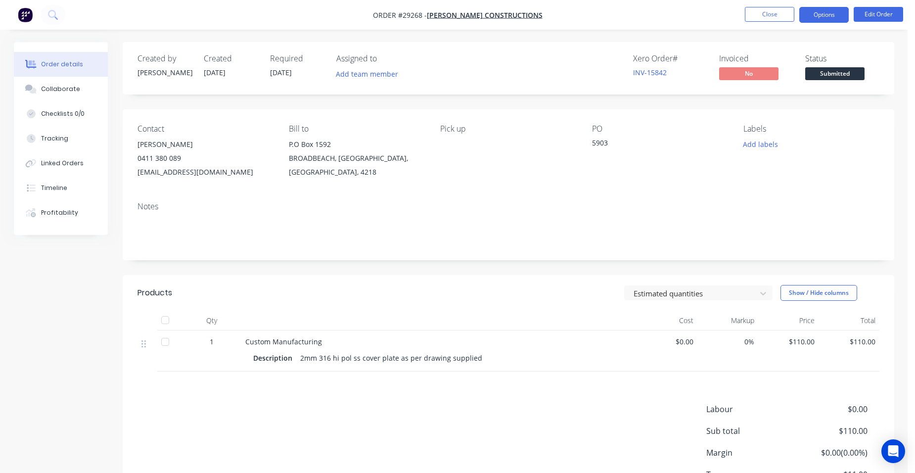
click at [833, 9] on button "Options" at bounding box center [823, 15] width 49 height 16
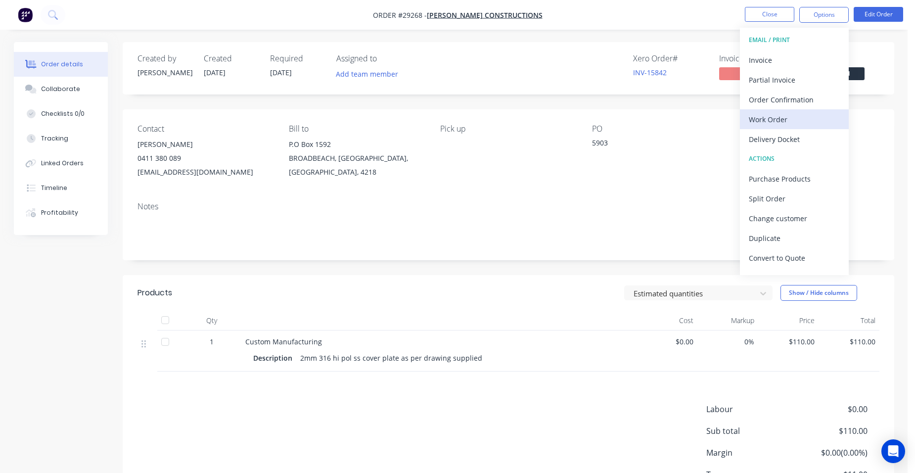
click at [805, 118] on div "Work Order" at bounding box center [794, 119] width 91 height 14
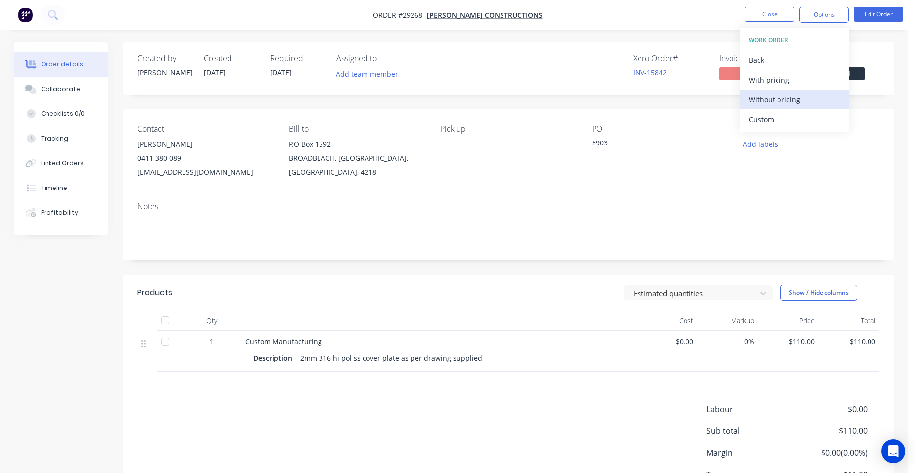
click at [804, 103] on div "Without pricing" at bounding box center [794, 99] width 91 height 14
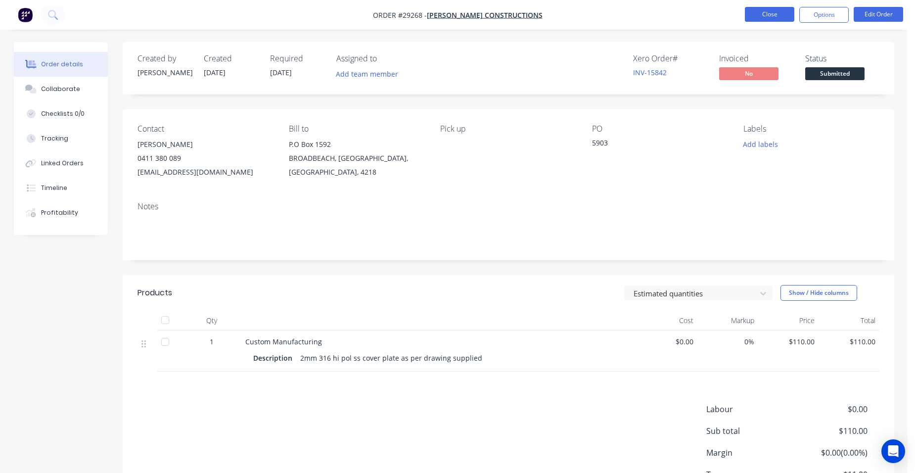
click at [771, 14] on button "Close" at bounding box center [769, 14] width 49 height 15
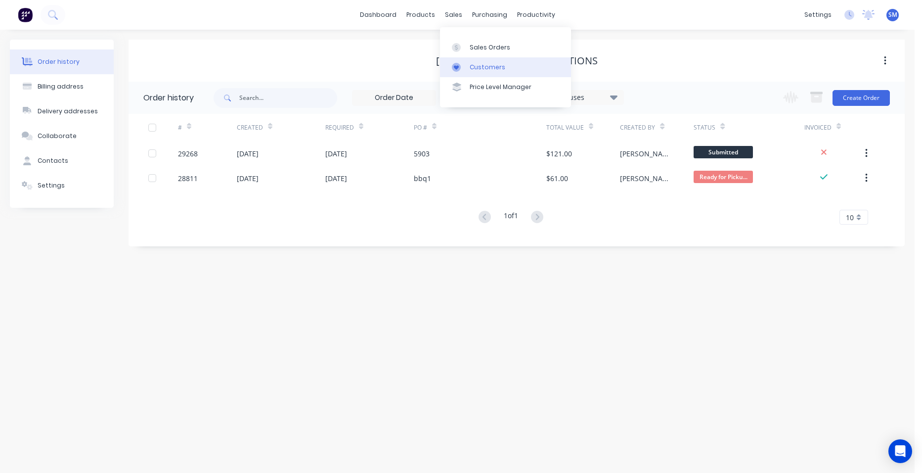
click at [479, 63] on div "Customers" at bounding box center [488, 67] width 36 height 9
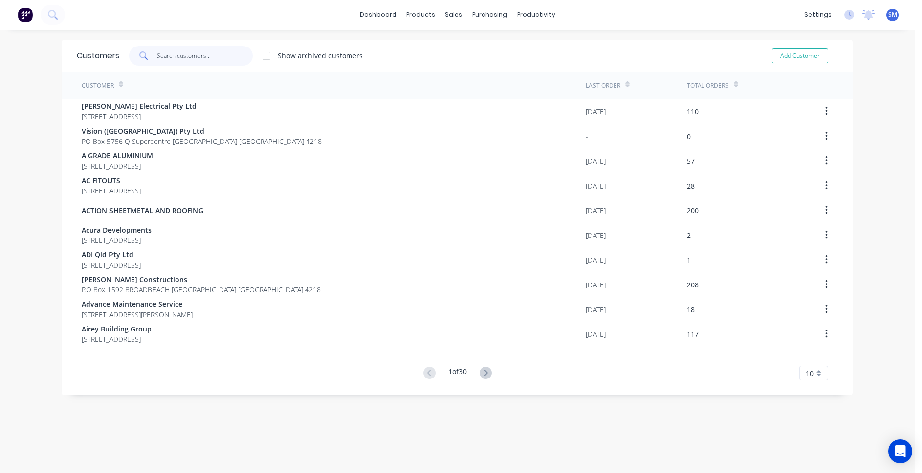
click at [194, 52] on input "text" at bounding box center [205, 56] width 96 height 20
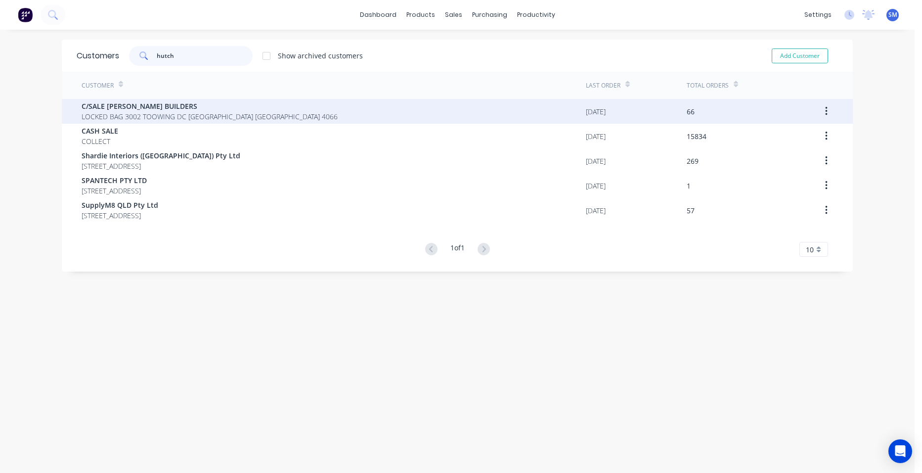
type input "hutch"
click at [126, 110] on span "C/SALE [PERSON_NAME] BUILDERS" at bounding box center [210, 106] width 256 height 10
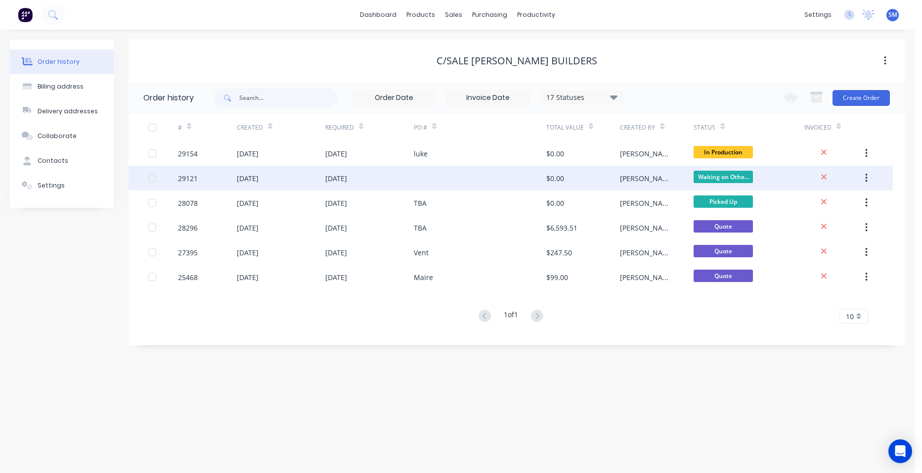
click at [476, 178] on div at bounding box center [480, 178] width 132 height 25
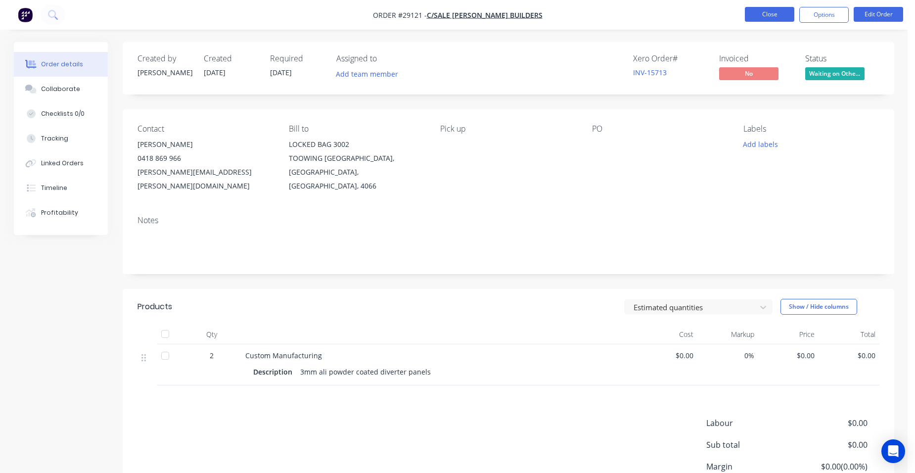
click at [755, 13] on button "Close" at bounding box center [769, 14] width 49 height 15
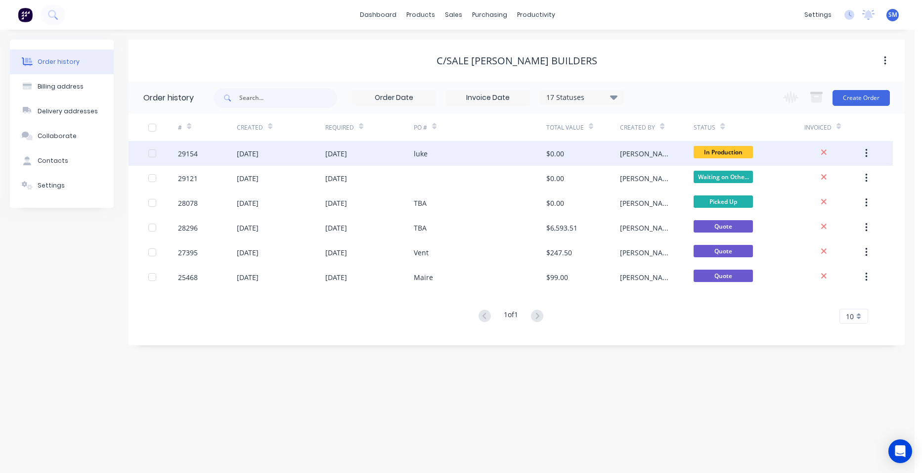
click at [483, 152] on div "luke" at bounding box center [480, 153] width 132 height 25
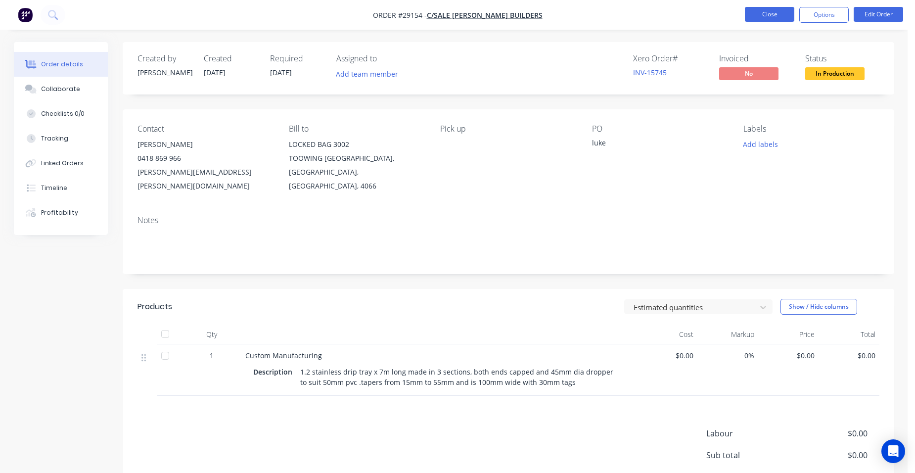
click at [771, 17] on button "Close" at bounding box center [769, 14] width 49 height 15
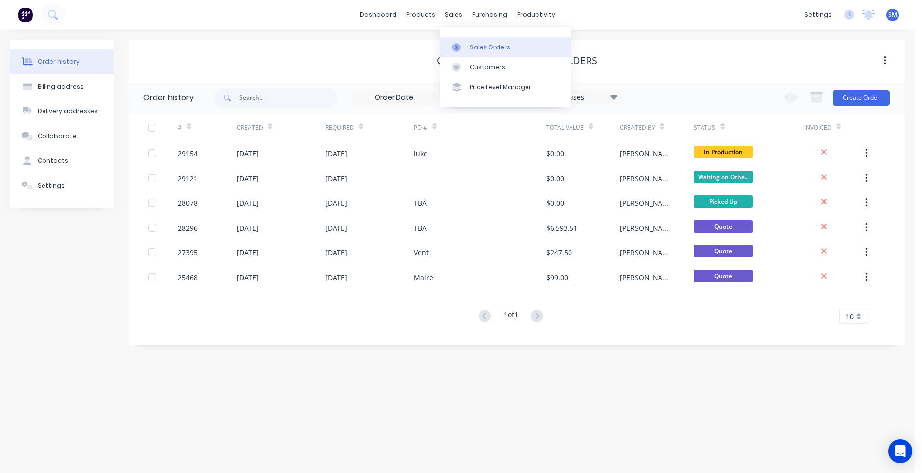
click at [470, 43] on div "Sales Orders" at bounding box center [490, 47] width 41 height 9
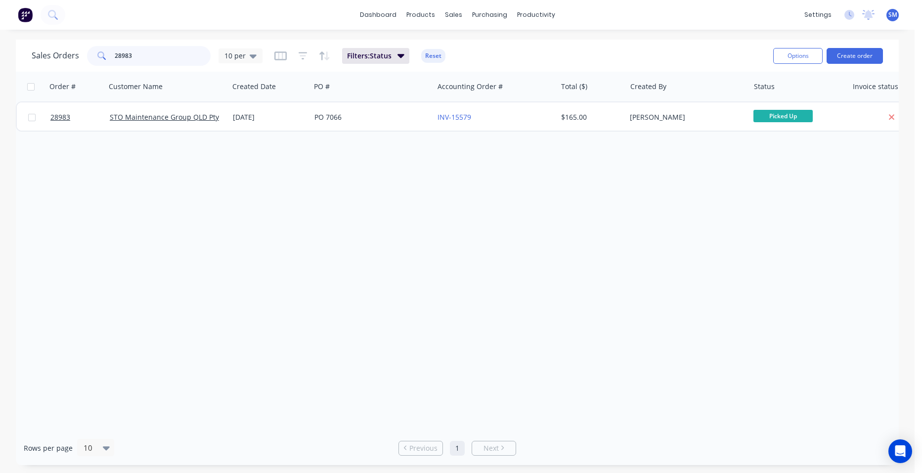
drag, startPoint x: 147, startPoint y: 55, endPoint x: 100, endPoint y: 56, distance: 47.0
click at [96, 58] on div "28983" at bounding box center [149, 56] width 124 height 20
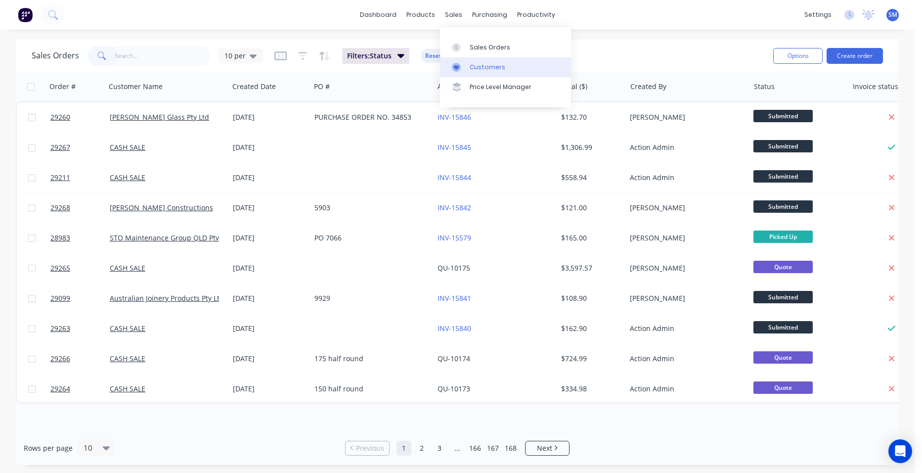
click at [485, 67] on div "Customers" at bounding box center [488, 67] width 36 height 9
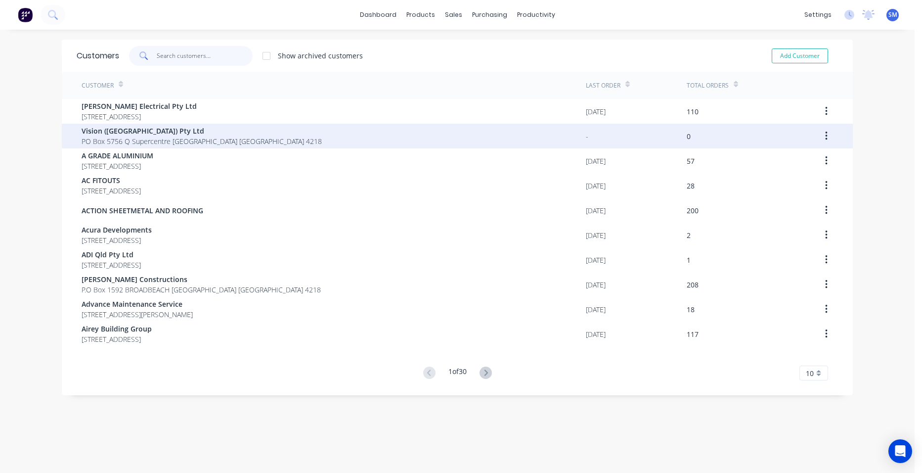
drag, startPoint x: 162, startPoint y: 56, endPoint x: 788, endPoint y: 138, distance: 631.8
click at [162, 56] on input "text" at bounding box center [205, 56] width 96 height 20
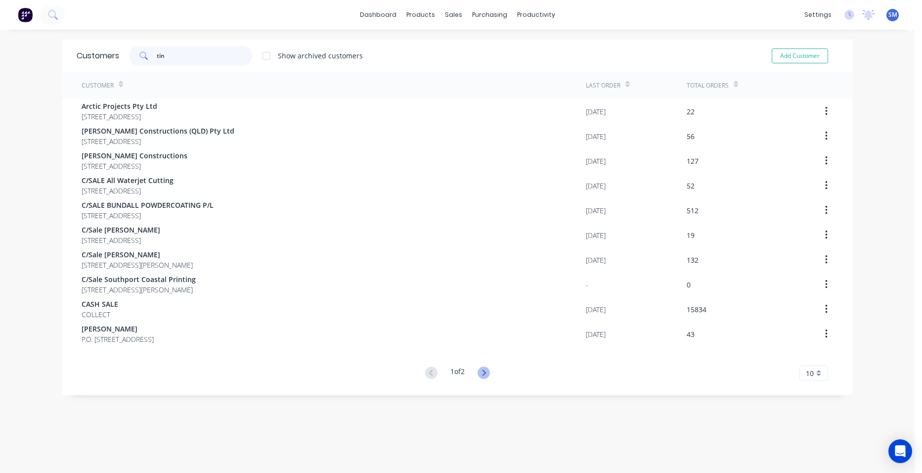
type input "tin"
click at [483, 373] on icon at bounding box center [483, 372] width 3 height 6
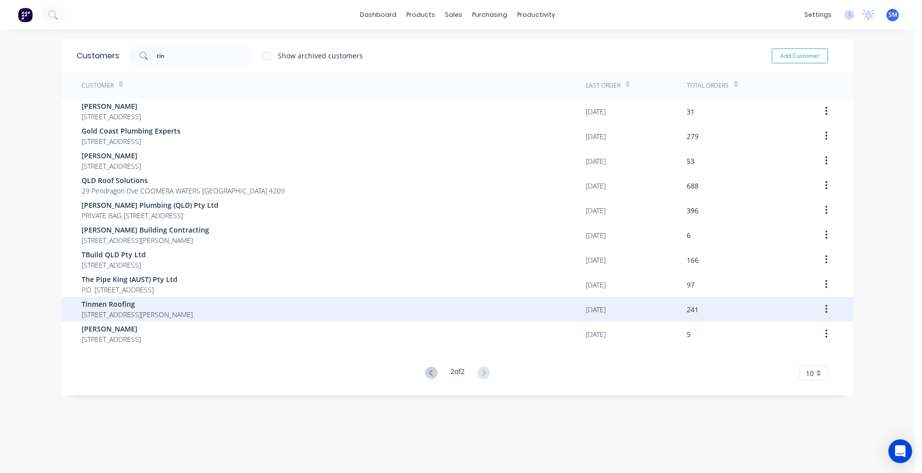
click at [144, 304] on span "Tinmen Roofing" at bounding box center [137, 304] width 111 height 10
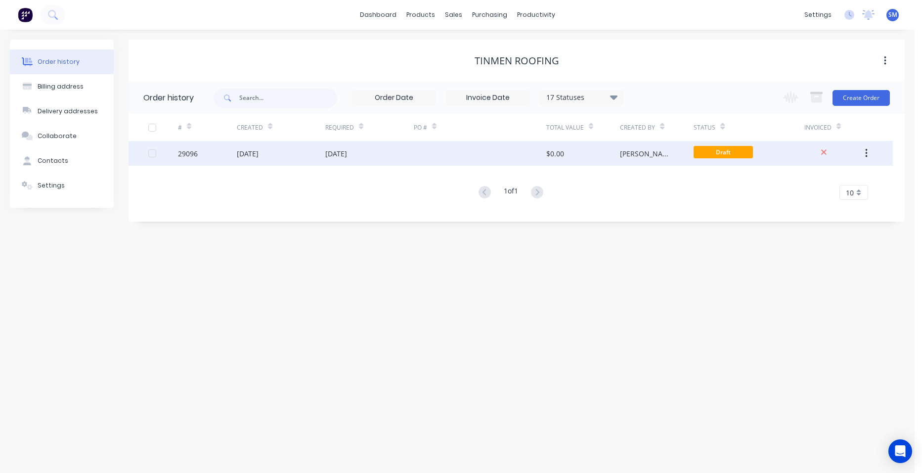
click at [423, 148] on div at bounding box center [480, 153] width 132 height 25
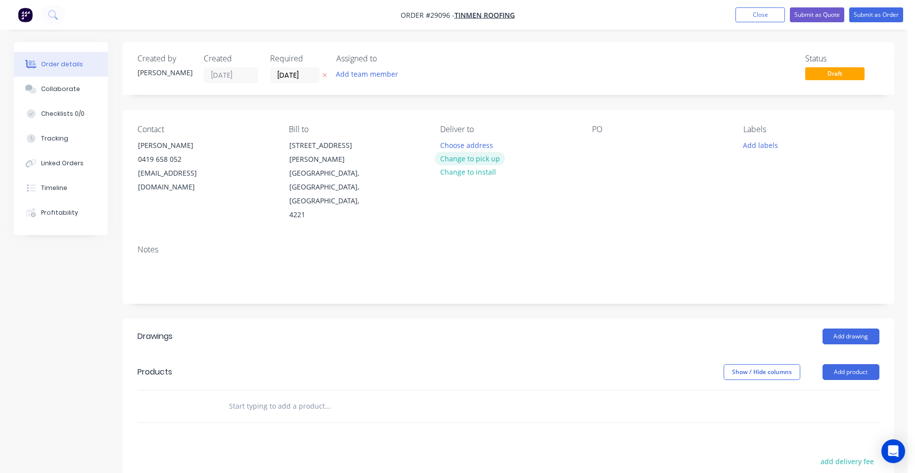
click at [491, 155] on button "Change to pick up" at bounding box center [470, 158] width 70 height 13
click at [865, 364] on button "Add product" at bounding box center [850, 372] width 57 height 16
click at [844, 390] on div "Product catalogue" at bounding box center [832, 397] width 76 height 14
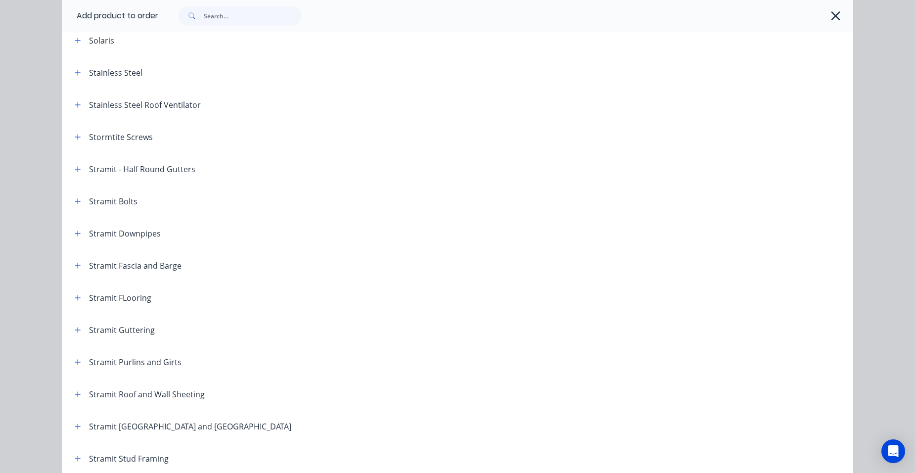
scroll to position [1541, 0]
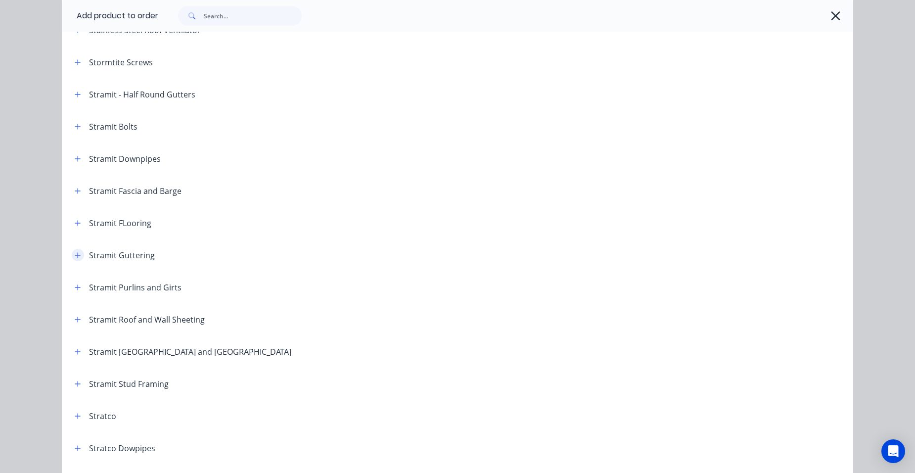
click at [76, 254] on icon "button" at bounding box center [78, 255] width 6 height 7
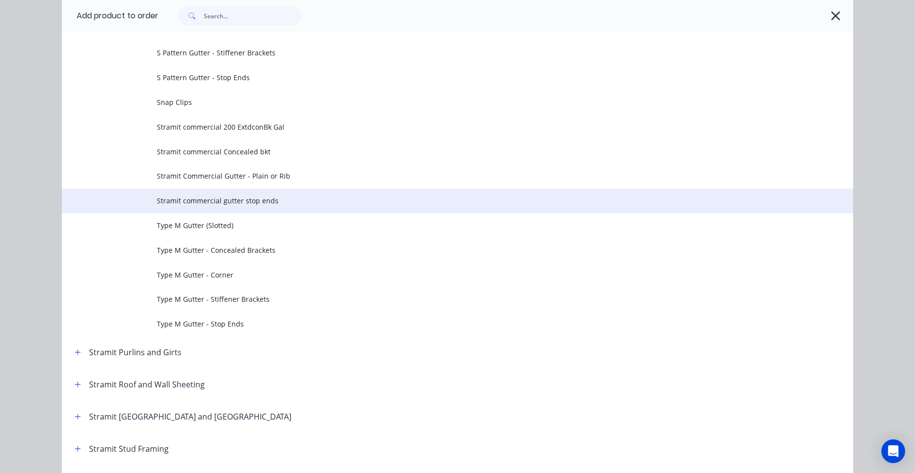
scroll to position [3189, 0]
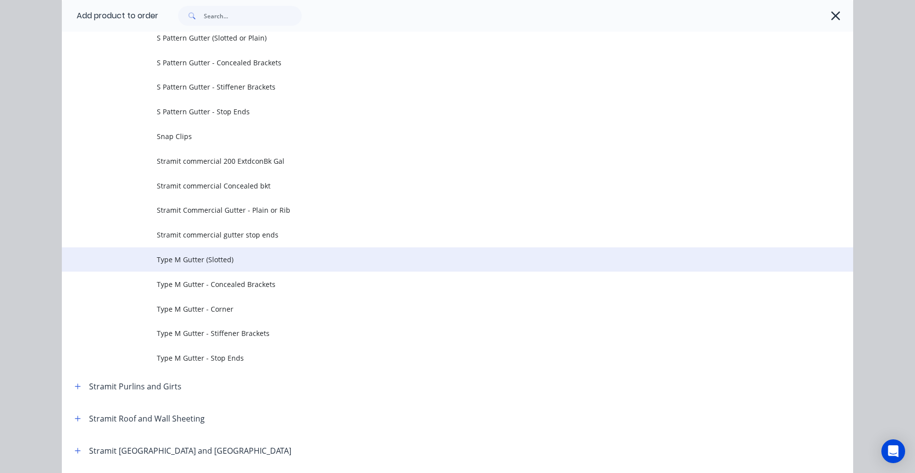
click at [193, 259] on span "Type M Gutter (Slotted)" at bounding box center [435, 259] width 557 height 10
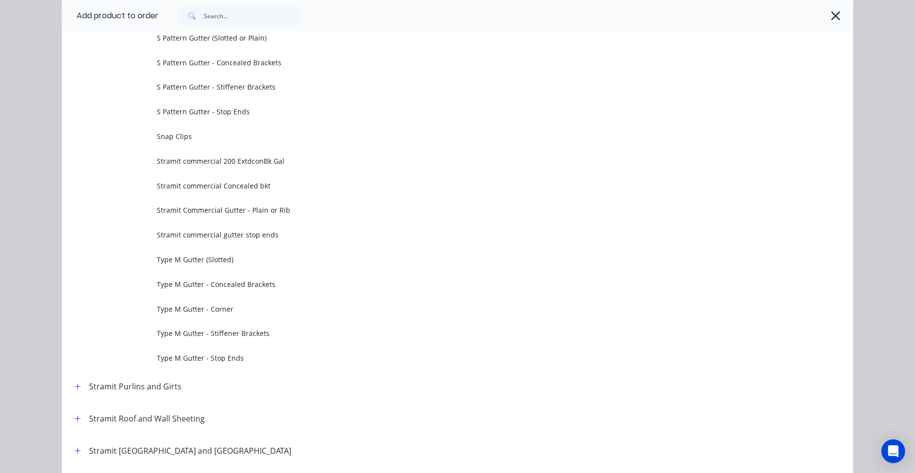
scroll to position [0, 0]
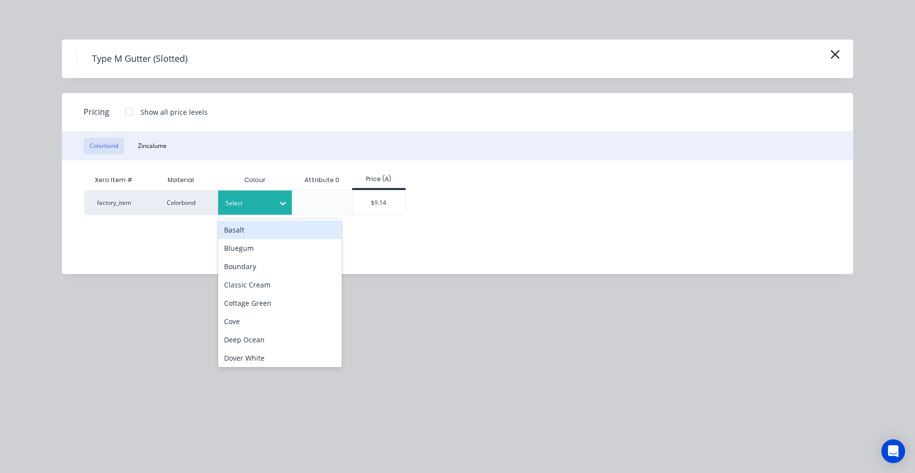
click at [225, 201] on input "text" at bounding box center [225, 203] width 1 height 9
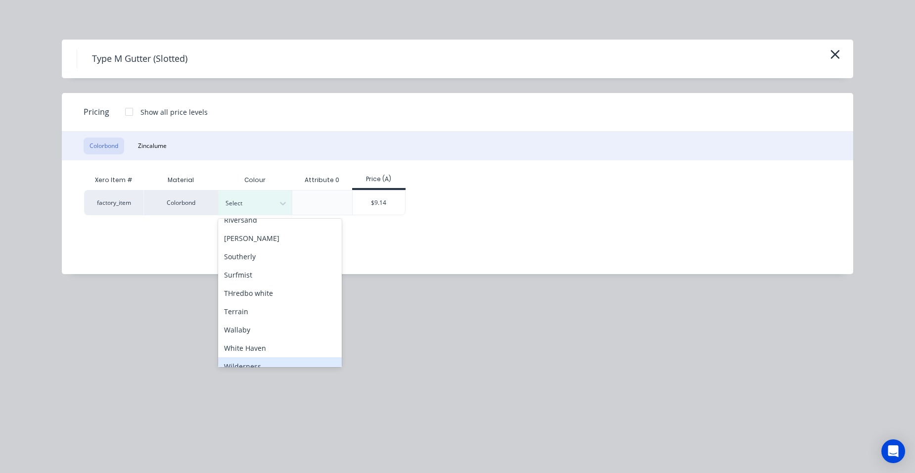
scroll to position [441, 0]
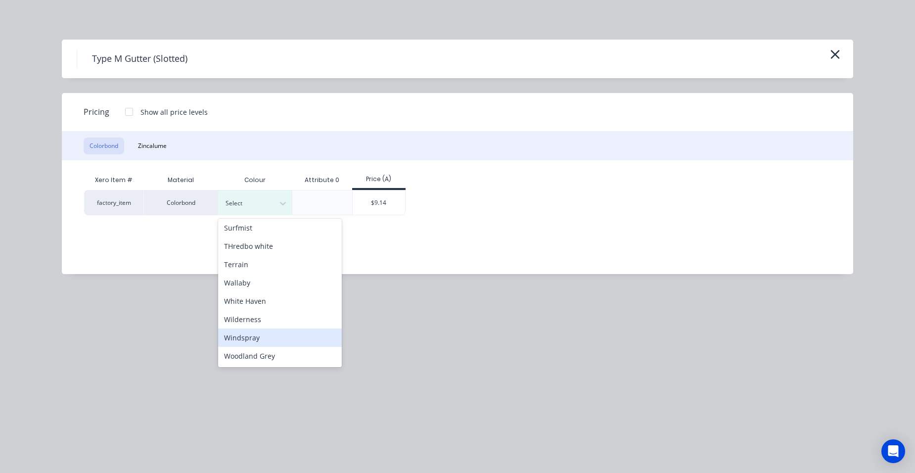
click at [272, 339] on div "Windspray" at bounding box center [280, 337] width 124 height 18
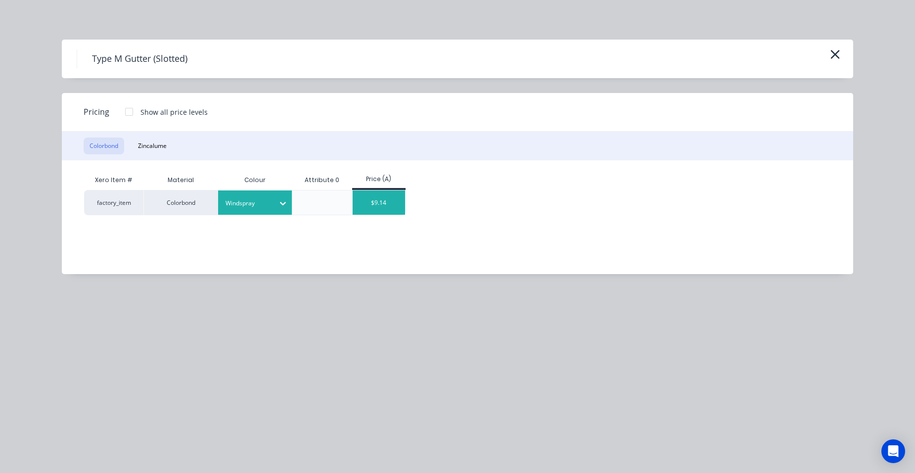
click at [376, 204] on div "$9.14" at bounding box center [379, 202] width 53 height 24
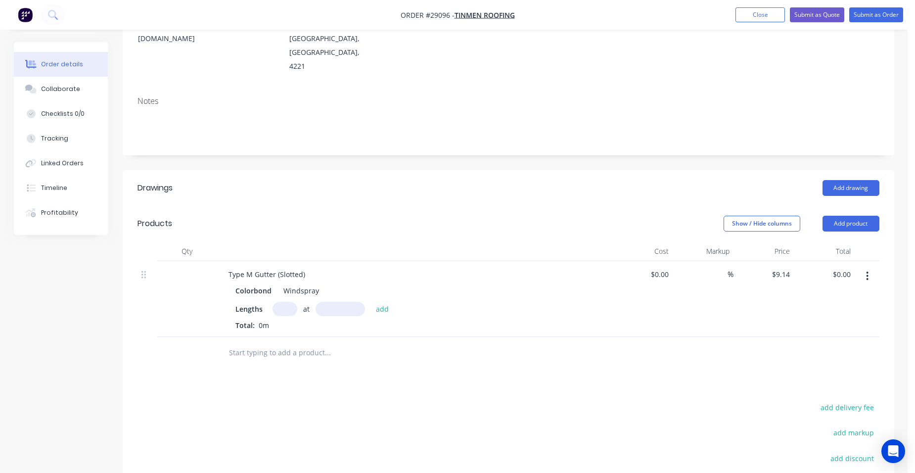
click at [284, 302] on input "text" at bounding box center [284, 309] width 25 height 14
type input "1"
type input "4900"
click at [371, 302] on button "add" at bounding box center [382, 308] width 23 height 13
type input "$44.79"
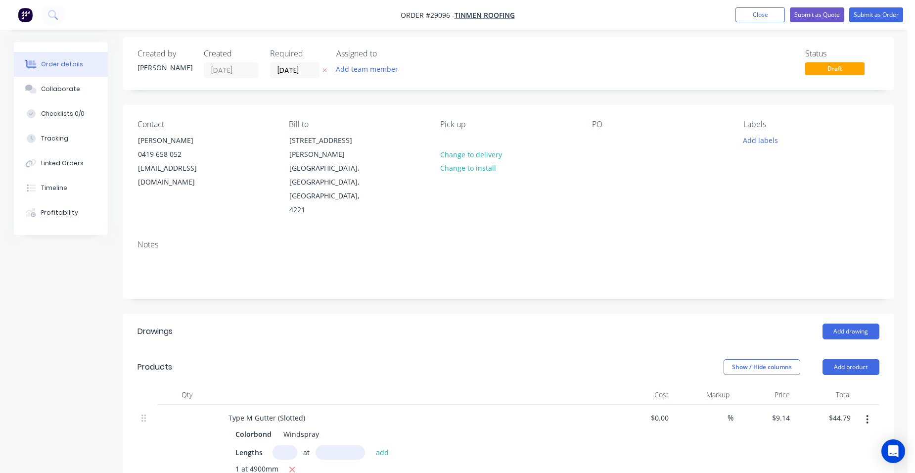
scroll to position [0, 0]
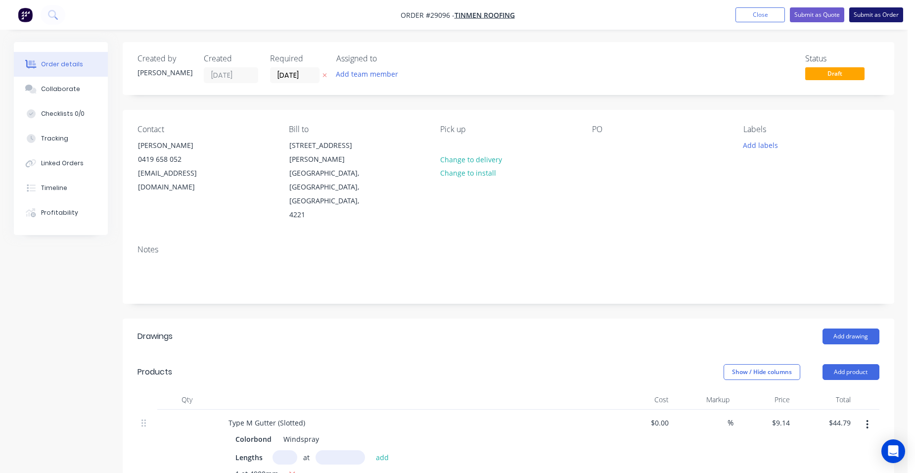
click at [867, 12] on button "Submit as Order" at bounding box center [876, 14] width 54 height 15
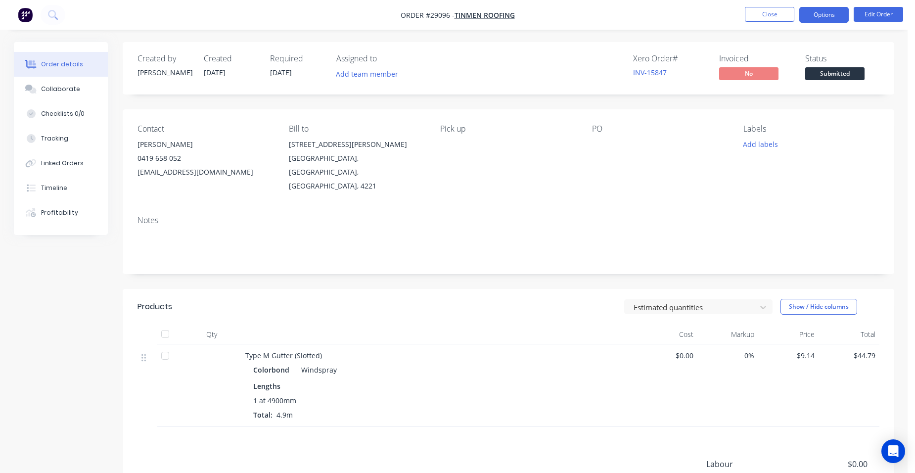
click at [838, 17] on button "Options" at bounding box center [823, 15] width 49 height 16
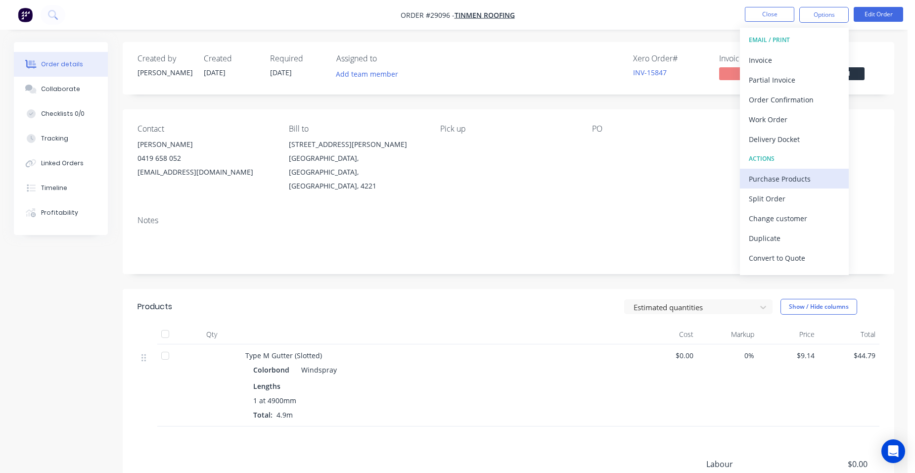
click at [808, 170] on button "Purchase Products" at bounding box center [794, 179] width 109 height 20
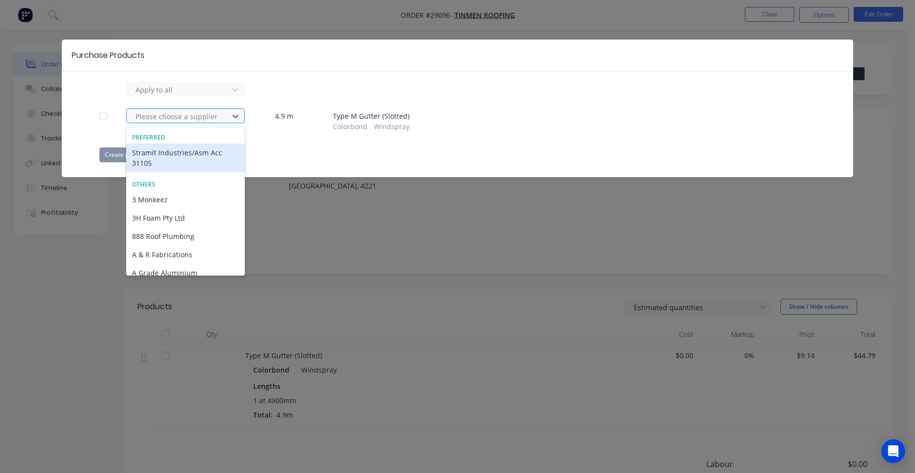
click at [189, 120] on div at bounding box center [178, 116] width 89 height 12
click at [172, 157] on div "Stramit Industries/Asm Acc 31105" at bounding box center [185, 157] width 119 height 29
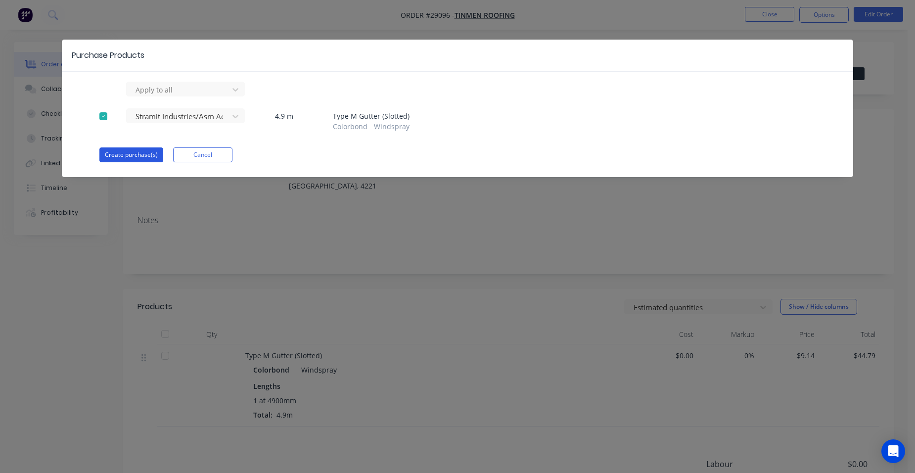
click at [134, 149] on button "Create purchase(s)" at bounding box center [131, 154] width 64 height 15
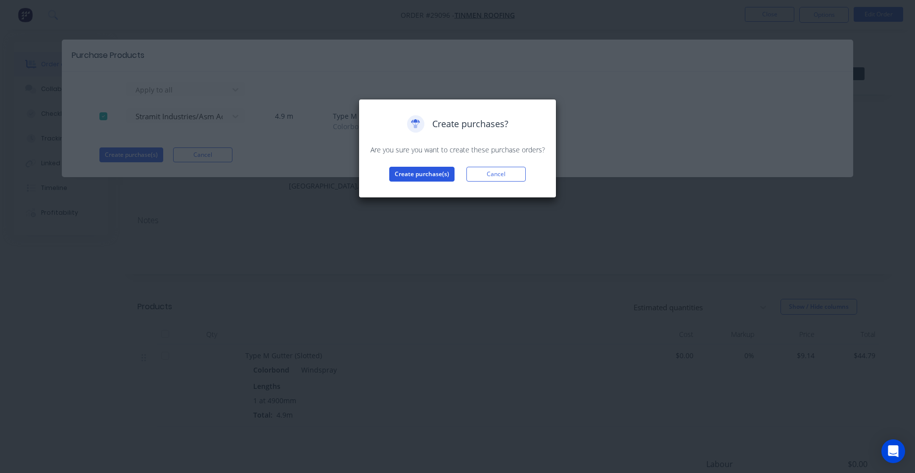
click at [432, 172] on button "Create purchase(s)" at bounding box center [421, 174] width 65 height 15
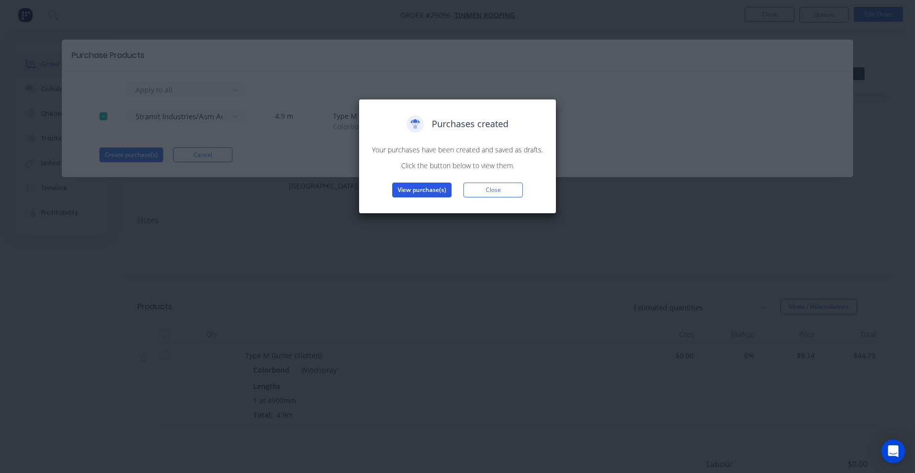
click at [428, 185] on button "View purchase(s)" at bounding box center [421, 189] width 59 height 15
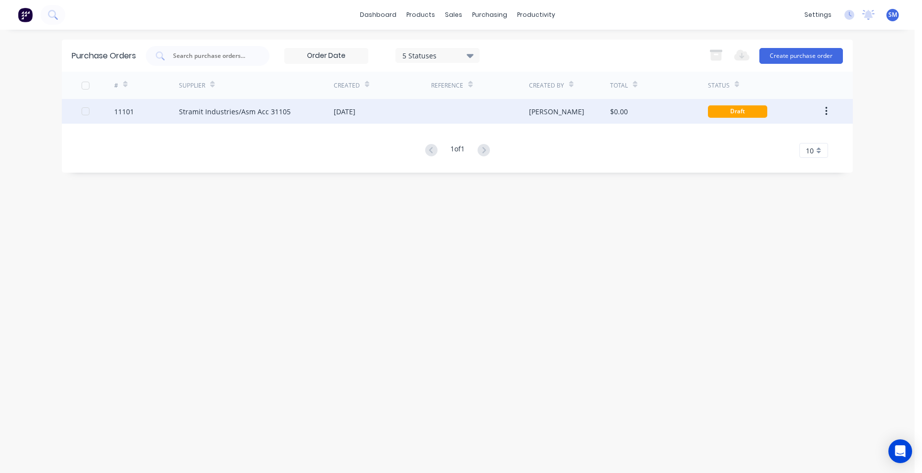
click at [421, 112] on div "[DATE]" at bounding box center [382, 111] width 97 height 25
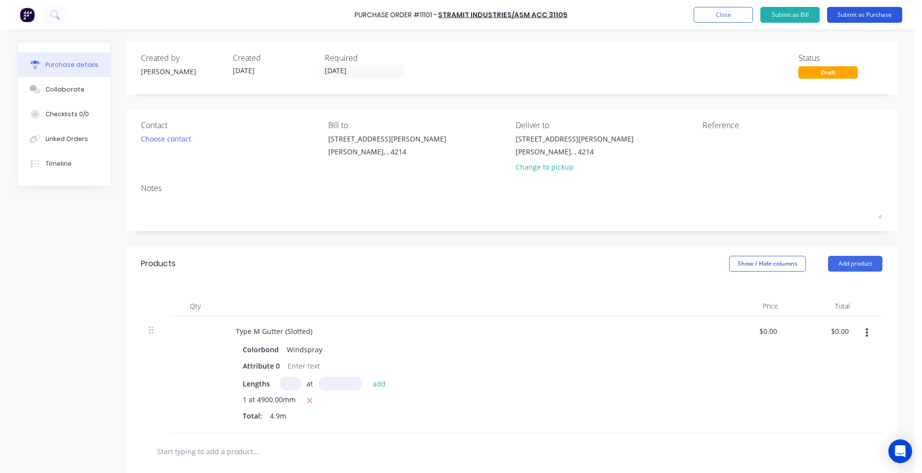
click at [849, 15] on button "Submit as Purchase" at bounding box center [864, 15] width 75 height 16
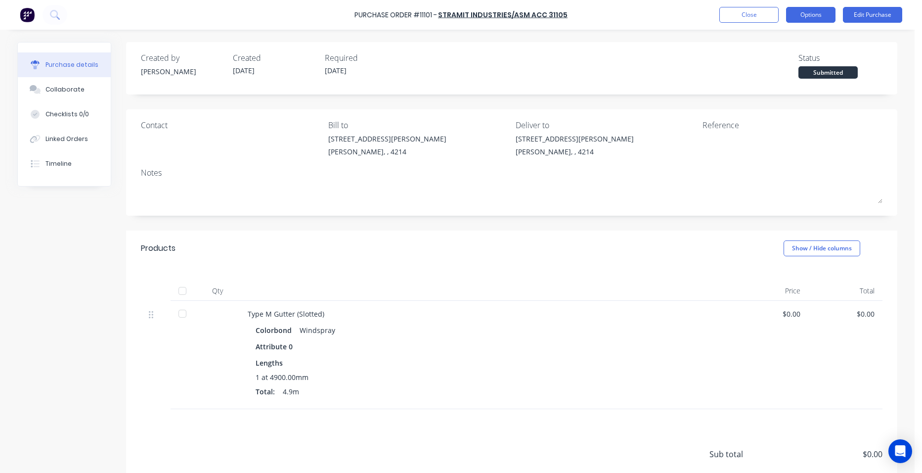
click at [826, 15] on button "Options" at bounding box center [810, 15] width 49 height 16
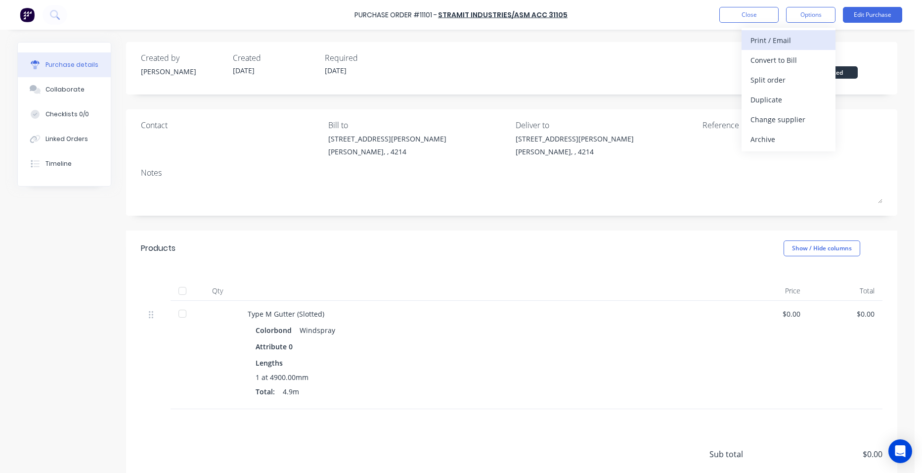
click at [804, 37] on div "Print / Email" at bounding box center [788, 40] width 76 height 14
click at [797, 78] on div "Without pricing" at bounding box center [788, 80] width 76 height 14
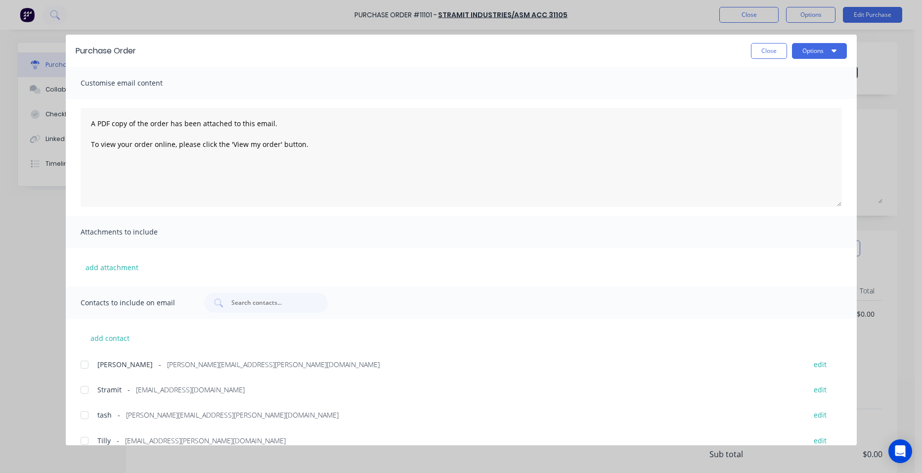
click at [86, 384] on div at bounding box center [85, 390] width 20 height 20
click at [803, 52] on button "Options" at bounding box center [819, 51] width 55 height 16
click at [812, 109] on div "Email" at bounding box center [800, 115] width 76 height 14
click at [757, 49] on button "Close" at bounding box center [769, 51] width 36 height 16
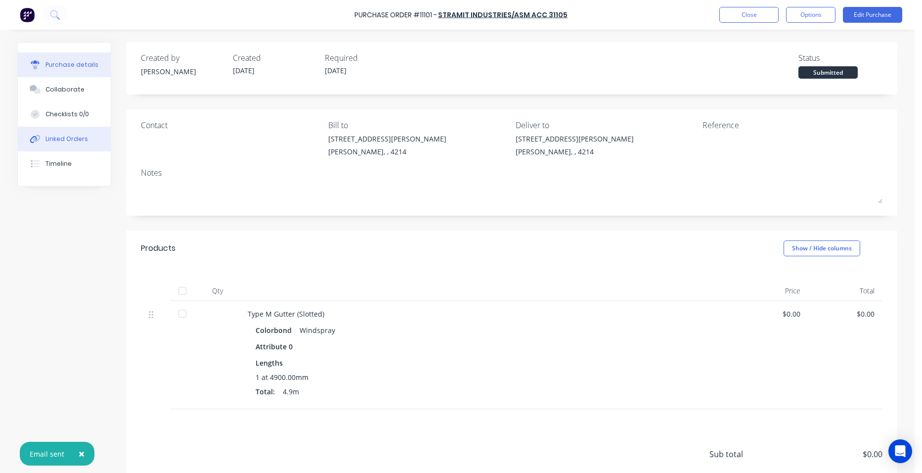
click at [64, 140] on div "Linked Orders" at bounding box center [66, 138] width 43 height 9
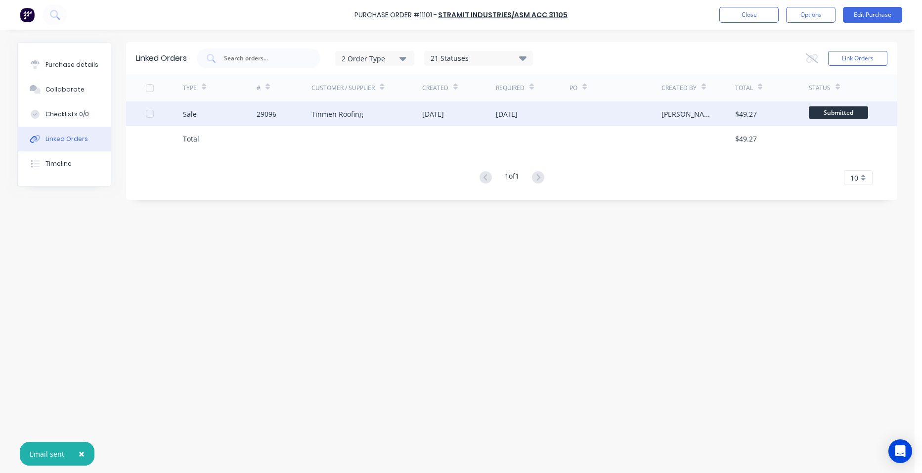
click at [373, 116] on div "Tinmen Roofing" at bounding box center [366, 113] width 111 height 25
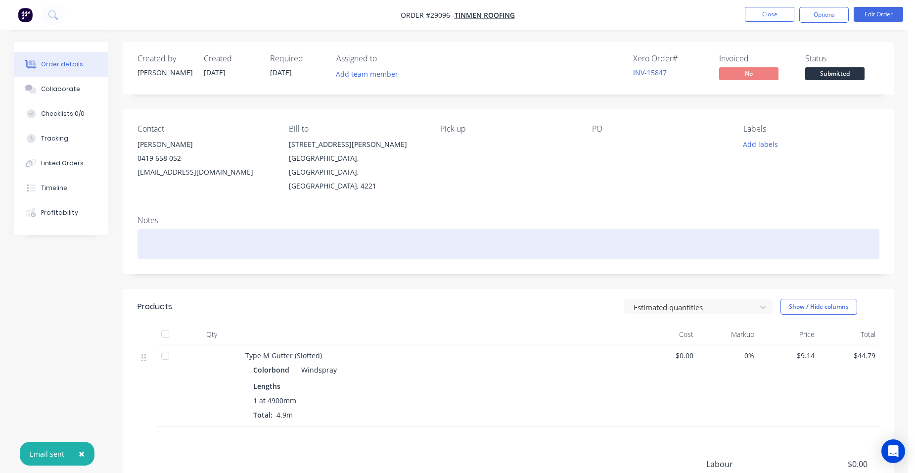
click at [142, 239] on div at bounding box center [508, 244] width 742 height 30
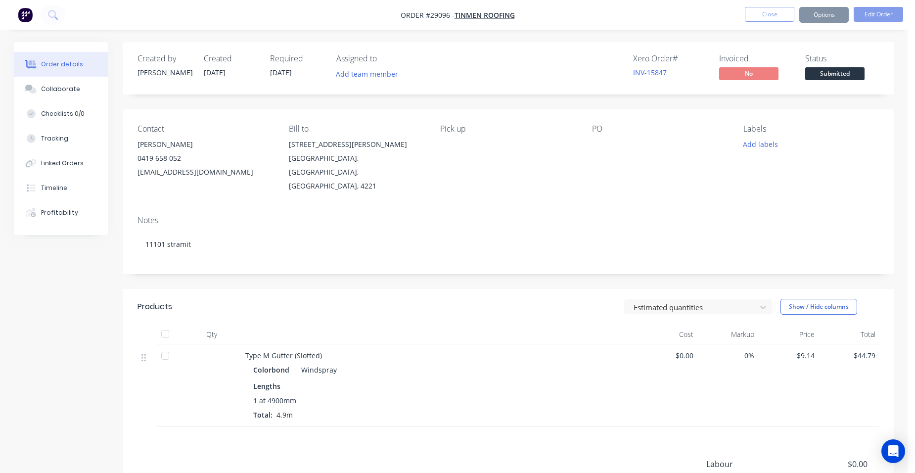
click at [299, 77] on div "Required [DATE]" at bounding box center [297, 68] width 54 height 29
click at [292, 72] on span "[DATE]" at bounding box center [281, 72] width 22 height 9
click at [861, 12] on button "Edit Order" at bounding box center [877, 14] width 49 height 15
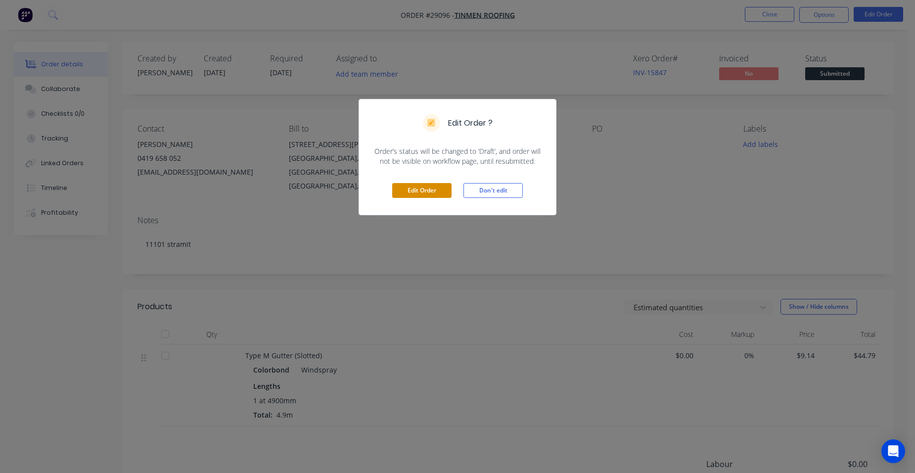
click at [420, 195] on button "Edit Order" at bounding box center [421, 190] width 59 height 15
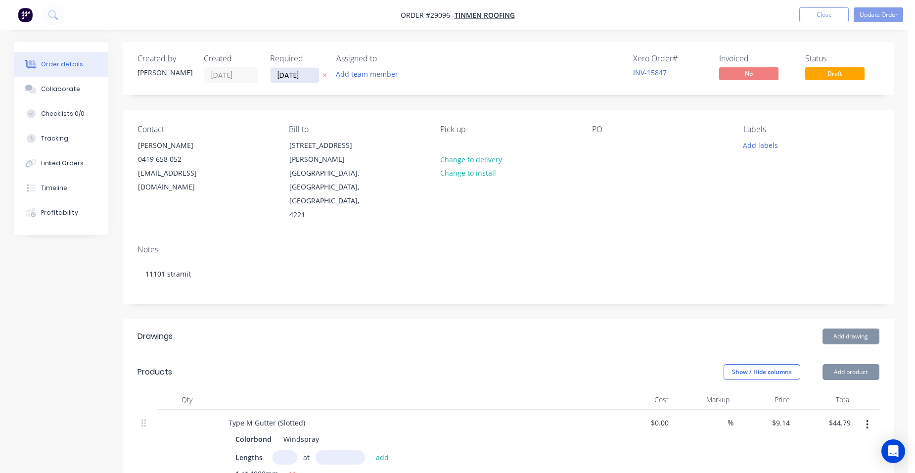
click at [310, 76] on input "[DATE]" at bounding box center [294, 75] width 48 height 15
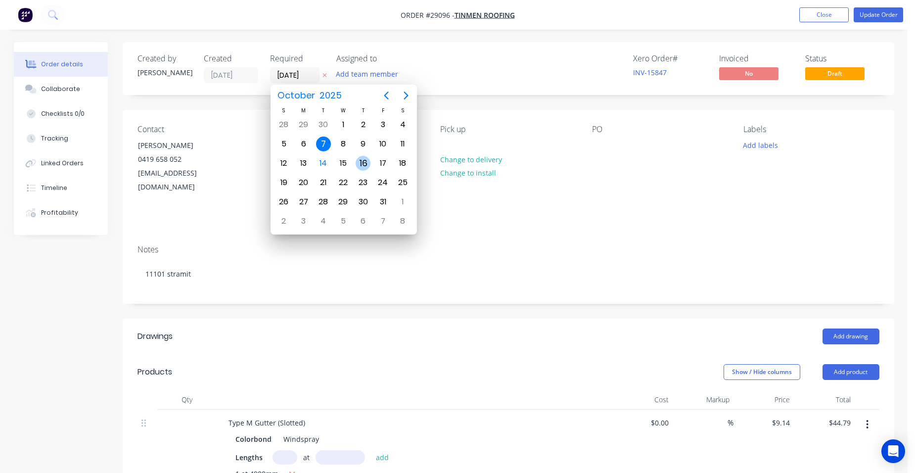
click at [366, 163] on div "16" at bounding box center [362, 163] width 15 height 15
type input "[DATE]"
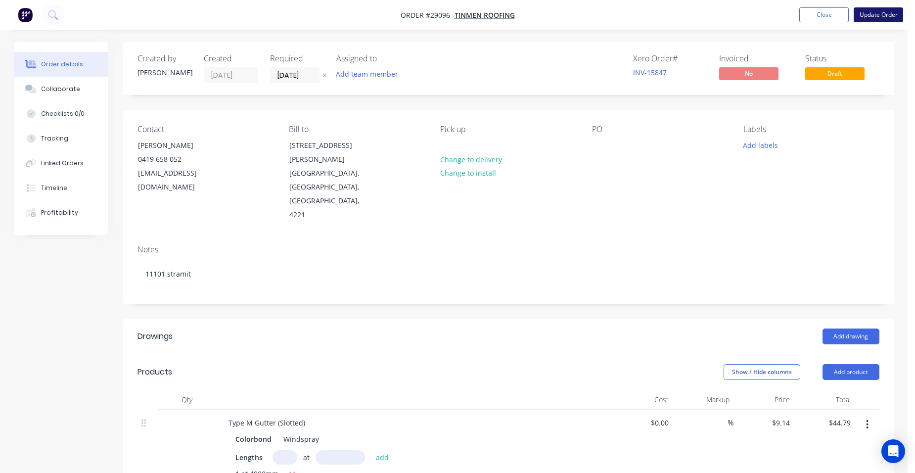
click at [877, 12] on button "Update Order" at bounding box center [877, 14] width 49 height 15
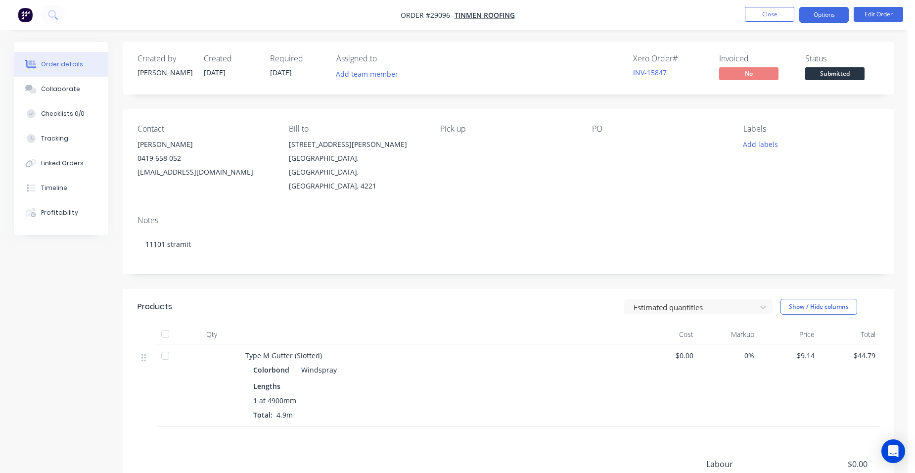
click at [824, 19] on button "Options" at bounding box center [823, 15] width 49 height 16
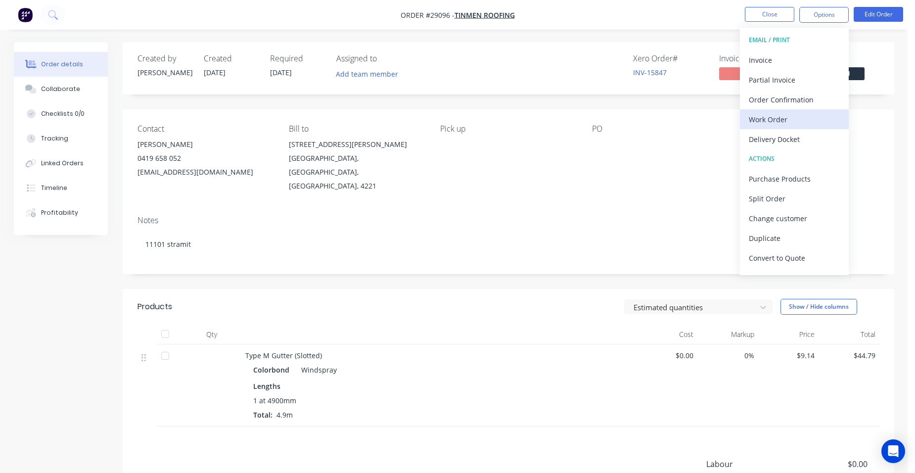
click at [794, 114] on div "Work Order" at bounding box center [794, 119] width 91 height 14
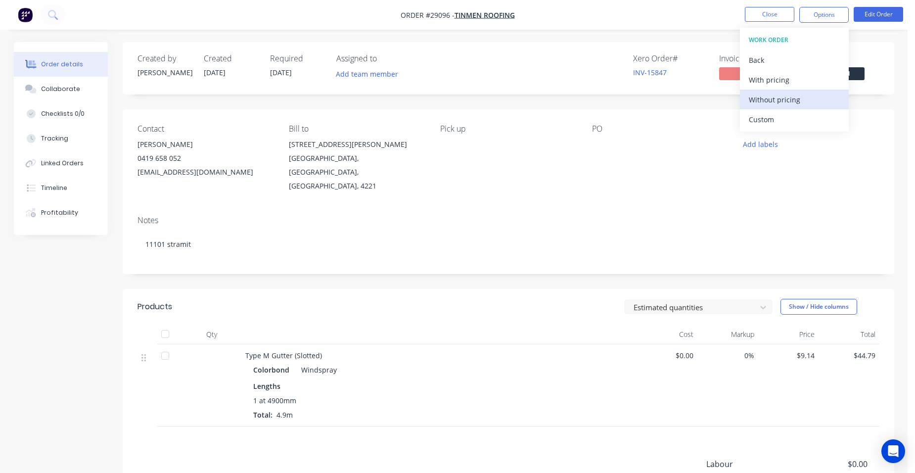
click at [795, 99] on div "Without pricing" at bounding box center [794, 99] width 91 height 14
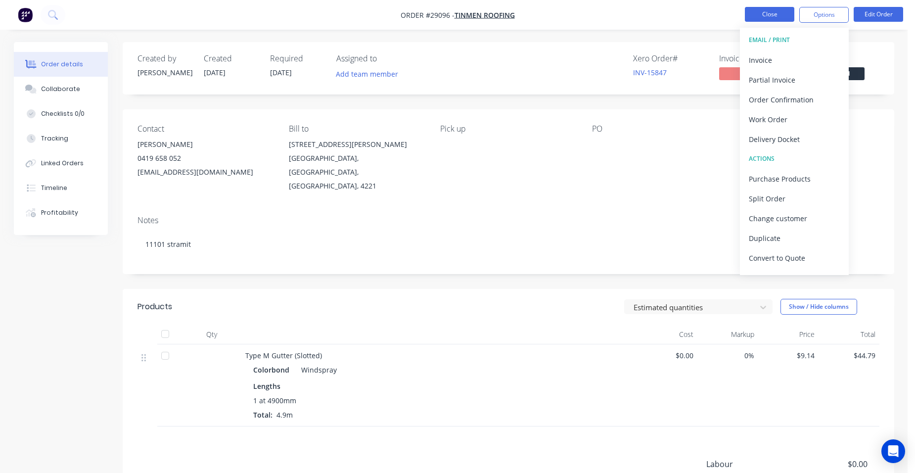
click at [780, 9] on button "Close" at bounding box center [769, 14] width 49 height 15
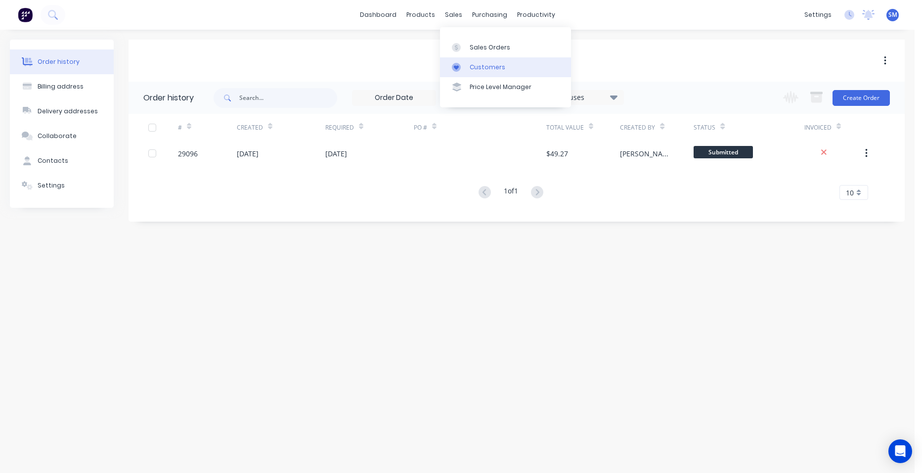
click at [488, 65] on div "Customers" at bounding box center [488, 67] width 36 height 9
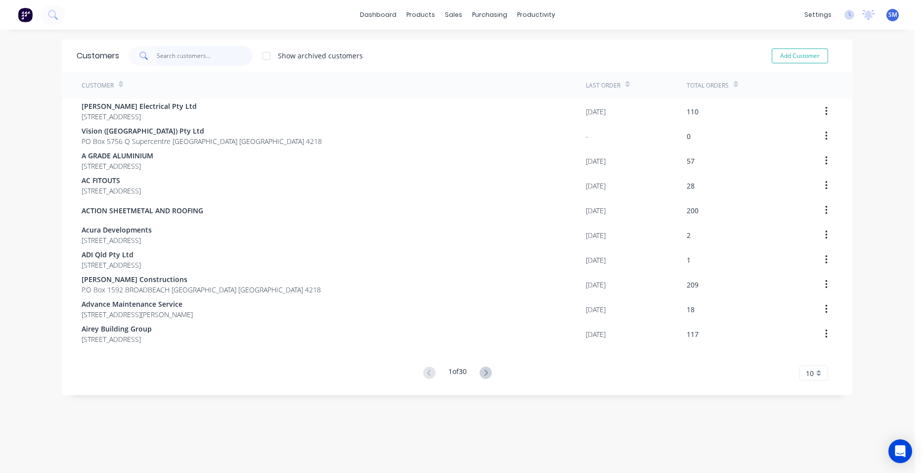
click at [191, 60] on input "text" at bounding box center [205, 56] width 96 height 20
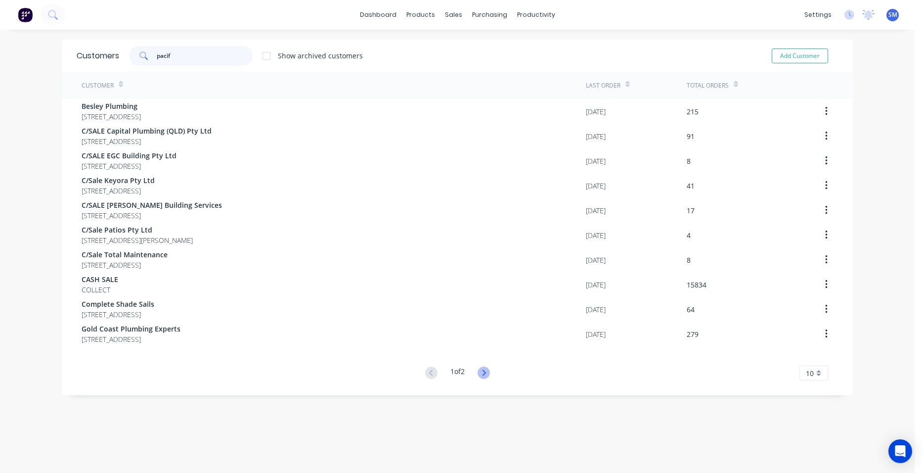
type input "pacif"
click at [480, 368] on icon at bounding box center [484, 372] width 12 height 12
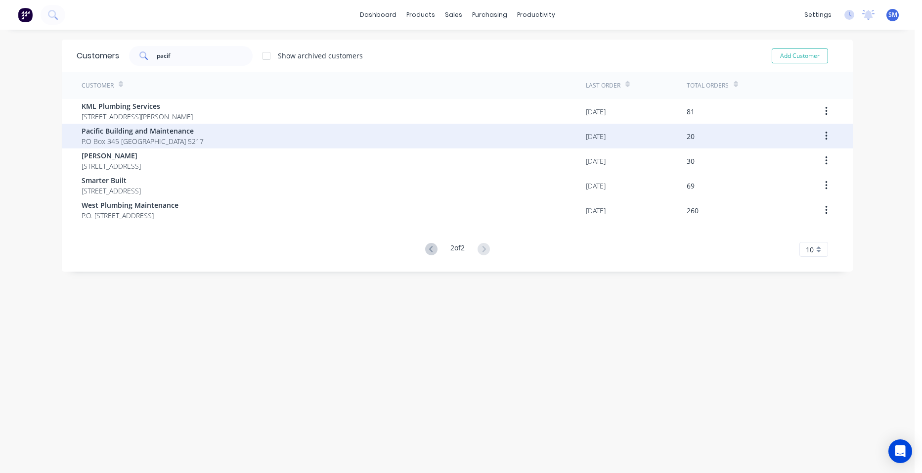
click at [195, 138] on span "P.O Box 345 [GEOGRAPHIC_DATA] 5217" at bounding box center [143, 141] width 122 height 10
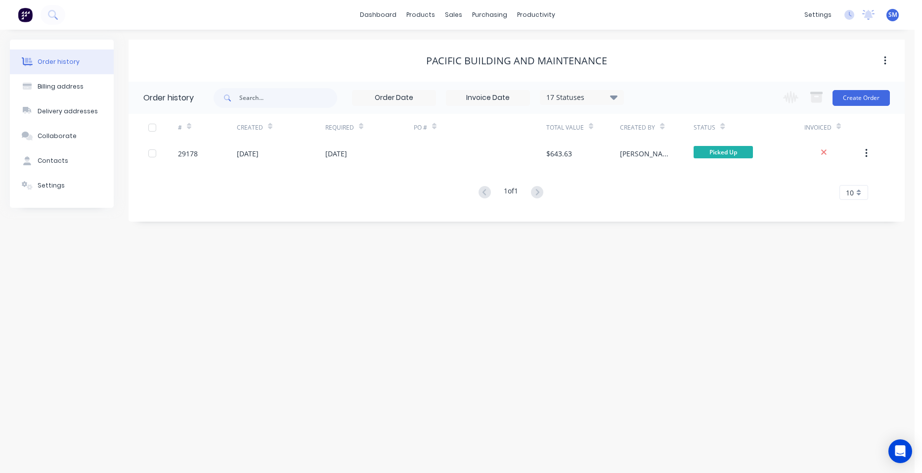
click at [609, 93] on div "17 Statuses" at bounding box center [581, 97] width 83 height 11
click at [663, 231] on label at bounding box center [663, 231] width 0 height 0
click at [663, 235] on input "checkbox" at bounding box center [667, 235] width 8 height 9
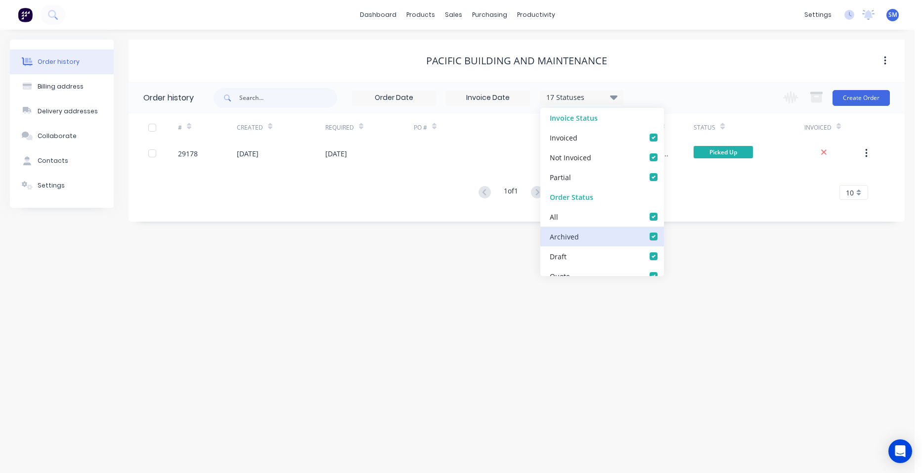
checkbox input "true"
click at [447, 345] on div "Order history Billing address Delivery addresses Collaborate Contacts Settings …" at bounding box center [457, 251] width 915 height 443
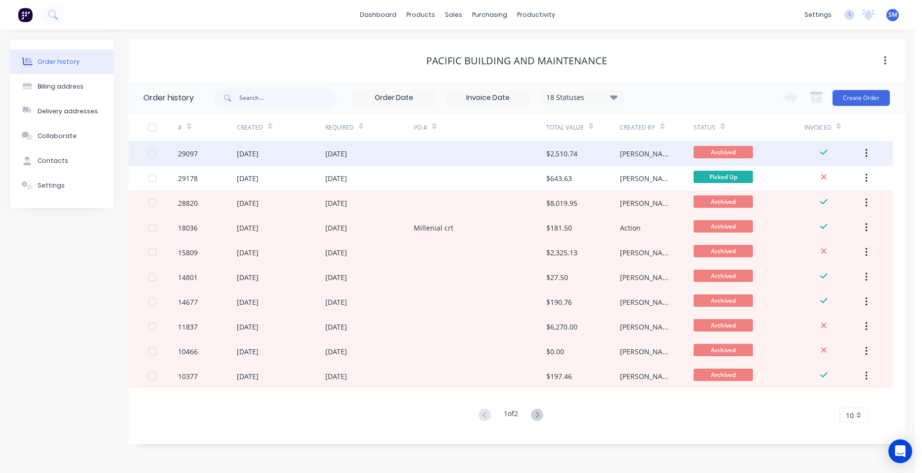
click at [485, 152] on div at bounding box center [480, 153] width 132 height 25
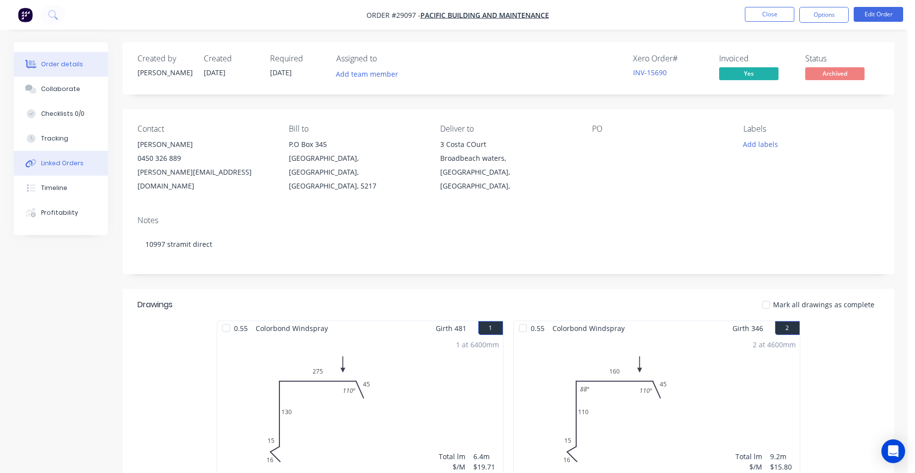
click at [81, 168] on button "Linked Orders" at bounding box center [61, 163] width 94 height 25
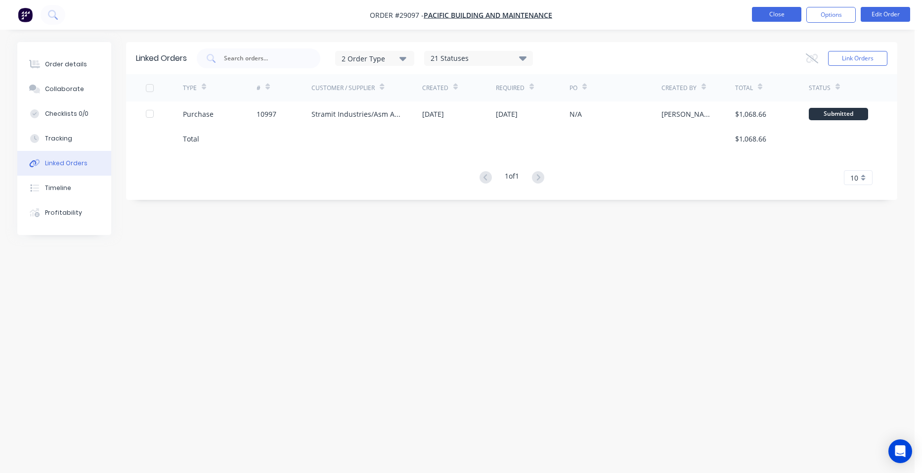
click at [765, 11] on button "Close" at bounding box center [776, 14] width 49 height 15
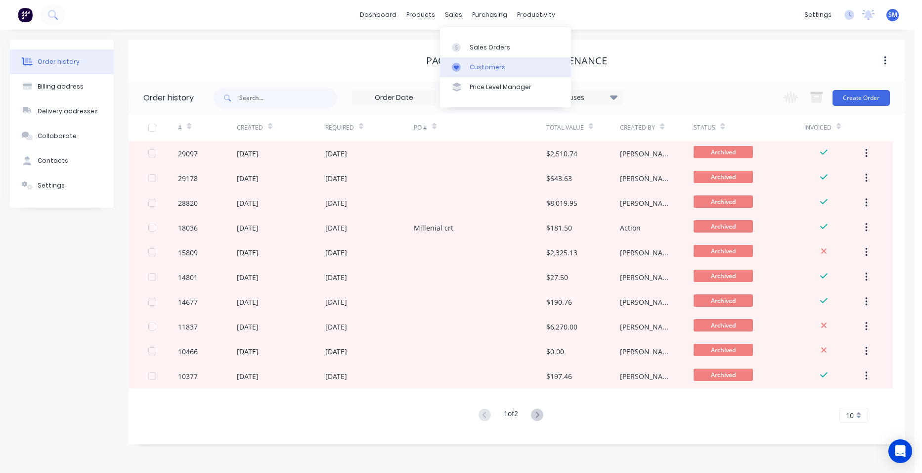
click at [487, 65] on div "Customers" at bounding box center [488, 67] width 36 height 9
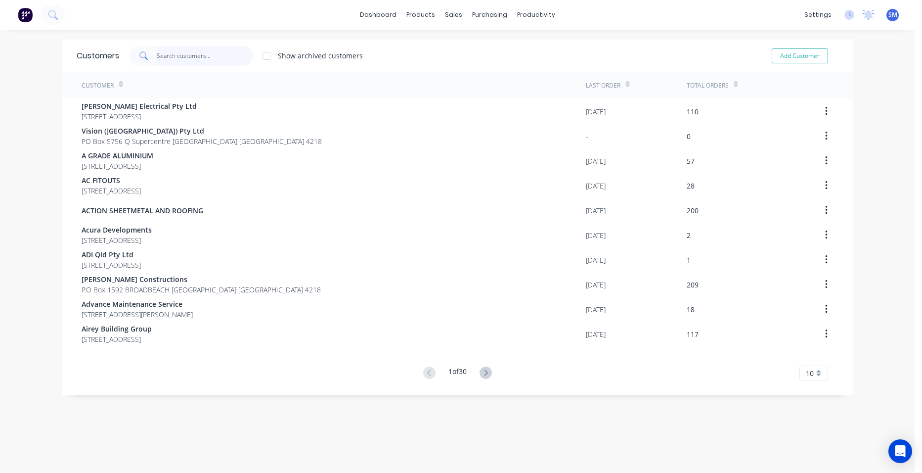
click at [183, 56] on input "text" at bounding box center [205, 56] width 96 height 20
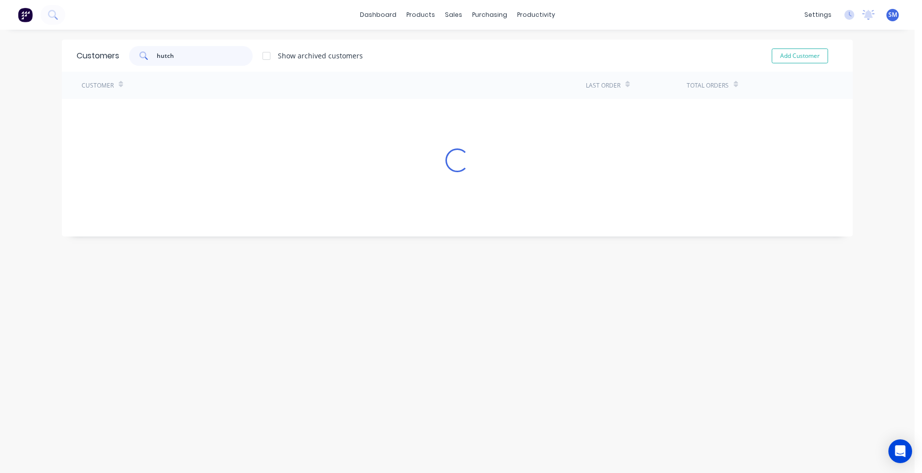
type input "hutchi"
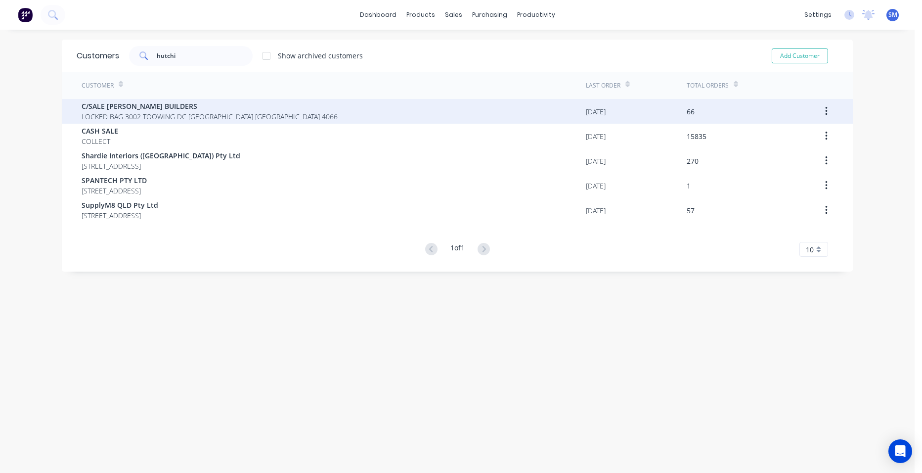
click at [165, 115] on span "LOCKED BAG 3002 TOOWING DC [GEOGRAPHIC_DATA] [GEOGRAPHIC_DATA] 4066" at bounding box center [210, 116] width 256 height 10
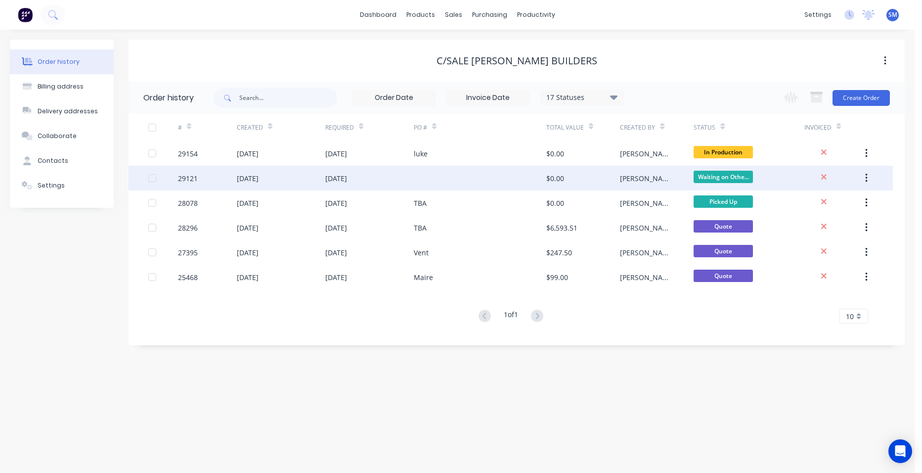
click at [479, 176] on div at bounding box center [480, 178] width 132 height 25
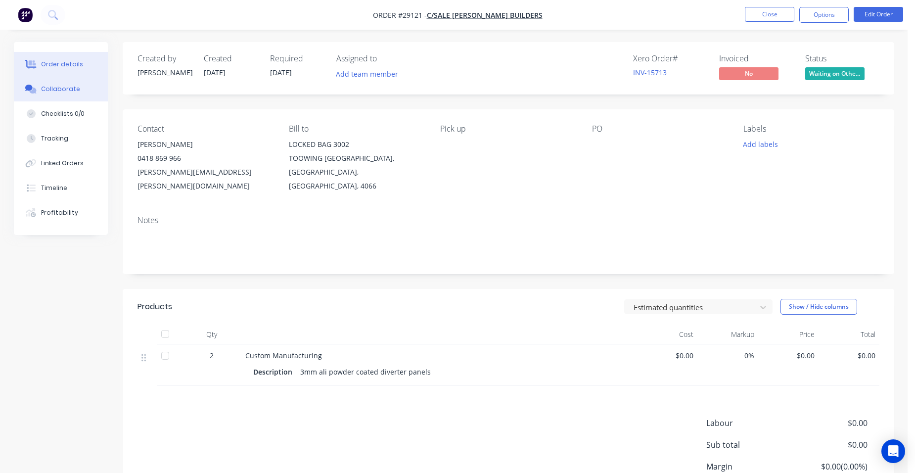
click at [68, 93] on div "Collaborate" at bounding box center [60, 89] width 39 height 9
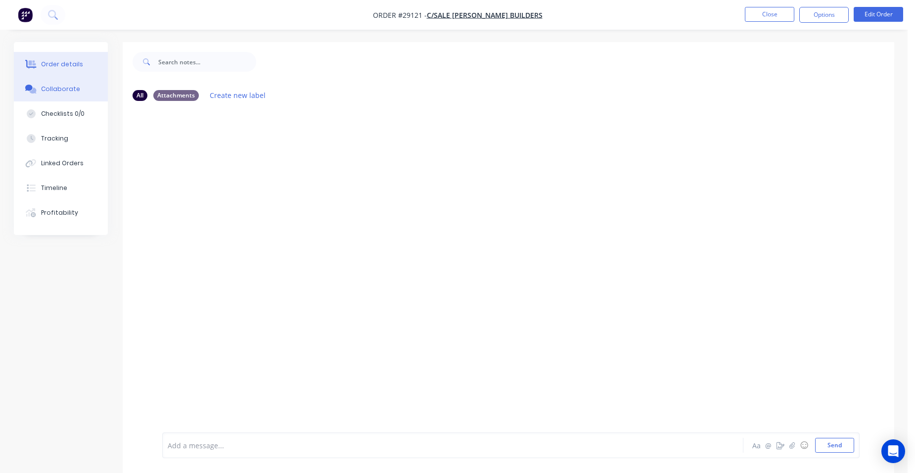
click at [59, 64] on div "Order details" at bounding box center [62, 64] width 42 height 9
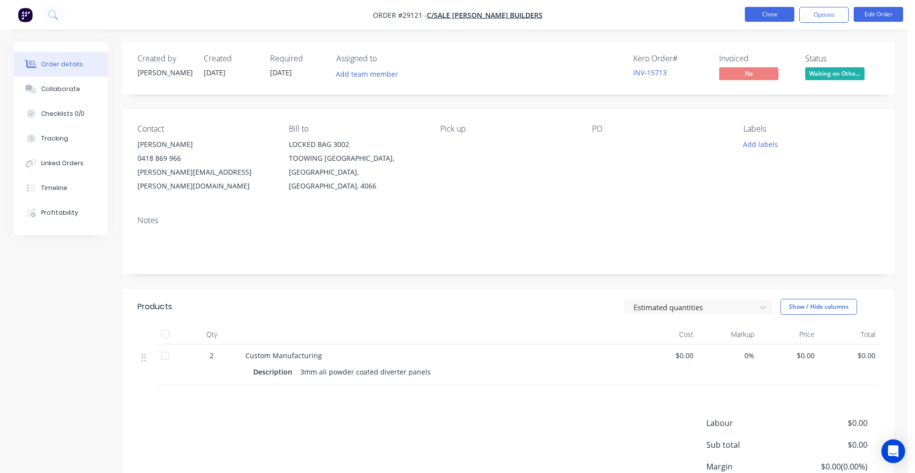
click at [755, 14] on button "Close" at bounding box center [769, 14] width 49 height 15
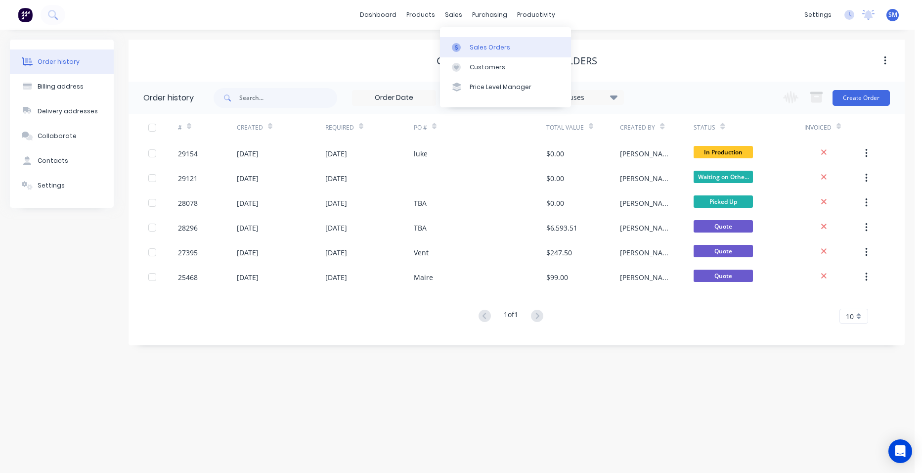
click at [487, 46] on div "Sales Orders" at bounding box center [490, 47] width 41 height 9
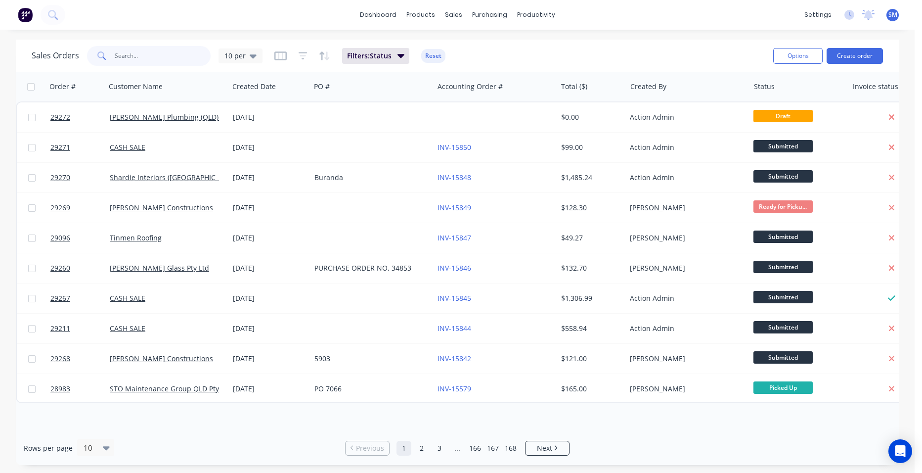
click at [165, 57] on input "text" at bounding box center [163, 56] width 96 height 20
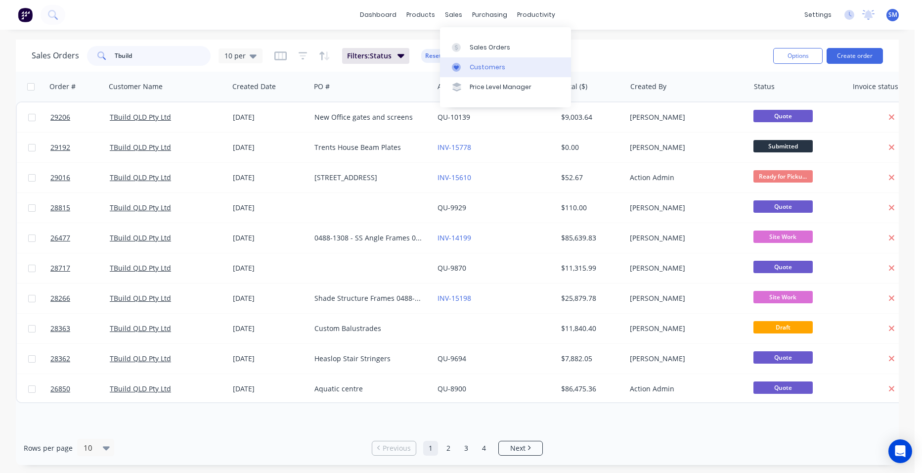
type input "Tbuild"
click at [470, 63] on div "Customers" at bounding box center [488, 67] width 36 height 9
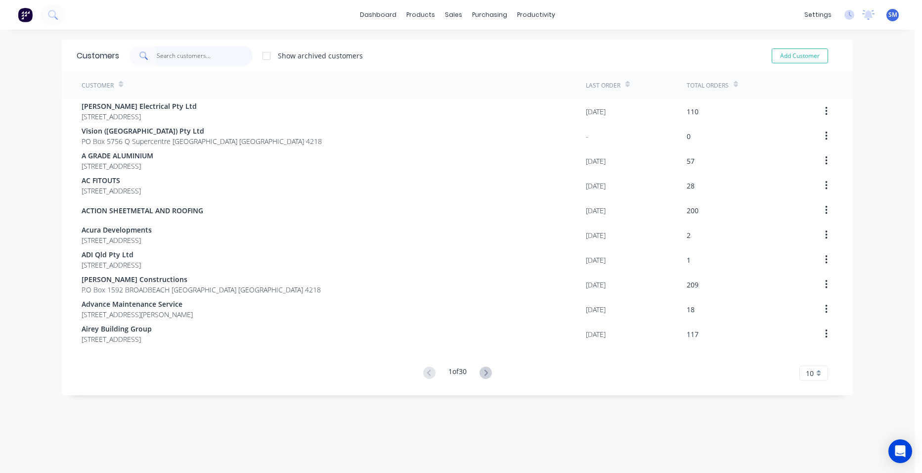
click at [186, 56] on input "text" at bounding box center [205, 56] width 96 height 20
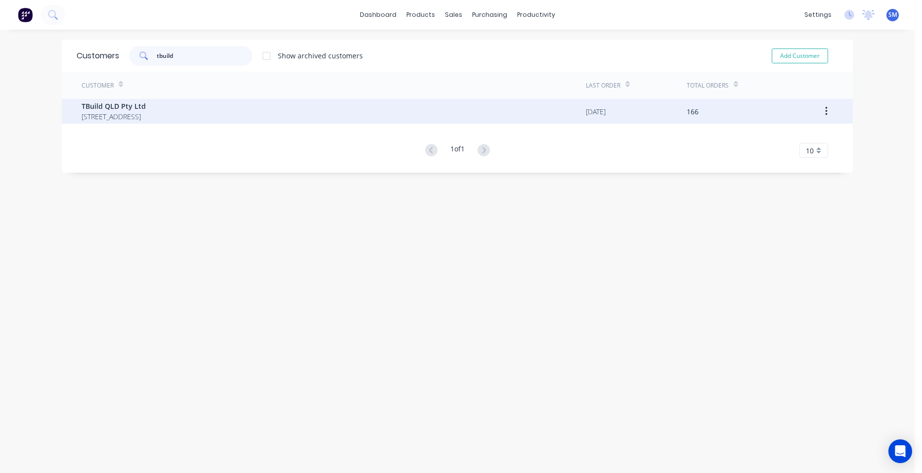
type input "tbuild"
click at [141, 104] on span "TBuild QLD Pty Ltd" at bounding box center [114, 106] width 64 height 10
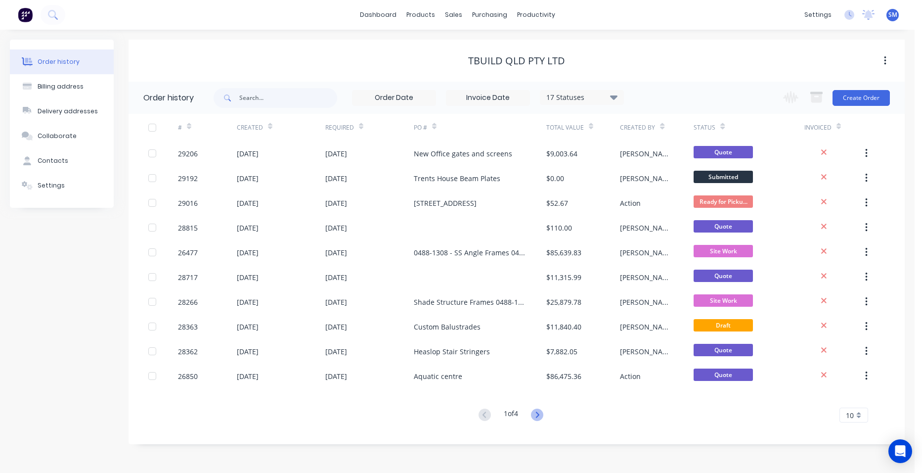
click at [540, 417] on icon at bounding box center [537, 414] width 12 height 12
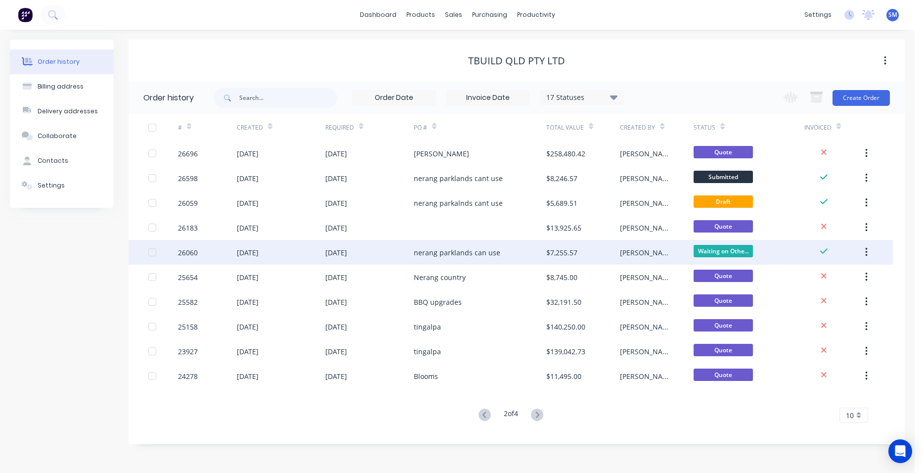
click at [499, 250] on div "nerang parklands can use" at bounding box center [480, 252] width 132 height 25
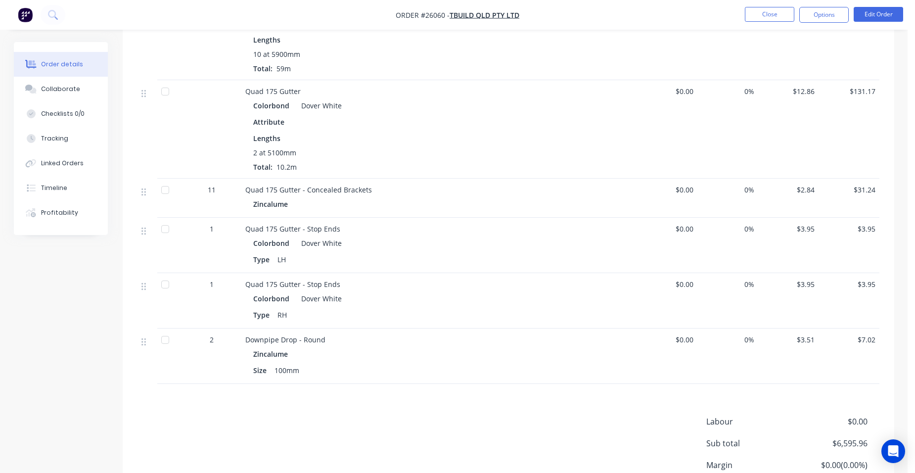
scroll to position [815, 0]
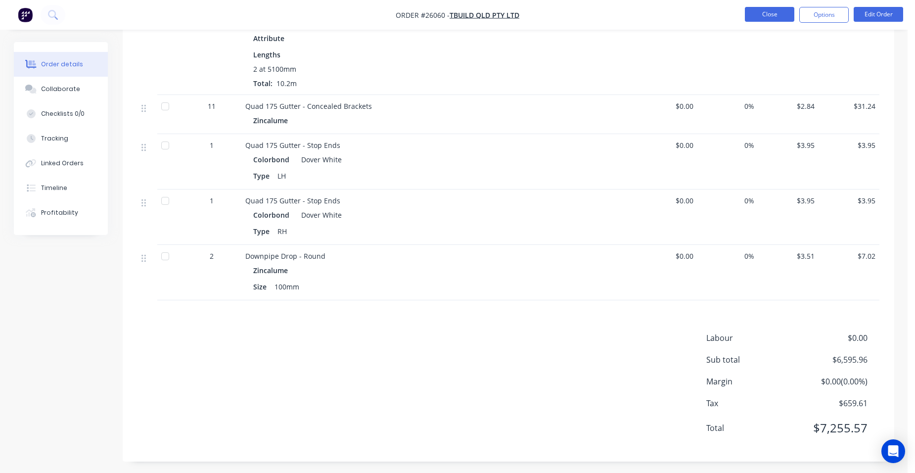
click at [787, 14] on button "Close" at bounding box center [769, 14] width 49 height 15
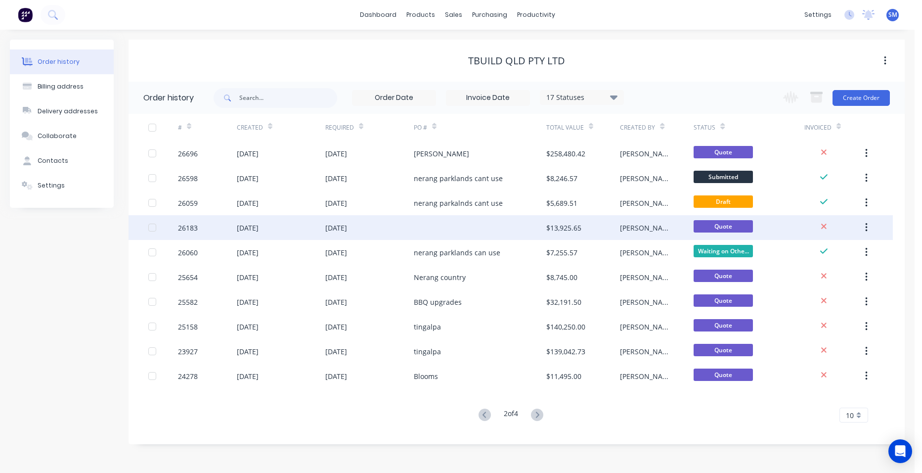
click at [469, 226] on div at bounding box center [480, 227] width 132 height 25
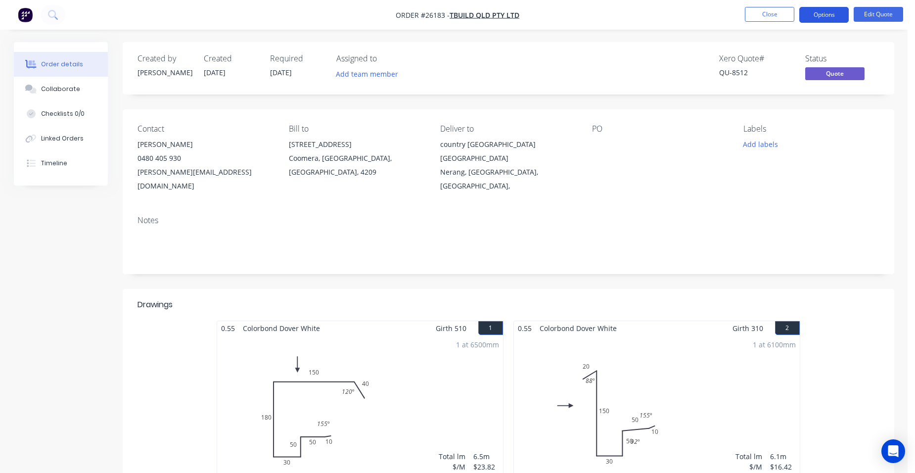
click at [837, 18] on button "Options" at bounding box center [823, 15] width 49 height 16
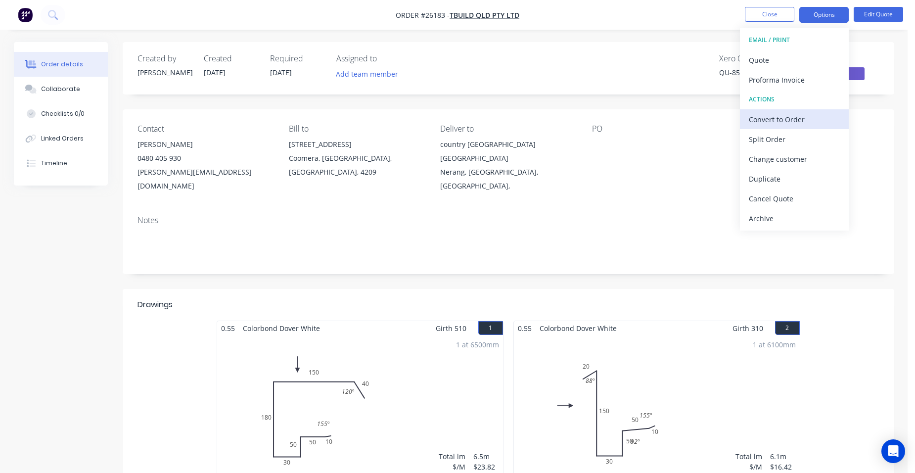
click at [803, 121] on div "Convert to Order" at bounding box center [794, 119] width 91 height 14
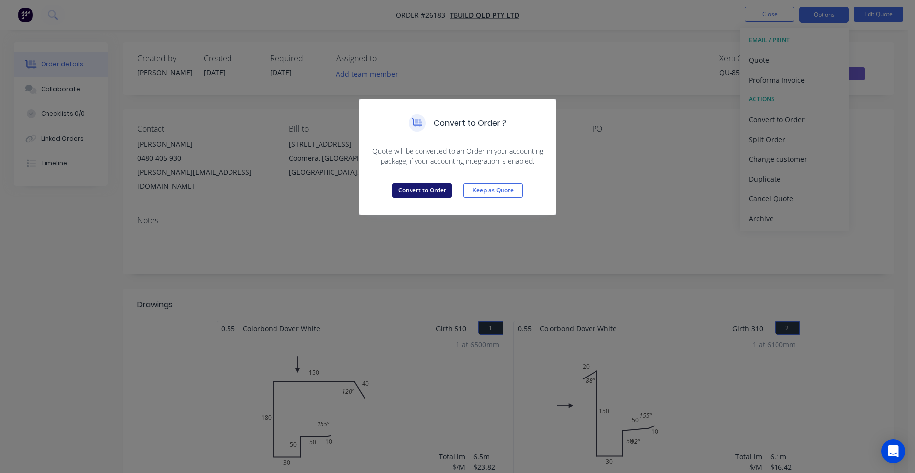
click at [433, 190] on button "Convert to Order" at bounding box center [421, 190] width 59 height 15
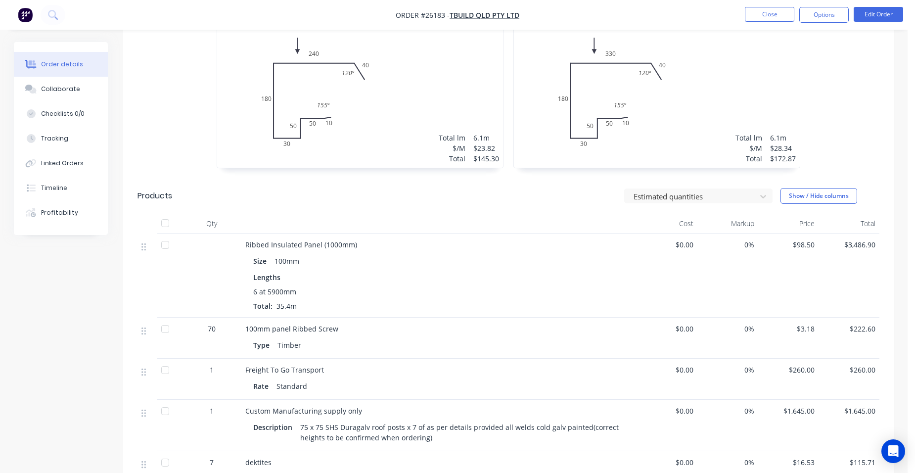
scroll to position [247, 0]
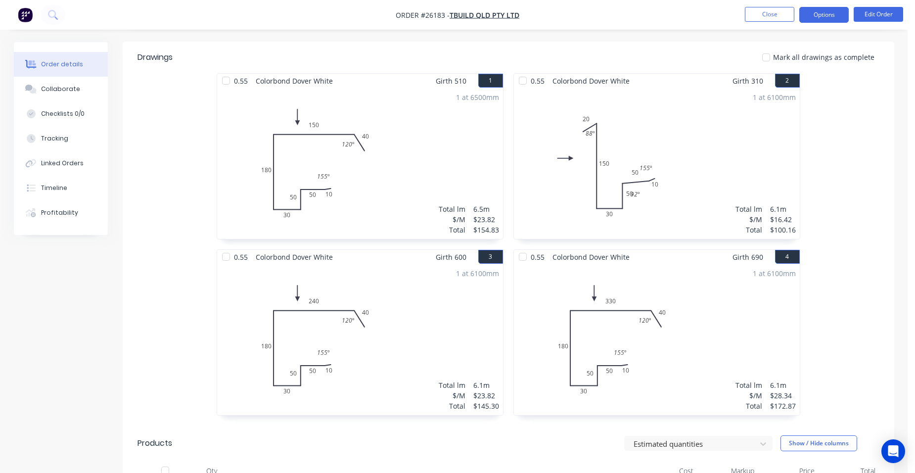
click at [820, 14] on button "Options" at bounding box center [823, 15] width 49 height 16
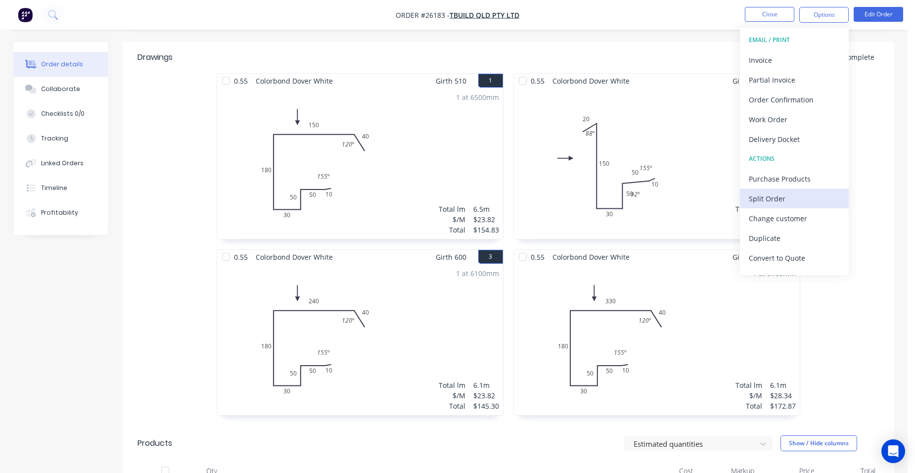
click at [789, 203] on div "Split Order" at bounding box center [794, 198] width 91 height 14
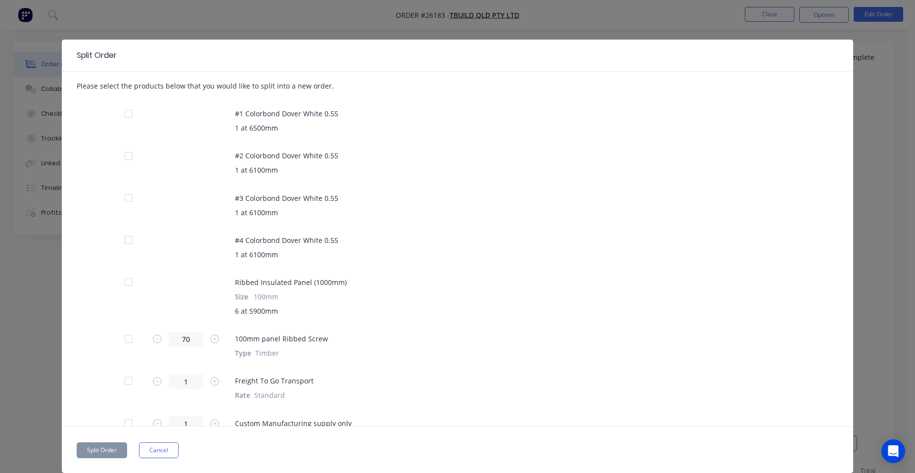
click at [158, 439] on div "Split Order Please select the products below that you would like to split into …" at bounding box center [457, 256] width 791 height 433
click at [161, 443] on button "Cancel" at bounding box center [159, 450] width 40 height 16
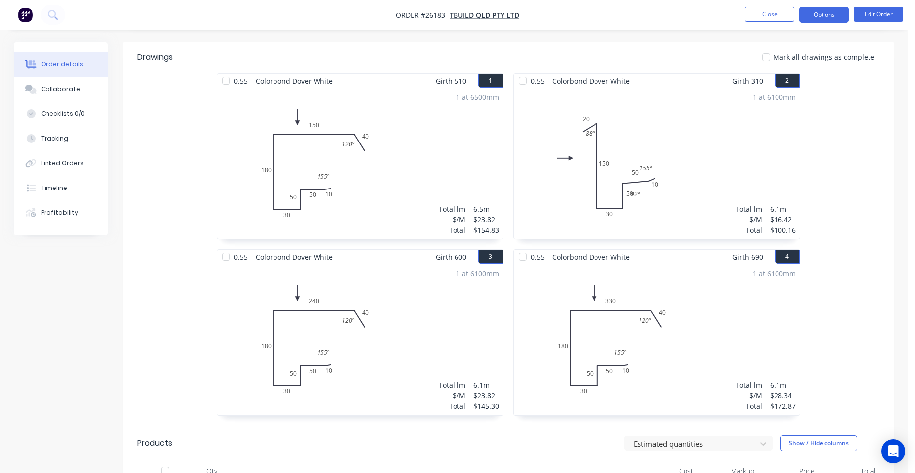
click at [834, 12] on button "Options" at bounding box center [823, 15] width 49 height 16
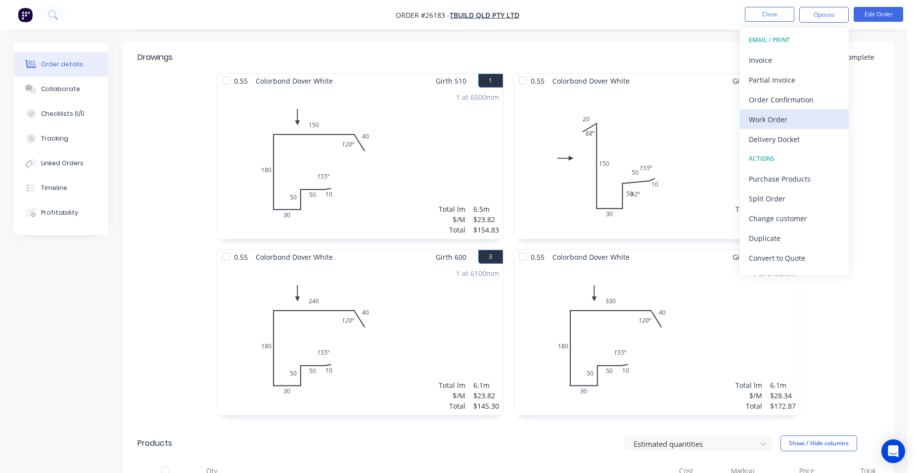
click at [818, 113] on div "Work Order" at bounding box center [794, 119] width 91 height 14
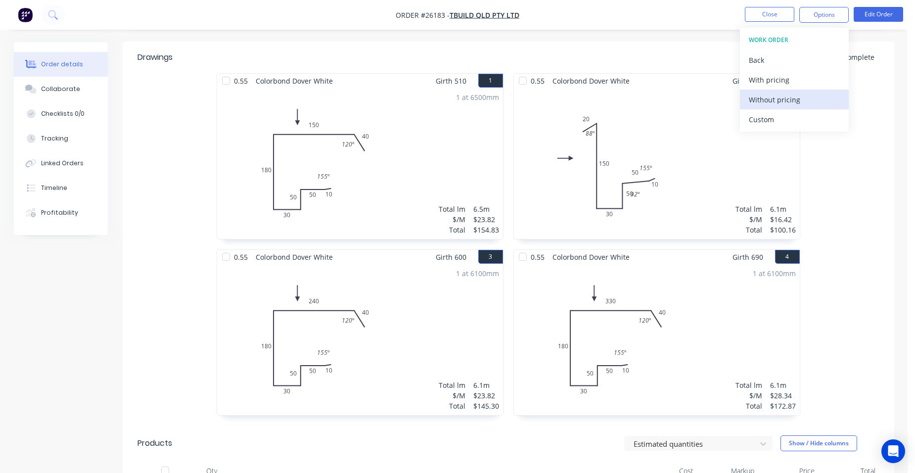
click at [813, 97] on div "Without pricing" at bounding box center [794, 99] width 91 height 14
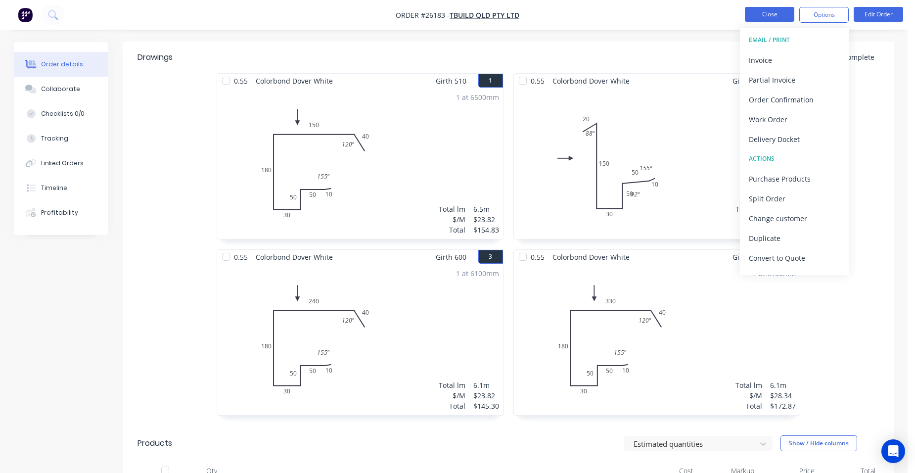
click at [751, 14] on button "Close" at bounding box center [769, 14] width 49 height 15
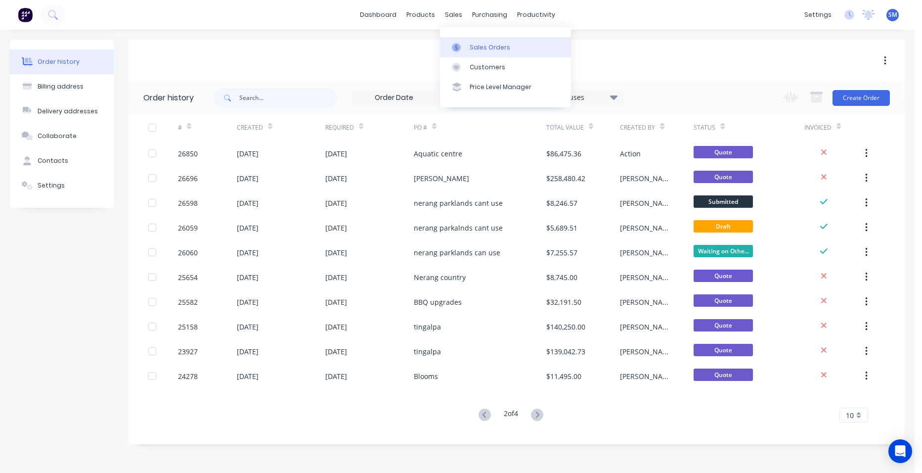
click at [489, 43] on link "Sales Orders" at bounding box center [505, 47] width 131 height 20
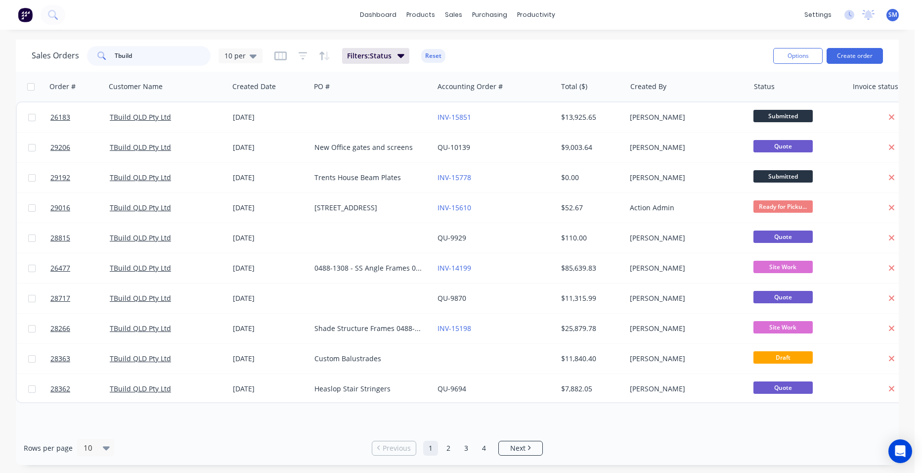
drag, startPoint x: 140, startPoint y: 60, endPoint x: 66, endPoint y: 57, distance: 74.2
click at [66, 57] on div "Sales Orders Tbuild 10 per" at bounding box center [147, 56] width 231 height 20
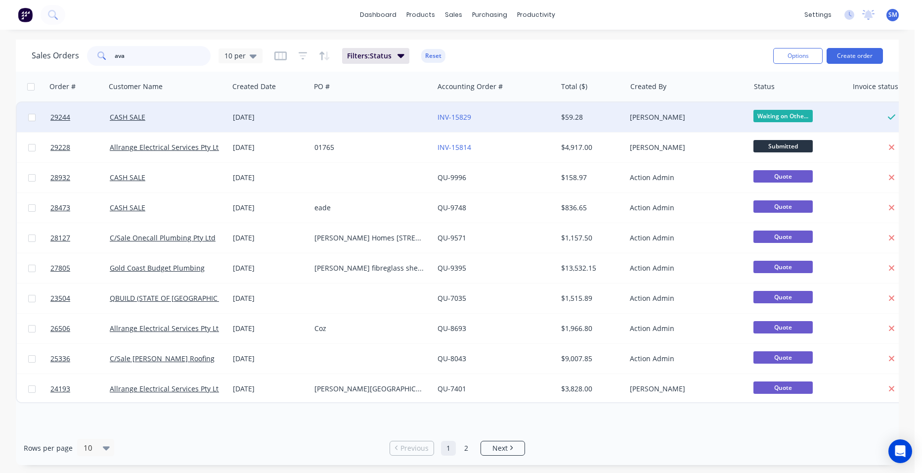
type input "ava"
click at [399, 109] on div at bounding box center [371, 117] width 123 height 30
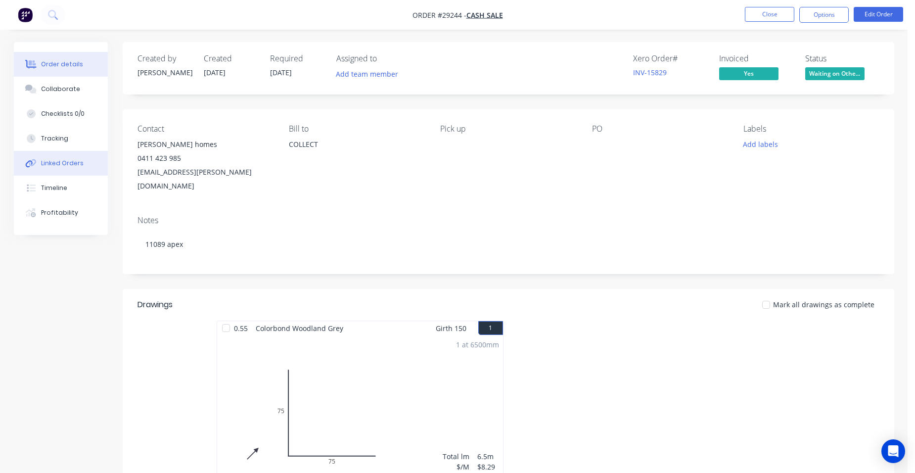
click at [86, 167] on button "Linked Orders" at bounding box center [61, 163] width 94 height 25
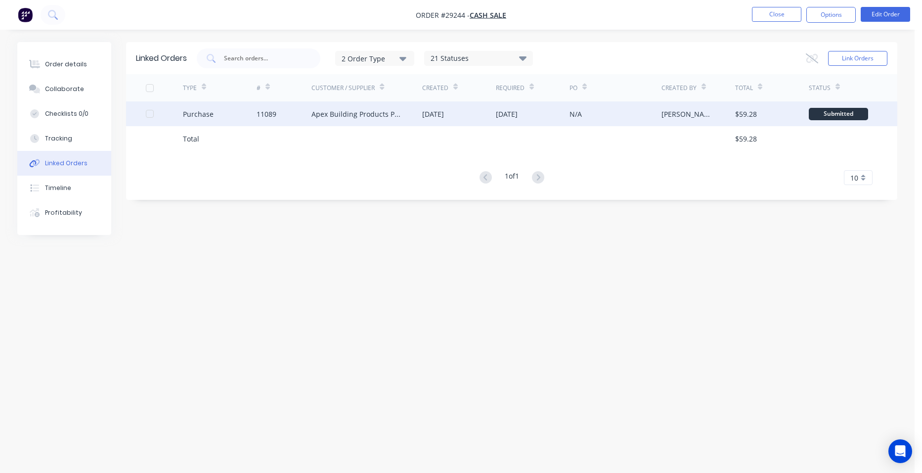
click at [487, 115] on div "[DATE]" at bounding box center [459, 113] width 74 height 25
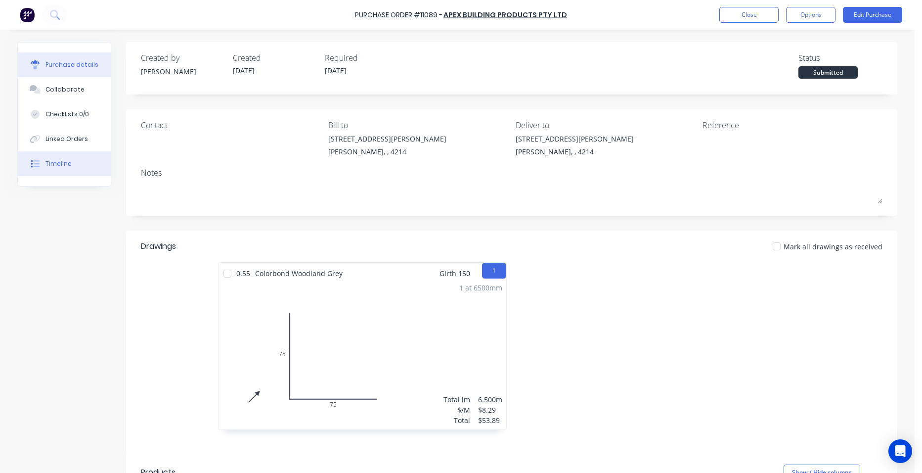
click at [90, 161] on button "Timeline" at bounding box center [64, 163] width 93 height 25
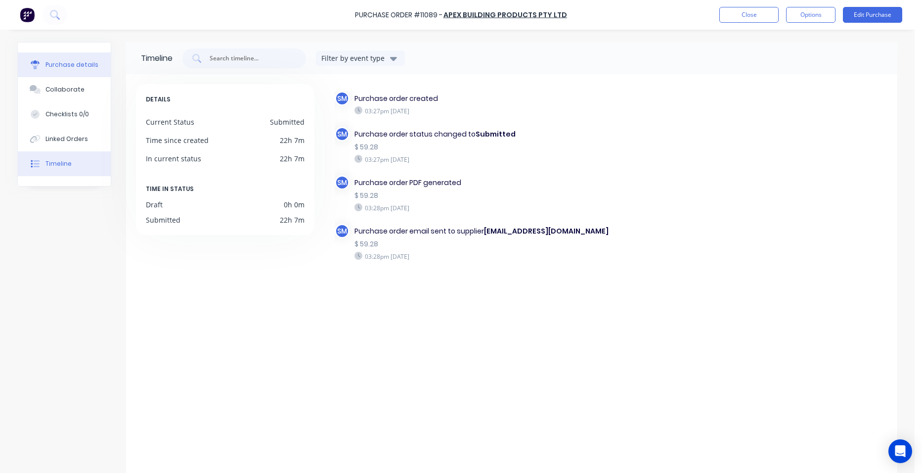
click at [88, 58] on button "Purchase details" at bounding box center [64, 64] width 93 height 25
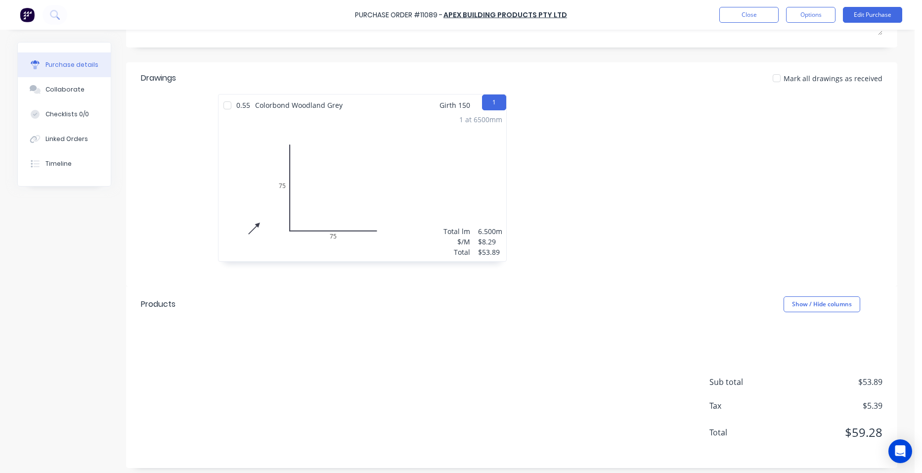
scroll to position [173, 0]
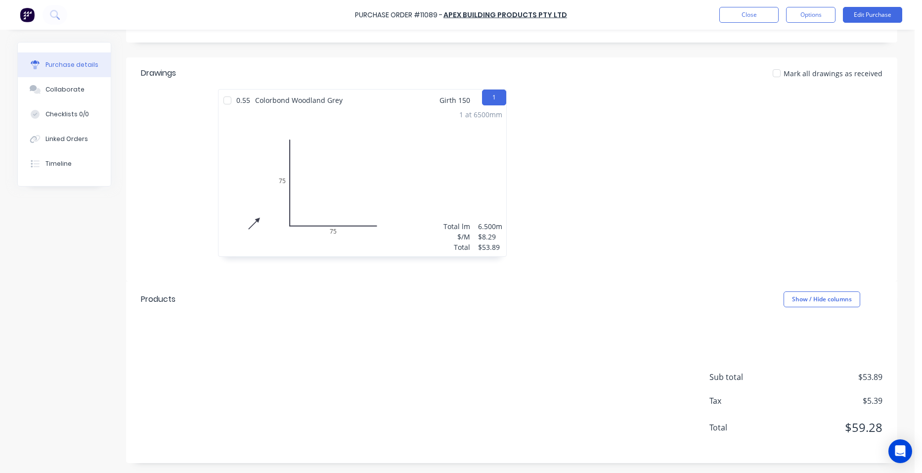
drag, startPoint x: 81, startPoint y: 70, endPoint x: 109, endPoint y: 109, distance: 47.5
click at [82, 68] on button "Purchase details" at bounding box center [64, 64] width 93 height 25
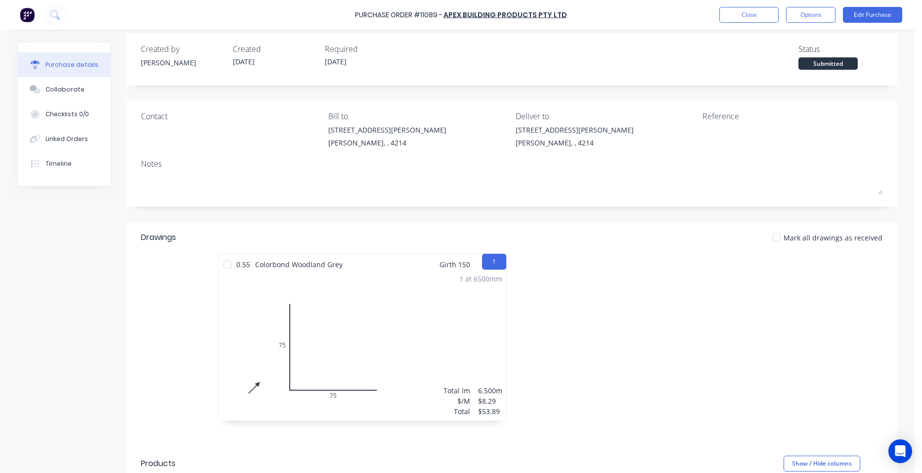
scroll to position [0, 0]
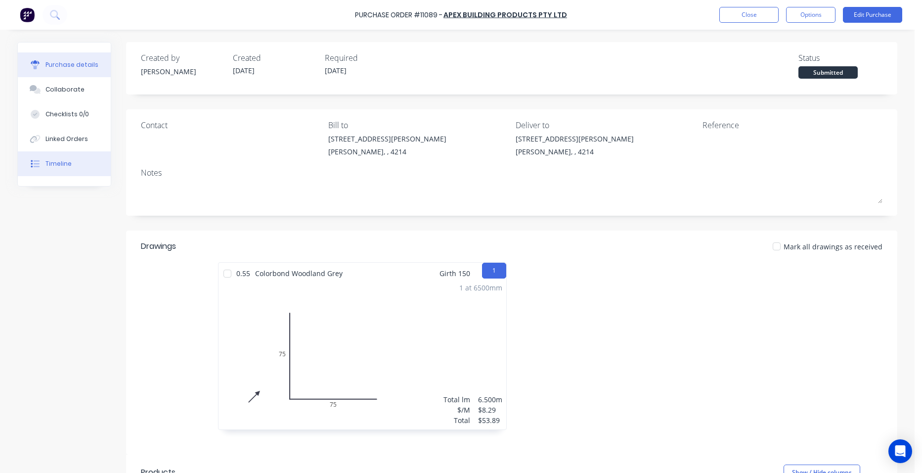
click at [59, 160] on div "Timeline" at bounding box center [58, 163] width 26 height 9
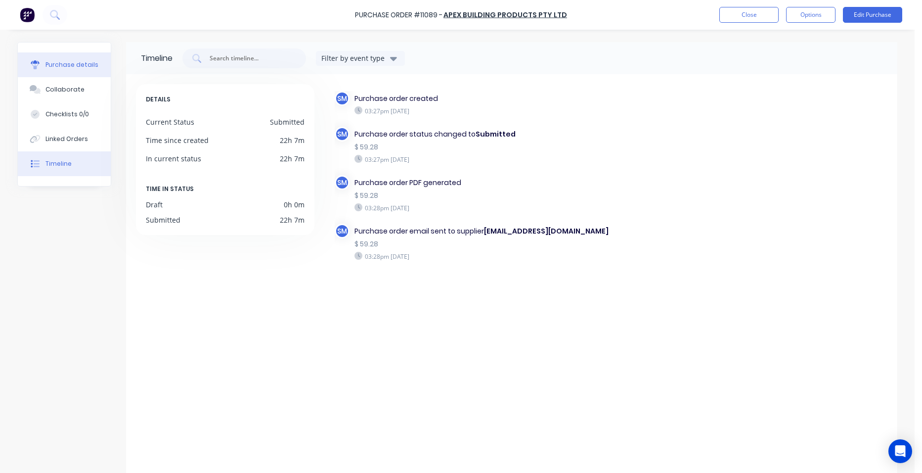
click at [31, 62] on icon at bounding box center [35, 61] width 9 height 3
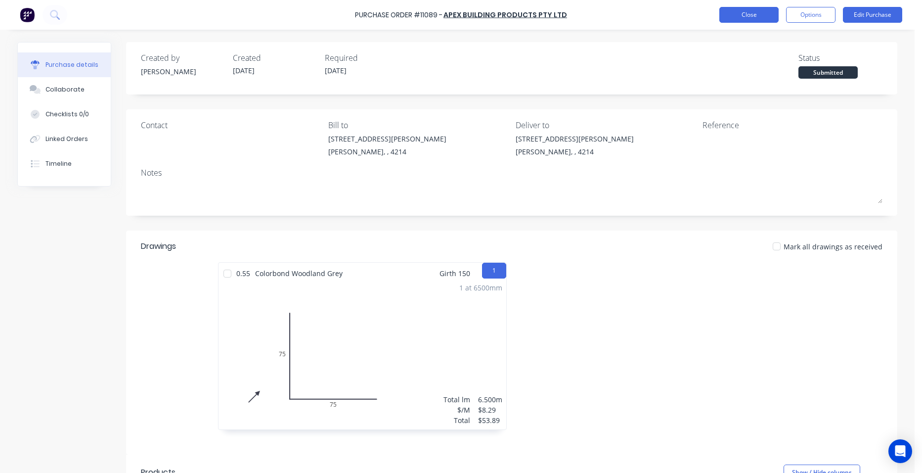
click at [750, 8] on button "Close" at bounding box center [748, 15] width 59 height 16
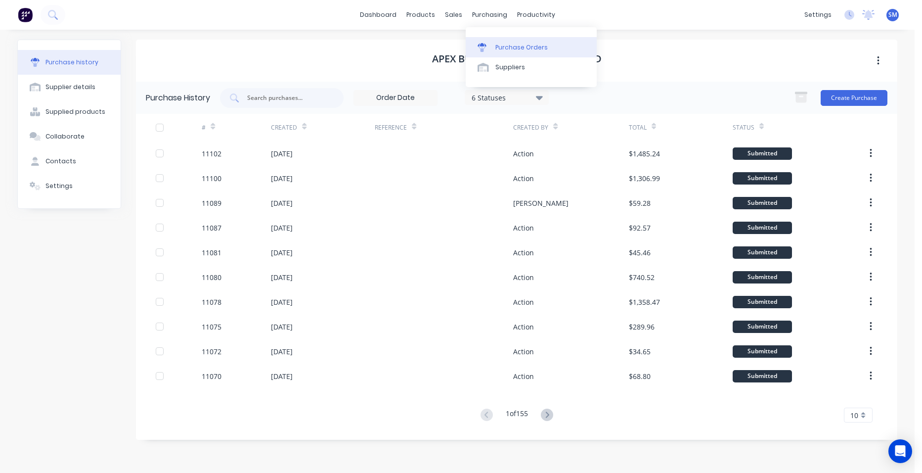
click at [510, 44] on div "Purchase Orders" at bounding box center [521, 47] width 52 height 9
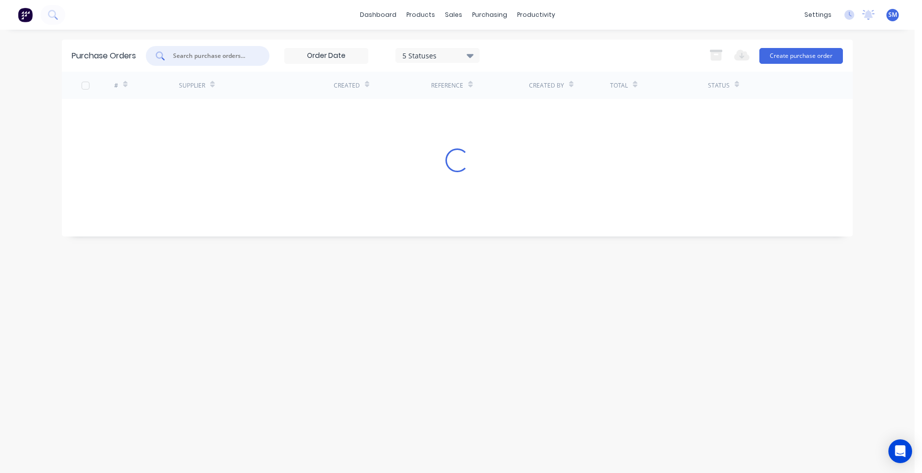
click at [205, 56] on input "text" at bounding box center [213, 56] width 82 height 10
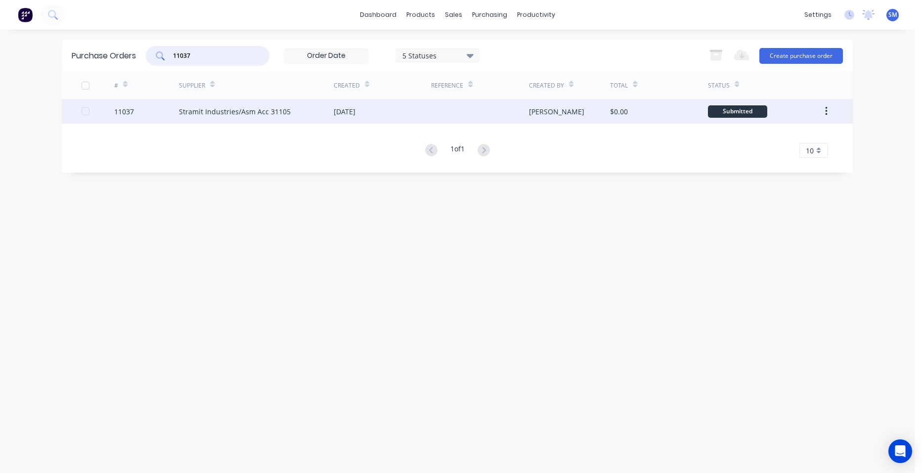
type input "11037"
click at [432, 109] on div at bounding box center [479, 111] width 97 height 25
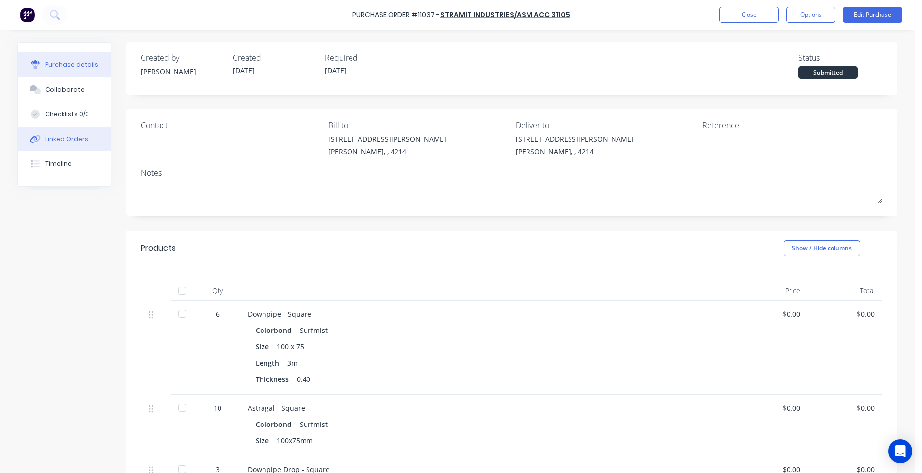
click at [60, 138] on div "Linked Orders" at bounding box center [66, 138] width 43 height 9
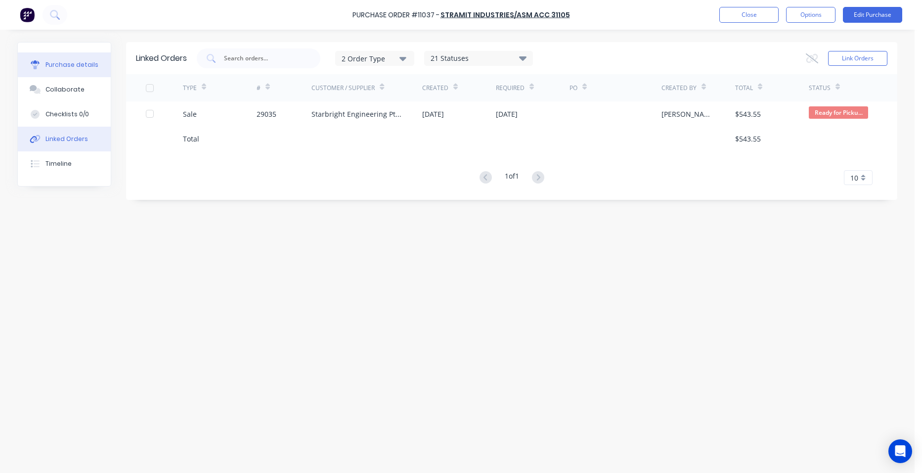
click at [97, 69] on button "Purchase details" at bounding box center [64, 64] width 93 height 25
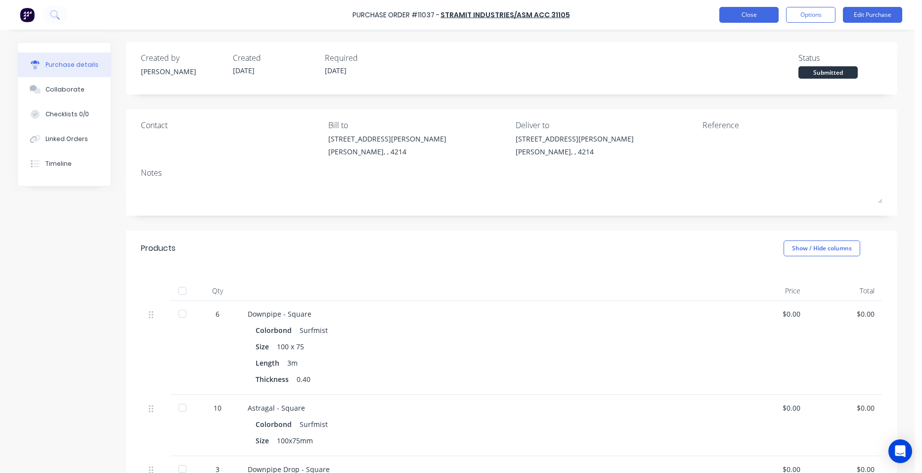
click at [750, 16] on button "Close" at bounding box center [748, 15] width 59 height 16
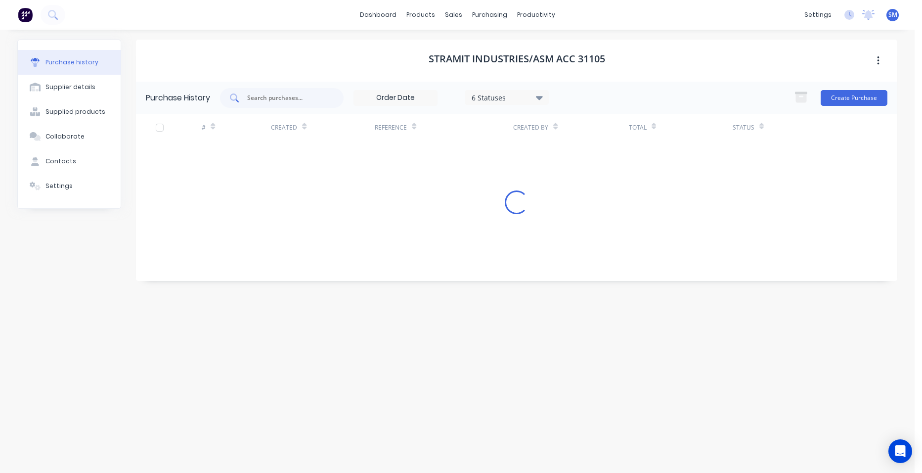
click at [298, 104] on div at bounding box center [282, 98] width 124 height 20
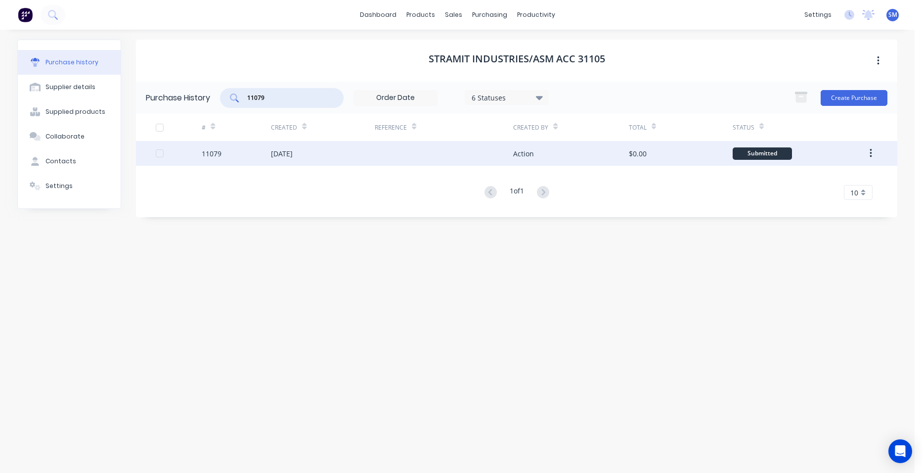
type input "11079"
click at [371, 145] on div "[DATE]" at bounding box center [323, 153] width 104 height 25
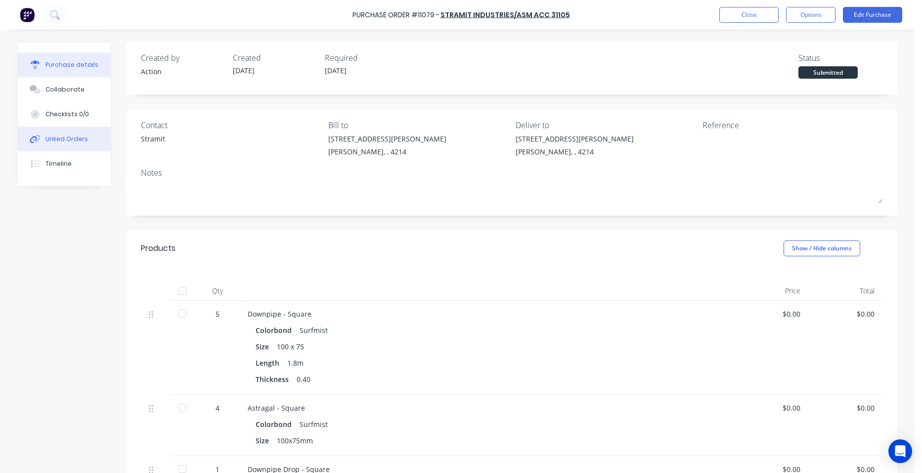
click at [85, 139] on button "Linked Orders" at bounding box center [64, 139] width 93 height 25
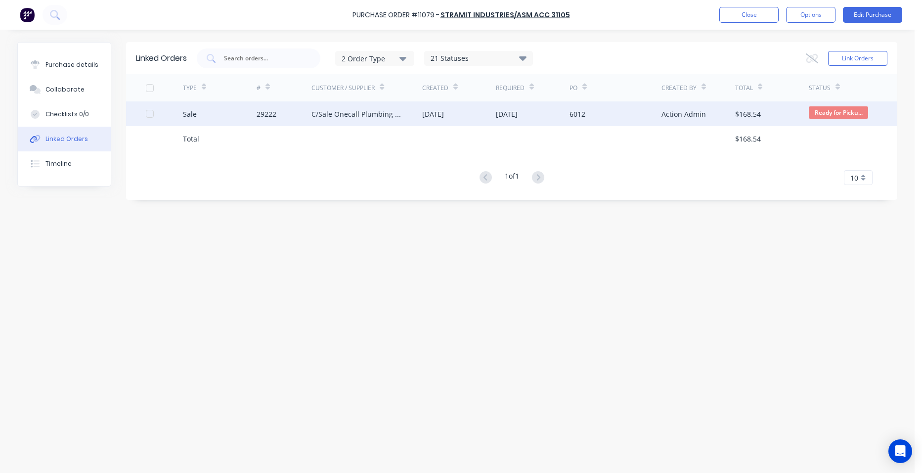
click at [302, 118] on div "29222" at bounding box center [284, 113] width 55 height 25
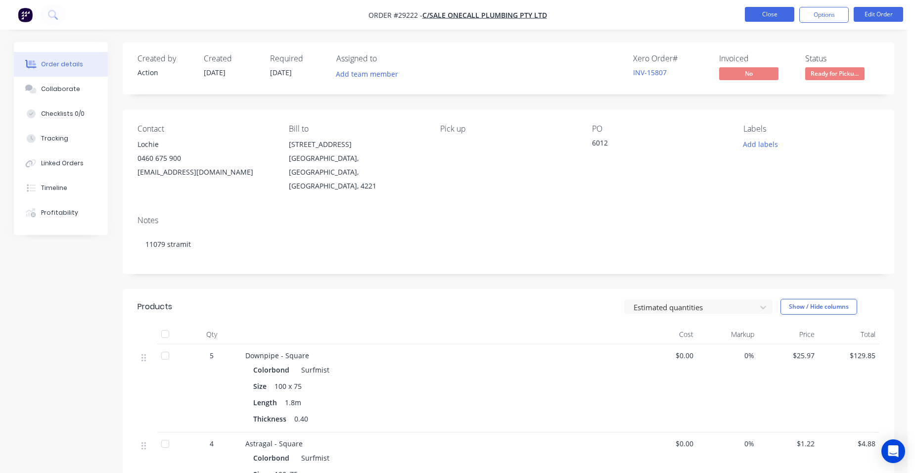
click at [763, 12] on button "Close" at bounding box center [769, 14] width 49 height 15
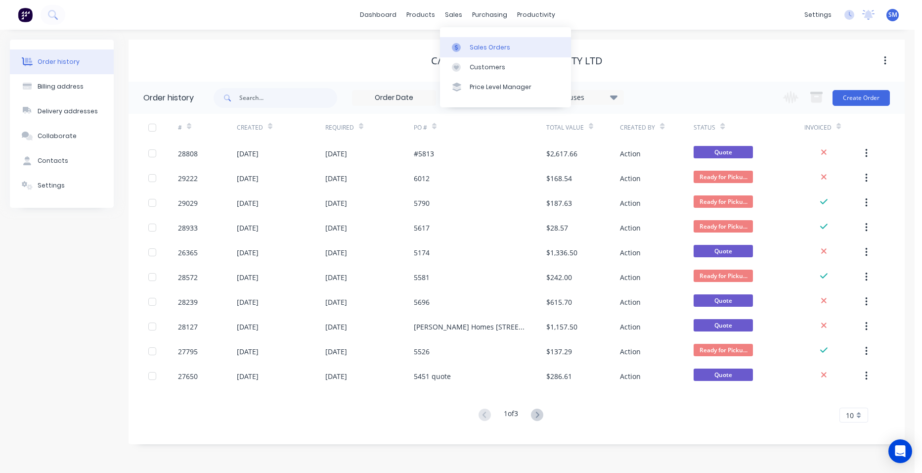
click at [473, 44] on div "Sales Orders" at bounding box center [490, 47] width 41 height 9
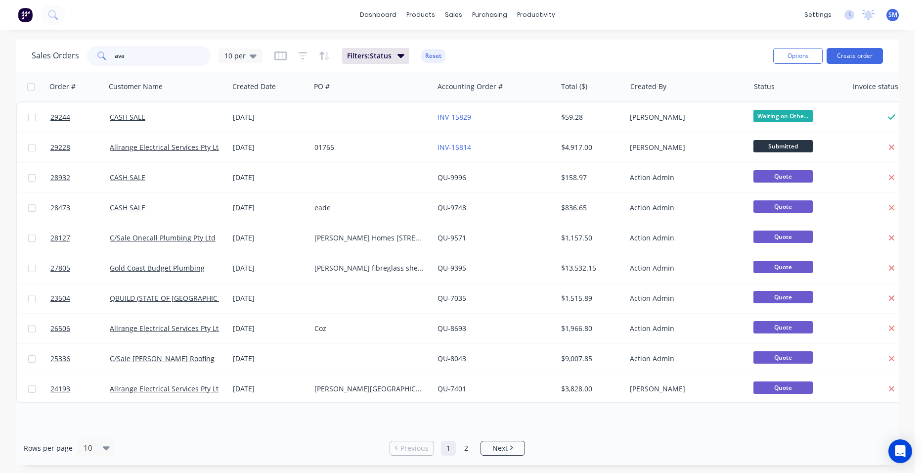
drag, startPoint x: 150, startPoint y: 53, endPoint x: 67, endPoint y: 60, distance: 82.9
click at [77, 61] on div "Sales Orders ava 10 per" at bounding box center [147, 56] width 231 height 20
